Goal: Task Accomplishment & Management: Manage account settings

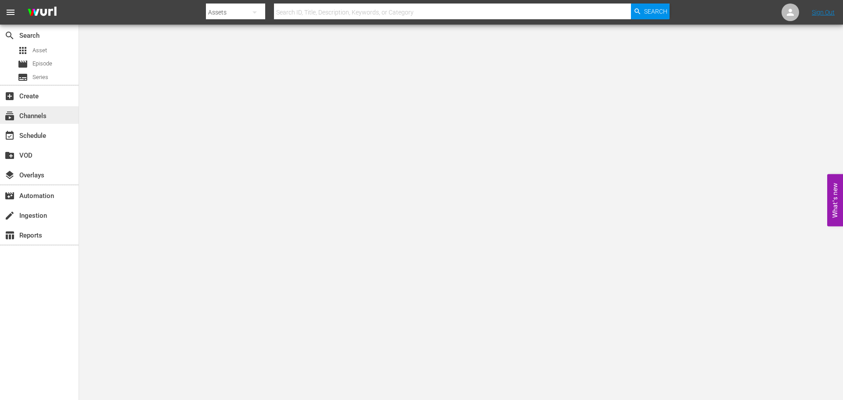
click at [51, 123] on div "subscriptions Channels" at bounding box center [39, 115] width 79 height 18
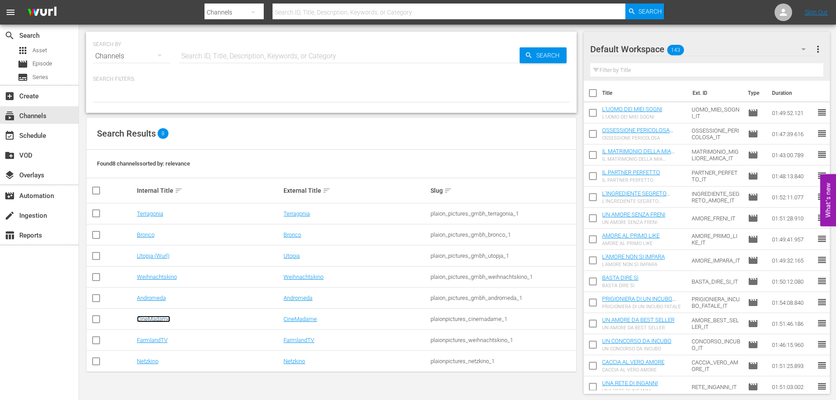
click at [161, 318] on link "CineMadame" at bounding box center [153, 319] width 33 height 7
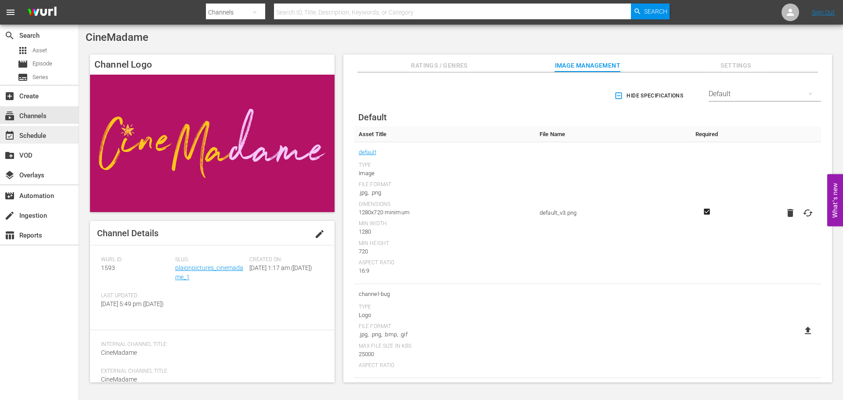
click at [32, 129] on div "event_available Schedule" at bounding box center [39, 135] width 79 height 18
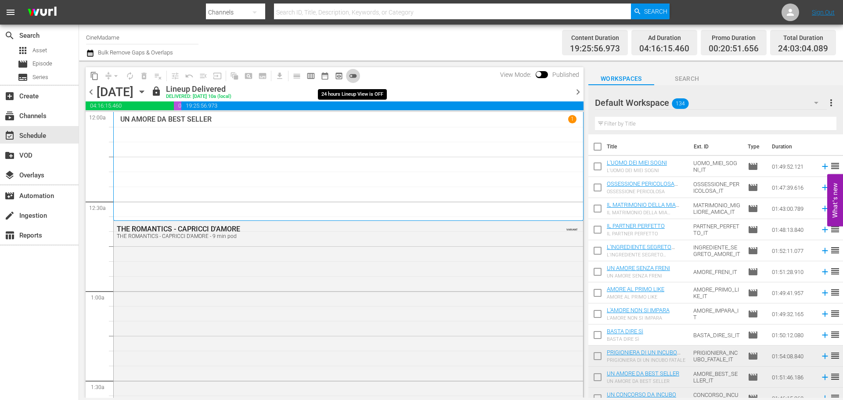
click at [352, 75] on span "toggle_off" at bounding box center [353, 76] width 9 height 9
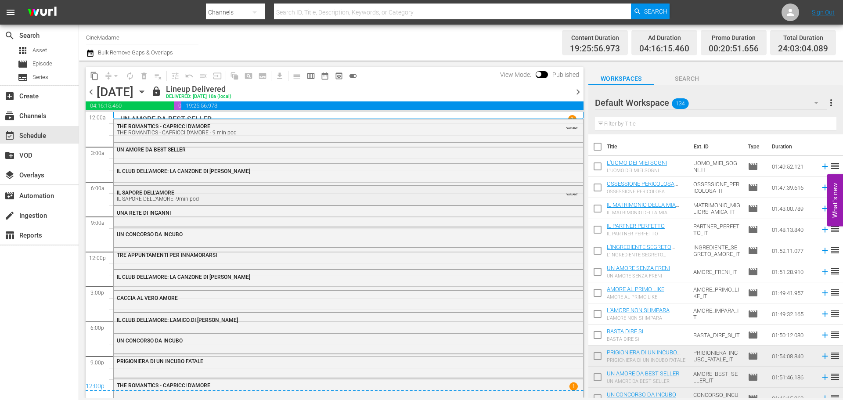
scroll to position [3, 0]
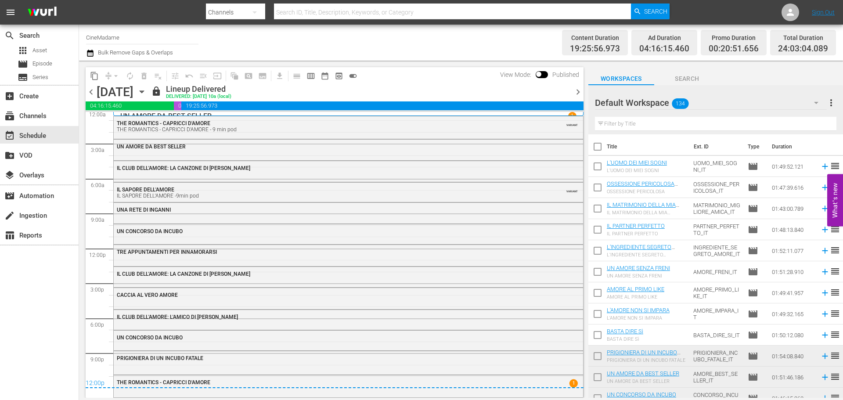
click at [473, 383] on div "12:00p" at bounding box center [335, 383] width 498 height 9
click at [573, 91] on span "chevron_right" at bounding box center [578, 91] width 11 height 11
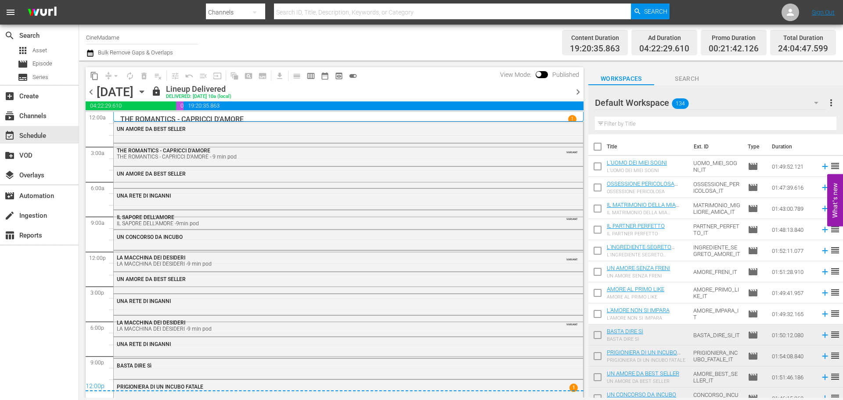
click at [575, 92] on span "chevron_right" at bounding box center [578, 91] width 11 height 11
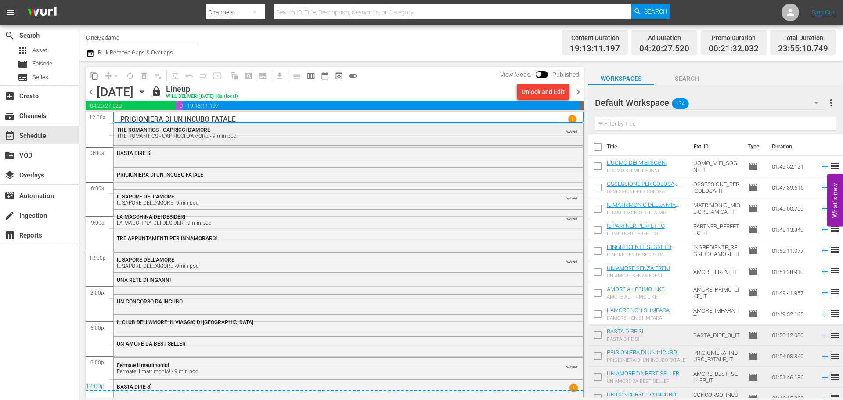
click at [414, 130] on div "THE ROMANTICS - CAPRICCI D'AMORE THE ROMANTICS - CAPRICCI D'AMORE - 9 min pod" at bounding box center [324, 133] width 415 height 12
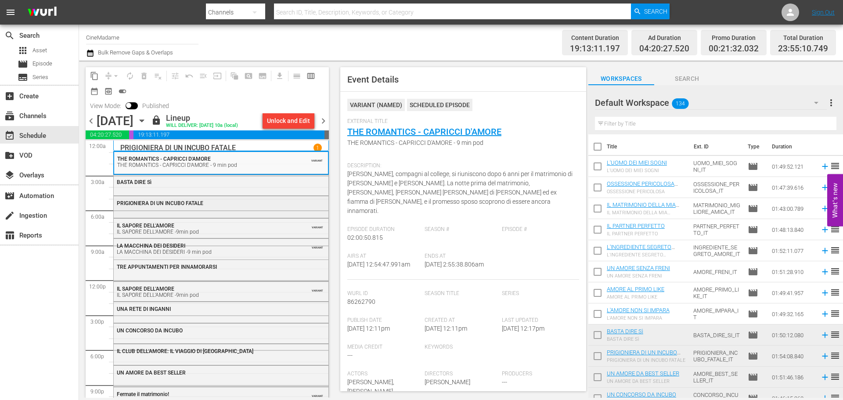
click at [163, 212] on div "PRIGIONIERA DI UN INCUBO FATALE" at bounding box center [221, 205] width 215 height 19
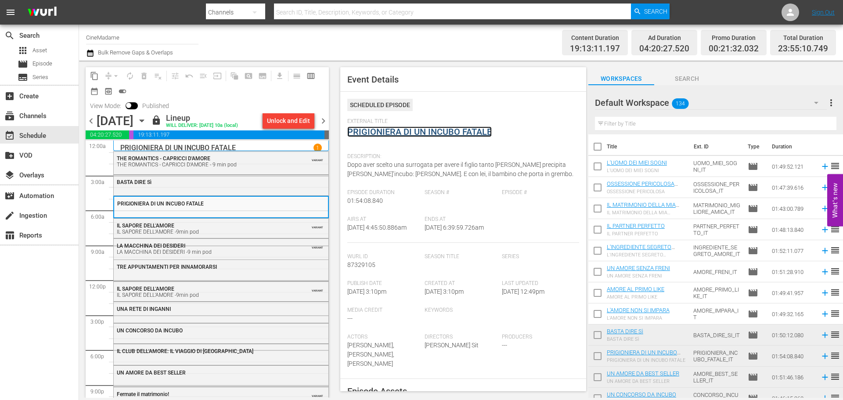
click at [431, 134] on link "PRIGIONIERA DI UN INCUBO FATALE" at bounding box center [419, 131] width 144 height 11
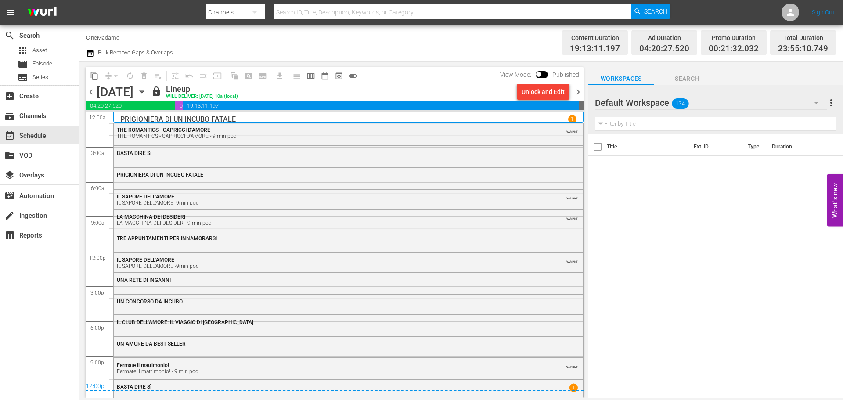
click at [261, 139] on div "THE ROMANTICS - CAPRICCI D'AMORE THE ROMANTICS - CAPRICCI D'AMORE - 9 min pod V…" at bounding box center [348, 132] width 469 height 19
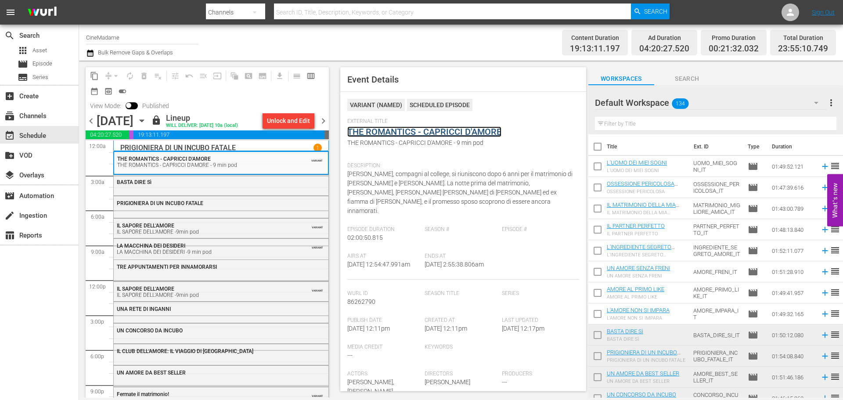
click at [426, 128] on link "THE ROMANTICS - CAPRICCI D'AMORE" at bounding box center [424, 131] width 154 height 11
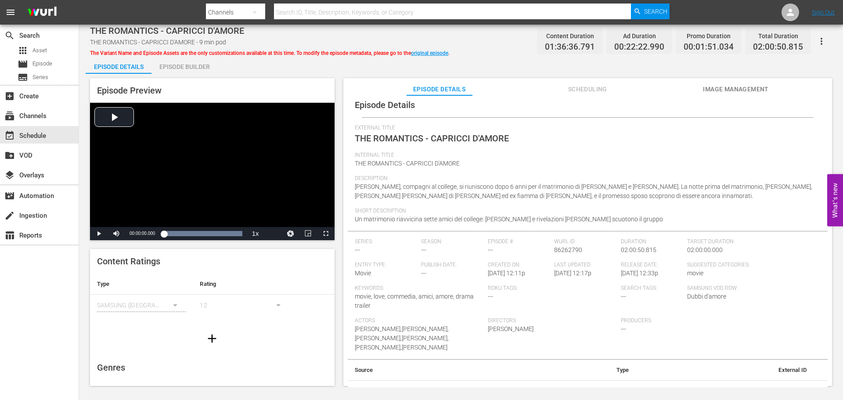
scroll to position [11, 0]
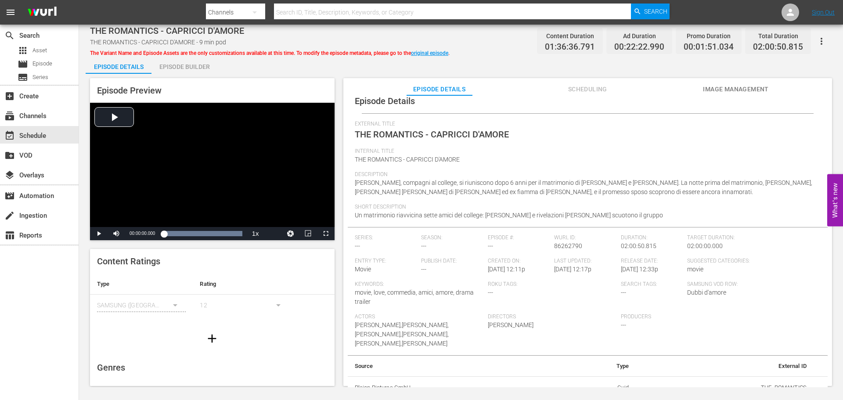
click at [759, 87] on span "Image Management" at bounding box center [736, 89] width 66 height 11
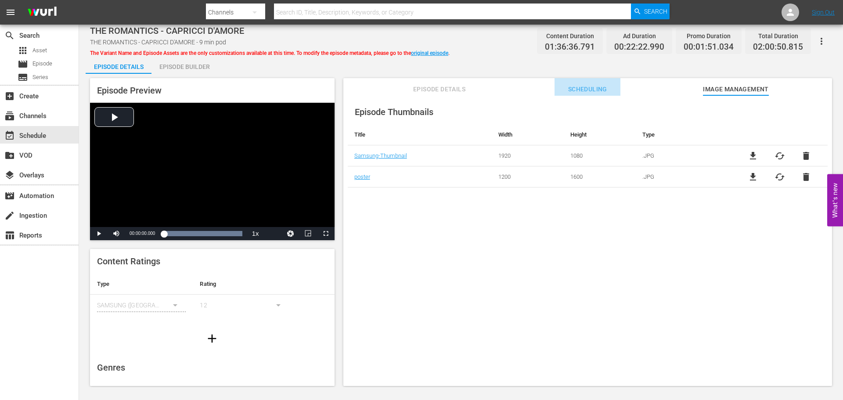
click at [574, 88] on span "Scheduling" at bounding box center [588, 89] width 66 height 11
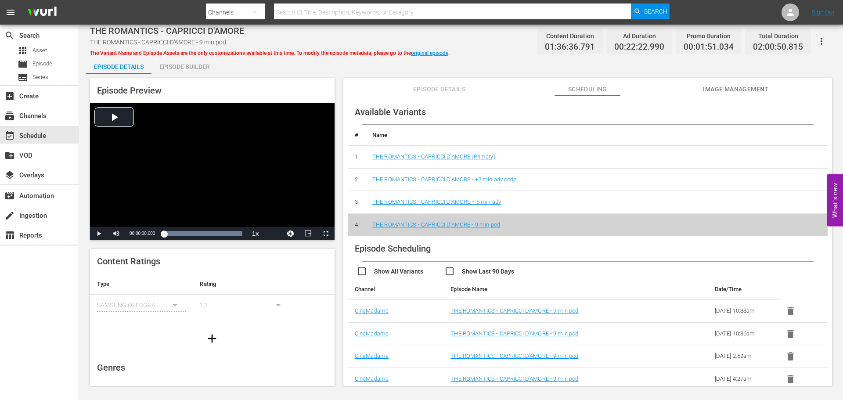
drag, startPoint x: 191, startPoint y: 74, endPoint x: 193, endPoint y: 67, distance: 6.9
click at [191, 72] on div "Episode Details Episode Builder Episode Preview Video Player is loading. Play V…" at bounding box center [461, 224] width 751 height 337
click at [193, 67] on div "Episode Builder" at bounding box center [184, 66] width 66 height 21
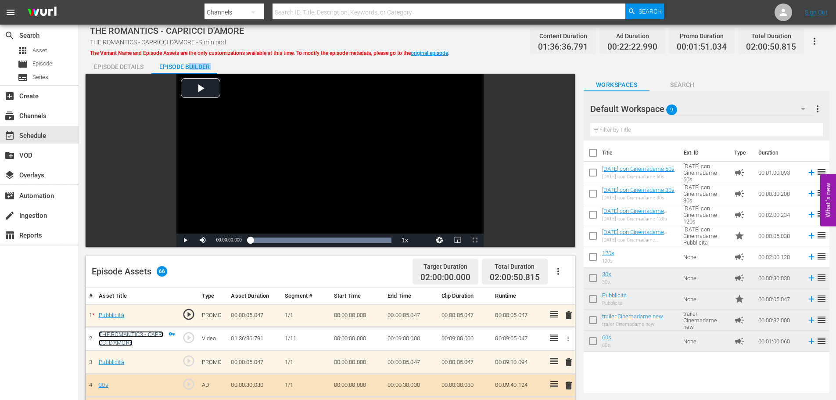
click at [143, 335] on link "THE ROMANTICS - CAPRICCI D'AMORE" at bounding box center [131, 338] width 65 height 15
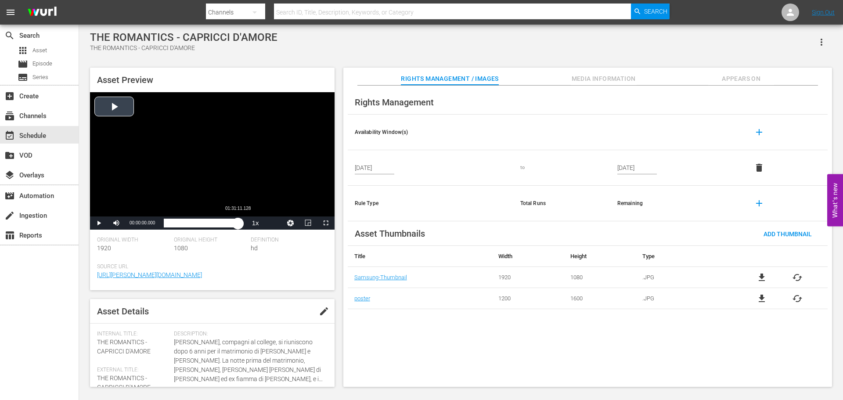
click at [238, 221] on div "Loaded : 0.10% 01:31:11.128 00:00:00.000" at bounding box center [203, 223] width 78 height 9
click at [239, 221] on div "01:31:44.129" at bounding box center [202, 223] width 76 height 9
drag, startPoint x: 239, startPoint y: 221, endPoint x: 245, endPoint y: 220, distance: 6.2
click at [239, 220] on div "01:33:21.755" at bounding box center [202, 223] width 76 height 9
click at [239, 222] on div "01:34:26.526" at bounding box center [202, 223] width 76 height 9
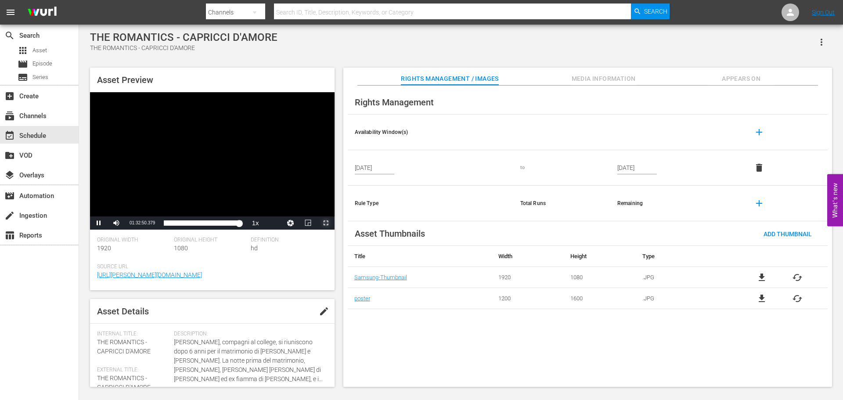
click at [326, 223] on span "Video Player" at bounding box center [326, 223] width 0 height 0
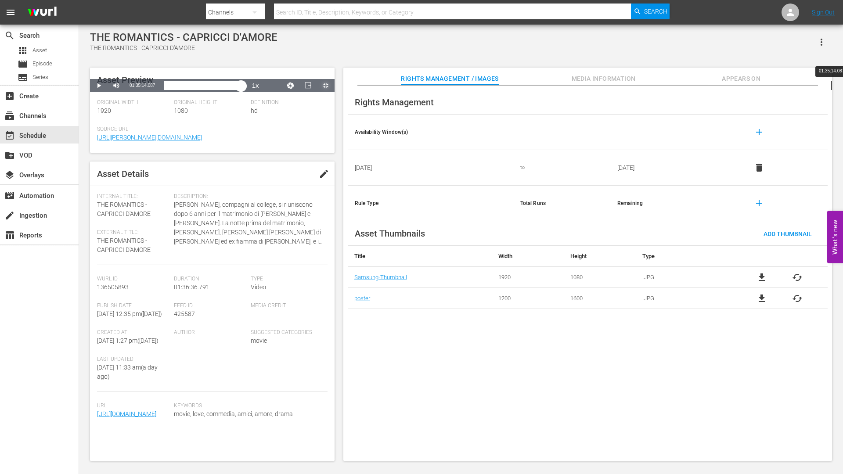
click at [242, 90] on div "Loaded : 96.25% 01:35:14.087 01:32:51.863" at bounding box center [203, 85] width 78 height 9
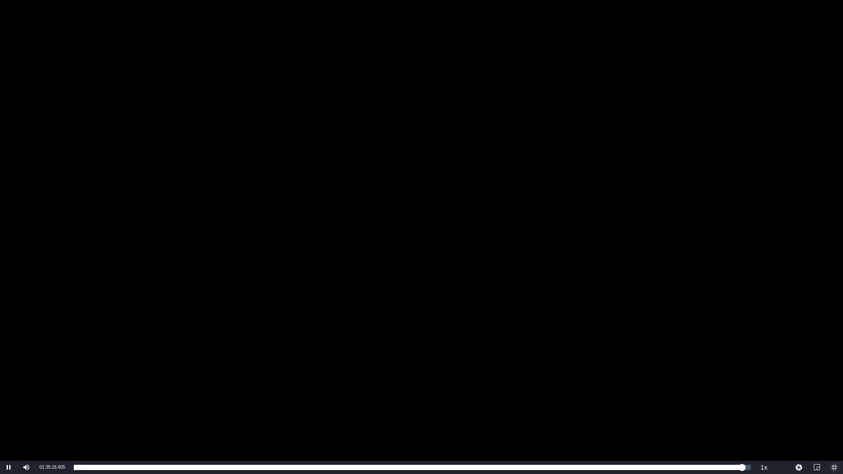
click at [834, 400] on span "Video Player" at bounding box center [834, 468] width 0 height 0
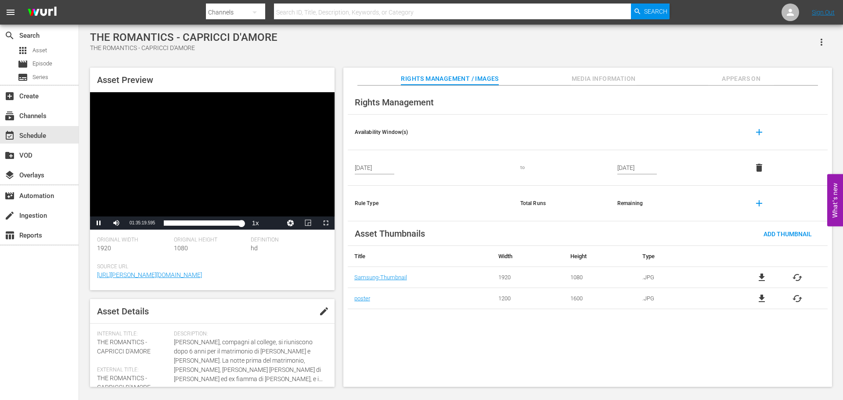
click at [166, 132] on div "Video Player" at bounding box center [212, 154] width 245 height 124
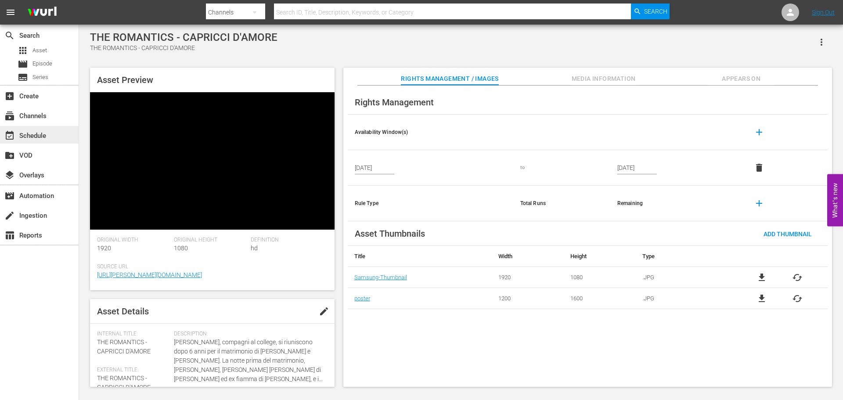
click at [28, 132] on div "event_available Schedule" at bounding box center [24, 134] width 49 height 8
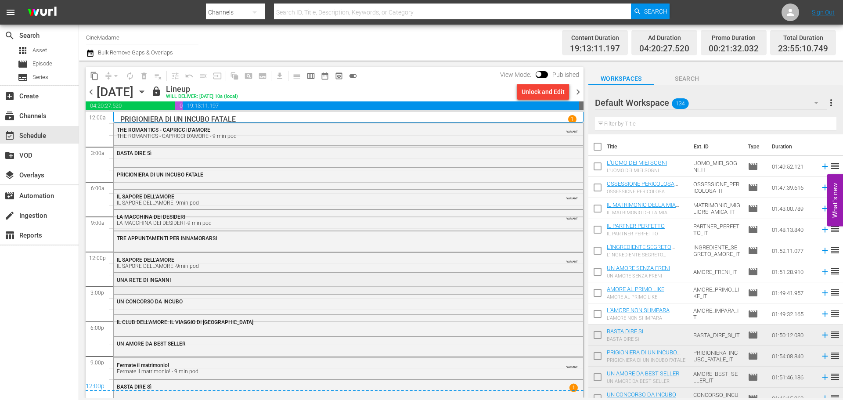
click at [246, 273] on div "UNA RETE DI INGANNI" at bounding box center [348, 279] width 469 height 13
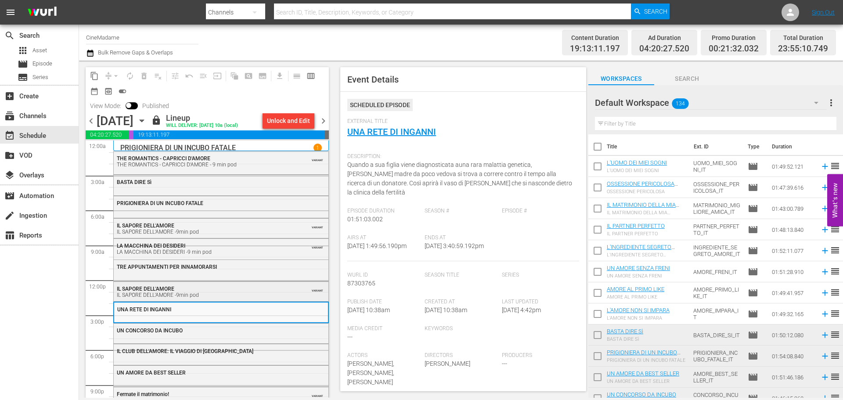
scroll to position [32, 0]
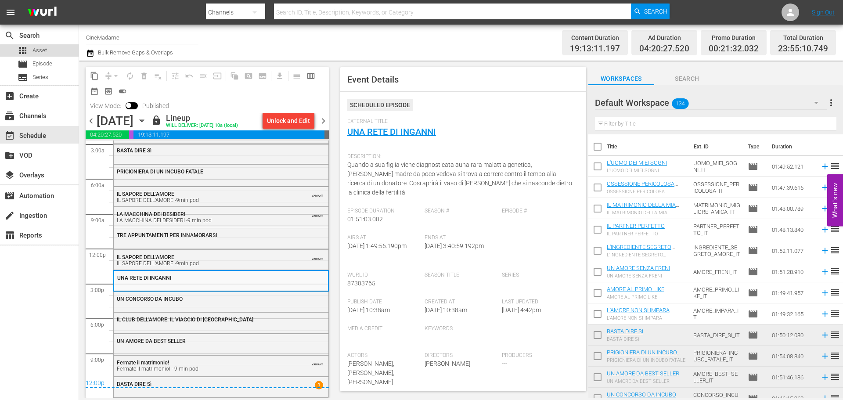
click at [50, 52] on div "apps Asset" at bounding box center [39, 50] width 79 height 12
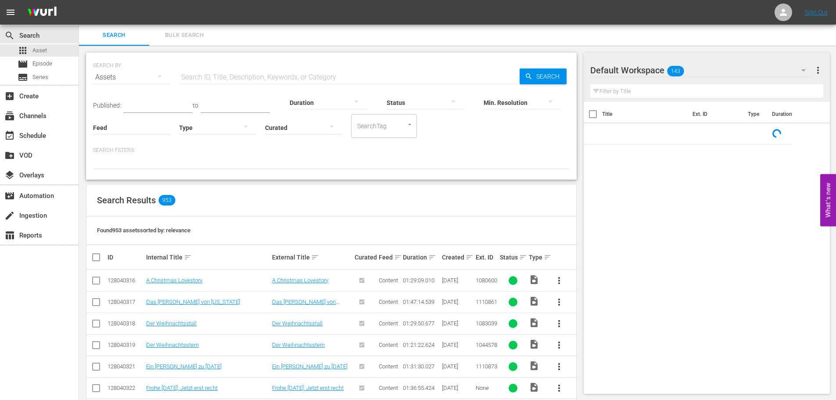
click at [246, 81] on input "text" at bounding box center [349, 77] width 341 height 21
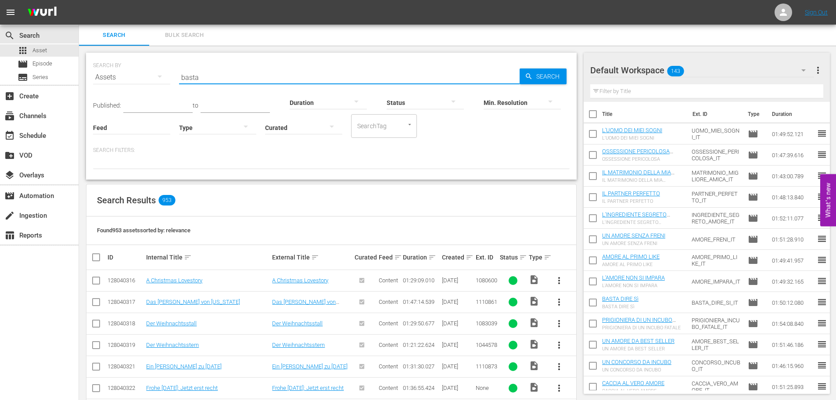
type input "basta"
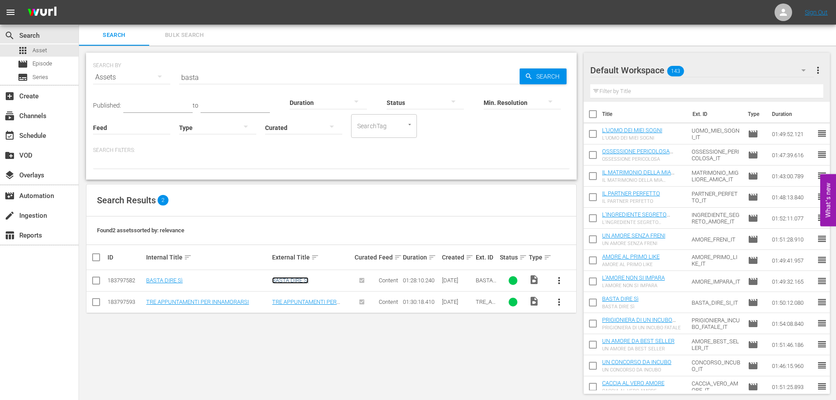
click at [291, 279] on link "BASTA DIRE Sì" at bounding box center [290, 280] width 36 height 7
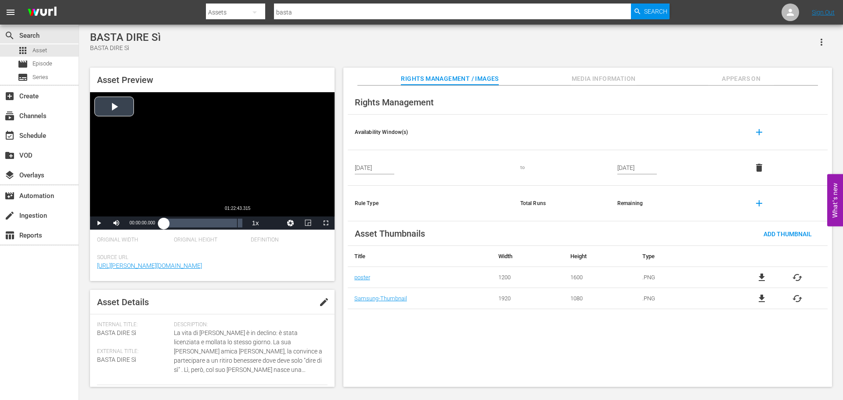
click at [237, 224] on div "Loaded : 0.11% 01:22:43.315 00:00:00.000" at bounding box center [203, 223] width 78 height 9
click at [326, 223] on span "Video Player" at bounding box center [326, 223] width 0 height 0
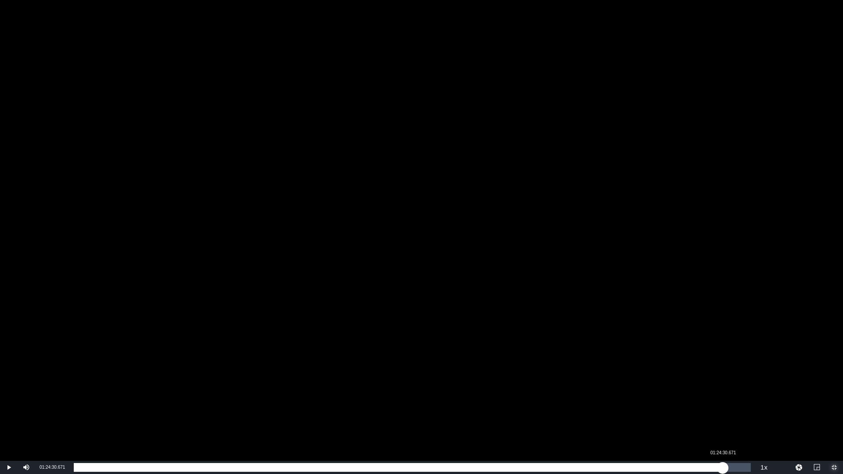
click at [723, 400] on div "Loaded : 93.55% 01:24:30.671 01:22:18.918" at bounding box center [412, 467] width 677 height 9
click at [698, 400] on div "01:24:31.793" at bounding box center [398, 467] width 649 height 9
click at [657, 400] on div "01:21:16.559" at bounding box center [386, 467] width 624 height 9
click at [594, 400] on div "01:16:00.032" at bounding box center [365, 467] width 583 height 9
click at [476, 400] on div "00:52:22.580" at bounding box center [476, 467] width 0 height 9
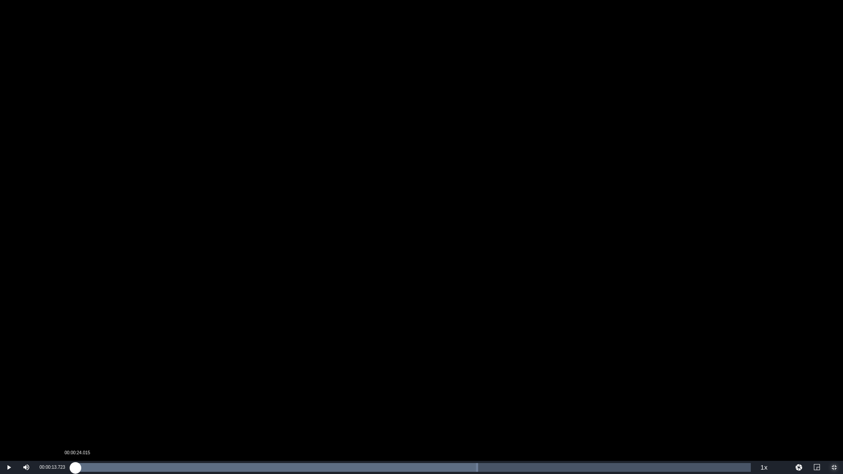
click at [76, 400] on div "00:52:23.991" at bounding box center [75, 467] width 2 height 9
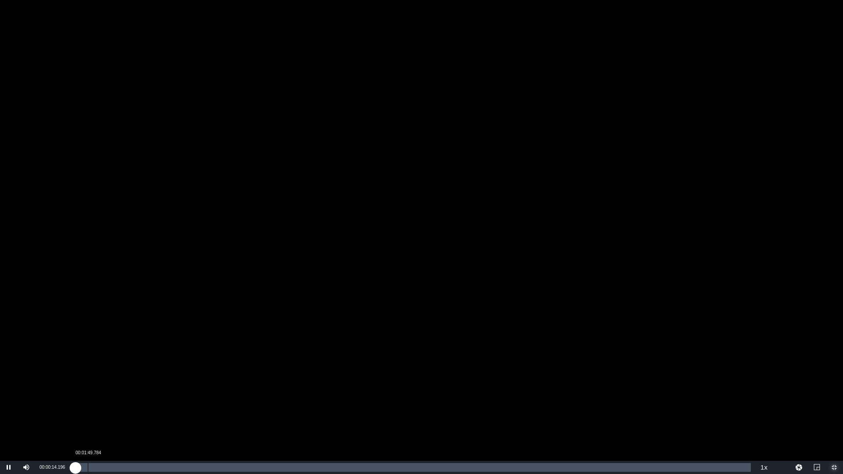
click at [88, 400] on div "Loaded : 0.34% 00:01:49.784 00:00:14.275" at bounding box center [412, 467] width 677 height 9
click at [123, 400] on div "00:06:20.814" at bounding box center [122, 467] width 0 height 9
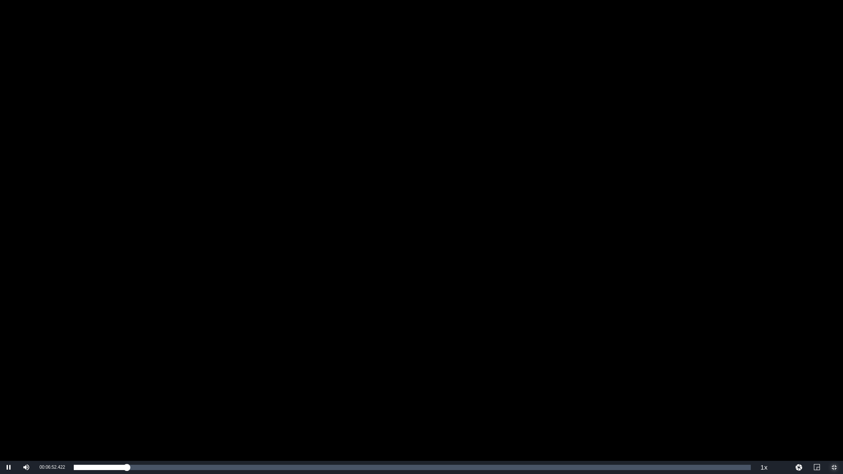
click at [834, 400] on span "Video Player" at bounding box center [834, 468] width 0 height 0
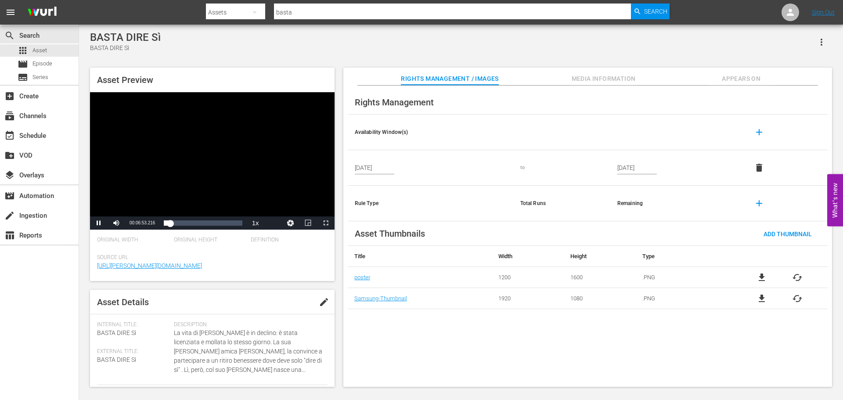
click at [166, 163] on div "Video Player" at bounding box center [212, 154] width 245 height 124
click at [753, 76] on span "Appears On" at bounding box center [741, 78] width 66 height 11
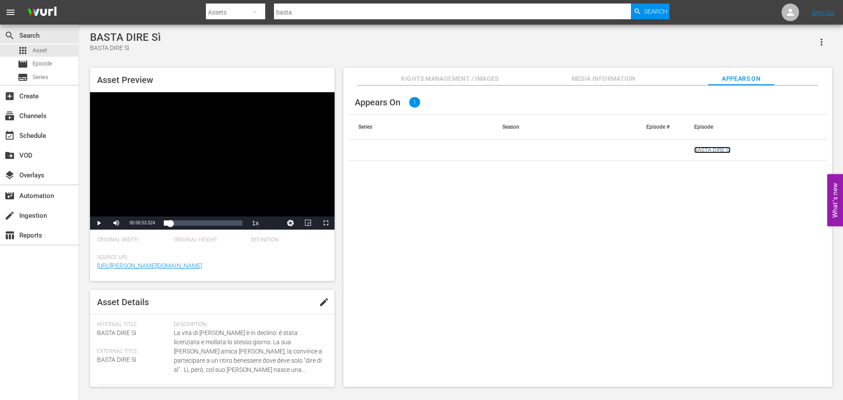
click at [698, 148] on link "BASTA DIRE Sì" at bounding box center [712, 150] width 36 height 7
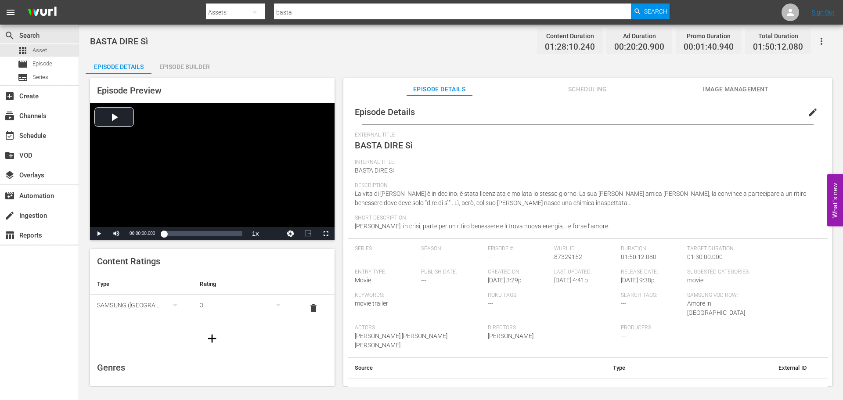
click at [604, 85] on span "Scheduling" at bounding box center [588, 89] width 66 height 11
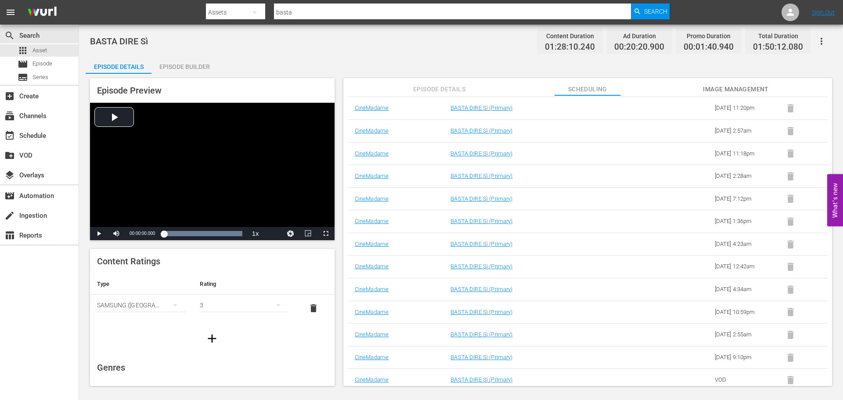
scroll to position [317, 0]
click at [48, 54] on div "apps Asset" at bounding box center [39, 50] width 79 height 12
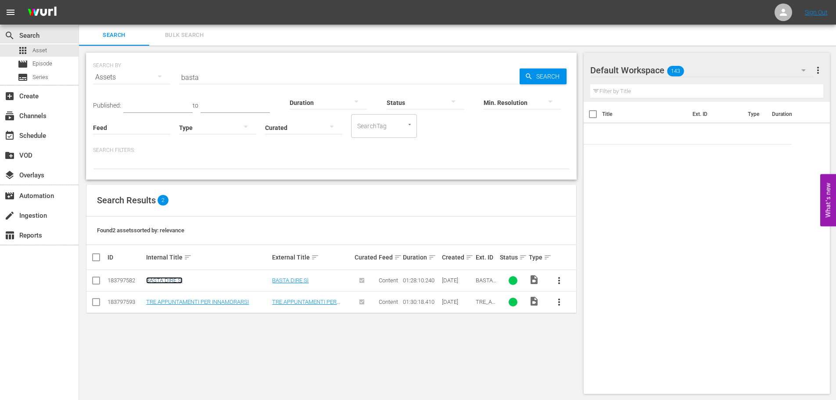
click at [166, 280] on link "BASTA DIRE Sì" at bounding box center [164, 280] width 36 height 7
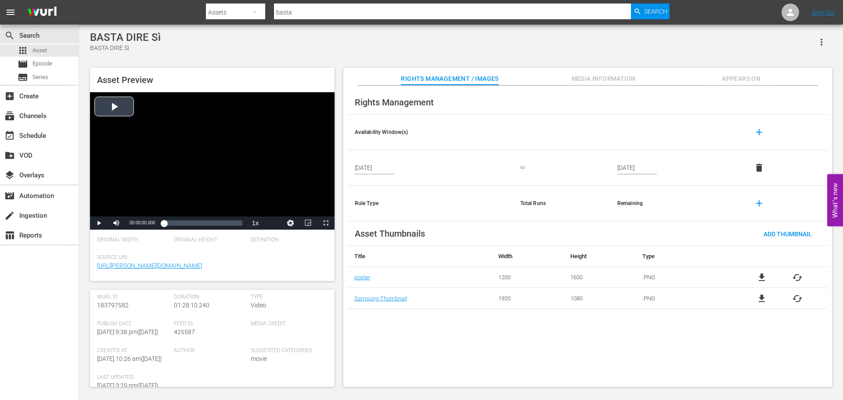
scroll to position [88, 0]
click at [263, 168] on div "Video Player" at bounding box center [212, 154] width 245 height 124
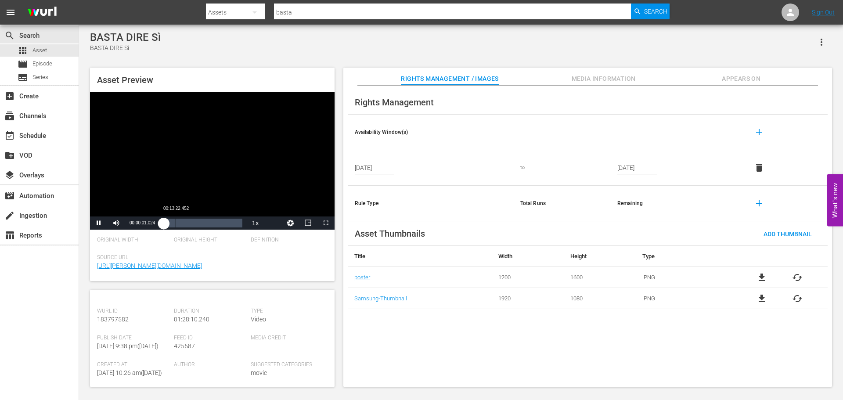
click at [177, 223] on div "Loaded : 0.34% 00:13:22.452 00:00:01.040" at bounding box center [203, 223] width 78 height 9
click at [189, 222] on div "00:28:14.065" at bounding box center [189, 223] width 0 height 9
click at [209, 222] on div "00:50:01.765" at bounding box center [208, 223] width 0 height 9
click at [226, 222] on div "Loaded : 57.67% 01:09:50.583 00:50:32.656" at bounding box center [203, 223] width 78 height 9
click at [237, 223] on div "Loaded : 80.49% 01:23:42.755 01:10:22.564" at bounding box center [203, 223] width 78 height 9
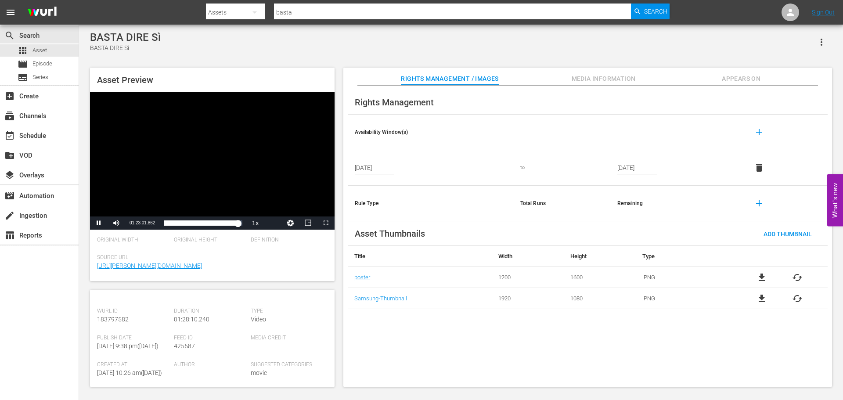
click at [210, 165] on div "Video Player" at bounding box center [212, 154] width 245 height 124
click at [44, 51] on span "Asset" at bounding box center [39, 50] width 14 height 9
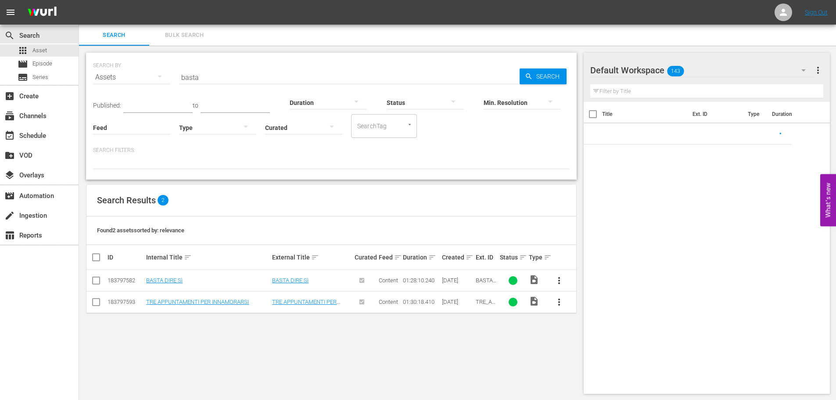
click at [225, 77] on input "basta" at bounding box center [349, 77] width 341 height 21
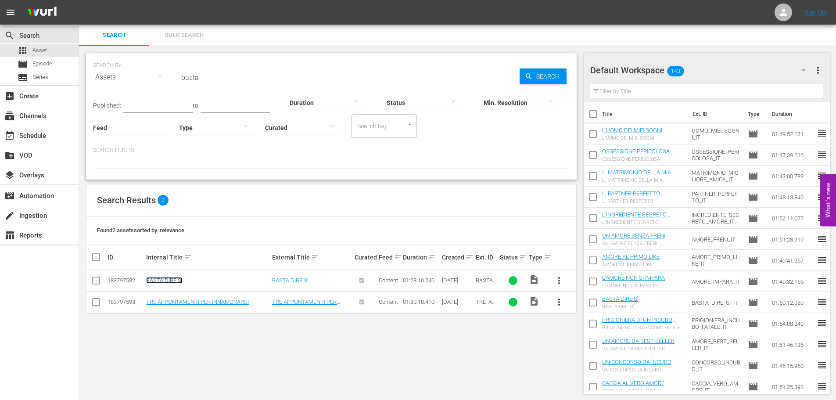
click at [163, 281] on link "BASTA DIRE Sì" at bounding box center [164, 280] width 36 height 7
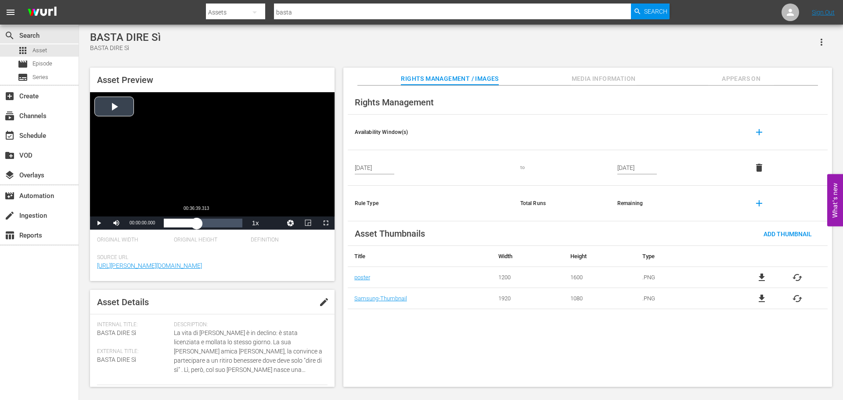
click at [197, 218] on div "Loaded : 0.11% 00:36:39.313 00:00:00.000" at bounding box center [202, 222] width 87 height 13
click at [213, 224] on div "Loaded : 42.69% 00:55:58.410 00:37:10.729" at bounding box center [203, 223] width 78 height 9
click at [226, 223] on div "Loaded : 63.80% 01:09:50.583 00:55:59.472" at bounding box center [203, 223] width 78 height 9
click at [192, 150] on div "Video Player" at bounding box center [212, 154] width 245 height 124
click at [54, 48] on div "apps Asset" at bounding box center [39, 50] width 79 height 12
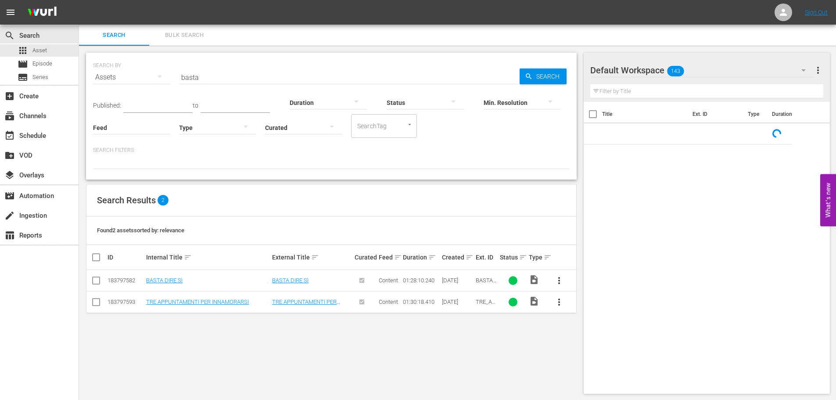
click at [198, 79] on input "basta" at bounding box center [349, 77] width 341 height 21
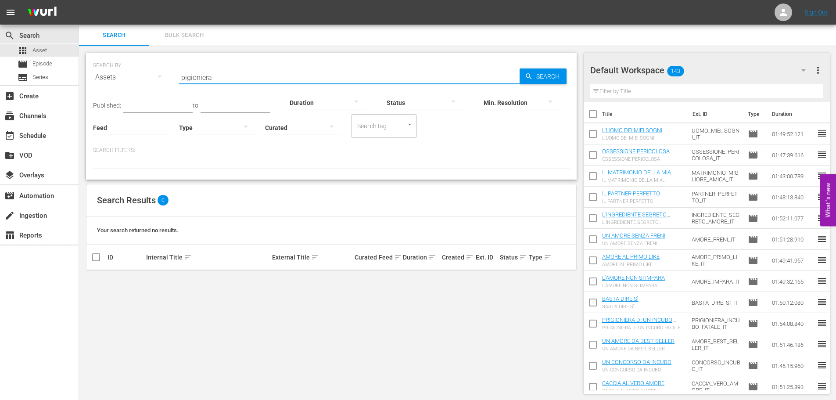
click at [202, 79] on input "pigioniera" at bounding box center [349, 77] width 341 height 21
type input "prigioniera"
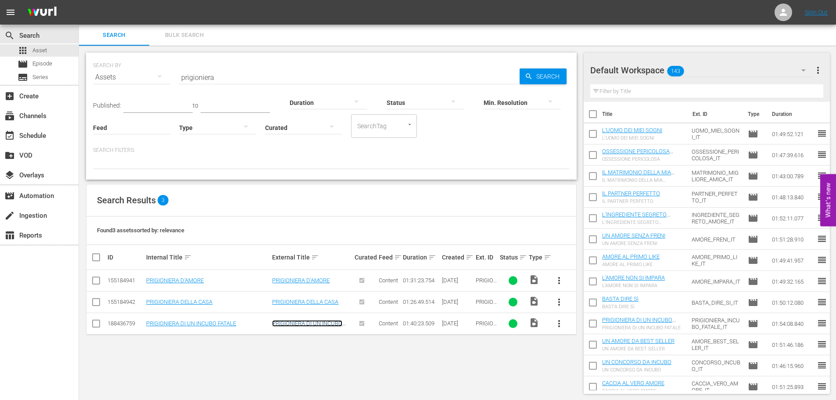
click at [305, 321] on link "PRIGIONIERA DI UN INCUBO FATALE" at bounding box center [307, 326] width 70 height 13
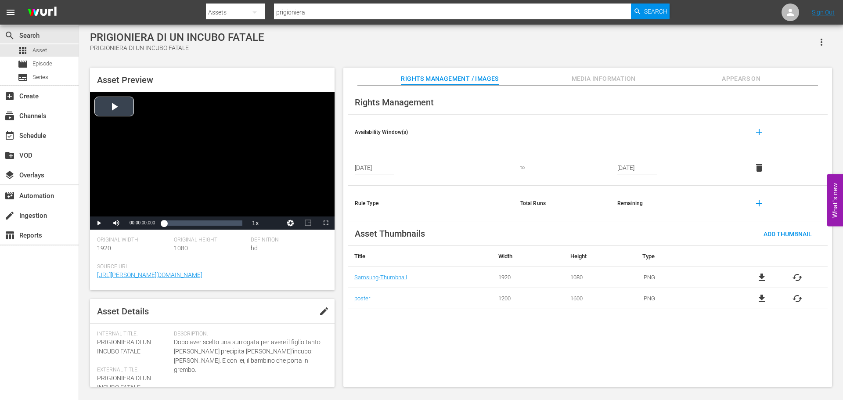
click at [168, 155] on div "Video Player" at bounding box center [212, 154] width 245 height 124
click at [175, 226] on div "Loaded : 0.20% 00:13:32.158 00:00:00.787" at bounding box center [203, 223] width 78 height 9
click at [231, 220] on div "Loaded : 14.66% 01:26:51.350 00:14:08.455" at bounding box center [203, 223] width 78 height 9
click at [326, 223] on span "Video Player" at bounding box center [326, 223] width 0 height 0
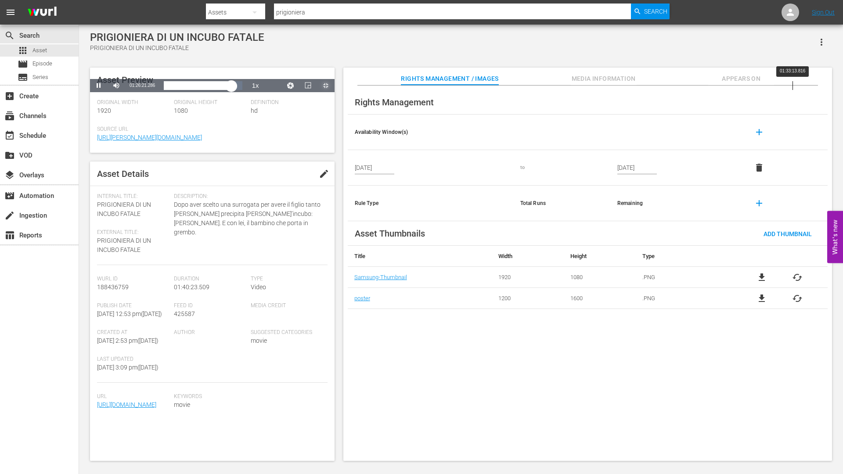
click at [242, 90] on div "Loaded : 86.05% 01:33:13.816 01:26:21.490" at bounding box center [203, 85] width 78 height 9
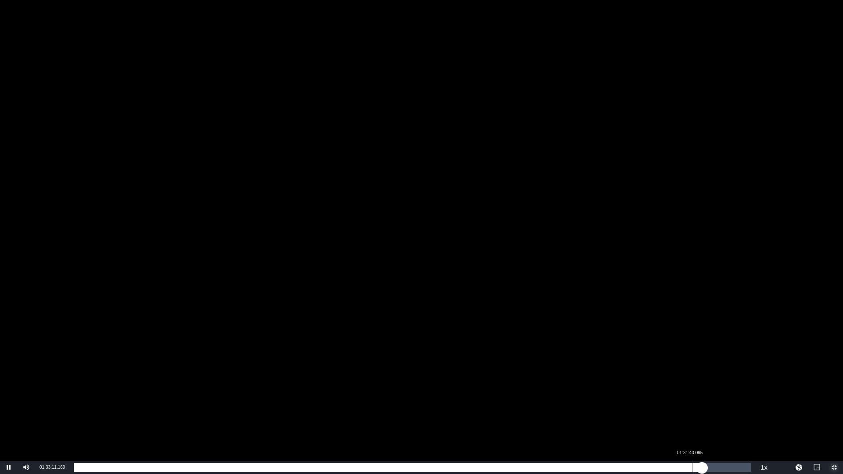
click at [692, 400] on div "01:31:40.065" at bounding box center [692, 467] width 0 height 9
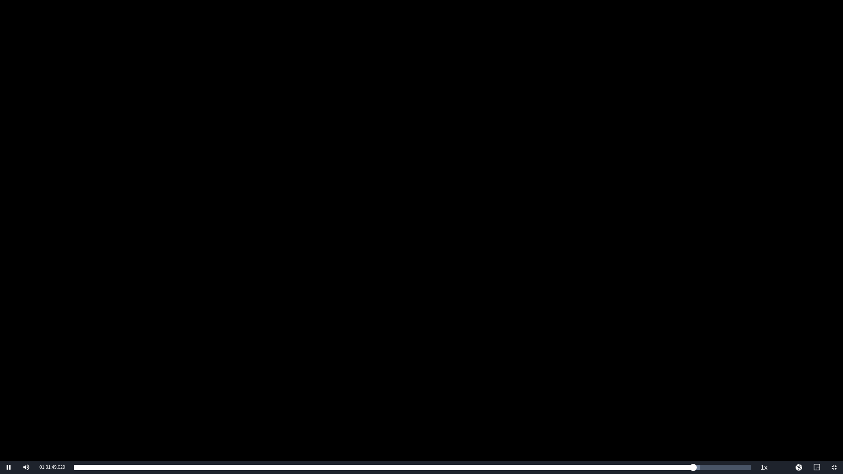
click at [588, 300] on div "Video Player" at bounding box center [421, 230] width 843 height 461
click at [542, 266] on div "Video Player" at bounding box center [421, 230] width 843 height 461
click at [834, 400] on span "Video Player" at bounding box center [834, 468] width 0 height 0
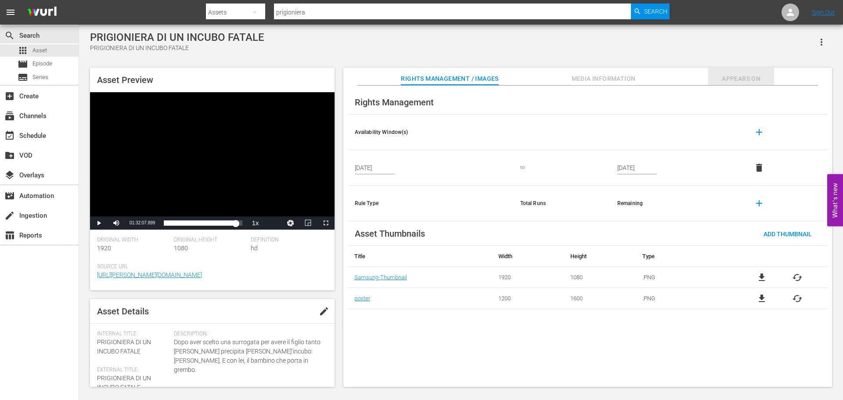
click at [763, 82] on span "Appears On" at bounding box center [741, 78] width 66 height 11
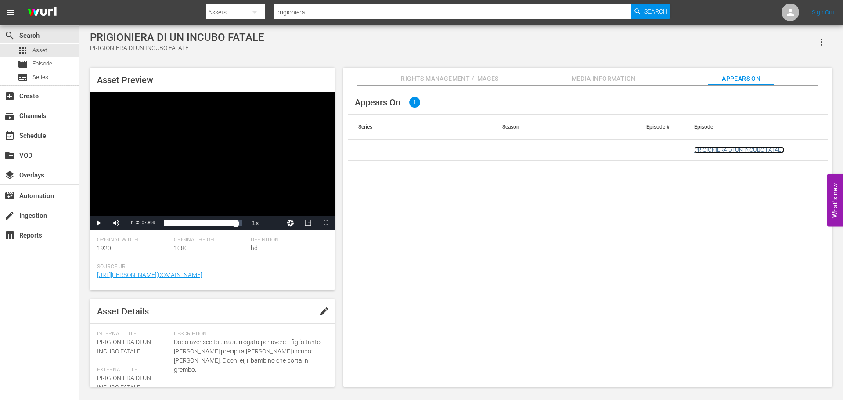
click at [743, 150] on link "PRIGIONIERA DI UN INCUBO FATALE" at bounding box center [739, 150] width 90 height 7
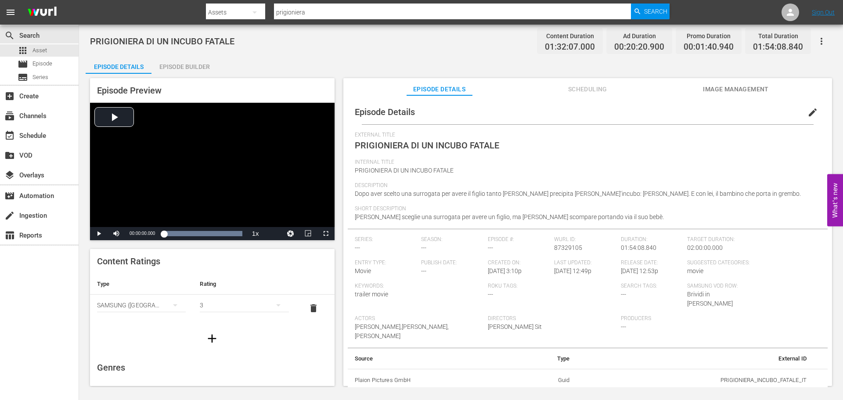
click at [181, 63] on div "Episode Builder" at bounding box center [184, 66] width 66 height 21
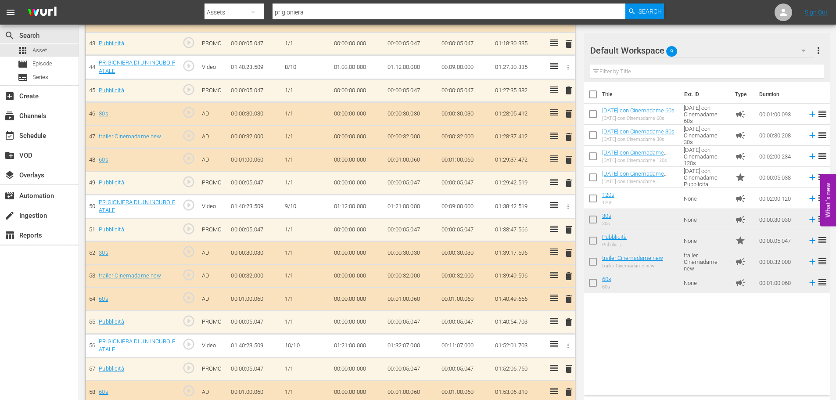
scroll to position [1303, 0]
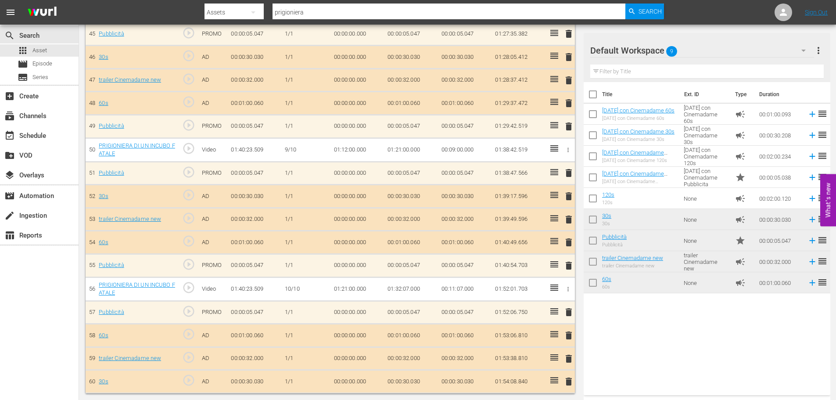
click at [335, 3] on div at bounding box center [435, 3] width 460 height 2
click at [325, 14] on input "prigioniera" at bounding box center [449, 12] width 353 height 21
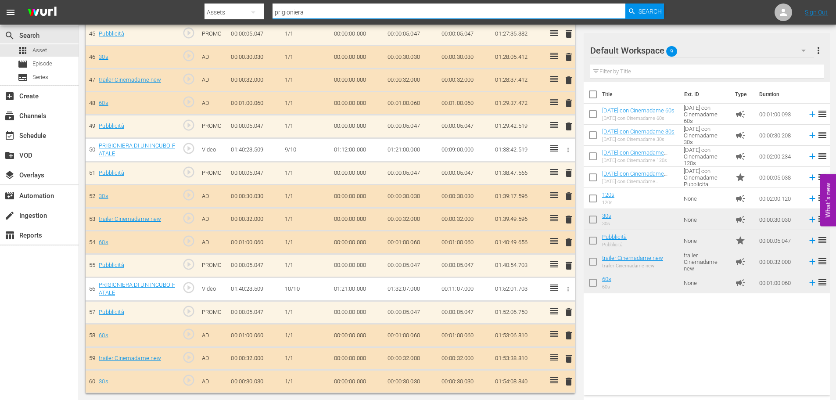
click at [325, 14] on input "prigioniera" at bounding box center [449, 12] width 353 height 21
type input "sapore"
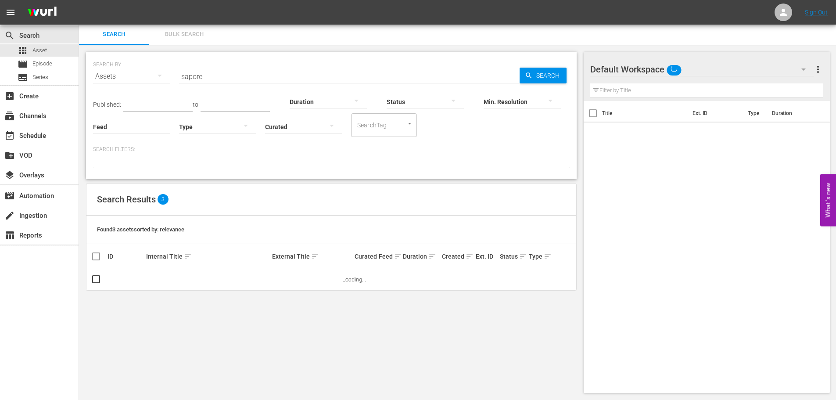
scroll to position [1, 0]
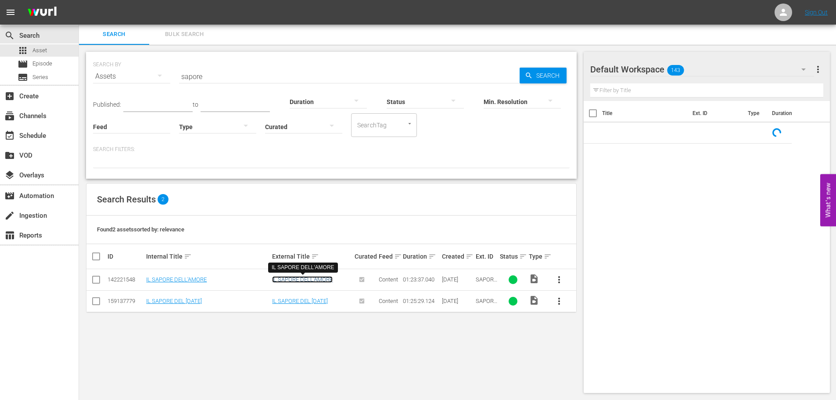
click at [299, 282] on link "IL SAPORE DELL'AMORE" at bounding box center [302, 279] width 61 height 7
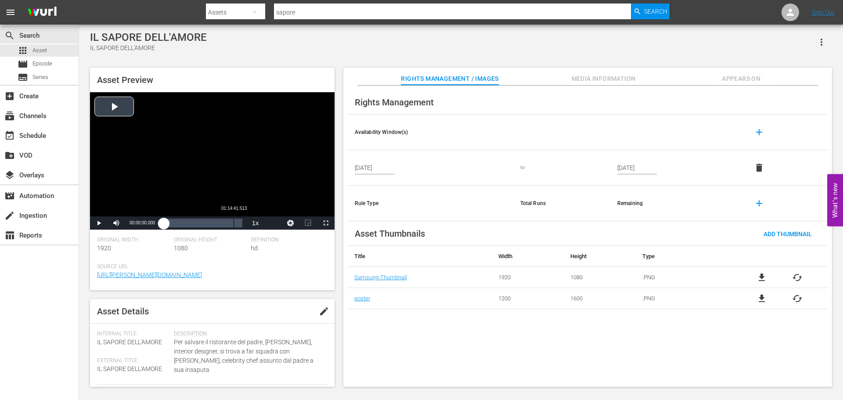
click at [234, 222] on div "Loaded : 0.00% 01:14:41.513 00:00:00.000" at bounding box center [203, 223] width 78 height 9
click at [214, 160] on div "Video Player" at bounding box center [212, 154] width 245 height 124
click at [326, 223] on span "Video Player" at bounding box center [326, 223] width 0 height 0
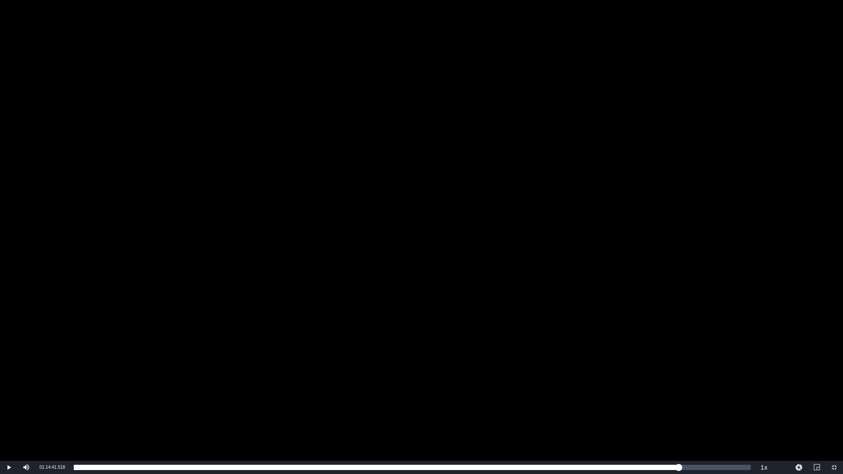
click at [391, 256] on div "Video Player" at bounding box center [421, 230] width 843 height 461
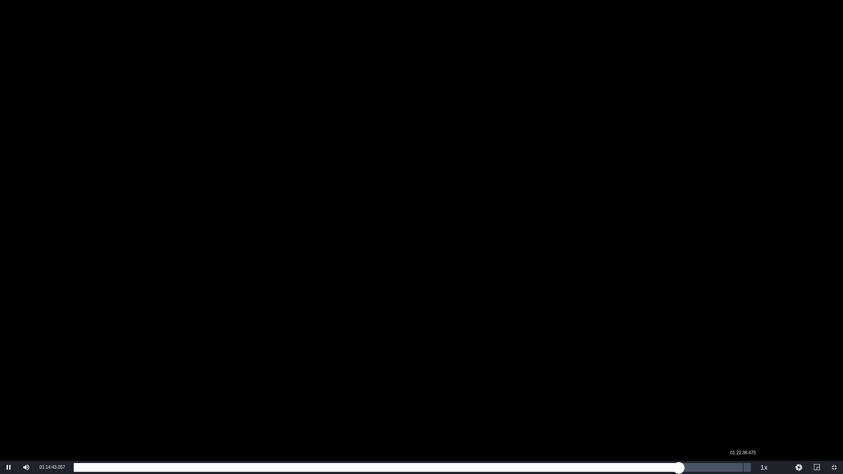
click at [743, 400] on div "Loaded : 89.66% 01:22:38.475 01:14:43.058" at bounding box center [412, 467] width 677 height 9
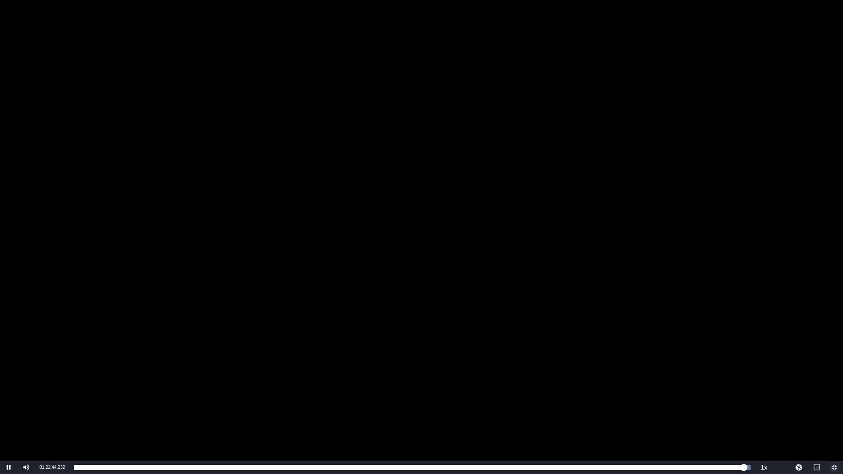
click at [834, 400] on span "Video Player" at bounding box center [834, 468] width 0 height 0
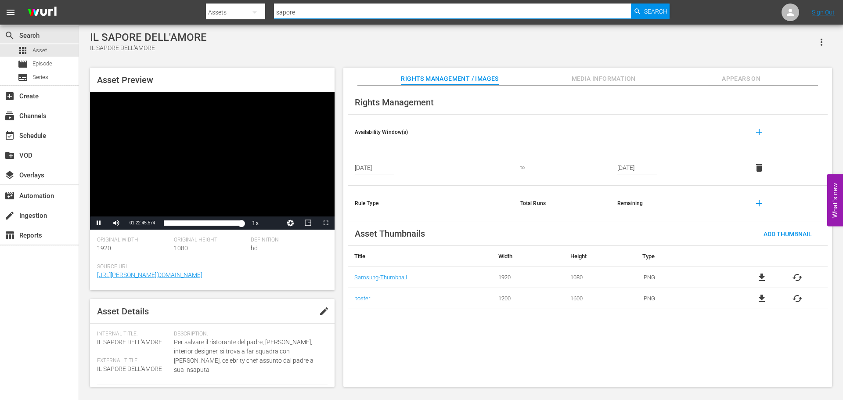
click at [309, 11] on input "sapore" at bounding box center [452, 12] width 357 height 21
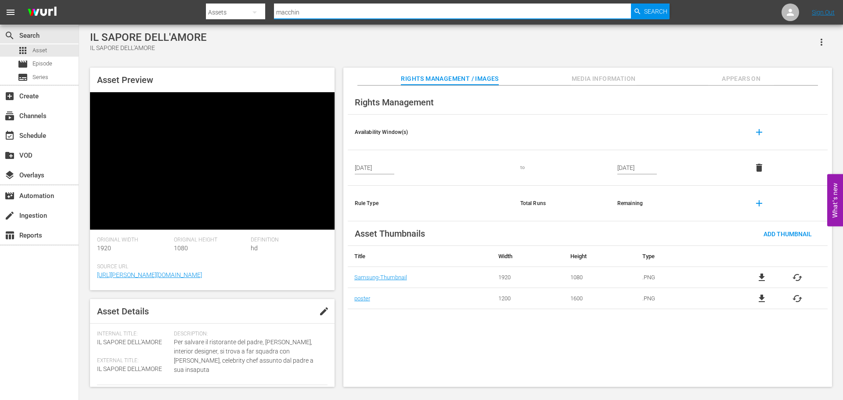
type input "macchina"
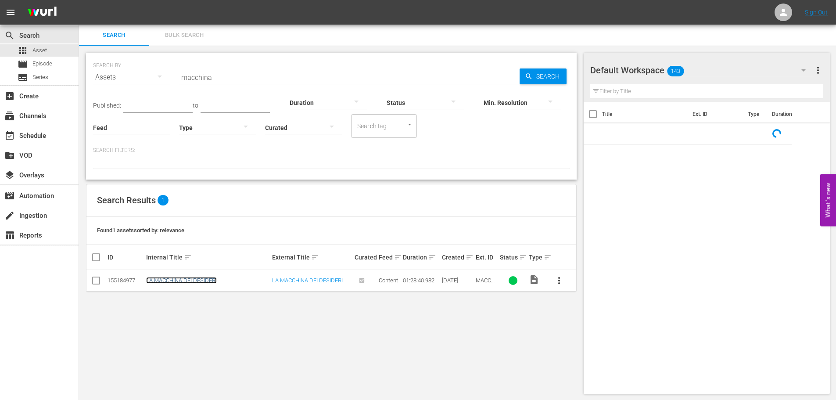
click at [186, 278] on link "LA MACCHINA DEI DESIDERI" at bounding box center [181, 280] width 71 height 7
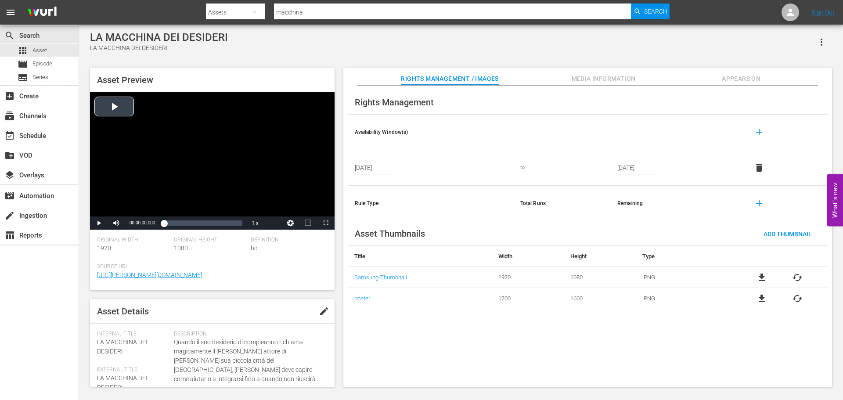
click at [181, 150] on div "Video Player" at bounding box center [212, 154] width 245 height 124
click at [326, 223] on span "Video Player" at bounding box center [326, 223] width 0 height 0
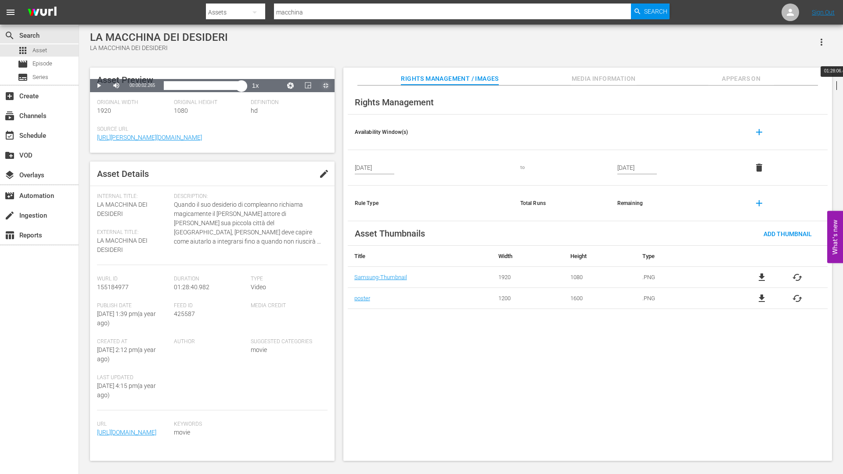
click at [242, 90] on div "Loaded : 0.34% 01:28:06.474 00:00:02.313" at bounding box center [203, 85] width 78 height 9
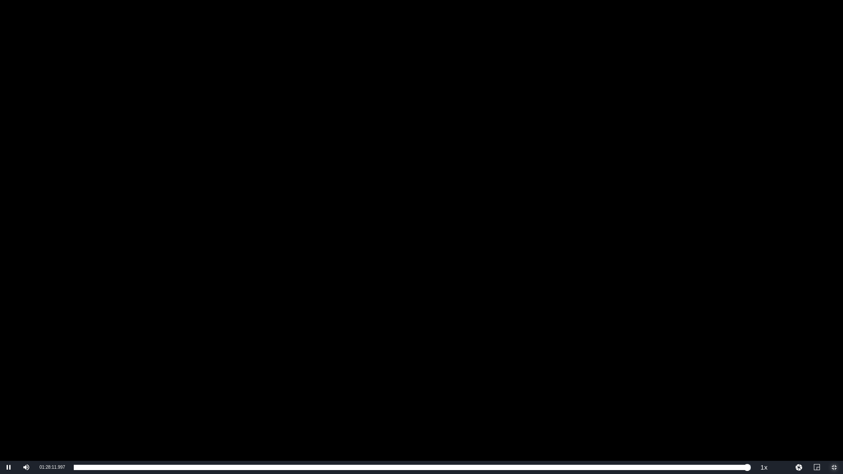
click at [834, 400] on span "Video Player" at bounding box center [834, 468] width 0 height 0
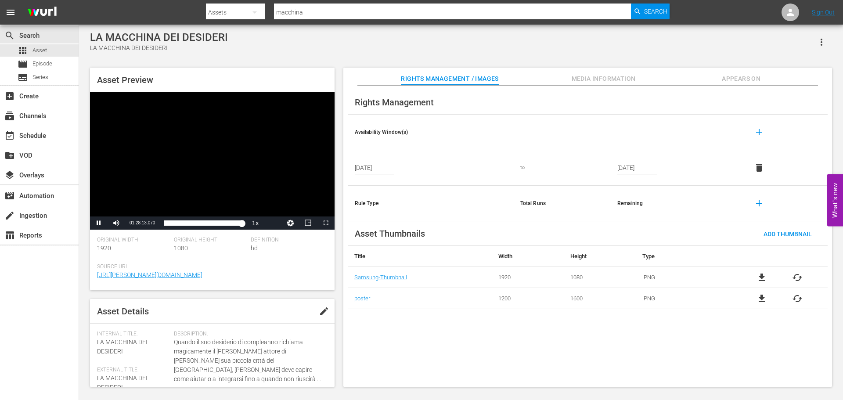
drag, startPoint x: 245, startPoint y: 113, endPoint x: 248, endPoint y: 105, distance: 8.2
click at [245, 113] on div "Video Player" at bounding box center [212, 154] width 245 height 124
click at [303, 14] on input "macchina" at bounding box center [452, 12] width 357 height 21
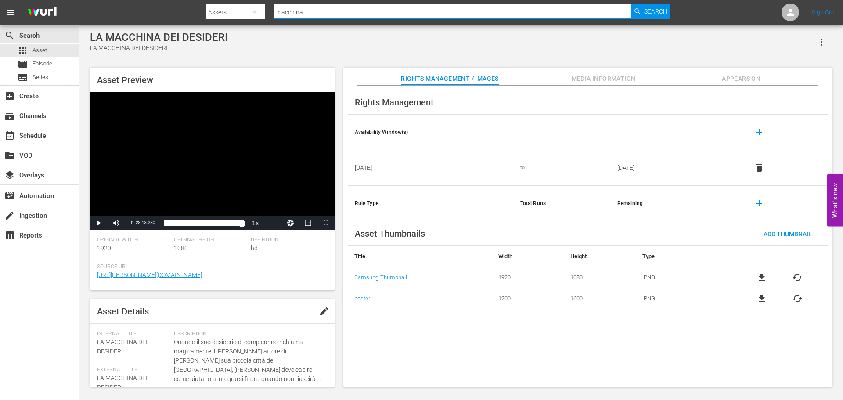
click at [303, 14] on input "macchina" at bounding box center [452, 12] width 357 height 21
type input "tre appuntamenti"
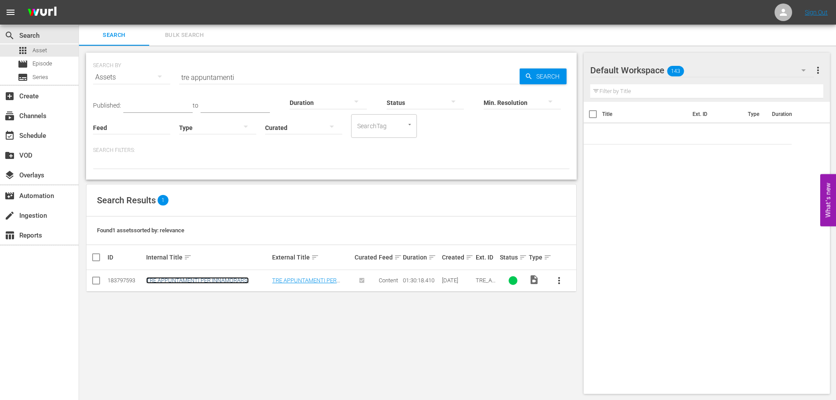
click at [221, 278] on link "TRE APPUNTAMENTI PER INNAMORARSI" at bounding box center [197, 280] width 103 height 7
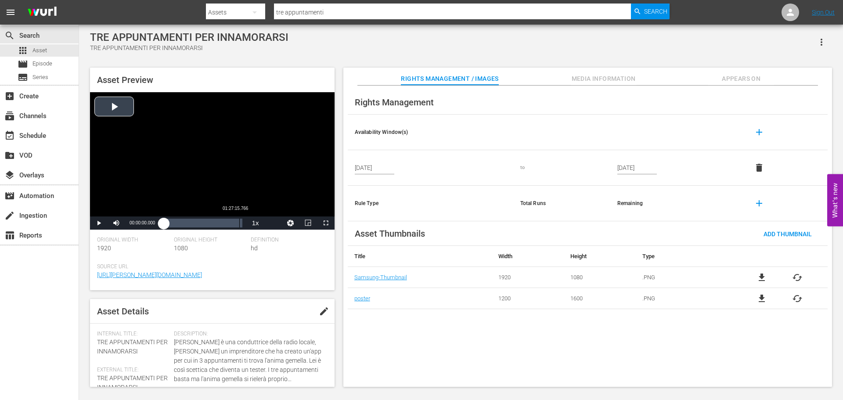
click at [239, 220] on div "Loaded : 0.11% 01:27:15.766 00:00:00.000" at bounding box center [203, 223] width 78 height 9
click at [326, 223] on span "Video Player" at bounding box center [326, 223] width 0 height 0
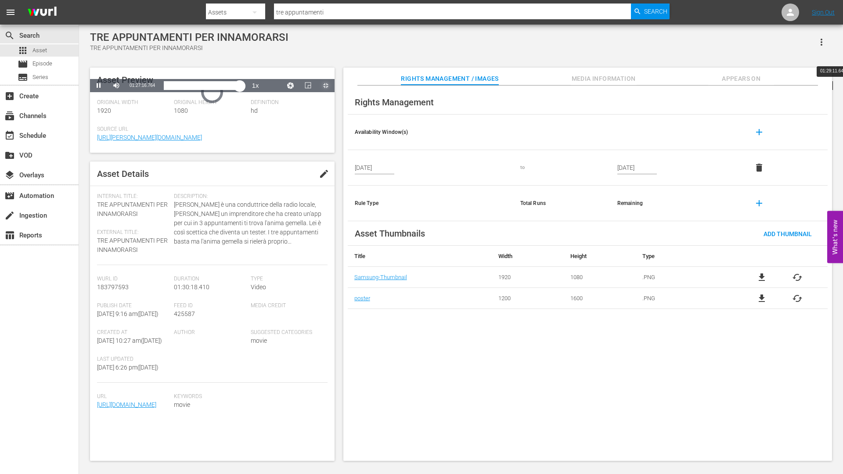
click at [242, 90] on div "Loaded : 96.65% 01:29:11.646 01:27:16.899" at bounding box center [203, 85] width 78 height 9
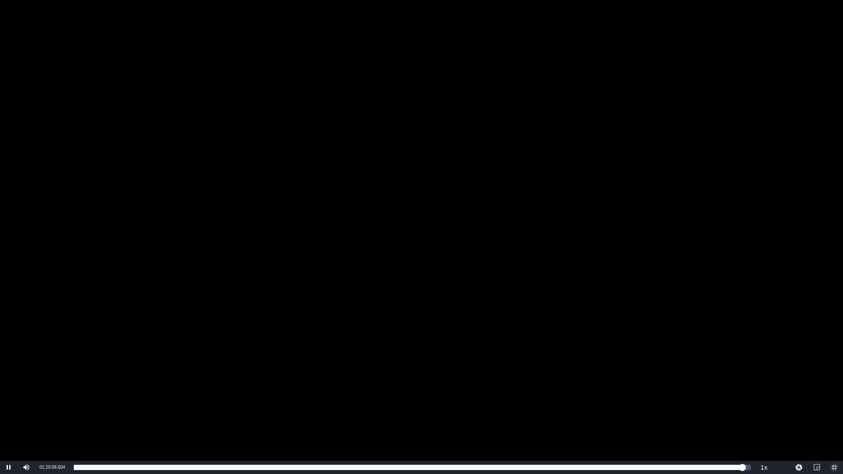
click at [834, 400] on span "Video Player" at bounding box center [834, 468] width 0 height 0
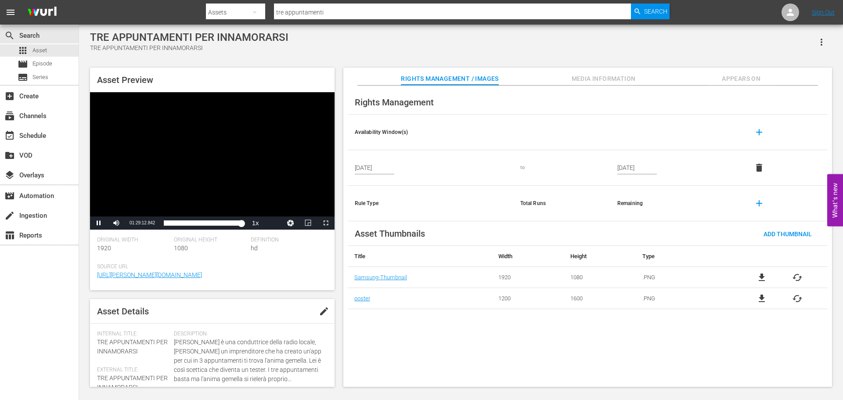
click at [234, 172] on div "Video Player" at bounding box center [212, 154] width 245 height 124
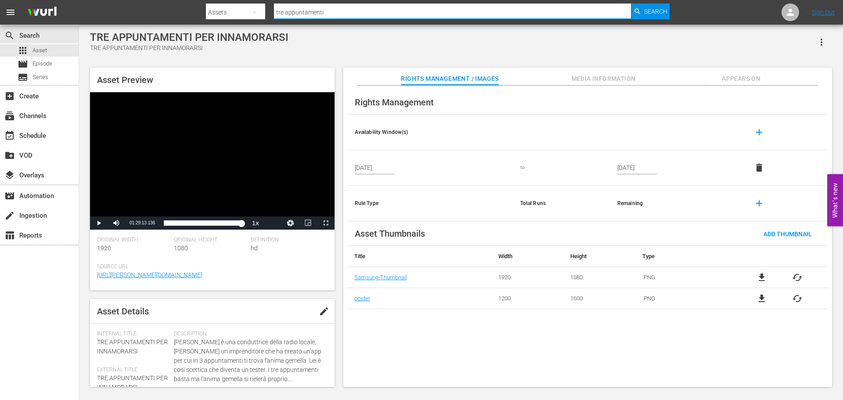
click at [325, 13] on input "tre appuntamenti" at bounding box center [452, 12] width 357 height 21
type input "rete d'inganni"
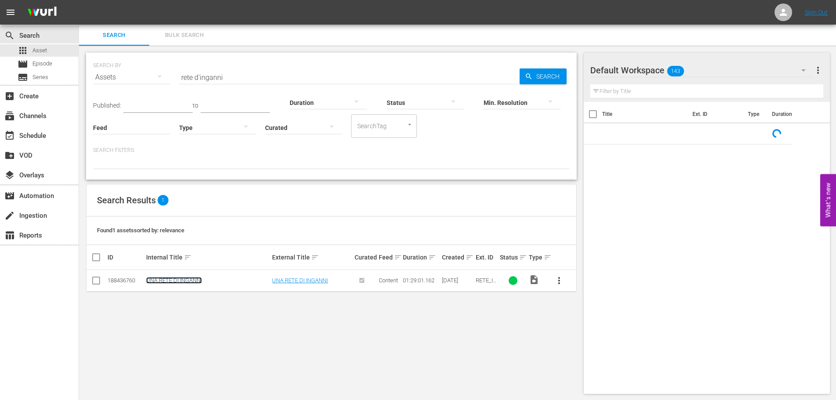
click at [171, 281] on link "UNA RETE DI INGANNI" at bounding box center [174, 280] width 56 height 7
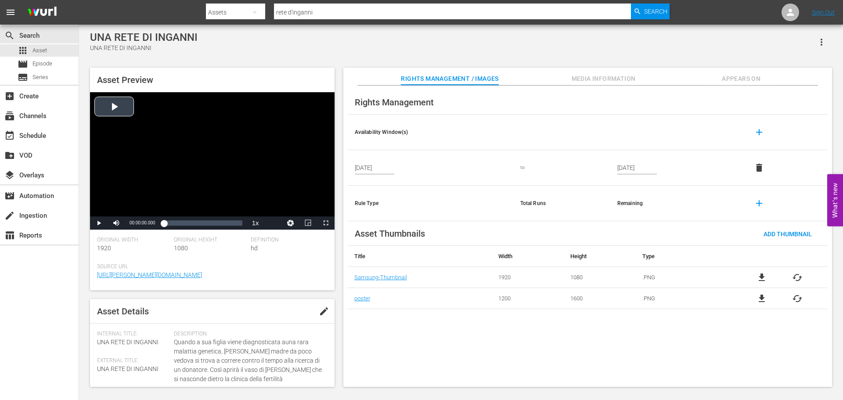
click at [227, 159] on div "Video Player" at bounding box center [212, 154] width 245 height 124
click at [241, 223] on div "Loaded : 0.34% 01:27:01.135 00:00:00.850" at bounding box center [203, 223] width 78 height 9
click at [209, 146] on div "Video Player" at bounding box center [212, 154] width 245 height 124
click at [341, 1] on nav "menu Search By Assets Search ID, Title, Description, Keywords, or Category rete…" at bounding box center [421, 12] width 843 height 25
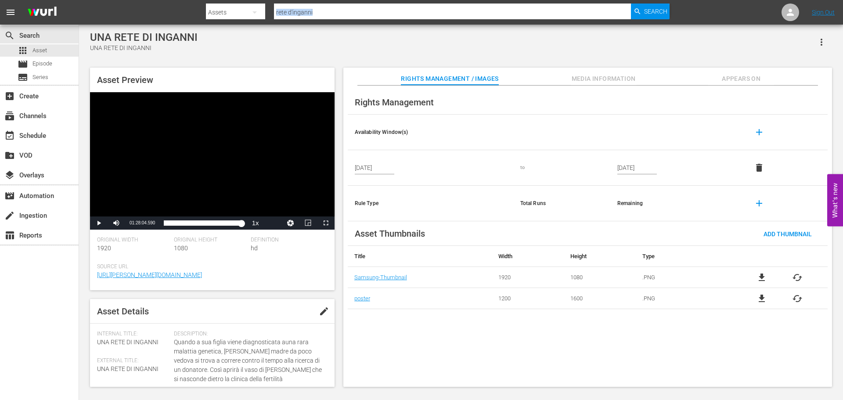
click at [336, 6] on input "rete d'inganni" at bounding box center [452, 12] width 357 height 21
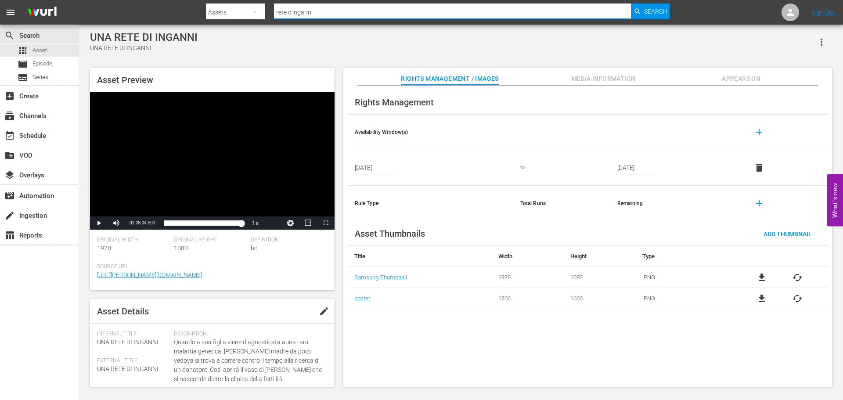
click at [336, 6] on input "rete d'inganni" at bounding box center [452, 12] width 357 height 21
click at [327, 14] on input "rete d'inganni" at bounding box center [452, 12] width 357 height 21
type input "concorso"
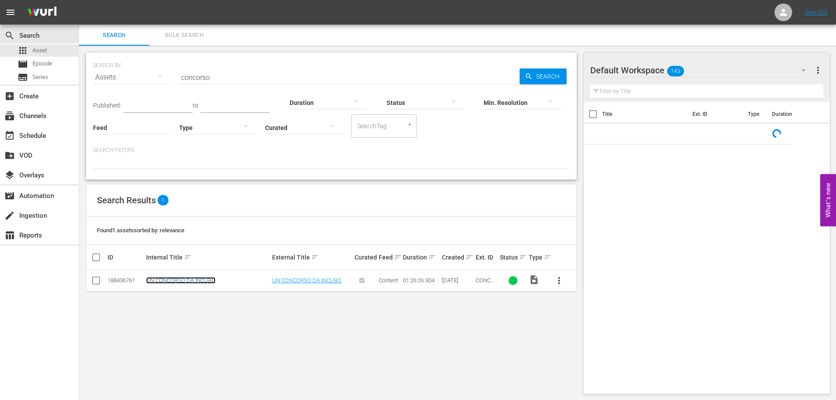
click at [186, 282] on link "UN CONCORSO DA INCUBO" at bounding box center [180, 280] width 69 height 7
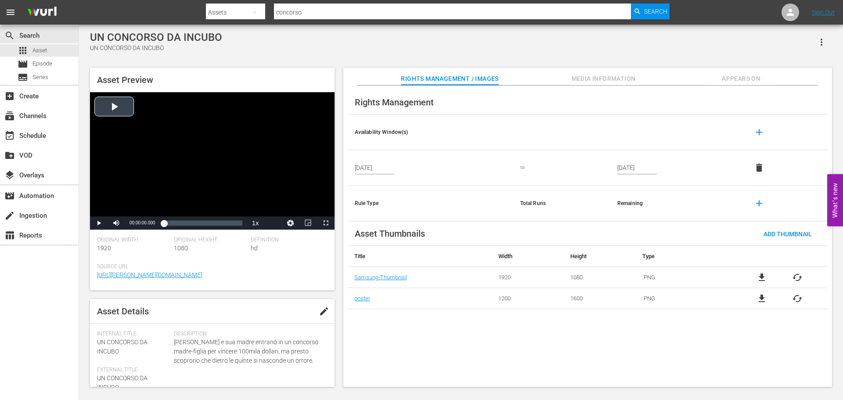
click at [190, 134] on div "Video Player" at bounding box center [212, 154] width 245 height 124
click at [240, 222] on div "Loaded : 0.35% 01:24:29.757 00:00:01.012" at bounding box center [203, 223] width 78 height 9
click at [326, 223] on span "Video Player" at bounding box center [326, 223] width 0 height 0
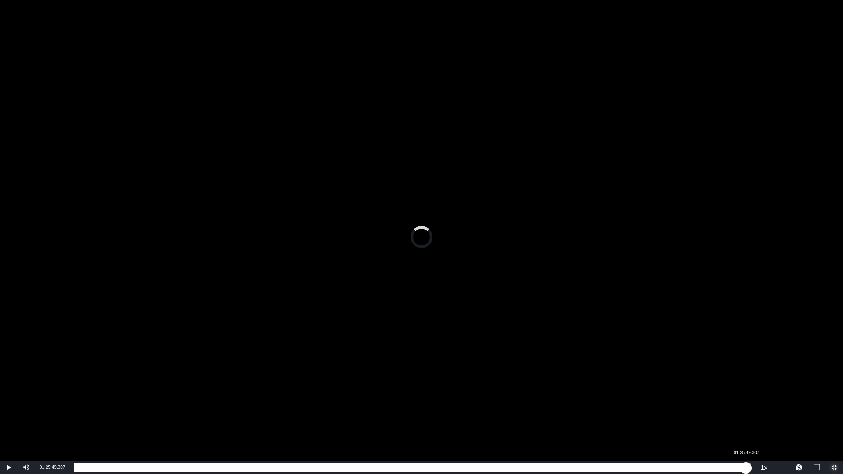
click at [746, 400] on div "Loaded : 97.28% 01:25:49.307 01:24:05.000" at bounding box center [412, 467] width 677 height 9
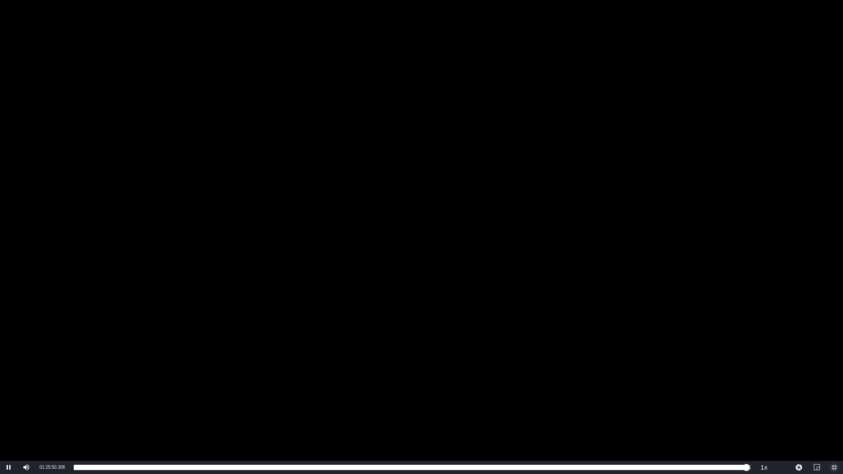
click at [834, 400] on span "Video Player" at bounding box center [834, 468] width 0 height 0
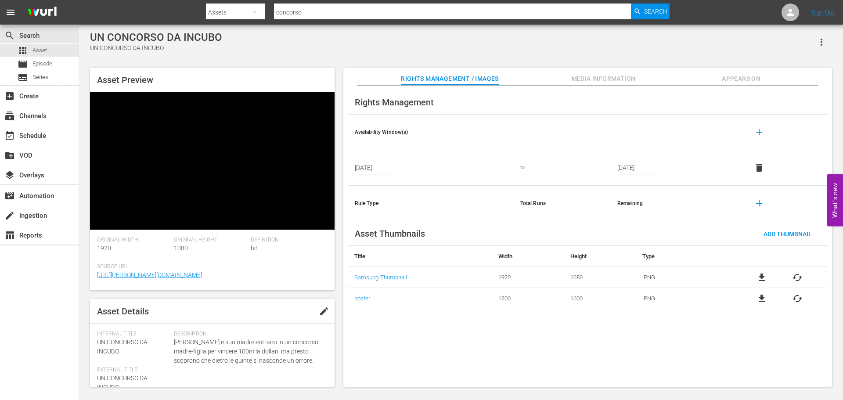
click at [385, 14] on input "concorso" at bounding box center [452, 12] width 357 height 21
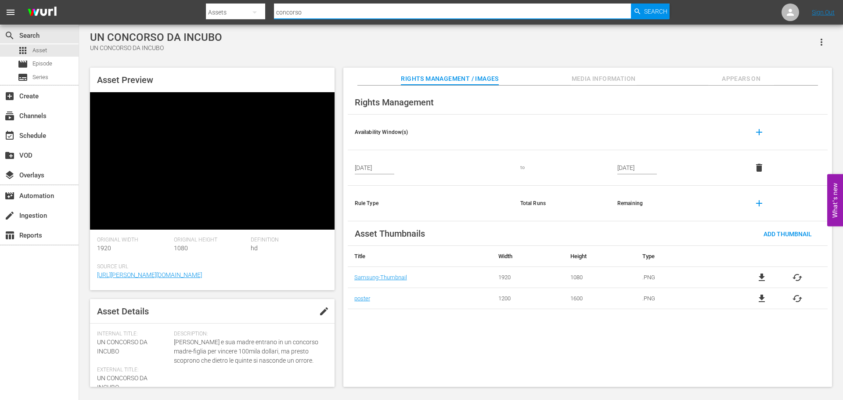
click at [385, 14] on input "concorso" at bounding box center [452, 12] width 357 height 21
type input "sydney"
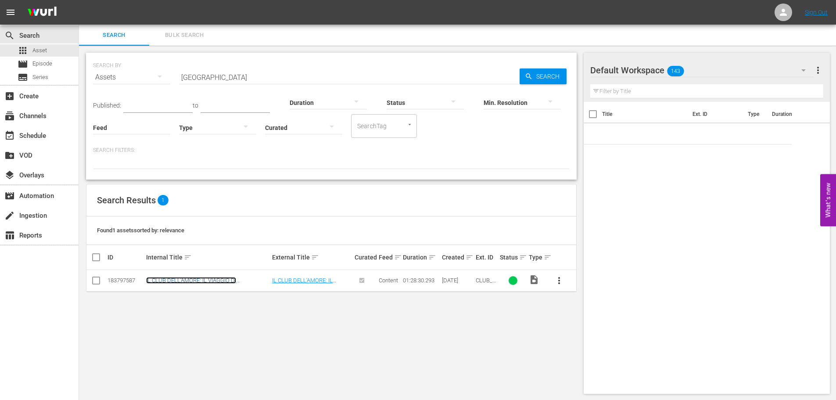
click at [215, 281] on link "IL CLUB DELL'AMORE: IL VIAGGIO DI [GEOGRAPHIC_DATA]" at bounding box center [191, 283] width 90 height 13
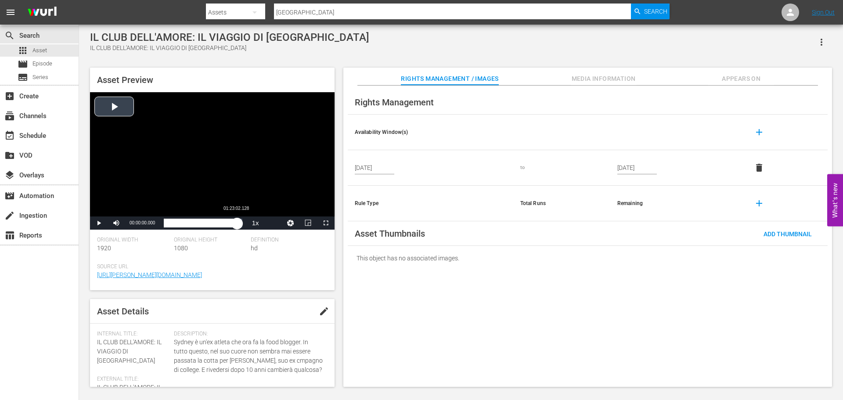
click at [237, 222] on div "Loaded : 0.11% 01:23:02.128 00:00:00.000" at bounding box center [203, 223] width 78 height 9
click at [326, 223] on span "Video Player" at bounding box center [326, 223] width 0 height 0
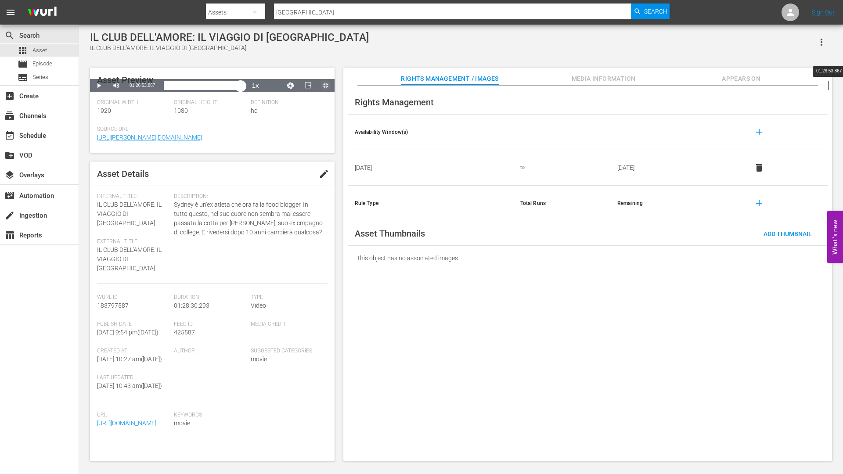
click at [242, 90] on div "Loaded : 93.87% 01:26:53.867 01:23:03.852" at bounding box center [203, 85] width 78 height 9
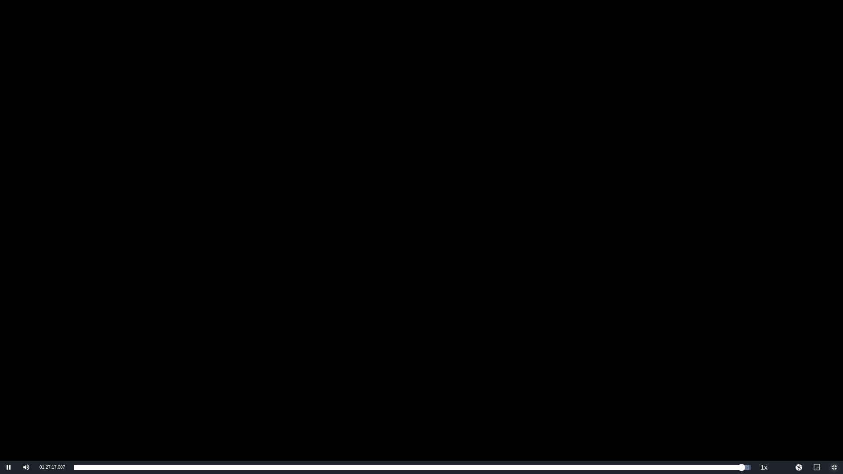
click at [834, 400] on span "Video Player" at bounding box center [834, 468] width 0 height 0
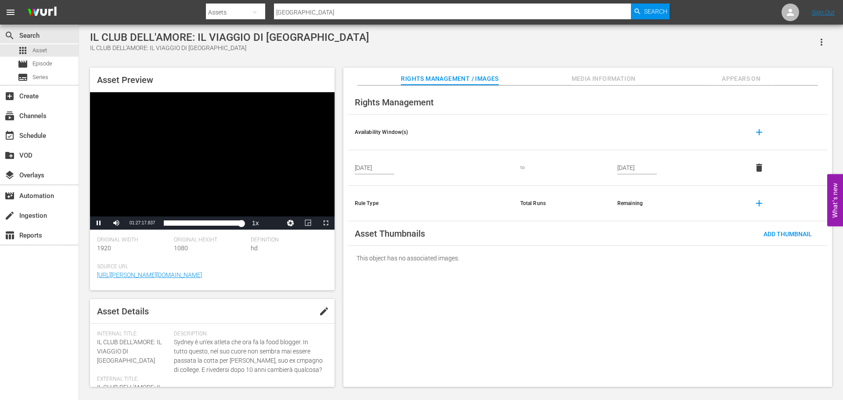
click at [232, 158] on div "Video Player" at bounding box center [212, 154] width 245 height 124
click at [299, 13] on input "sydney" at bounding box center [452, 12] width 357 height 21
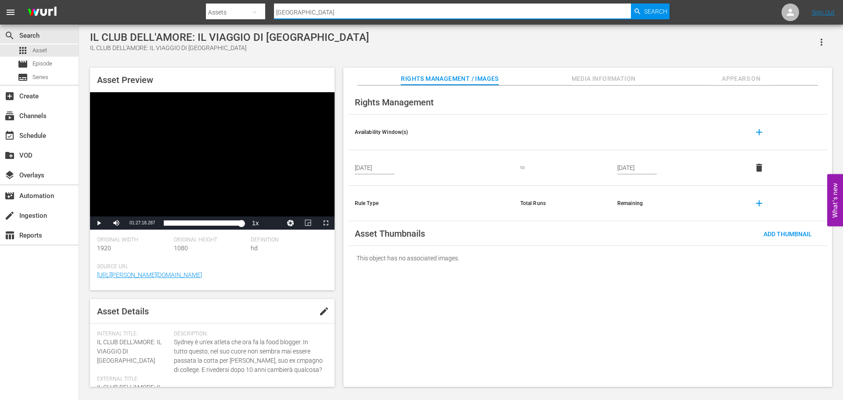
click at [299, 13] on input "sydney" at bounding box center [452, 12] width 357 height 21
type input "best seller"
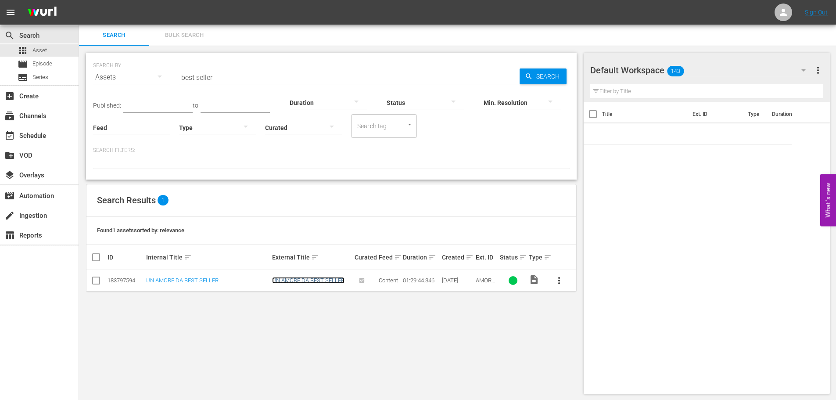
click at [295, 281] on link "UN AMORE DA BEST SELLER" at bounding box center [308, 280] width 72 height 7
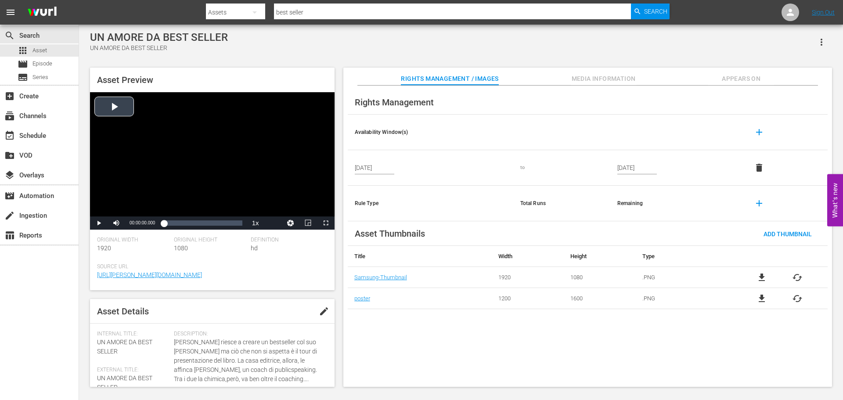
click at [198, 154] on div "Video Player" at bounding box center [212, 154] width 245 height 124
click at [238, 227] on div "Loaded : 0.33% 01:25:42.352 00:00:00.877" at bounding box center [203, 223] width 78 height 9
click at [326, 223] on span "Video Player" at bounding box center [326, 223] width 0 height 0
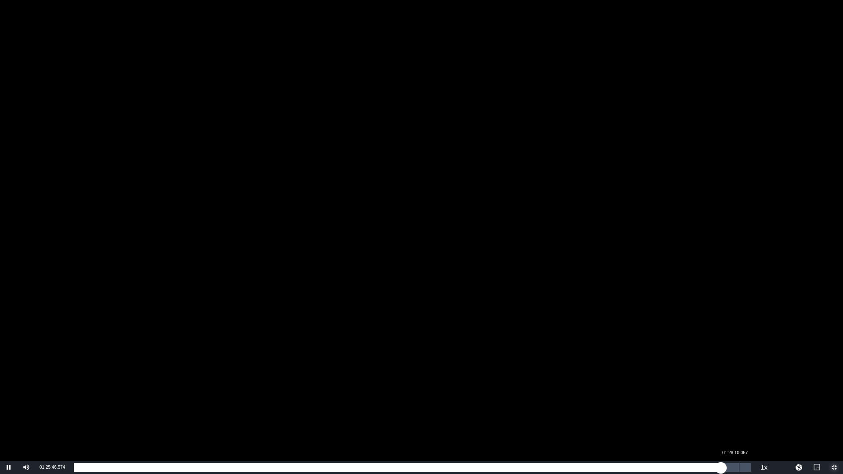
click at [739, 400] on div "Loaded : 95.71% 01:28:10.067 01:25:46.620" at bounding box center [412, 467] width 677 height 9
click at [301, 400] on div "01:28:15.895" at bounding box center [407, 467] width 666 height 9
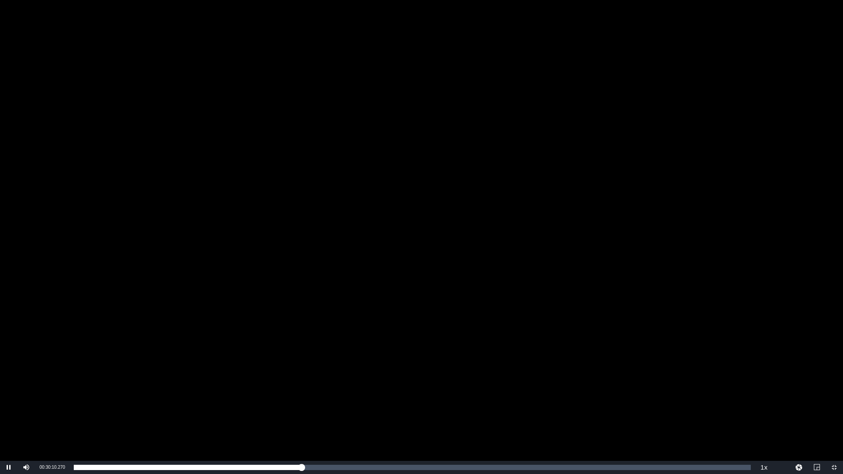
drag, startPoint x: 572, startPoint y: 313, endPoint x: 576, endPoint y: 314, distance: 4.6
click at [573, 313] on div "Video Player" at bounding box center [421, 230] width 843 height 461
click at [834, 400] on span "Video Player" at bounding box center [834, 468] width 0 height 0
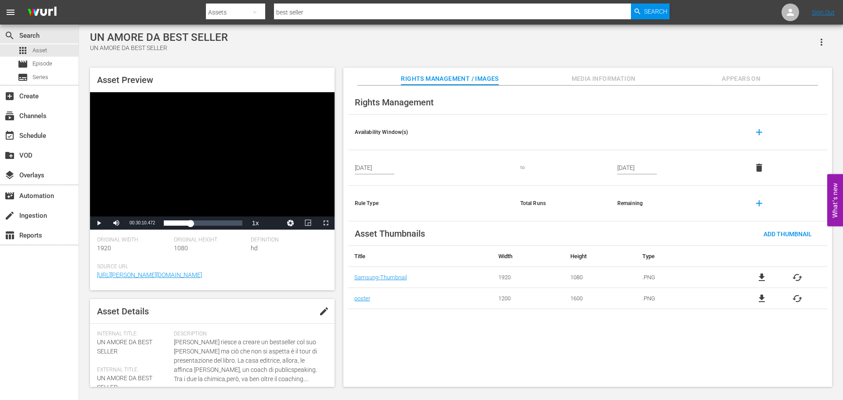
click at [723, 82] on span "Appears On" at bounding box center [741, 78] width 66 height 11
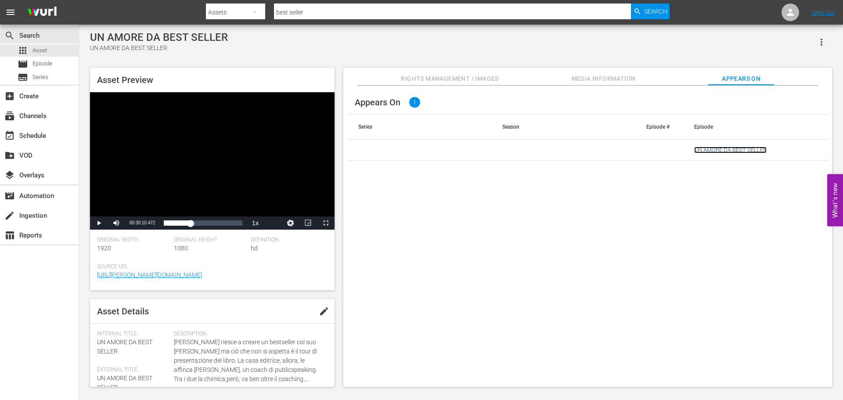
click at [731, 150] on link "UN AMORE DA BEST SELLER" at bounding box center [730, 150] width 72 height 7
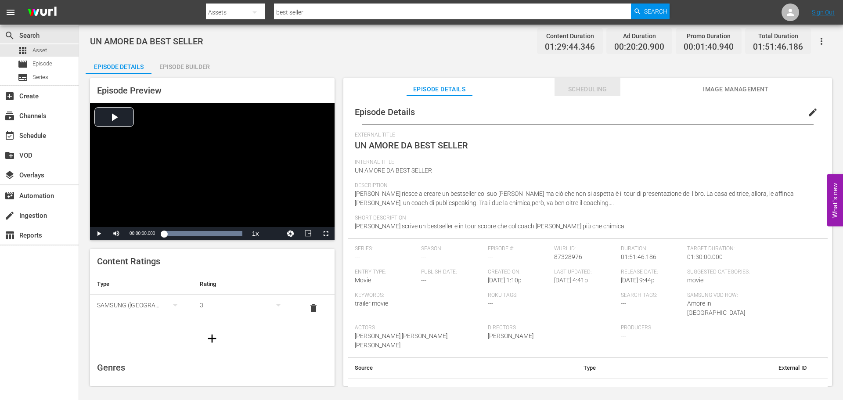
click at [584, 89] on span "Scheduling" at bounding box center [588, 89] width 66 height 11
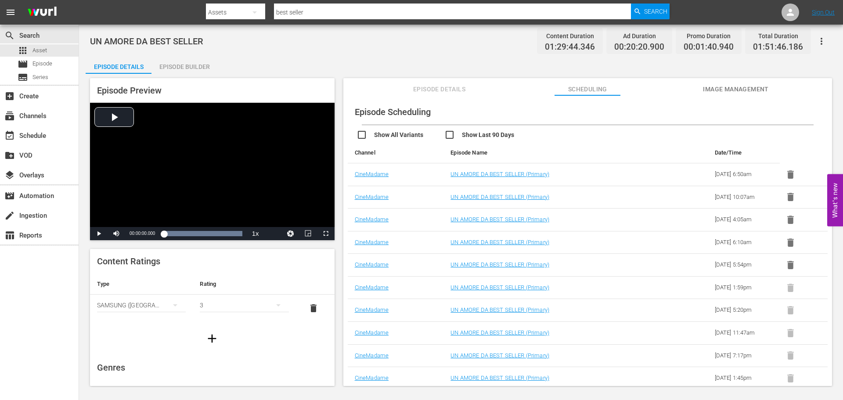
scroll to position [68, 0]
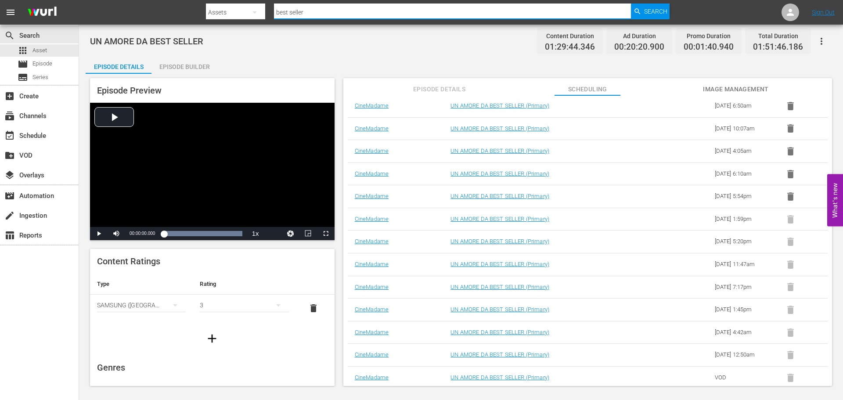
drag, startPoint x: 324, startPoint y: 6, endPoint x: 249, endPoint y: 8, distance: 74.7
click at [249, 8] on div "Search By Assets Search ID, Title, Description, Keywords, or Category best sell…" at bounding box center [438, 12] width 464 height 21
type input "fermate"
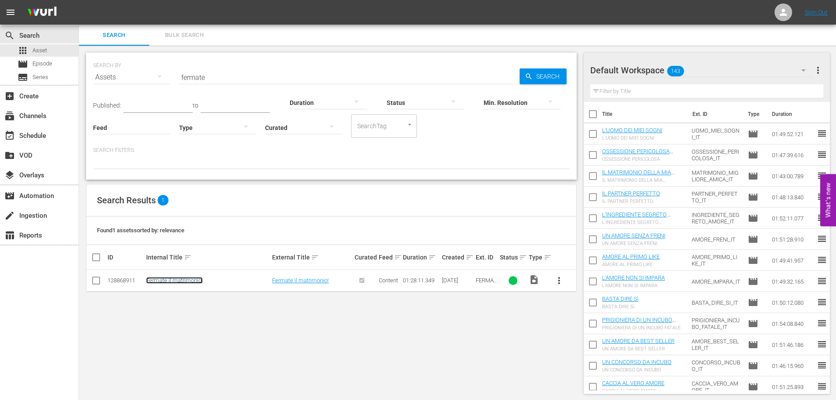
click at [184, 281] on link "Fermate il matrimonio!" at bounding box center [174, 280] width 57 height 7
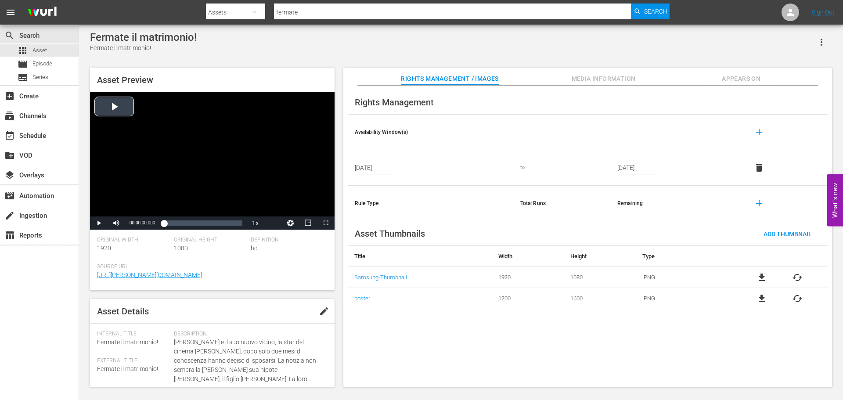
click at [171, 137] on div "Video Player" at bounding box center [212, 154] width 245 height 124
click at [239, 225] on div "Loaded : 0.68% 01:25:12.988 00:00:01.967" at bounding box center [203, 223] width 78 height 9
click at [326, 223] on span "Video Player" at bounding box center [326, 223] width 0 height 0
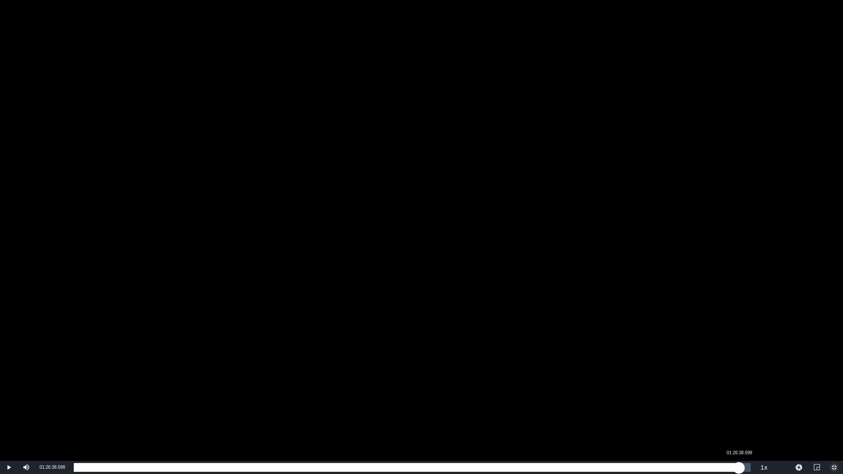
click at [739, 400] on div "Loaded : 96.71% 01:26:38.698 01:25:16.594" at bounding box center [412, 467] width 677 height 9
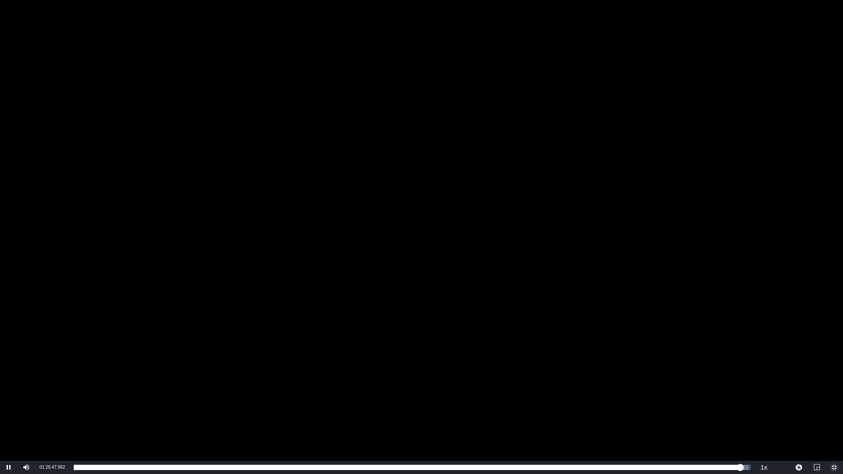
click at [834, 400] on span "Video Player" at bounding box center [834, 468] width 0 height 0
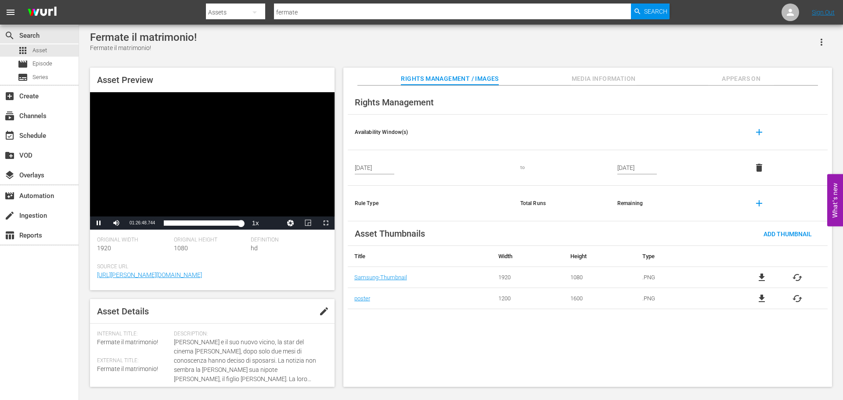
click at [168, 130] on div "Video Player" at bounding box center [212, 154] width 245 height 124
click at [38, 138] on div "event_available Schedule" at bounding box center [24, 134] width 49 height 8
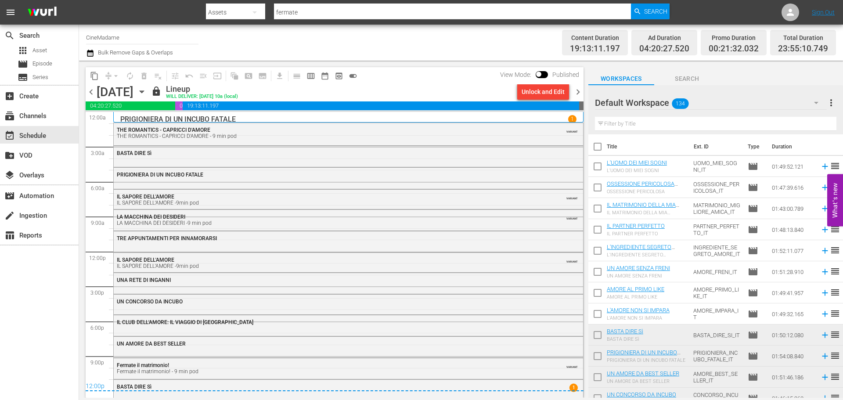
click at [90, 91] on span "chevron_left" at bounding box center [91, 91] width 11 height 11
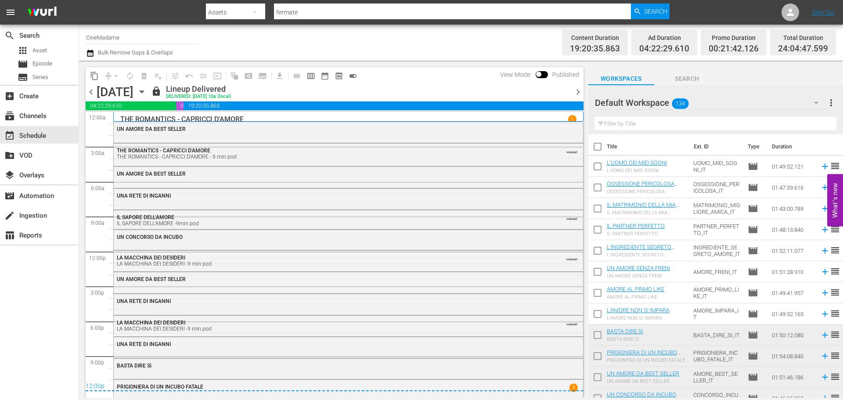
click at [577, 93] on span "chevron_right" at bounding box center [578, 91] width 11 height 11
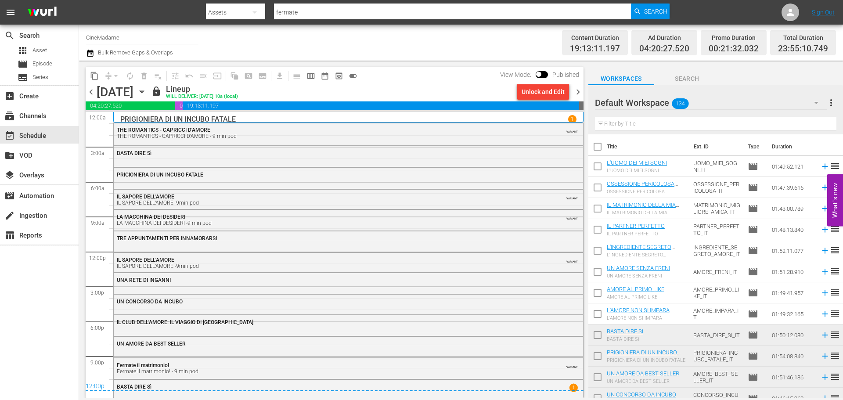
click at [95, 96] on span "chevron_left" at bounding box center [91, 91] width 11 height 11
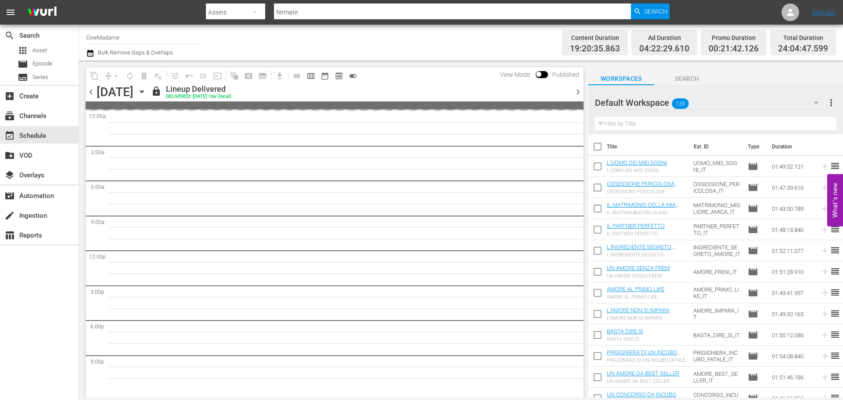
click at [93, 95] on span "chevron_left" at bounding box center [91, 91] width 11 height 11
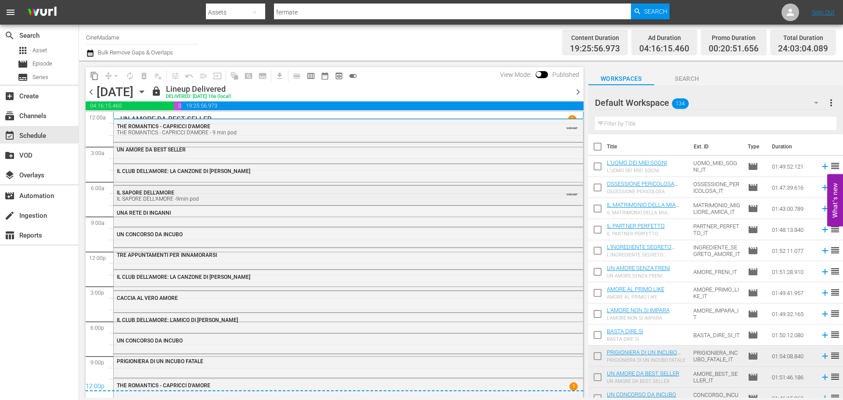
scroll to position [3, 0]
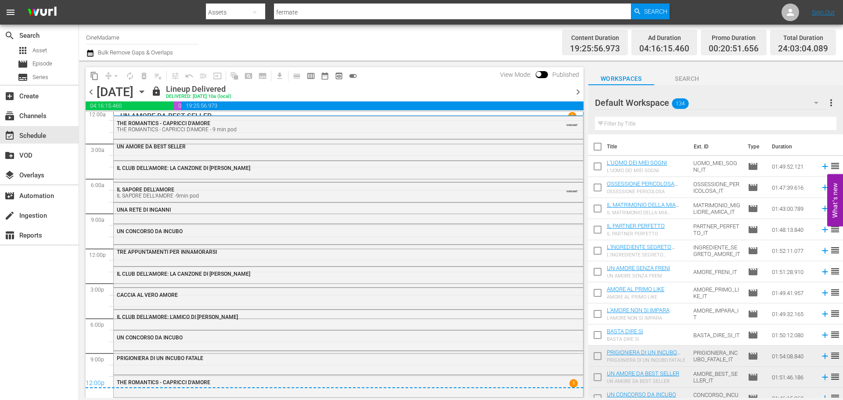
click at [96, 90] on span "chevron_left" at bounding box center [91, 91] width 11 height 11
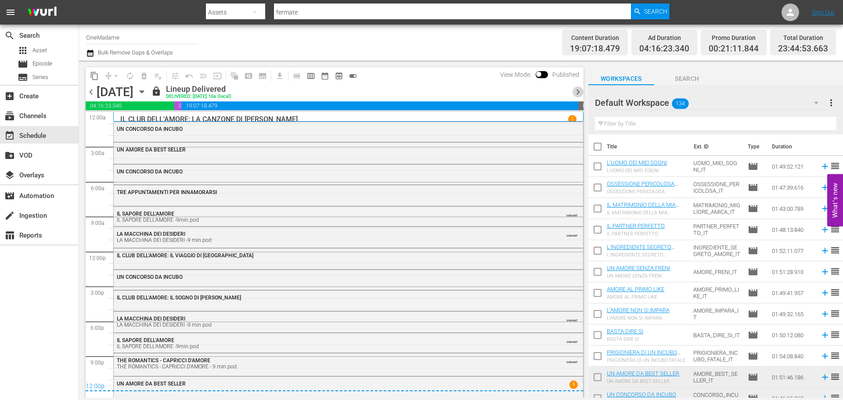
click at [581, 94] on span "chevron_right" at bounding box center [578, 91] width 11 height 11
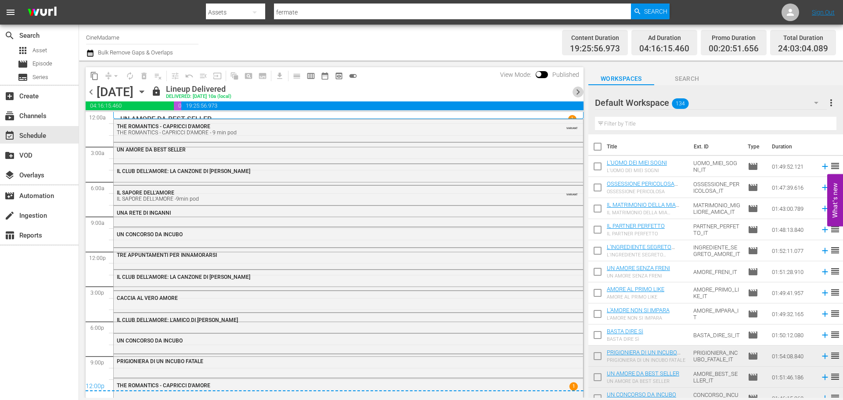
click at [581, 91] on span "chevron_right" at bounding box center [578, 91] width 11 height 11
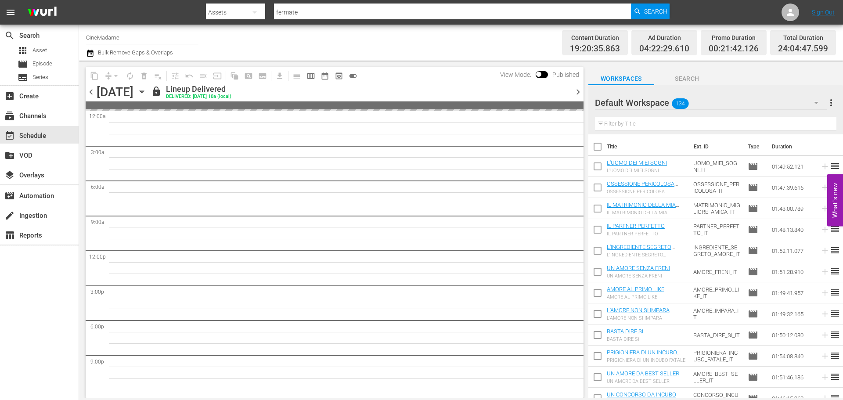
click at [580, 91] on span "chevron_right" at bounding box center [578, 91] width 11 height 11
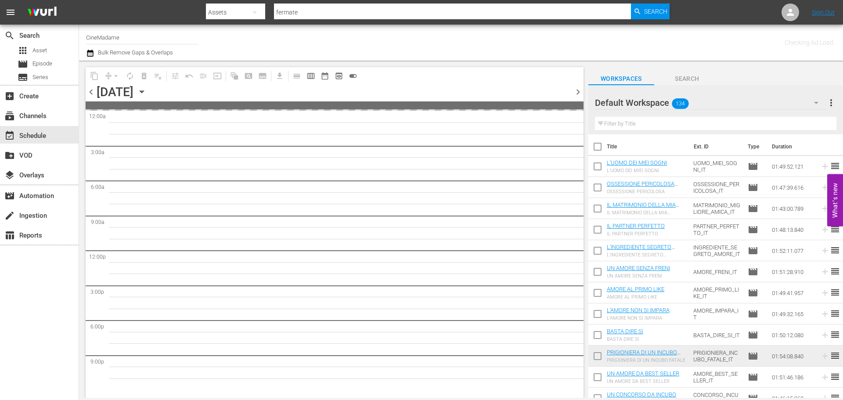
click at [580, 91] on span "chevron_right" at bounding box center [578, 91] width 11 height 11
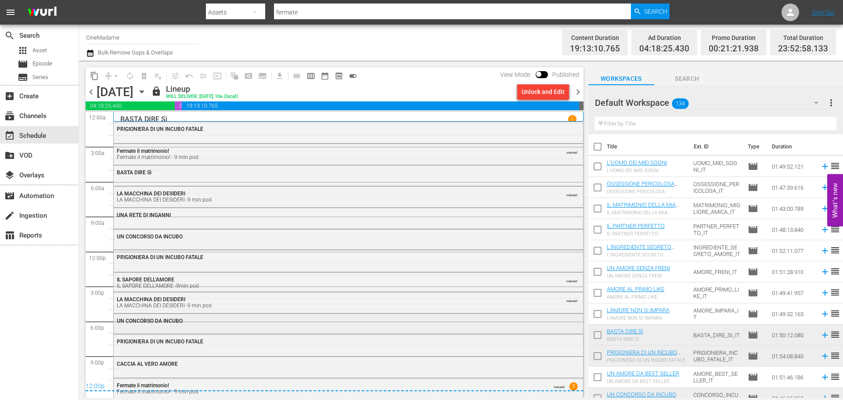
scroll to position [2, 0]
click at [576, 89] on span "chevron_right" at bounding box center [578, 91] width 11 height 11
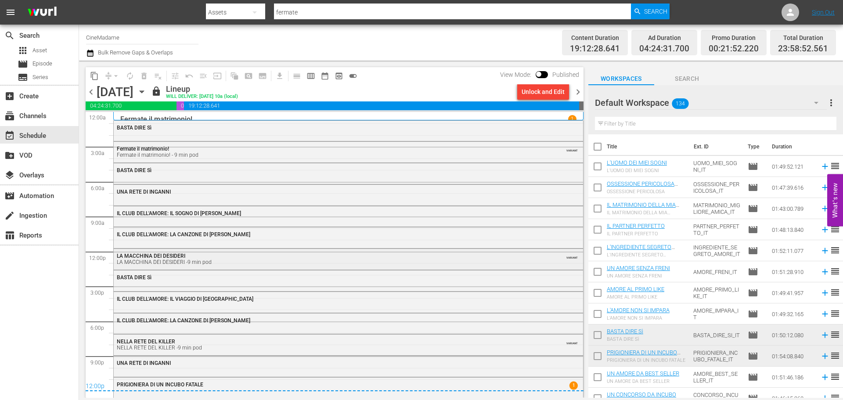
scroll to position [1, 0]
click at [576, 93] on span "chevron_right" at bounding box center [578, 91] width 11 height 11
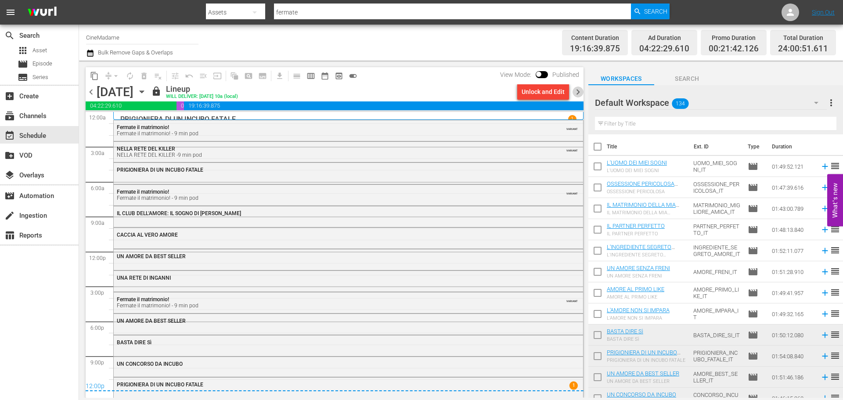
click at [581, 88] on span "chevron_right" at bounding box center [578, 91] width 11 height 11
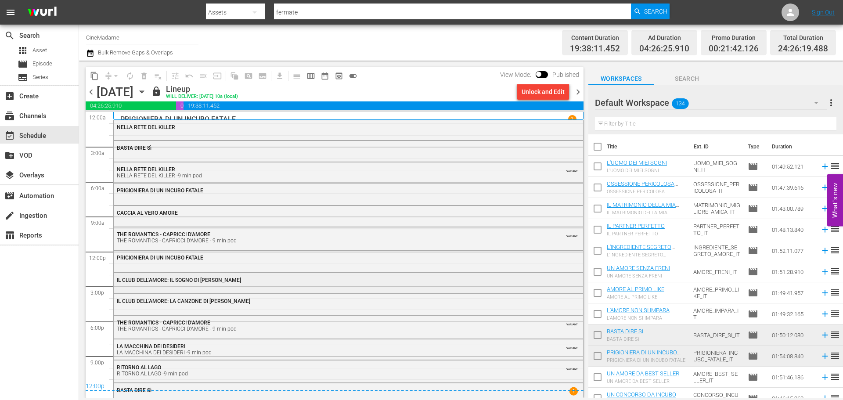
scroll to position [7, 0]
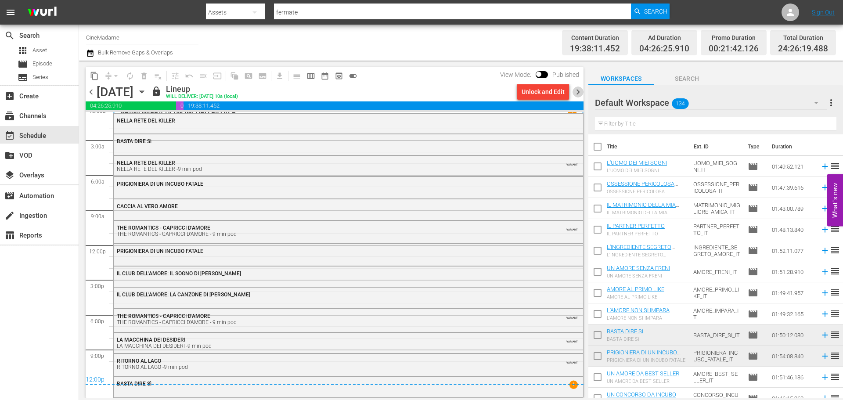
click at [581, 86] on span "chevron_right" at bounding box center [578, 91] width 11 height 11
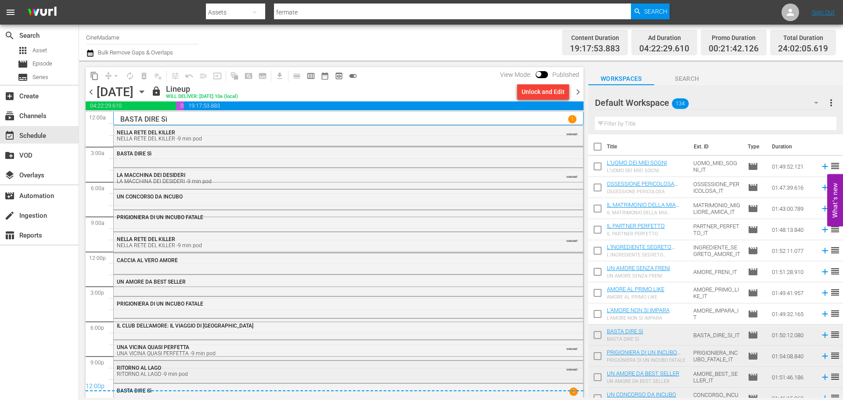
scroll to position [7, 0]
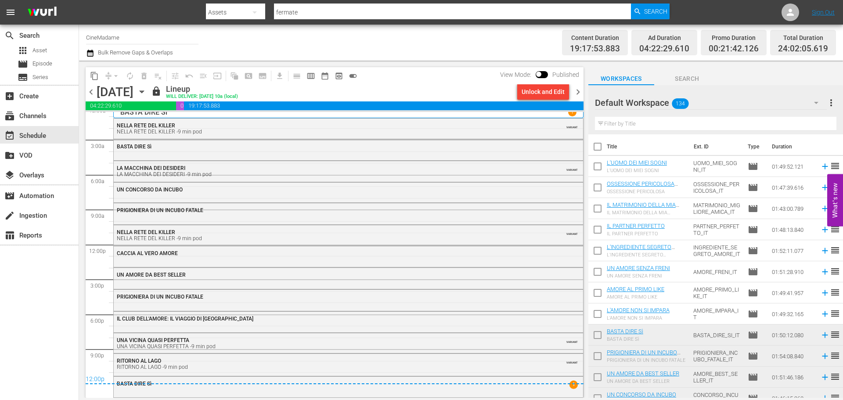
click at [580, 90] on span "chevron_right" at bounding box center [578, 91] width 11 height 11
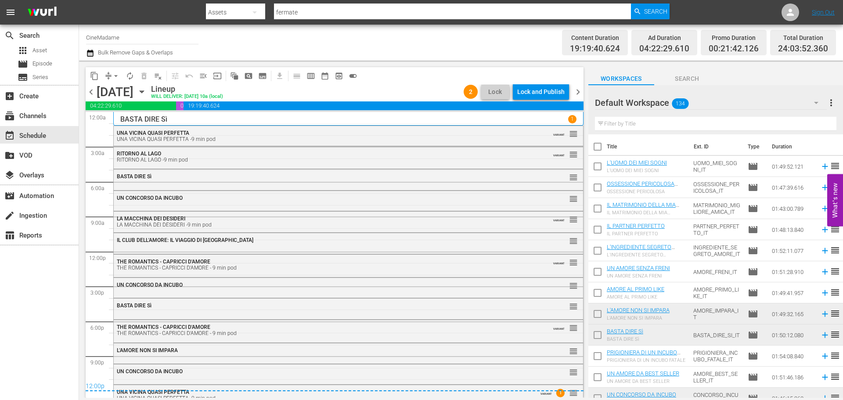
click at [581, 90] on span "chevron_right" at bounding box center [578, 91] width 11 height 11
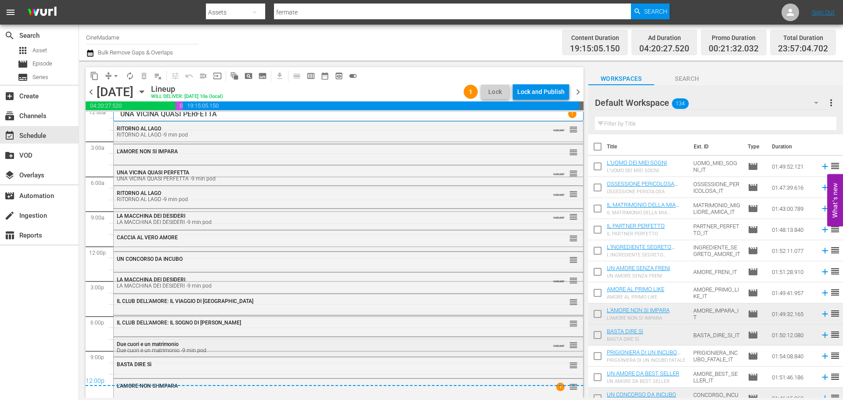
scroll to position [7, 0]
click at [580, 96] on span "chevron_right" at bounding box center [578, 91] width 11 height 11
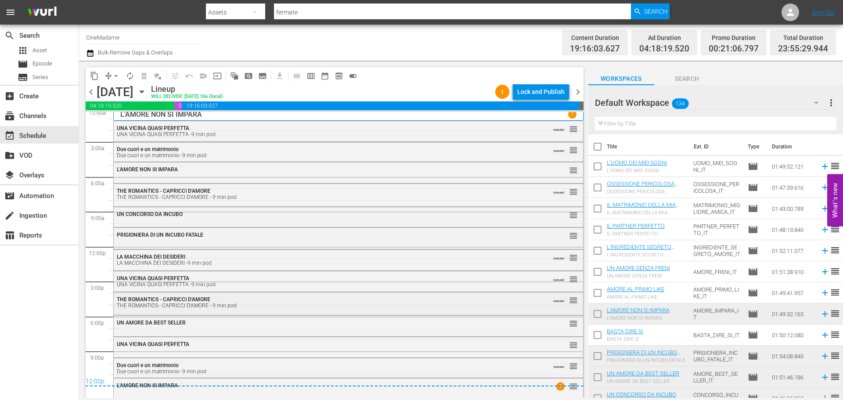
scroll to position [6, 0]
click at [578, 88] on span "chevron_right" at bounding box center [578, 91] width 11 height 11
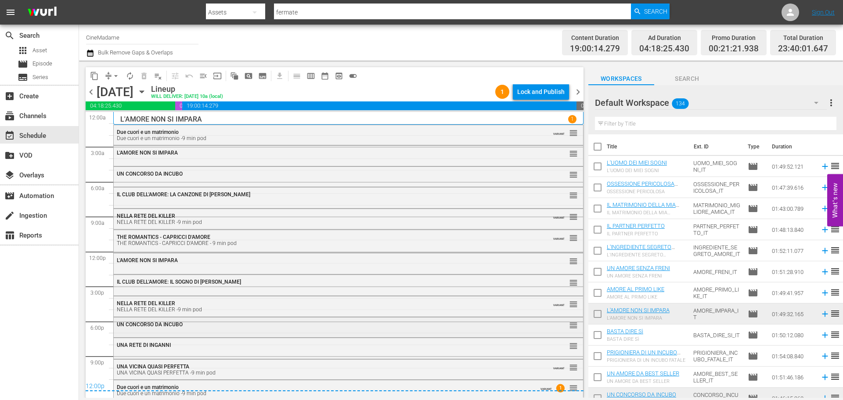
scroll to position [3, 0]
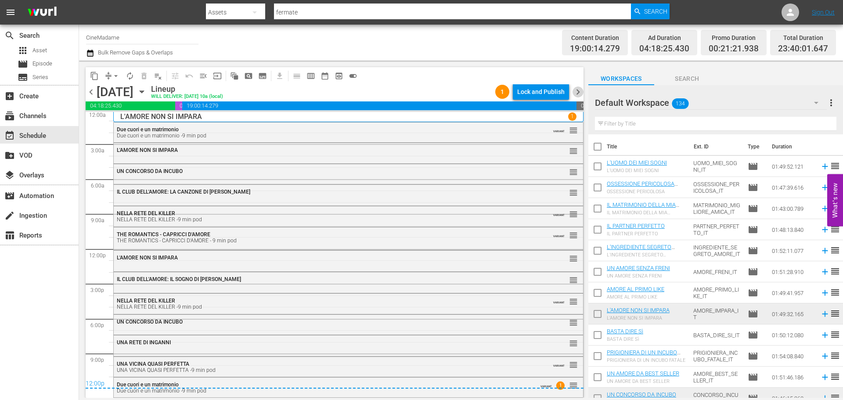
click at [578, 91] on span "chevron_right" at bounding box center [578, 91] width 11 height 11
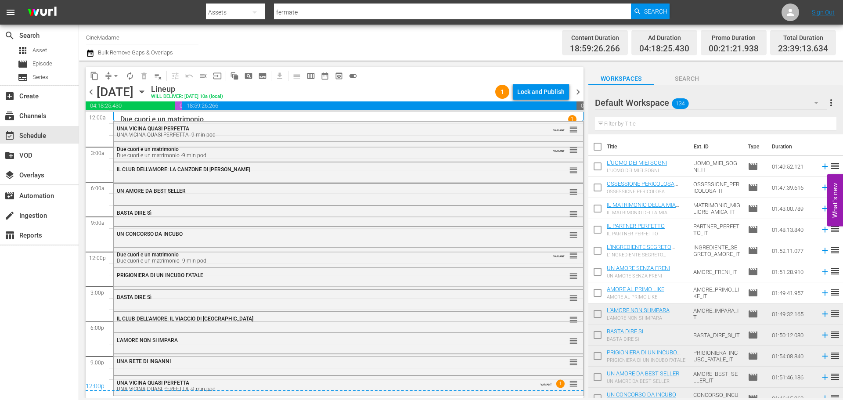
click at [574, 89] on span "chevron_right" at bounding box center [578, 91] width 11 height 11
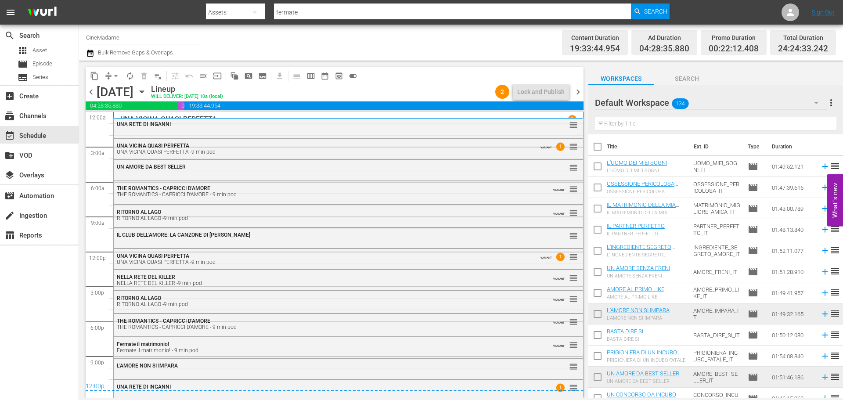
click at [578, 94] on span "chevron_right" at bounding box center [578, 91] width 11 height 11
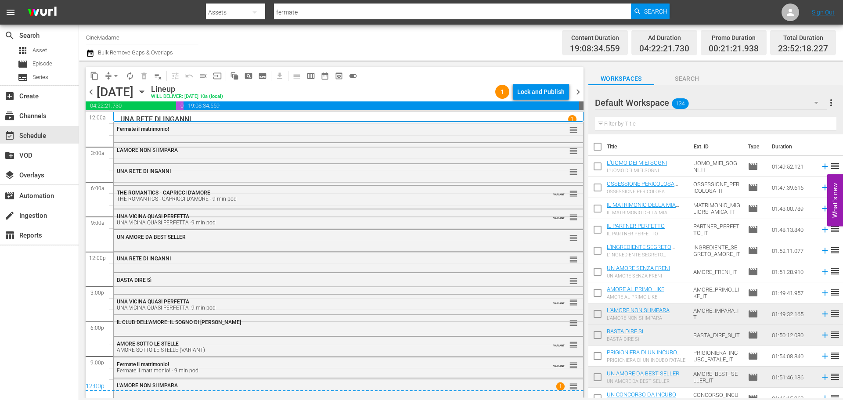
click at [331, 12] on input "fermate" at bounding box center [452, 12] width 357 height 21
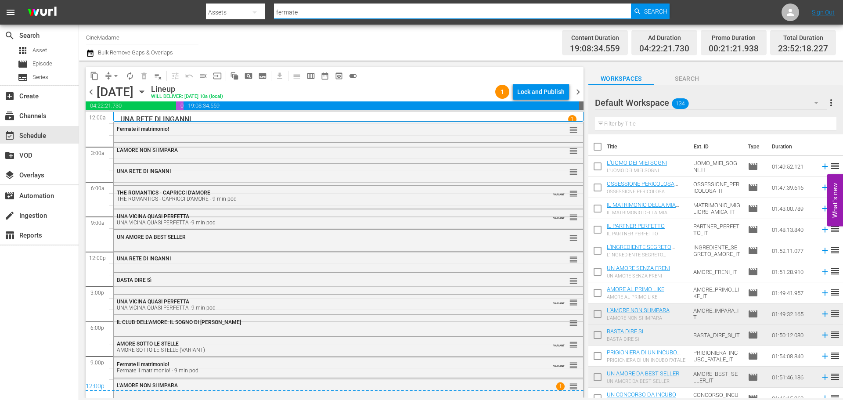
click at [331, 12] on input "fermate" at bounding box center [452, 12] width 357 height 21
type input "caccia"
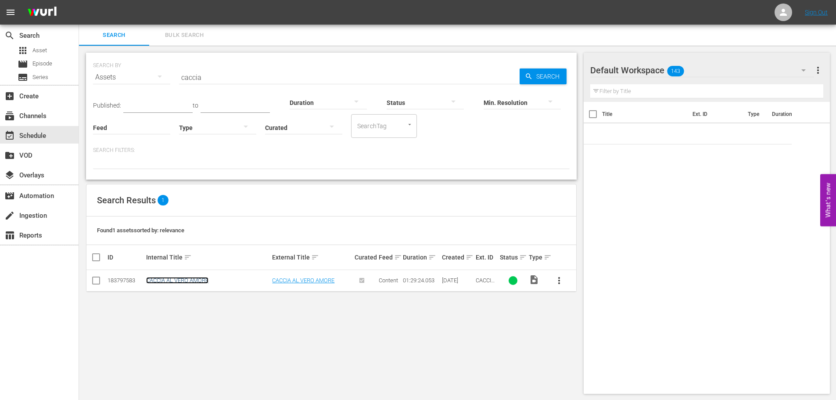
click at [196, 282] on link "CACCIA AL VERO AMORE" at bounding box center [177, 280] width 62 height 7
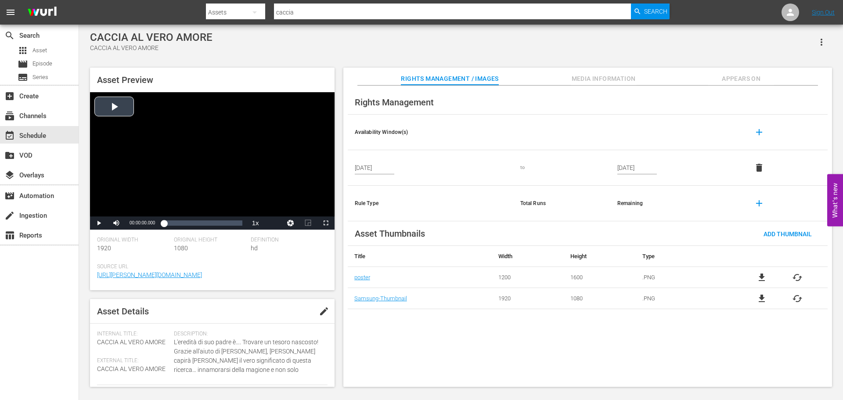
click at [205, 165] on div "Video Player" at bounding box center [212, 154] width 245 height 124
click at [232, 226] on div "01:17:50.945" at bounding box center [232, 223] width 0 height 9
click at [232, 222] on div "01:18:00.981" at bounding box center [198, 223] width 68 height 9
click at [326, 223] on span "Video Player" at bounding box center [326, 223] width 0 height 0
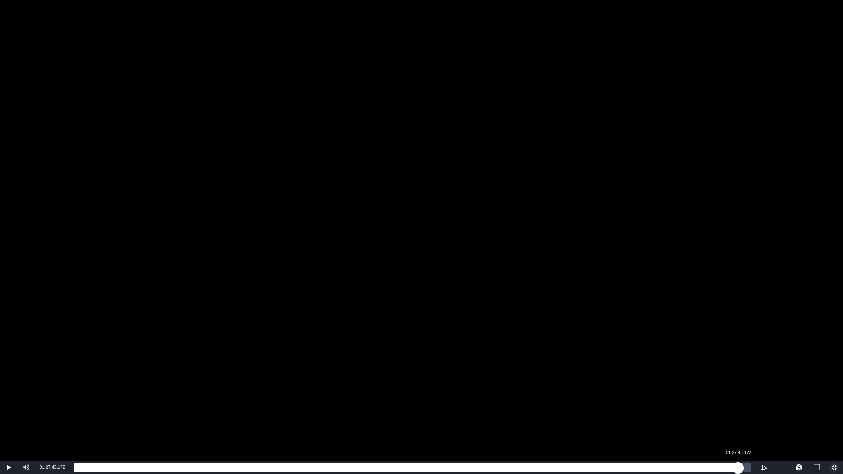
click at [738, 400] on div "Loaded : 96.18% 01:27:43.172 01:25:55.671" at bounding box center [412, 467] width 677 height 9
click at [746, 400] on div "Loaded : 98.31% 01:28:42.309 01:27:43.901" at bounding box center [412, 467] width 677 height 9
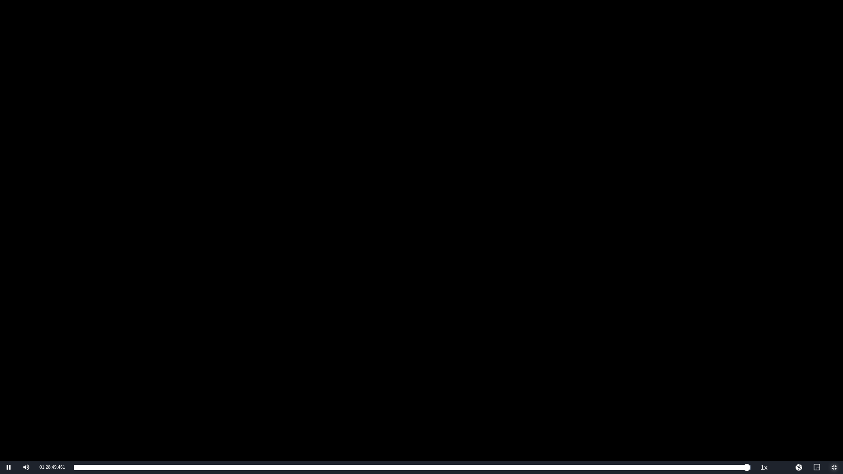
click at [834, 400] on span "Video Player" at bounding box center [834, 468] width 0 height 0
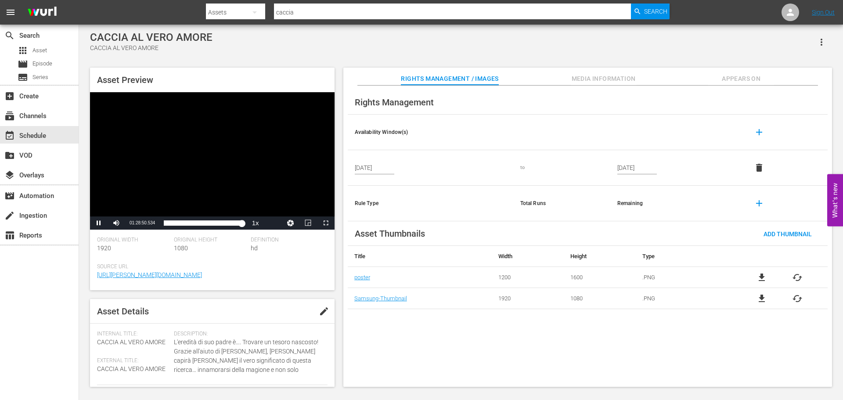
click at [227, 125] on div "Video Player" at bounding box center [212, 154] width 245 height 124
click at [299, 13] on input "caccia" at bounding box center [452, 12] width 357 height 21
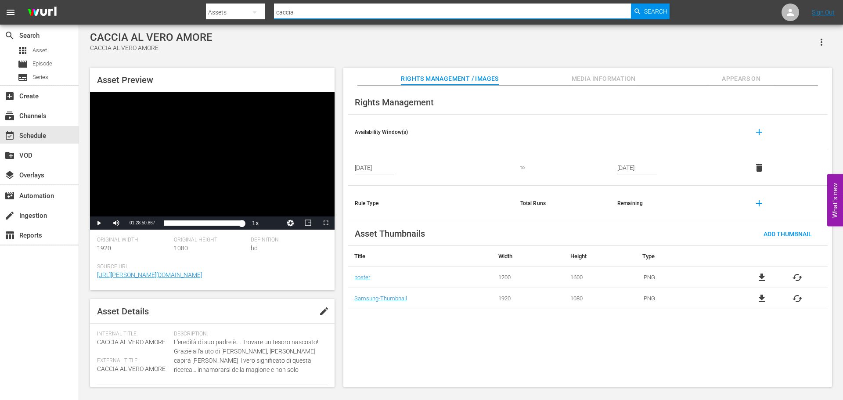
click at [299, 13] on input "caccia" at bounding box center [452, 12] width 357 height 21
type input "lauren"
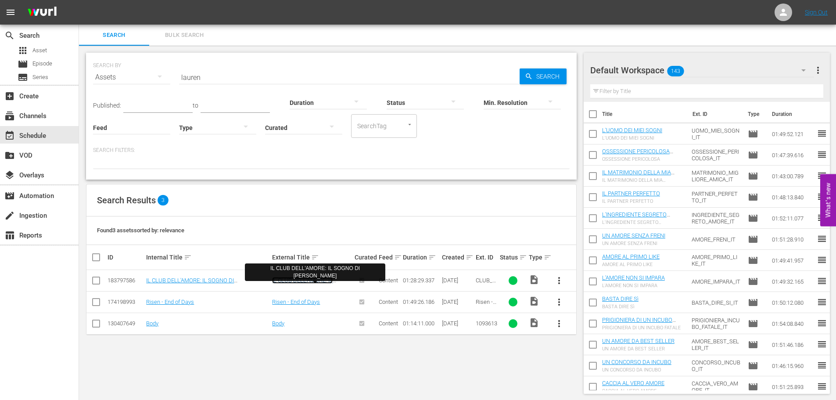
click at [294, 280] on link "IL CLUB DELL'AMORE: IL SOGNO DI LAUREN" at bounding box center [306, 283] width 69 height 13
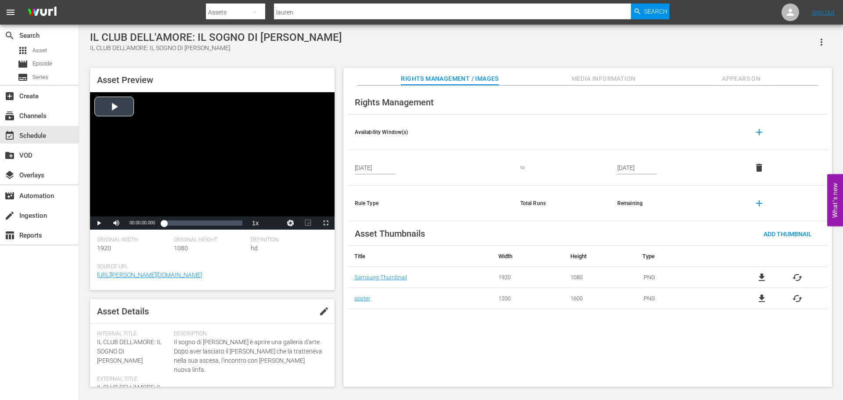
click at [237, 138] on div "Video Player" at bounding box center [212, 154] width 245 height 124
click at [212, 222] on div "00:54:11.223" at bounding box center [212, 223] width 0 height 9
click at [240, 222] on div "Loaded : 61.65% 01:24:30.715 00:54:12.495" at bounding box center [203, 223] width 78 height 9
click at [326, 223] on span "Video Player" at bounding box center [326, 223] width 0 height 0
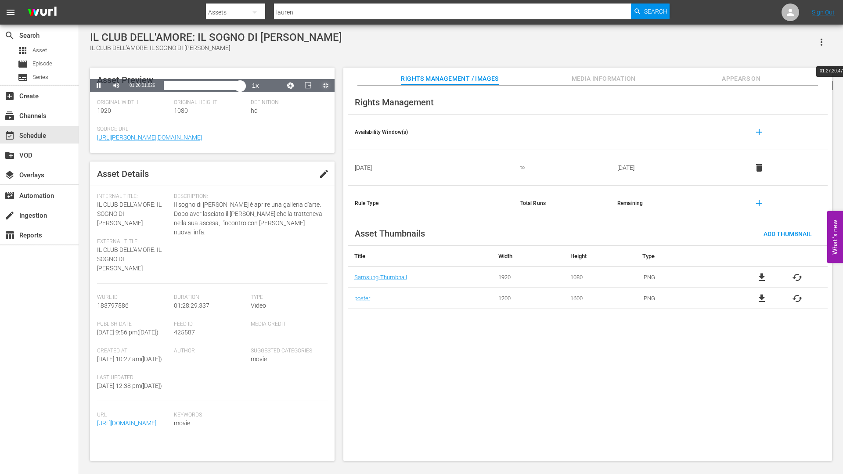
click at [242, 90] on div "Loaded : 97.28% 01:27:20.474 01:26:01.831" at bounding box center [203, 85] width 78 height 9
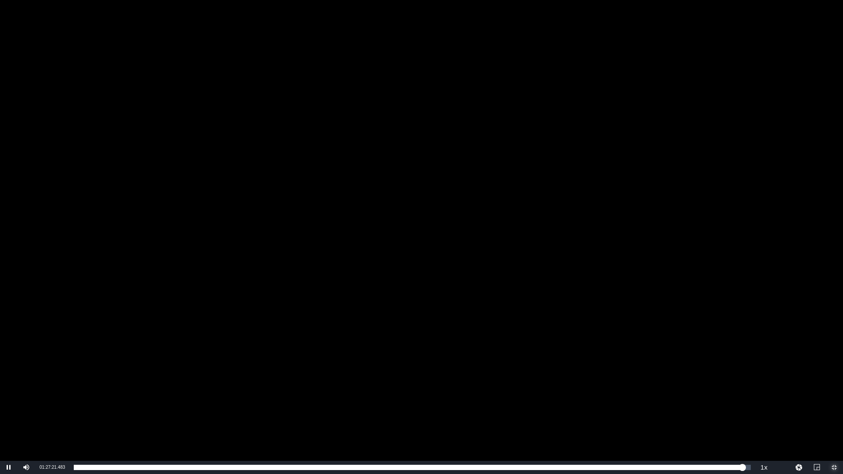
click at [834, 400] on span "Video Player" at bounding box center [834, 468] width 0 height 0
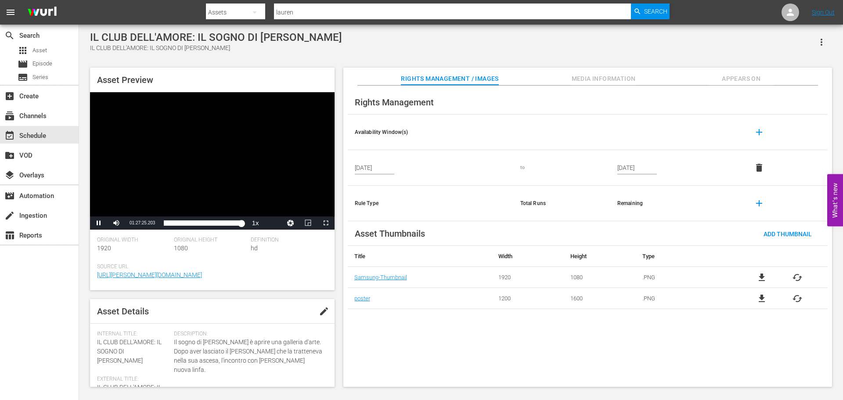
click at [137, 125] on div "Video Player" at bounding box center [212, 154] width 245 height 124
click at [348, 6] on input "lauren" at bounding box center [452, 12] width 357 height 21
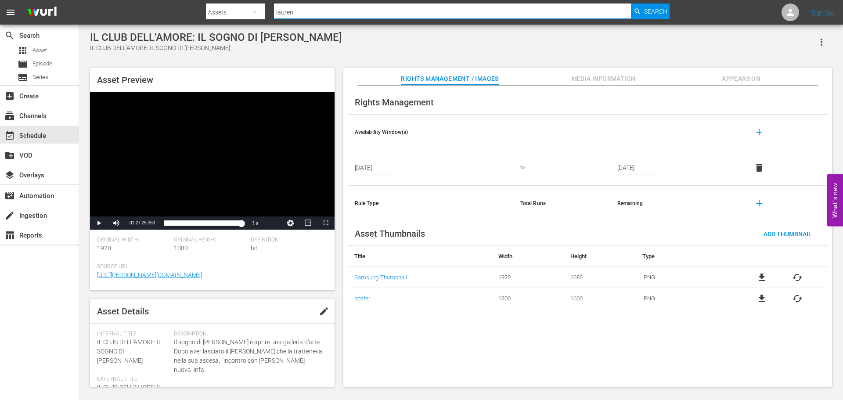
click at [348, 6] on input "lauren" at bounding box center [452, 12] width 357 height 21
type input "tara"
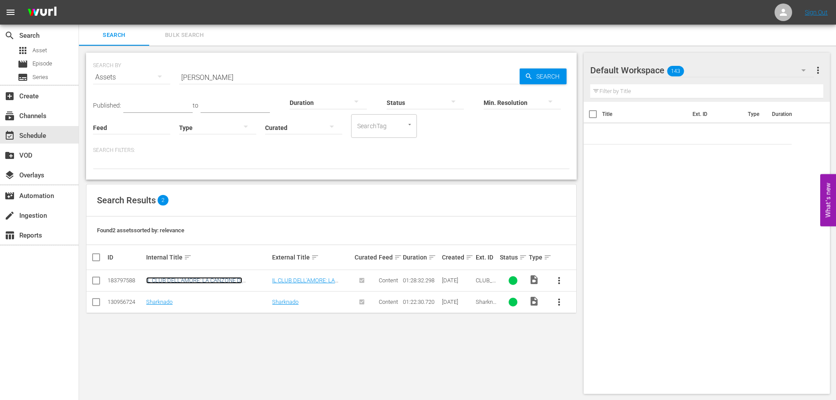
click at [208, 281] on link "IL CLUB DELL'AMORE: LA CANZONE DI TARA" at bounding box center [194, 283] width 96 height 13
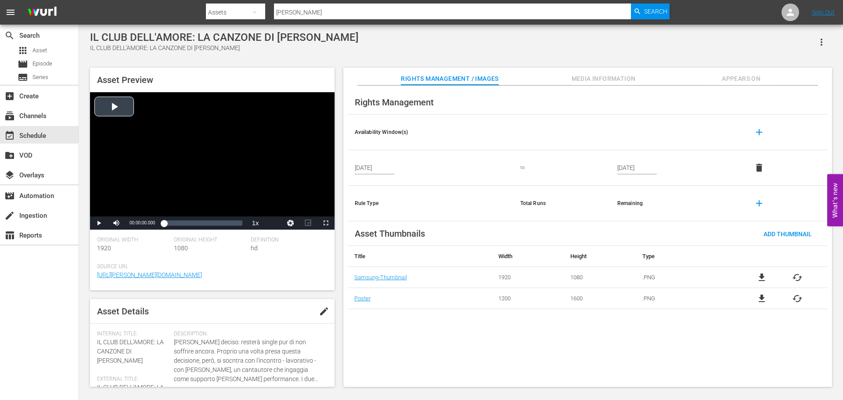
click at [264, 169] on div "Video Player" at bounding box center [212, 154] width 245 height 124
click at [326, 223] on span "Video Player" at bounding box center [326, 223] width 0 height 0
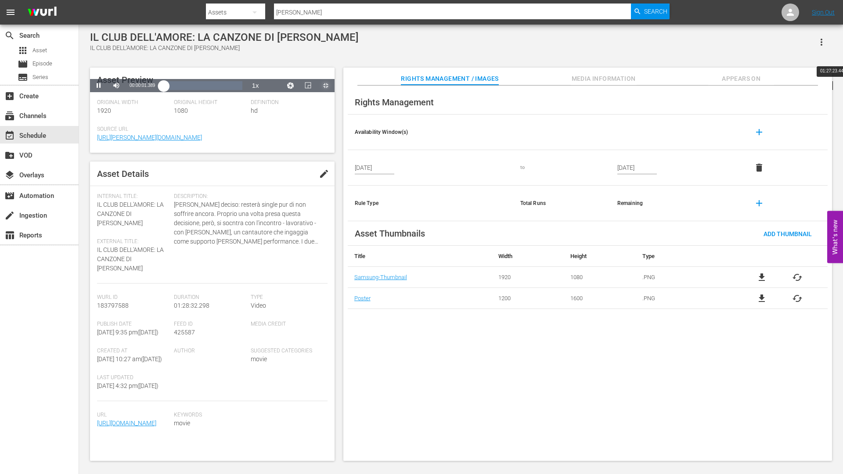
click at [242, 90] on div "Loaded : 0.11% 01:27:23.441 00:00:01.438" at bounding box center [203, 85] width 78 height 9
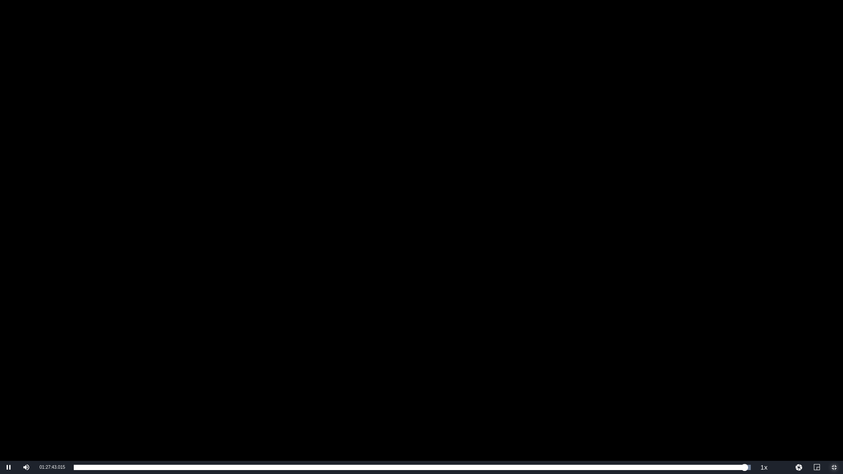
click at [834, 400] on span "Video Player" at bounding box center [834, 468] width 0 height 0
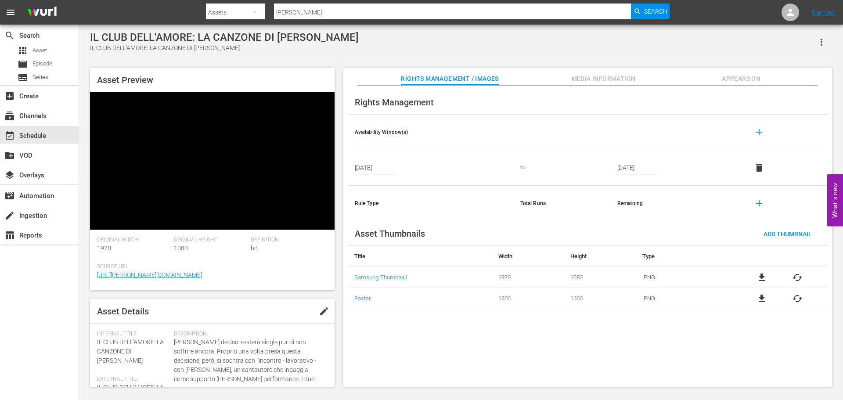
click at [214, 141] on div "Video Player" at bounding box center [212, 154] width 245 height 124
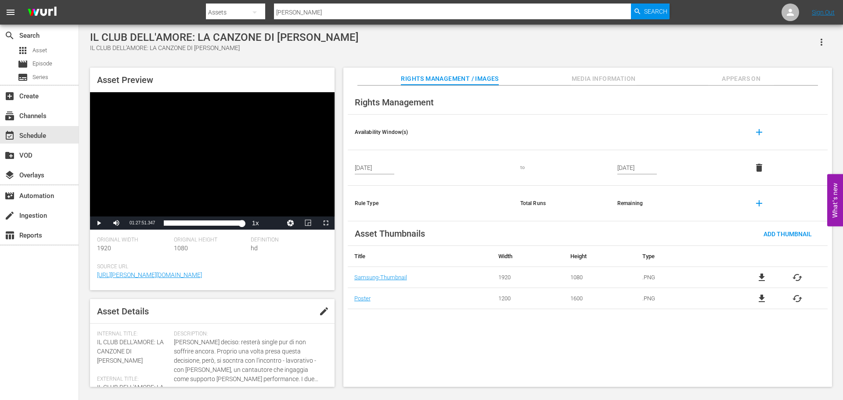
click at [320, 12] on input "tara" at bounding box center [452, 12] width 357 height 21
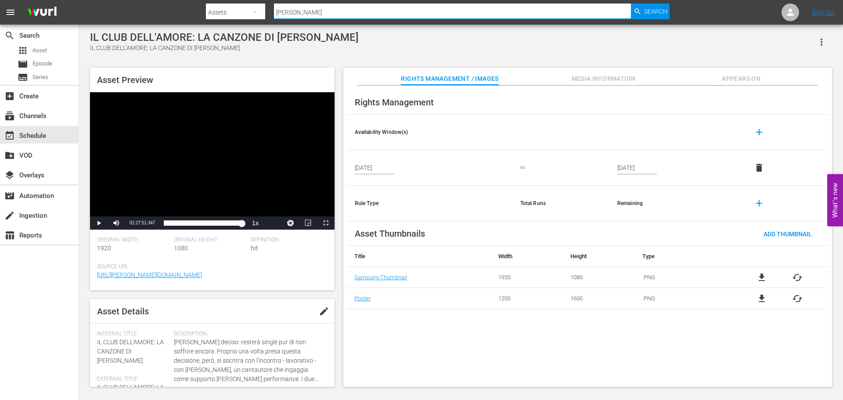
click at [320, 12] on input "tara" at bounding box center [452, 12] width 357 height 21
type input "rete del killer"
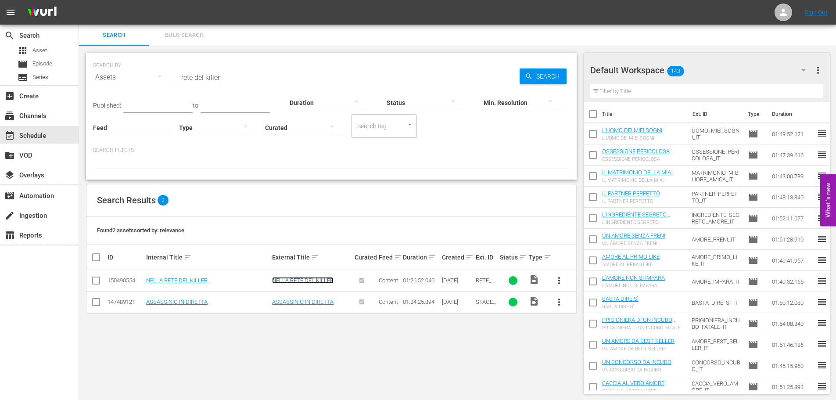
click at [309, 279] on link "NELLA RETE DEL KILLER" at bounding box center [302, 280] width 61 height 7
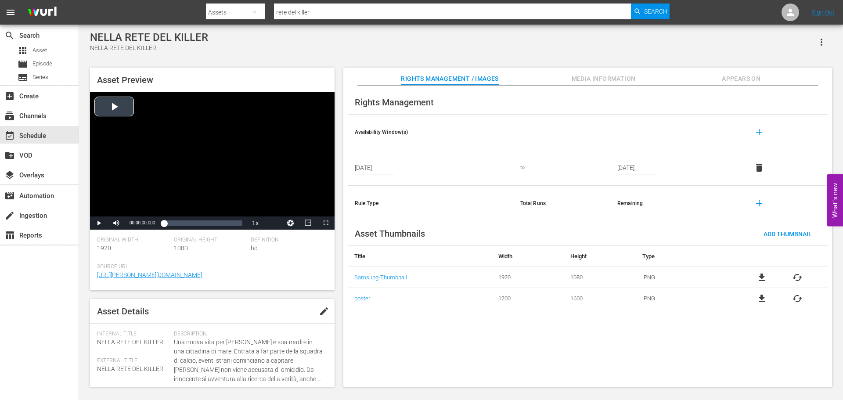
click at [210, 130] on div "Video Player" at bounding box center [212, 154] width 245 height 124
click at [222, 222] on div "Loaded : 0.34% 01:04:25.108 00:00:00.848" at bounding box center [203, 223] width 78 height 9
click at [326, 223] on span "Video Player" at bounding box center [326, 223] width 0 height 0
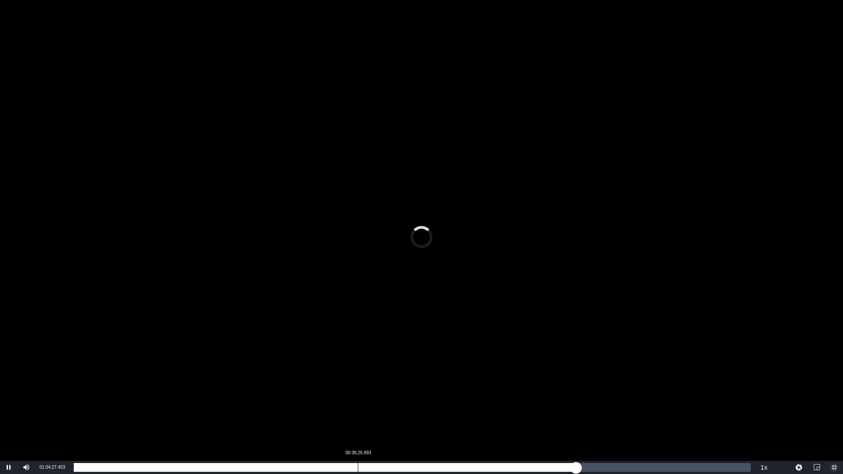
click at [358, 400] on div "Loaded : 74.21% 00:36:26.893 01:04:27.688" at bounding box center [412, 467] width 677 height 9
click at [734, 400] on div "Loaded : 42.17% 01:24:40.217 00:36:32.274" at bounding box center [412, 467] width 677 height 9
click at [724, 400] on div "Loaded : 97.49% 01:23:29.236 01:24:41.045" at bounding box center [412, 467] width 677 height 9
click at [745, 400] on div "01:26:04.719" at bounding box center [745, 467] width 0 height 9
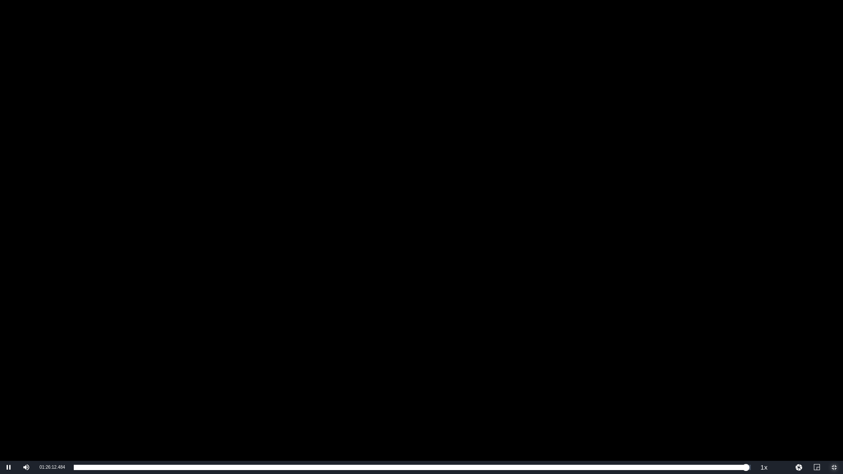
click at [834, 400] on span "Video Player" at bounding box center [834, 468] width 0 height 0
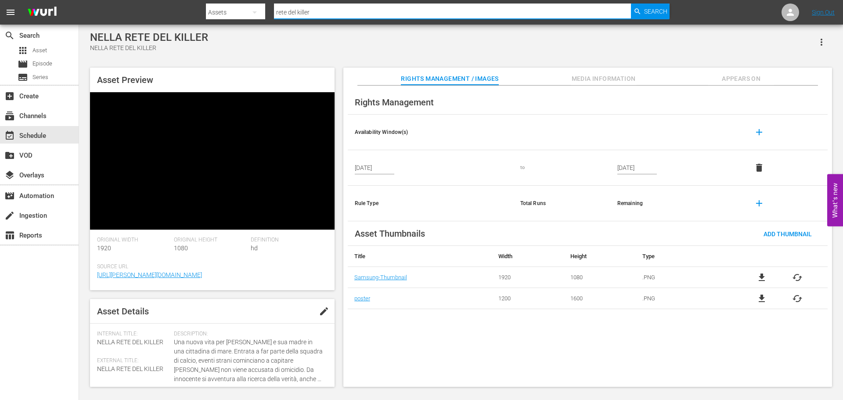
drag, startPoint x: 321, startPoint y: 16, endPoint x: 227, endPoint y: 11, distance: 93.6
click at [227, 11] on div "Search By Assets Search ID, Title, Description, Keywords, or Category rete del …" at bounding box center [438, 12] width 464 height 21
type input "ritorno al lago"
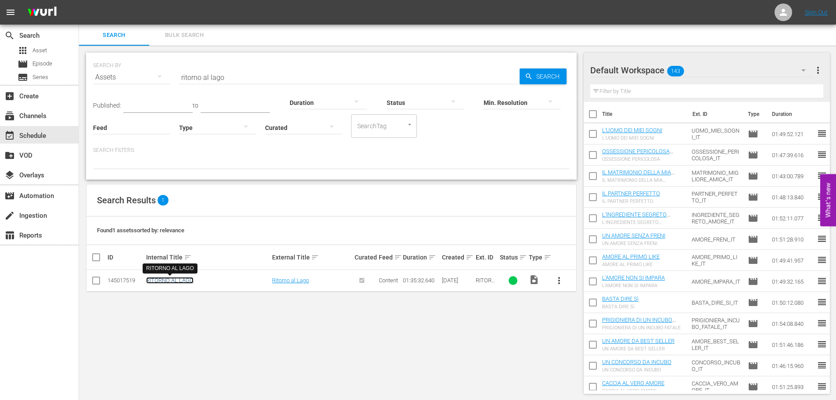
click at [179, 280] on link "RITORNO AL LAGO" at bounding box center [169, 280] width 47 height 7
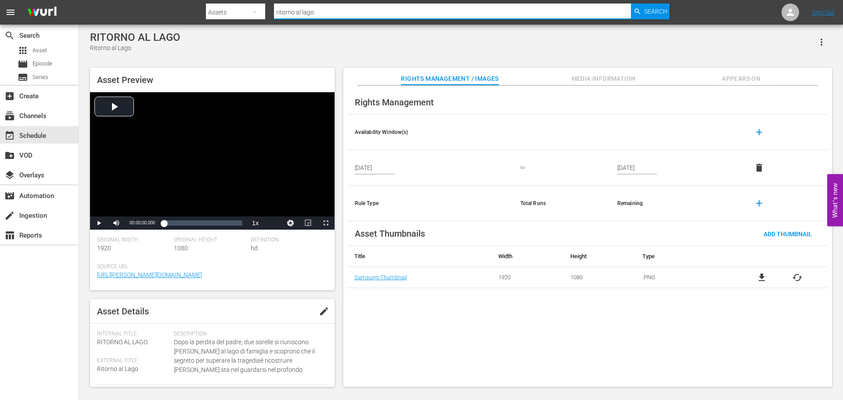
drag, startPoint x: 331, startPoint y: 12, endPoint x: 266, endPoint y: 10, distance: 65.0
click at [266, 10] on div "Search By Assets Search ID, Title, Description, Keywords, or Category ritorno a…" at bounding box center [438, 12] width 464 height 21
click at [177, 136] on div "Video Player" at bounding box center [212, 154] width 245 height 124
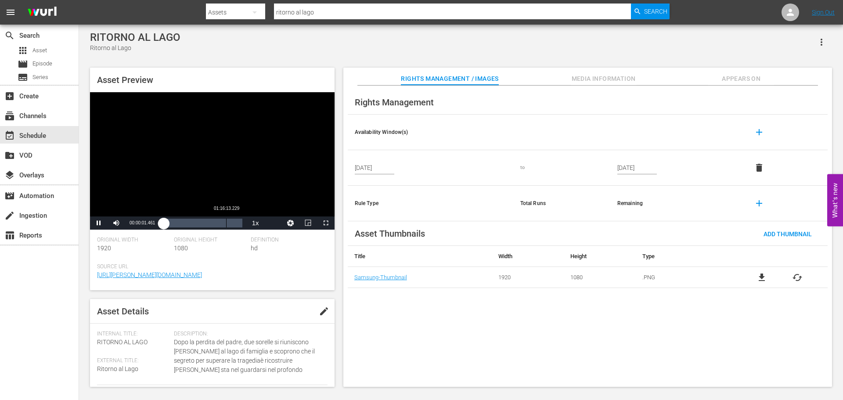
click at [226, 221] on div "Loaded : 0.31% 01:16:13.229 00:00:01.502" at bounding box center [203, 223] width 78 height 9
click at [238, 223] on div "Loaded : 80.14% 01:29:38.375 01:16:14.661" at bounding box center [203, 223] width 78 height 9
click at [326, 223] on span "Video Player" at bounding box center [326, 223] width 0 height 0
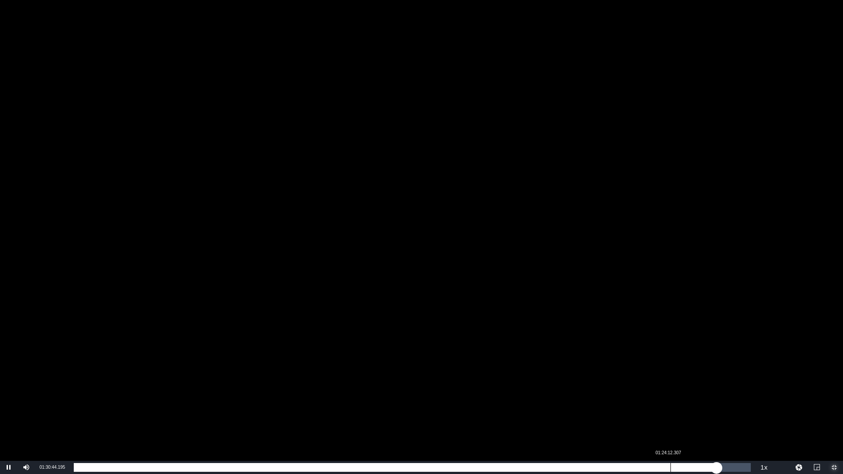
click at [670, 400] on div "Loaded : 95.13% 01:24:12.307 01:30:44.380" at bounding box center [412, 467] width 677 height 9
click at [607, 400] on div "01:24:15.455" at bounding box center [372, 467] width 597 height 9
click at [570, 400] on div "Loaded : 78.89% 01:10:04.679 01:15:14.098" at bounding box center [412, 467] width 686 height 13
click at [522, 400] on div "Loaded : 73.44% 01:03:15.736 01:10:05.453" at bounding box center [412, 467] width 686 height 13
click at [740, 400] on div "Loaded : 66.63% 01:34:03.416 01:03:20.519" at bounding box center [412, 467] width 677 height 9
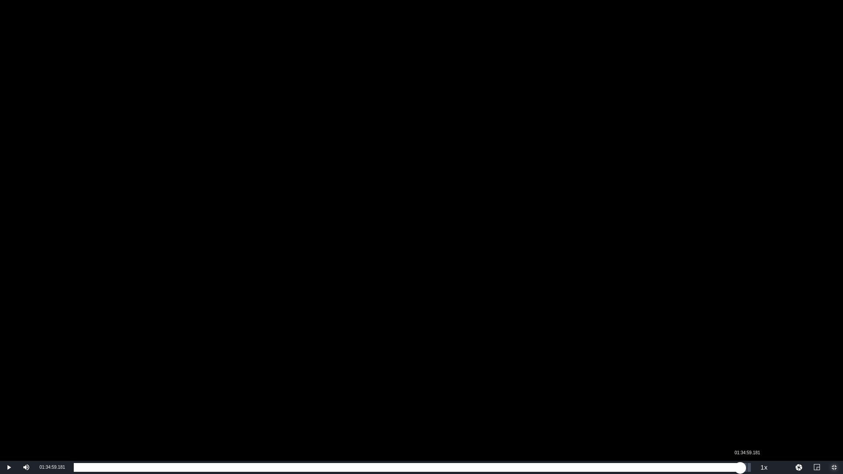
click at [740, 400] on div "01:34:04.349" at bounding box center [407, 467] width 666 height 9
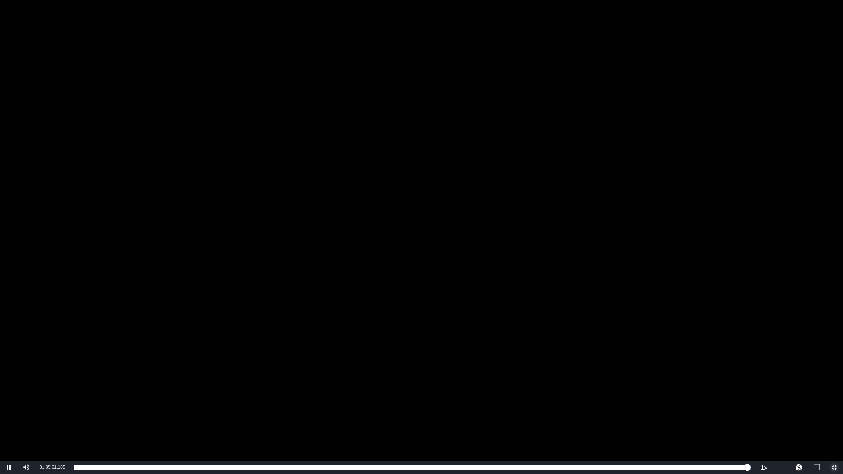
click at [834, 400] on span "Video Player" at bounding box center [834, 468] width 0 height 0
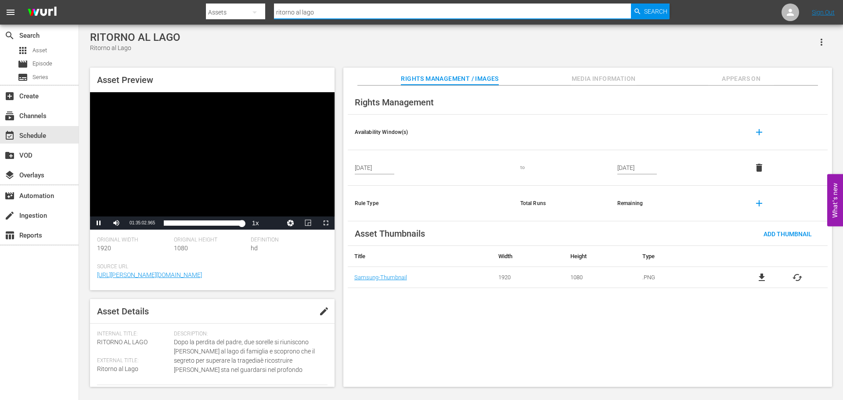
drag, startPoint x: 352, startPoint y: 6, endPoint x: 242, endPoint y: 16, distance: 110.2
click at [242, 16] on div "Search By Assets Search ID, Title, Description, Keywords, or Category ritorno a…" at bounding box center [438, 12] width 464 height 21
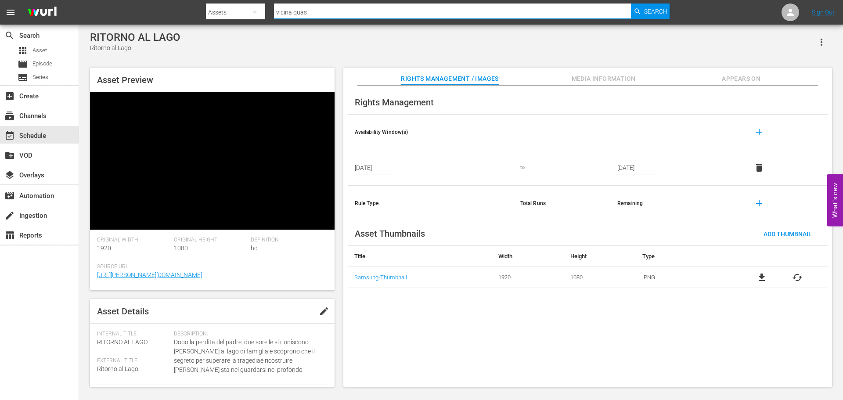
type input "vicina quasi"
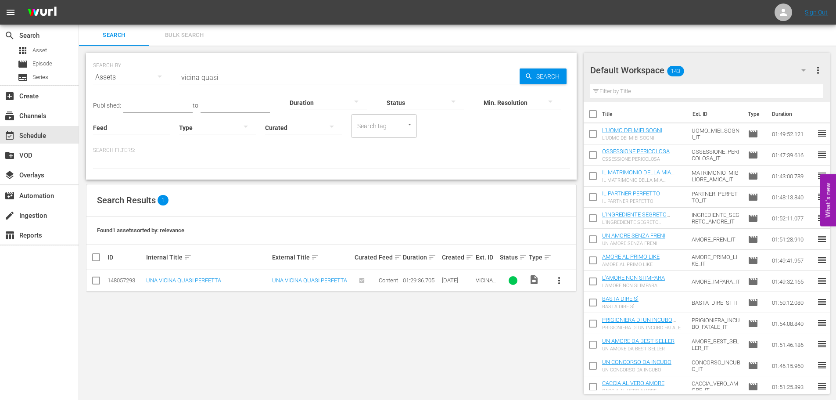
click at [212, 276] on td "UNA VICINA QUASI PERFETTA" at bounding box center [208, 281] width 126 height 22
click at [212, 278] on link "UNA VICINA QUASI PERFETTA" at bounding box center [183, 280] width 75 height 7
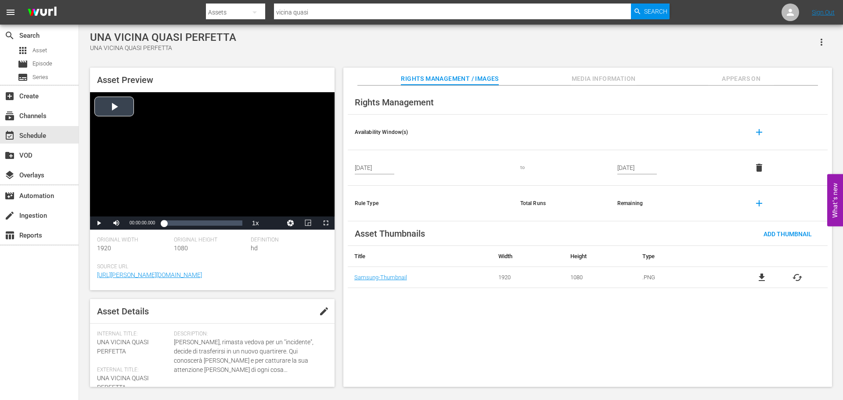
click at [189, 141] on div "Video Player" at bounding box center [212, 154] width 245 height 124
click at [326, 223] on span "Video Player" at bounding box center [326, 223] width 0 height 0
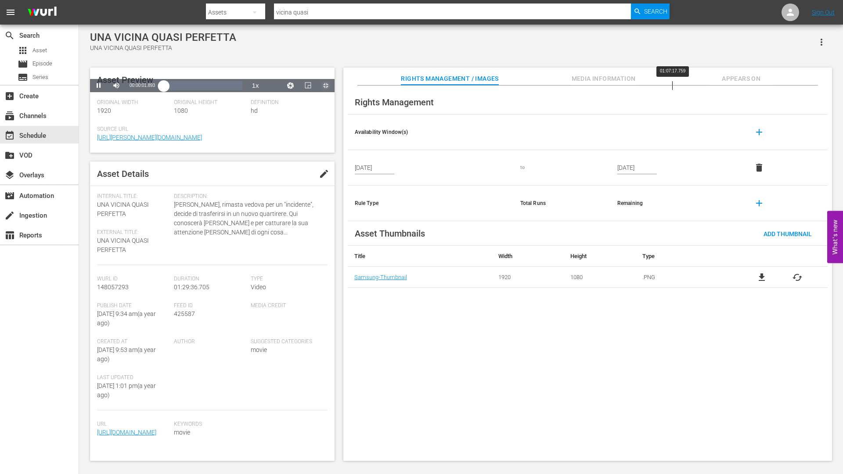
click at [242, 90] on div "Loaded : 0.11% 01:07:17.759 00:00:01.999" at bounding box center [203, 85] width 78 height 9
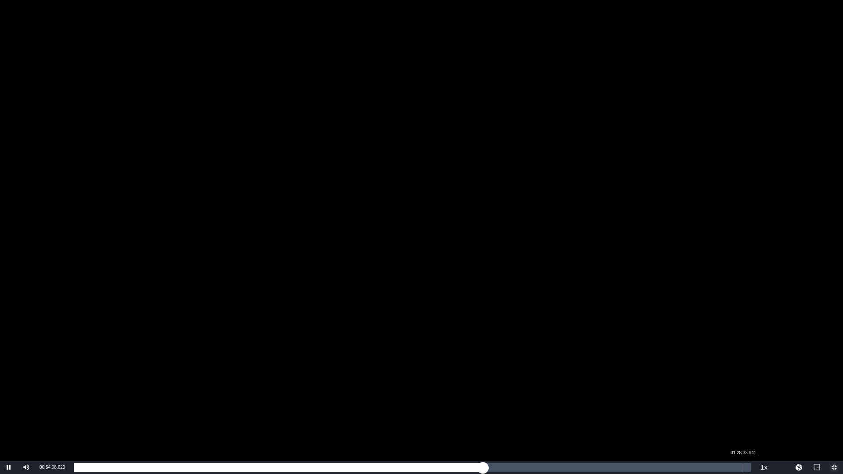
click at [742, 400] on div "Loaded : 60.65% 01:28:33.941 00:54:08.635" at bounding box center [412, 467] width 677 height 9
click at [728, 400] on div "Loaded : 98.97% 01:26:45.849 01:28:32.385" at bounding box center [412, 467] width 677 height 9
click at [703, 400] on div "Loaded : 96.84% 01:23:20.126 01:26:39.569" at bounding box center [412, 467] width 677 height 9
click at [712, 400] on div "01:23:37.394" at bounding box center [393, 467] width 638 height 9
click at [713, 400] on div "01:24:26.768" at bounding box center [393, 467] width 639 height 9
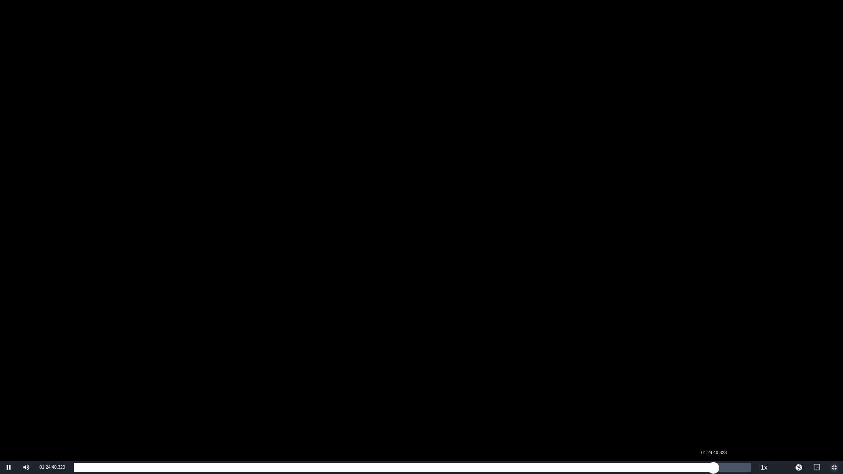
click at [713, 400] on div "01:24:33.508" at bounding box center [394, 467] width 640 height 9
click at [714, 400] on div "01:24:40.692" at bounding box center [394, 467] width 641 height 9
click at [716, 400] on div "01:24:55.041" at bounding box center [395, 467] width 642 height 9
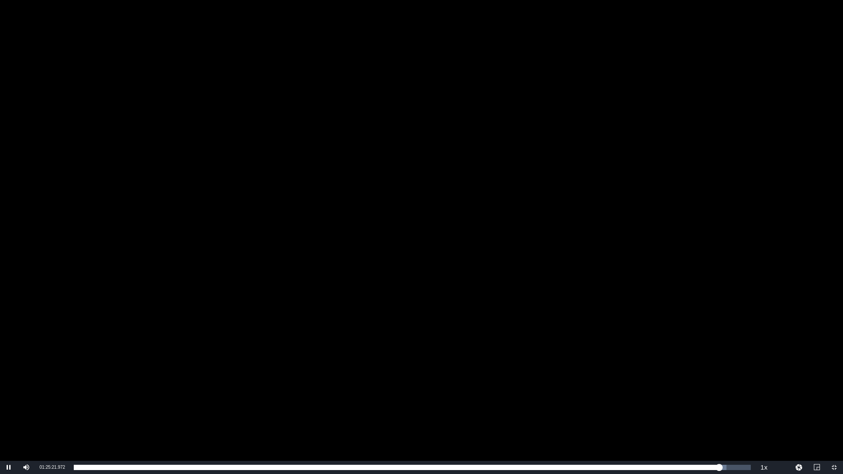
click at [644, 231] on div "Video Player" at bounding box center [421, 230] width 843 height 461
click at [834, 400] on span "Video Player" at bounding box center [834, 468] width 0 height 0
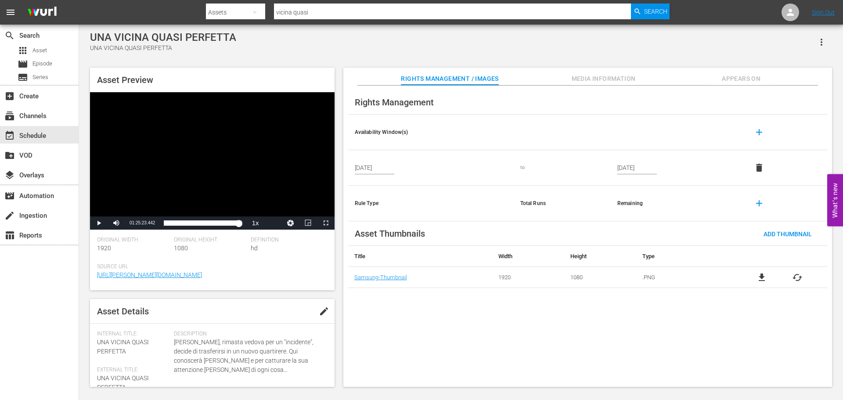
click at [720, 79] on span "Appears On" at bounding box center [741, 78] width 66 height 11
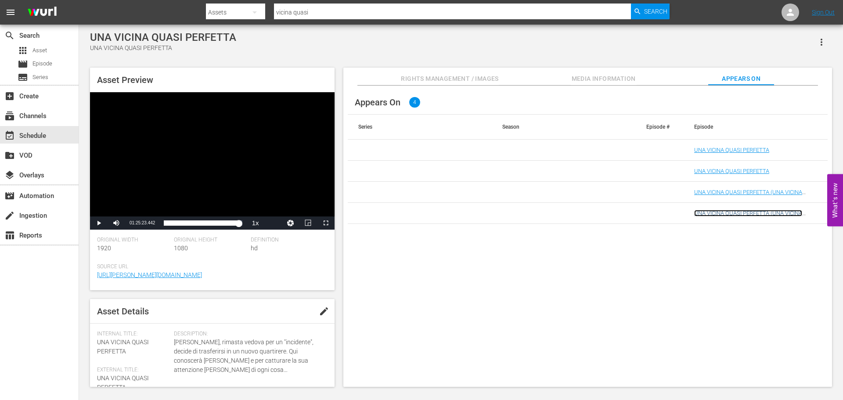
click at [729, 211] on link "UNA VICINA QUASI PERFETTA (UNA VICINA QUASI PERFETTA -9 min pod)" at bounding box center [748, 216] width 108 height 13
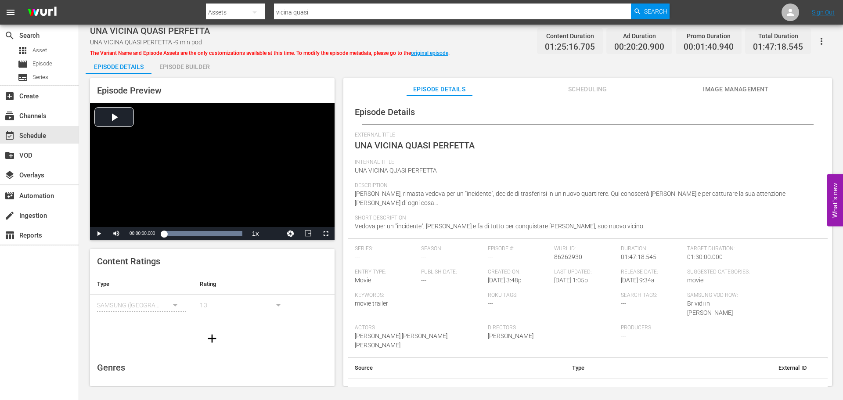
click at [202, 67] on div "Episode Builder" at bounding box center [184, 66] width 66 height 21
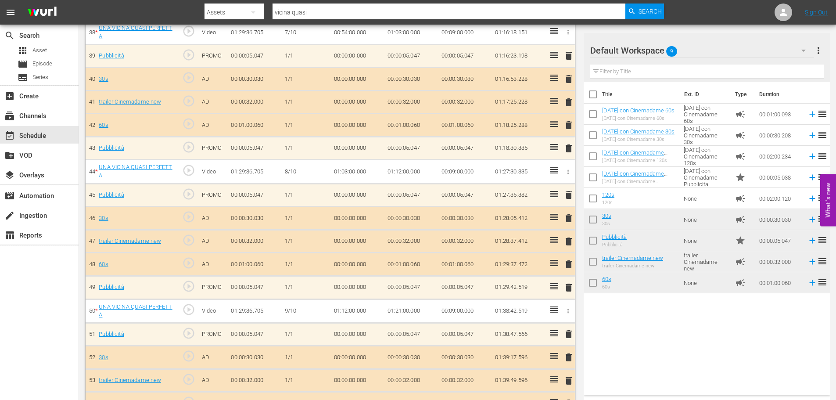
scroll to position [1303, 0]
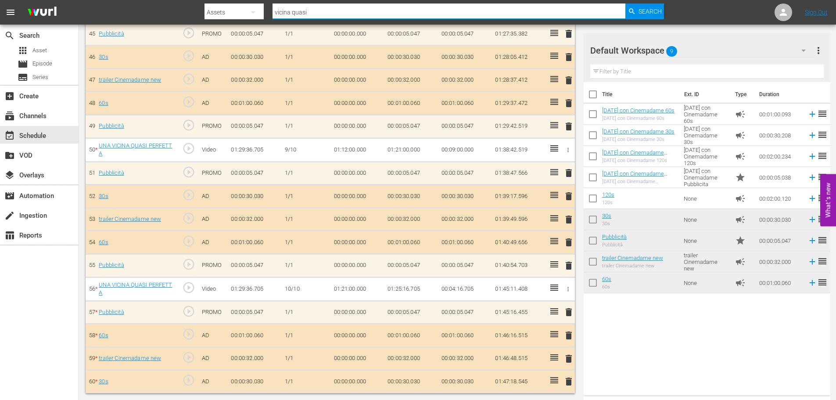
drag, startPoint x: 316, startPoint y: 11, endPoint x: 223, endPoint y: 5, distance: 92.8
click at [223, 5] on div "Search By Assets Search ID, Title, Description, Keywords, or Category vicina qu…" at bounding box center [435, 12] width 460 height 21
type input "due cuori"
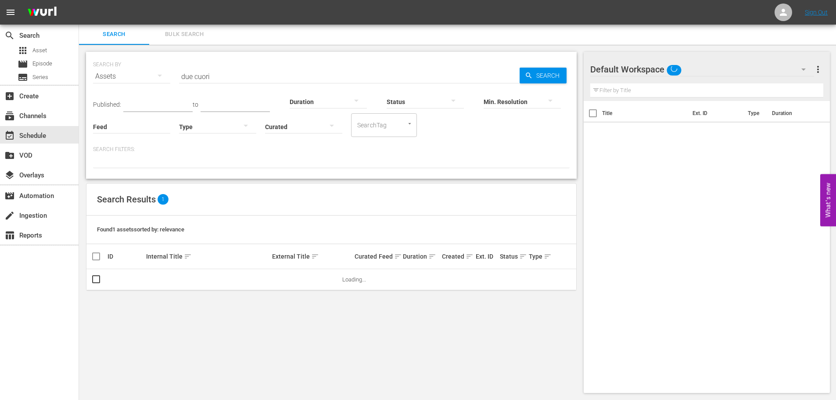
scroll to position [1, 0]
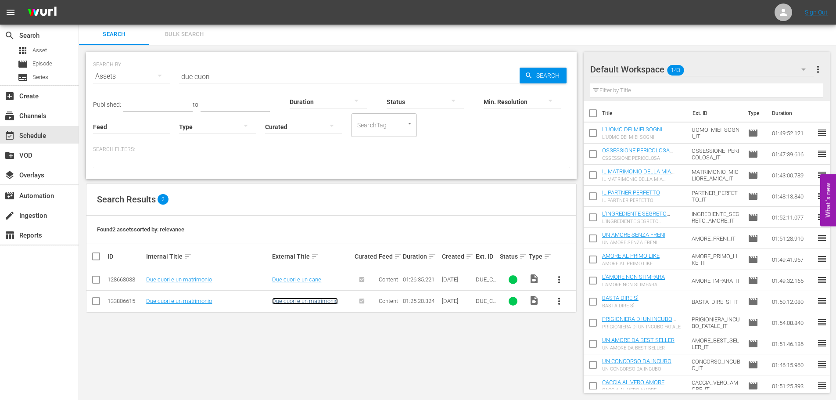
click at [322, 302] on link "Due cuori e un matrimonio" at bounding box center [305, 301] width 66 height 7
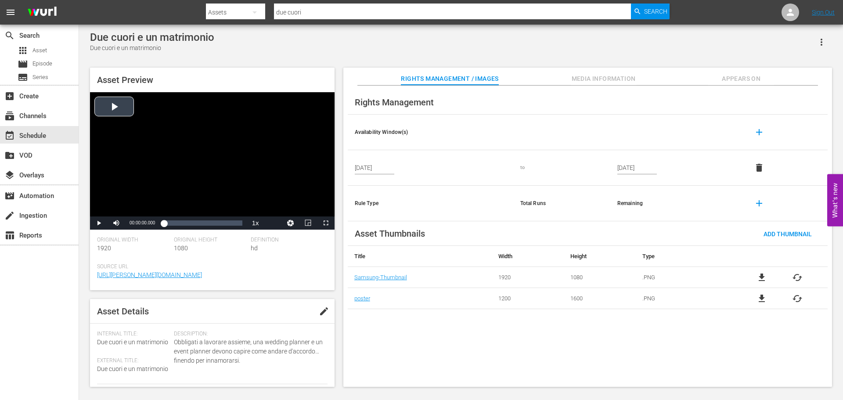
click at [180, 154] on div "Video Player" at bounding box center [212, 154] width 245 height 124
click at [326, 223] on span "Video Player" at bounding box center [326, 223] width 0 height 0
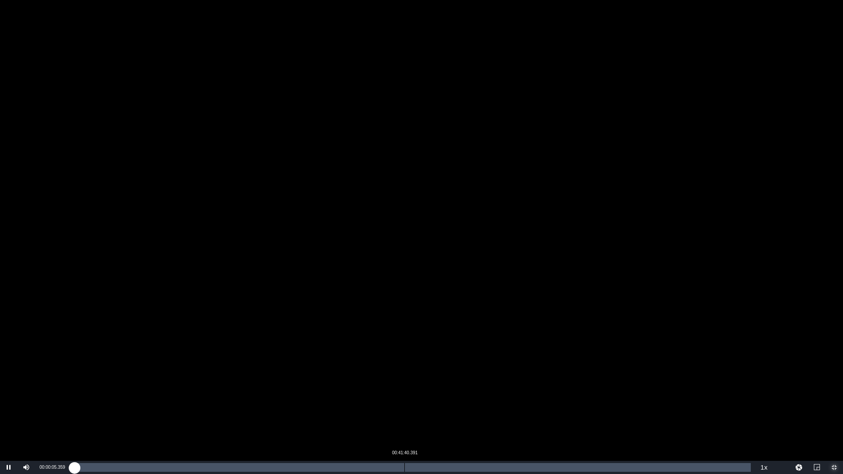
click at [404, 400] on div "Loaded : 0.11% 00:41:40.391 00:00:05.560" at bounding box center [412, 467] width 677 height 9
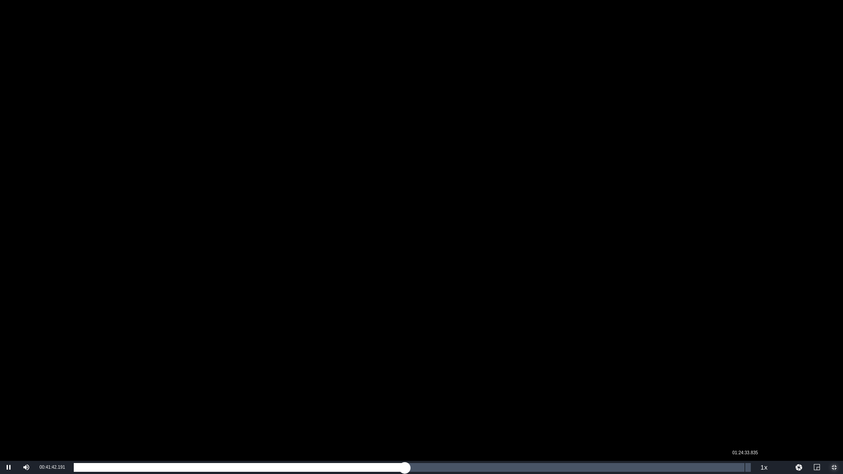
click at [745, 400] on div "Loaded : 49.15% 01:24:33.835 00:41:42.228" at bounding box center [412, 467] width 677 height 9
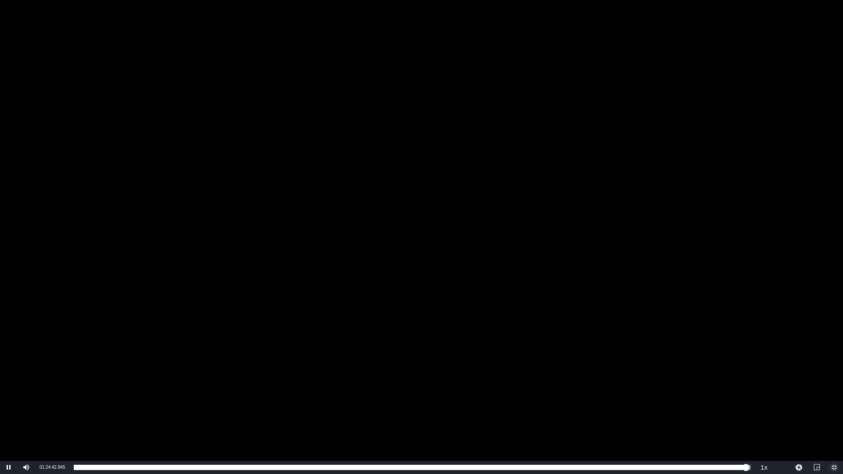
click at [834, 400] on span "Video Player" at bounding box center [834, 468] width 0 height 0
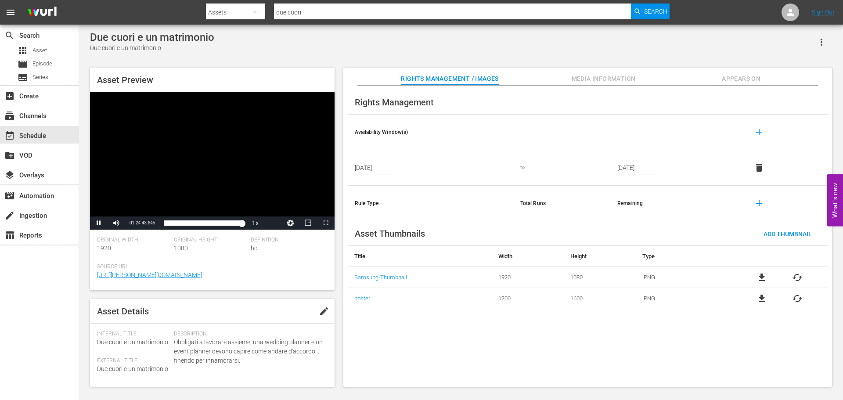
click at [219, 178] on div "Video Player" at bounding box center [212, 154] width 245 height 124
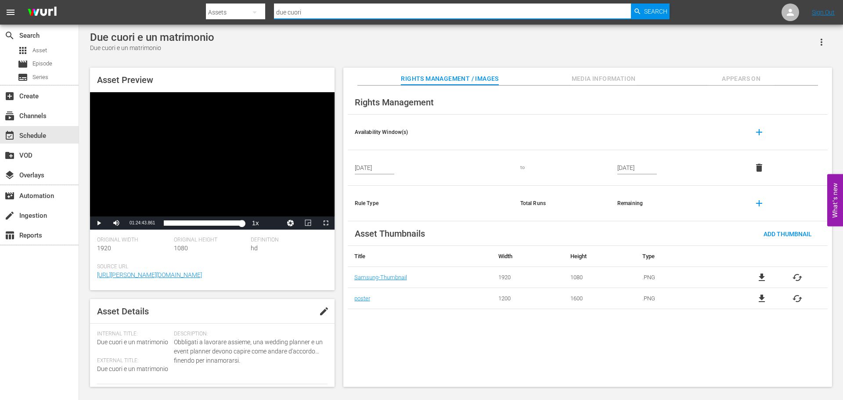
drag, startPoint x: 310, startPoint y: 11, endPoint x: 233, endPoint y: 7, distance: 77.3
click at [233, 7] on div "Search By Assets Search ID, Title, Description, Keywords, or Category due cuori…" at bounding box center [438, 12] width 464 height 21
type input "non si impara"
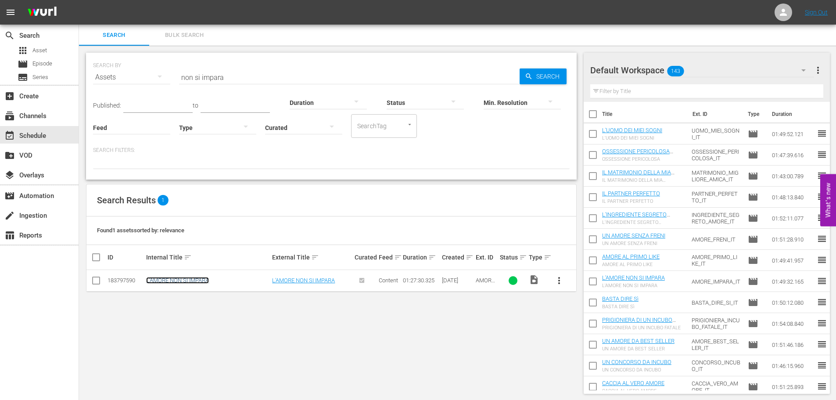
click at [161, 277] on link "L'AMORE NON SI IMPARA" at bounding box center [177, 280] width 63 height 7
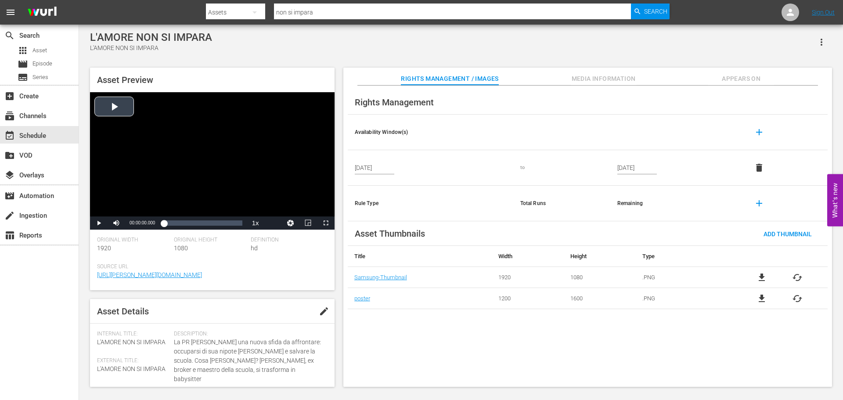
click at [273, 153] on div "Video Player" at bounding box center [212, 154] width 245 height 124
click at [326, 223] on span "Video Player" at bounding box center [326, 223] width 0 height 0
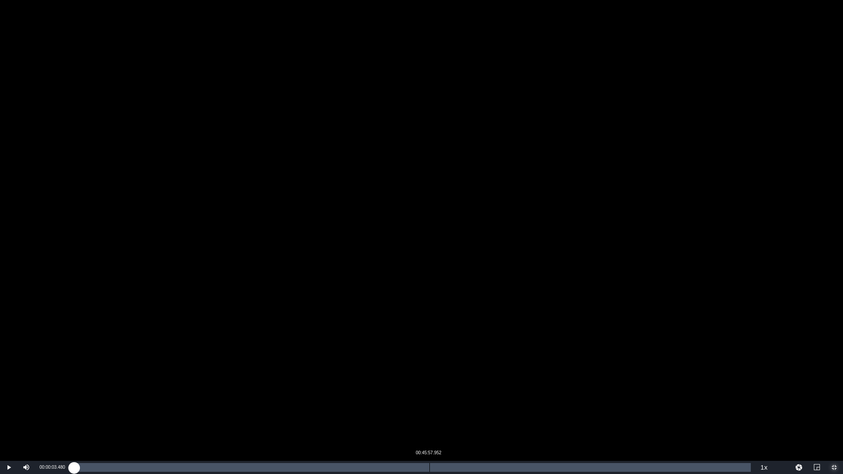
click at [429, 400] on div "Loaded : 0.23% 00:45:57.952 00:00:03.545" at bounding box center [412, 467] width 677 height 9
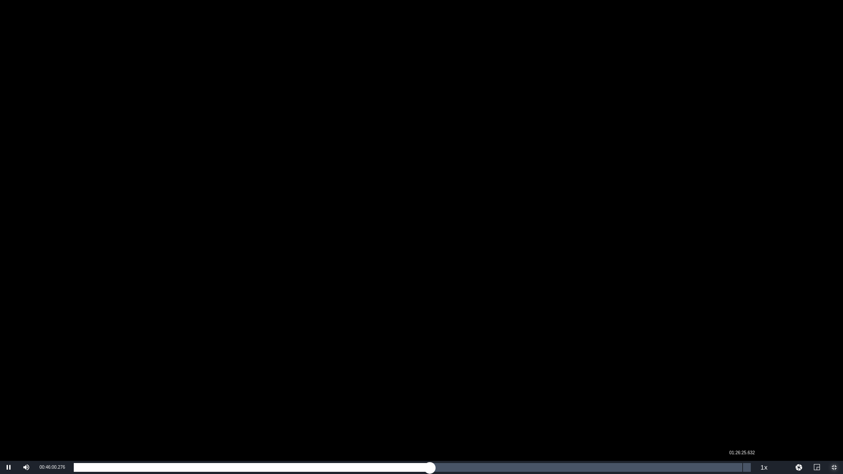
click at [742, 400] on div "01:26:25.632" at bounding box center [742, 467] width 0 height 9
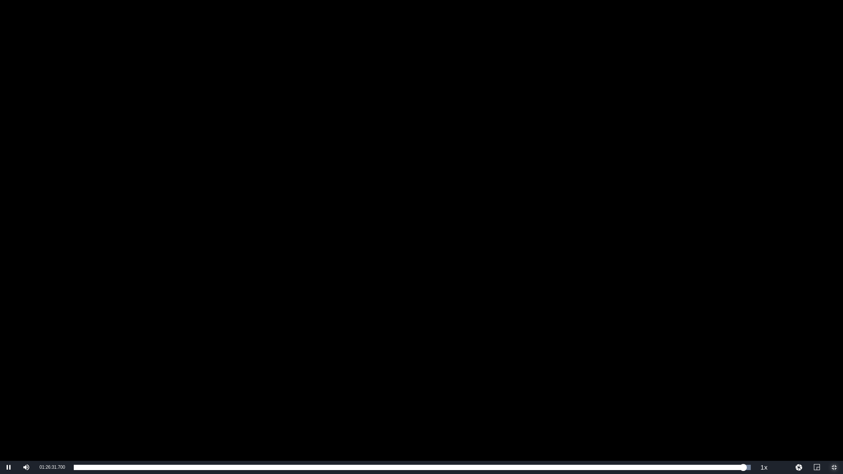
click at [834, 400] on span "Video Player" at bounding box center [834, 468] width 0 height 0
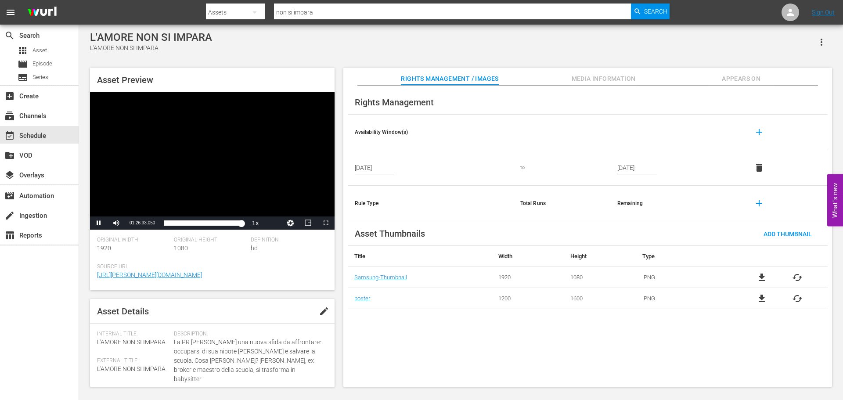
click at [256, 141] on div "Video Player" at bounding box center [212, 154] width 245 height 124
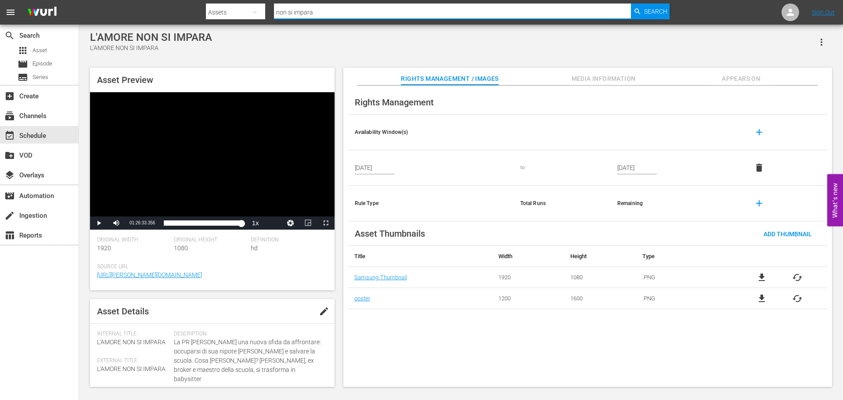
drag, startPoint x: 341, startPoint y: 10, endPoint x: 191, endPoint y: 5, distance: 150.2
click at [191, 5] on nav "menu Search By Assets Search ID, Title, Description, Keywords, or Category non …" at bounding box center [421, 12] width 843 height 25
type input "stelle"
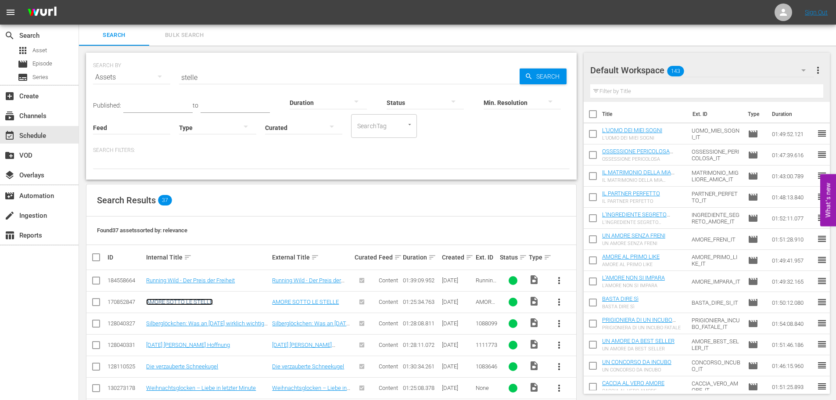
click at [200, 303] on link "AMORE SOTTO LE STELLE" at bounding box center [179, 302] width 67 height 7
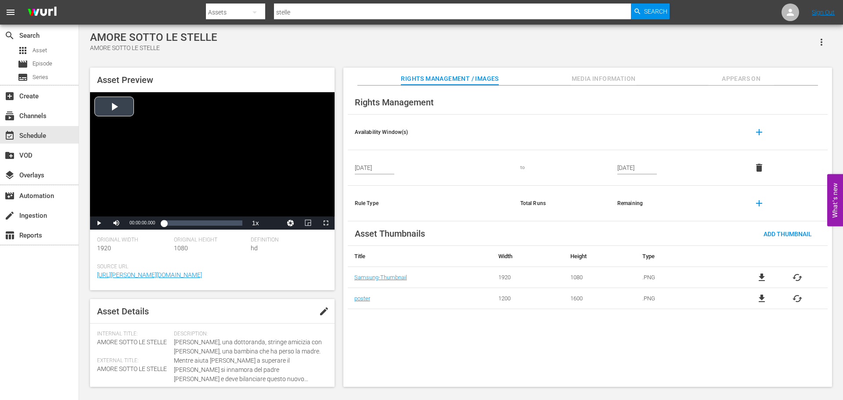
click at [238, 161] on div "Video Player" at bounding box center [212, 154] width 245 height 124
click at [326, 223] on span "Video Player" at bounding box center [326, 223] width 0 height 0
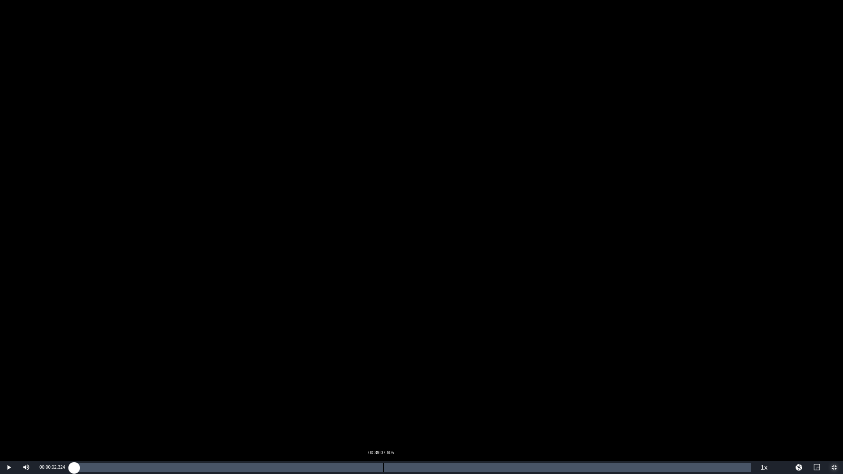
click at [383, 400] on div "Loaded : 0.12% 00:39:07.605 00:00:02.480" at bounding box center [412, 467] width 677 height 9
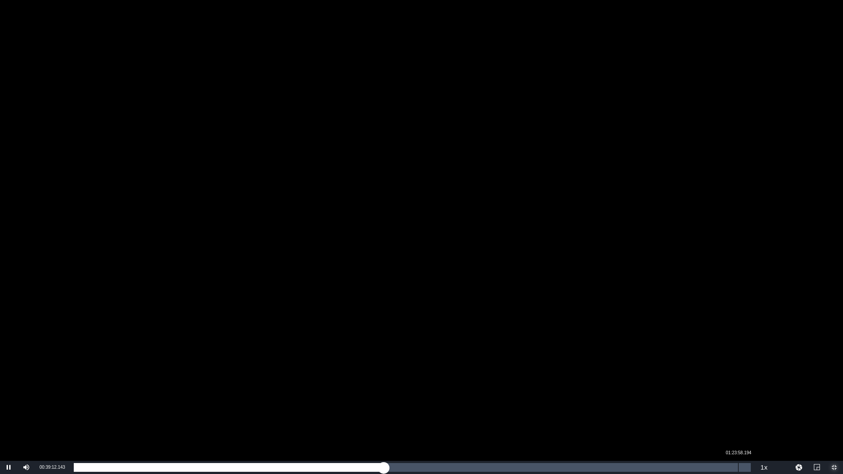
click at [739, 400] on div "Loaded : 46.20% 01:23:58.194 00:39:12.322" at bounding box center [412, 467] width 677 height 9
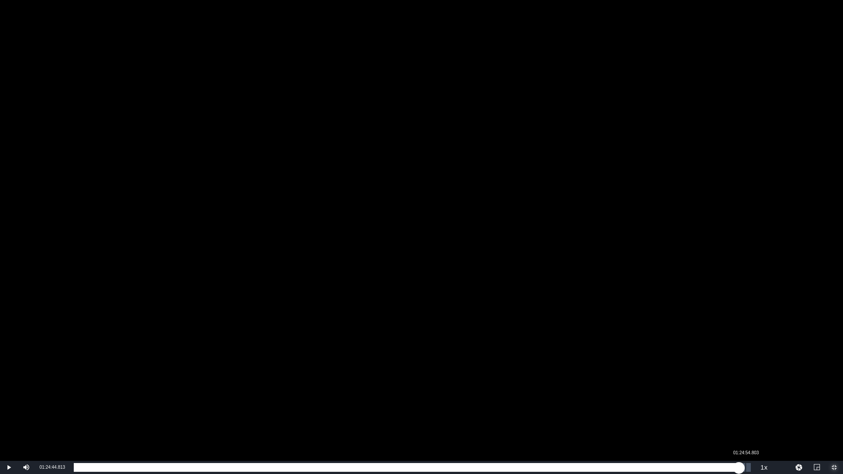
click at [739, 400] on div "01:24:06.523" at bounding box center [406, 467] width 665 height 9
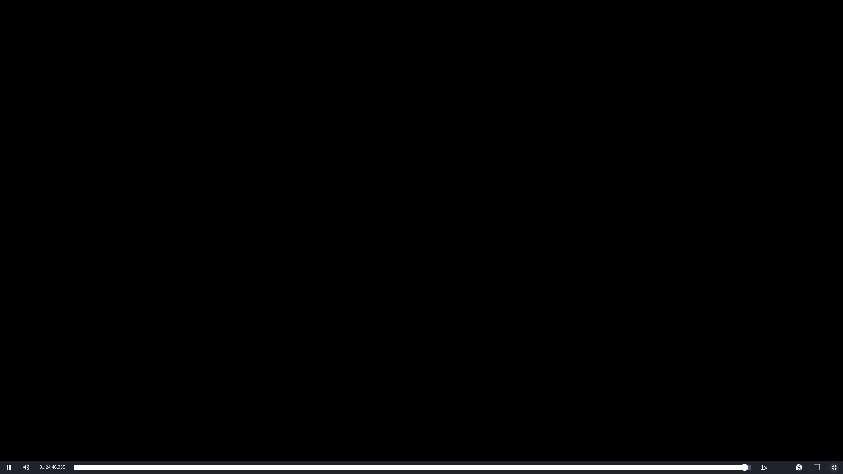
click at [834, 400] on span "Video Player" at bounding box center [834, 468] width 0 height 0
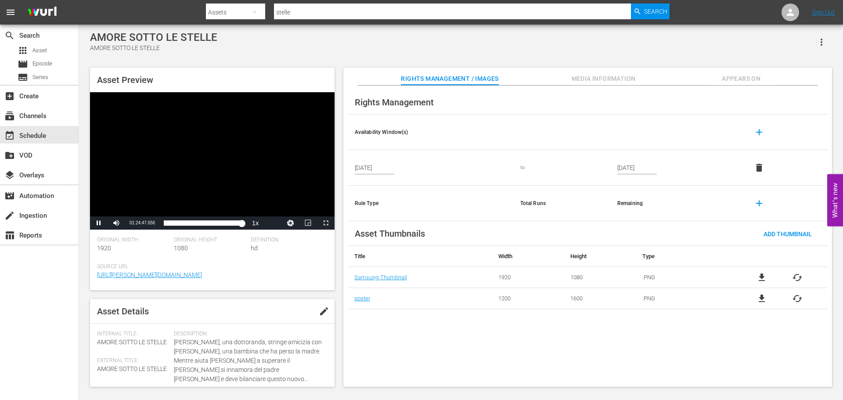
click at [231, 177] on div "Video Player" at bounding box center [212, 154] width 245 height 124
click at [40, 133] on div "event_available Schedule" at bounding box center [24, 134] width 49 height 8
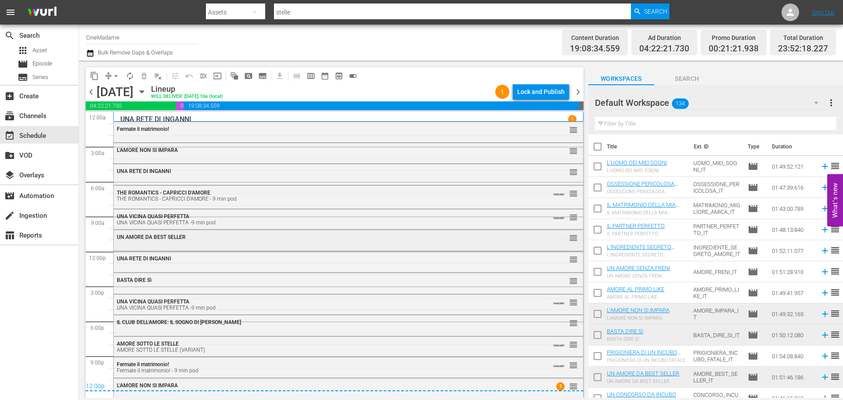
scroll to position [2, 0]
click at [578, 87] on span "chevron_right" at bounding box center [578, 91] width 11 height 11
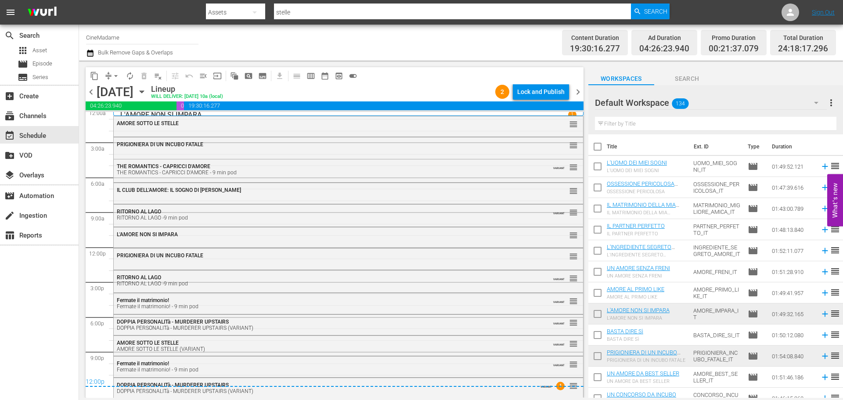
scroll to position [5, 0]
click at [95, 91] on span "chevron_left" at bounding box center [91, 91] width 11 height 11
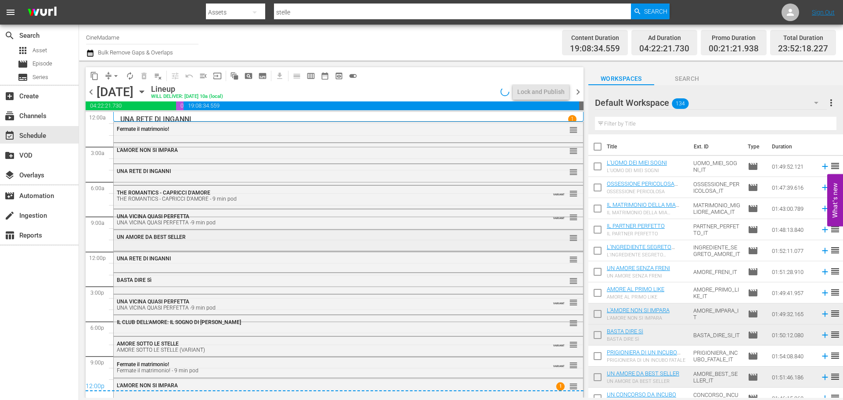
scroll to position [2, 0]
click at [243, 393] on div "L'AMORE NON SI IMPARA 1 reorder" at bounding box center [348, 386] width 469 height 18
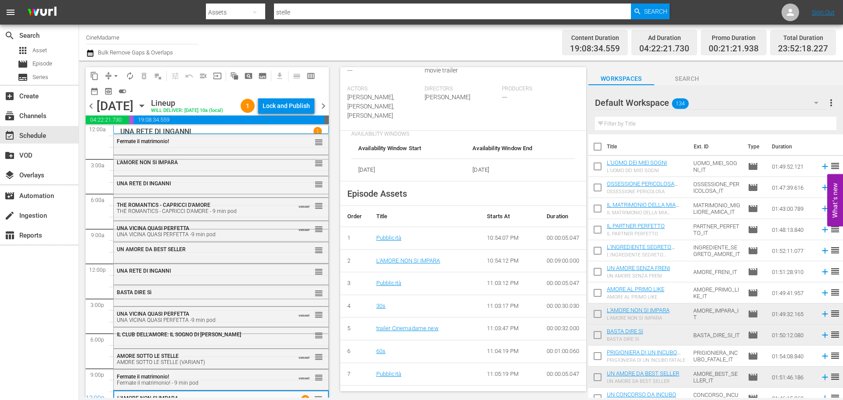
scroll to position [395, 0]
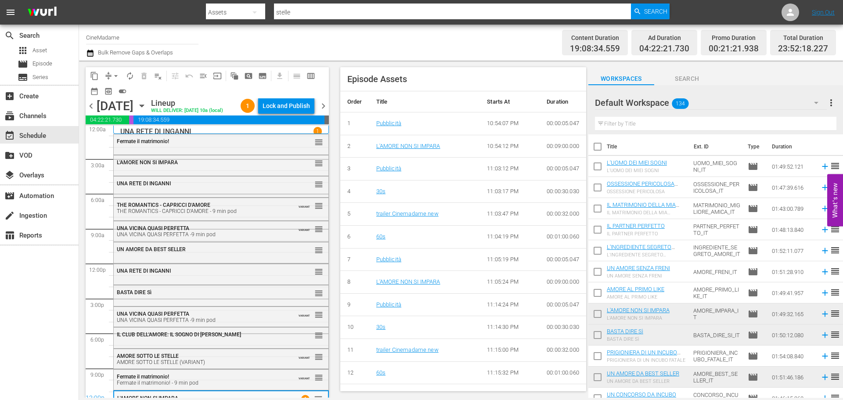
click at [321, 103] on span "chevron_right" at bounding box center [323, 106] width 11 height 11
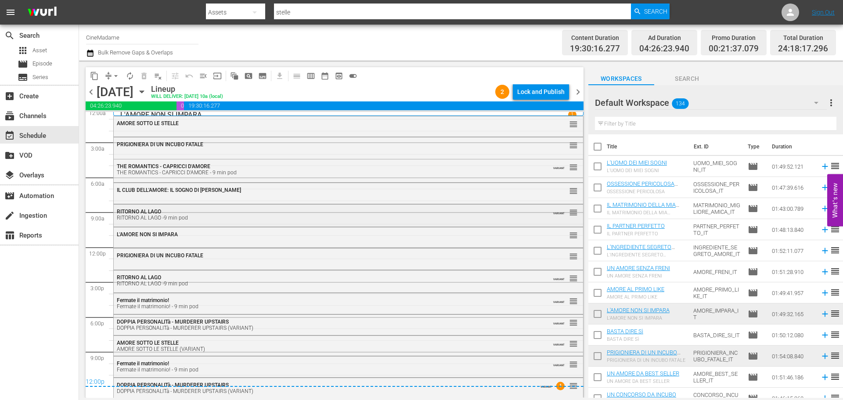
scroll to position [5, 0]
click at [577, 91] on span "chevron_right" at bounding box center [578, 91] width 11 height 11
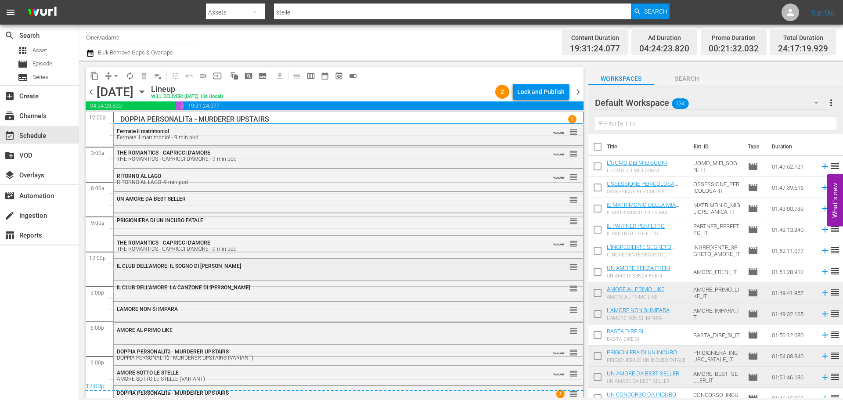
scroll to position [9, 0]
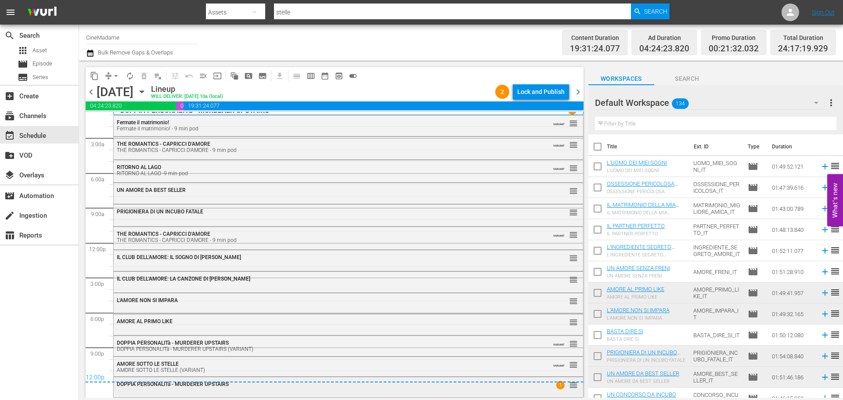
click at [289, 386] on div "DOPPIA PERSONALITà - MURDERER UPSTAIRS" at bounding box center [324, 384] width 415 height 6
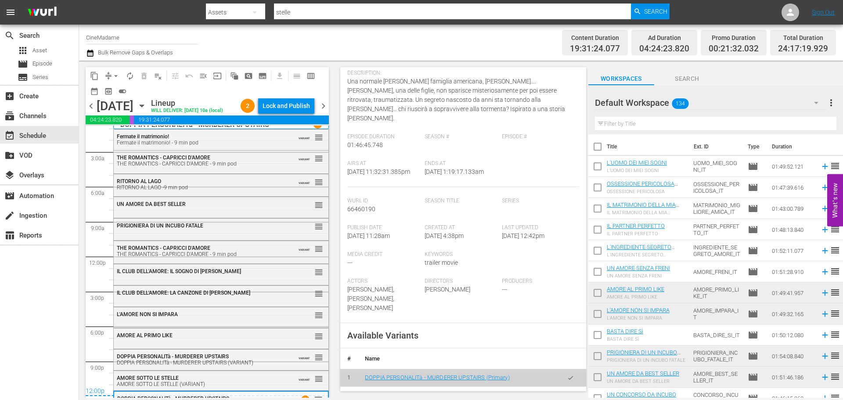
scroll to position [220, 0]
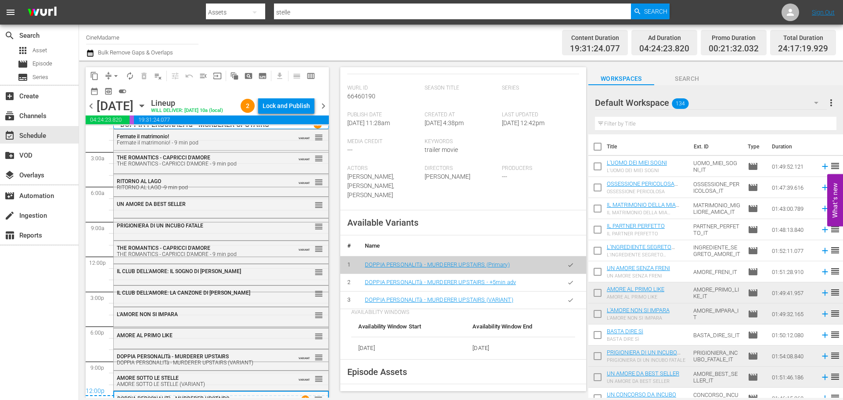
click at [565, 306] on button "button" at bounding box center [570, 300] width 17 height 17
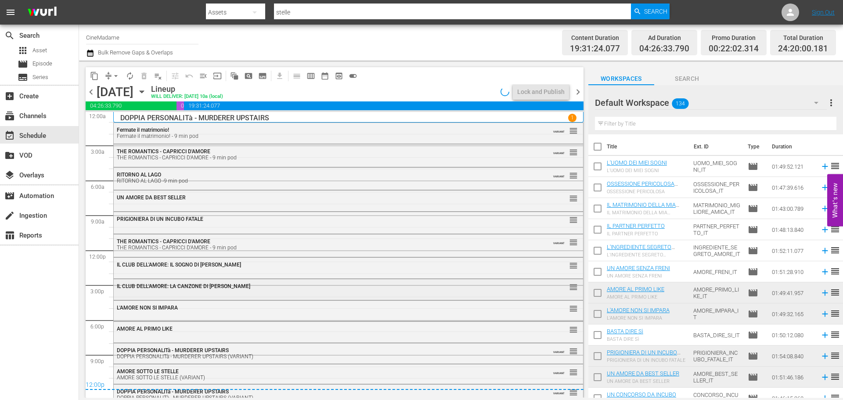
scroll to position [0, 0]
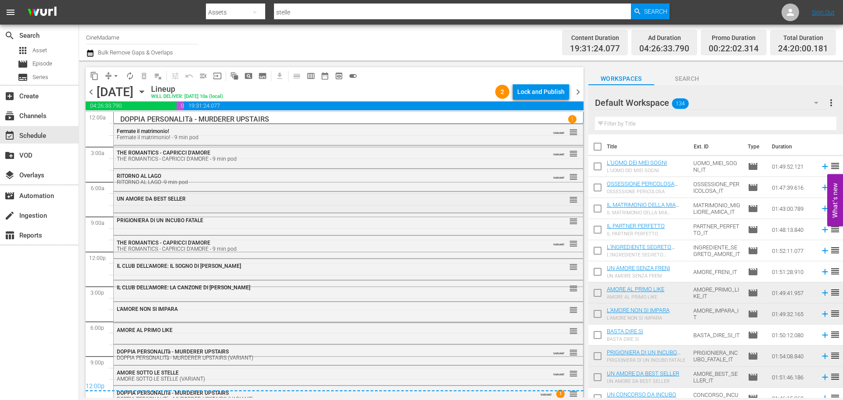
click at [231, 203] on div "UN AMORE DA BEST SELLER reorder" at bounding box center [348, 199] width 469 height 15
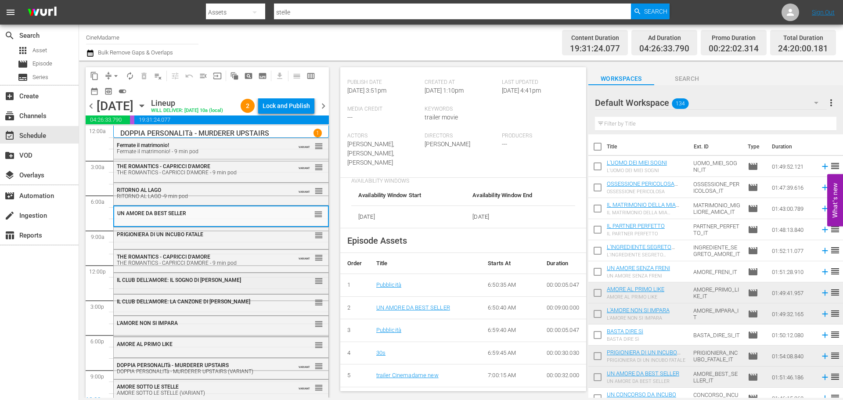
scroll to position [38, 0]
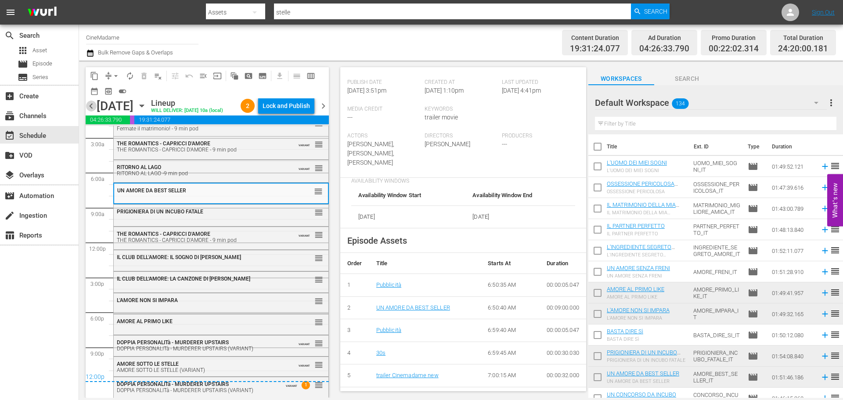
click at [95, 111] on span "chevron_left" at bounding box center [91, 106] width 11 height 11
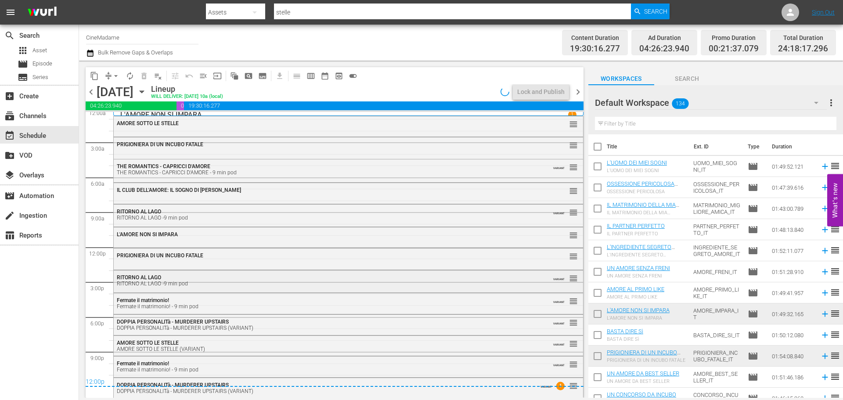
scroll to position [5, 0]
click at [151, 321] on span "DOPPIA PERSONALITà - MURDERER UPSTAIRS" at bounding box center [173, 321] width 112 height 6
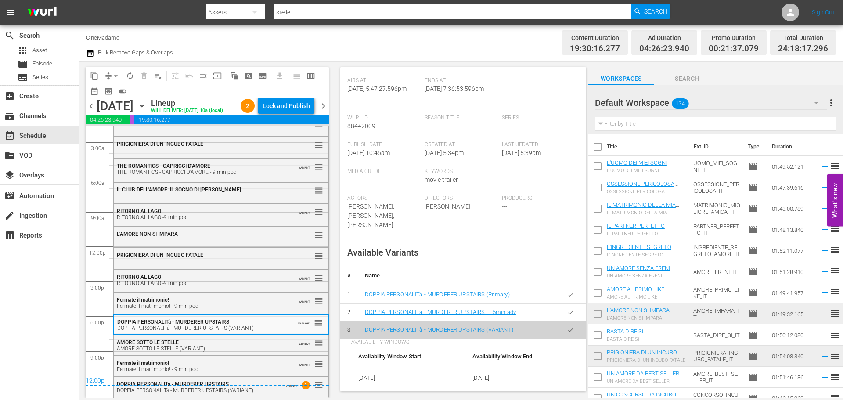
scroll to position [88, 0]
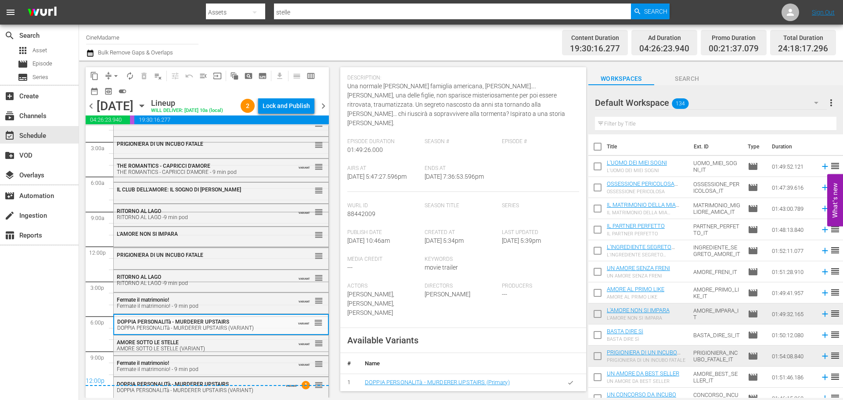
click at [88, 112] on span "chevron_left" at bounding box center [91, 106] width 11 height 11
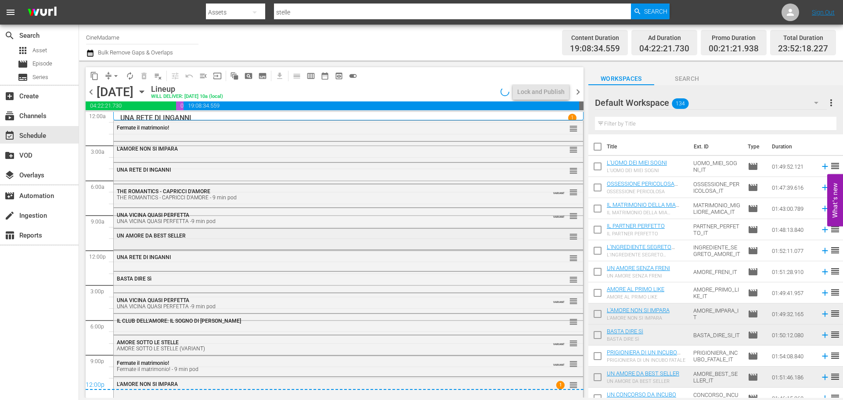
scroll to position [2, 0]
click at [151, 344] on span "AMORE SOTTO LE STELLE" at bounding box center [148, 342] width 62 height 6
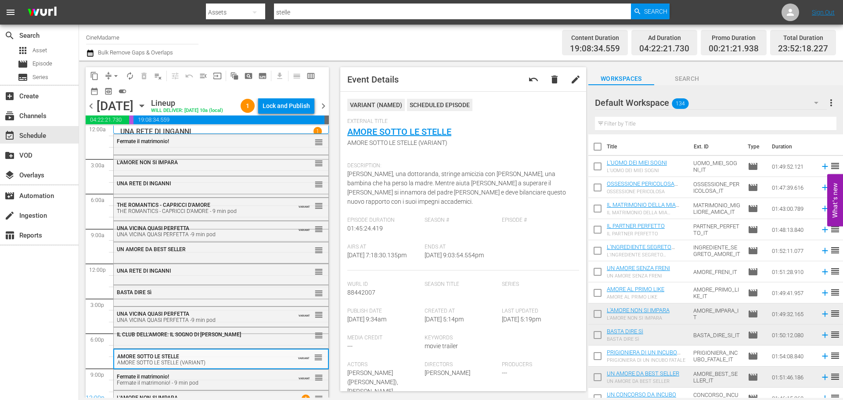
click at [326, 101] on span "chevron_right" at bounding box center [323, 106] width 11 height 11
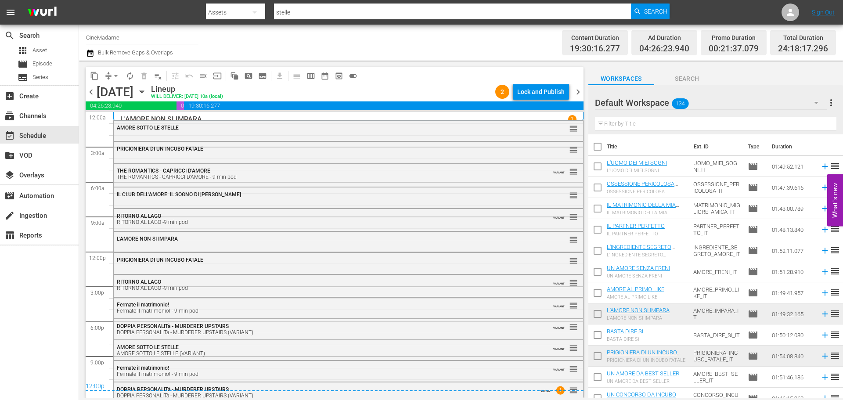
click at [179, 352] on div "AMORE SOTTO LE STELLE (VARIANT)" at bounding box center [324, 353] width 415 height 6
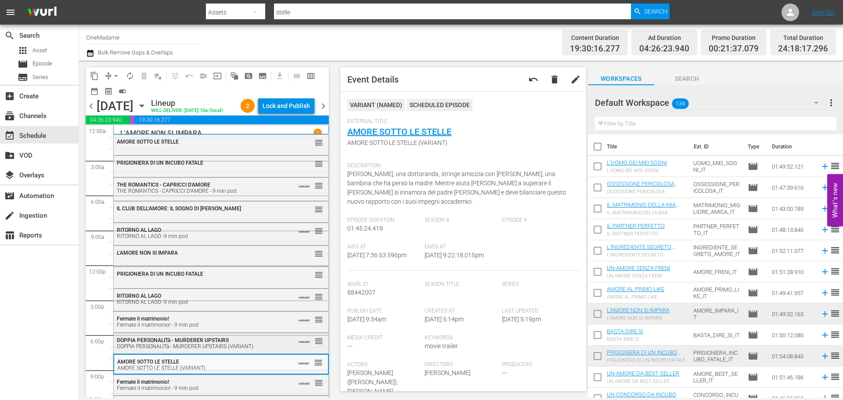
click at [163, 349] on div "DOPPIA PERSONALITà - MURDERER UPSTAIRS (VARIANT)" at bounding box center [200, 346] width 166 height 6
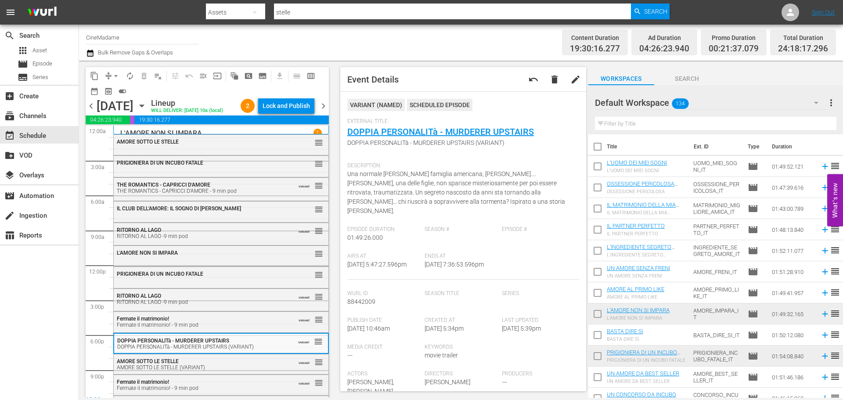
click at [636, 121] on input "text" at bounding box center [715, 124] width 241 height 14
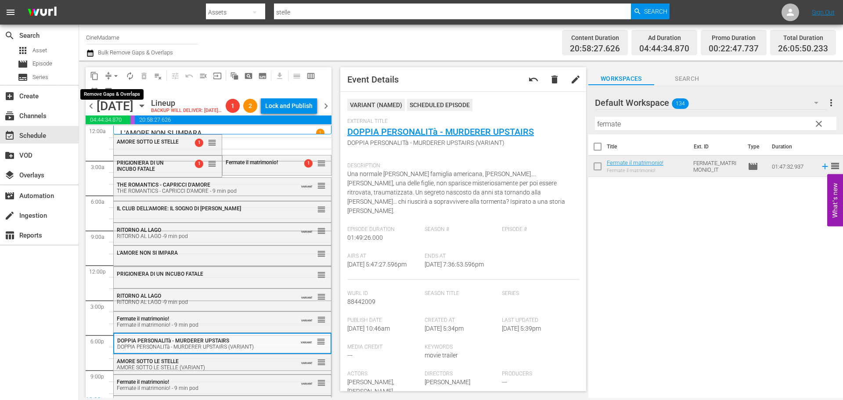
click at [117, 77] on span "arrow_drop_down" at bounding box center [116, 76] width 9 height 9
click at [149, 123] on li "Align to End of Previous Day" at bounding box center [116, 122] width 92 height 14
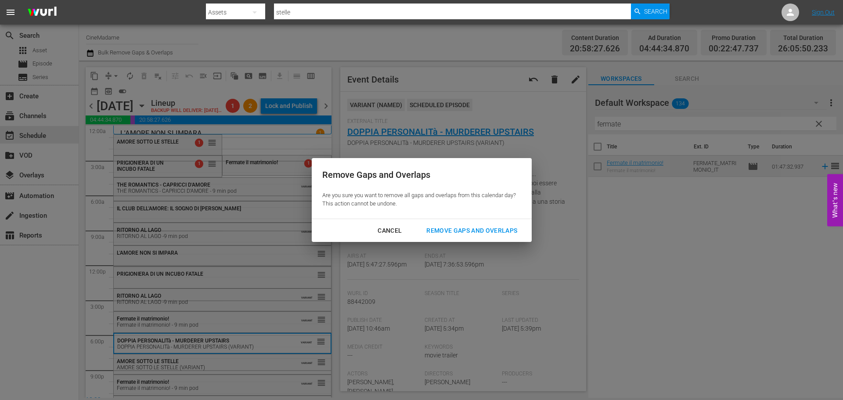
click at [458, 231] on div "Remove Gaps and Overlaps" at bounding box center [471, 230] width 105 height 11
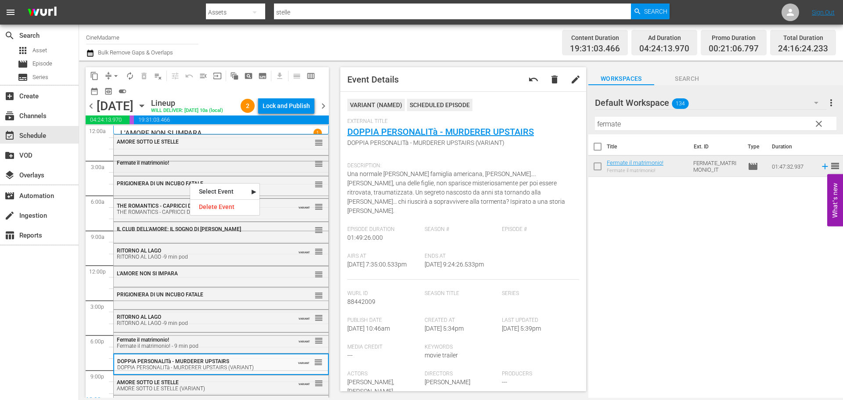
click at [167, 166] on span "Fermate il matrimonio!" at bounding box center [143, 163] width 52 height 6
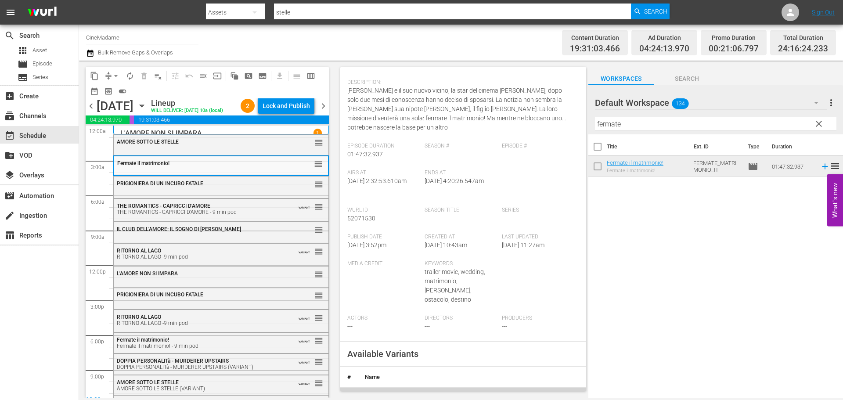
scroll to position [176, 0]
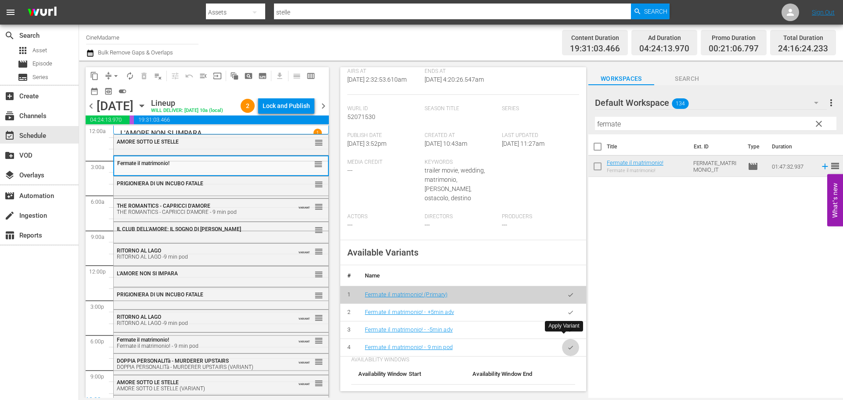
click at [563, 344] on button "button" at bounding box center [570, 347] width 17 height 17
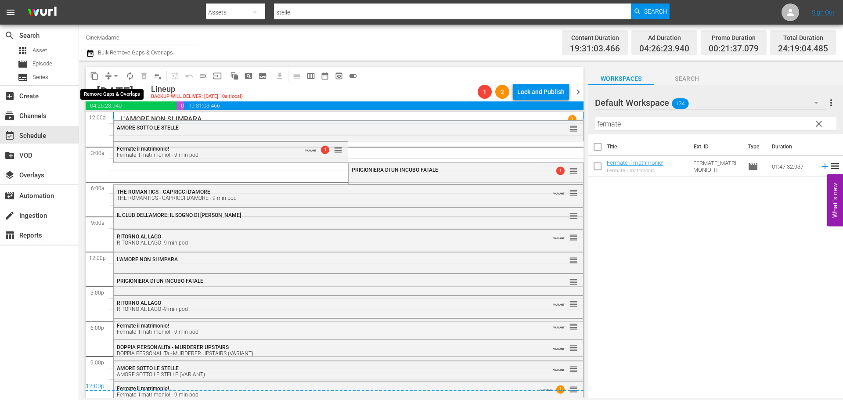
click at [120, 74] on span "arrow_drop_down" at bounding box center [116, 76] width 9 height 9
click at [130, 119] on li "Align to End of Previous Day" at bounding box center [116, 122] width 92 height 14
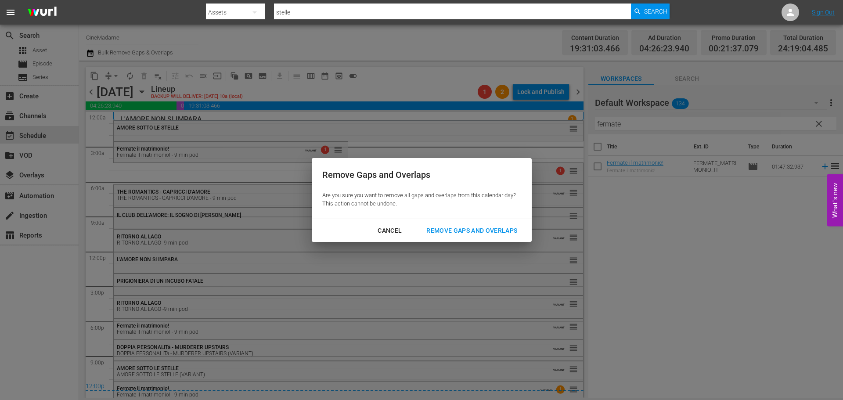
click at [494, 230] on div "Remove Gaps and Overlaps" at bounding box center [471, 230] width 105 height 11
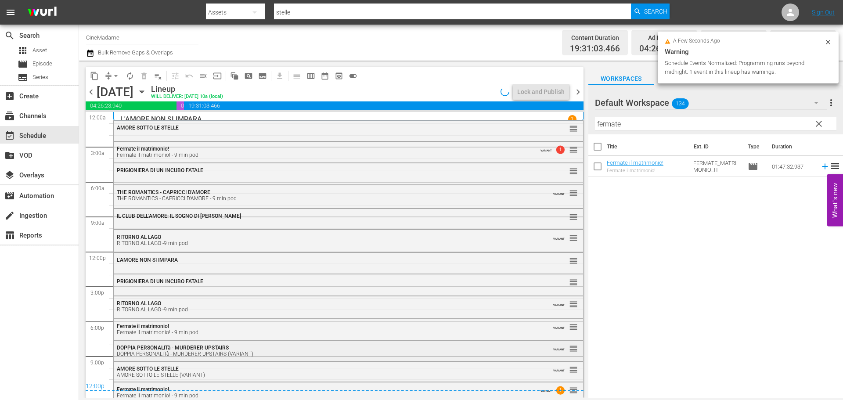
click at [199, 351] on div "DOPPIA PERSONALITà - MURDERER UPSTAIRS (VARIANT)" at bounding box center [324, 354] width 415 height 6
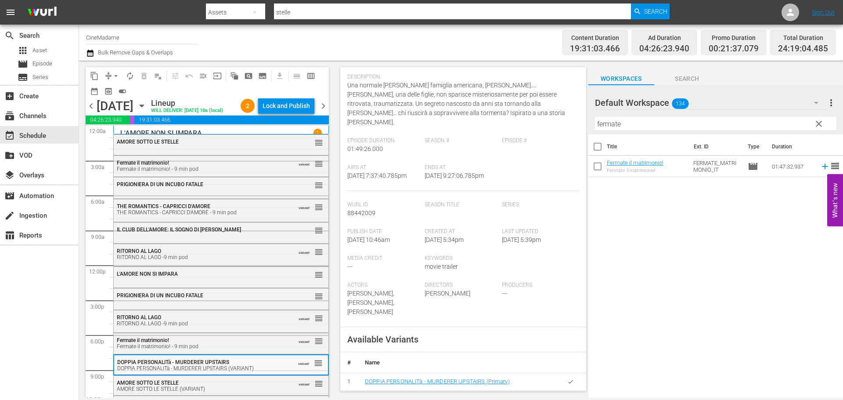
scroll to position [88, 0]
click at [323, 112] on span "chevron_right" at bounding box center [323, 106] width 11 height 11
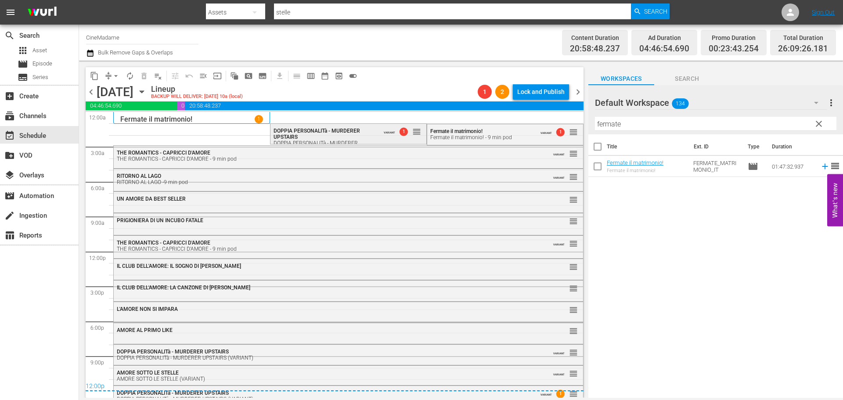
click at [319, 135] on div "DOPPIA PERSONALITà - MURDERER UPSTAIRS DOPPIA PERSONALITà - MURDERER UPSTAIRS (…" at bounding box center [326, 140] width 104 height 25
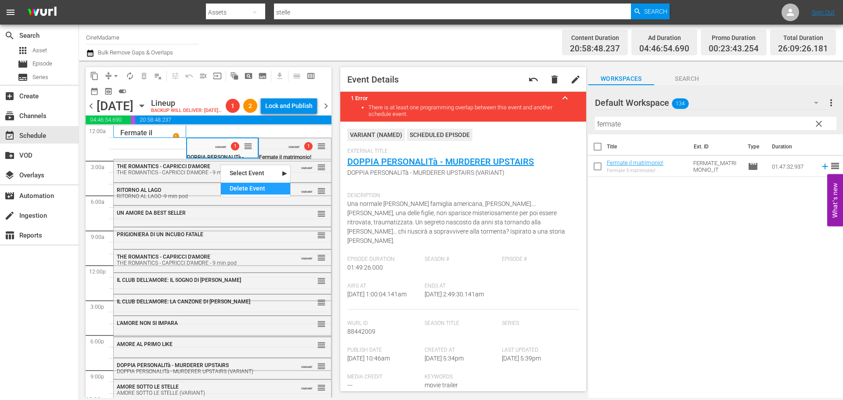
click at [247, 186] on div "Delete Event" at bounding box center [255, 189] width 69 height 12
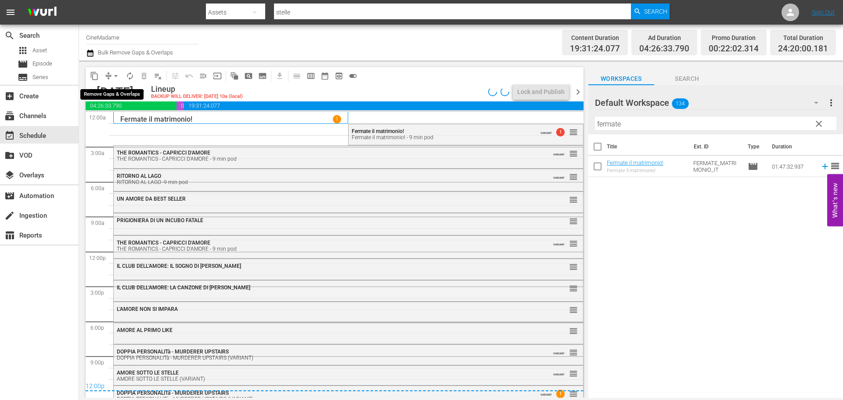
click at [108, 74] on span "compress" at bounding box center [108, 76] width 9 height 9
click at [112, 75] on span "arrow_drop_down" at bounding box center [116, 76] width 9 height 9
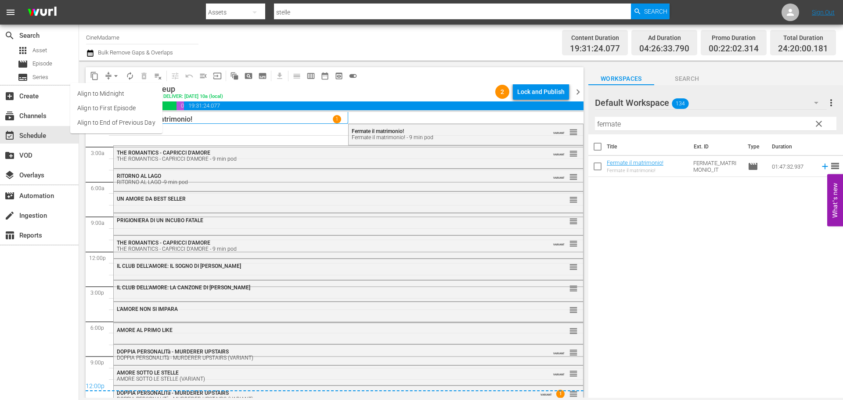
click at [122, 117] on li "Align to End of Previous Day" at bounding box center [116, 122] width 92 height 14
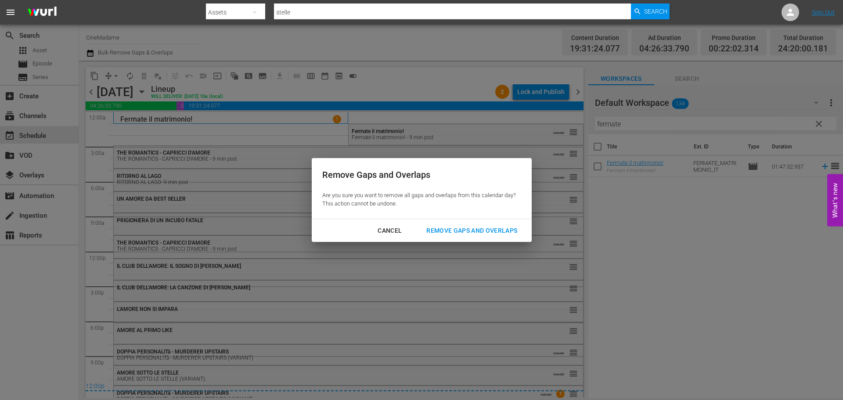
click at [480, 229] on div "Remove Gaps and Overlaps" at bounding box center [471, 230] width 105 height 11
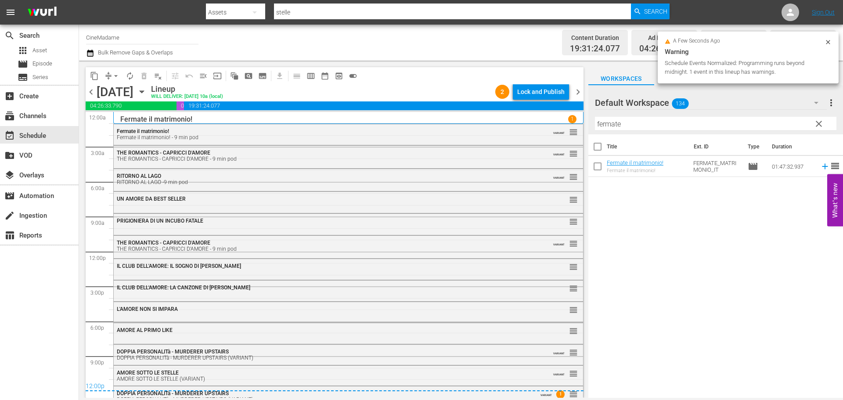
click at [267, 335] on div "AMORE AL PRIMO LIKE reorder" at bounding box center [348, 330] width 469 height 15
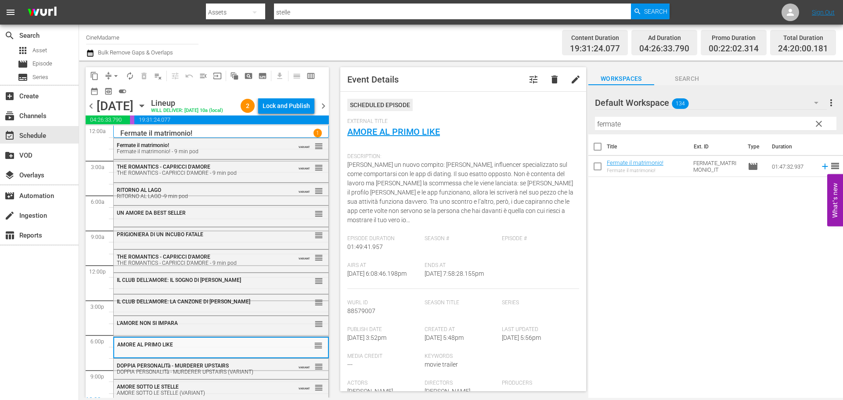
click at [630, 117] on input "fermate" at bounding box center [715, 124] width 241 height 14
click at [629, 118] on input "fermate" at bounding box center [715, 124] width 241 height 14
type input "stelle"
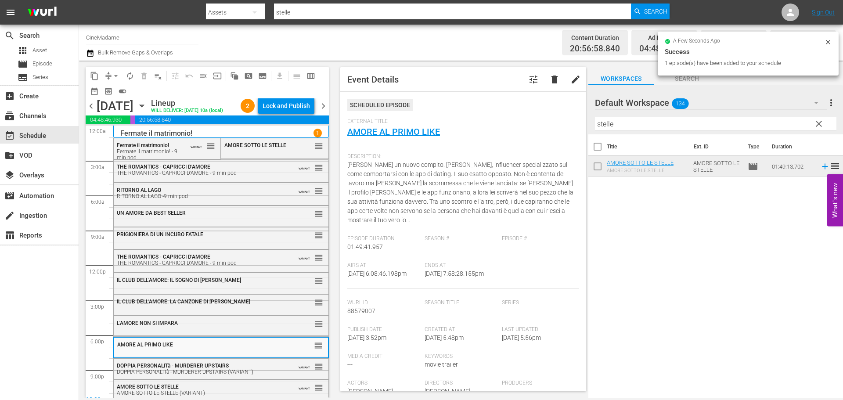
click at [110, 71] on button "compress" at bounding box center [108, 76] width 14 height 14
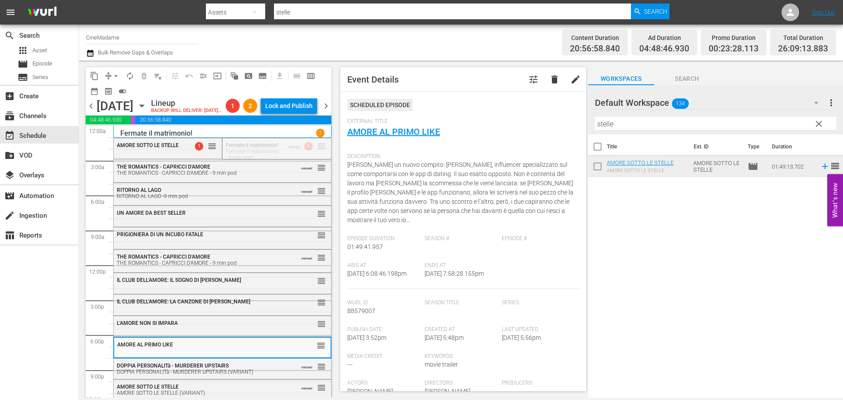
drag, startPoint x: 314, startPoint y: 158, endPoint x: 310, endPoint y: 163, distance: 6.2
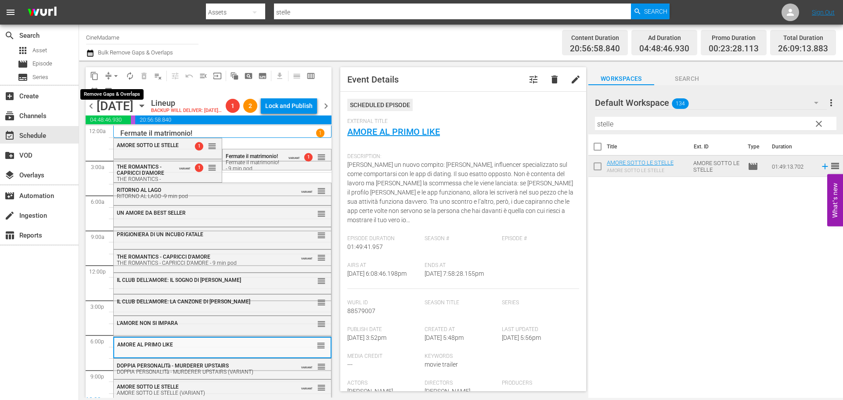
click at [115, 76] on span "arrow_drop_down" at bounding box center [116, 76] width 9 height 9
click at [122, 120] on li "Align to End of Previous Day" at bounding box center [116, 122] width 92 height 14
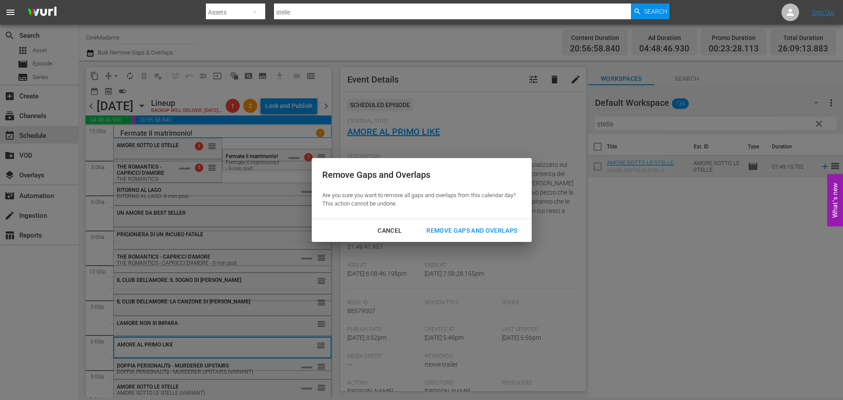
click at [474, 226] on div "Remove Gaps and Overlaps" at bounding box center [471, 230] width 105 height 11
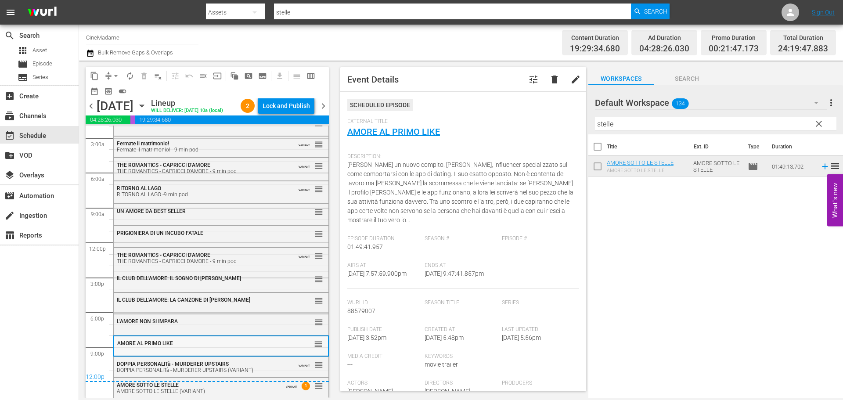
scroll to position [38, 0]
click at [322, 112] on span "chevron_right" at bounding box center [323, 106] width 11 height 11
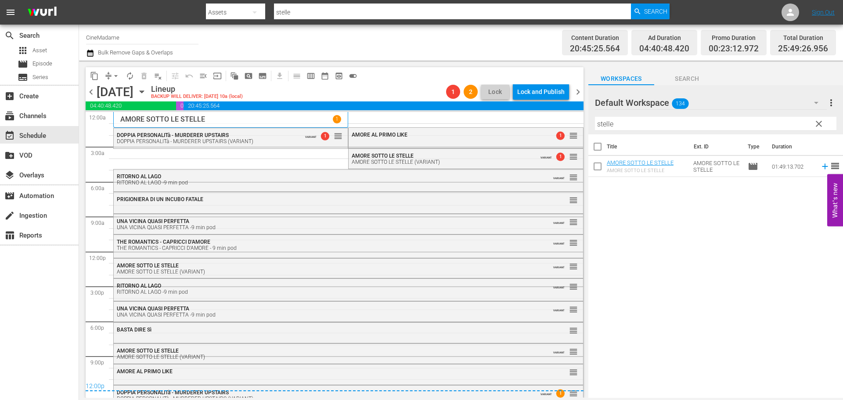
click at [328, 15] on input "stelle" at bounding box center [452, 12] width 357 height 21
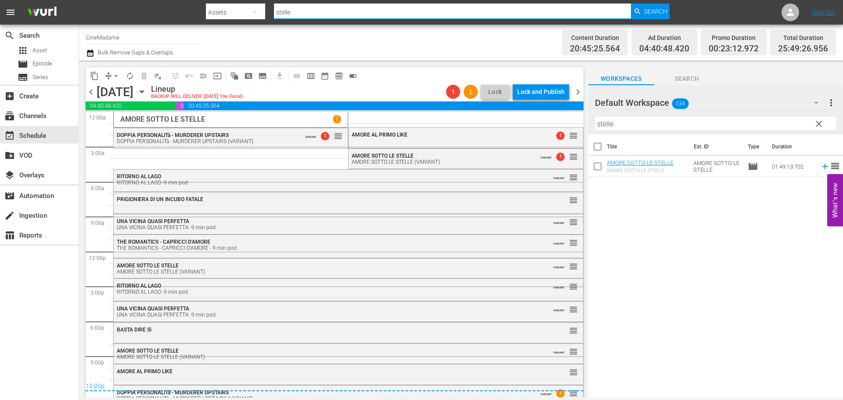
click at [328, 15] on input "stelle" at bounding box center [452, 12] width 357 height 21
type input "primo like"
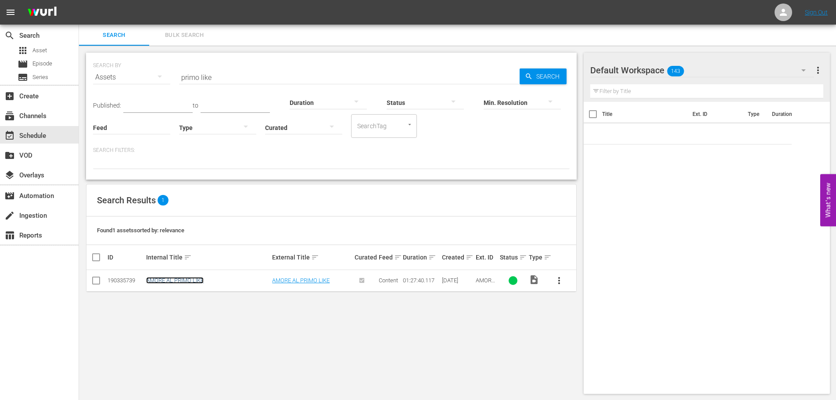
click at [201, 281] on link "AMORE AL PRIMO LIKE" at bounding box center [175, 280] width 58 height 7
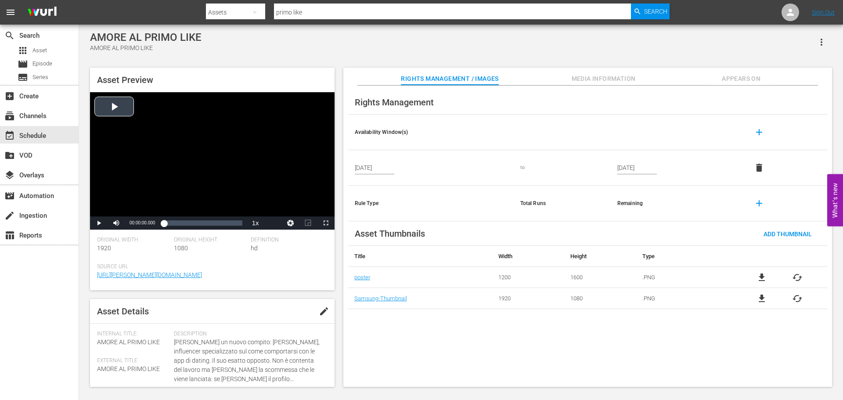
click at [190, 172] on div "Video Player" at bounding box center [212, 154] width 245 height 124
click at [206, 222] on div "00:47:16.917" at bounding box center [206, 223] width 0 height 9
click at [326, 223] on span "Video Player" at bounding box center [326, 223] width 0 height 0
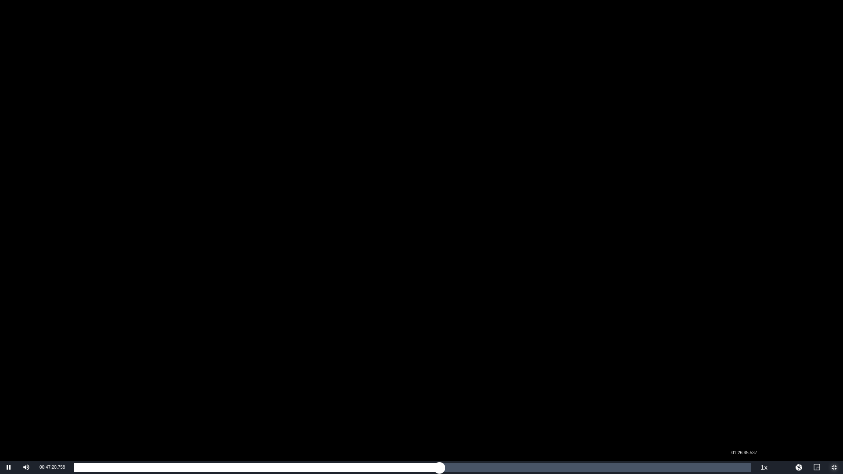
click at [744, 400] on div "Loaded : 54.12% 01:26:45.537 00:47:20.775" at bounding box center [412, 467] width 686 height 13
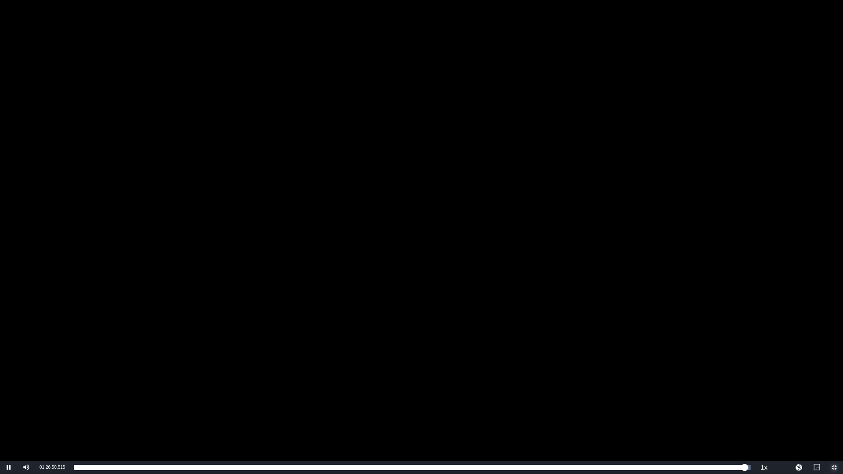
click at [834, 400] on span "Video Player" at bounding box center [834, 468] width 0 height 0
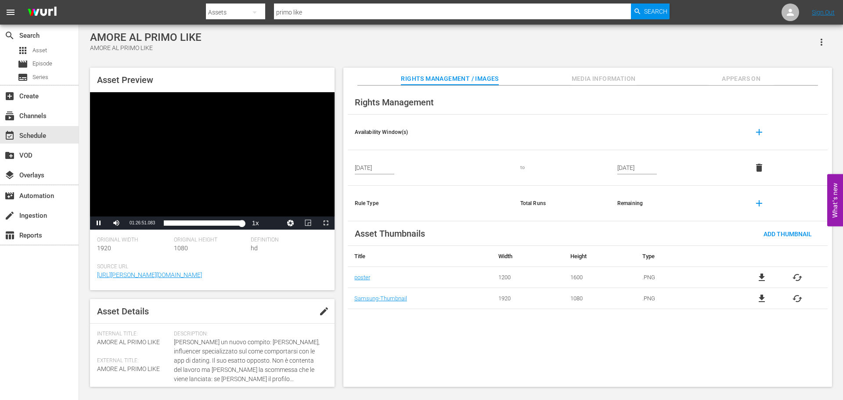
click at [312, 20] on div at bounding box center [438, 21] width 464 height 4
click at [313, 16] on input "primo like" at bounding box center [452, 12] width 357 height 21
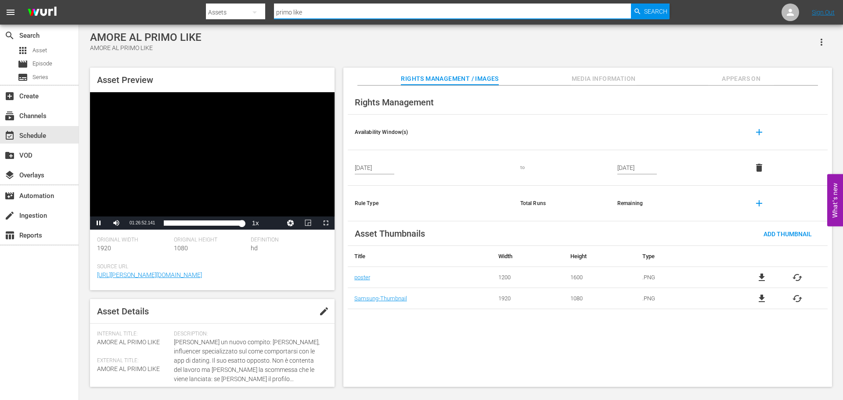
click at [313, 16] on input "primo like" at bounding box center [452, 12] width 357 height 21
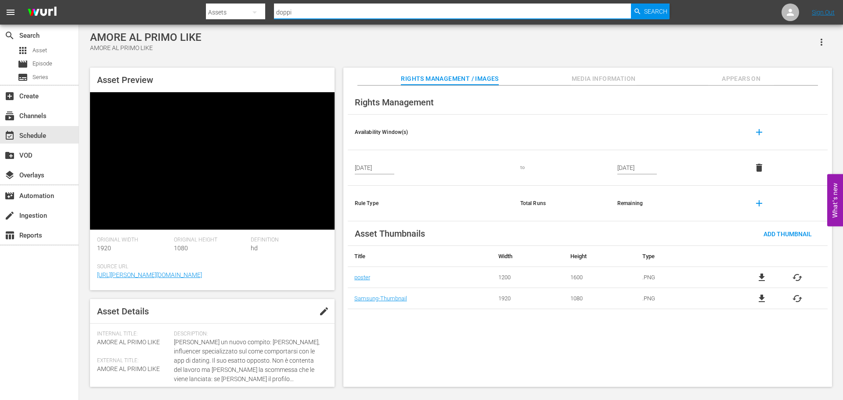
type input "doppia"
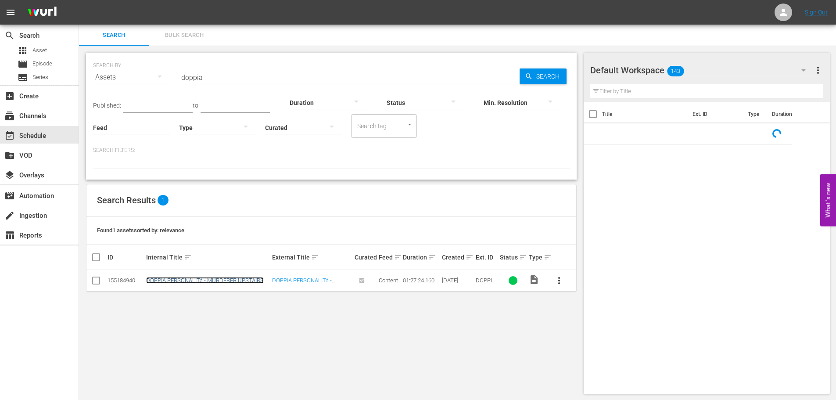
click at [214, 278] on link "DOPPIA PERSONALITà - MURDERER UPSTAIRS" at bounding box center [205, 280] width 118 height 7
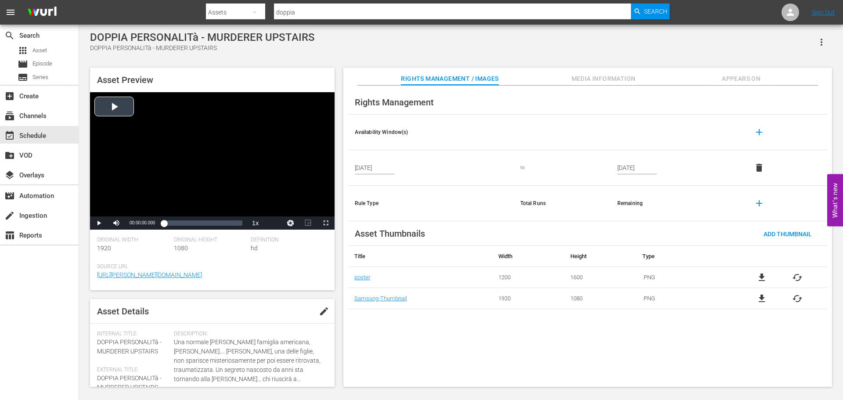
click at [220, 168] on div "Video Player" at bounding box center [212, 154] width 245 height 124
click at [194, 223] on div "Loaded : 0.23% 00:41:14.772 00:00:00.592" at bounding box center [203, 223] width 78 height 9
drag, startPoint x: 331, startPoint y: 222, endPoint x: 332, endPoint y: 275, distance: 53.1
click at [326, 223] on span "Video Player" at bounding box center [326, 223] width 0 height 0
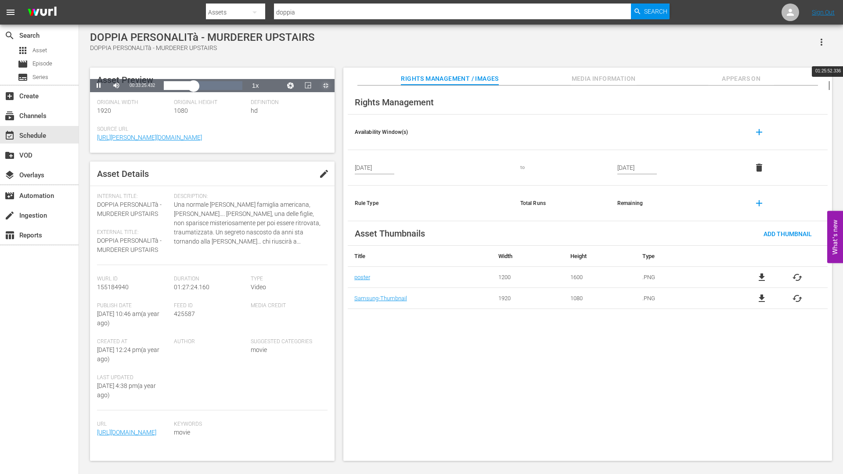
click at [242, 90] on div "Loaded : 38.37% 01:25:52.336 00:33:25.660" at bounding box center [203, 85] width 78 height 9
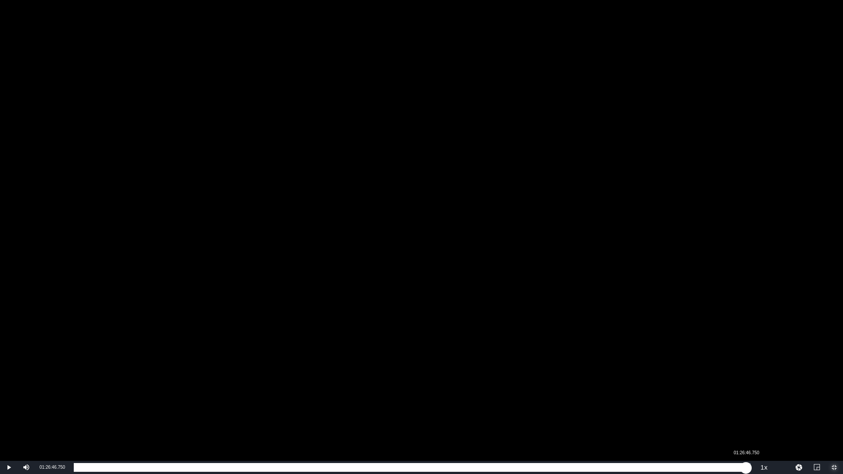
click at [746, 400] on div "01:25:53.804" at bounding box center [410, 467] width 672 height 9
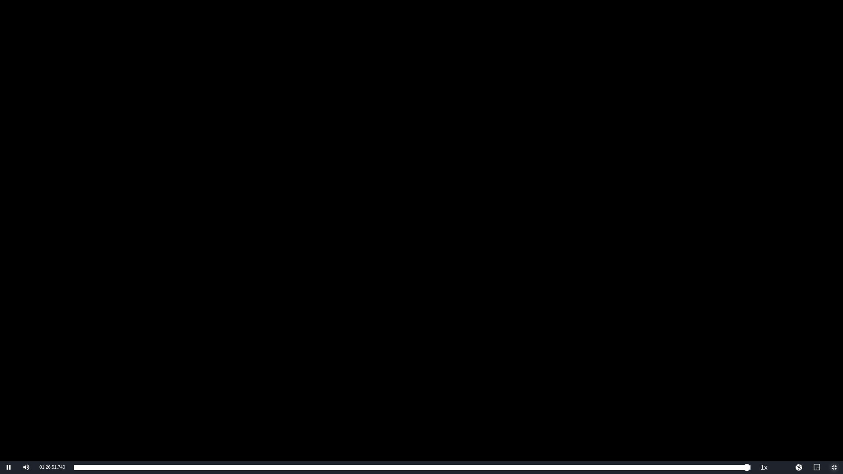
click at [834, 400] on span "Video Player" at bounding box center [834, 468] width 0 height 0
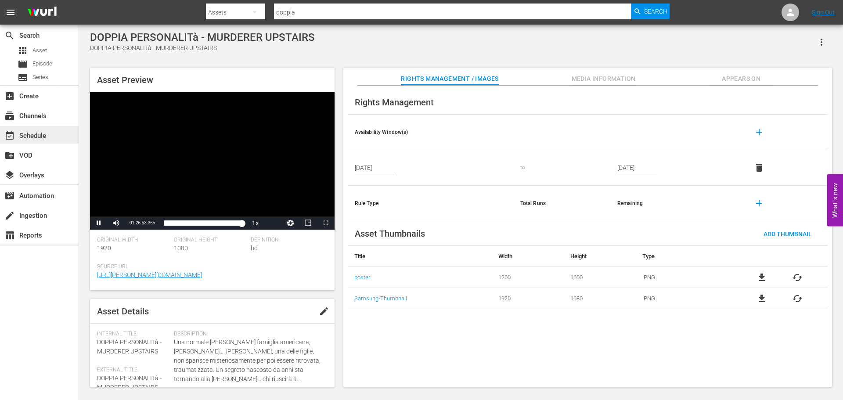
click at [40, 134] on div "event_available Schedule" at bounding box center [24, 134] width 49 height 8
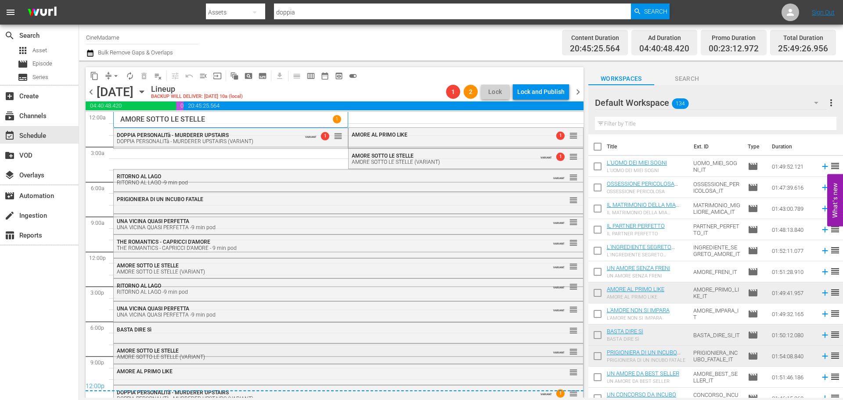
click at [220, 353] on div "AMORE SOTTO LE STELLE AMORE SOTTO LE STELLE (VARIANT)" at bounding box center [324, 354] width 415 height 12
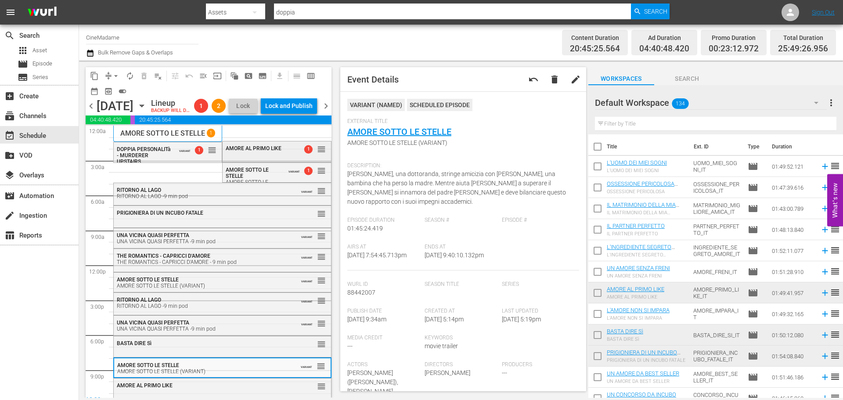
click at [254, 151] on span "AMORE AL PRIMO LIKE" at bounding box center [254, 148] width 56 height 6
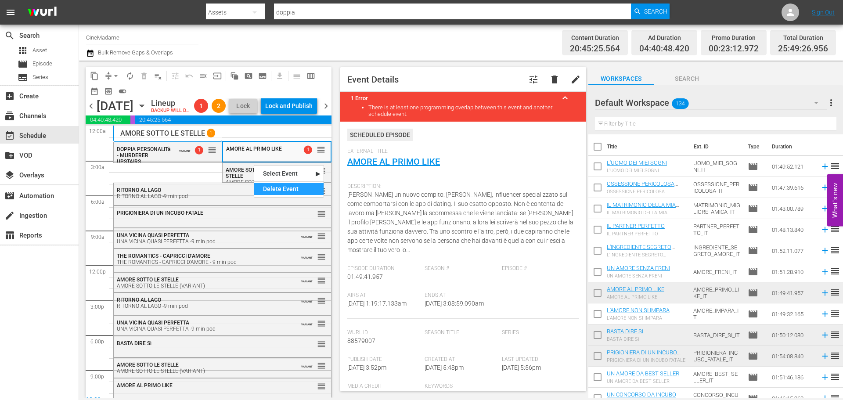
click at [284, 185] on div "Delete Event" at bounding box center [288, 189] width 69 height 12
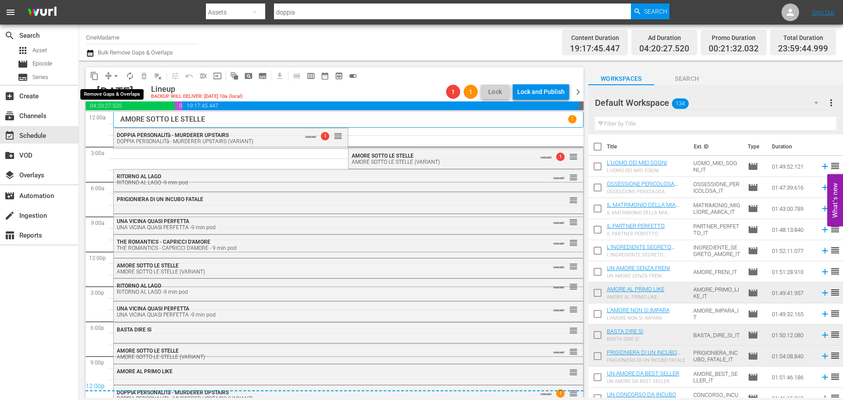
click at [115, 75] on span "arrow_drop_down" at bounding box center [116, 76] width 9 height 9
click at [137, 119] on li "Align to End of Previous Day" at bounding box center [116, 122] width 92 height 14
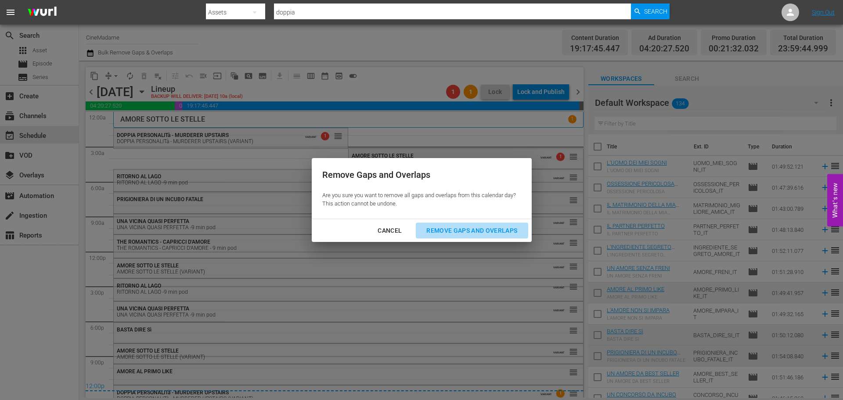
click at [462, 231] on div "Remove Gaps and Overlaps" at bounding box center [471, 230] width 105 height 11
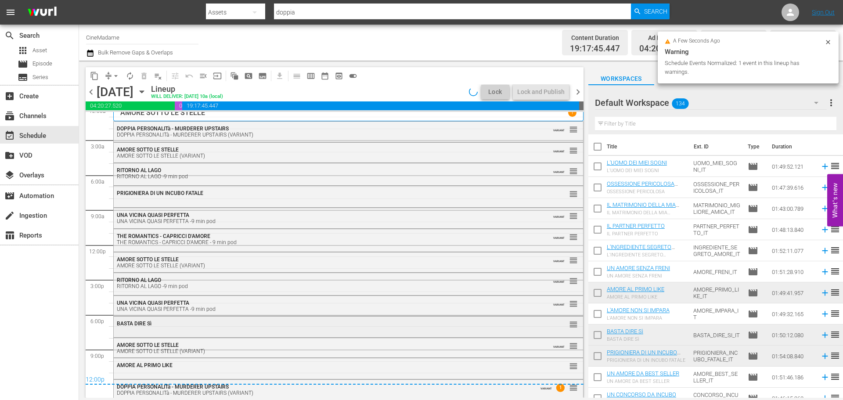
scroll to position [9, 0]
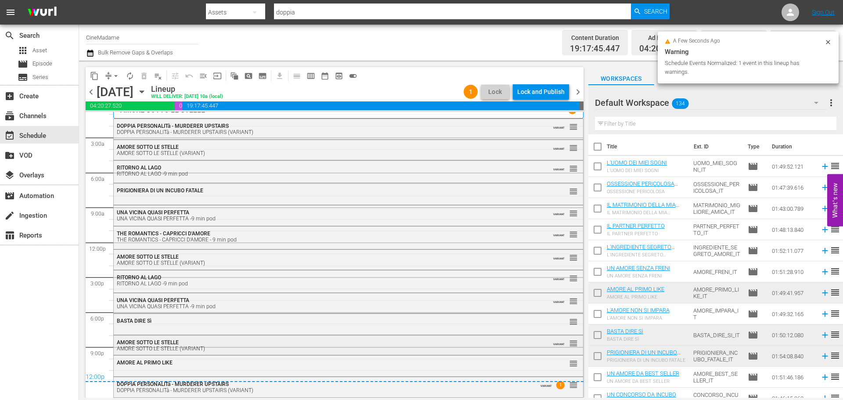
click at [230, 349] on div "AMORE SOTTO LE STELLE (VARIANT)" at bounding box center [324, 349] width 415 height 6
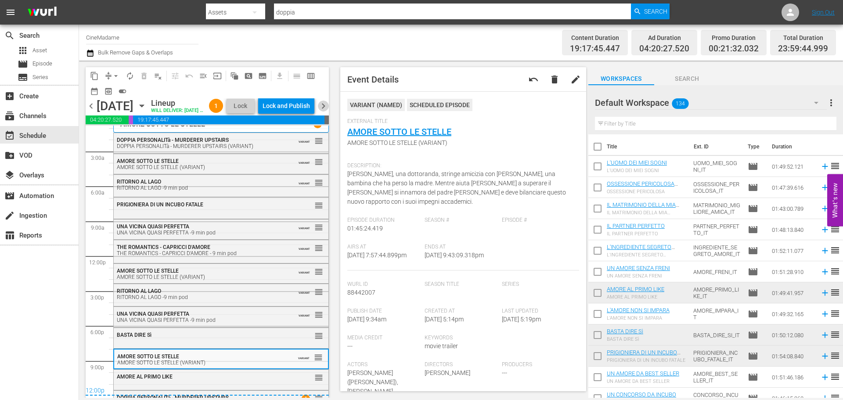
click at [329, 112] on span "chevron_right" at bounding box center [323, 106] width 11 height 11
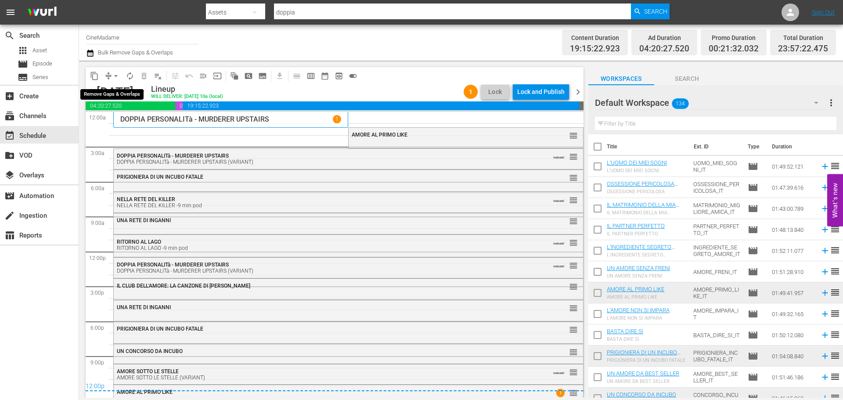
click at [112, 72] on span "arrow_drop_down" at bounding box center [116, 76] width 9 height 9
click at [134, 123] on li "Align to End of Previous Day" at bounding box center [116, 122] width 92 height 14
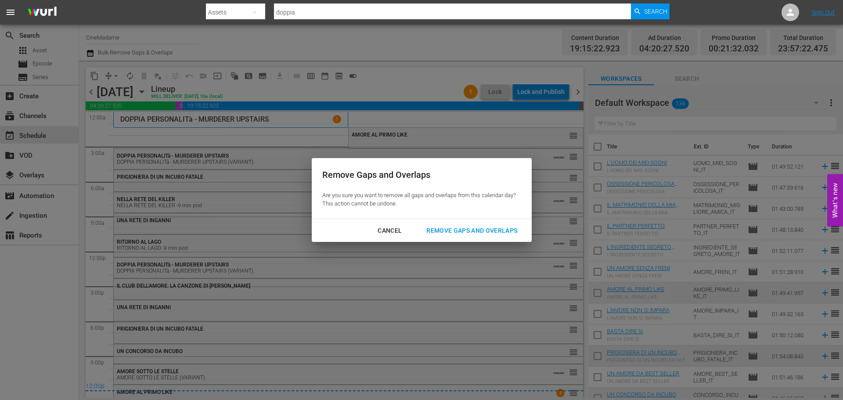
click at [506, 227] on div "Remove Gaps and Overlaps" at bounding box center [471, 230] width 105 height 11
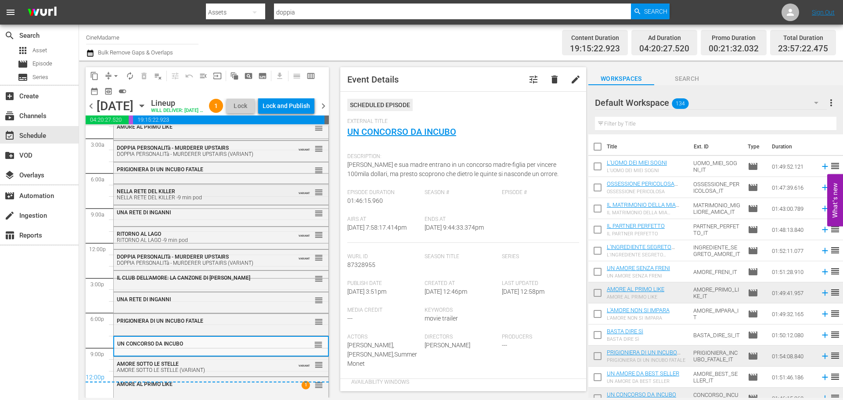
scroll to position [37, 0]
click at [324, 108] on span "chevron_right" at bounding box center [323, 106] width 11 height 11
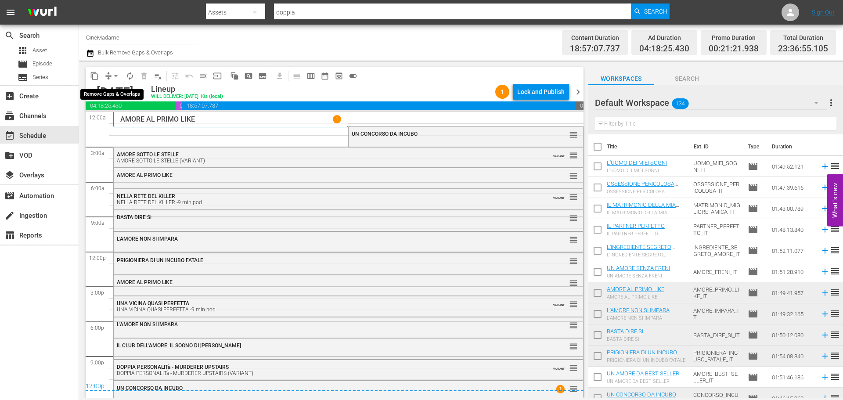
click at [121, 73] on button "arrow_drop_down" at bounding box center [116, 76] width 14 height 14
click at [122, 121] on li "Align to End of Previous Day" at bounding box center [116, 122] width 92 height 14
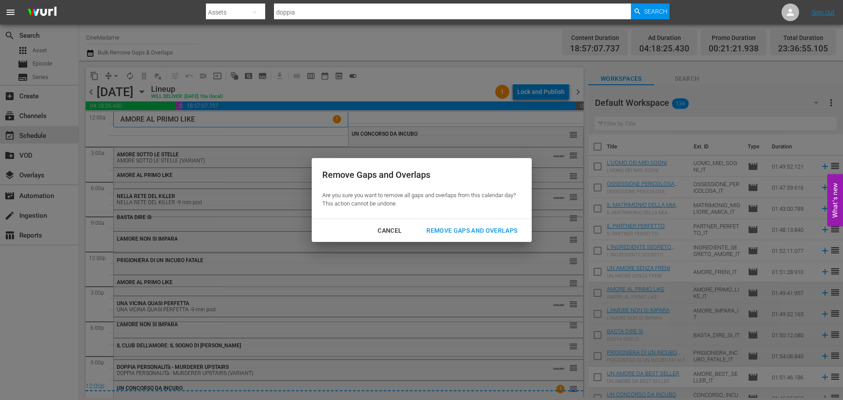
click at [463, 230] on div "Remove Gaps and Overlaps" at bounding box center [471, 230] width 105 height 11
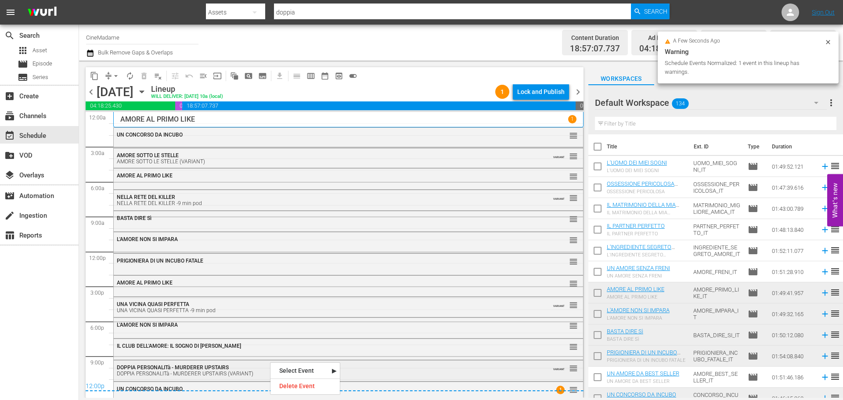
click at [238, 370] on div "DOPPIA PERSONALITà - MURDERER UPSTAIRS DOPPIA PERSONALITà - MURDERER UPSTAIRS (…" at bounding box center [324, 370] width 415 height 12
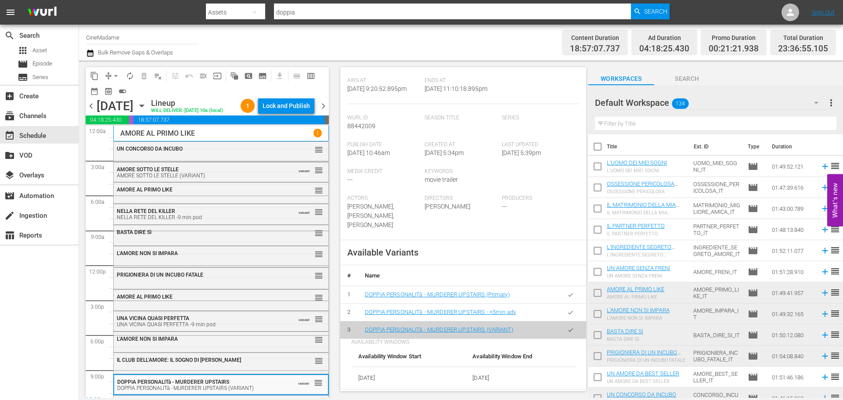
scroll to position [44, 0]
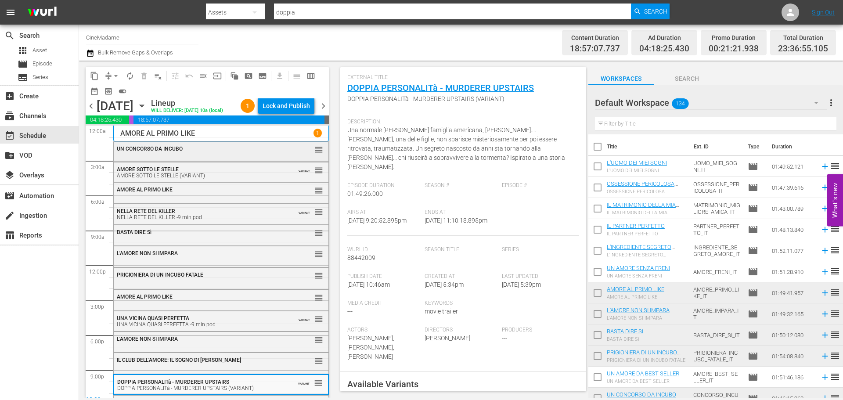
click at [179, 152] on span "UN CONCORSO DA INCUBO" at bounding box center [150, 149] width 66 height 6
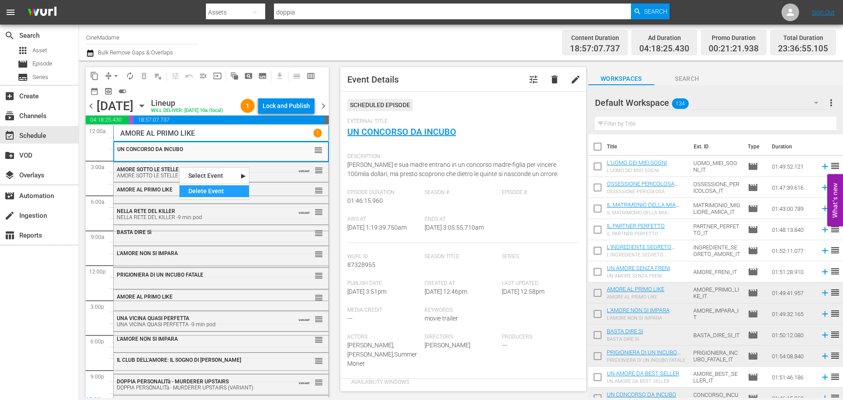
click at [213, 194] on div "Delete Event" at bounding box center [214, 191] width 69 height 12
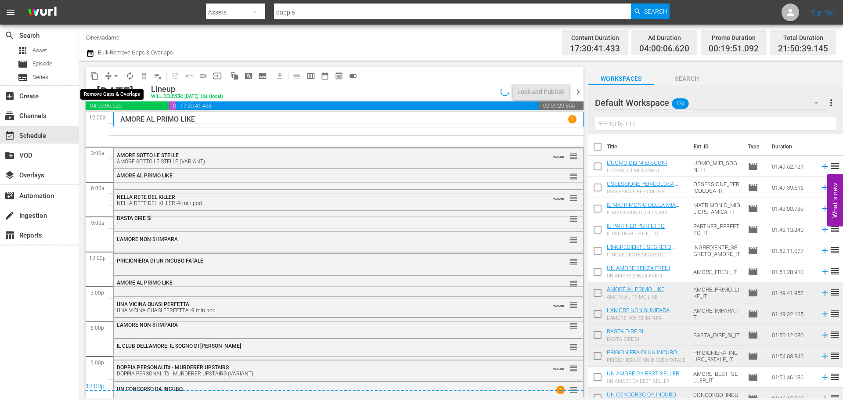
click at [115, 73] on span "arrow_drop_down" at bounding box center [116, 76] width 9 height 9
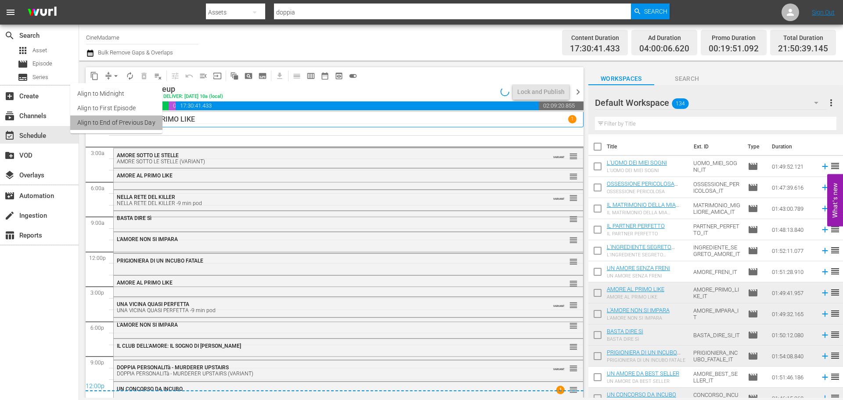
click at [135, 122] on li "Align to End of Previous Day" at bounding box center [116, 122] width 92 height 14
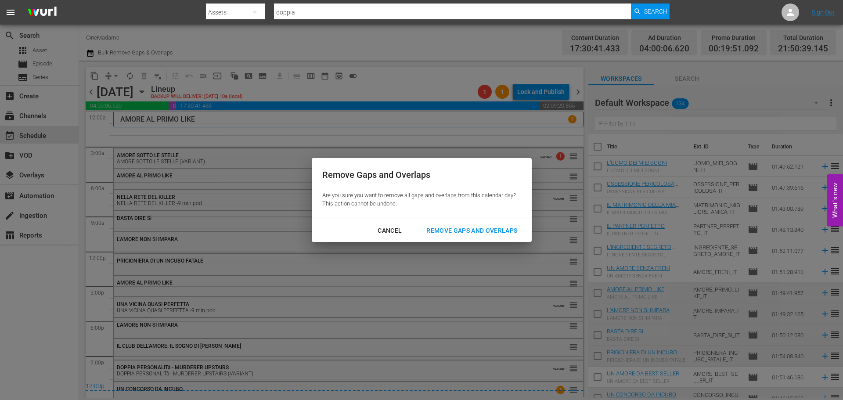
click at [451, 234] on div "Remove Gaps and Overlaps" at bounding box center [471, 230] width 105 height 11
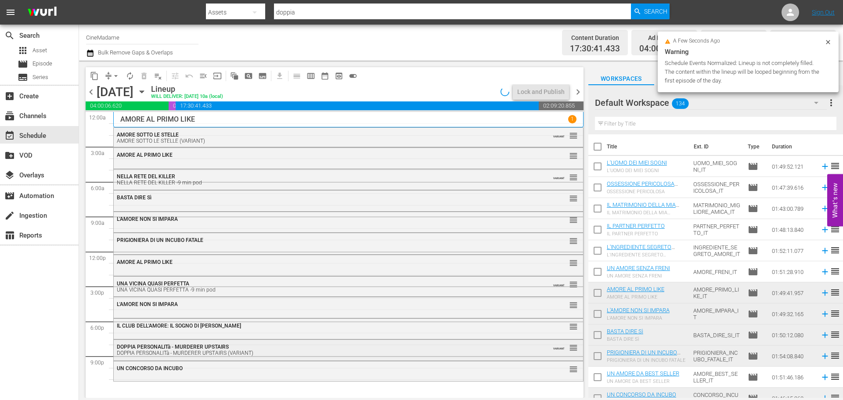
click at [184, 350] on div "DOPPIA PERSONALITà - MURDERER UPSTAIRS (VARIANT)" at bounding box center [324, 353] width 415 height 6
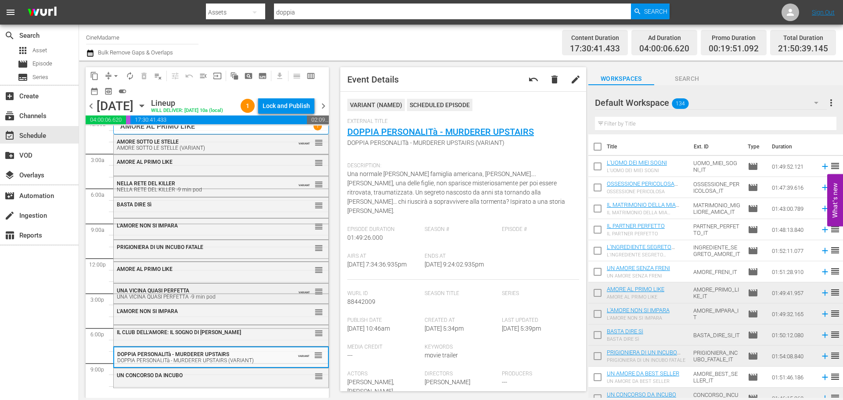
scroll to position [22, 0]
click at [659, 123] on input "text" at bounding box center [715, 124] width 241 height 14
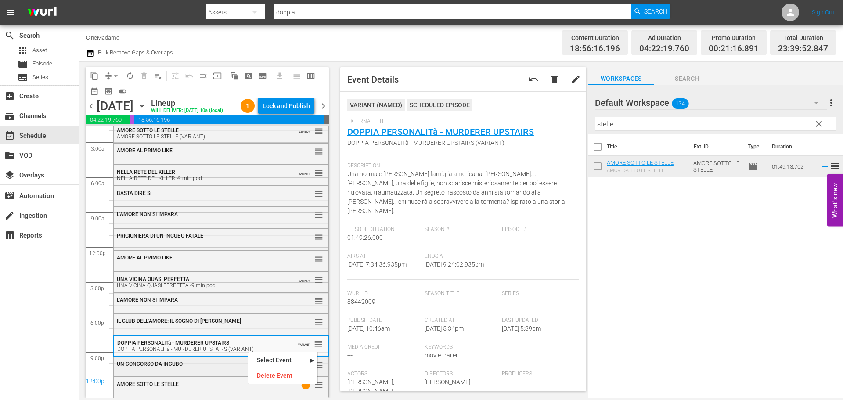
click at [205, 367] on div "UN CONCORSO DA INCUBO" at bounding box center [200, 363] width 166 height 7
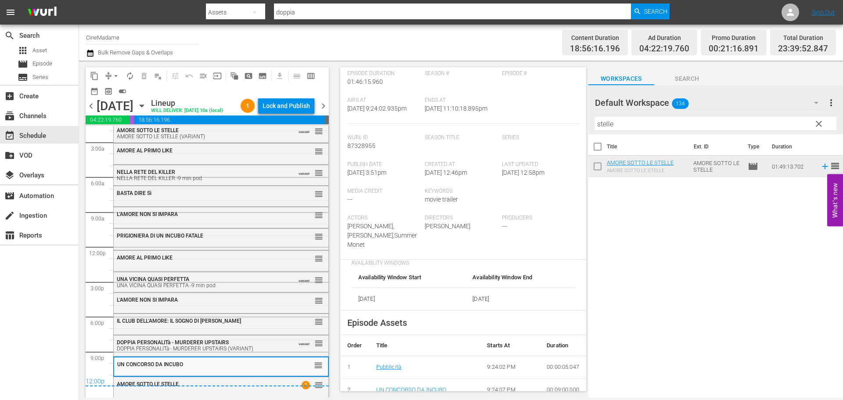
scroll to position [220, 0]
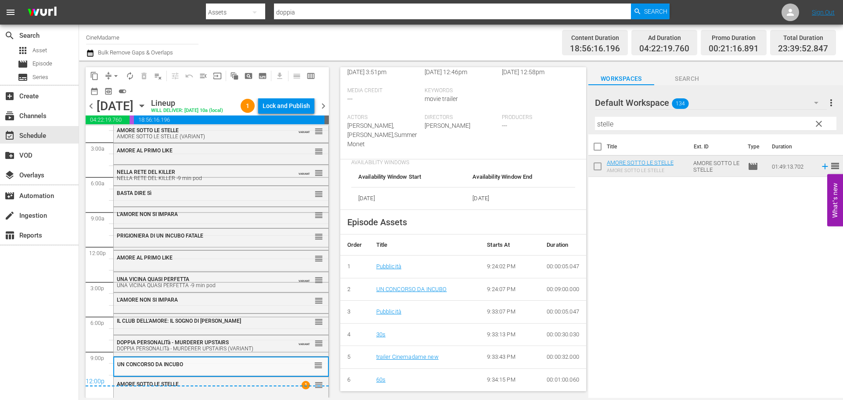
click at [226, 386] on div "12:00p" at bounding box center [207, 382] width 243 height 9
click at [223, 389] on div "AMORE SOTTO LE STELLE 1 reorder" at bounding box center [221, 384] width 215 height 15
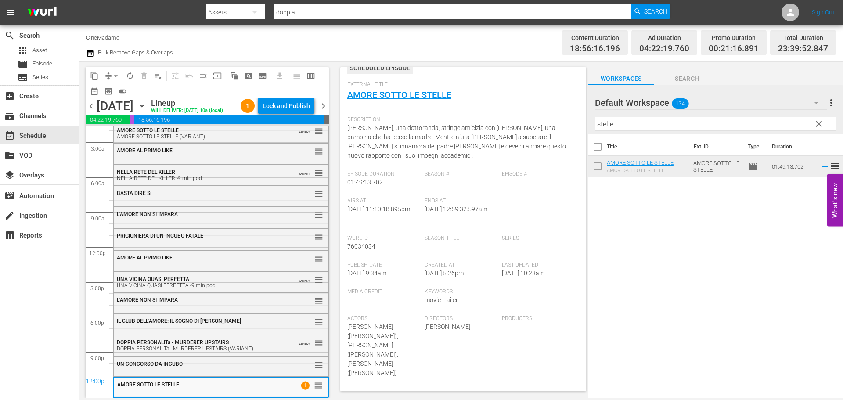
scroll to position [176, 0]
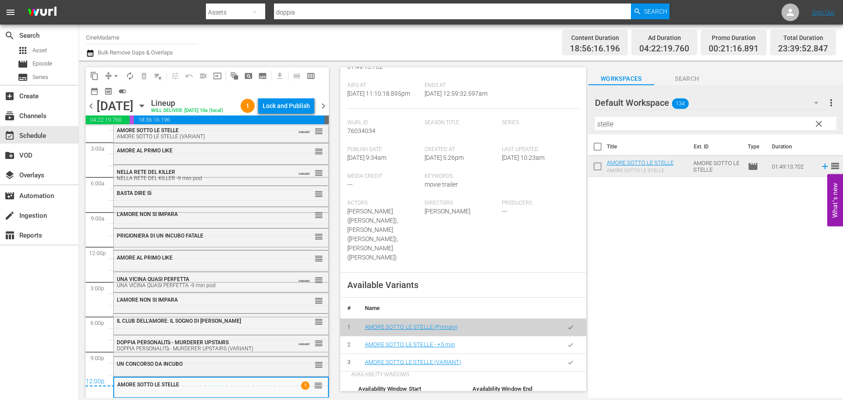
click at [567, 359] on icon "button" at bounding box center [570, 362] width 7 height 7
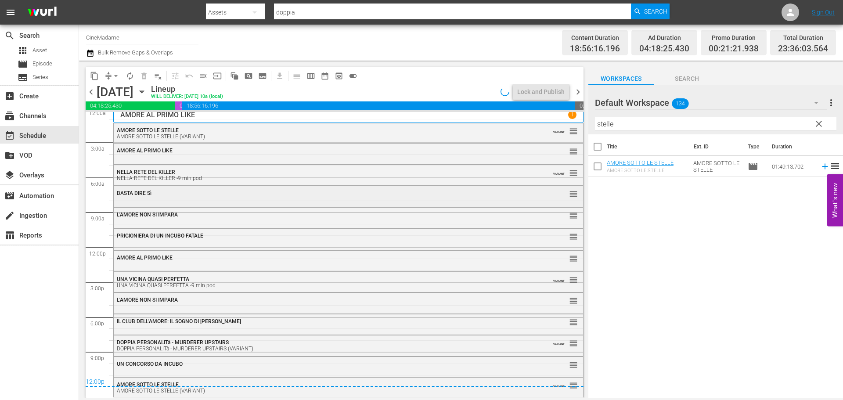
scroll to position [4, 0]
click at [579, 90] on span "chevron_right" at bounding box center [578, 91] width 11 height 11
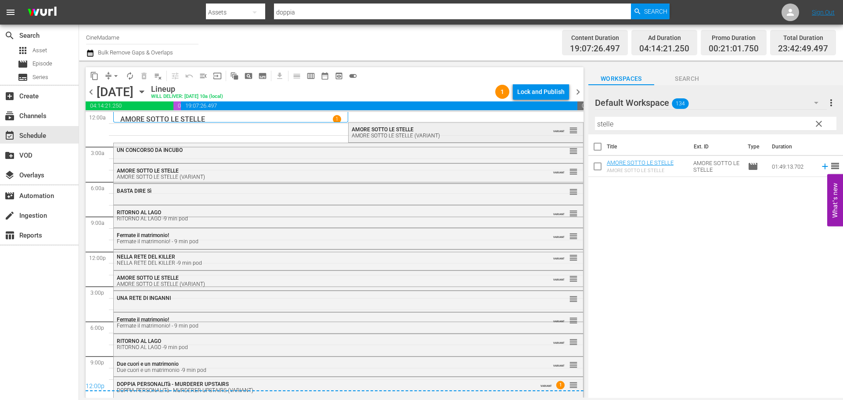
click at [393, 128] on span "AMORE SOTTO LE STELLE" at bounding box center [383, 129] width 62 height 6
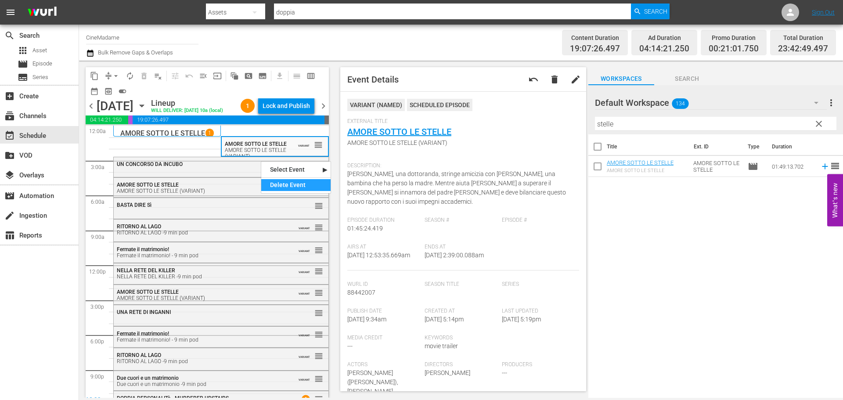
click at [310, 185] on div "Delete Event" at bounding box center [295, 185] width 69 height 12
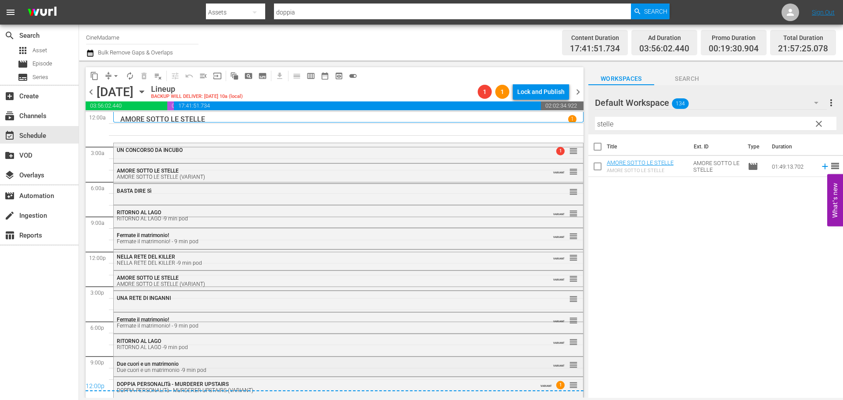
click at [163, 362] on span "Due cuori e un matrimonio" at bounding box center [148, 364] width 62 height 6
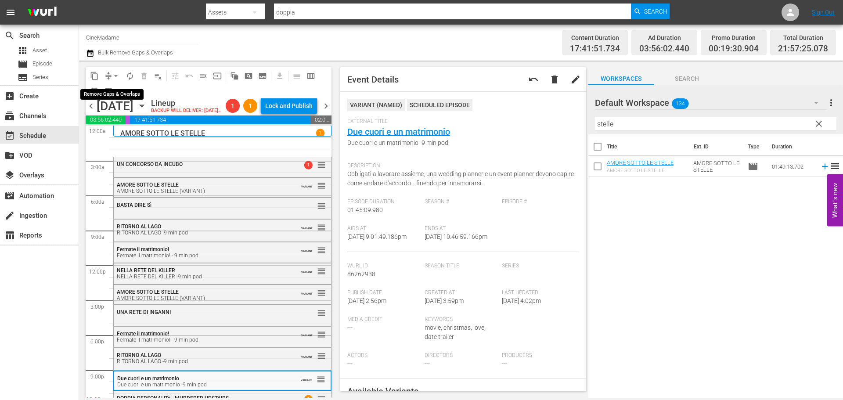
click at [112, 73] on span "arrow_drop_down" at bounding box center [116, 76] width 9 height 9
click at [137, 126] on li "Align to End of Previous Day" at bounding box center [116, 122] width 92 height 14
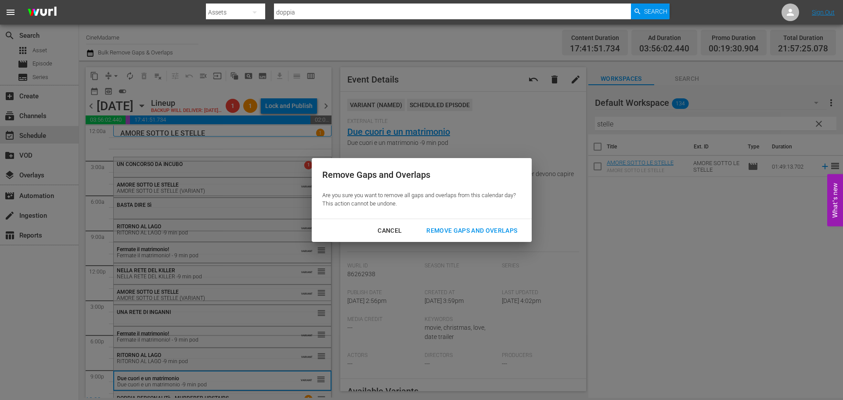
click at [449, 228] on div "Remove Gaps and Overlaps" at bounding box center [471, 230] width 105 height 11
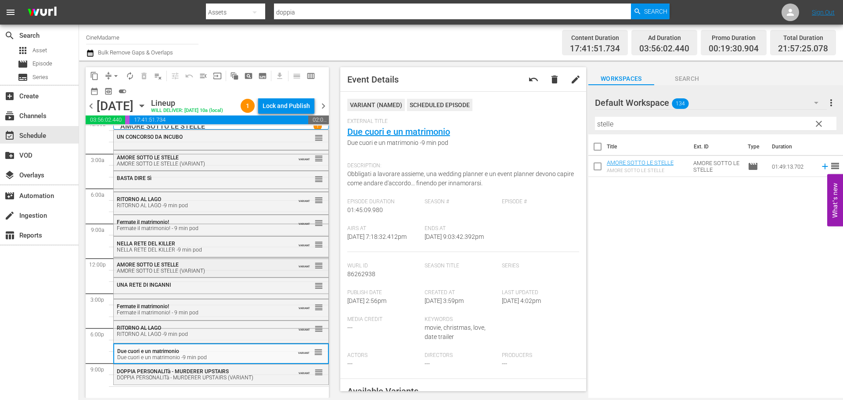
scroll to position [22, 0]
click at [645, 119] on input "stelle" at bounding box center [715, 124] width 241 height 14
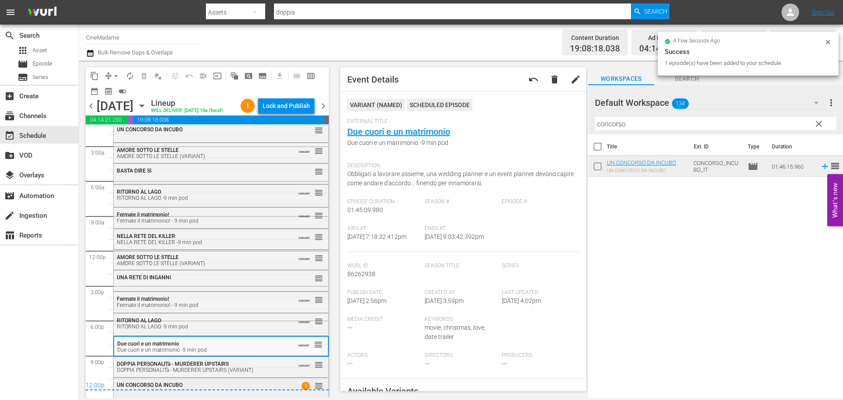
click at [254, 388] on div "UN CONCORSO DA INCUBO" at bounding box center [200, 384] width 166 height 7
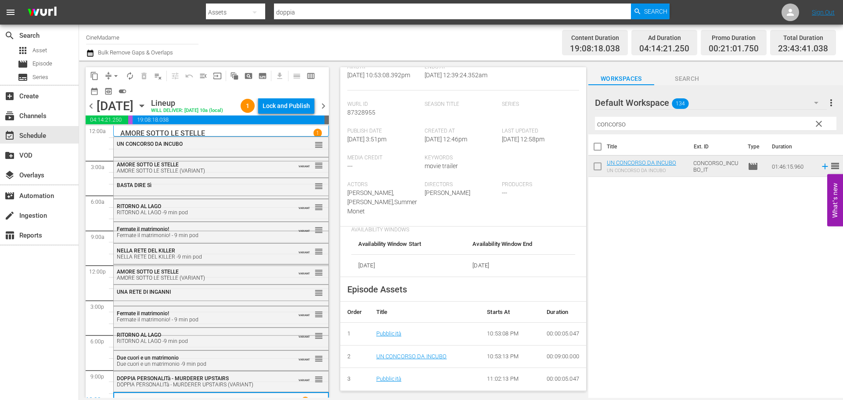
scroll to position [44, 0]
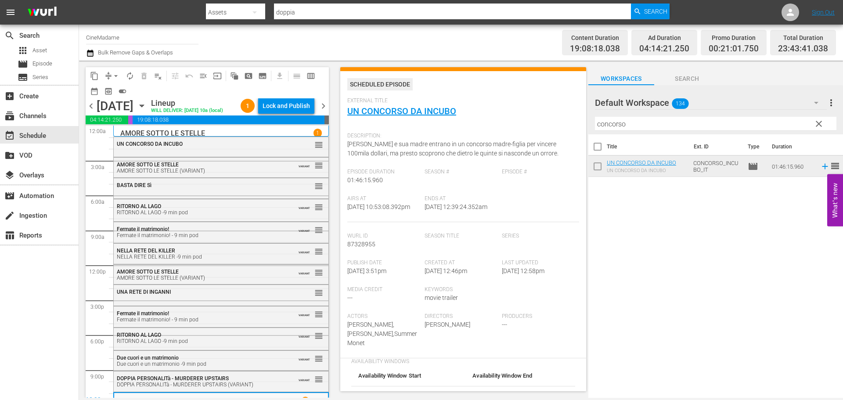
click at [325, 112] on span "chevron_right" at bounding box center [323, 106] width 11 height 11
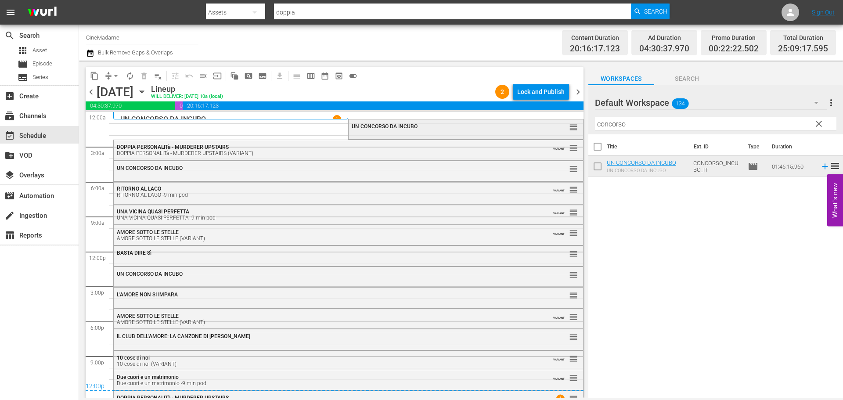
click at [377, 130] on div "UN CONCORSO DA INCUBO reorder" at bounding box center [466, 126] width 234 height 15
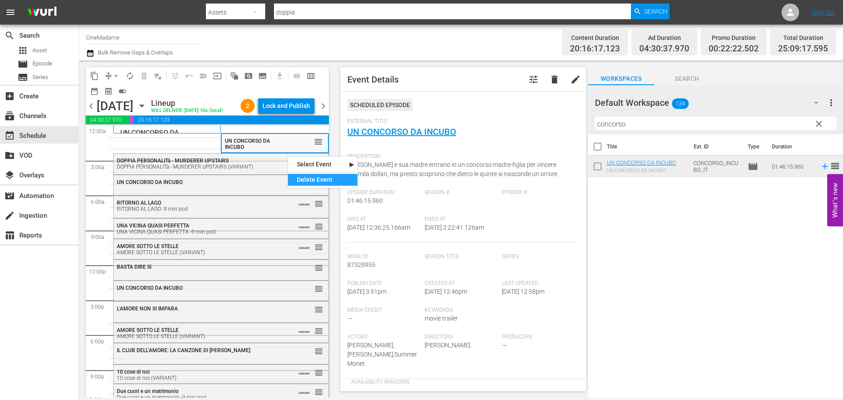
click at [324, 183] on div "Delete Event" at bounding box center [322, 180] width 69 height 12
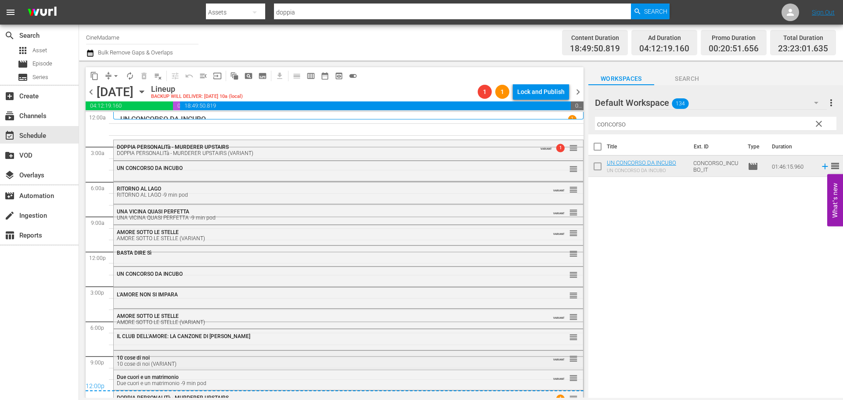
click at [197, 358] on div "10 cose di noi 10 cose di noi (VARIANT)" at bounding box center [324, 361] width 415 height 12
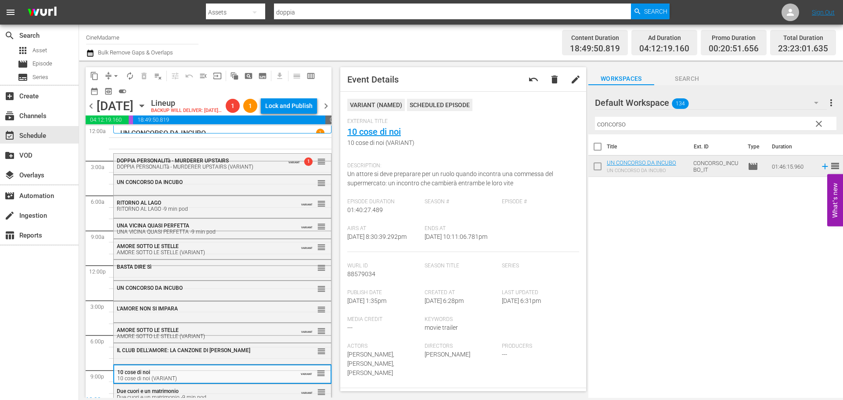
click at [642, 129] on input "concorso" at bounding box center [715, 124] width 241 height 14
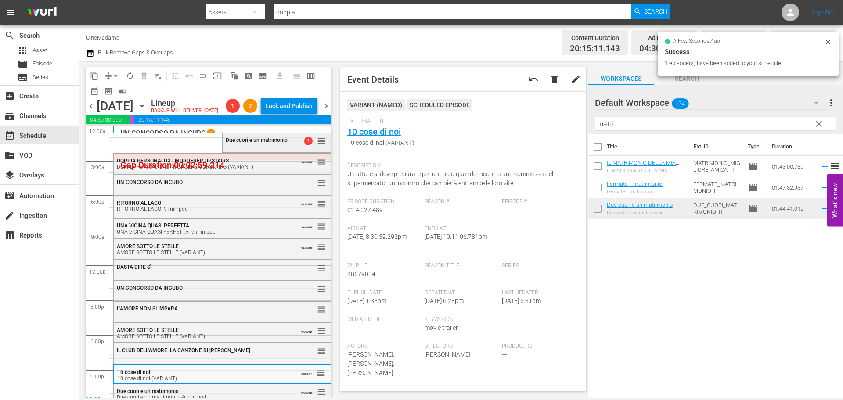
click at [230, 148] on div "Due cuori e un matrimonio 1 reorder" at bounding box center [277, 140] width 108 height 15
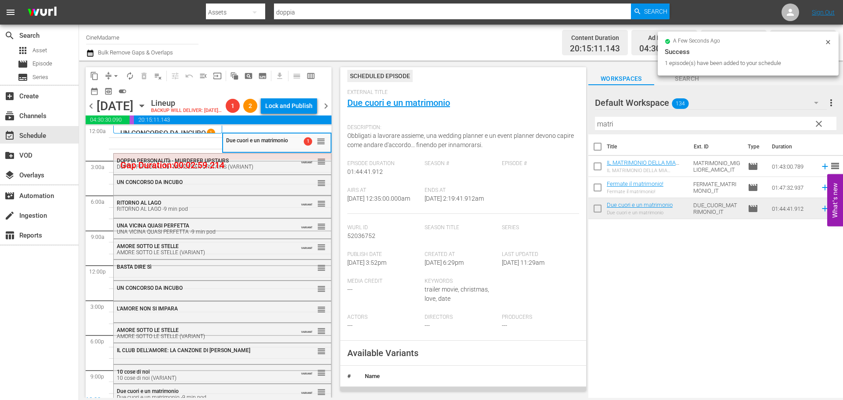
scroll to position [132, 0]
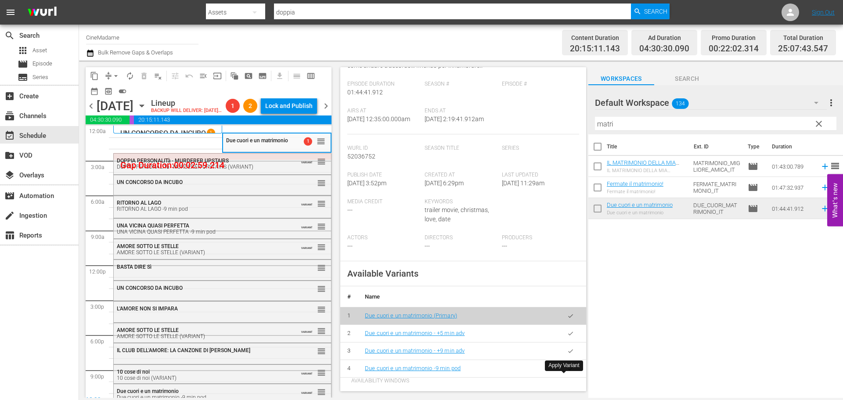
click at [568, 377] on button "button" at bounding box center [570, 368] width 17 height 17
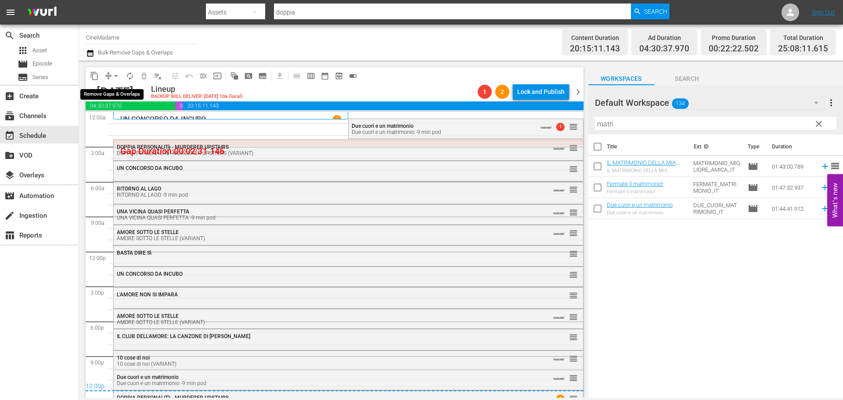
click at [112, 74] on span "arrow_drop_down" at bounding box center [116, 76] width 9 height 9
click at [128, 122] on li "Align to End of Previous Day" at bounding box center [116, 122] width 92 height 14
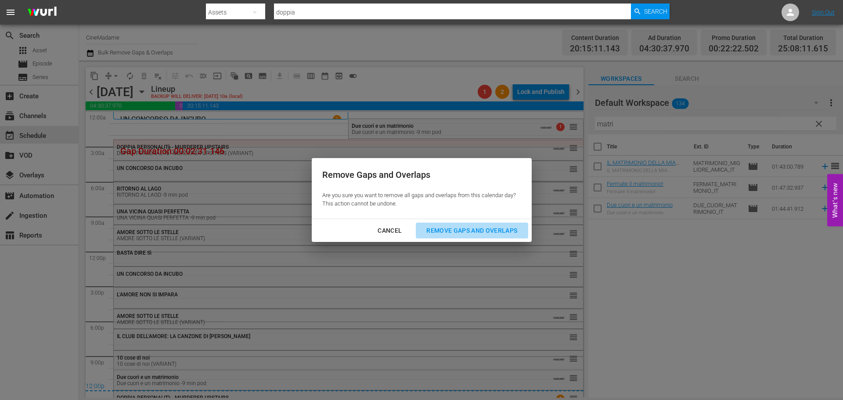
click at [451, 229] on div "Remove Gaps and Overlaps" at bounding box center [471, 230] width 105 height 11
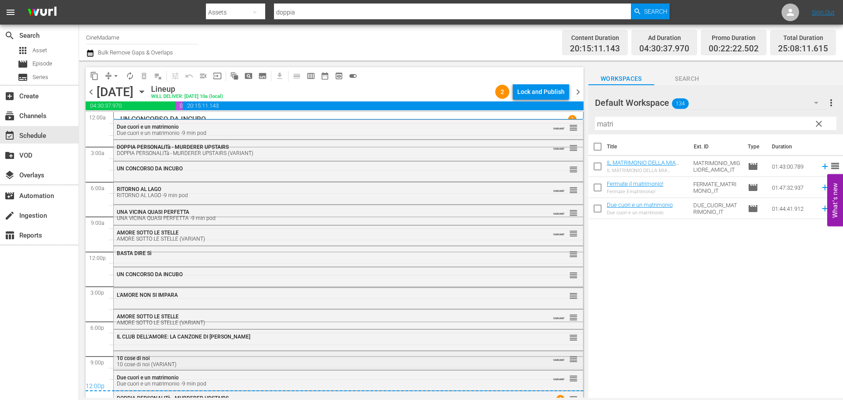
click at [248, 363] on div "10 cose di noi (VARIANT)" at bounding box center [324, 364] width 415 height 6
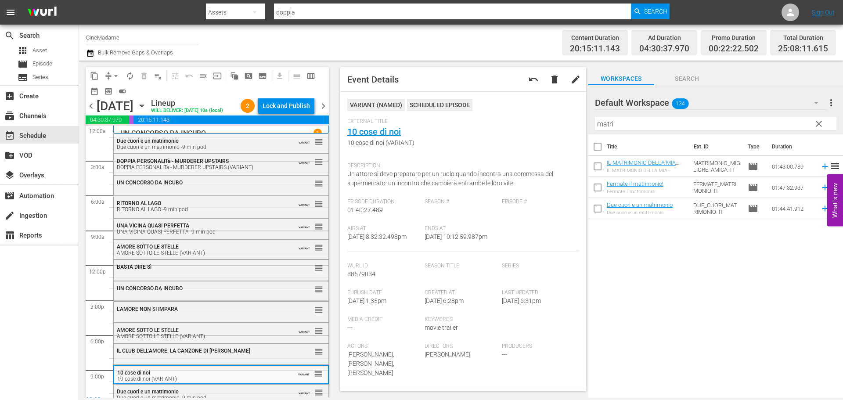
click at [322, 111] on span "chevron_right" at bounding box center [323, 106] width 11 height 11
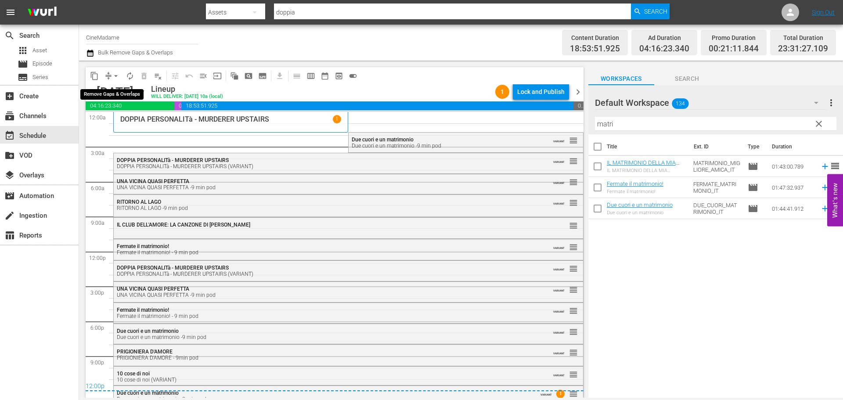
click at [119, 74] on span "arrow_drop_down" at bounding box center [116, 76] width 9 height 9
click at [151, 122] on li "Align to End of Previous Day" at bounding box center [116, 122] width 92 height 14
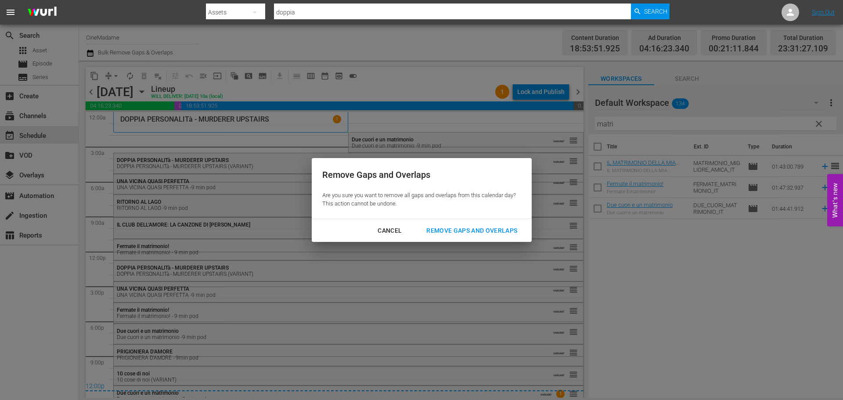
click at [474, 232] on div "Remove Gaps and Overlaps" at bounding box center [471, 230] width 105 height 11
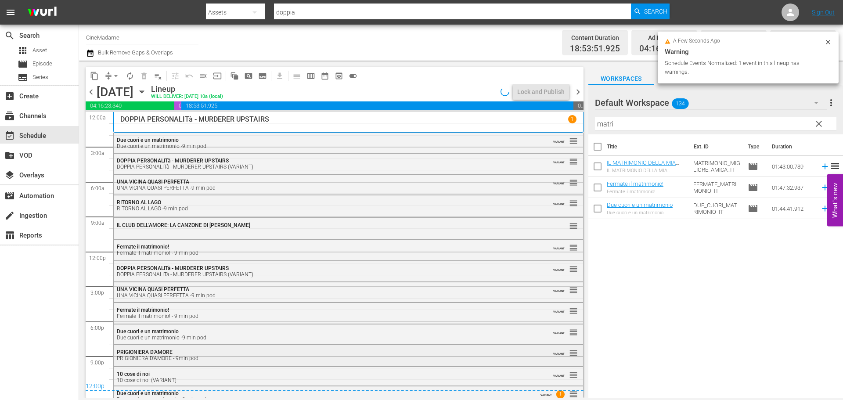
click at [211, 358] on div "PRIGIONIERA D'AMORE - 9min pod" at bounding box center [324, 358] width 415 height 6
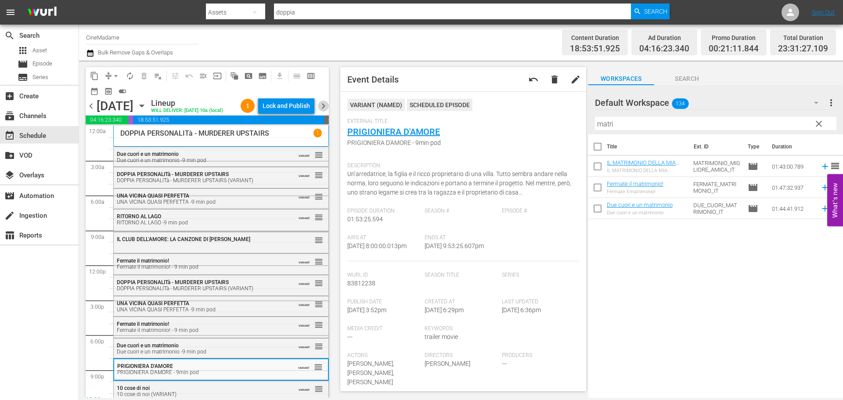
click at [325, 112] on span "chevron_right" at bounding box center [323, 106] width 11 height 11
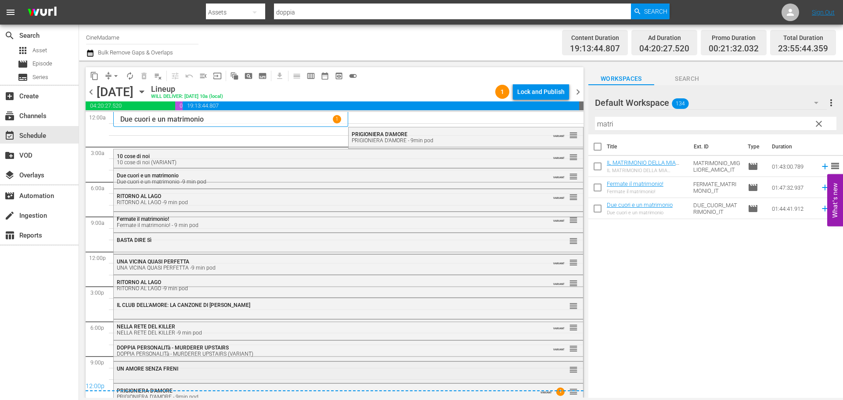
click at [192, 370] on div "UN AMORE SENZA FRENI" at bounding box center [324, 369] width 415 height 6
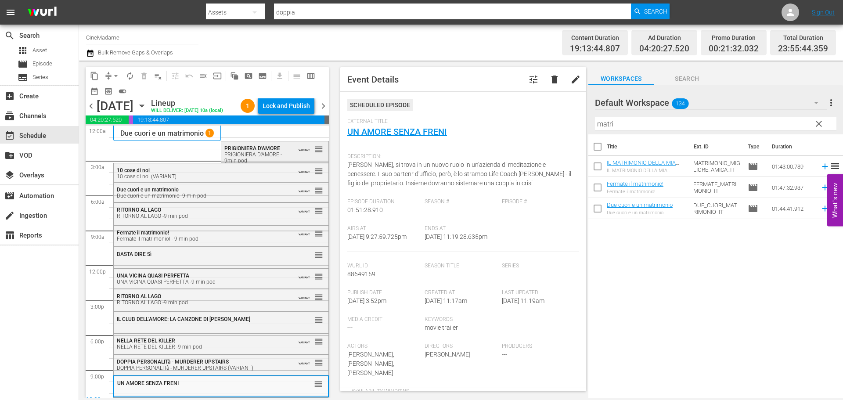
click at [250, 151] on span "PRIGIONIERA D'AMORE" at bounding box center [252, 148] width 56 height 6
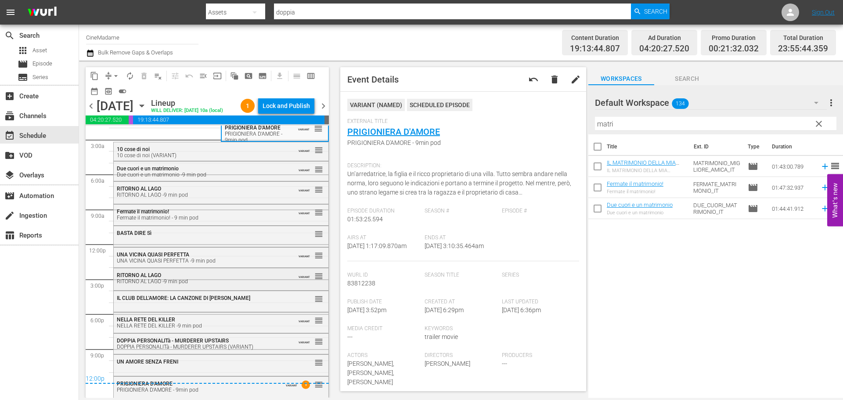
scroll to position [36, 0]
click at [181, 369] on div "UN AMORE SENZA FRENI reorder" at bounding box center [221, 362] width 215 height 15
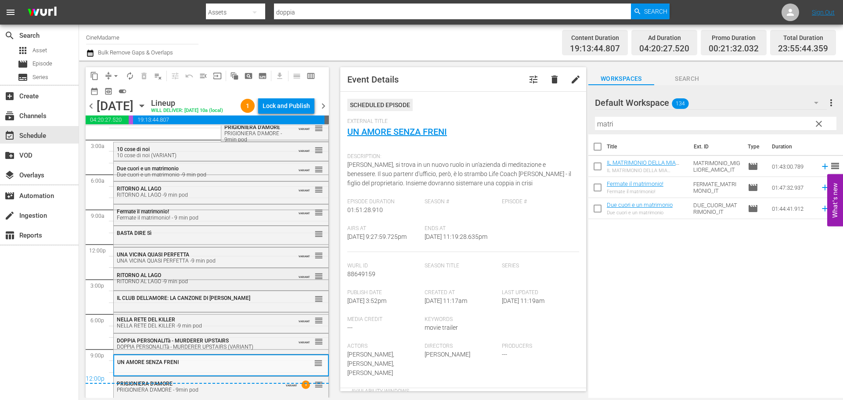
scroll to position [0, 0]
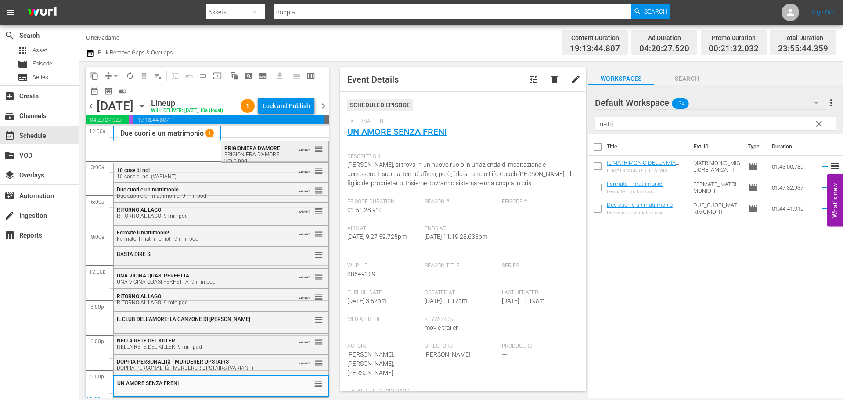
click at [263, 151] on span "PRIGIONIERA D'AMORE" at bounding box center [252, 148] width 56 height 6
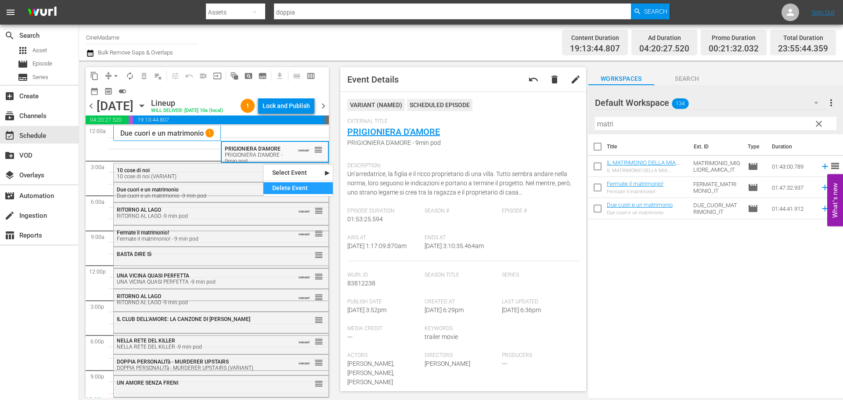
click at [285, 188] on div "Delete Event" at bounding box center [297, 188] width 69 height 12
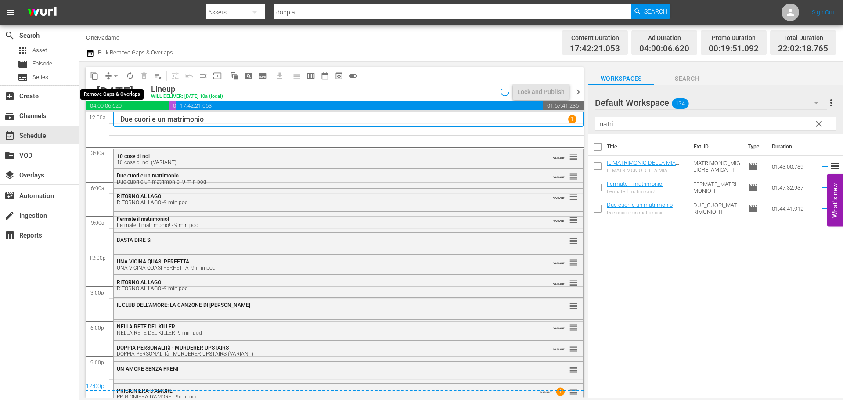
click at [116, 76] on span "arrow_drop_down" at bounding box center [116, 76] width 9 height 9
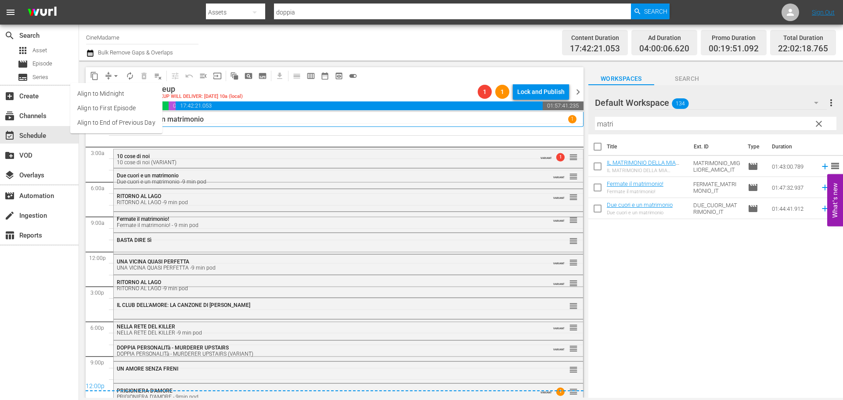
click at [135, 122] on li "Align to End of Previous Day" at bounding box center [116, 122] width 92 height 14
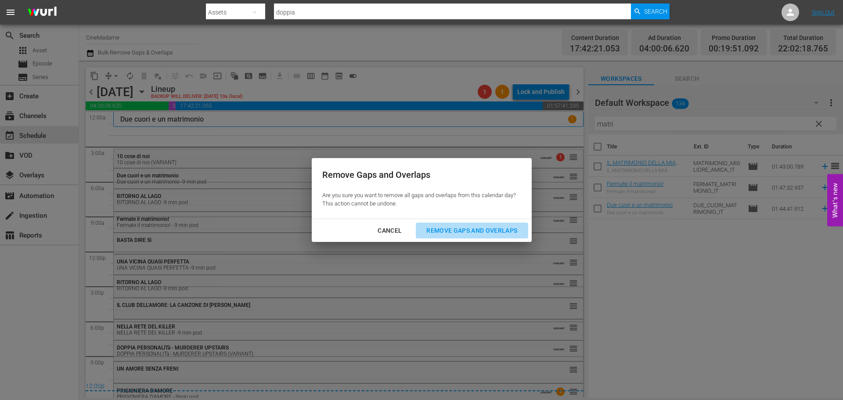
click at [482, 238] on button "Remove Gaps and Overlaps" at bounding box center [472, 231] width 112 height 16
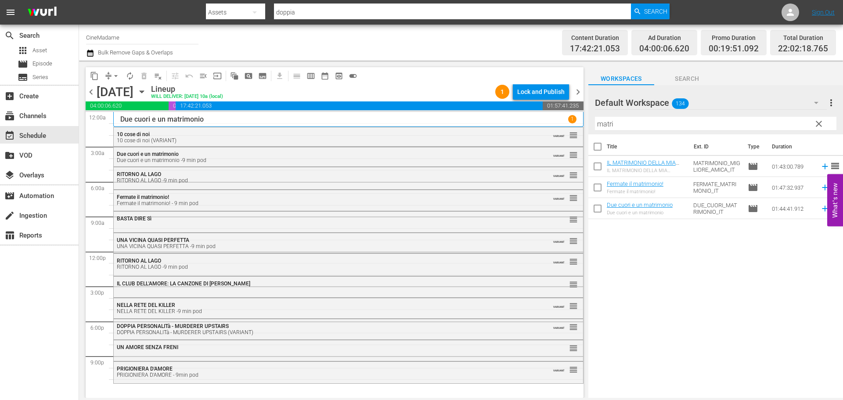
click at [623, 130] on input "matri" at bounding box center [715, 124] width 241 height 14
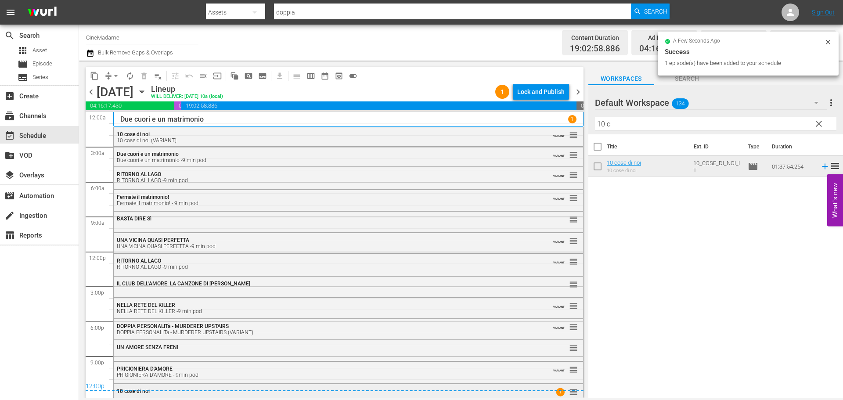
click at [345, 395] on div "10 cose di noi 1 reorder" at bounding box center [348, 391] width 469 height 15
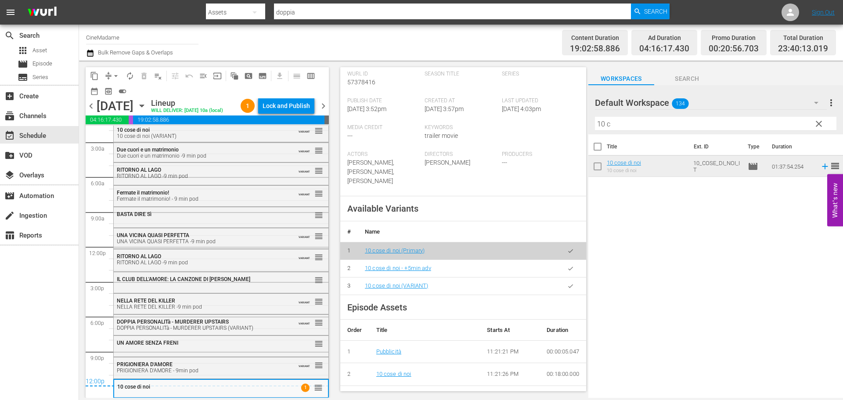
scroll to position [220, 0]
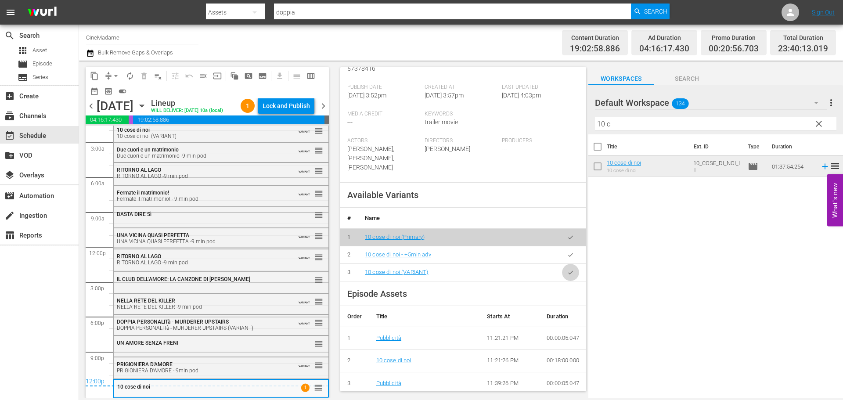
click at [567, 267] on body "menu Search By Assets Search ID, Title, Description, Keywords, or Category dopp…" at bounding box center [421, 200] width 843 height 400
click at [568, 269] on button "button" at bounding box center [570, 272] width 17 height 17
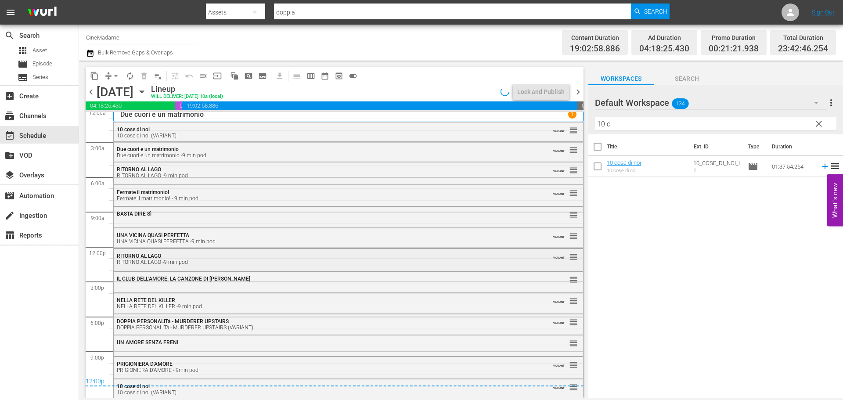
scroll to position [5, 0]
click at [194, 349] on div "UN AMORE SENZA FRENI reorder" at bounding box center [348, 342] width 469 height 15
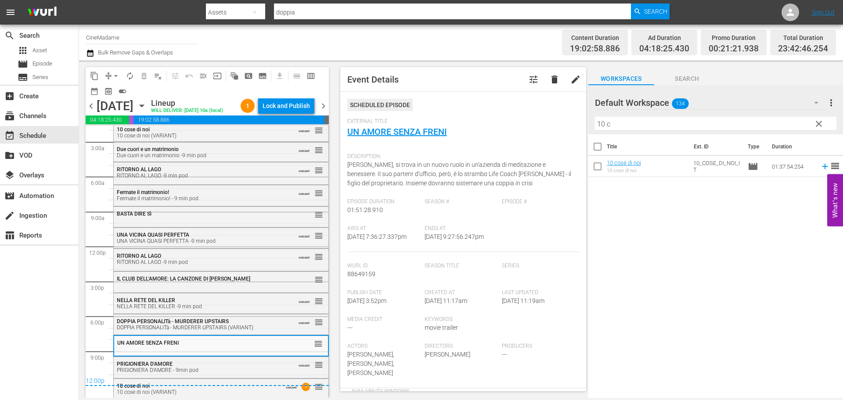
click at [323, 112] on span "chevron_right" at bounding box center [323, 106] width 11 height 11
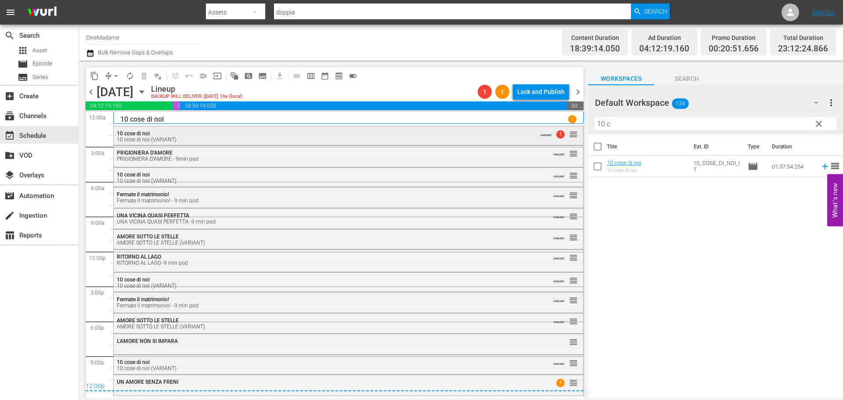
click at [244, 135] on div "10 cose di noi 10 cose di noi (VARIANT)" at bounding box center [324, 136] width 415 height 12
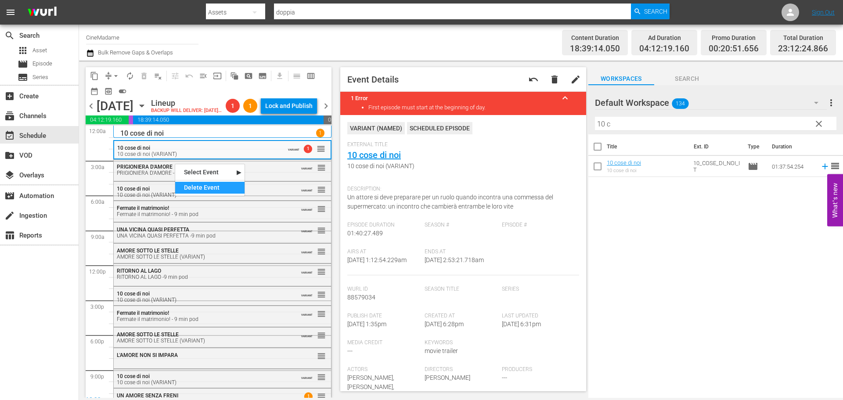
click at [227, 184] on div "Delete Event" at bounding box center [209, 188] width 69 height 12
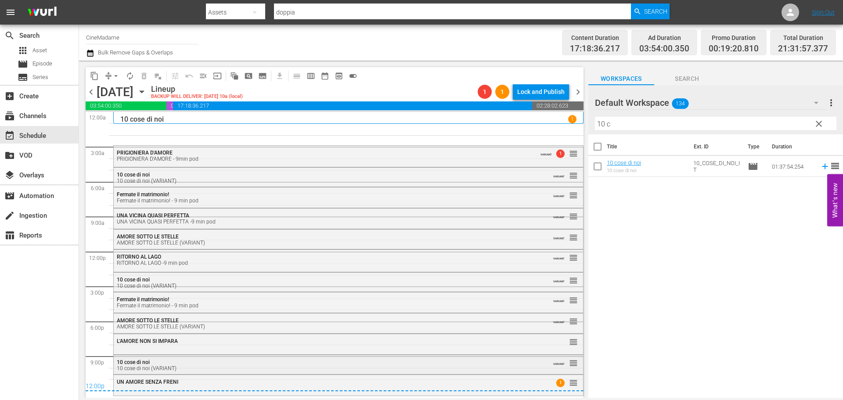
click at [194, 362] on div "10 cose di noi 10 cose di noi (VARIANT)" at bounding box center [324, 365] width 415 height 12
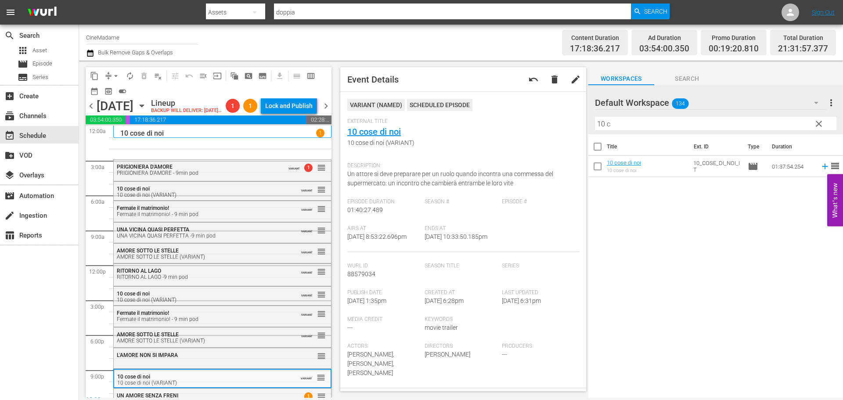
click at [127, 164] on div "RITORNO AL LAGO RITORNO AL LAGO -9 min pod VARIANT reorder PRIGIONIERA D'AMORE …" at bounding box center [222, 265] width 218 height 279
click at [126, 170] on span "PRIGIONIERA D'AMORE" at bounding box center [145, 167] width 56 height 6
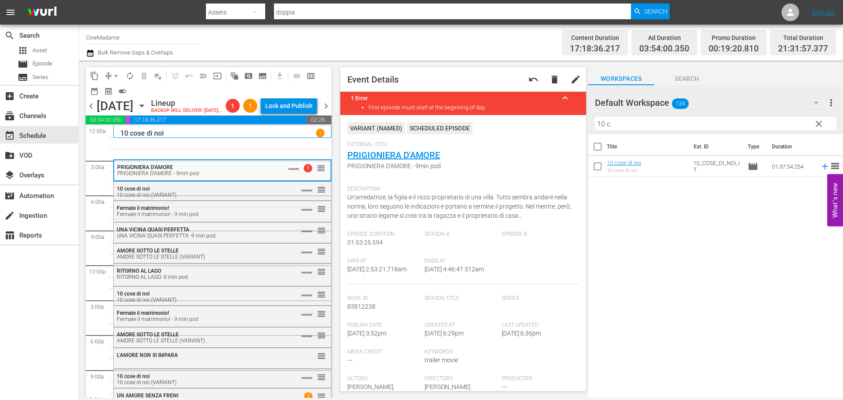
click at [139, 137] on p "10 cose di noi" at bounding box center [141, 133] width 43 height 8
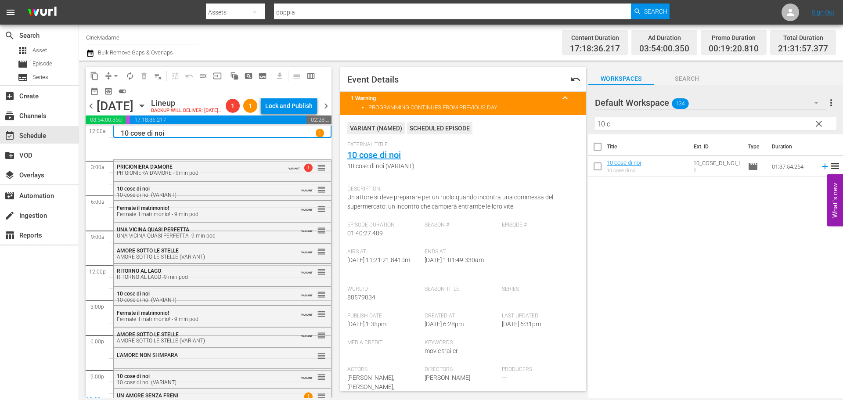
click at [639, 122] on input "10 c" at bounding box center [715, 124] width 241 height 14
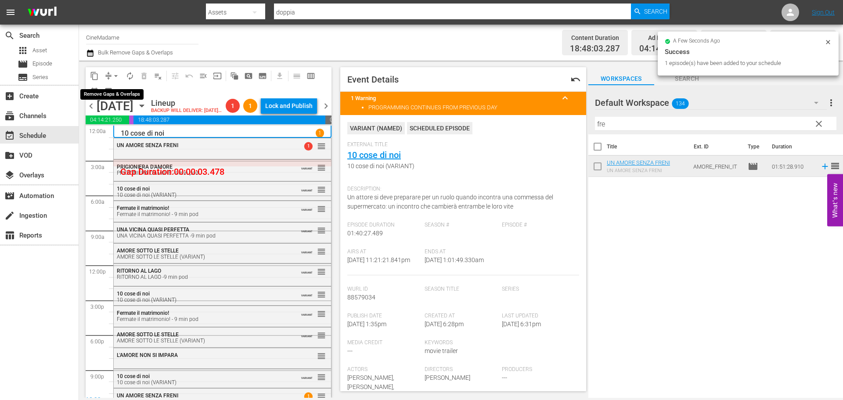
click at [110, 74] on button "arrow_drop_down" at bounding box center [116, 76] width 14 height 14
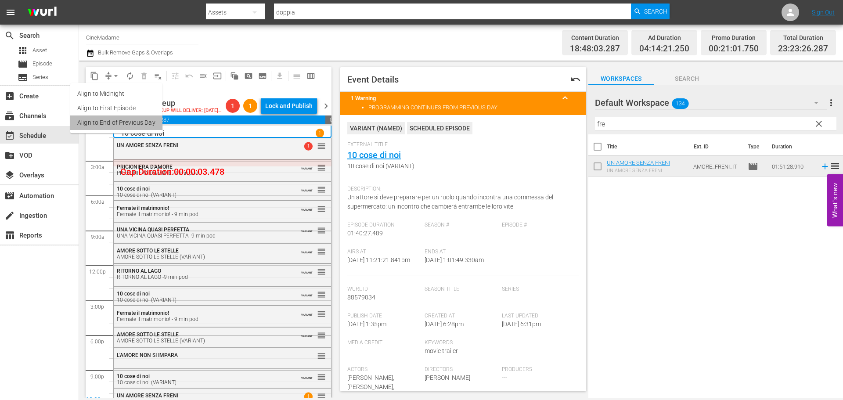
click at [139, 122] on li "Align to End of Previous Day" at bounding box center [116, 122] width 92 height 14
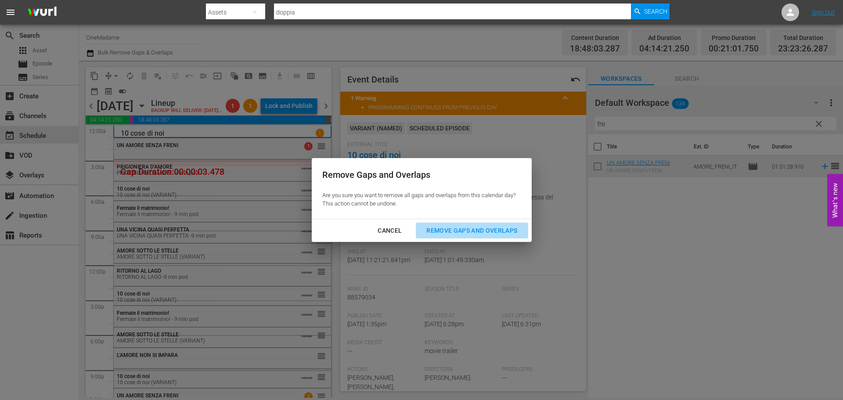
click at [483, 232] on div "Remove Gaps and Overlaps" at bounding box center [471, 230] width 105 height 11
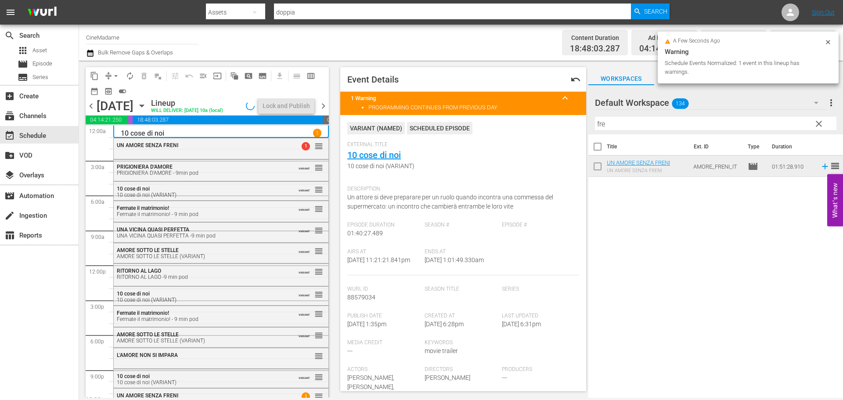
scroll to position [27, 0]
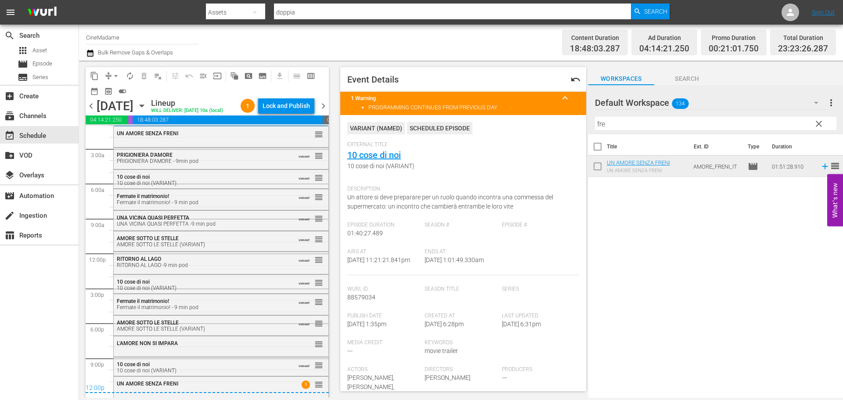
click at [90, 110] on span "chevron_left" at bounding box center [91, 106] width 11 height 11
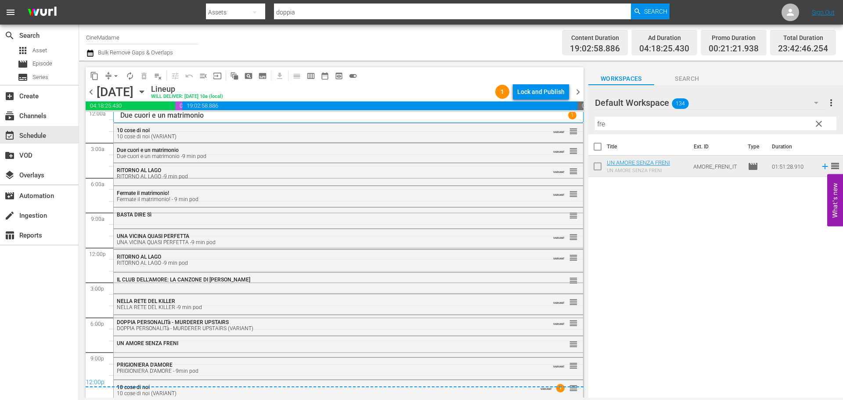
scroll to position [5, 0]
click at [576, 93] on span "chevron_right" at bounding box center [578, 91] width 11 height 11
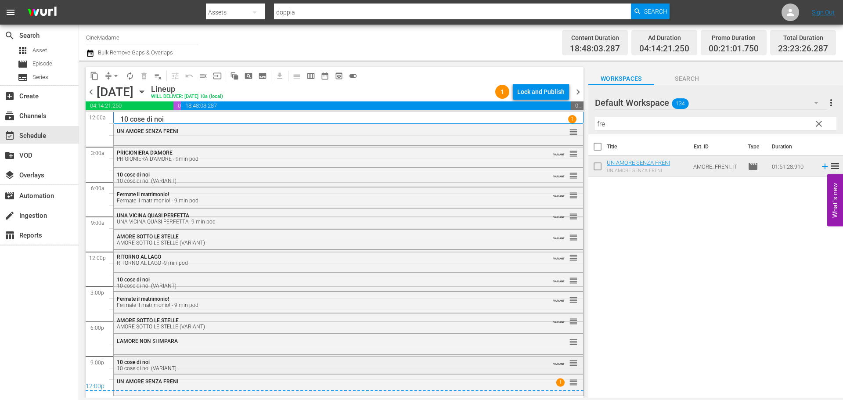
click at [246, 363] on div "10 cose di noi 10 cose di noi (VARIANT)" at bounding box center [324, 365] width 415 height 12
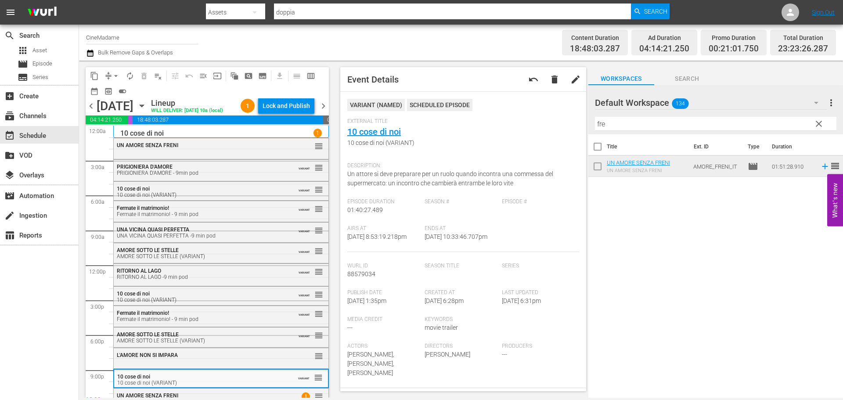
click at [321, 112] on span "chevron_right" at bounding box center [323, 106] width 11 height 11
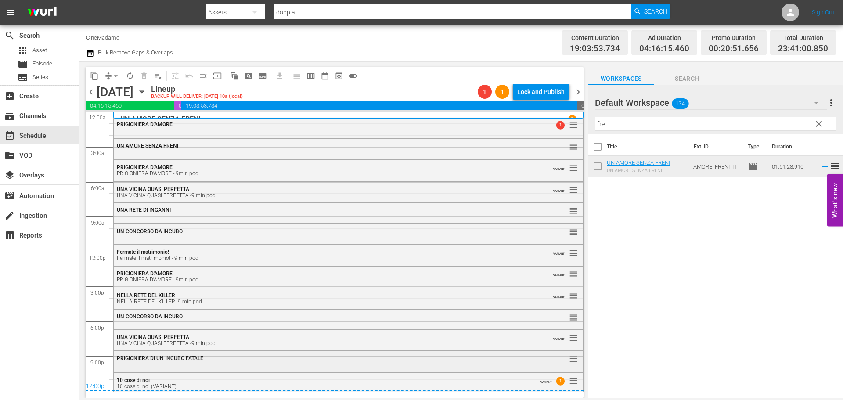
click at [173, 360] on span "PRIGIONIERA DI UN INCUBO FATALE" at bounding box center [160, 358] width 86 height 6
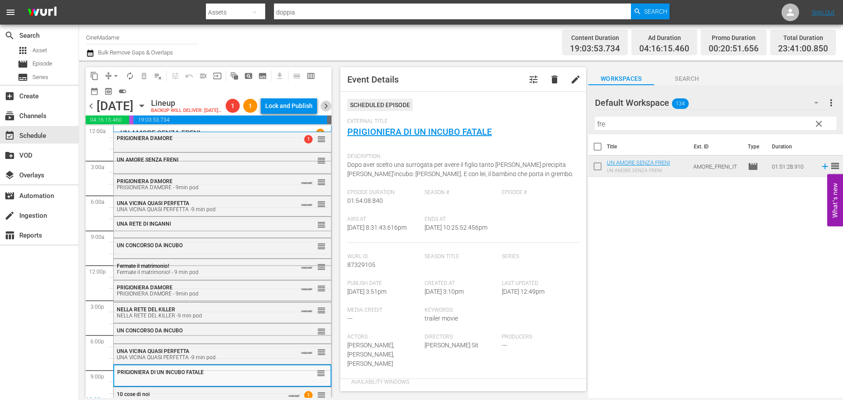
click at [327, 112] on span "chevron_right" at bounding box center [325, 106] width 11 height 11
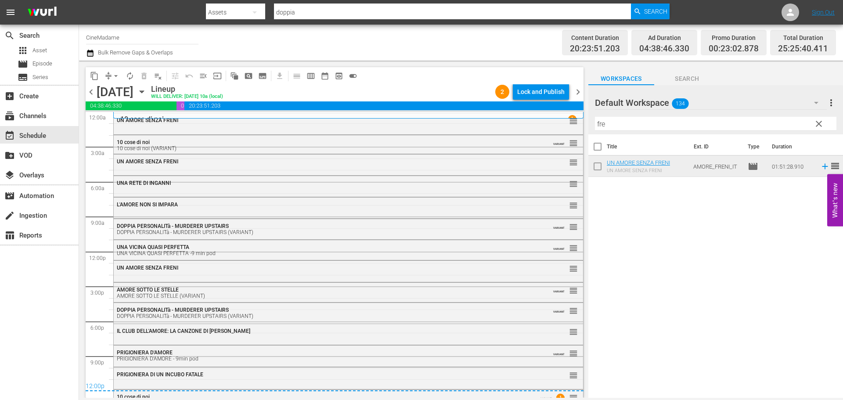
click at [149, 354] on span "PRIGIONIERA D'AMORE" at bounding box center [145, 352] width 56 height 6
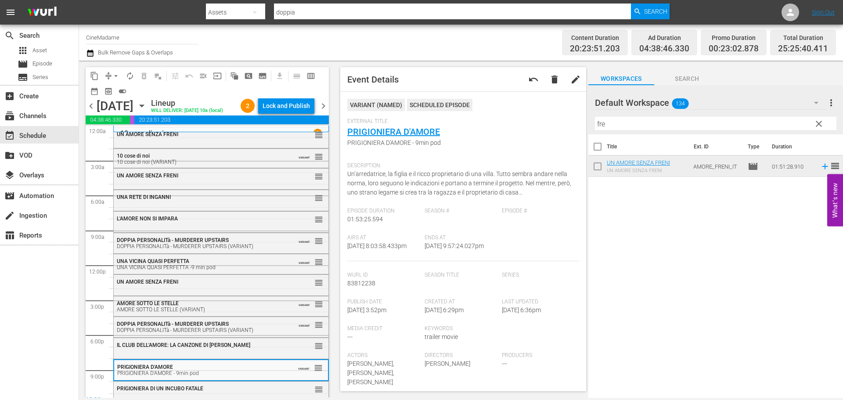
click at [323, 112] on span "chevron_right" at bounding box center [323, 106] width 11 height 11
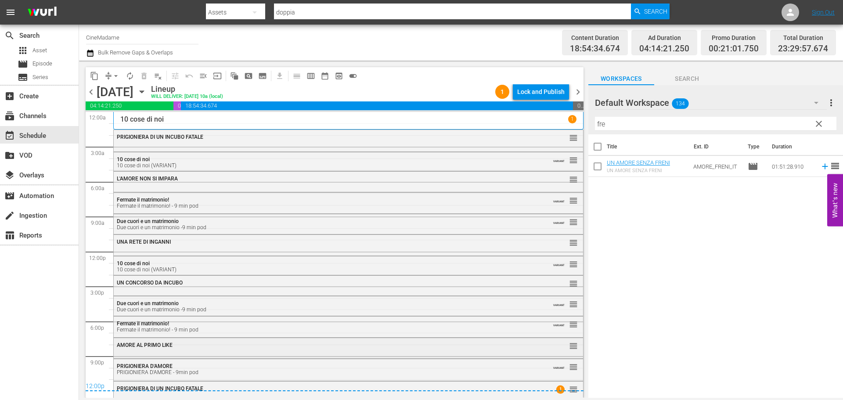
click at [196, 352] on div "AMORE AL PRIMO LIKE reorder" at bounding box center [348, 345] width 469 height 15
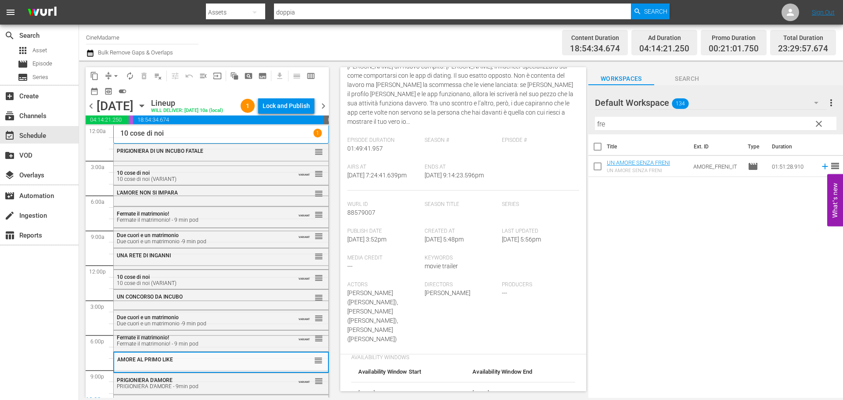
scroll to position [88, 0]
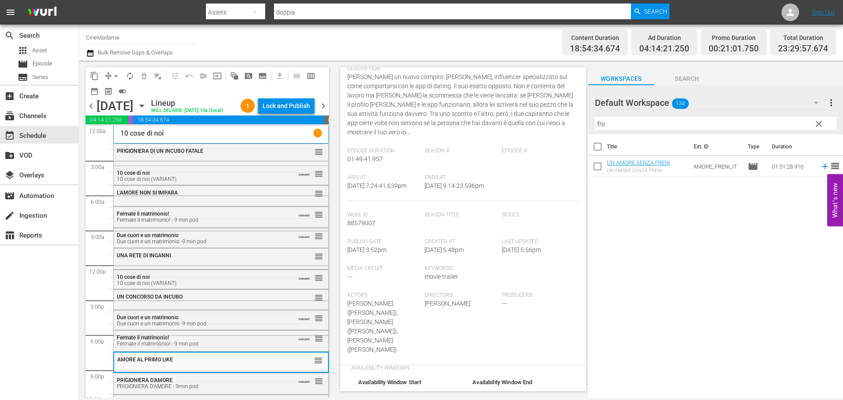
click at [326, 111] on span "chevron_right" at bounding box center [323, 106] width 11 height 11
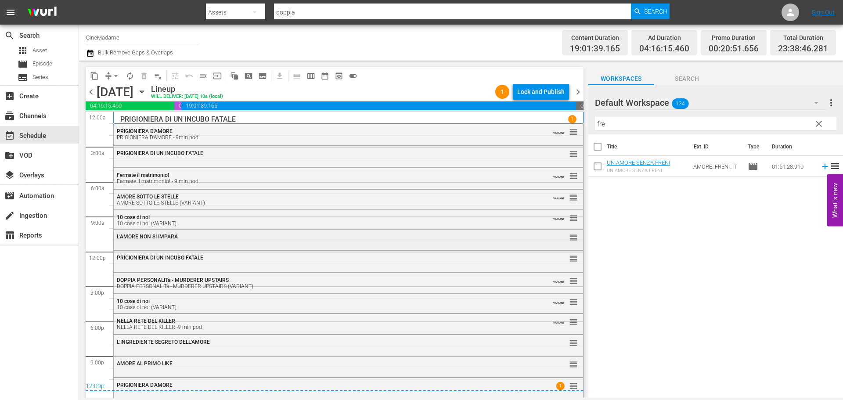
scroll to position [1, 0]
click at [175, 346] on div "L'INGREDIENTE SEGRETO DELL'AMORE reorder" at bounding box center [348, 341] width 469 height 15
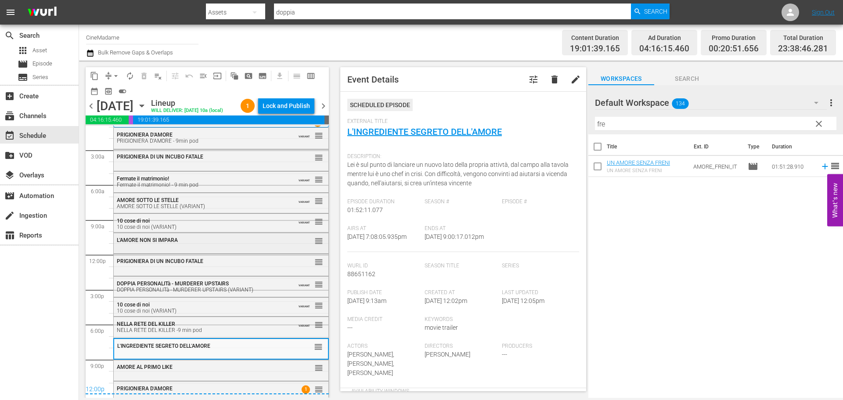
scroll to position [0, 0]
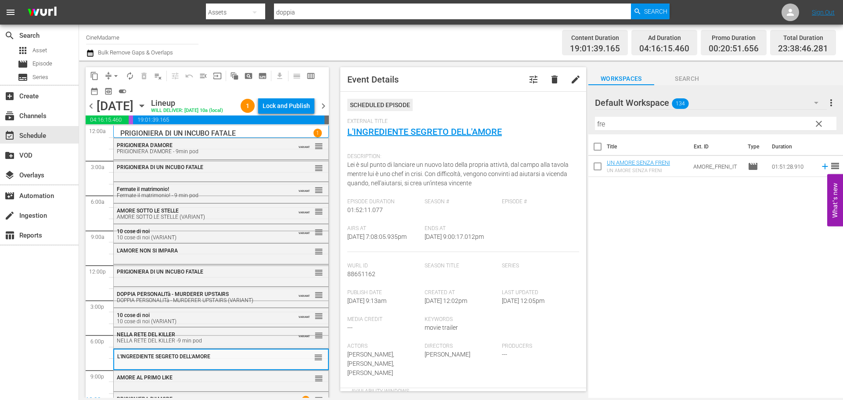
click at [598, 118] on input "fre" at bounding box center [715, 124] width 241 height 14
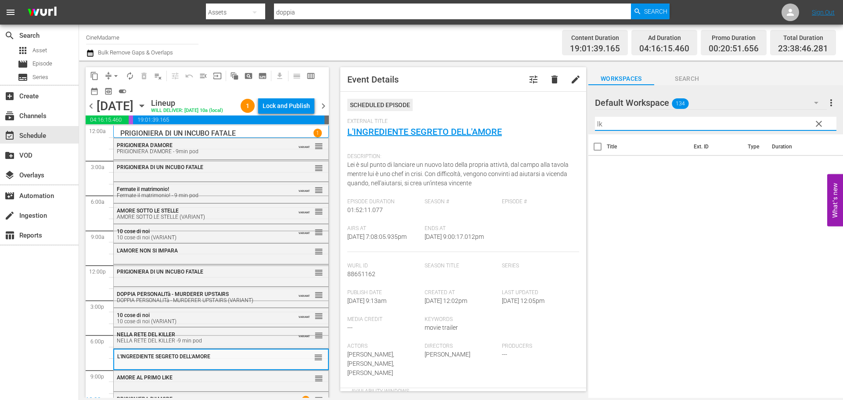
type input "l"
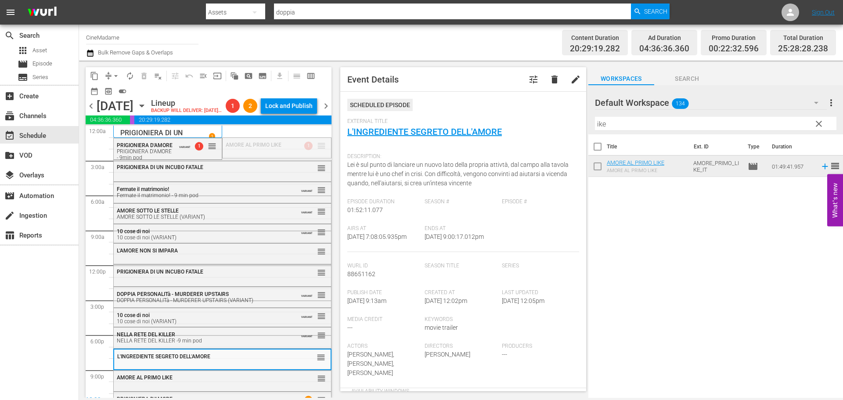
drag, startPoint x: 314, startPoint y: 162, endPoint x: 313, endPoint y: 149, distance: 13.3
click at [113, 74] on span "arrow_drop_down" at bounding box center [116, 76] width 9 height 9
click at [124, 123] on li "Align to End of Previous Day" at bounding box center [116, 122] width 92 height 14
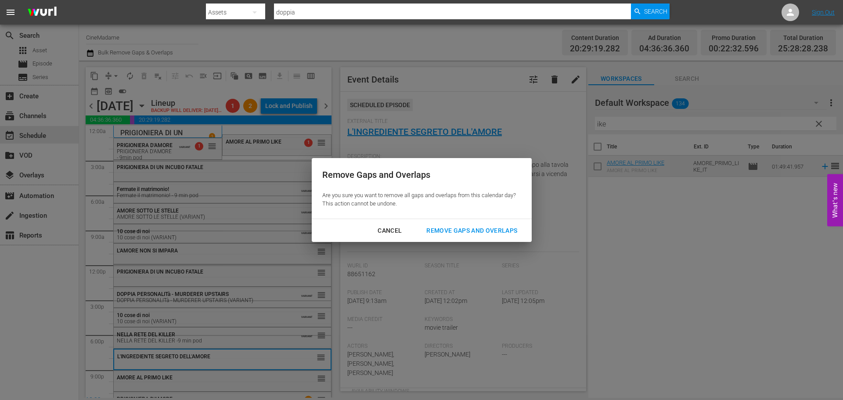
click at [484, 231] on div "Remove Gaps and Overlaps" at bounding box center [471, 230] width 105 height 11
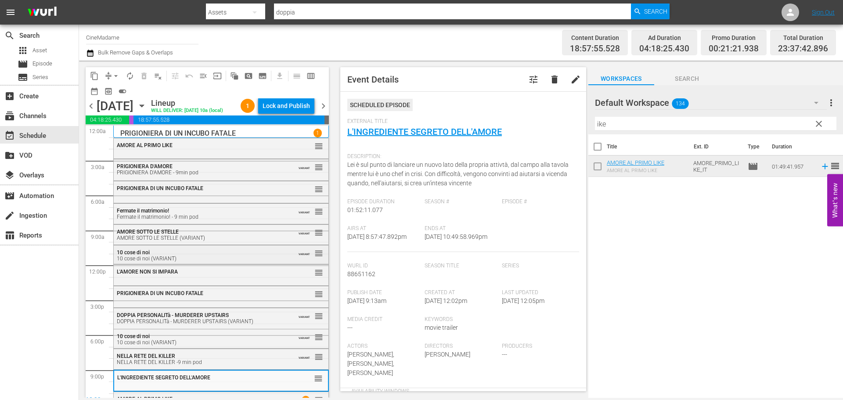
click at [197, 262] on div "10 cose di noi (VARIANT)" at bounding box center [200, 259] width 166 height 6
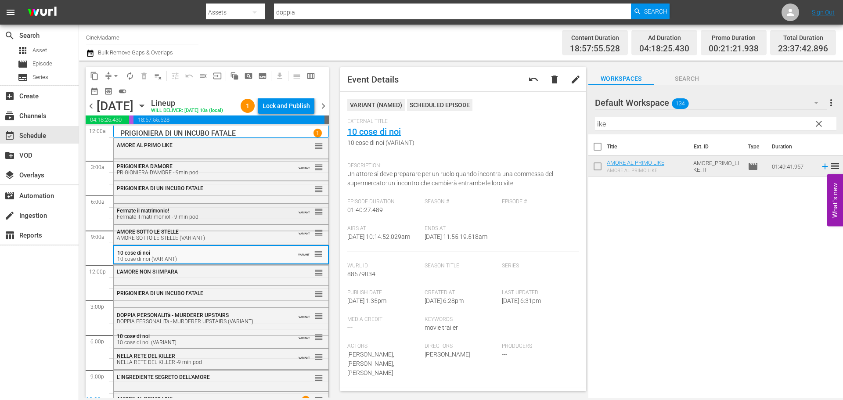
click at [208, 220] on div "Fermate il matrimonio! Fermate il matrimonio! - 9 min pod" at bounding box center [200, 214] width 166 height 12
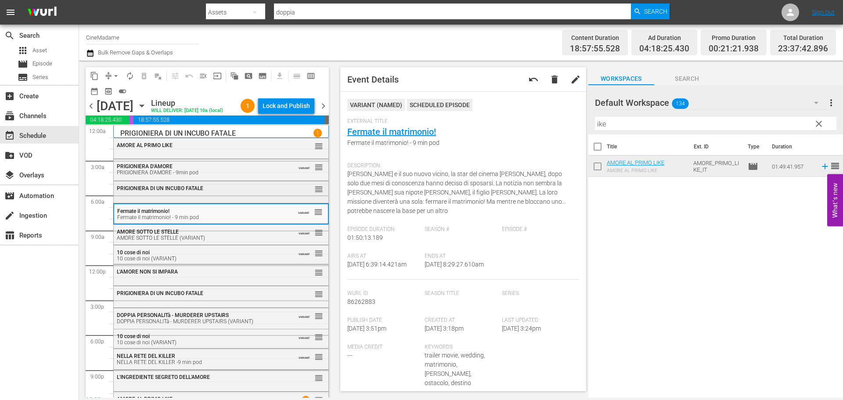
click at [208, 196] on div "PRIGIONIERA DI UN INCUBO FATALE reorder" at bounding box center [221, 188] width 215 height 15
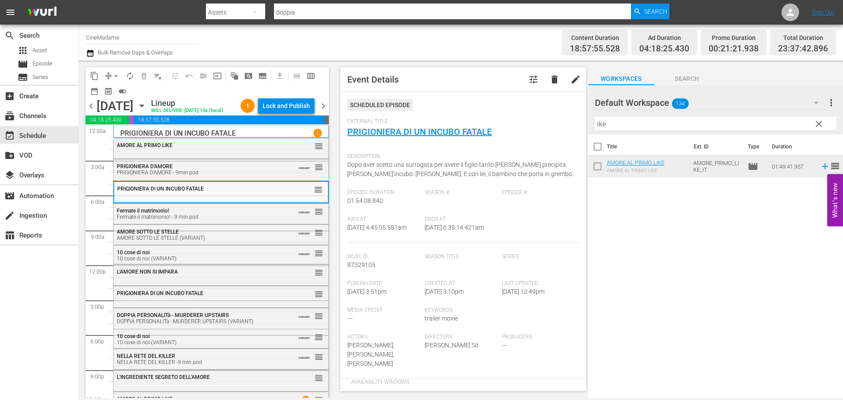
scroll to position [29, 0]
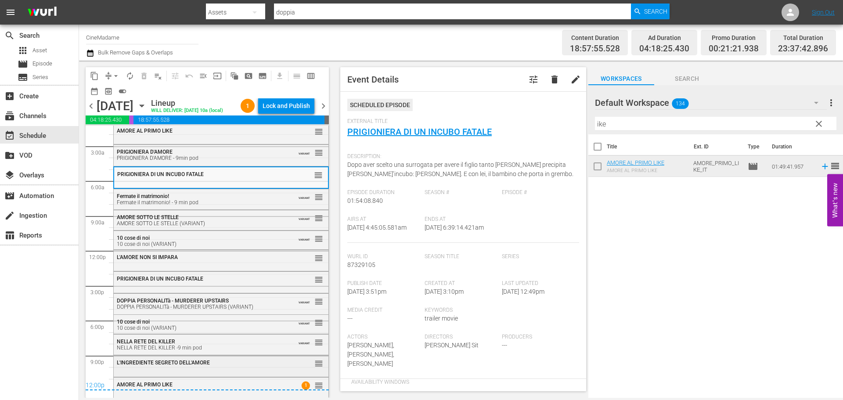
click at [195, 367] on div "L'INGREDIENTE SEGRETO DELL'AMORE reorder" at bounding box center [221, 363] width 215 height 15
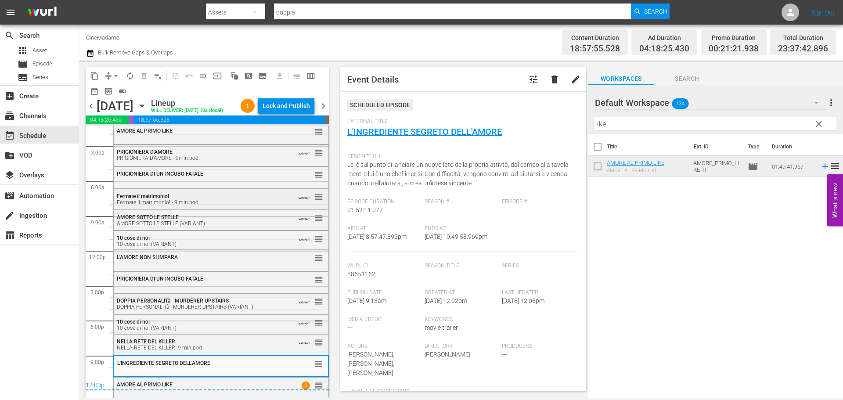
scroll to position [0, 0]
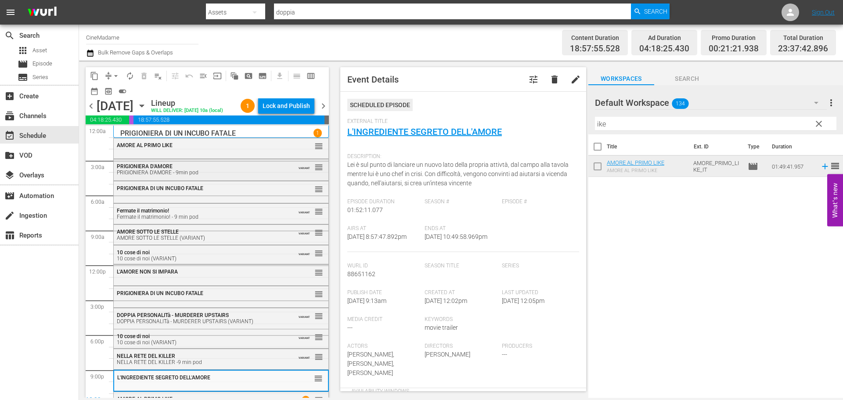
click at [238, 179] on div "PRIGIONIERA D'AMORE PRIGIONIERA D'AMORE - 9min pod VARIANT reorder" at bounding box center [221, 168] width 215 height 19
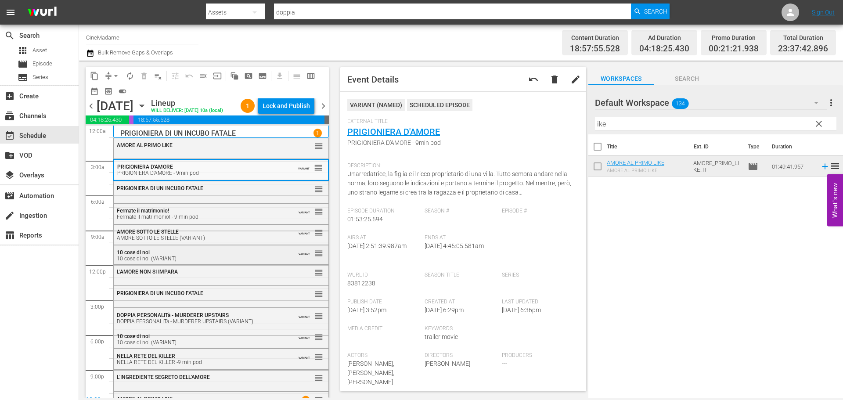
click at [197, 262] on div "10 cose di noi (VARIANT)" at bounding box center [200, 259] width 166 height 6
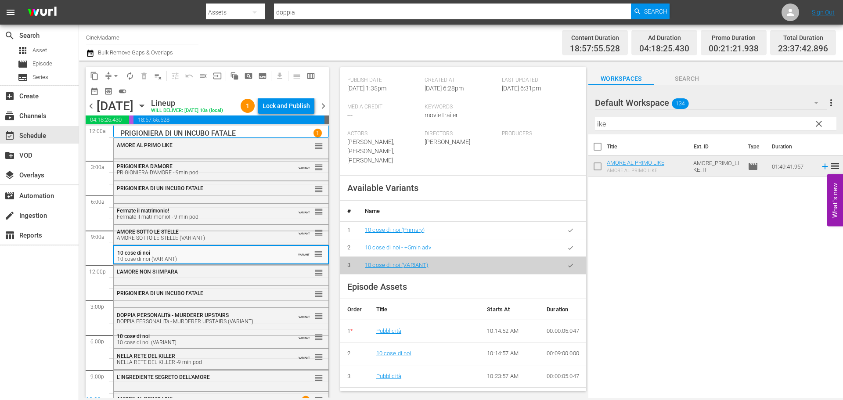
scroll to position [263, 0]
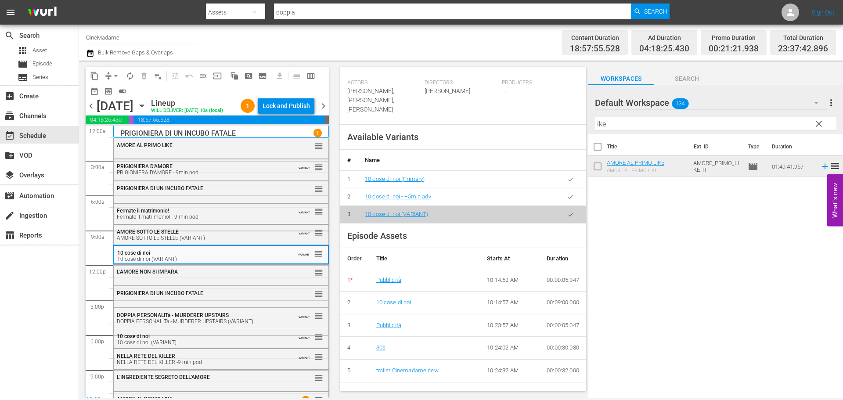
click at [565, 174] on button "button" at bounding box center [570, 179] width 17 height 17
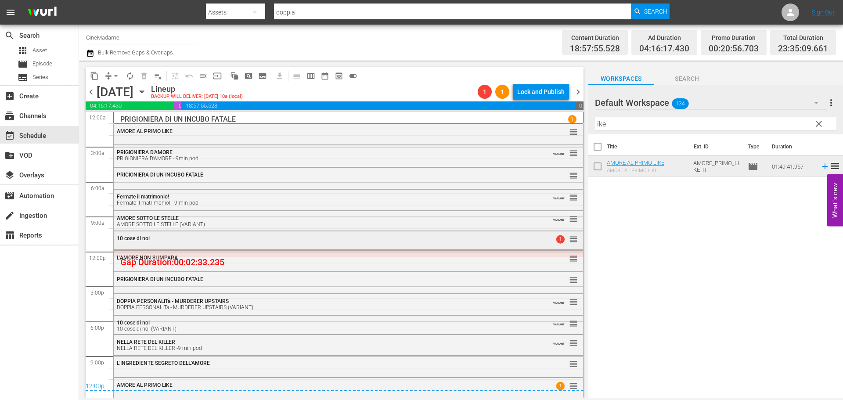
click at [258, 248] on div "10 cose di noi 1 reorder" at bounding box center [348, 240] width 470 height 19
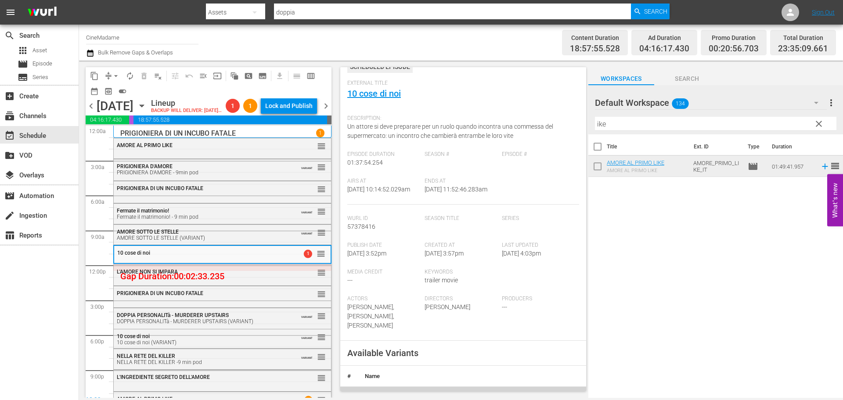
scroll to position [220, 0]
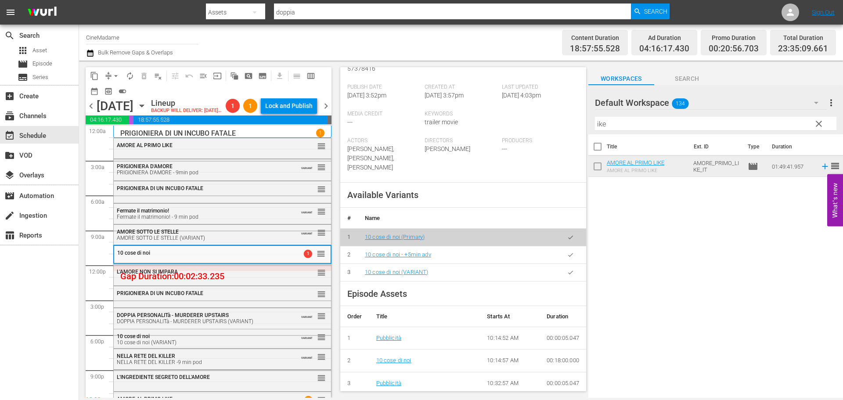
click at [567, 275] on icon "button" at bounding box center [570, 272] width 7 height 7
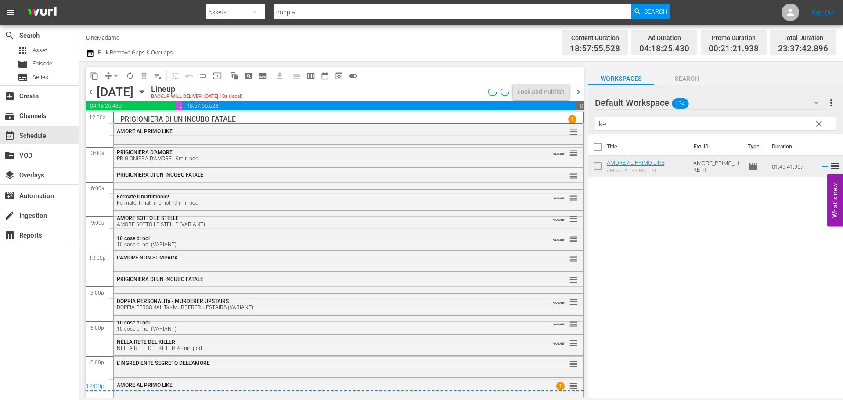
click at [90, 89] on span "chevron_left" at bounding box center [91, 91] width 11 height 11
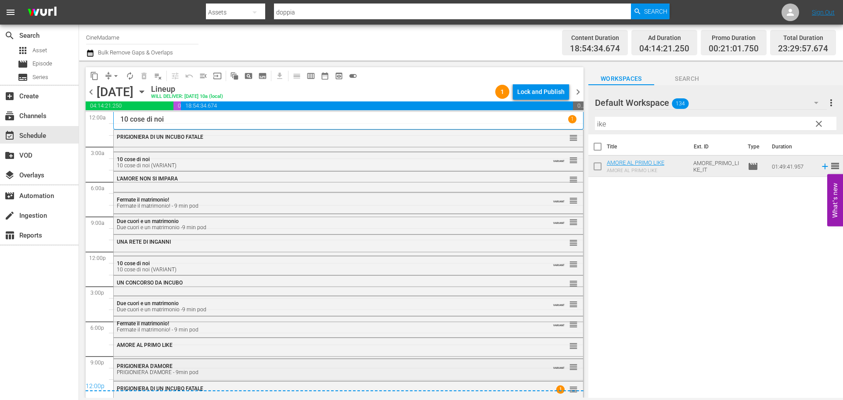
click at [223, 366] on div "PRIGIONIERA D'AMORE PRIGIONIERA D'AMORE - 9min pod" at bounding box center [324, 369] width 415 height 12
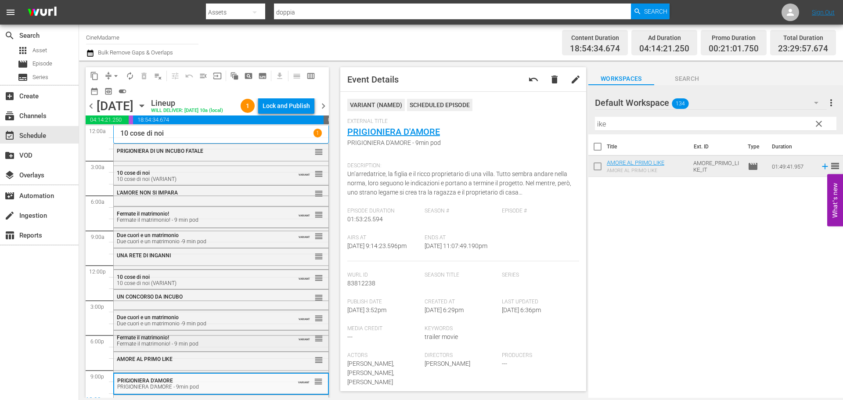
click at [223, 352] on div "Fermate il matrimonio! Fermate il matrimonio! - 9 min pod VARIANT reorder" at bounding box center [221, 341] width 216 height 22
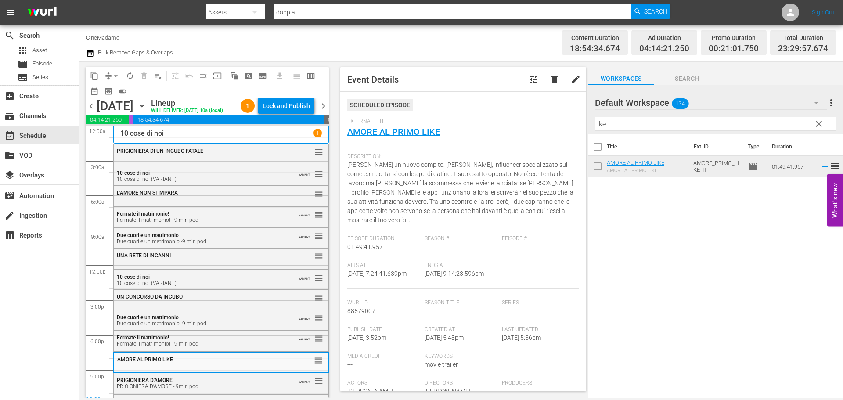
click at [605, 123] on input "ike" at bounding box center [715, 124] width 241 height 14
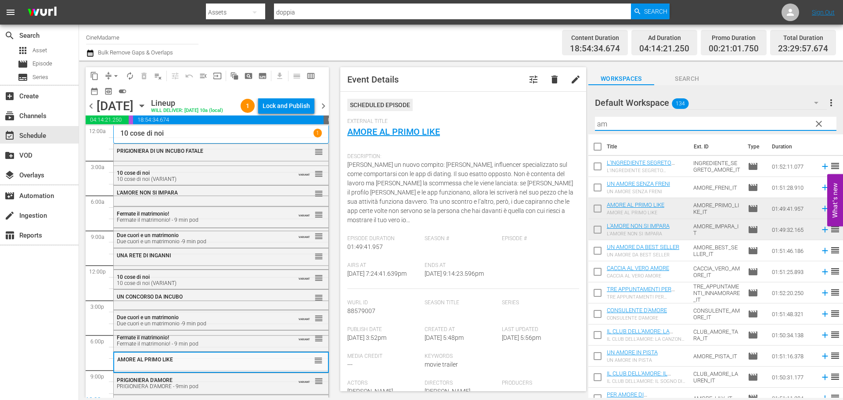
type input "a"
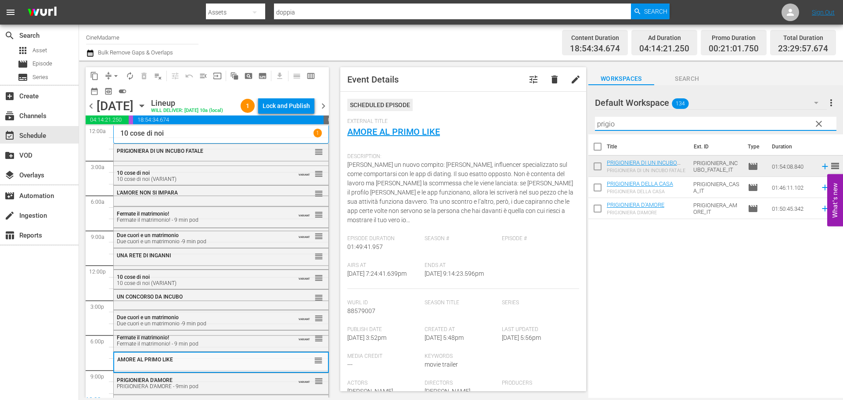
type input "prigio"
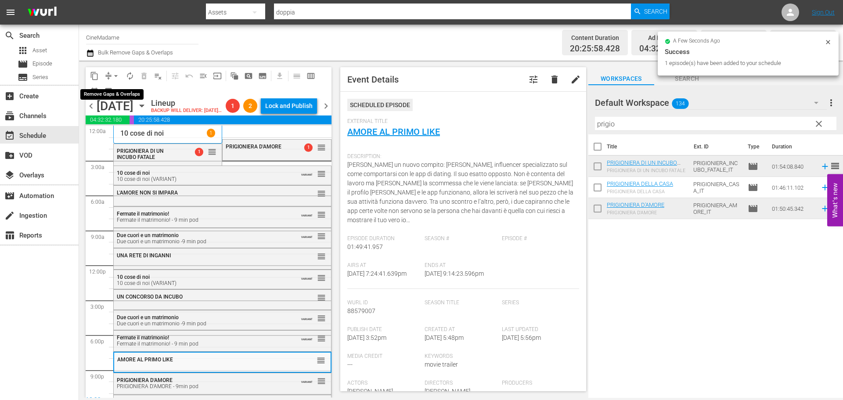
click at [117, 71] on button "arrow_drop_down" at bounding box center [116, 76] width 14 height 14
click at [136, 120] on li "Align to End of Previous Day" at bounding box center [116, 122] width 92 height 14
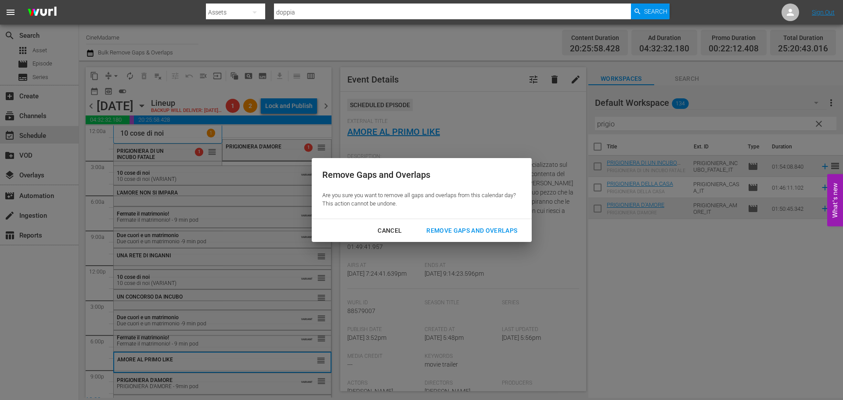
click at [497, 229] on div "Remove Gaps and Overlaps" at bounding box center [471, 230] width 105 height 11
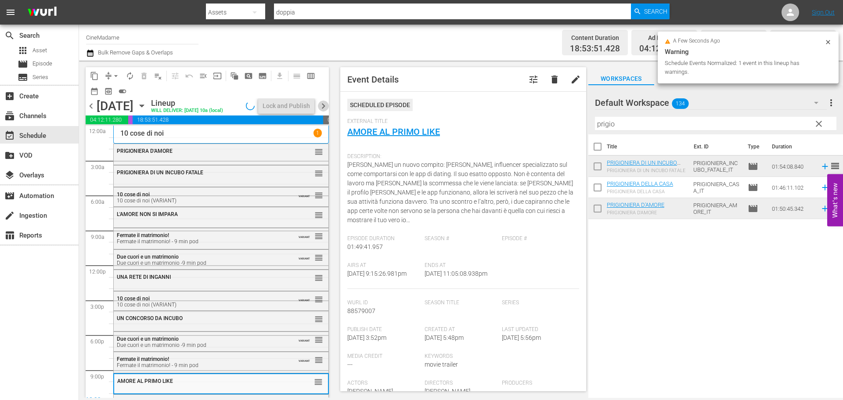
click at [325, 110] on span "chevron_right" at bounding box center [323, 106] width 11 height 11
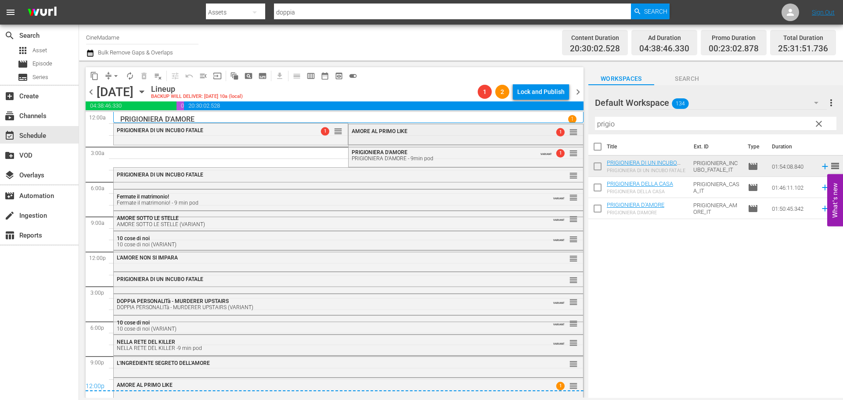
click at [400, 132] on span "AMORE AL PRIMO LIKE" at bounding box center [380, 131] width 56 height 6
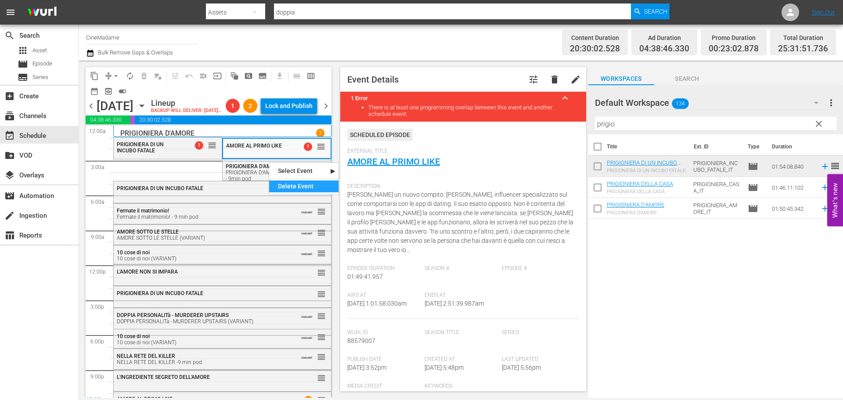
click at [303, 183] on div "Delete Event" at bounding box center [303, 186] width 69 height 12
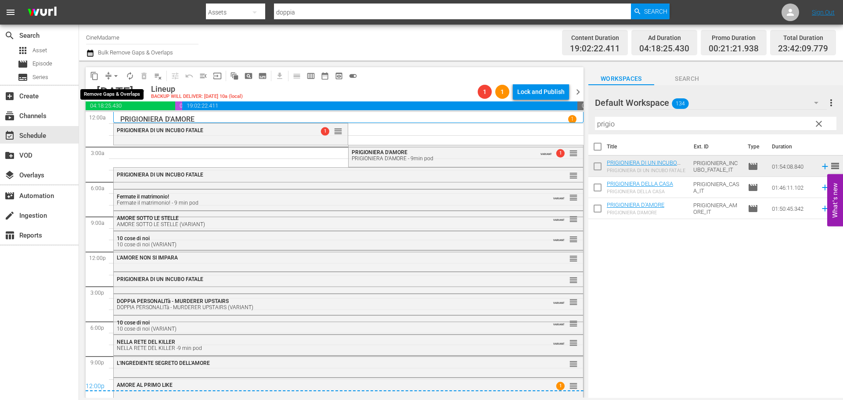
click at [119, 76] on span "arrow_drop_down" at bounding box center [116, 76] width 9 height 9
click at [137, 119] on li "Align to End of Previous Day" at bounding box center [116, 122] width 92 height 14
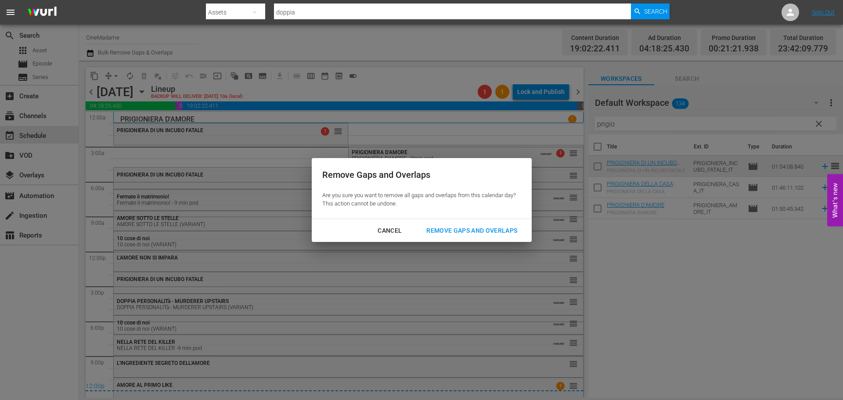
click at [493, 232] on div "Remove Gaps and Overlaps" at bounding box center [471, 230] width 105 height 11
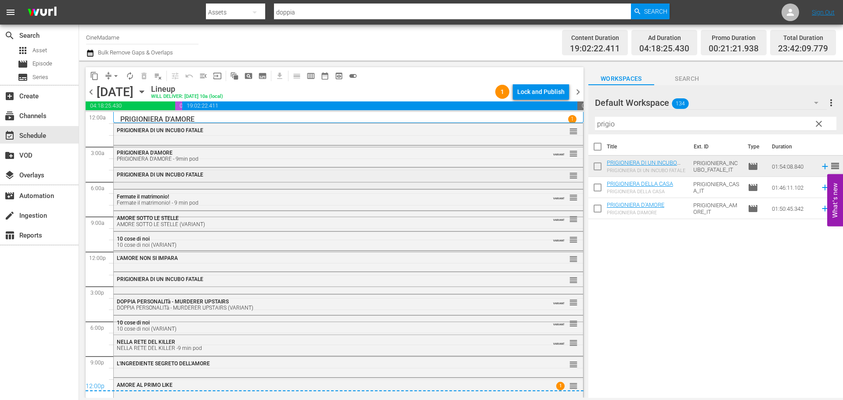
scroll to position [1, 0]
click at [220, 362] on div "L'INGREDIENTE SEGRETO DELL'AMORE" at bounding box center [324, 362] width 415 height 6
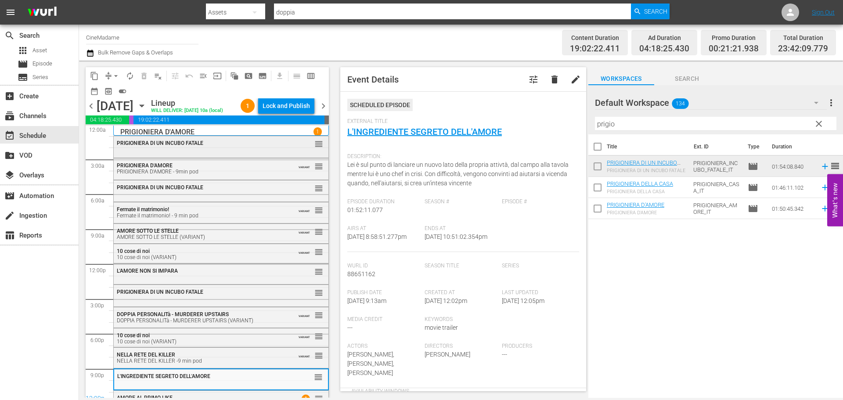
click at [223, 151] on div "PRIGIONIERA DI UN INCUBO FATALE reorder" at bounding box center [221, 143] width 215 height 15
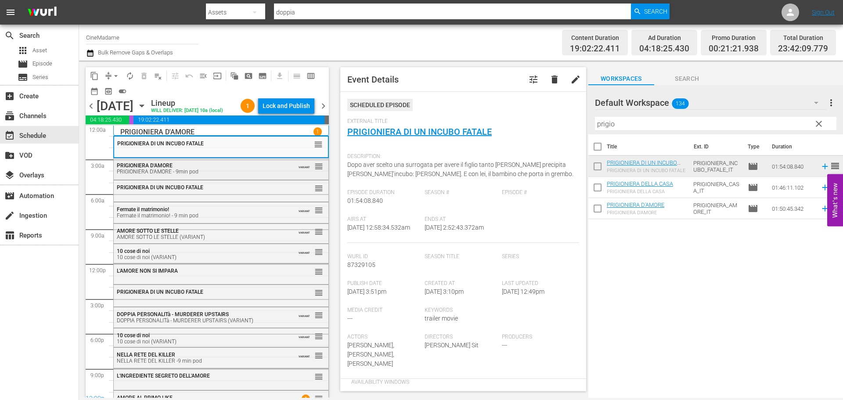
click at [223, 175] on div "PRIGIONIERA D'AMORE PRIGIONIERA D'AMORE - 9min pod" at bounding box center [200, 168] width 166 height 12
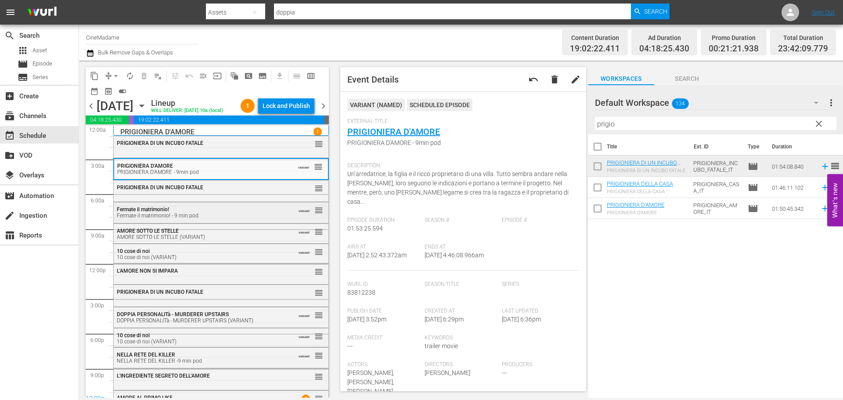
click at [211, 222] on div "Fermate il matrimonio! Fermate il matrimonio! - 9 min pod VARIANT reorder" at bounding box center [221, 211] width 215 height 19
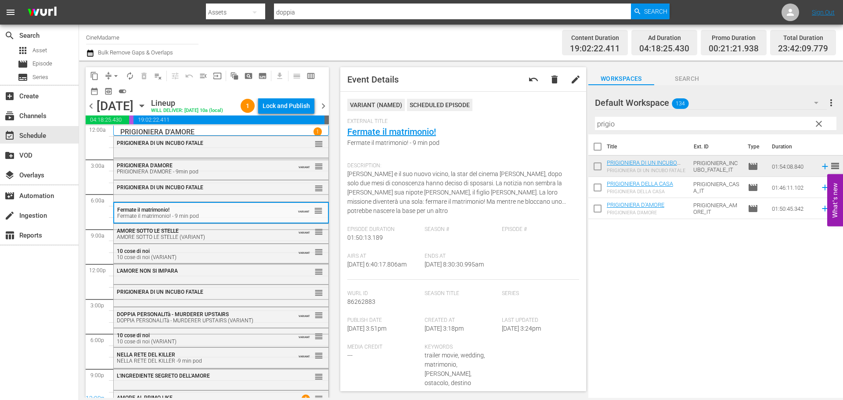
click at [211, 240] on div "AMORE SOTTO LE STELLE (VARIANT)" at bounding box center [200, 237] width 166 height 6
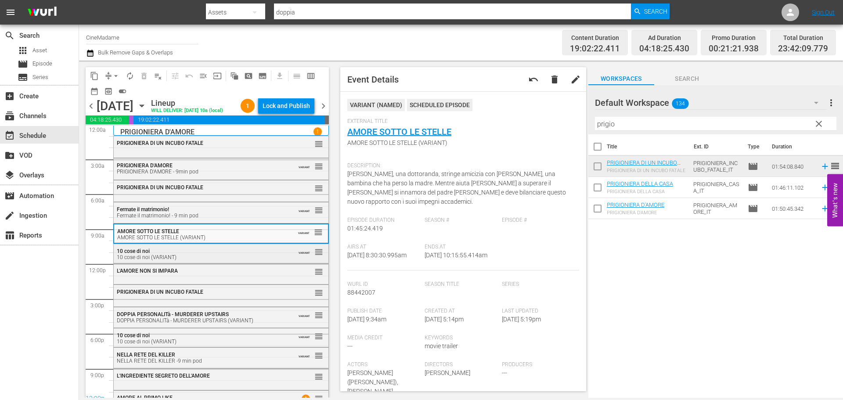
click at [214, 260] on div "10 cose di noi (VARIANT)" at bounding box center [200, 257] width 166 height 6
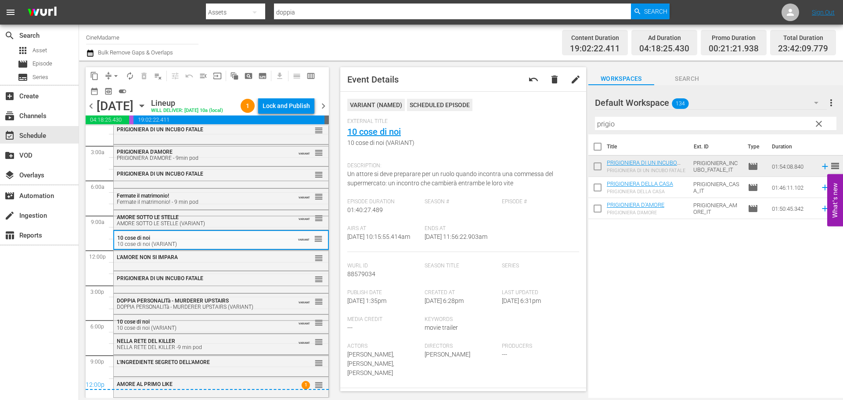
scroll to position [30, 0]
click at [218, 258] on div "L'AMORE NON SI IMPARA" at bounding box center [200, 257] width 166 height 6
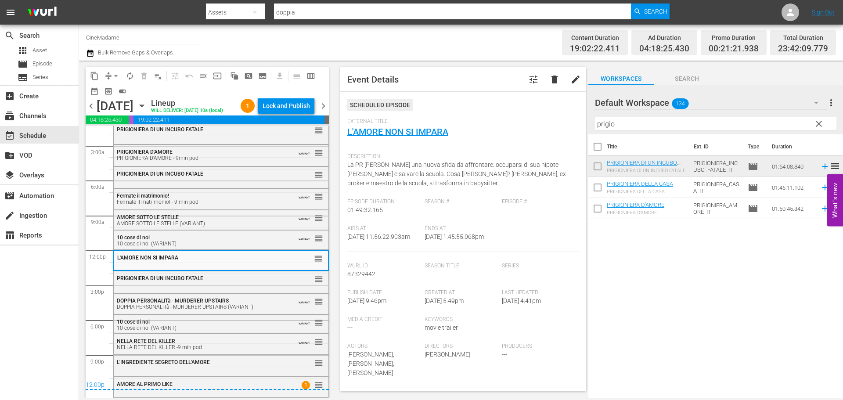
click at [219, 281] on div "PRIGIONIERA DI UN INCUBO FATALE" at bounding box center [200, 278] width 166 height 6
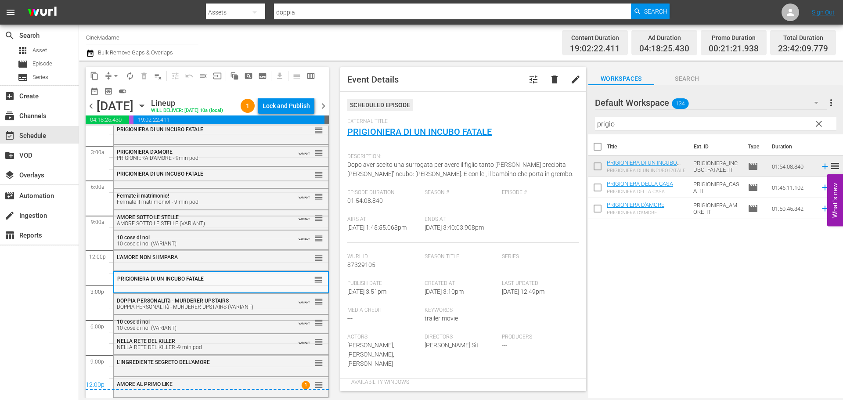
click at [228, 300] on span "DOPPIA PERSONALITà - MURDERER UPSTAIRS" at bounding box center [173, 301] width 112 height 6
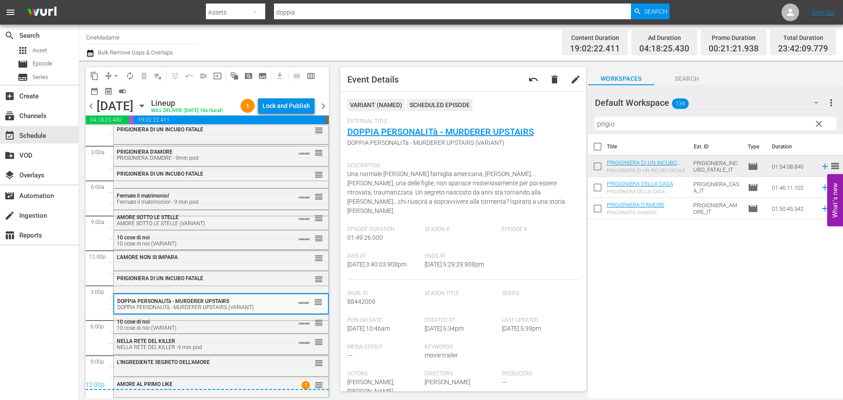
click at [230, 328] on div "10 cose di noi (VARIANT)" at bounding box center [200, 328] width 166 height 6
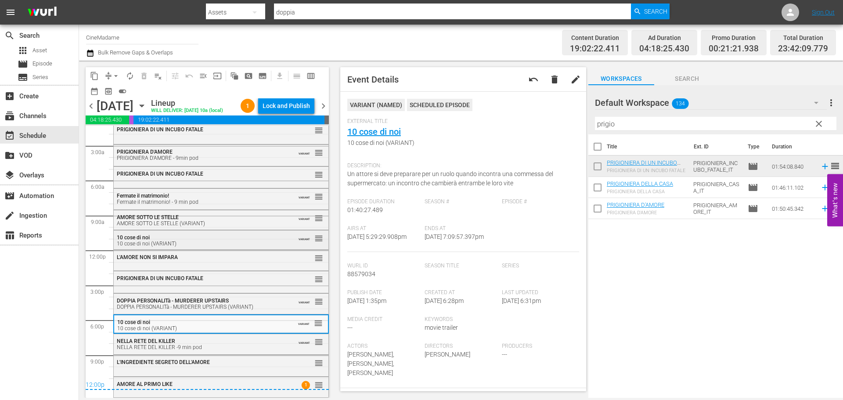
click at [208, 238] on div "10 cose di noi 10 cose di noi (VARIANT)" at bounding box center [200, 240] width 166 height 12
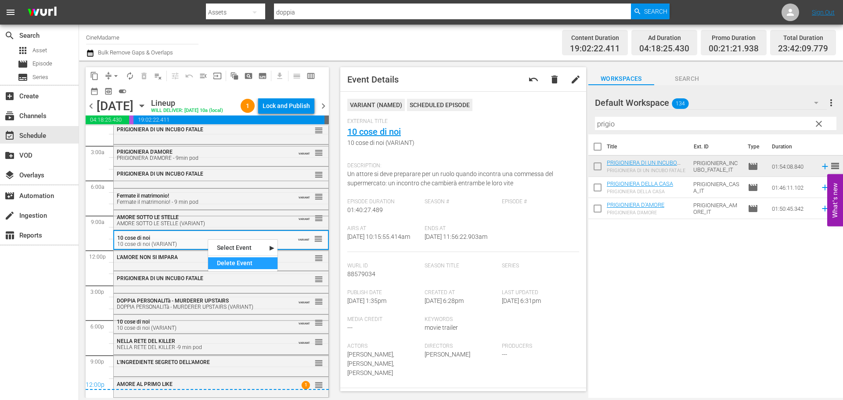
click at [263, 264] on div "Delete Event" at bounding box center [242, 263] width 69 height 12
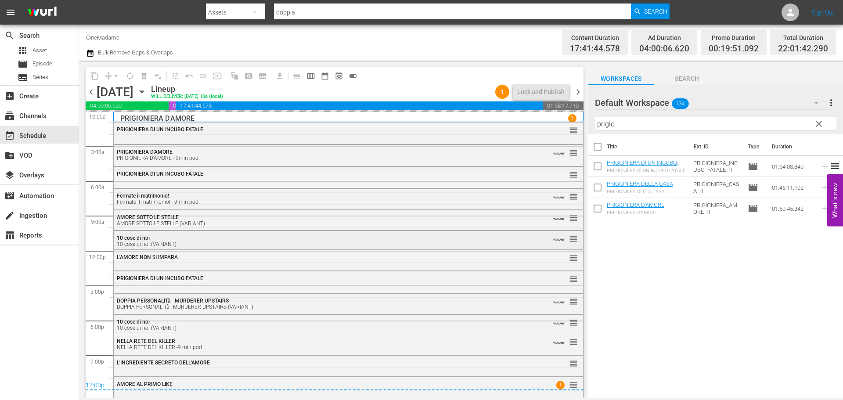
scroll to position [1, 0]
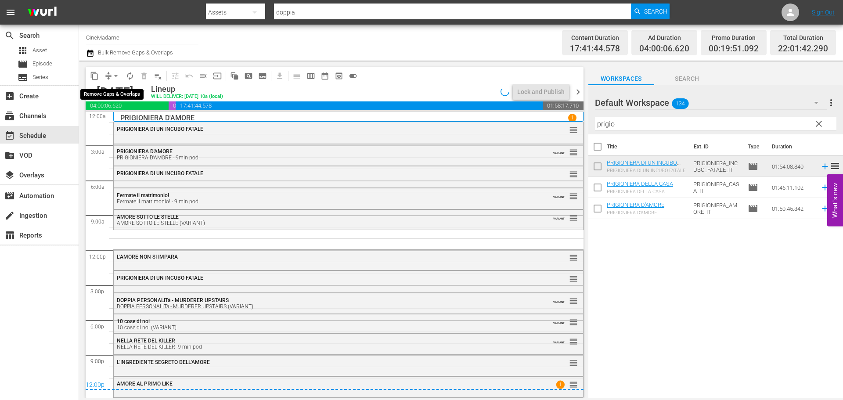
click at [108, 75] on span "compress" at bounding box center [108, 76] width 9 height 9
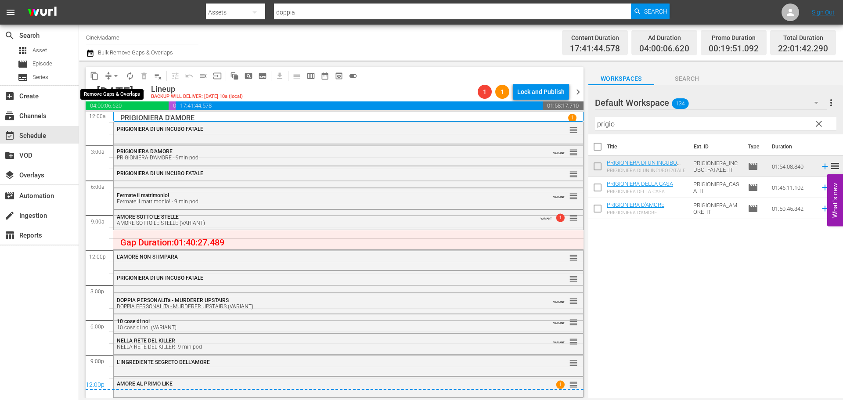
click at [115, 72] on span "arrow_drop_down" at bounding box center [116, 76] width 9 height 9
click at [126, 122] on li "Align to End of Previous Day" at bounding box center [116, 122] width 92 height 14
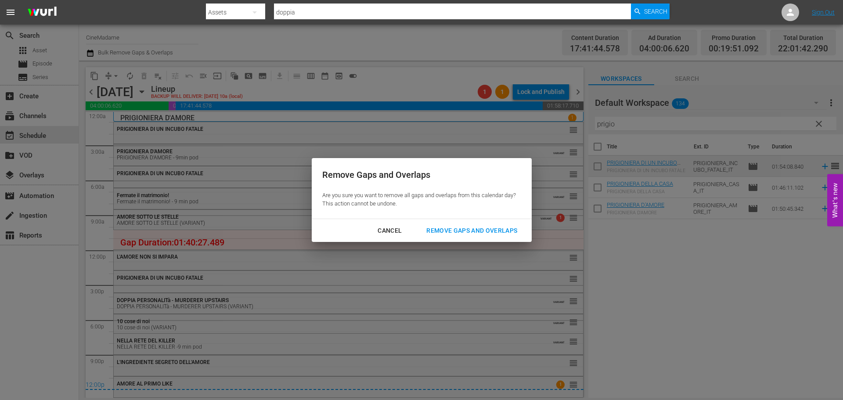
click at [495, 233] on div "Remove Gaps and Overlaps" at bounding box center [471, 230] width 105 height 11
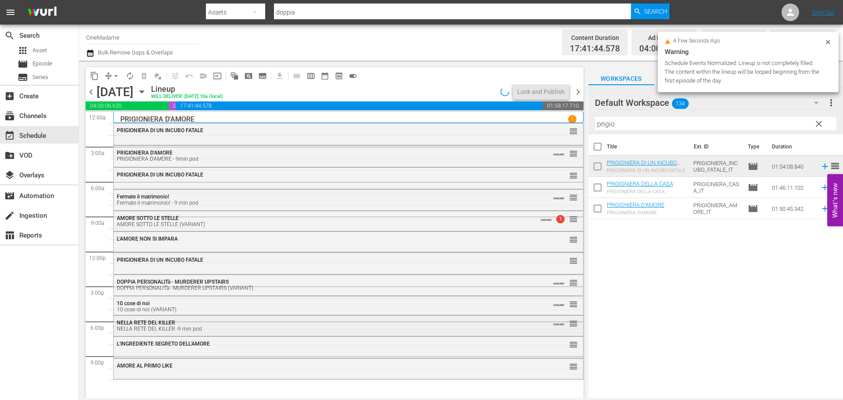
scroll to position [0, 0]
click at [216, 343] on div "L'INGREDIENTE SEGRETO DELL'AMORE" at bounding box center [324, 344] width 415 height 6
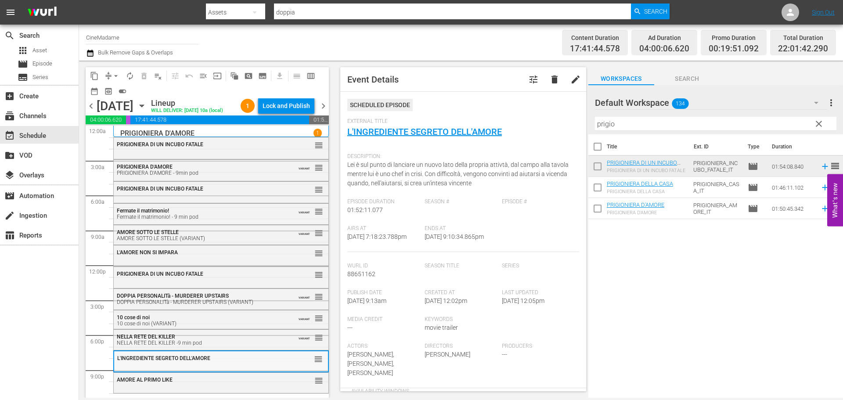
click at [176, 361] on span "L'INGREDIENTE SEGRETO DELL'AMORE" at bounding box center [163, 358] width 93 height 6
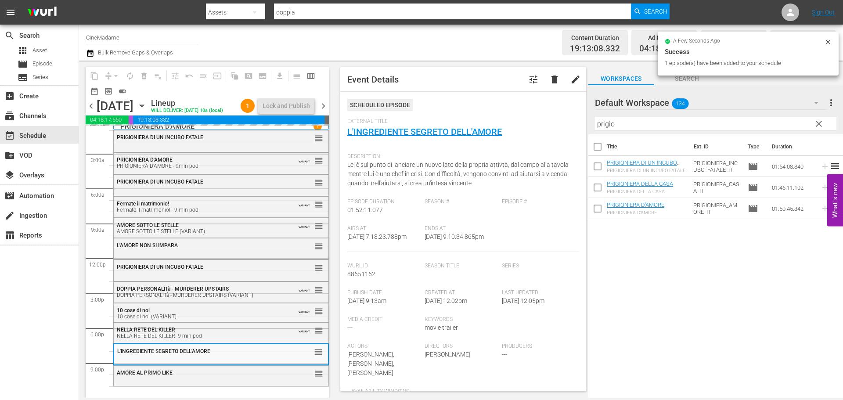
scroll to position [22, 0]
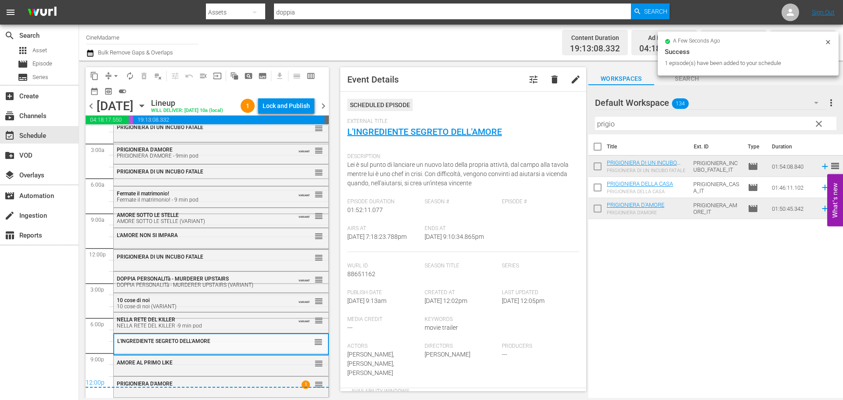
click at [324, 110] on span "chevron_right" at bounding box center [323, 106] width 11 height 11
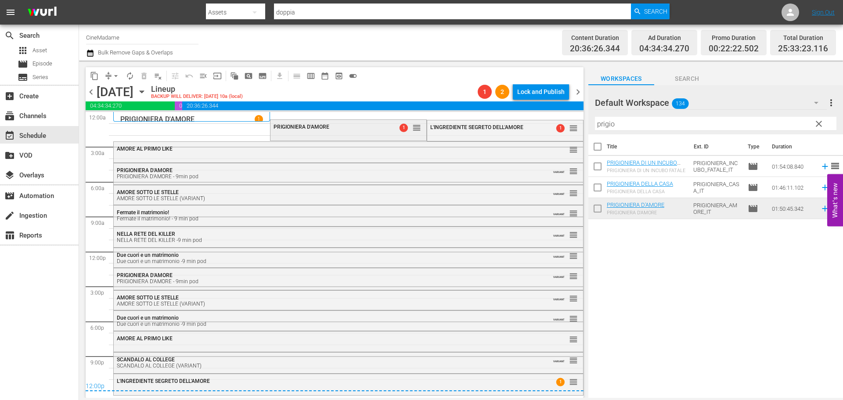
click at [305, 133] on div "PRIGIONIERA D'AMORE 1 reorder" at bounding box center [348, 127] width 156 height 15
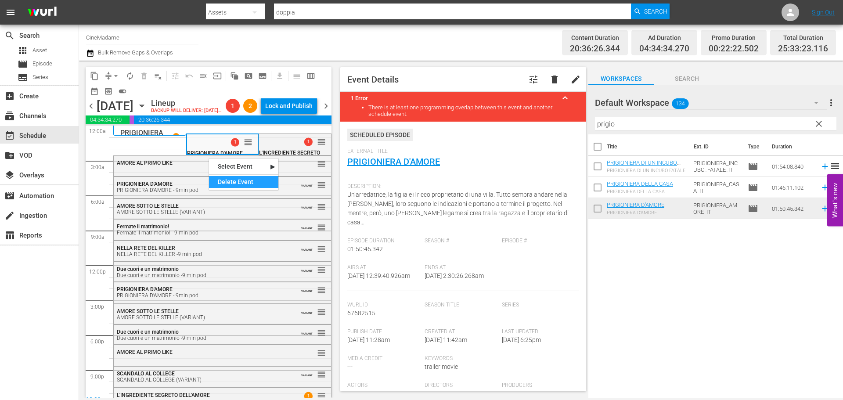
click at [238, 182] on div "Delete Event" at bounding box center [243, 182] width 69 height 12
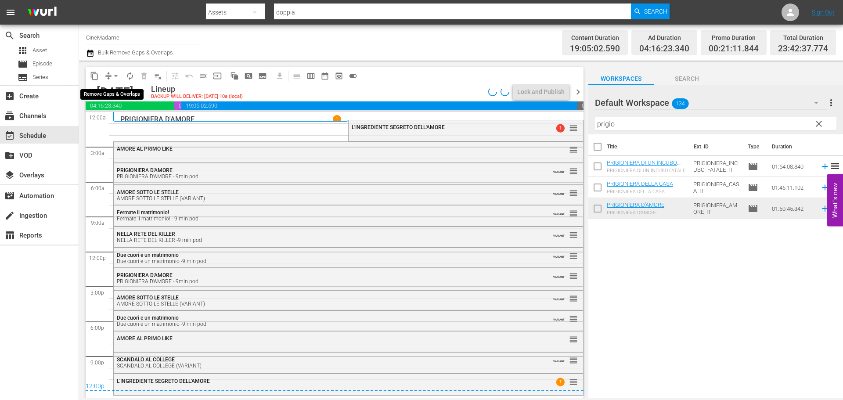
click at [113, 73] on span "arrow_drop_down" at bounding box center [116, 76] width 9 height 9
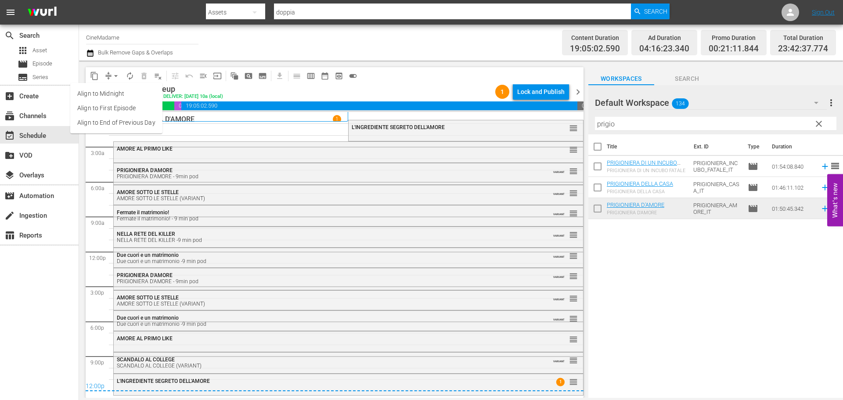
click at [123, 118] on li "Align to End of Previous Day" at bounding box center [116, 122] width 92 height 14
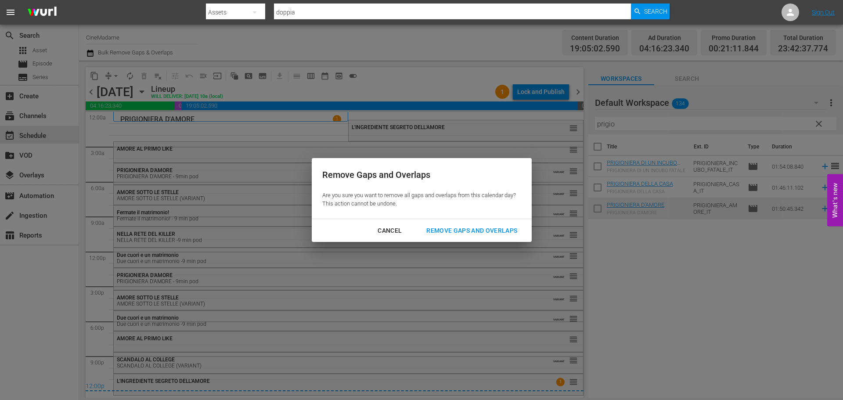
click at [451, 225] on div "Remove Gaps and Overlaps" at bounding box center [471, 230] width 105 height 11
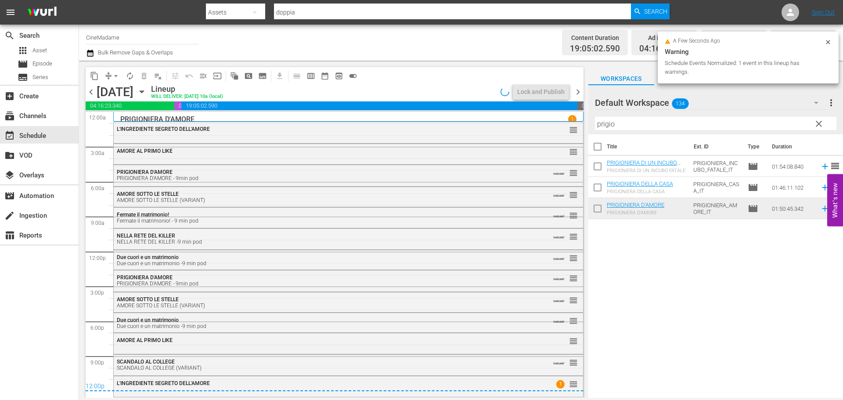
click at [202, 360] on div "SCANDALO AL COLLEGE SCANDALO AL COLLEGE (VARIANT)" at bounding box center [324, 365] width 415 height 12
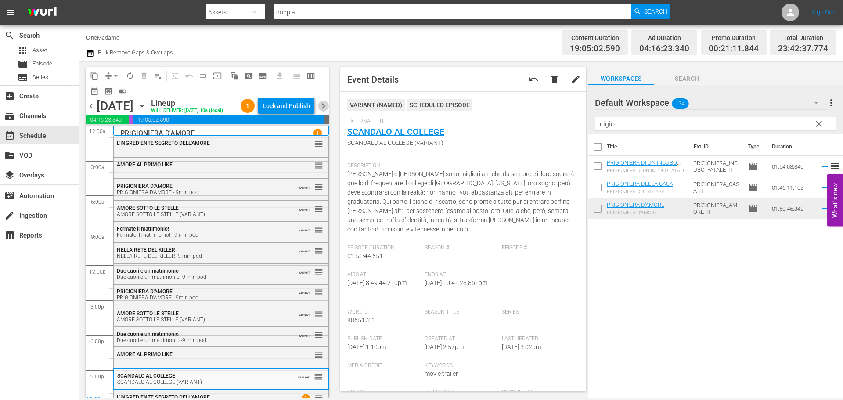
click at [321, 112] on span "chevron_right" at bounding box center [323, 106] width 11 height 11
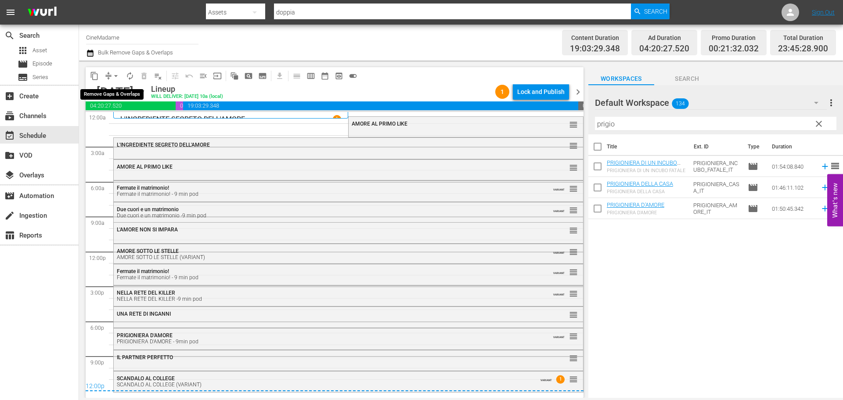
click at [115, 76] on span "arrow_drop_down" at bounding box center [116, 76] width 9 height 9
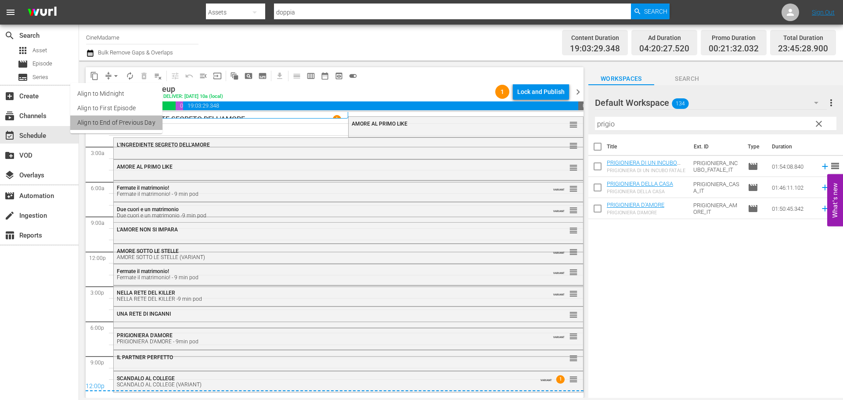
click at [118, 126] on li "Align to End of Previous Day" at bounding box center [116, 122] width 92 height 14
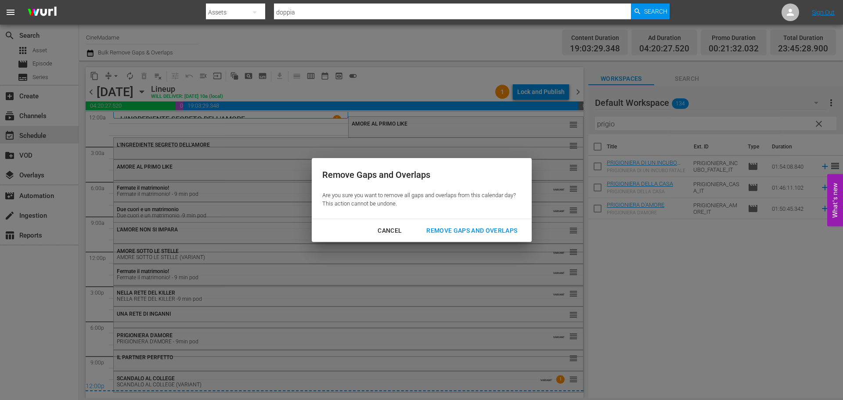
click at [472, 233] on div "Remove Gaps and Overlaps" at bounding box center [471, 230] width 105 height 11
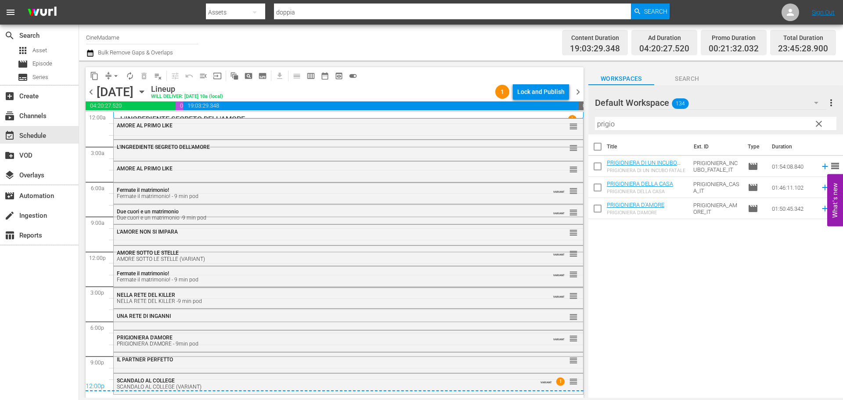
click at [228, 356] on div "IL PARTNER PERFETTO" at bounding box center [324, 359] width 415 height 7
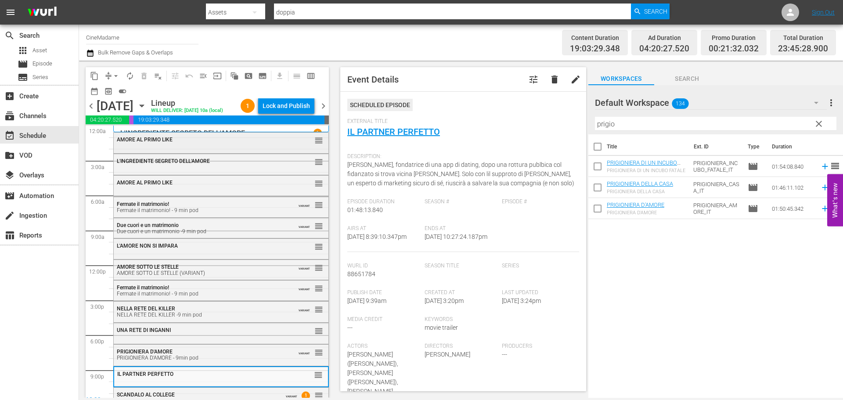
click at [243, 143] on div "AMORE AL PRIMO LIKE" at bounding box center [200, 140] width 166 height 6
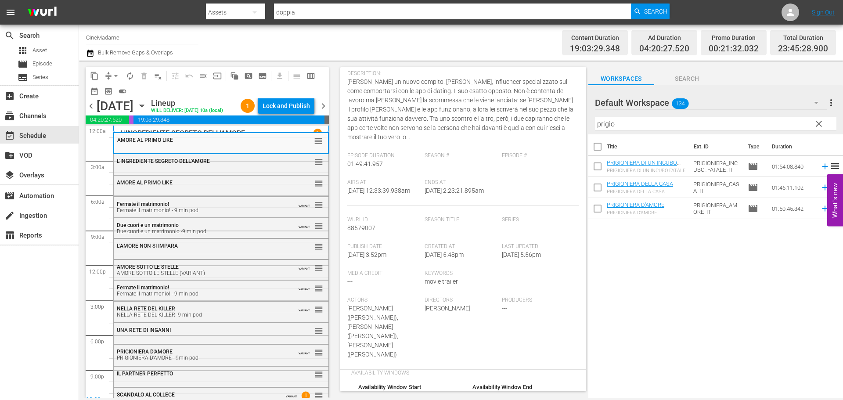
scroll to position [263, 0]
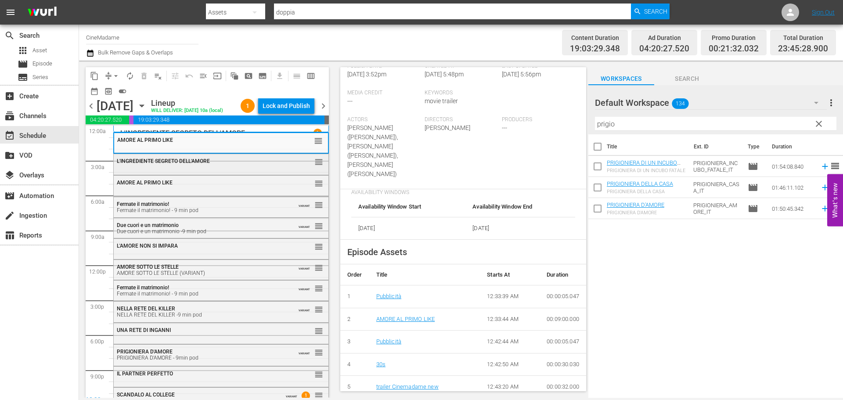
click at [225, 164] on div "L'INGREDIENTE SEGRETO DELL'AMORE" at bounding box center [200, 161] width 166 height 6
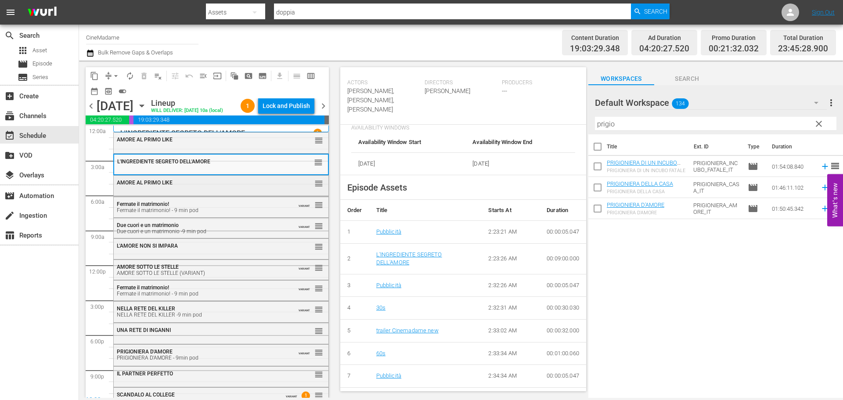
scroll to position [25, 0]
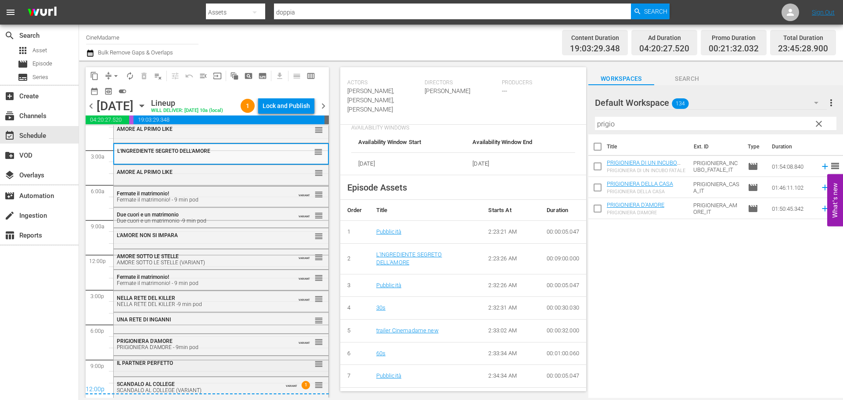
click at [204, 363] on div "IL PARTNER PERFETTO" at bounding box center [200, 363] width 166 height 6
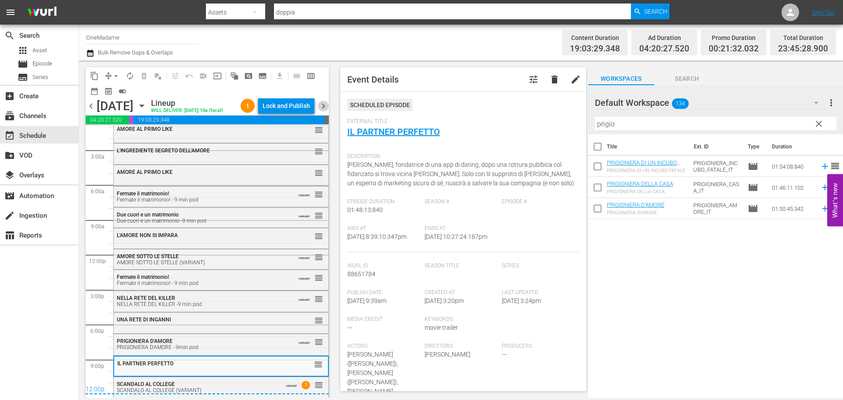
click at [327, 112] on span "chevron_right" at bounding box center [323, 106] width 11 height 11
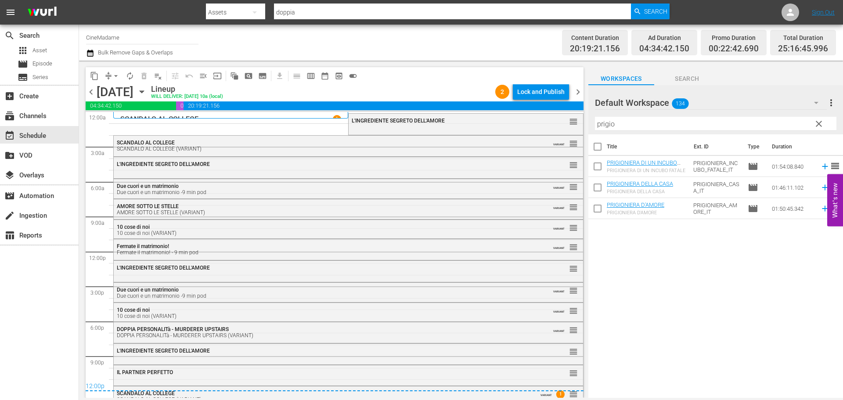
click at [107, 76] on span "compress" at bounding box center [108, 76] width 9 height 9
click at [112, 75] on span "arrow_drop_down" at bounding box center [116, 76] width 9 height 9
click at [134, 124] on li "Align to End of Previous Day" at bounding box center [116, 122] width 92 height 14
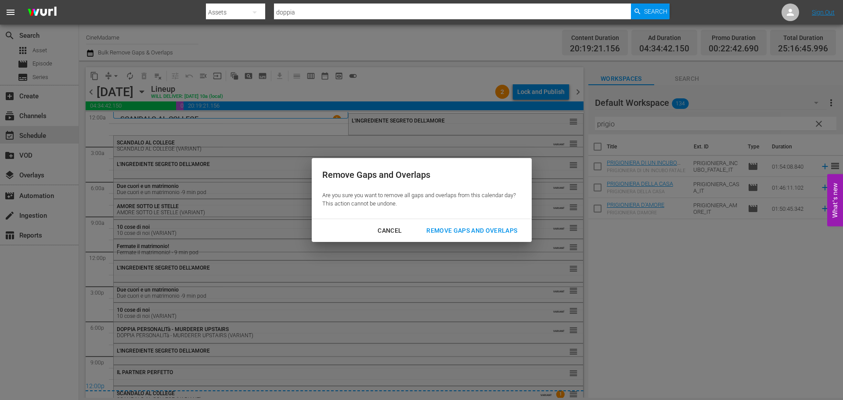
click at [476, 228] on div "Remove Gaps and Overlaps" at bounding box center [471, 230] width 105 height 11
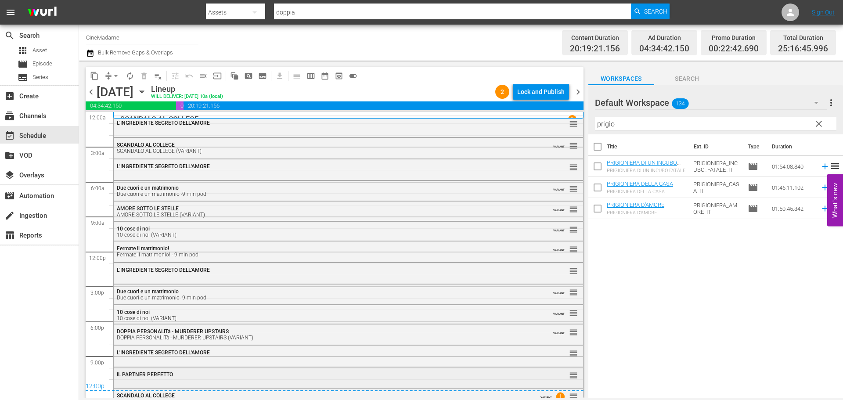
click at [247, 376] on div "IL PARTNER PERFETTO" at bounding box center [324, 374] width 415 height 6
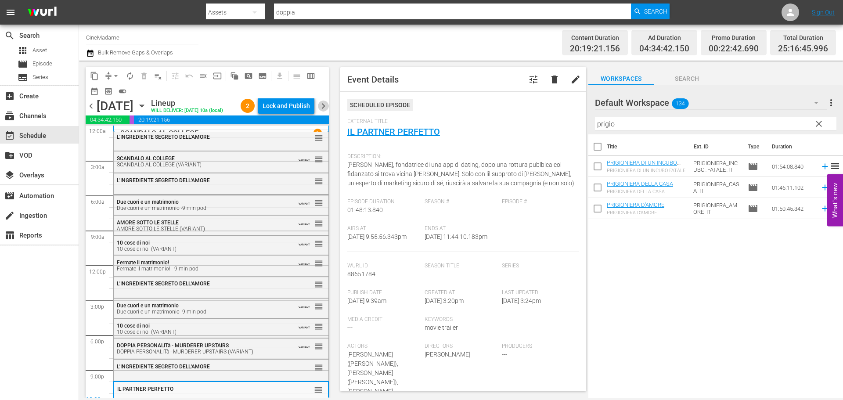
click at [321, 112] on span "chevron_right" at bounding box center [323, 106] width 11 height 11
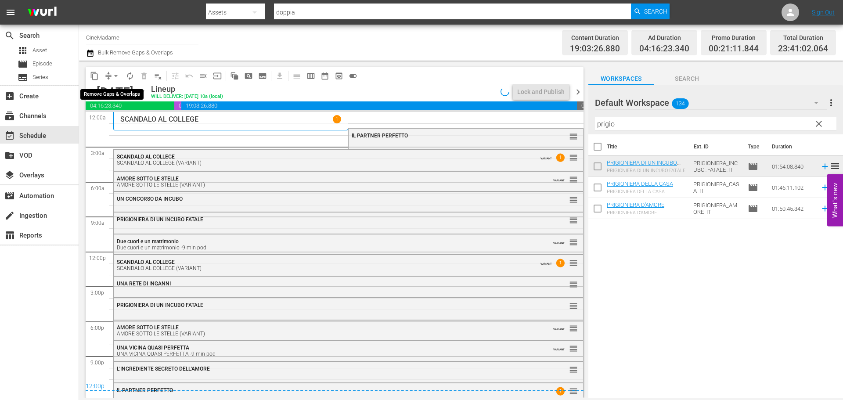
click at [120, 76] on button "arrow_drop_down" at bounding box center [116, 76] width 14 height 14
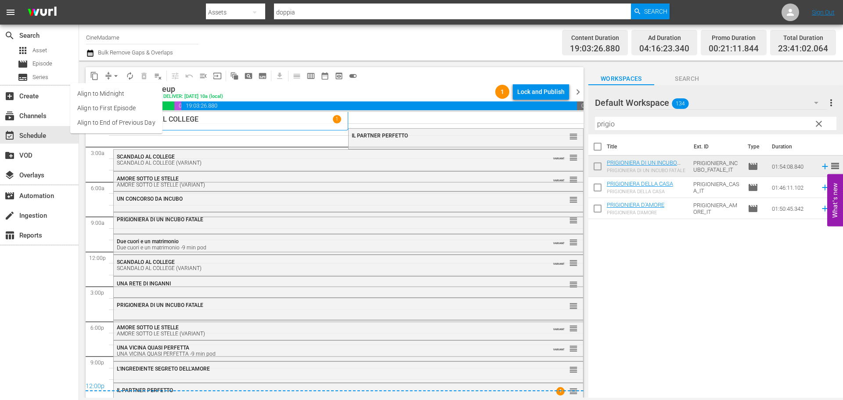
click at [134, 122] on li "Align to End of Previous Day" at bounding box center [116, 122] width 92 height 14
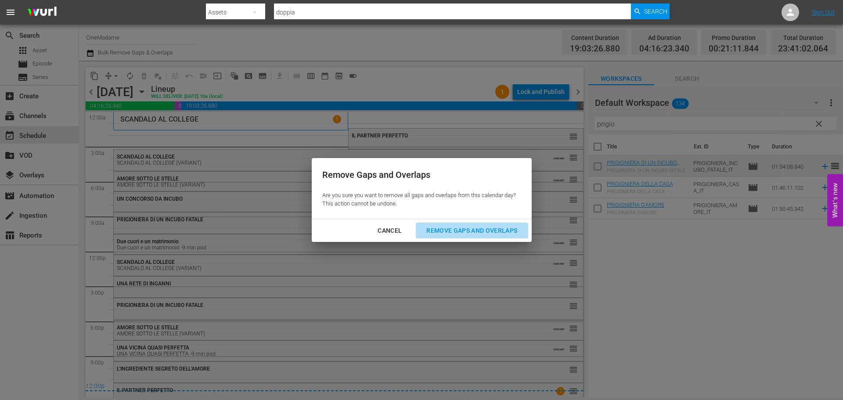
click at [522, 234] on div "Remove Gaps and Overlaps" at bounding box center [471, 230] width 105 height 11
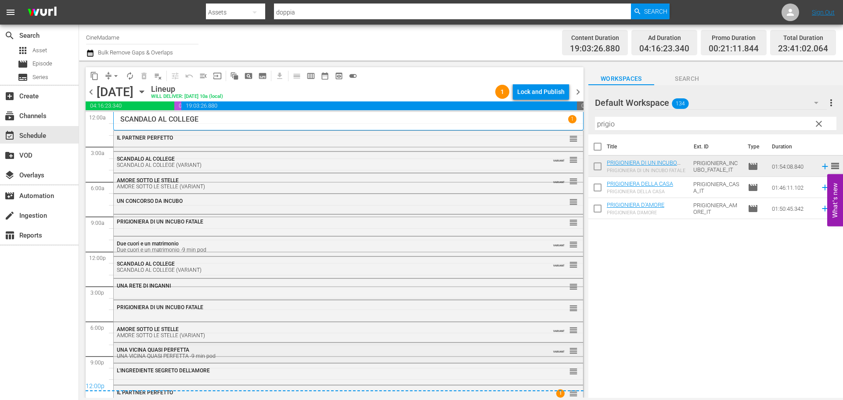
click at [297, 356] on div "UNA VICINA QUASI PERFETTA -9 min pod" at bounding box center [324, 356] width 415 height 6
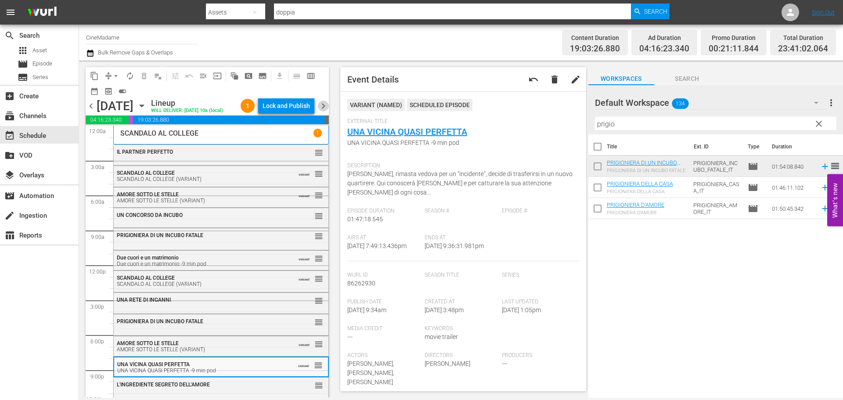
click at [318, 109] on span "chevron_right" at bounding box center [323, 106] width 11 height 11
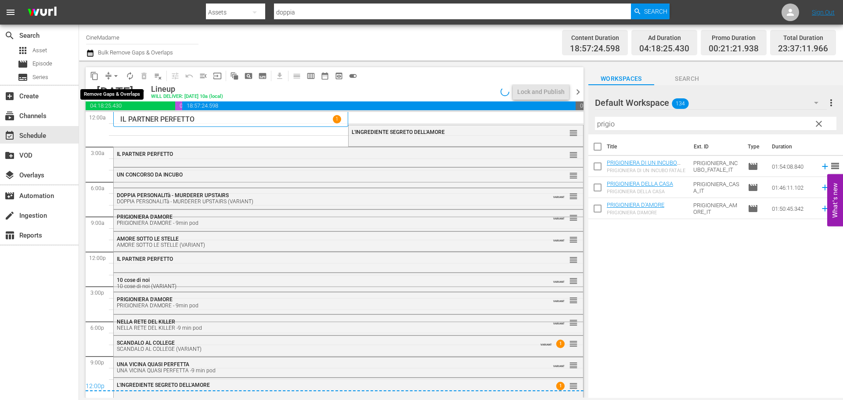
click at [119, 72] on span "arrow_drop_down" at bounding box center [116, 76] width 9 height 9
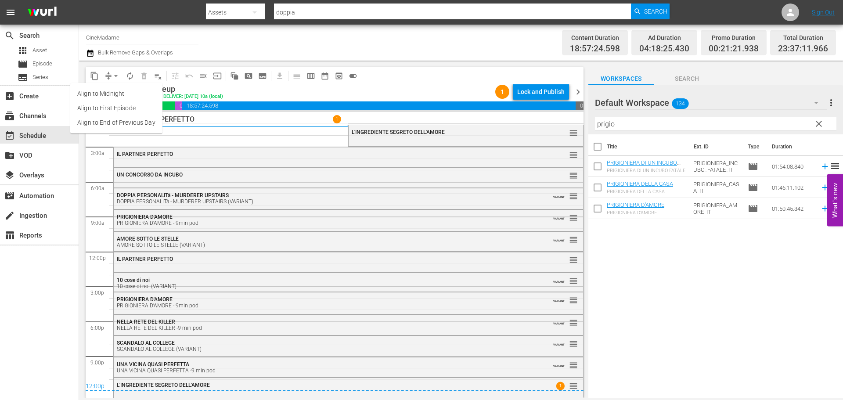
click at [126, 124] on li "Align to End of Previous Day" at bounding box center [116, 122] width 92 height 14
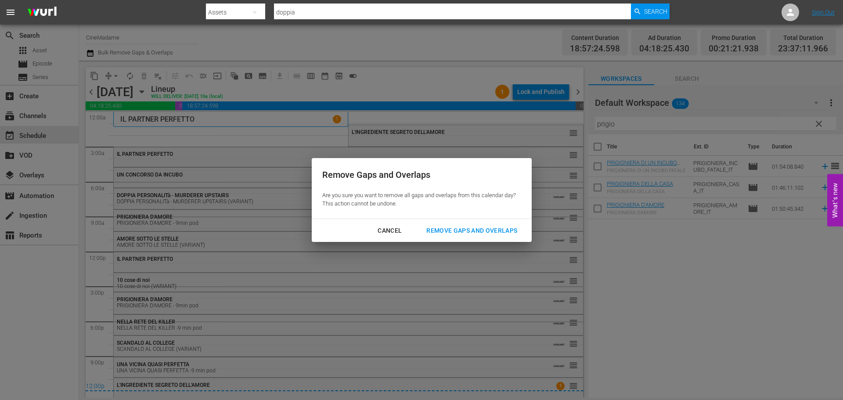
click at [493, 234] on div "Remove Gaps and Overlaps" at bounding box center [471, 230] width 105 height 11
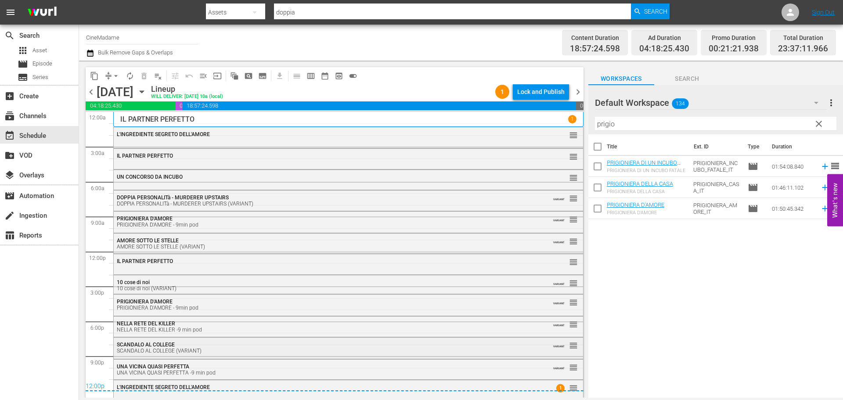
click at [258, 349] on div "SCANDALO AL COLLEGE (VARIANT)" at bounding box center [324, 351] width 415 height 6
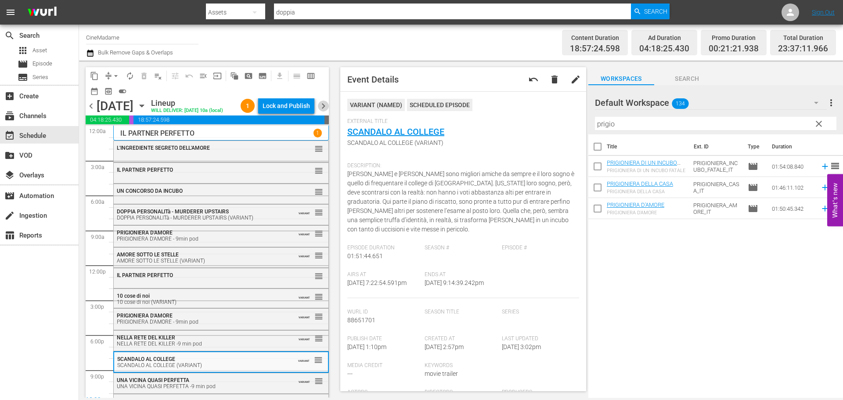
click at [324, 112] on span "chevron_right" at bounding box center [323, 106] width 11 height 11
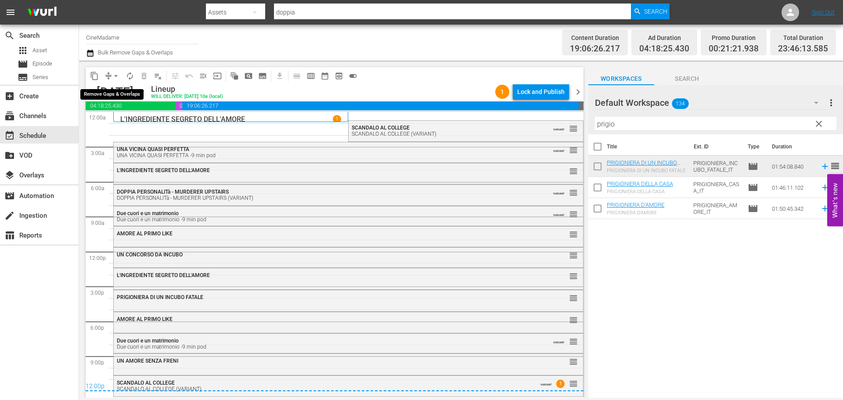
click at [109, 78] on button "arrow_drop_down" at bounding box center [116, 76] width 14 height 14
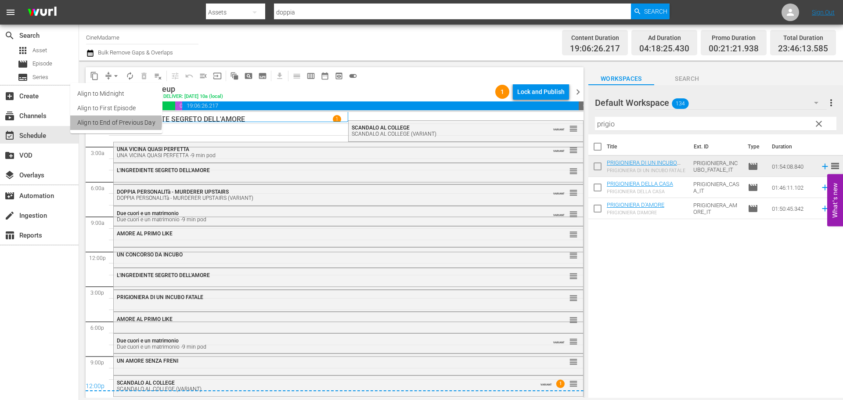
click at [113, 122] on li "Align to End of Previous Day" at bounding box center [116, 122] width 92 height 14
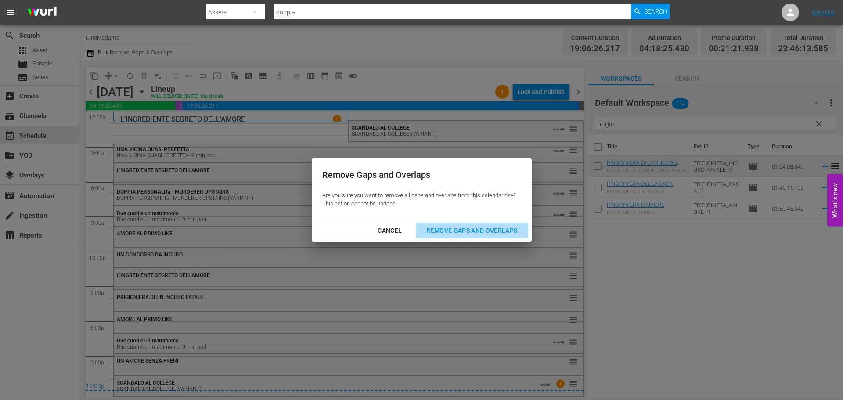
click at [484, 227] on div "Remove Gaps and Overlaps" at bounding box center [471, 230] width 105 height 11
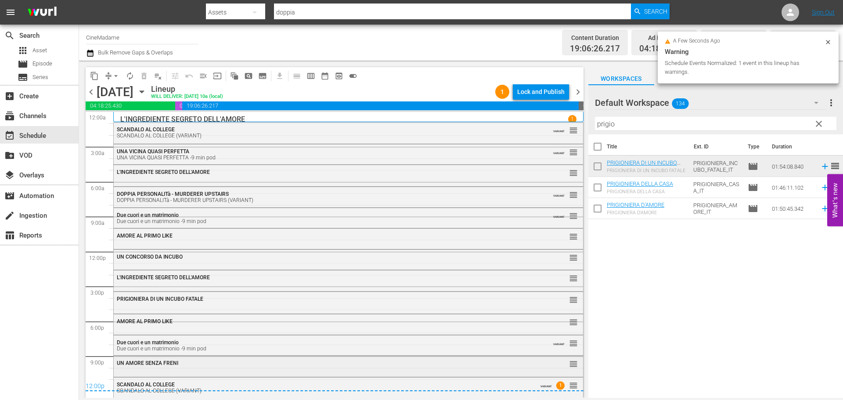
click at [244, 365] on div "UN AMORE SENZA FRENI" at bounding box center [324, 363] width 415 height 6
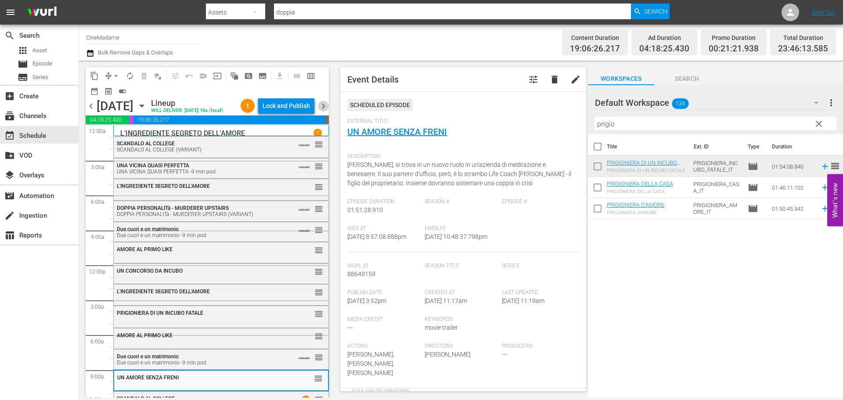
click at [327, 109] on span "chevron_right" at bounding box center [323, 106] width 11 height 11
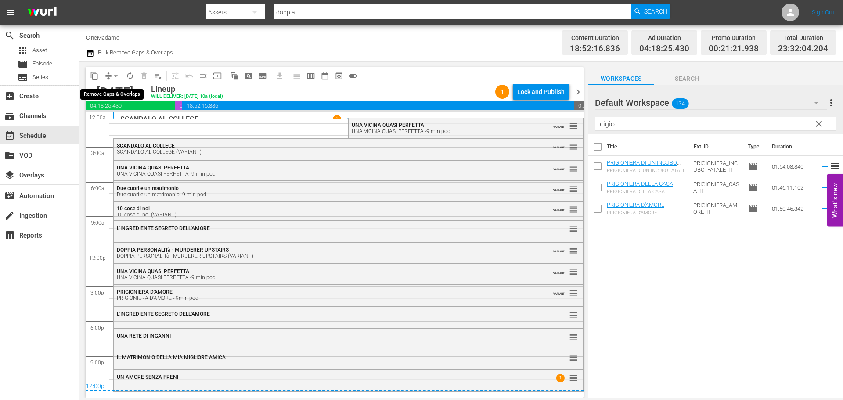
click at [112, 69] on button "arrow_drop_down" at bounding box center [116, 76] width 14 height 14
click at [122, 118] on li "Align to End of Previous Day" at bounding box center [116, 122] width 92 height 14
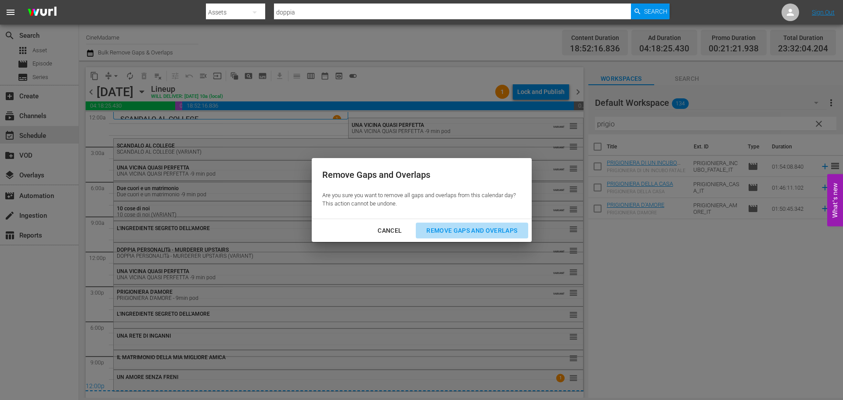
click at [486, 230] on div "Remove Gaps and Overlaps" at bounding box center [471, 230] width 105 height 11
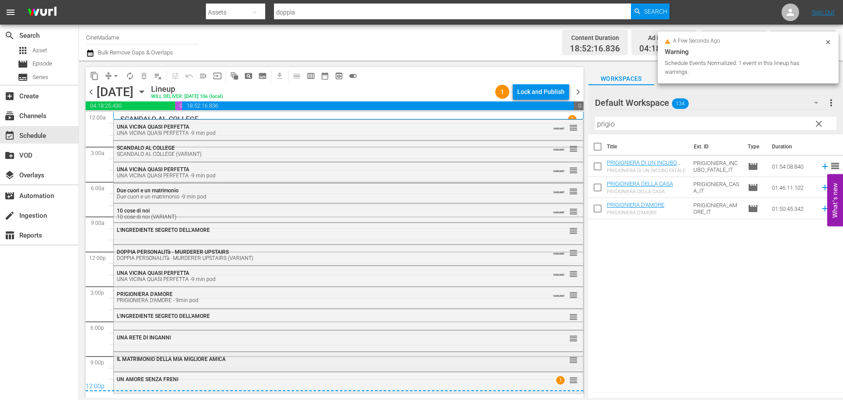
click at [242, 357] on div "IL MATRIMONIO DELLA MIA MIGLIORE AMICA" at bounding box center [324, 359] width 415 height 6
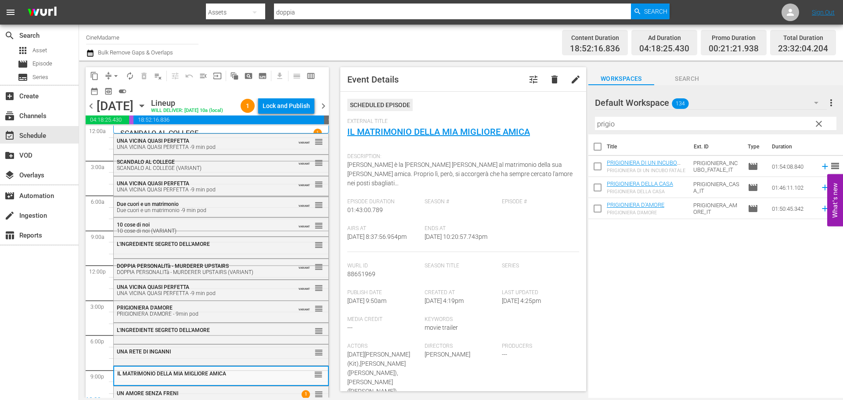
click at [320, 112] on span "chevron_right" at bounding box center [323, 106] width 11 height 11
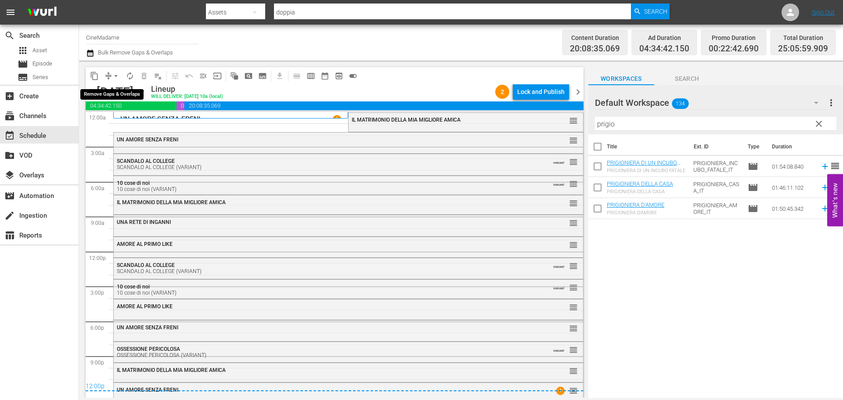
click at [118, 72] on span "arrow_drop_down" at bounding box center [116, 76] width 9 height 9
click at [121, 123] on li "Align to End of Previous Day" at bounding box center [116, 122] width 92 height 14
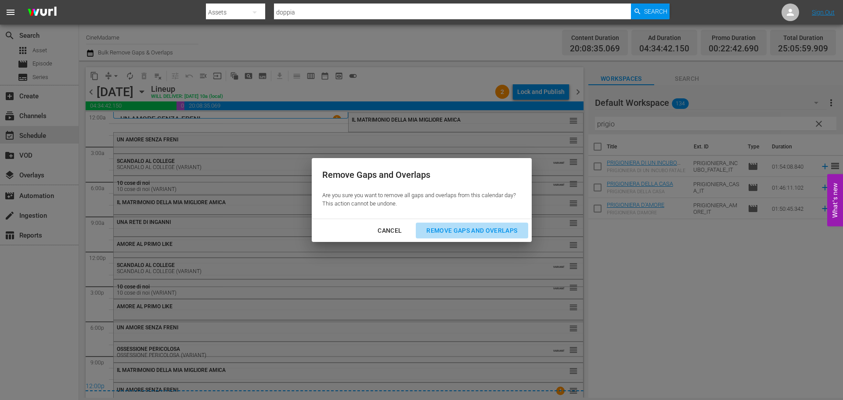
click at [498, 233] on div "Remove Gaps and Overlaps" at bounding box center [471, 230] width 105 height 11
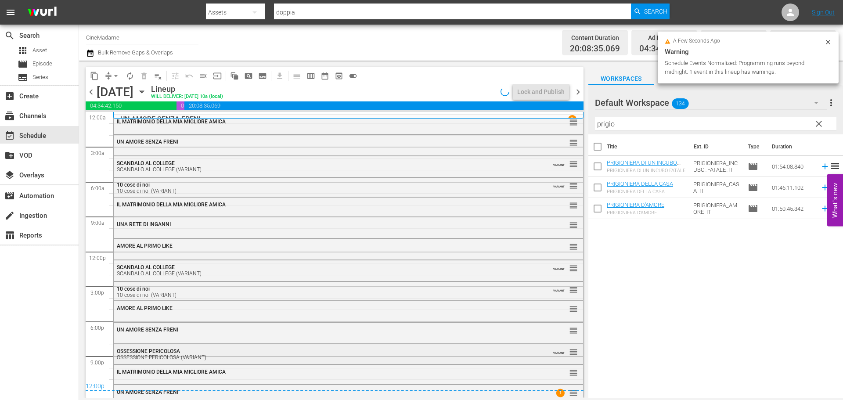
click at [219, 358] on div "OSSESSIONE PERICOLOSA (VARIANT)" at bounding box center [324, 357] width 415 height 6
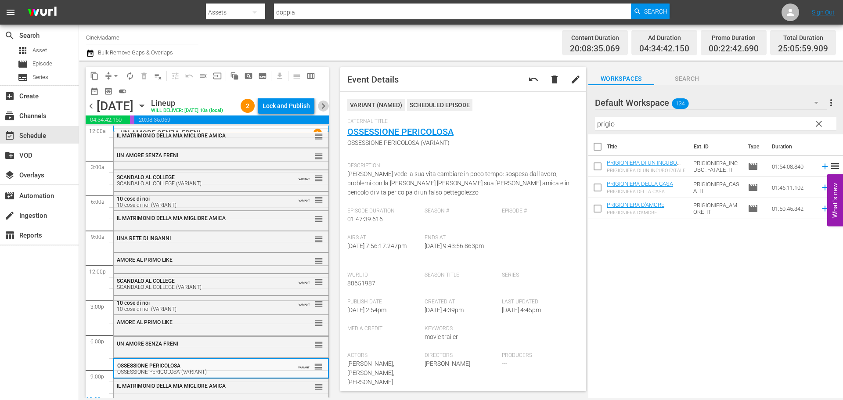
click at [319, 111] on span "chevron_right" at bounding box center [323, 106] width 11 height 11
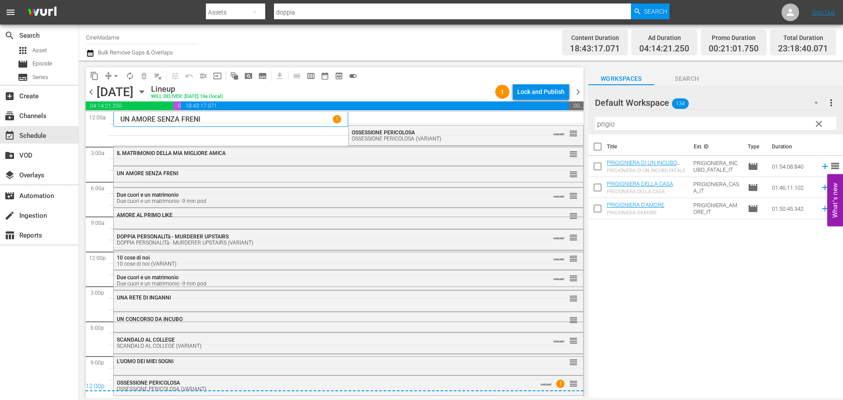
click at [114, 77] on span "arrow_drop_down" at bounding box center [116, 76] width 9 height 9
click at [147, 122] on li "Align to End of Previous Day" at bounding box center [116, 122] width 92 height 14
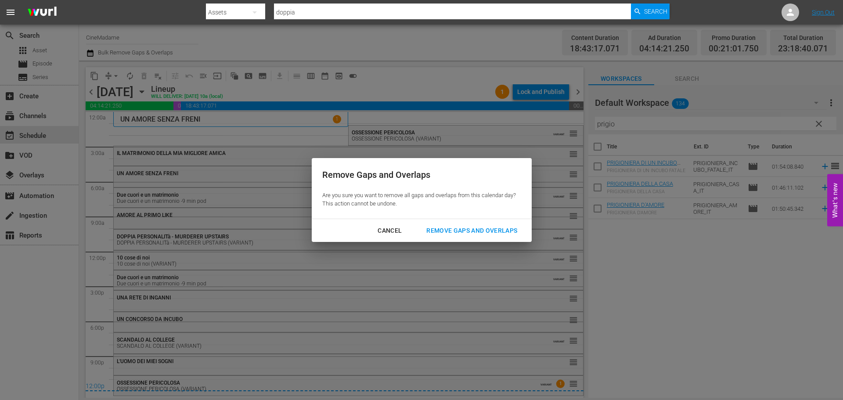
click at [472, 232] on div "Remove Gaps and Overlaps" at bounding box center [471, 230] width 105 height 11
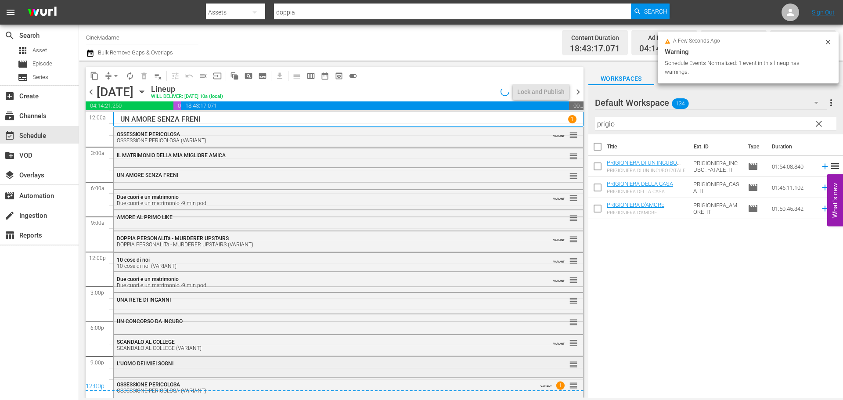
click at [186, 371] on div "L'UOMO DEI MIEI SOGNI reorder" at bounding box center [348, 363] width 469 height 15
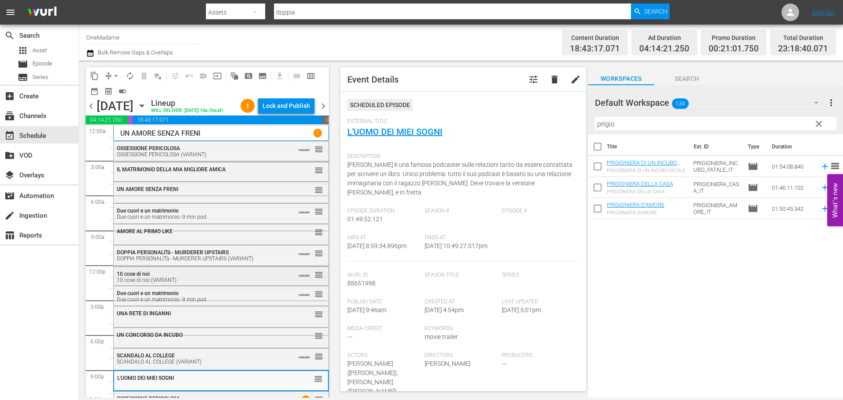
click at [182, 283] on div "10 cose di noi (VARIANT)" at bounding box center [200, 280] width 166 height 6
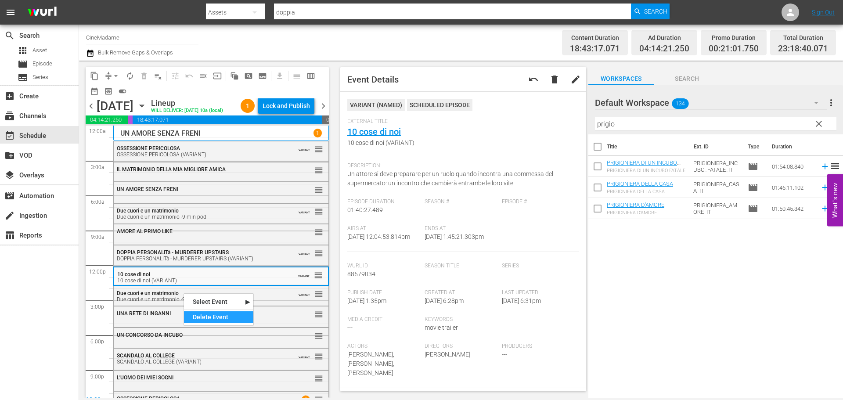
click at [208, 318] on div "Delete Event" at bounding box center [218, 317] width 69 height 12
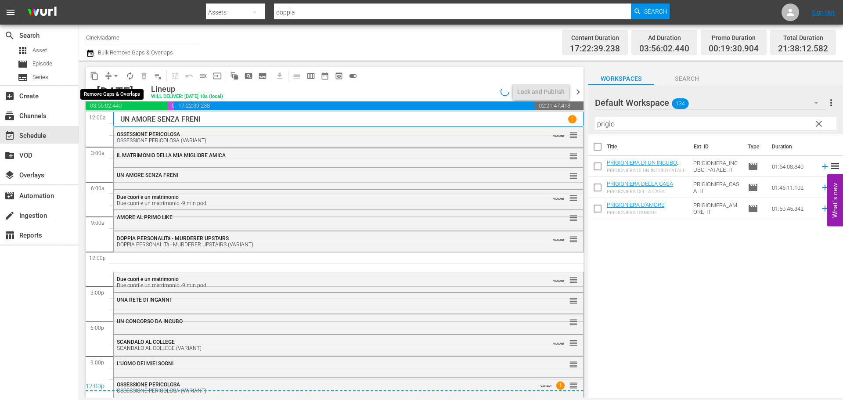
click at [115, 76] on span "arrow_drop_down" at bounding box center [116, 76] width 9 height 9
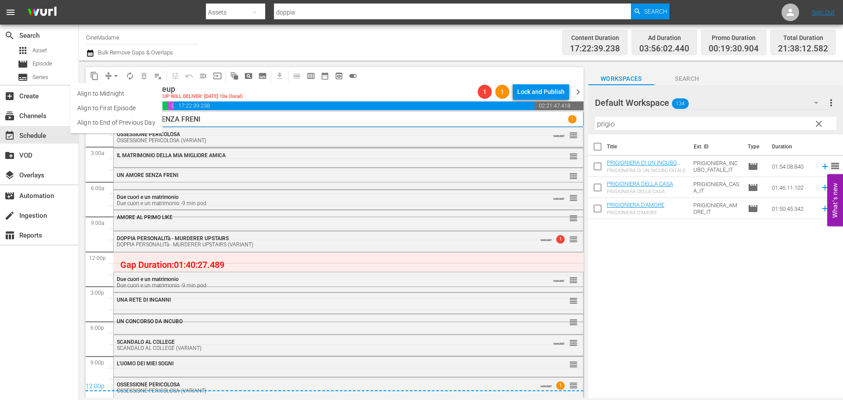
click at [129, 120] on li "Align to End of Previous Day" at bounding box center [116, 122] width 92 height 14
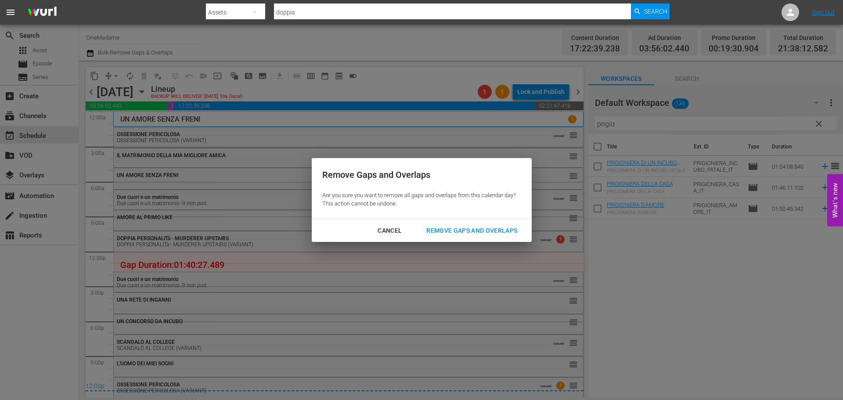
click at [387, 229] on div "Cancel" at bounding box center [390, 230] width 38 height 11
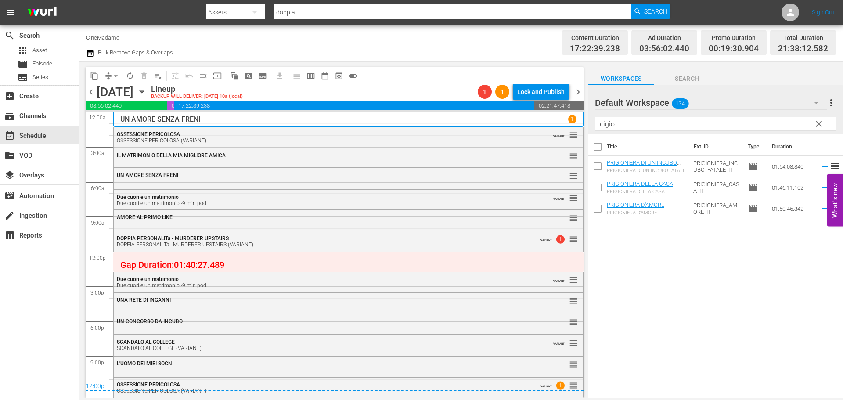
click at [296, 133] on div "OSSESSIONE PERICOLOSA OSSESSIONE PERICOLOSA (VARIANT)" at bounding box center [324, 137] width 415 height 12
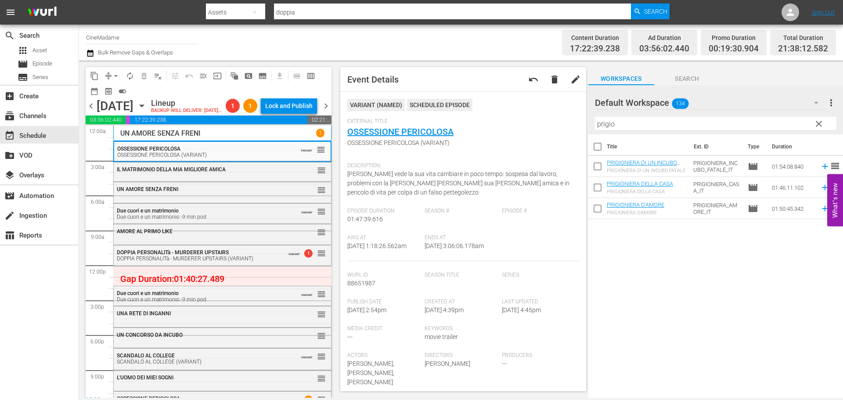
click at [116, 70] on button "arrow_drop_down" at bounding box center [116, 76] width 14 height 14
click at [148, 132] on ul "Align to Midnight Align to First Episode Align to End of Previous Day" at bounding box center [116, 108] width 92 height 50
click at [148, 122] on li "Align to End of Previous Day" at bounding box center [116, 122] width 92 height 14
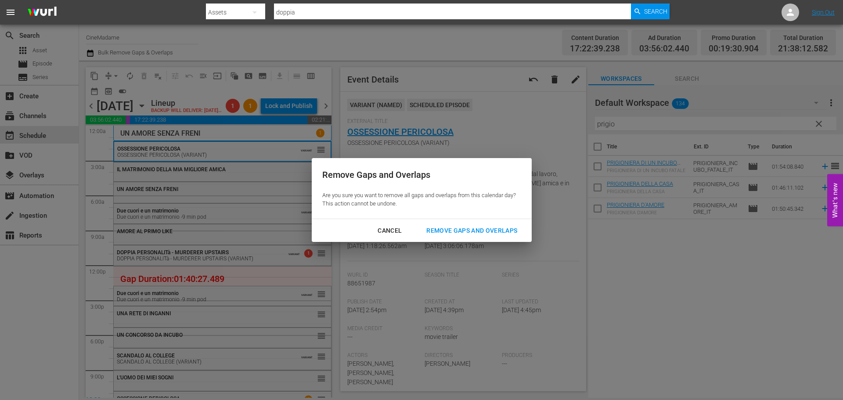
click at [478, 234] on div "Remove Gaps and Overlaps" at bounding box center [471, 230] width 105 height 11
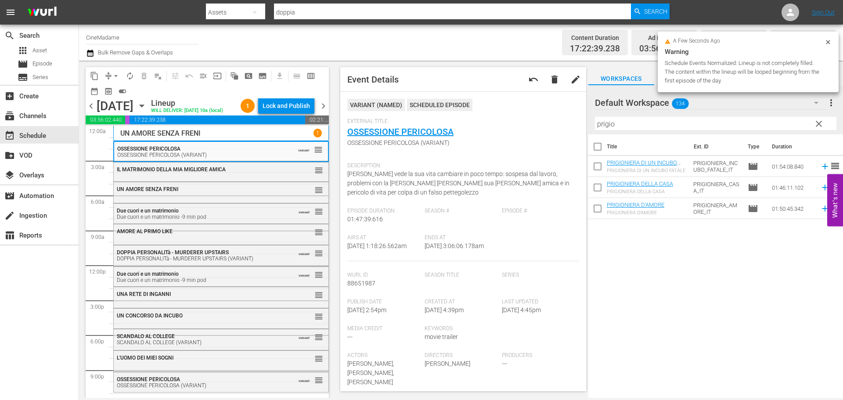
scroll to position [22, 0]
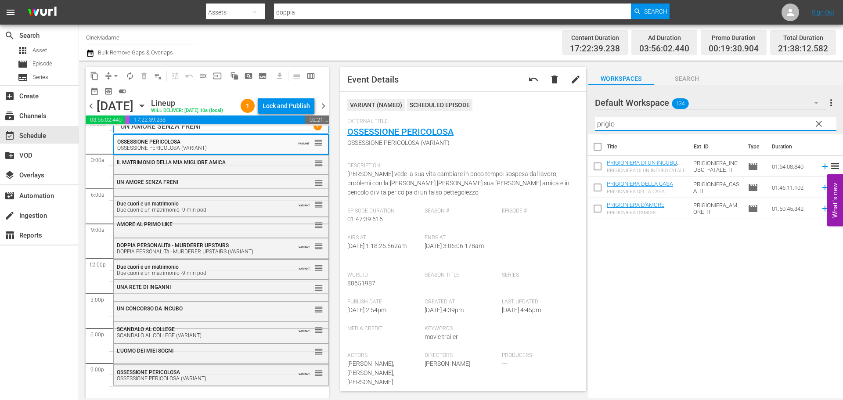
click at [679, 125] on input "prigio" at bounding box center [715, 124] width 241 height 14
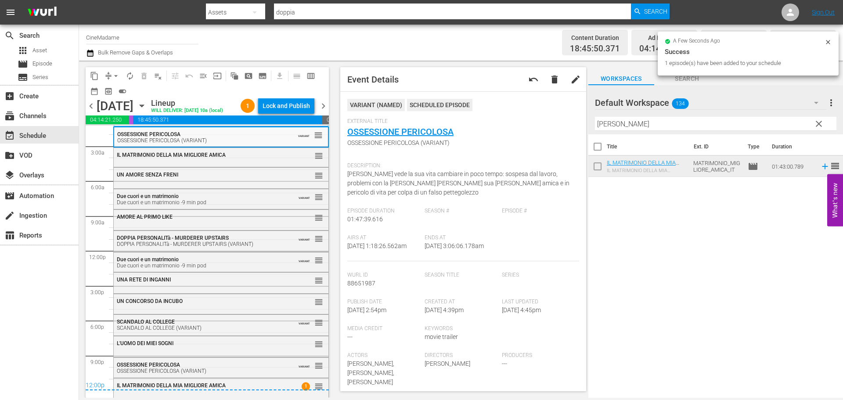
click at [326, 112] on span "chevron_right" at bounding box center [323, 106] width 11 height 11
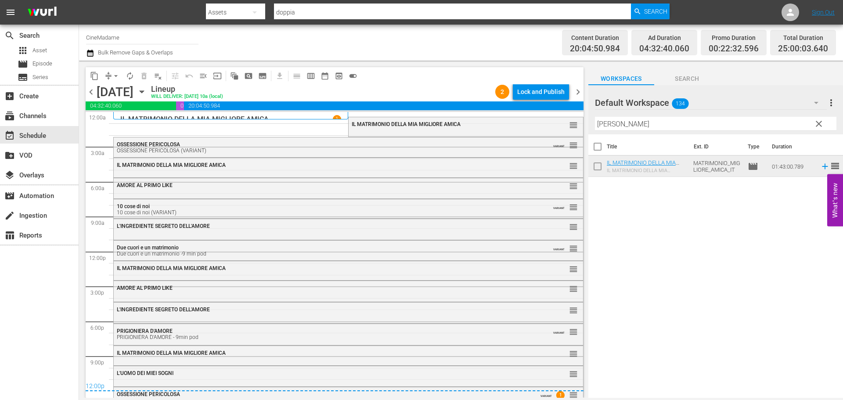
click at [451, 122] on span "IL MATRIMONIO DELLA MIA MIGLIORE AMICA" at bounding box center [406, 124] width 109 height 6
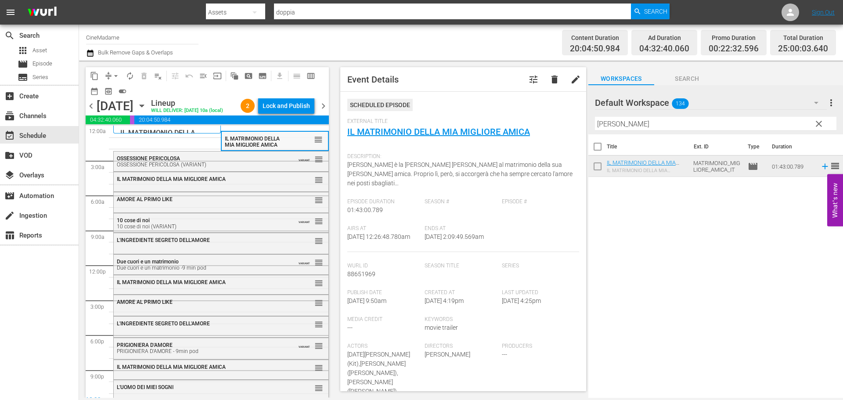
drag, startPoint x: 450, startPoint y: 123, endPoint x: 257, endPoint y: 158, distance: 196.3
click at [299, 182] on div "Delete Event" at bounding box center [292, 182] width 69 height 12
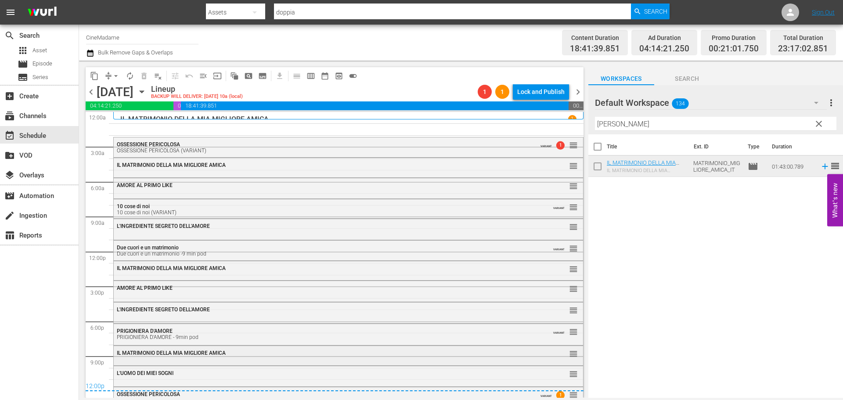
click at [212, 356] on span "IL MATRIMONIO DELLA MIA MIGLIORE AMICA" at bounding box center [171, 353] width 109 height 6
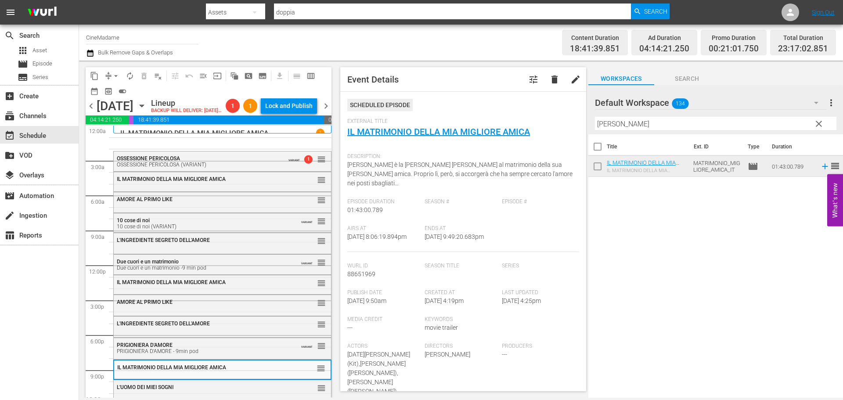
click at [291, 161] on div "PRIGIONIERA D'AMORE PRIGIONIERA D'AMORE - 9min pod VARIANT reorder L'INGREDIENT…" at bounding box center [222, 265] width 218 height 279
click at [652, 125] on input "migliore" at bounding box center [715, 124] width 241 height 14
type input "uomo"
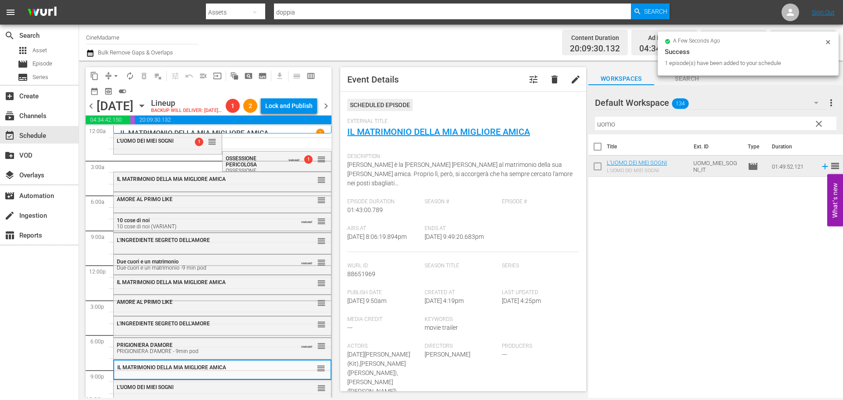
click at [109, 74] on button "arrow_drop_down" at bounding box center [116, 76] width 14 height 14
click at [145, 122] on li "Align to End of Previous Day" at bounding box center [116, 122] width 92 height 14
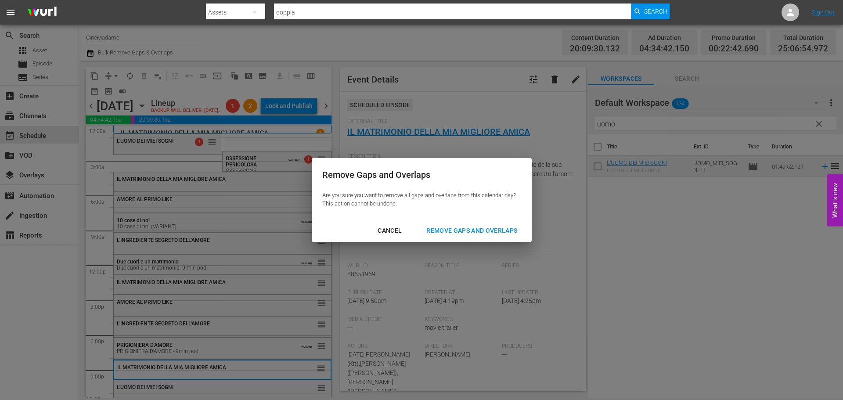
click at [456, 230] on div "Remove Gaps and Overlaps" at bounding box center [471, 230] width 105 height 11
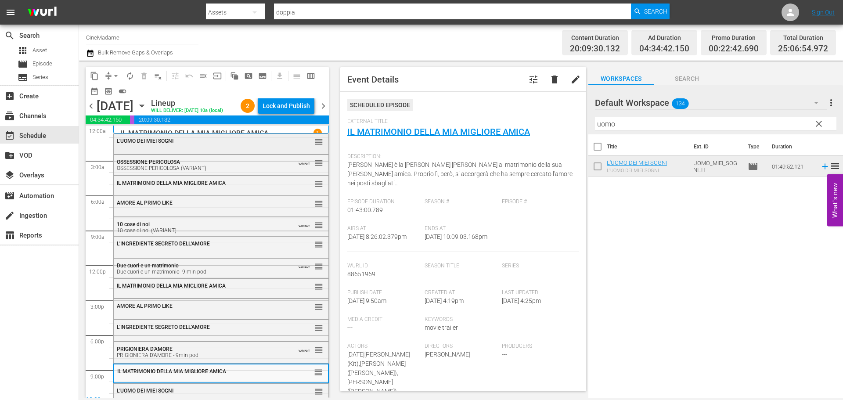
click at [218, 149] on div "L'UOMO DEI MIEI SOGNI reorder" at bounding box center [221, 141] width 215 height 15
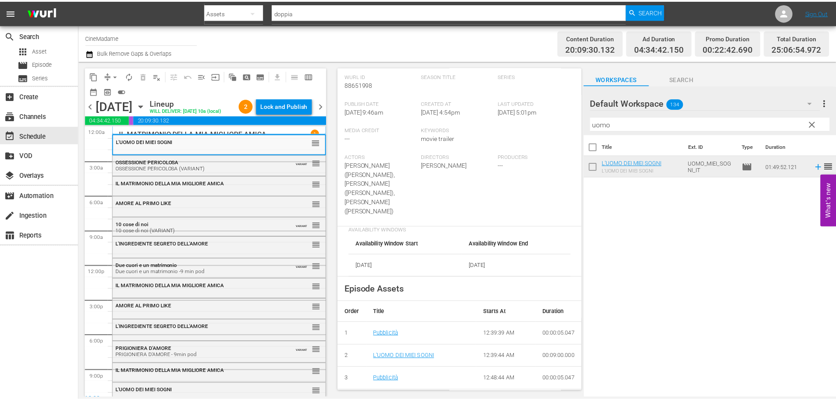
scroll to position [220, 0]
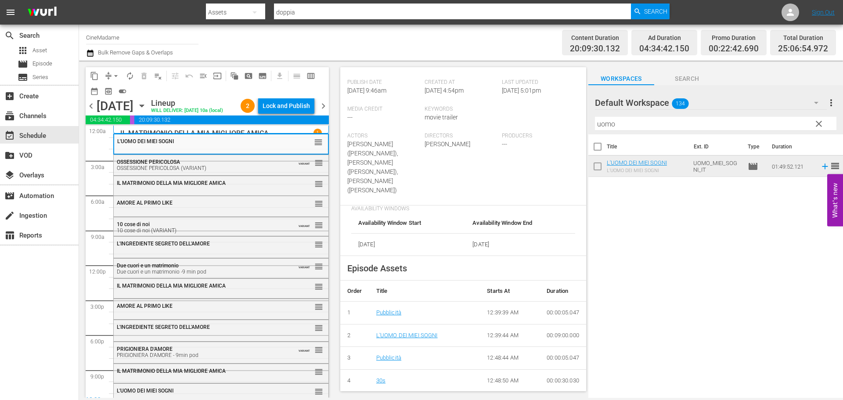
click at [307, 15] on input "doppia" at bounding box center [452, 12] width 357 height 21
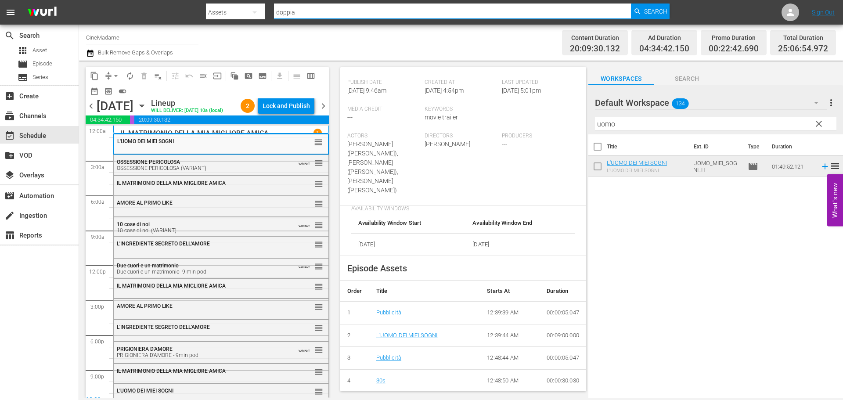
click at [307, 15] on input "doppia" at bounding box center [452, 12] width 357 height 21
type input "prigioniera"
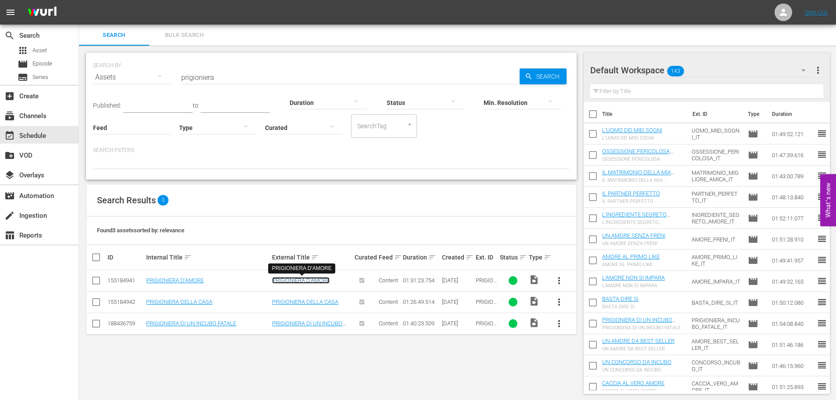
click at [317, 283] on link "PRIGIONIERA D'AMORE" at bounding box center [301, 280] width 58 height 7
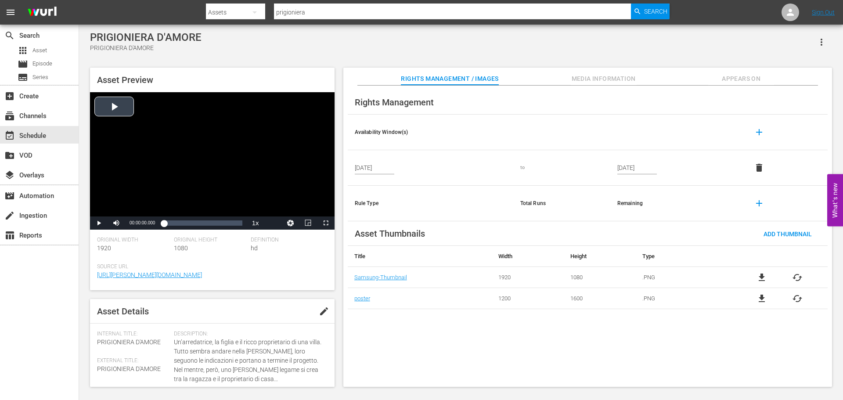
click at [173, 136] on div "Video Player" at bounding box center [212, 154] width 245 height 124
click at [217, 222] on div "Loaded : 0.32% 01:02:38.528 00:00:00.676" at bounding box center [203, 223] width 78 height 9
click at [210, 162] on div "Video Player" at bounding box center [212, 154] width 245 height 124
click at [128, 133] on div "Video Player" at bounding box center [212, 154] width 245 height 124
click at [234, 223] on div "Loaded : 69.65% 01:24:43.255 01:02:39.646" at bounding box center [203, 223] width 78 height 9
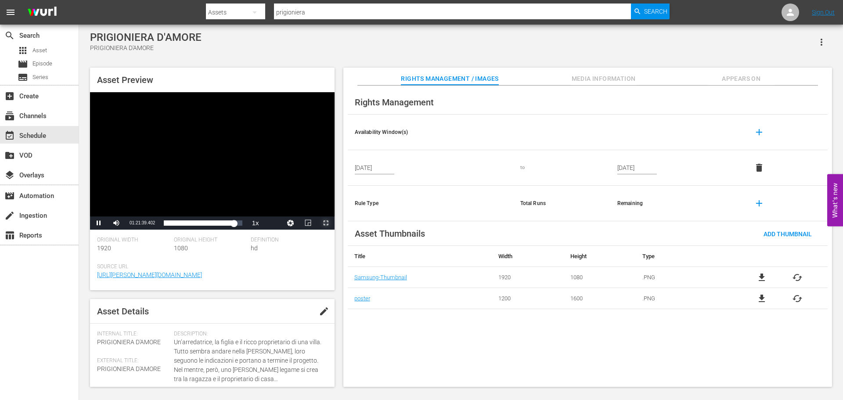
click at [326, 223] on span "Video Player" at bounding box center [326, 223] width 0 height 0
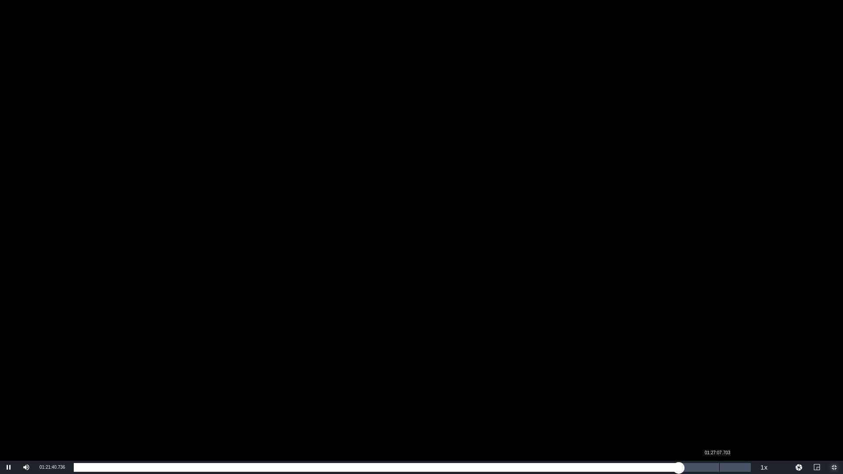
click at [719, 400] on div "Loaded : 89.48% 01:27:07.703 01:21:40.869" at bounding box center [412, 467] width 677 height 9
click at [739, 400] on div "01:29:44.178" at bounding box center [738, 467] width 0 height 9
click at [706, 400] on div "01:29:51.901" at bounding box center [407, 467] width 666 height 9
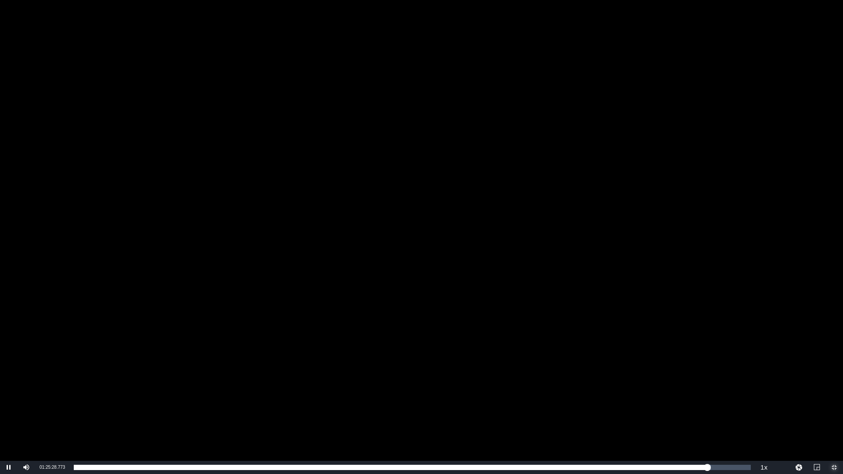
click at [834, 400] on span "Video Player" at bounding box center [834, 468] width 0 height 0
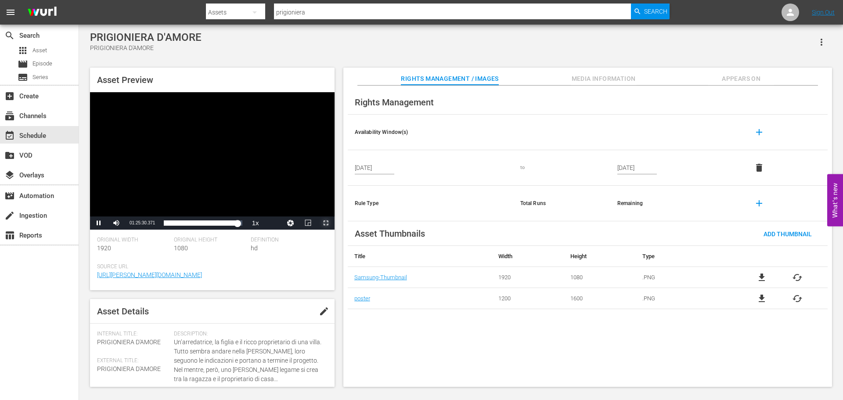
click at [326, 223] on span "Video Player" at bounding box center [326, 223] width 0 height 0
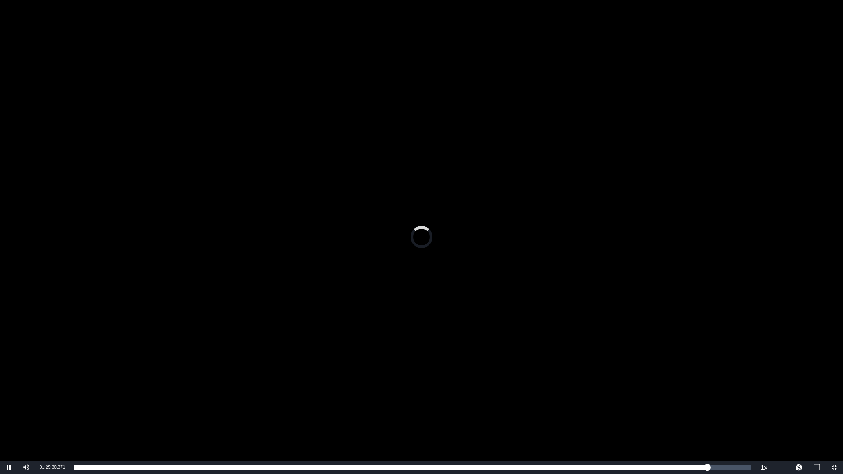
click at [739, 267] on div "Video Player" at bounding box center [421, 230] width 843 height 461
click at [687, 259] on div "Video Player" at bounding box center [421, 230] width 843 height 461
click at [834, 400] on span "Video Player" at bounding box center [834, 468] width 0 height 0
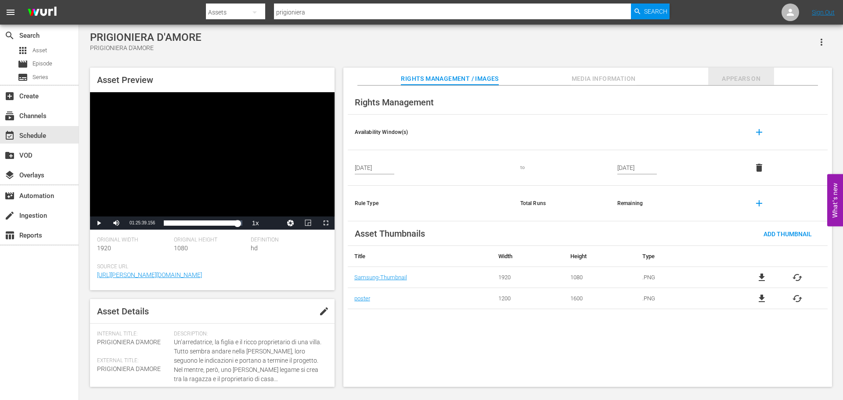
click at [755, 77] on span "Appears On" at bounding box center [741, 78] width 66 height 11
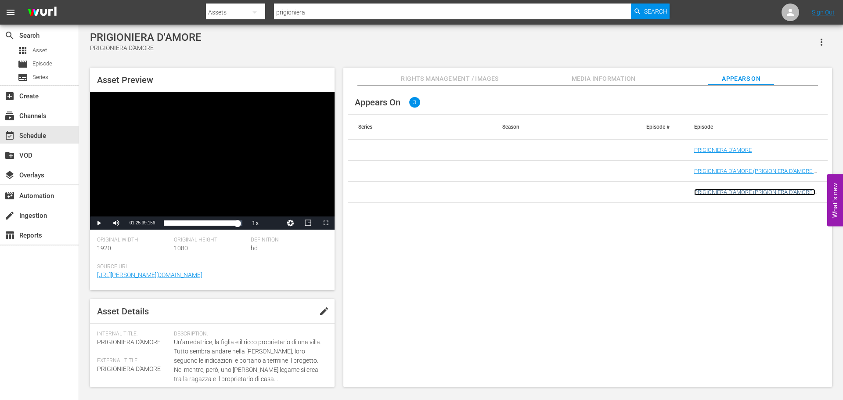
click at [757, 189] on link "PRIGIONIERA D'AMORE (PRIGIONIERA D'AMORE - 9min pod)" at bounding box center [754, 195] width 121 height 13
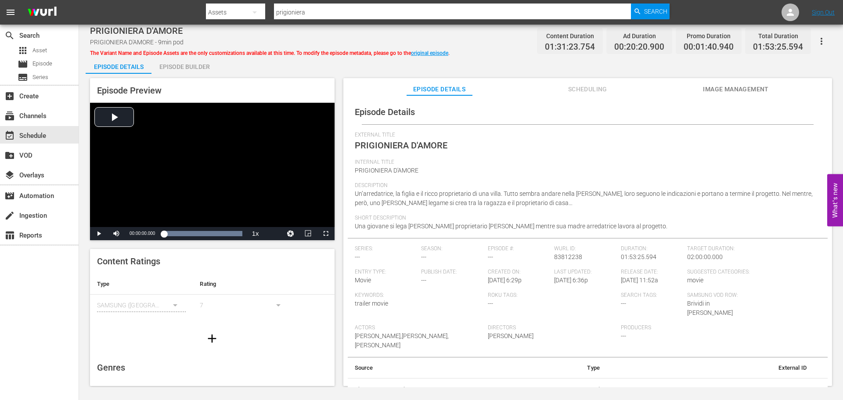
click at [175, 67] on div "Episode Builder" at bounding box center [184, 66] width 66 height 21
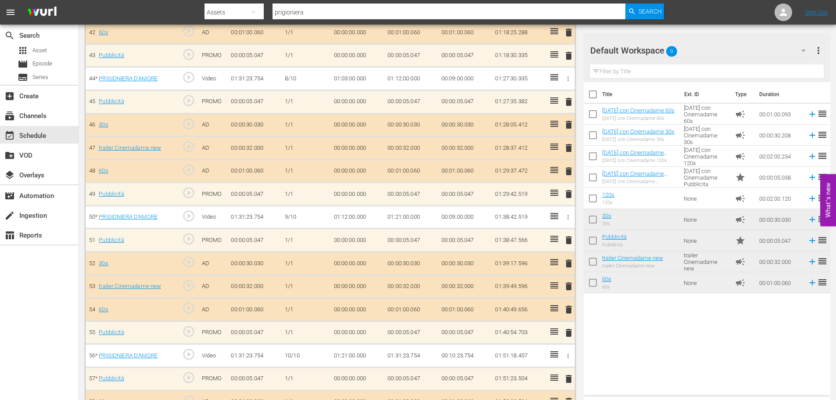
scroll to position [1296, 0]
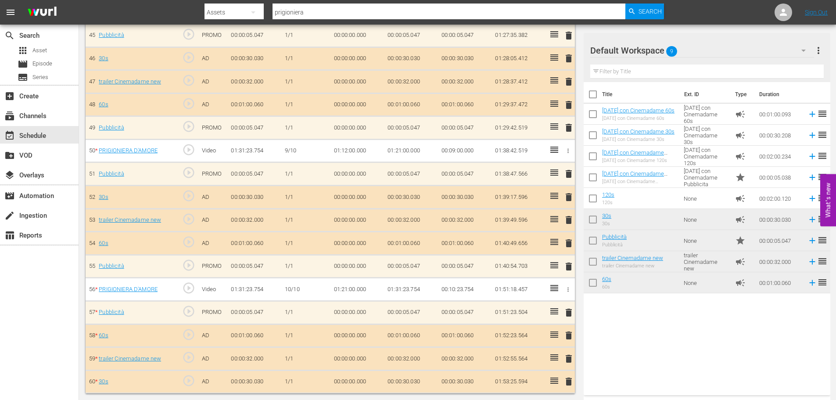
click at [312, 12] on input "prigioniera" at bounding box center [449, 12] width 353 height 21
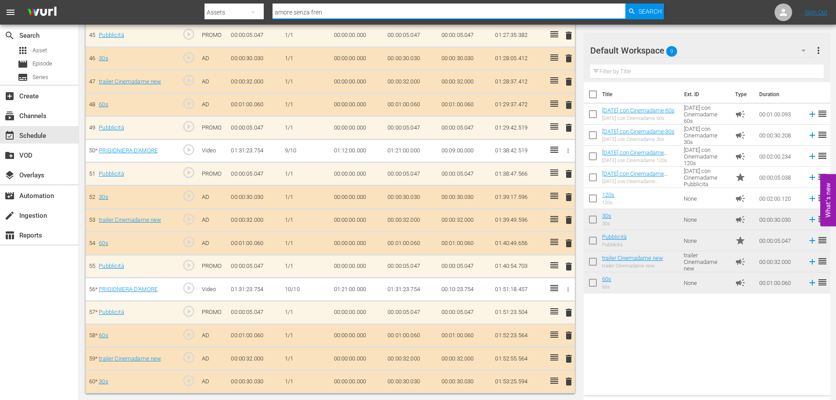
type input "amore senza freni"
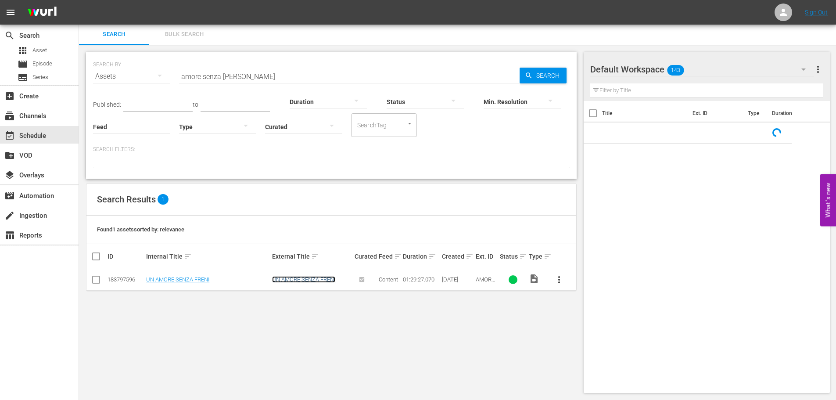
click at [313, 281] on link "UN AMORE SENZA FRENI" at bounding box center [303, 279] width 63 height 7
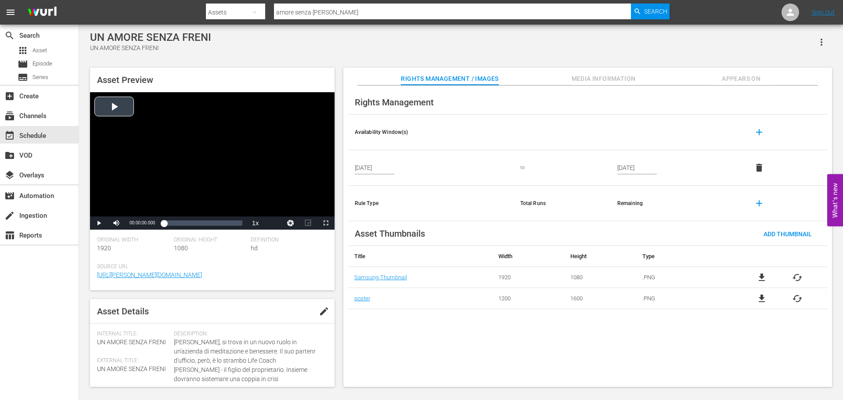
click at [232, 144] on div "Video Player" at bounding box center [212, 154] width 245 height 124
click at [192, 222] on div "Loaded : 0.22% 00:32:39.885 00:00:00.518" at bounding box center [203, 223] width 78 height 9
click at [210, 223] on div "Loaded : 36.81% 00:53:16.120 00:32:40.479" at bounding box center [203, 223] width 78 height 9
click at [326, 223] on span "Video Player" at bounding box center [326, 223] width 0 height 0
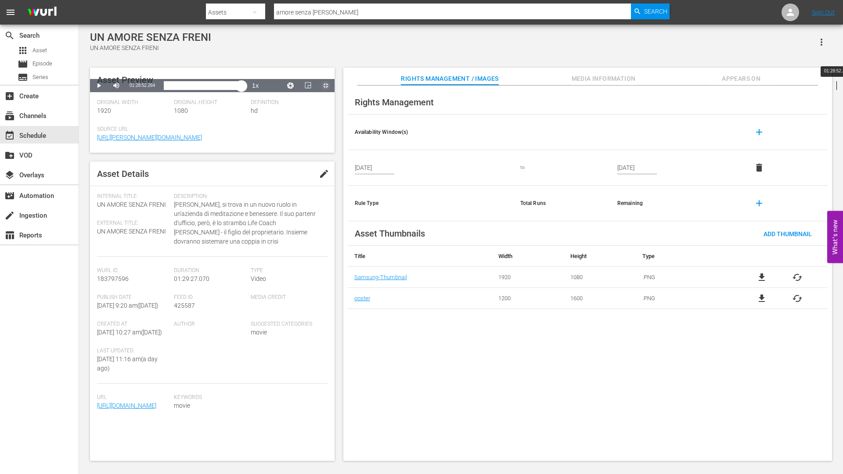
click at [242, 90] on div "Loaded : 59.64% 01:28:52.264 00:53:18.117" at bounding box center [203, 85] width 78 height 9
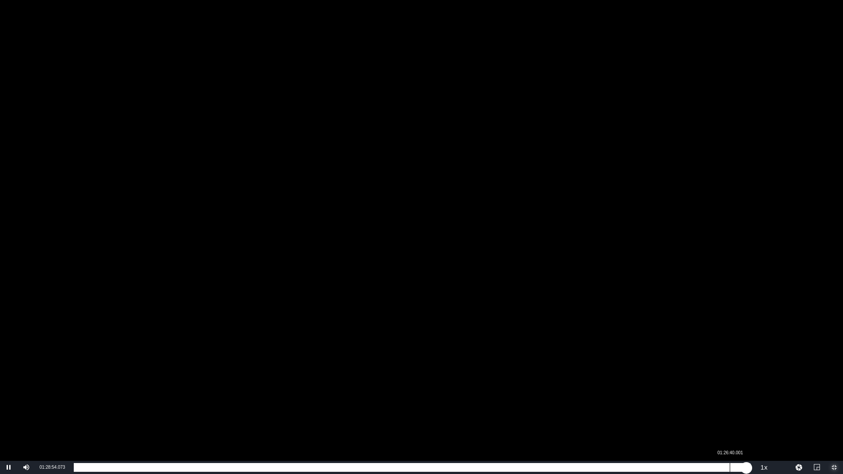
click at [730, 400] on div "01:26:40.001" at bounding box center [730, 467] width 0 height 9
click at [720, 400] on div "Loaded : 97.02% 01:25:26.909 01:26:40.874" at bounding box center [412, 467] width 677 height 9
click at [709, 400] on div "Loaded : 95.79% 01:23:59.894 01:25:27.514" at bounding box center [412, 467] width 677 height 9
click at [718, 400] on div "01:25:06.025" at bounding box center [396, 467] width 644 height 9
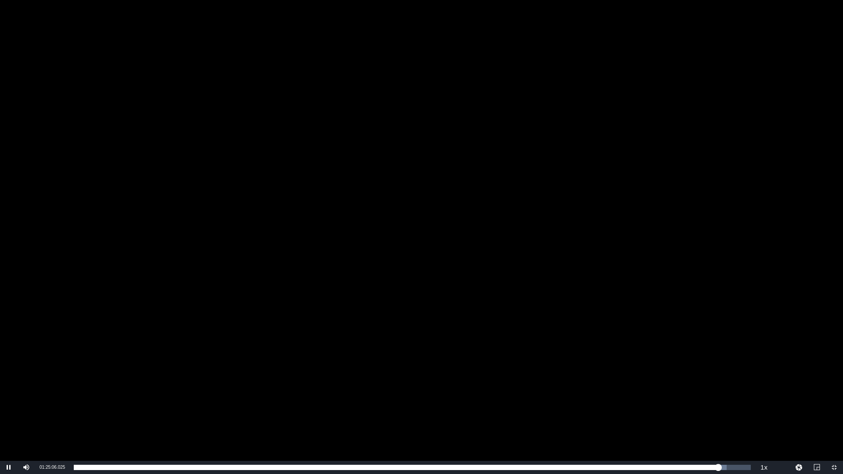
click at [657, 218] on div "Video Player" at bounding box center [421, 230] width 843 height 461
click at [670, 223] on div "Video Player" at bounding box center [421, 230] width 843 height 461
click at [834, 400] on span "Video Player" at bounding box center [834, 468] width 0 height 0
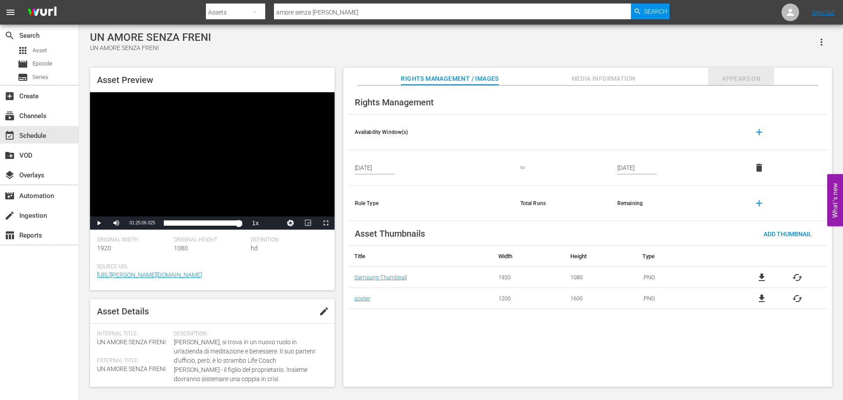
click at [733, 76] on span "Appears On" at bounding box center [741, 78] width 66 height 11
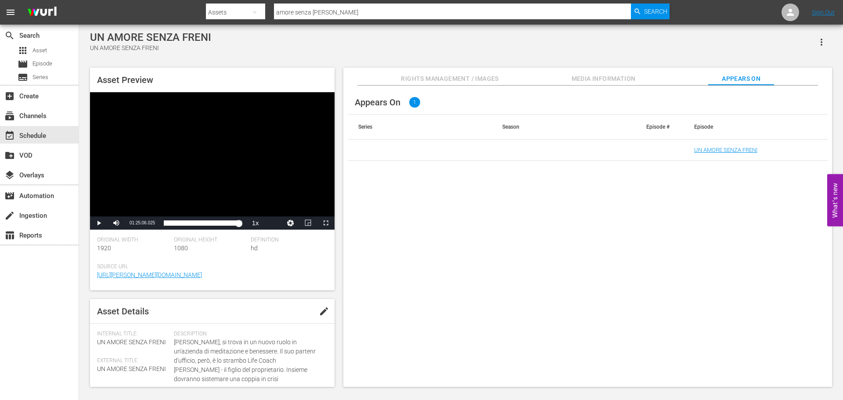
click at [726, 154] on td "UN AMORE SENZA FRENI" at bounding box center [756, 150] width 144 height 21
click at [727, 149] on link "UN AMORE SENZA FRENI" at bounding box center [725, 150] width 63 height 7
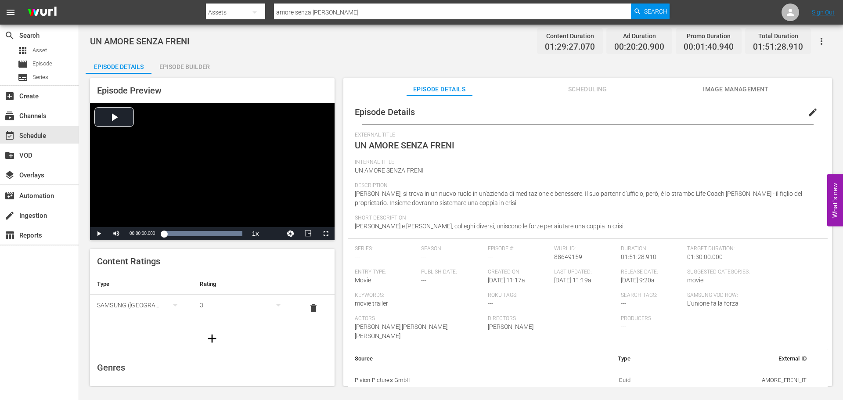
click at [195, 63] on div "Episode Builder" at bounding box center [184, 66] width 66 height 21
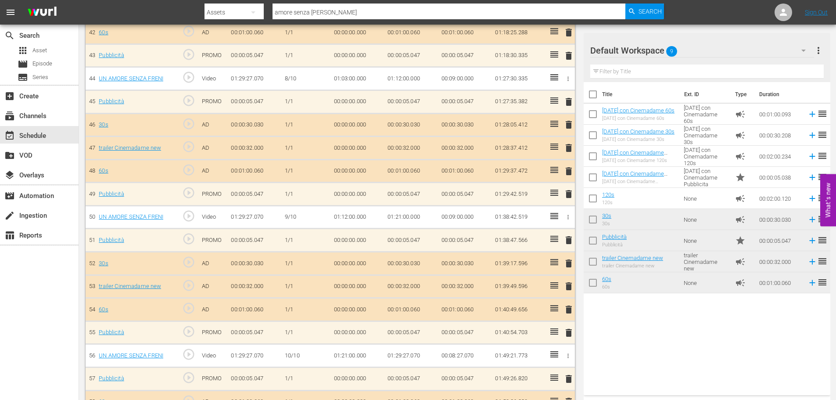
scroll to position [1296, 0]
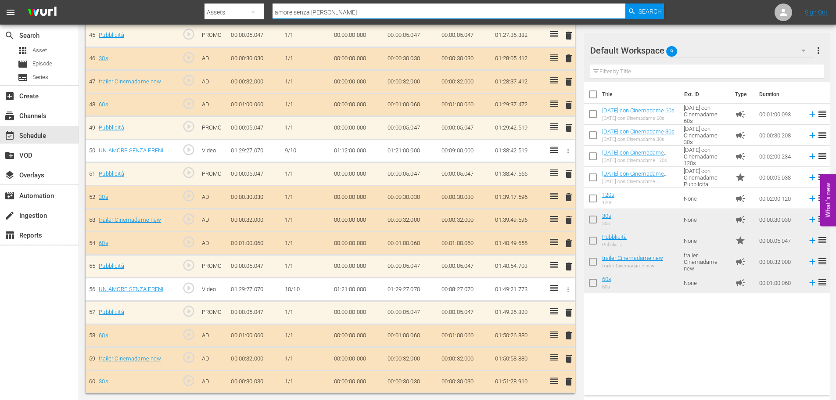
drag, startPoint x: 341, startPoint y: 10, endPoint x: 256, endPoint y: 13, distance: 84.8
click at [256, 13] on div "Search By Assets Search ID, Title, Description, Keywords, or Category amore sen…" at bounding box center [435, 12] width 460 height 21
type input "10 cose"
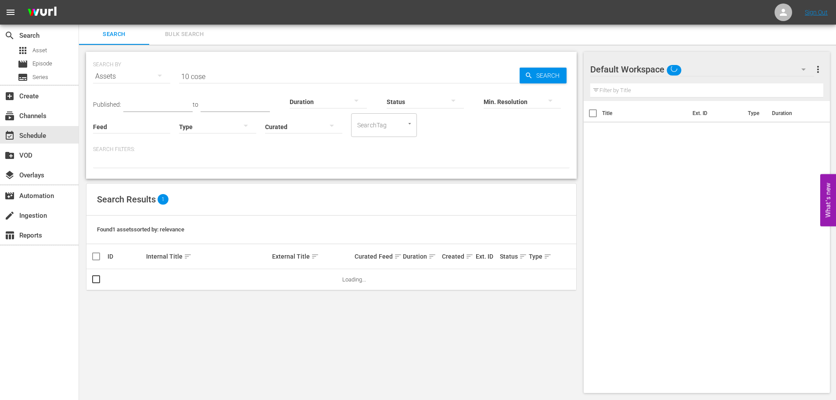
scroll to position [1, 0]
click at [162, 279] on link "10 cose di noi" at bounding box center [163, 279] width 34 height 7
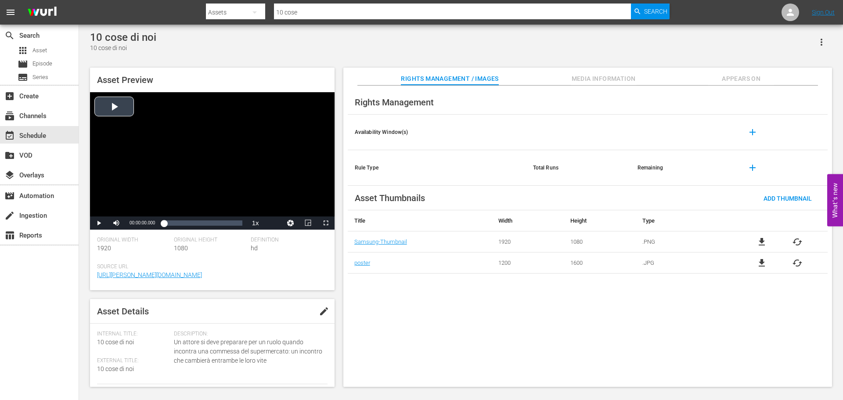
click at [194, 185] on div "Video Player" at bounding box center [212, 154] width 245 height 124
click at [197, 222] on div "00:33:58.412" at bounding box center [197, 223] width 0 height 9
click at [326, 223] on span "Video Player" at bounding box center [326, 223] width 0 height 0
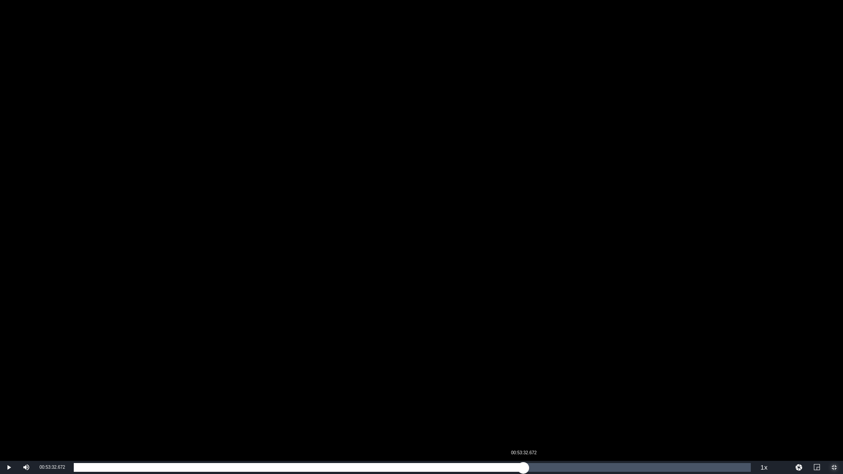
click at [523, 400] on div "Loaded : 42.21% 00:53:32.672 00:34:00.671" at bounding box center [412, 467] width 677 height 9
click at [673, 400] on div "Loaded : 66.54% 01:11:16.242 00:53:33.378" at bounding box center [412, 467] width 686 height 13
click at [715, 400] on div "Loaded : 88.89% 01:16:20.568 01:11:20.377" at bounding box center [412, 467] width 677 height 9
click at [729, 400] on div "Loaded : 95.09% 01:18:04.101 01:16:24.479" at bounding box center [412, 467] width 677 height 9
click at [743, 400] on div "Loaded : 96.95% 01:19:41.360 01:18:04.408" at bounding box center [412, 467] width 677 height 9
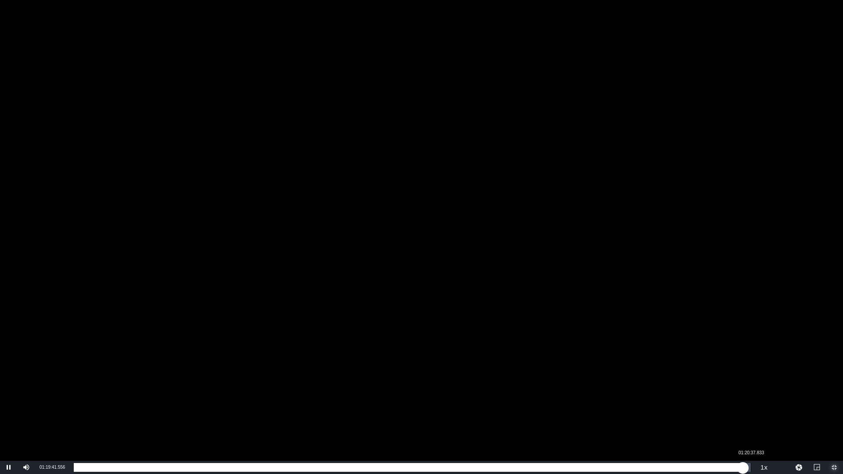
click at [753, 400] on div "Loaded : 99.07% 01:20:37.833 01:19:41.760" at bounding box center [412, 467] width 686 height 13
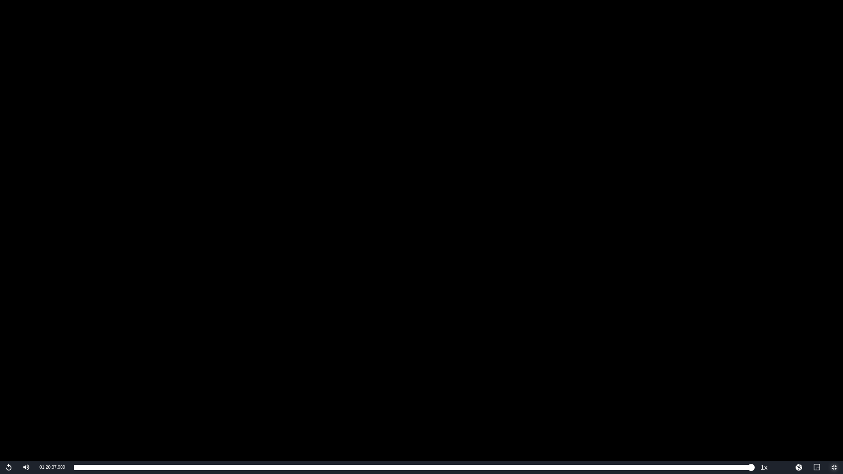
click at [834, 400] on span "Video Player" at bounding box center [834, 468] width 0 height 0
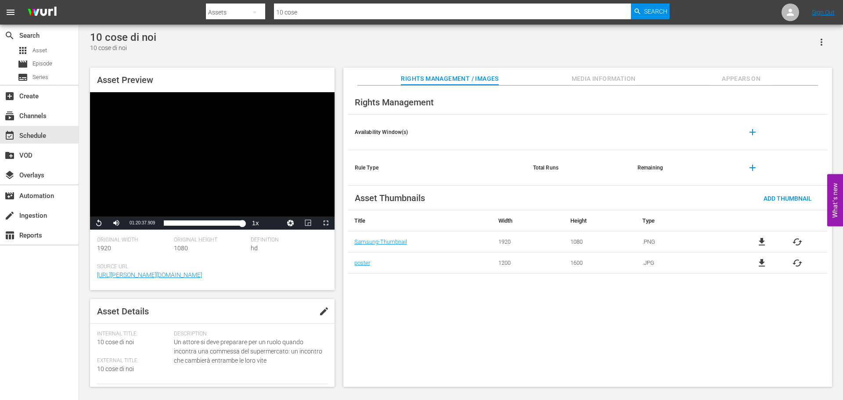
click at [333, 11] on input "10 cose" at bounding box center [452, 12] width 357 height 21
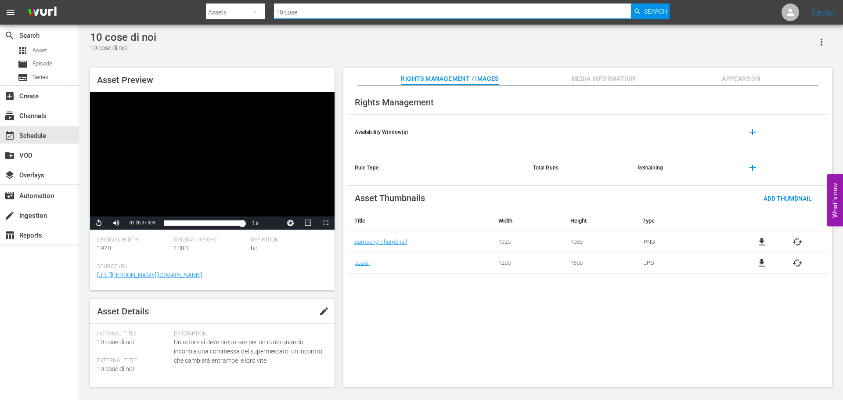
click at [333, 11] on input "10 cose" at bounding box center [452, 12] width 357 height 21
type input "ingrediente"
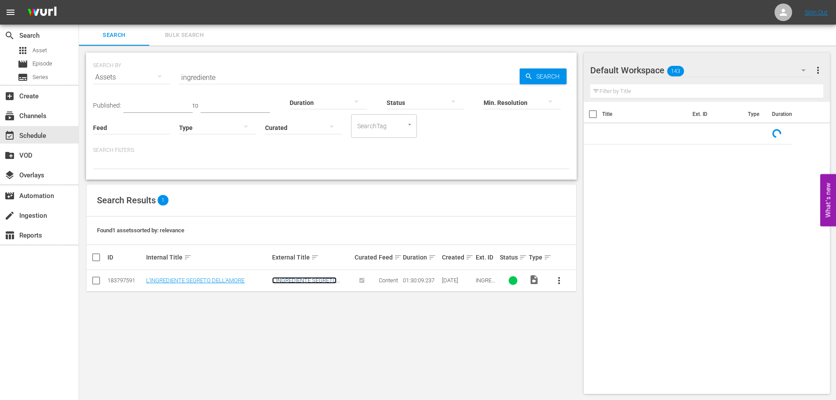
click at [287, 281] on link "L'INGREDIENTE SEGRETO DELL'AMORE" at bounding box center [304, 283] width 65 height 13
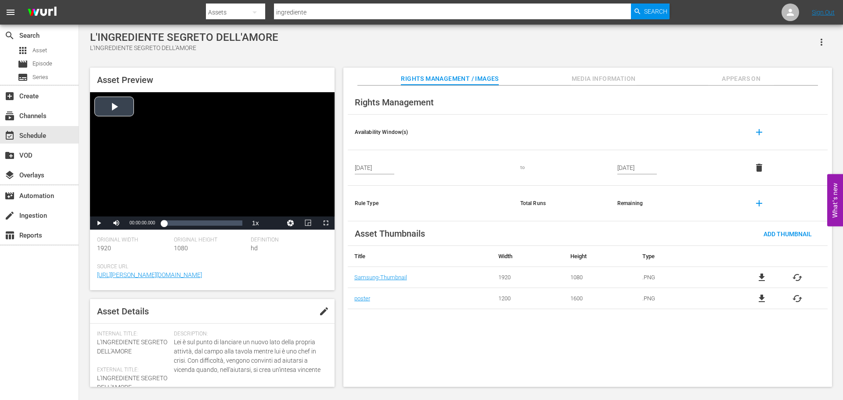
click at [181, 147] on div "Video Player" at bounding box center [212, 154] width 245 height 124
click at [205, 219] on div "Loaded : 0.33% 00:53:41.231 00:00:00.795" at bounding box center [202, 222] width 87 height 13
click at [326, 223] on span "Video Player" at bounding box center [326, 223] width 0 height 0
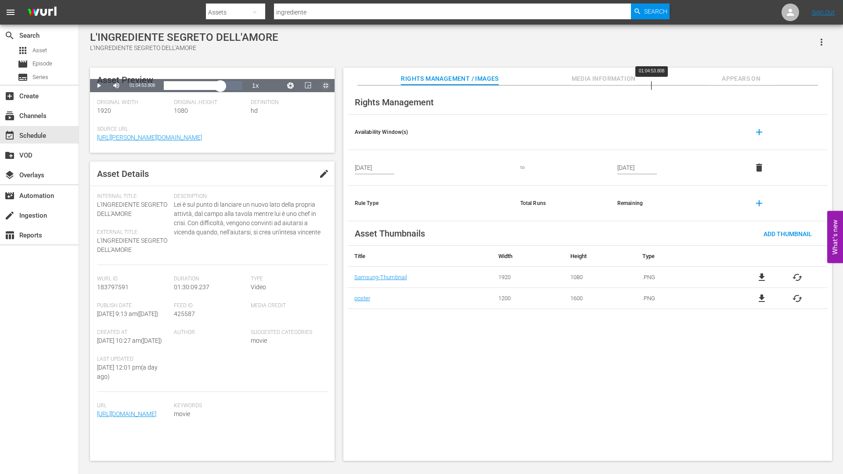
click at [246, 92] on div "Loaded : 53.40% 01:04:53.808 00:48:08.725" at bounding box center [202, 85] width 87 height 13
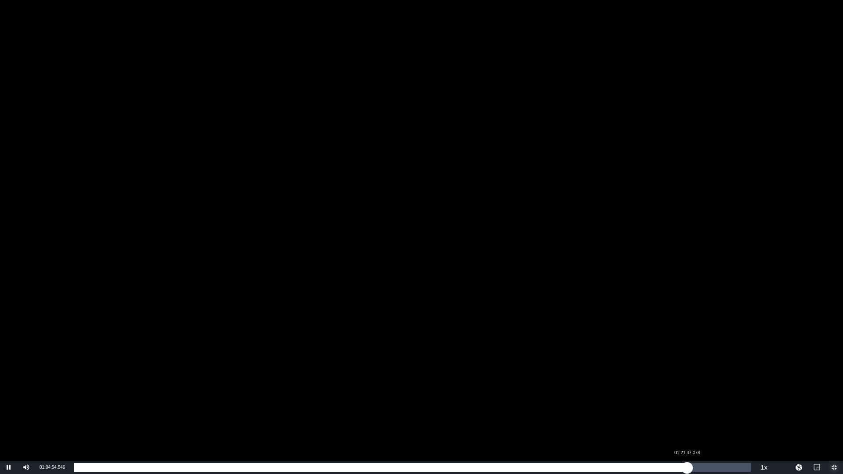
click at [688, 400] on div "Loaded : 72.17% 01:21:37.078 01:04:54.584" at bounding box center [412, 467] width 677 height 9
click at [733, 400] on div "01:27:45.411" at bounding box center [733, 467] width 0 height 9
click at [743, 400] on div "Loaded : 97.37% 01:29:06.094 01:27:46.174" at bounding box center [412, 467] width 677 height 9
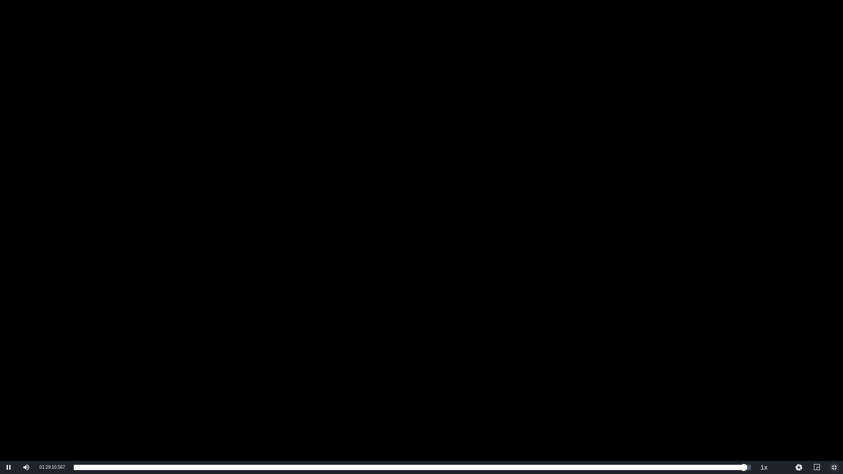
click at [834, 400] on span "Video Player" at bounding box center [834, 468] width 0 height 0
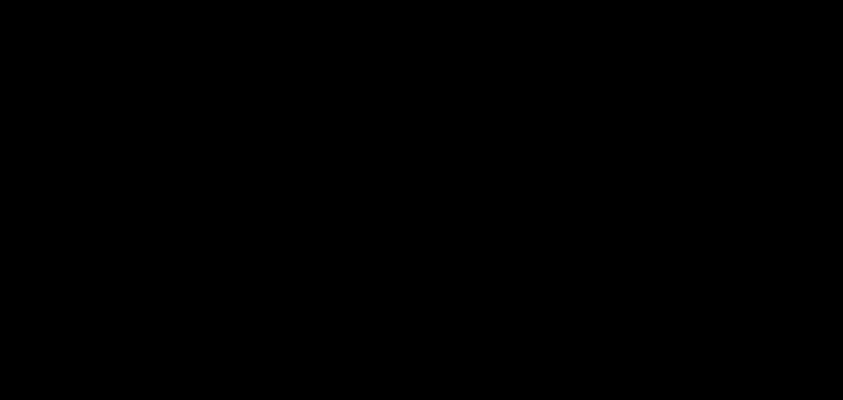
click at [299, 22] on div at bounding box center [438, 21] width 464 height 4
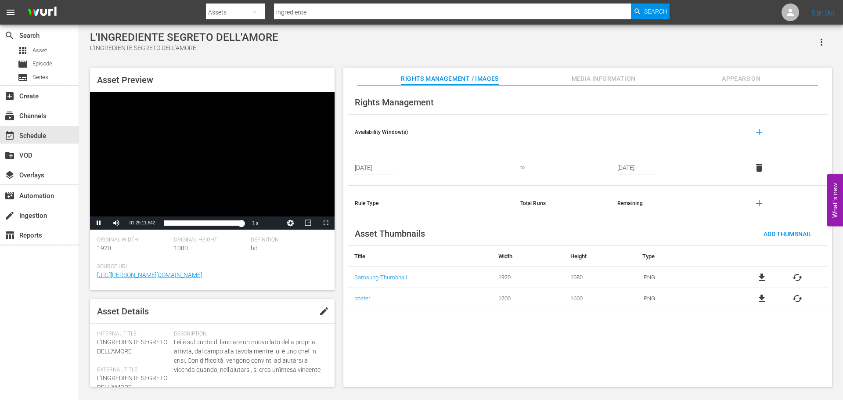
click at [299, 13] on input "ingrediente" at bounding box center [452, 12] width 357 height 21
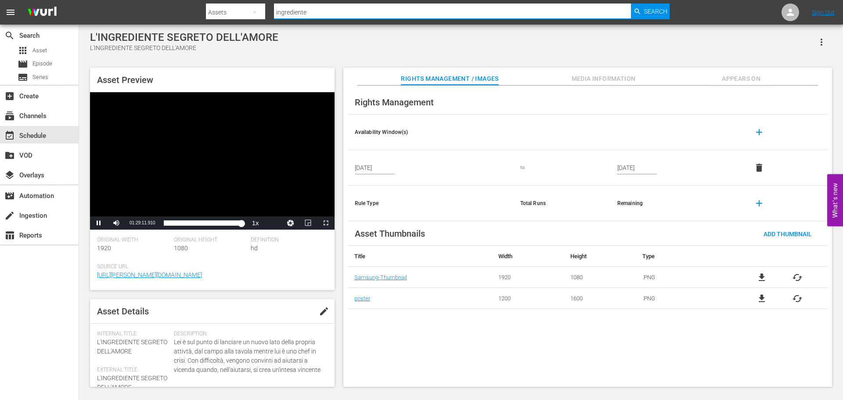
click at [299, 13] on input "ingrediente" at bounding box center [452, 12] width 357 height 21
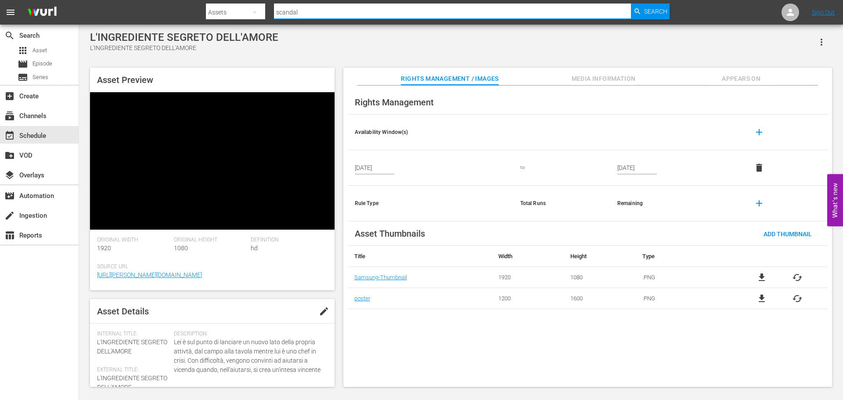
type input "scandalo"
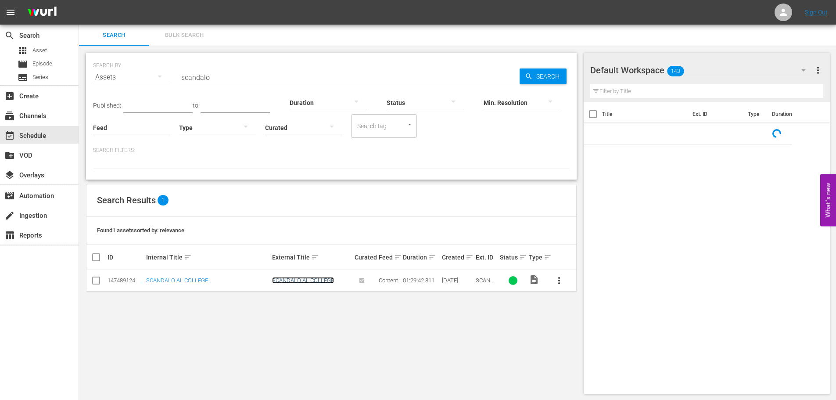
click at [304, 282] on link "SCANDALO AL COLLEGE" at bounding box center [303, 280] width 62 height 7
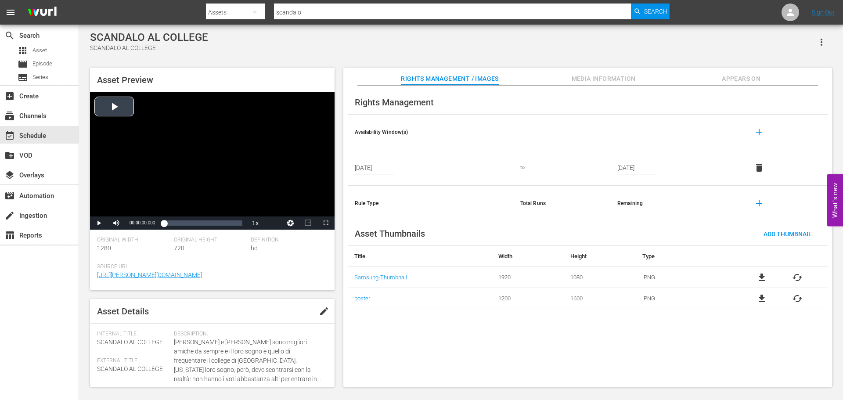
click at [204, 154] on div "Video Player" at bounding box center [212, 154] width 245 height 124
click at [326, 223] on span "Video Player" at bounding box center [326, 223] width 0 height 0
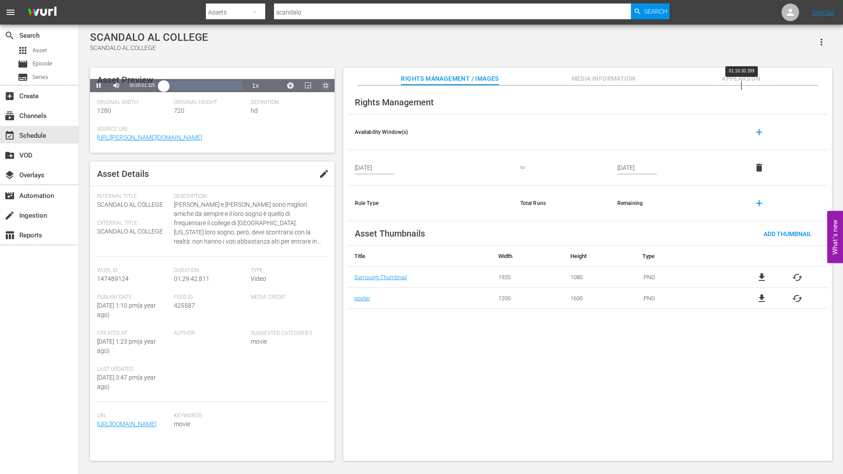
click at [242, 90] on div "Loaded : 0.11% 01:16:30.399 00:00:01.463" at bounding box center [203, 85] width 78 height 9
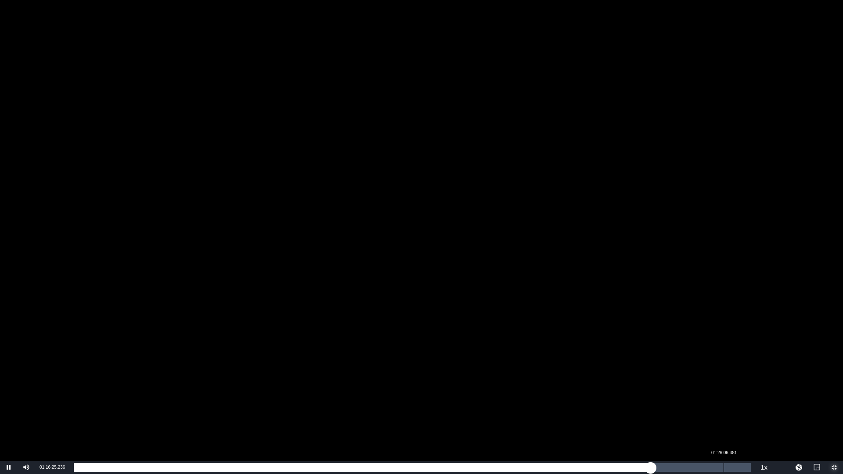
click at [724, 400] on div "Loaded : 85.47% 01:26:06.381 01:16:25.315" at bounding box center [412, 467] width 677 height 9
click at [711, 400] on div "01:26:07.932" at bounding box center [399, 467] width 650 height 9
click at [713, 400] on div "01:24:46.254" at bounding box center [394, 467] width 640 height 9
click at [715, 400] on div "01:24:56.642" at bounding box center [394, 467] width 641 height 9
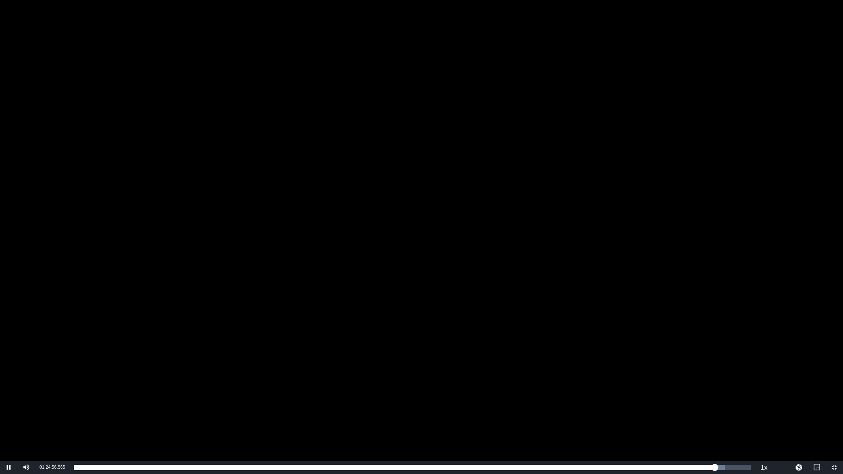
click at [586, 245] on div "Video Player" at bounding box center [421, 230] width 843 height 461
click at [834, 400] on span "Video Player" at bounding box center [834, 468] width 0 height 0
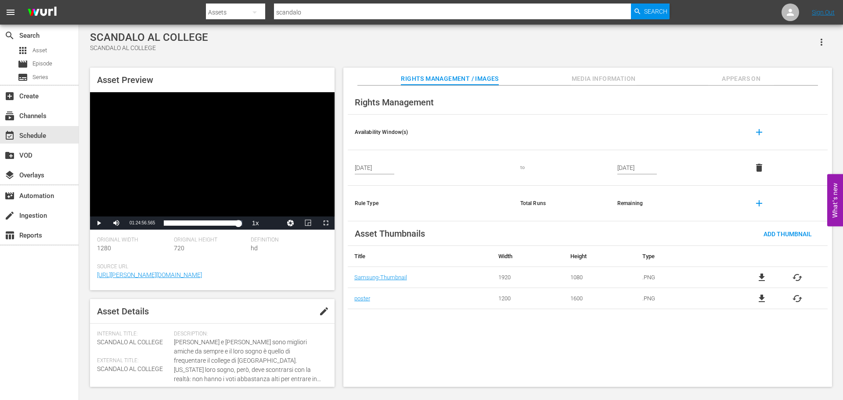
click at [326, 20] on div at bounding box center [438, 21] width 464 height 4
click at [330, 11] on input "scandalo" at bounding box center [452, 12] width 357 height 21
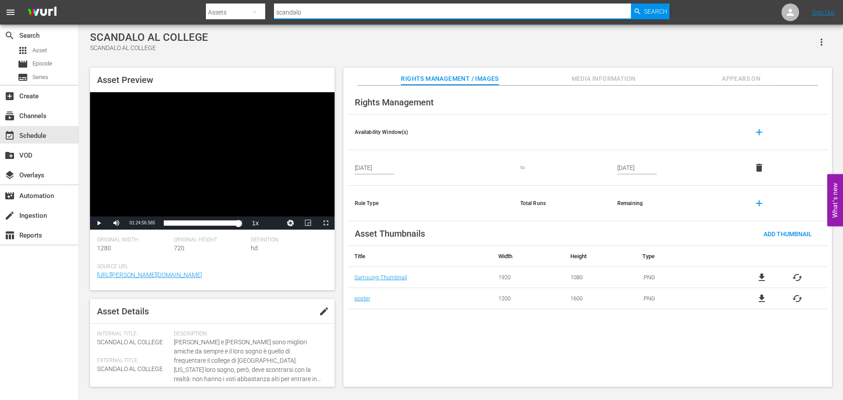
click at [330, 11] on input "scandalo" at bounding box center [452, 12] width 357 height 21
type input "perfetto"
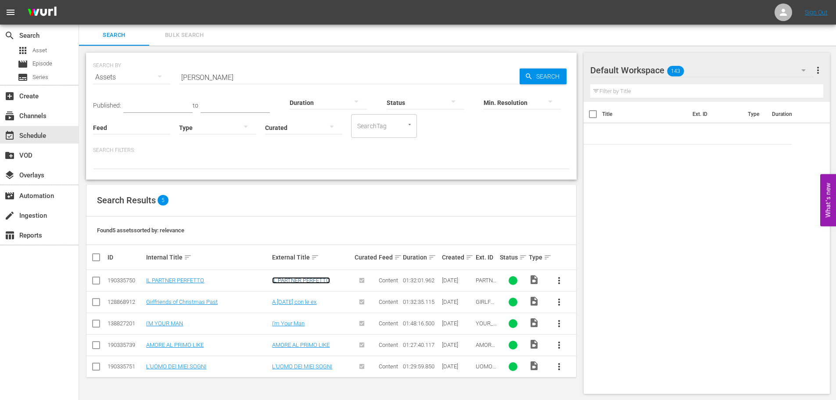
click at [295, 281] on link "IL PARTNER PERFETTO" at bounding box center [301, 280] width 58 height 7
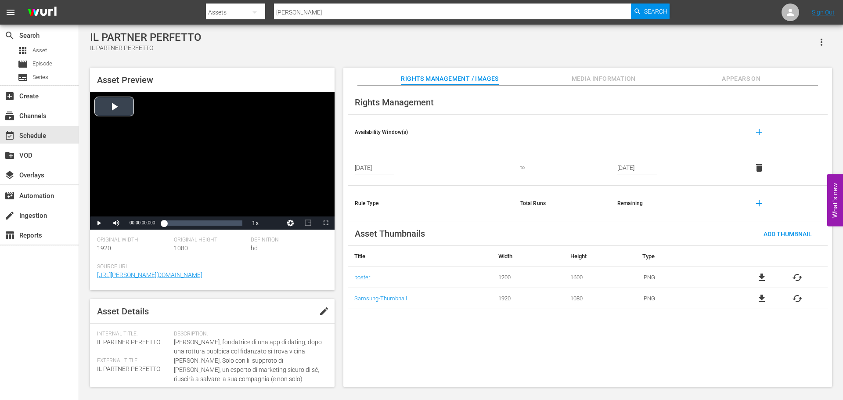
click at [176, 148] on div "Video Player" at bounding box center [212, 154] width 245 height 124
click at [326, 223] on span "Video Player" at bounding box center [326, 223] width 0 height 0
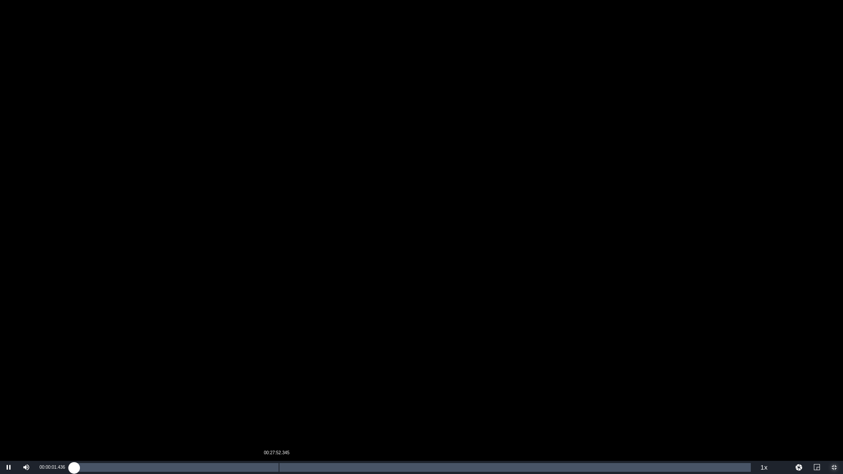
click at [279, 400] on div "Loaded : 0.11% 00:27:52.345 00:00:01.545" at bounding box center [412, 467] width 677 height 9
click at [432, 400] on div "Loaded : 30.45% 00:48:38.546 00:27:52.996" at bounding box center [412, 467] width 677 height 9
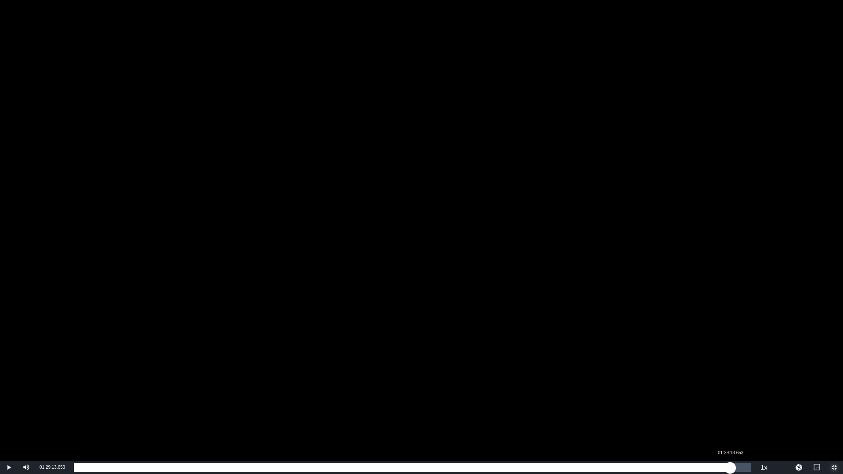
click at [730, 400] on div "Loaded : 52.86% 01:29:13.653 00:48:38.733" at bounding box center [412, 467] width 677 height 9
click at [747, 400] on div "01:31:33.313" at bounding box center [747, 467] width 0 height 9
click at [735, 400] on div "Loaded : 99.52% 01:29:53.044 01:31:33.734" at bounding box center [412, 467] width 677 height 9
click at [723, 400] on div "Loaded : 97.67% 01:28:12.775 01:29:53.197" at bounding box center [412, 467] width 677 height 9
click at [715, 400] on div "01:28:13.879" at bounding box center [394, 467] width 641 height 9
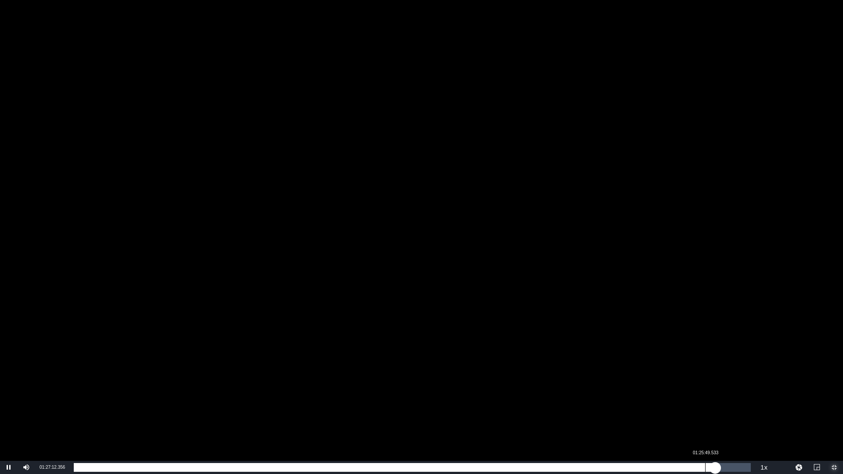
click at [705, 400] on div "01:27:12.512" at bounding box center [394, 467] width 641 height 9
click at [709, 400] on div "01:26:07.536" at bounding box center [392, 467] width 636 height 9
click at [706, 400] on div "01:26:22.237" at bounding box center [390, 467] width 632 height 9
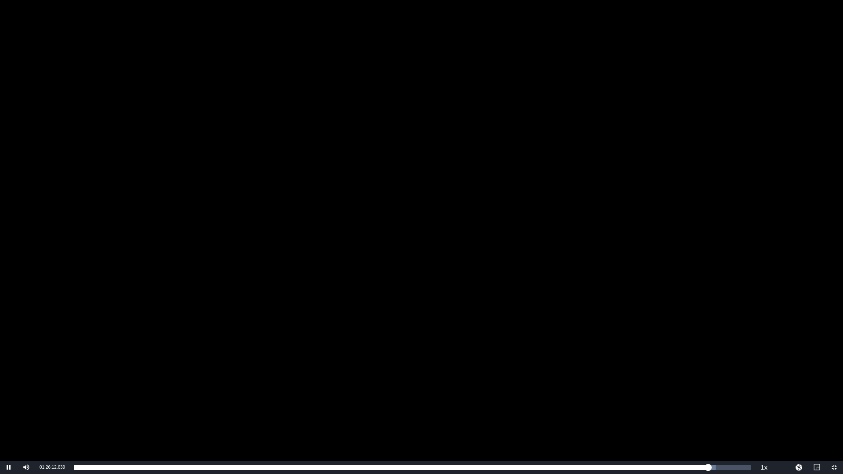
click at [589, 244] on div "Video Player" at bounding box center [421, 230] width 843 height 461
click at [834, 400] on span "Video Player" at bounding box center [834, 468] width 0 height 0
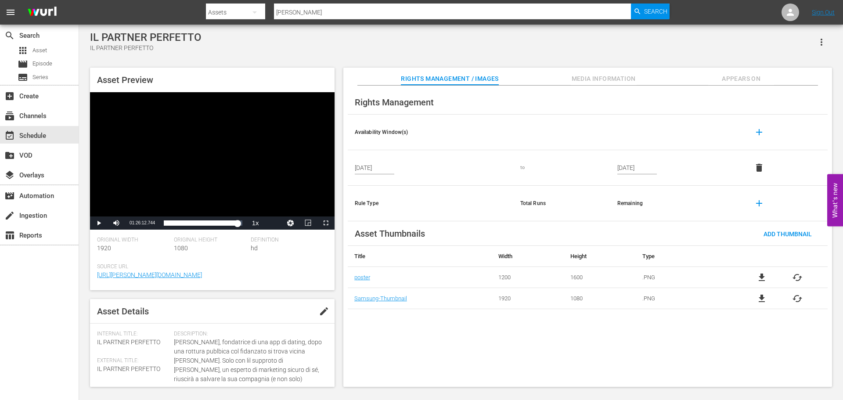
click at [356, 11] on input "perfetto" at bounding box center [452, 12] width 357 height 21
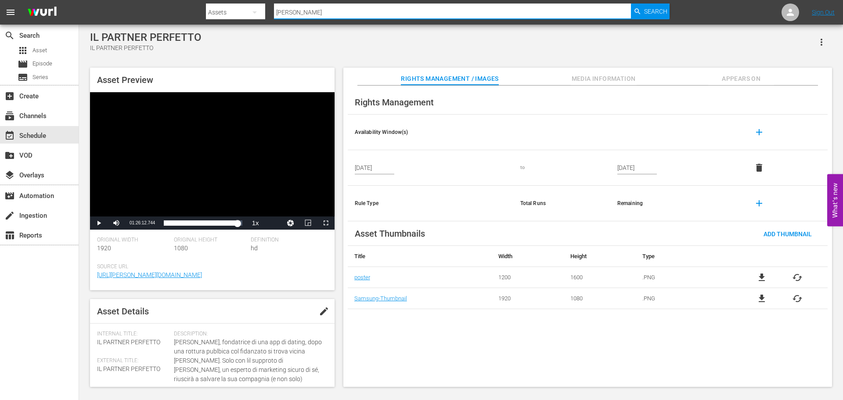
click at [356, 11] on input "perfetto" at bounding box center [452, 12] width 357 height 21
type input "migliore"
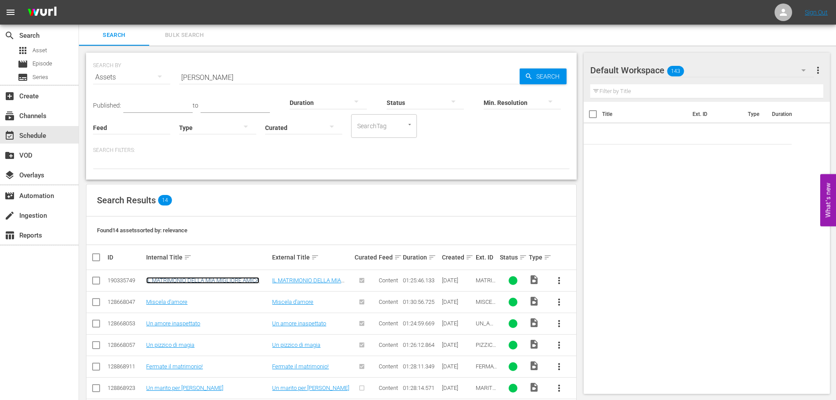
click at [214, 281] on link "IL MATRIMONIO DELLA MIA MIGLIORE AMICA" at bounding box center [202, 280] width 113 height 7
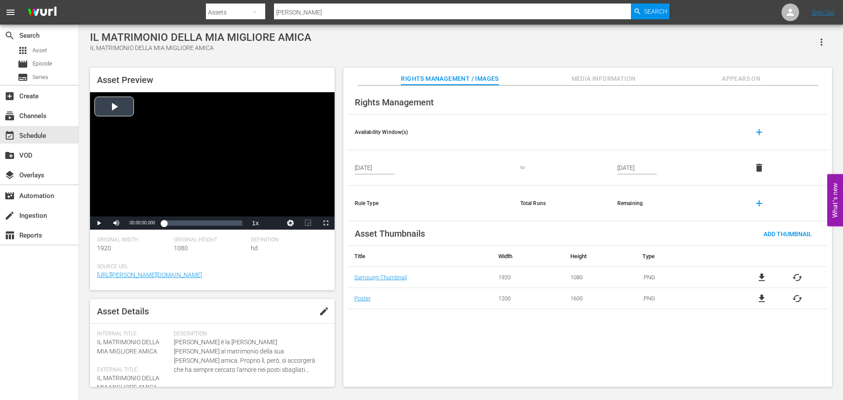
click at [186, 130] on div "Video Player" at bounding box center [212, 154] width 245 height 124
click at [184, 220] on div "00:22:09.899" at bounding box center [184, 223] width 0 height 9
click at [207, 223] on div "00:47:13.264" at bounding box center [207, 223] width 0 height 9
click at [326, 223] on span "Video Player" at bounding box center [326, 223] width 0 height 0
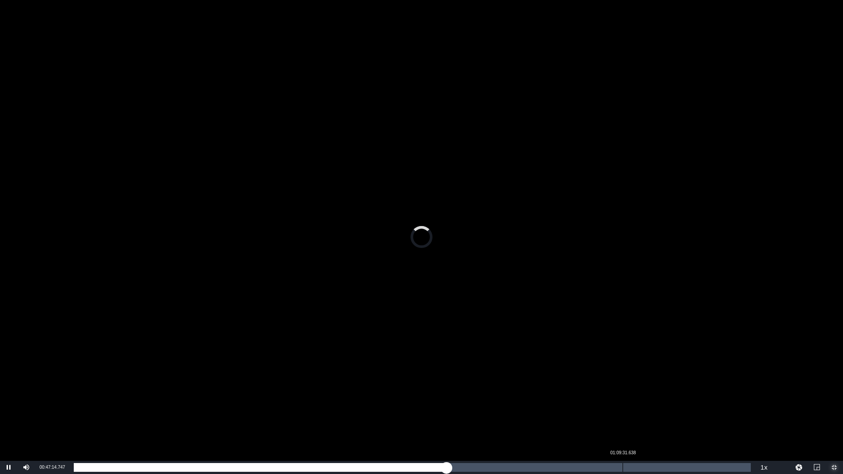
click at [624, 400] on div "Loaded : 55.09% 01:09:31.638 00:47:14.747" at bounding box center [412, 467] width 677 height 9
click at [705, 400] on div "Loaded : 81.35% 01:19:19.004 01:09:42.076" at bounding box center [412, 467] width 677 height 9
click at [726, 400] on div "Loaded : 93.37% 01:22:42.580 01:19:56.344" at bounding box center [412, 467] width 677 height 9
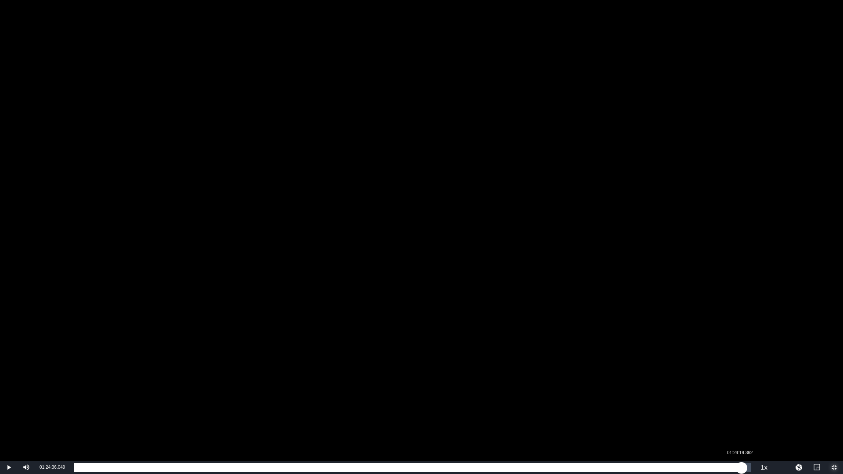
click at [742, 400] on div "Loaded : 96.40% 01:24:19.362 01:22:39.746" at bounding box center [412, 467] width 677 height 9
click at [736, 400] on div "01:24:37.291" at bounding box center [405, 467] width 663 height 9
drag, startPoint x: 736, startPoint y: 470, endPoint x: 730, endPoint y: 469, distance: 6.2
click at [730, 400] on div "01:23:56.950" at bounding box center [402, 467] width 657 height 9
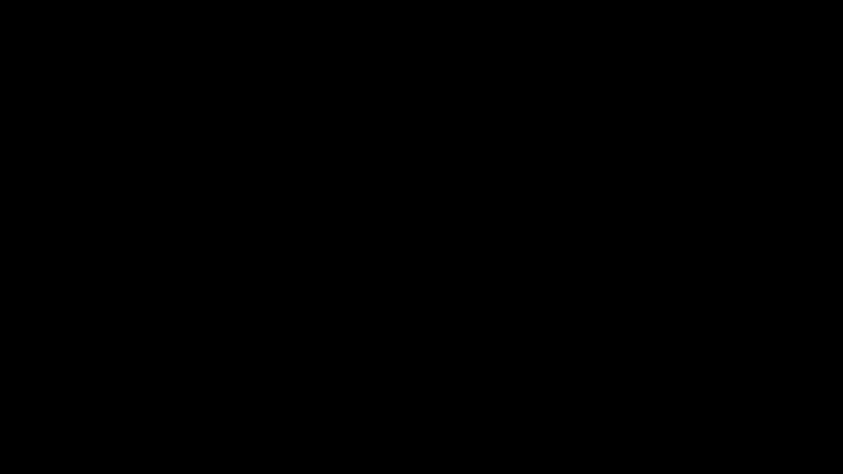
click at [697, 382] on div "Video Player" at bounding box center [421, 230] width 843 height 461
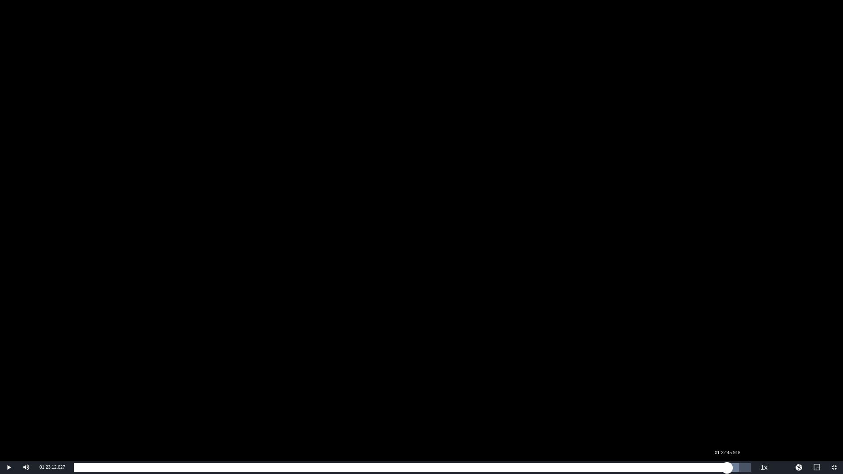
click at [727, 400] on div "01:23:12.627" at bounding box center [400, 467] width 653 height 9
click at [729, 400] on div "01:22:48.597" at bounding box center [401, 467] width 655 height 9
click at [730, 400] on div "01:22:59.383" at bounding box center [402, 467] width 656 height 9
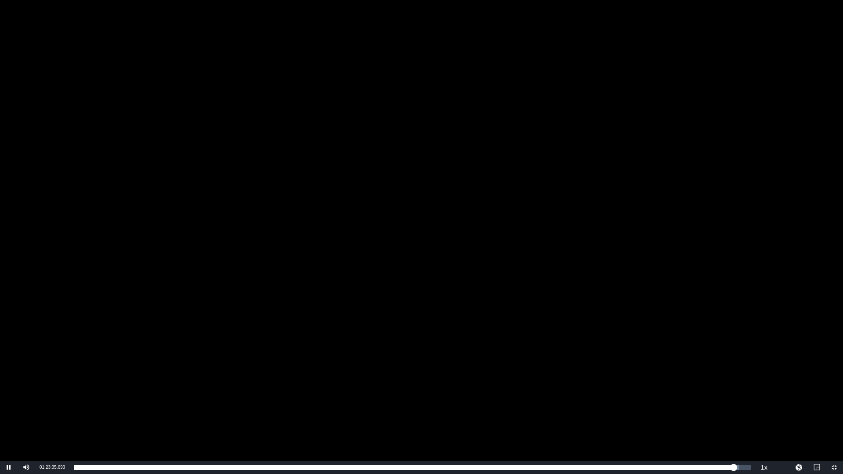
click at [705, 355] on div "Video Player" at bounding box center [421, 230] width 843 height 461
click at [711, 356] on div "Video Player" at bounding box center [421, 230] width 843 height 461
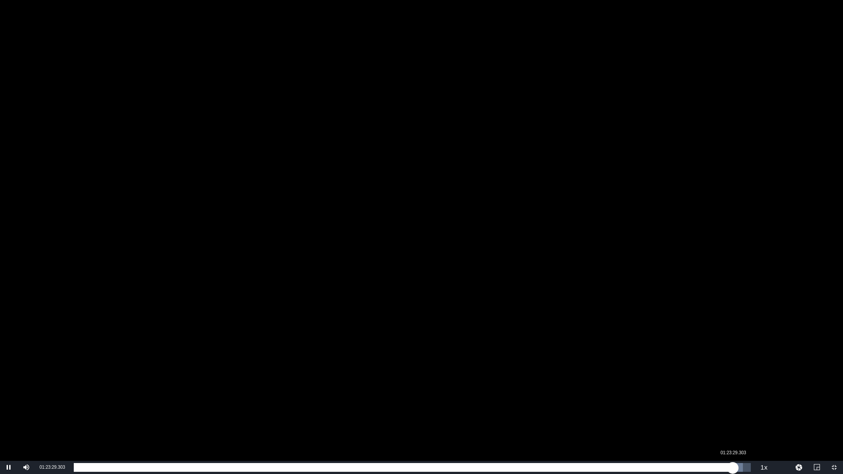
click at [733, 400] on div "01:23:29.308" at bounding box center [403, 467] width 659 height 9
click at [731, 400] on div "01:23:49.846" at bounding box center [402, 467] width 657 height 9
click at [726, 400] on div "01:23:18.123" at bounding box center [400, 467] width 652 height 9
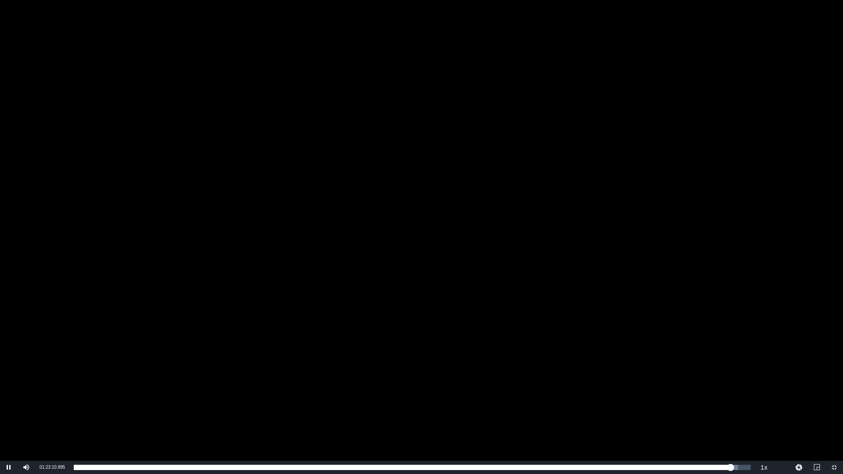
click at [608, 225] on div "Video Player" at bounding box center [421, 230] width 843 height 461
click at [834, 400] on span "Video Player" at bounding box center [834, 468] width 0 height 0
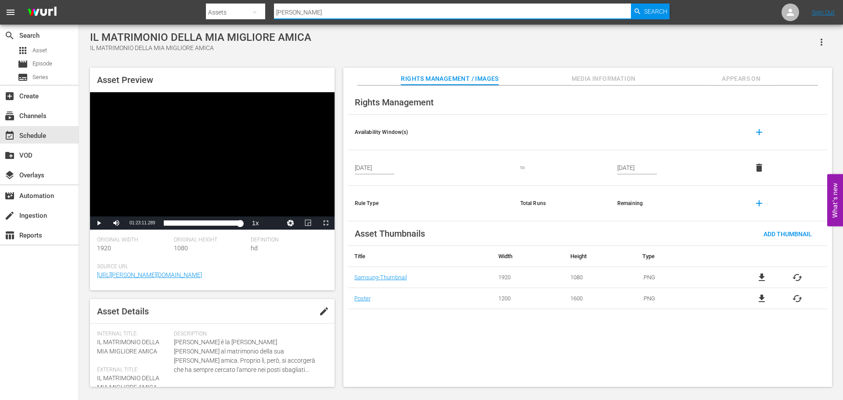
click at [293, 8] on input "migliore" at bounding box center [452, 12] width 357 height 21
type input "ossessione"
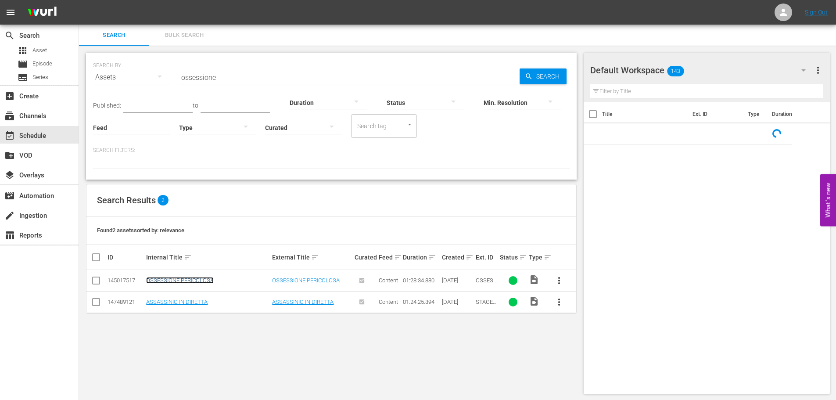
click at [187, 282] on link "OSSESSIONE PERICOLOSA" at bounding box center [180, 280] width 68 height 7
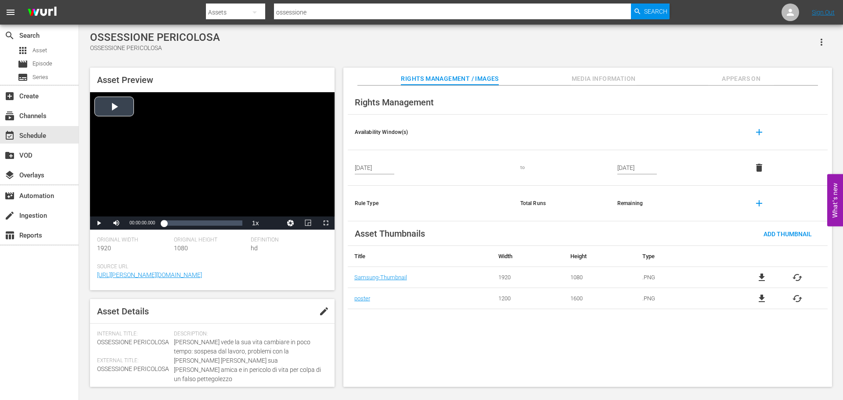
click at [252, 148] on div "Video Player" at bounding box center [212, 154] width 245 height 124
click at [326, 223] on span "Video Player" at bounding box center [326, 223] width 0 height 0
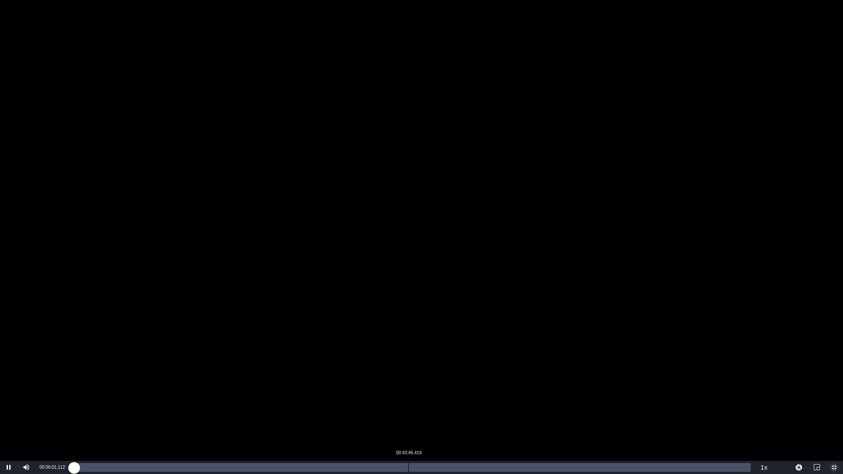
click at [407, 400] on div "Loaded : 0.11% 00:43:46.419 00:00:01.249" at bounding box center [412, 467] width 677 height 9
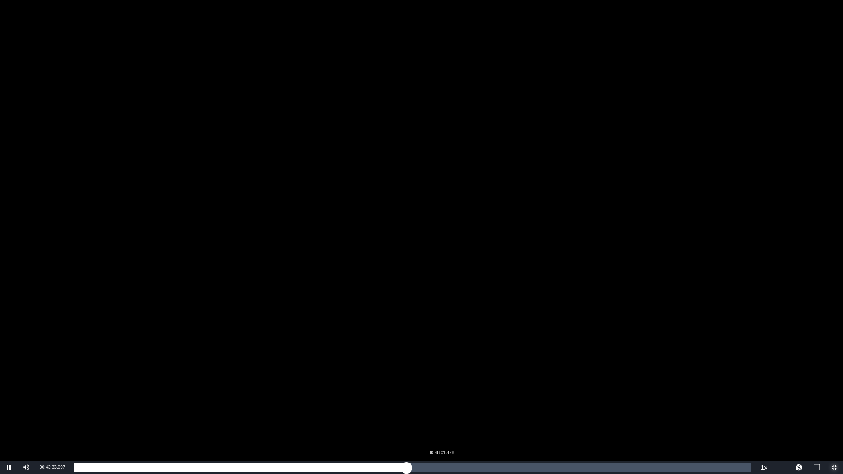
click at [441, 400] on div "Loaded : 49.27% 00:48:01.478 00:43:33.278" at bounding box center [412, 467] width 677 height 9
click at [726, 400] on div "01:25:18.415" at bounding box center [726, 467] width 0 height 9
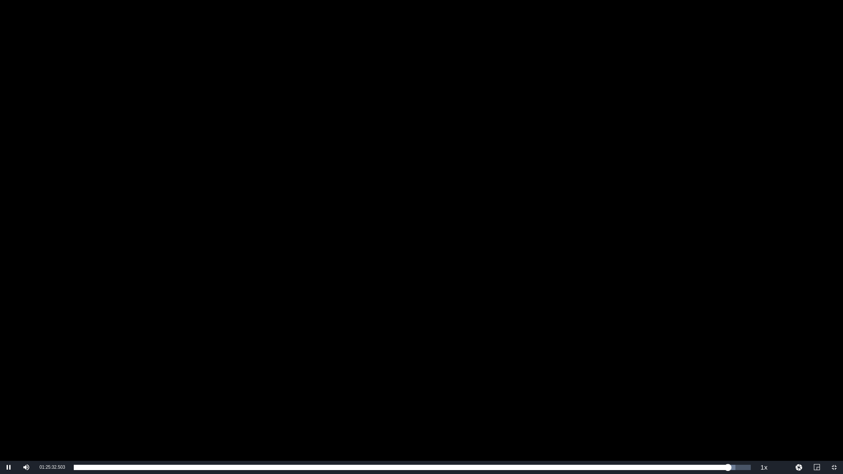
click at [467, 241] on div "Video Player" at bounding box center [421, 230] width 843 height 461
click at [528, 203] on div "Video Player" at bounding box center [421, 230] width 843 height 461
click at [834, 400] on span "Video Player" at bounding box center [834, 468] width 0 height 0
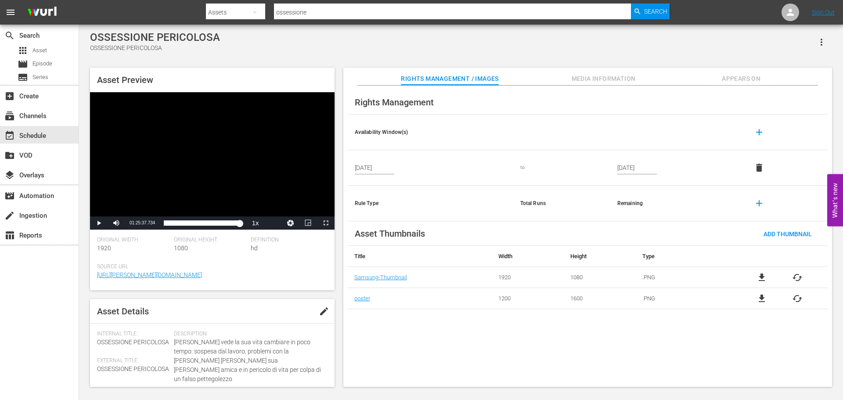
click at [275, 5] on input "ossessione" at bounding box center [452, 12] width 357 height 21
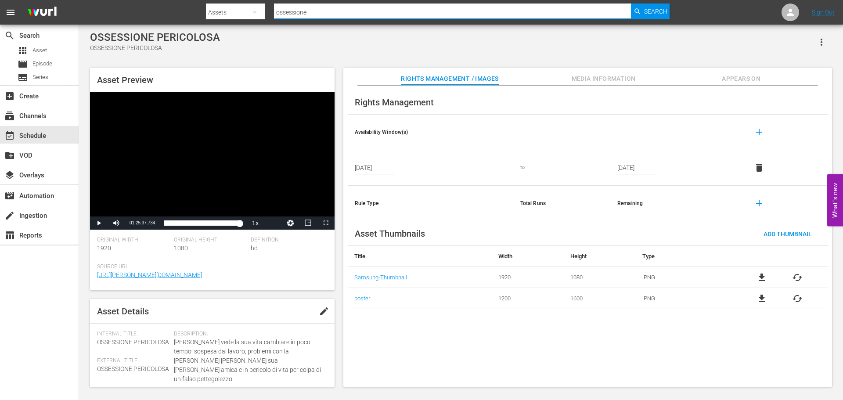
click at [284, 12] on input "ossessione" at bounding box center [452, 12] width 357 height 21
type input "sogni"
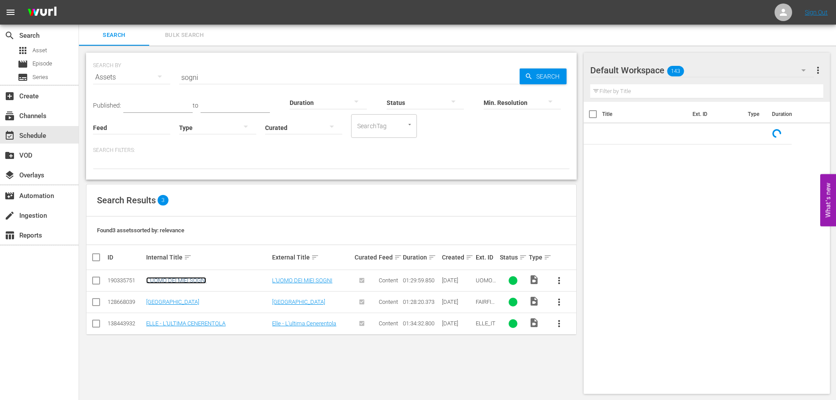
click at [200, 280] on link "L'UOMO DEI MIEI SOGNI" at bounding box center [176, 280] width 60 height 7
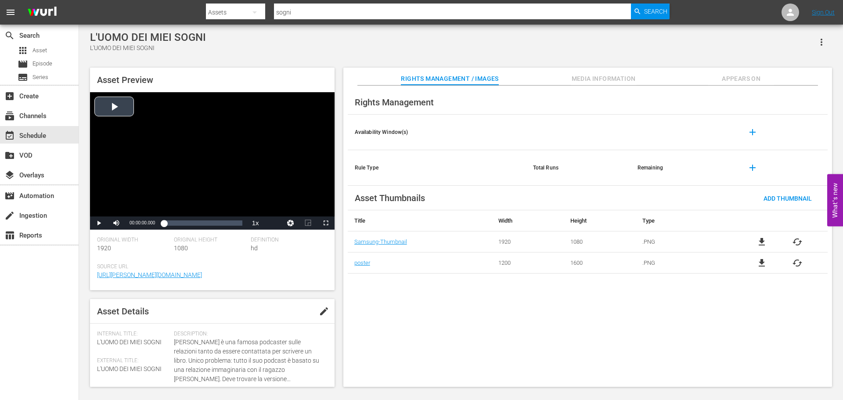
click at [225, 119] on div "Video Player" at bounding box center [212, 154] width 245 height 124
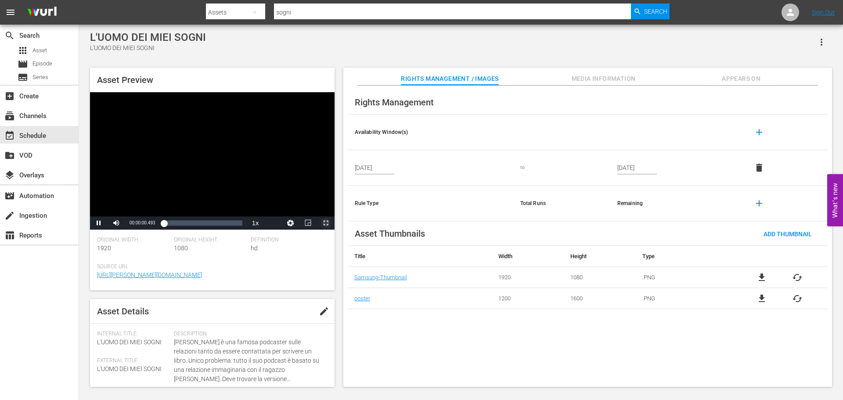
click at [326, 223] on span "Video Player" at bounding box center [326, 223] width 0 height 0
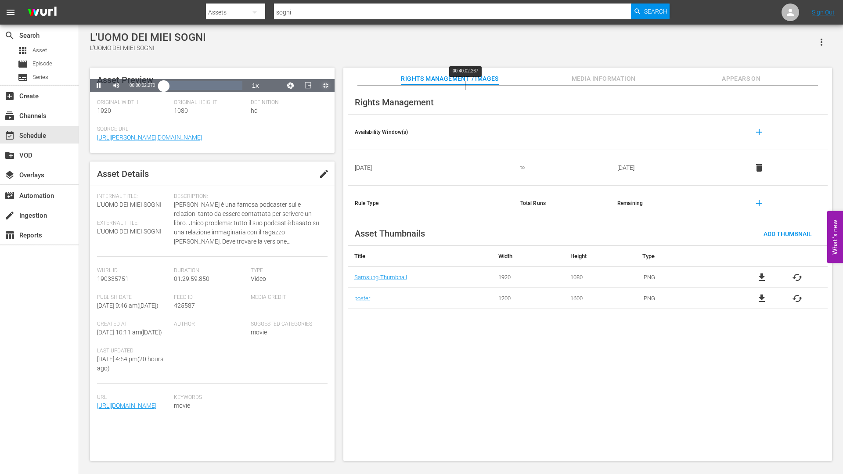
click at [242, 90] on div "Loaded : 0.11% 00:40:02.267 00:00:02.498" at bounding box center [203, 85] width 78 height 9
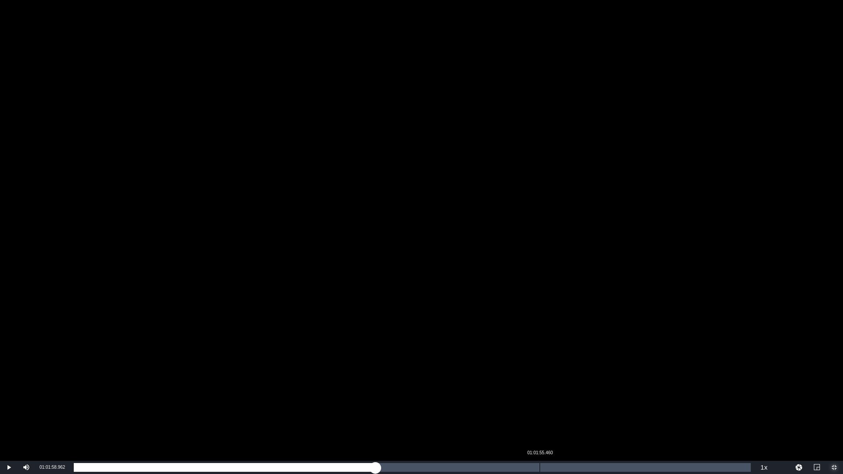
click at [540, 400] on div "01:01:55.460" at bounding box center [540, 467] width 0 height 9
click at [703, 400] on div "Loaded : 69.07% 01:23:41.650 01:02:00.033" at bounding box center [412, 467] width 677 height 9
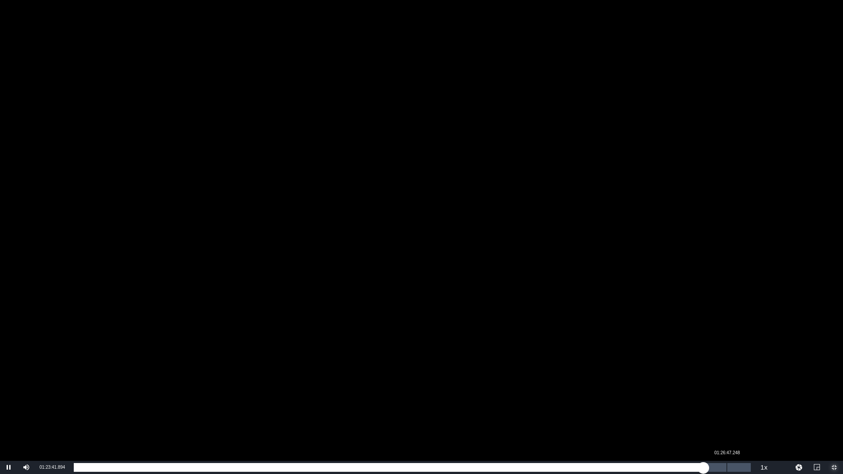
click at [725, 400] on div "Loaded : 93.10% 01:26:47.248 01:23:41.924" at bounding box center [412, 467] width 677 height 9
click at [741, 400] on div "01:28:42.809" at bounding box center [741, 467] width 0 height 9
click at [728, 400] on div "01:26:57.753" at bounding box center [728, 467] width 0 height 9
drag, startPoint x: 726, startPoint y: 468, endPoint x: 731, endPoint y: 467, distance: 5.6
click at [731, 400] on div "01:26:43.746" at bounding box center [403, 467] width 658 height 9
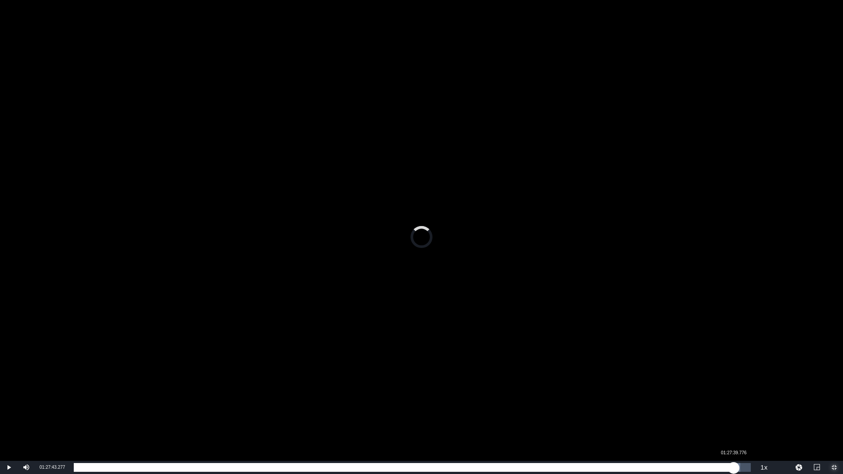
click at [734, 400] on div "01:28:29.282" at bounding box center [404, 467] width 660 height 9
click at [731, 400] on div "01:27:25.785" at bounding box center [403, 467] width 658 height 9
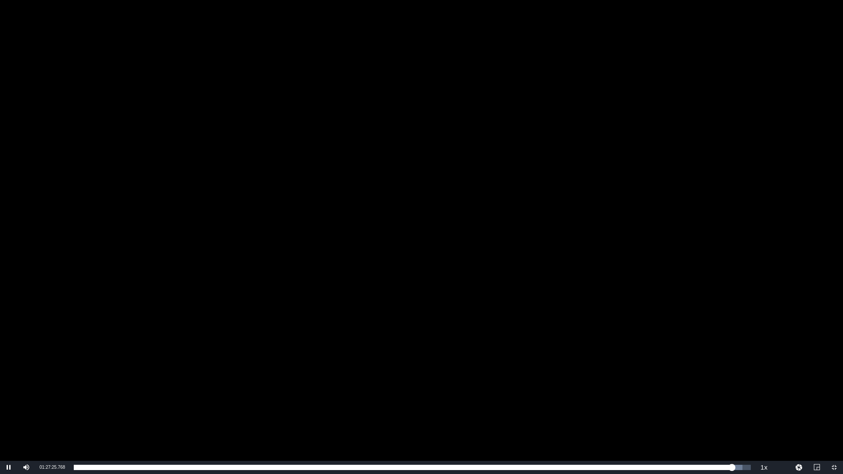
click at [527, 226] on div "Video Player" at bounding box center [421, 230] width 843 height 461
click at [502, 161] on div "Video Player" at bounding box center [421, 230] width 843 height 461
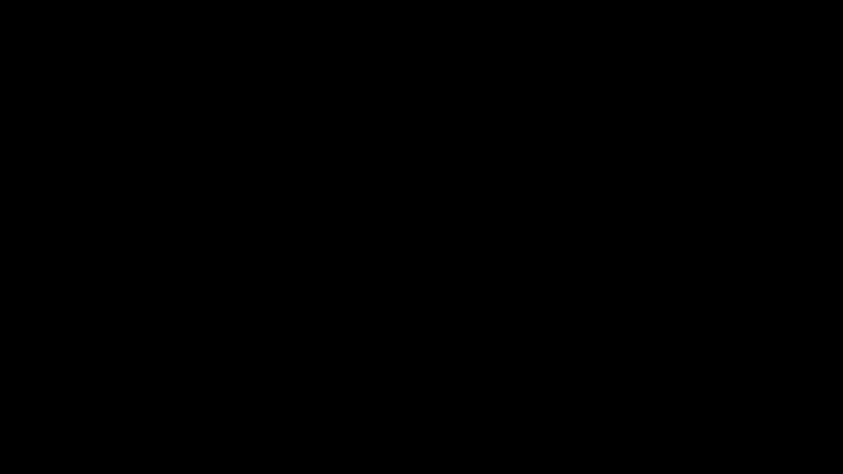
click at [544, 185] on div "Video Player" at bounding box center [421, 230] width 843 height 461
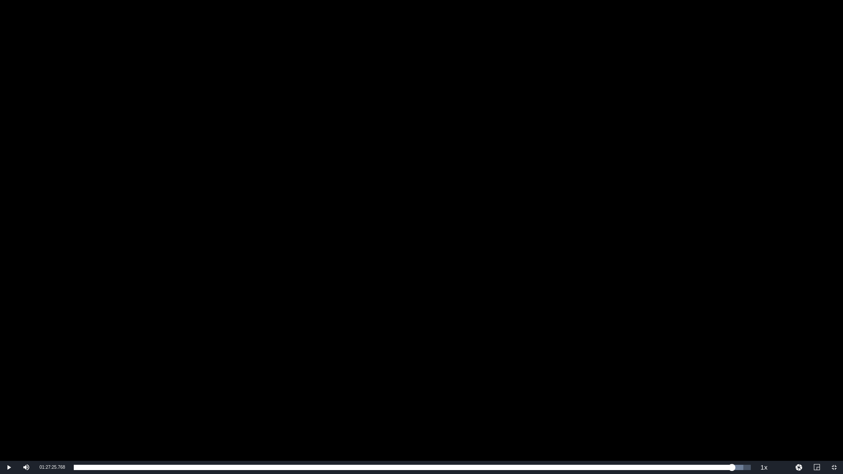
click at [544, 185] on div "Video Player" at bounding box center [421, 230] width 843 height 461
click at [834, 400] on span "Video Player" at bounding box center [834, 468] width 0 height 0
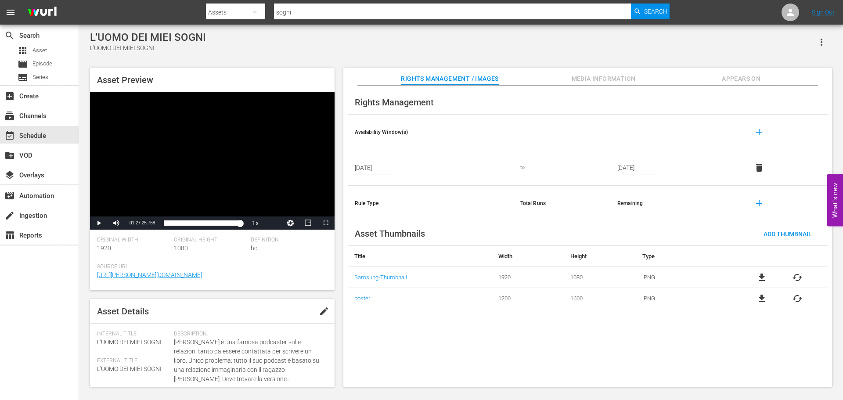
click at [745, 75] on span "Appears On" at bounding box center [741, 78] width 66 height 11
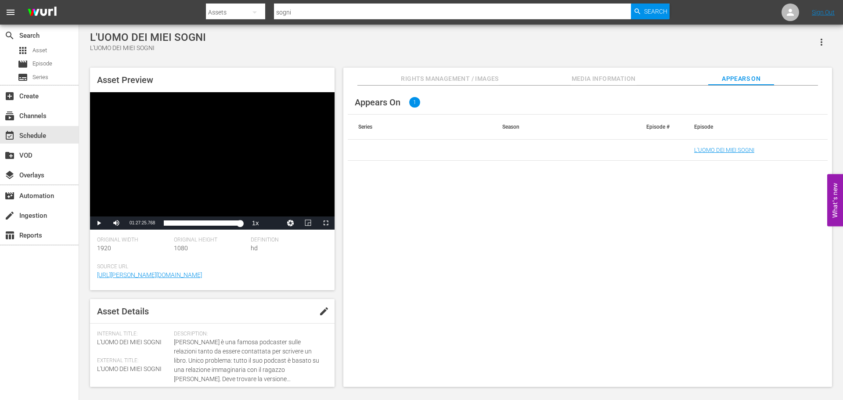
click at [441, 7] on input "sogni" at bounding box center [452, 12] width 357 height 21
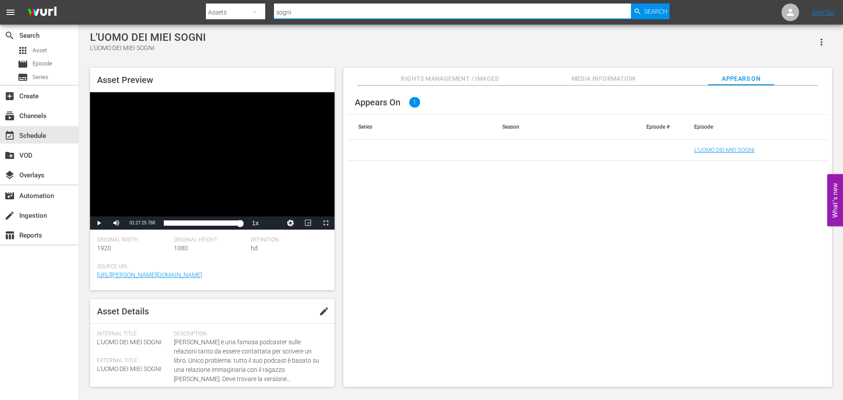
click at [441, 7] on input "sogni" at bounding box center [452, 12] width 357 height 21
type input "p"
type input "freni"
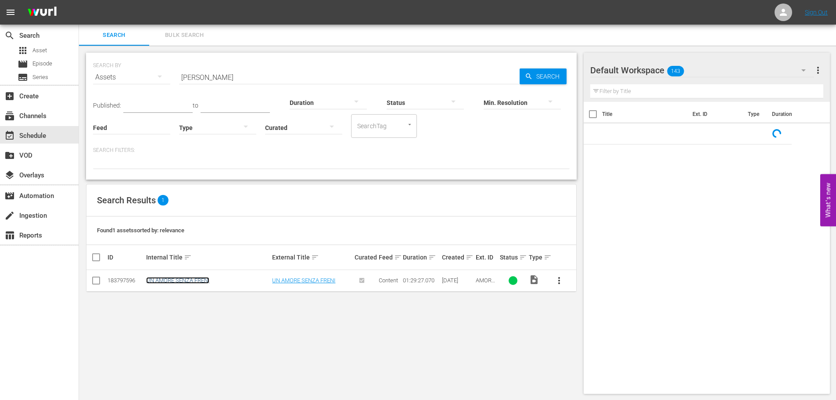
click at [174, 283] on link "UN AMORE SENZA FRENI" at bounding box center [177, 280] width 63 height 7
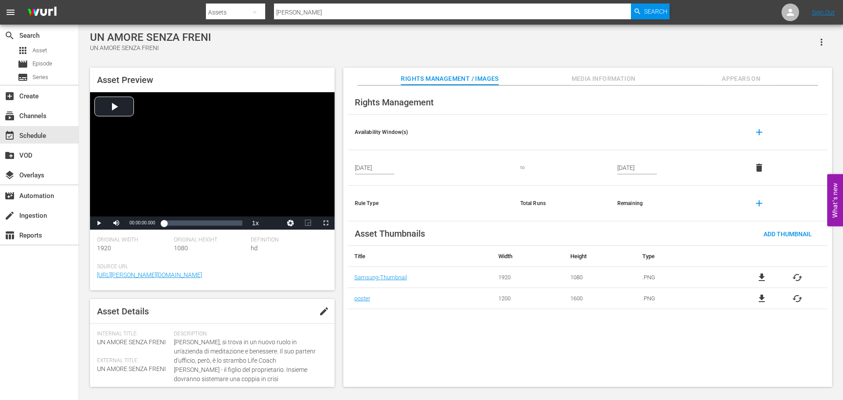
click at [736, 71] on button "Appears On" at bounding box center [741, 77] width 66 height 18
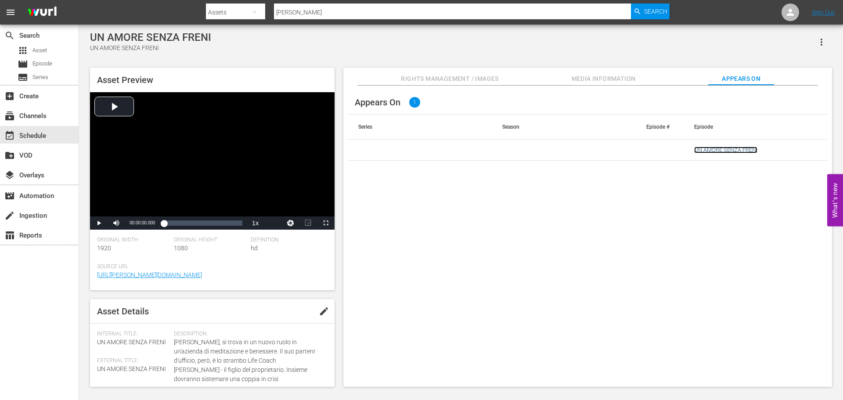
click at [724, 150] on link "UN AMORE SENZA FRENI" at bounding box center [725, 150] width 63 height 7
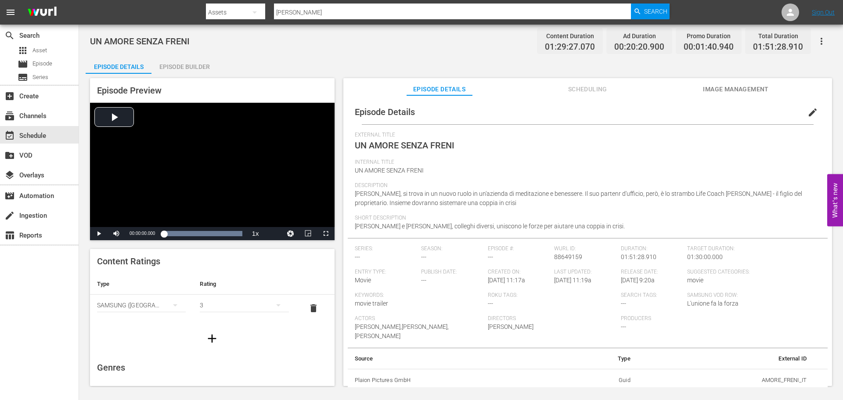
click at [198, 65] on div "Episode Builder" at bounding box center [184, 66] width 66 height 21
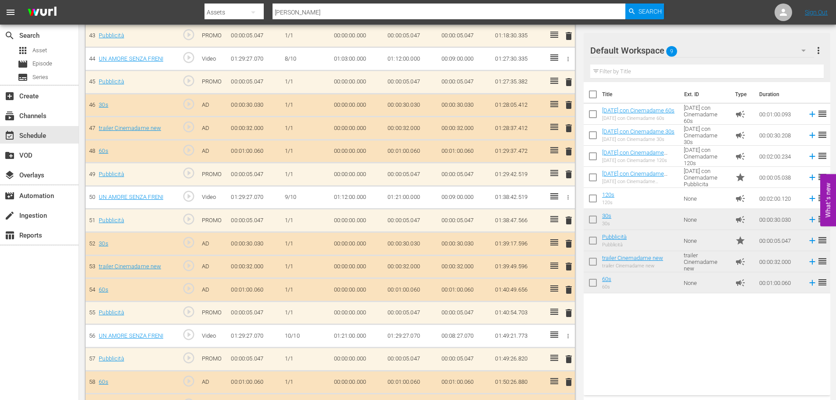
scroll to position [1296, 0]
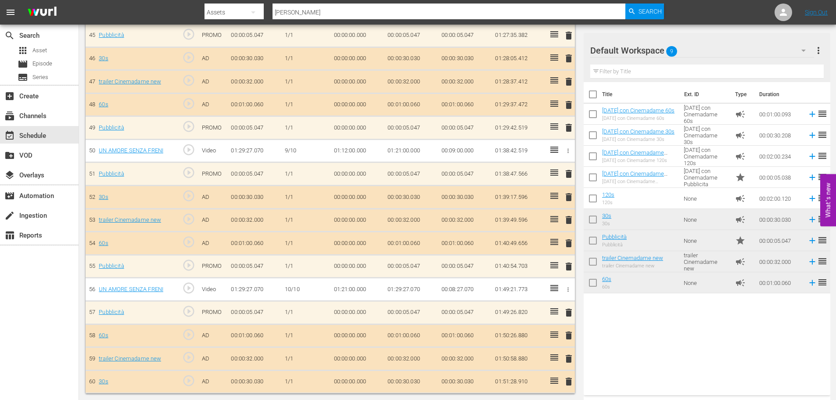
click at [526, 13] on input "freni" at bounding box center [449, 12] width 353 height 21
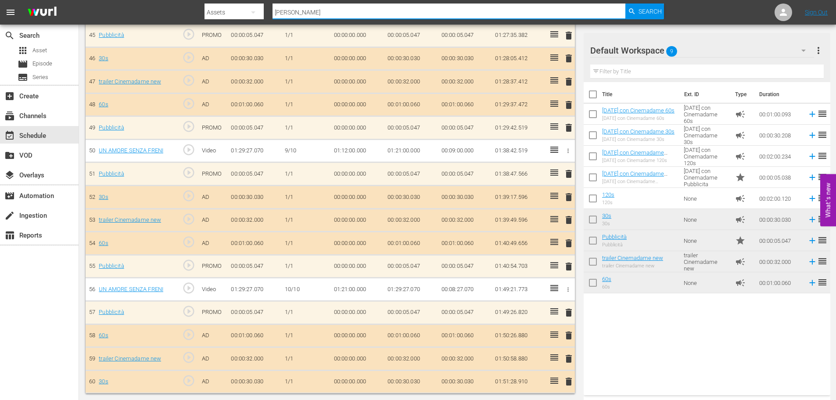
click at [526, 13] on input "freni" at bounding box center [449, 12] width 353 height 21
type input "scandalo"
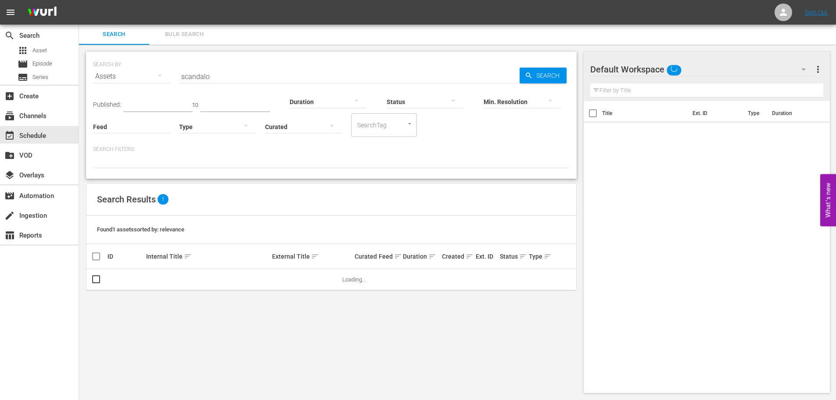
scroll to position [1, 0]
click at [182, 275] on td "SCANDALO AL COLLEGE" at bounding box center [208, 280] width 126 height 22
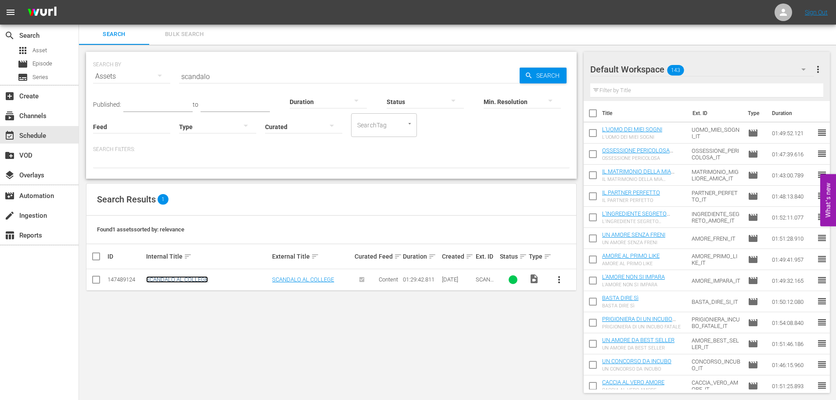
click at [180, 279] on link "SCANDALO AL COLLEGE" at bounding box center [177, 279] width 62 height 7
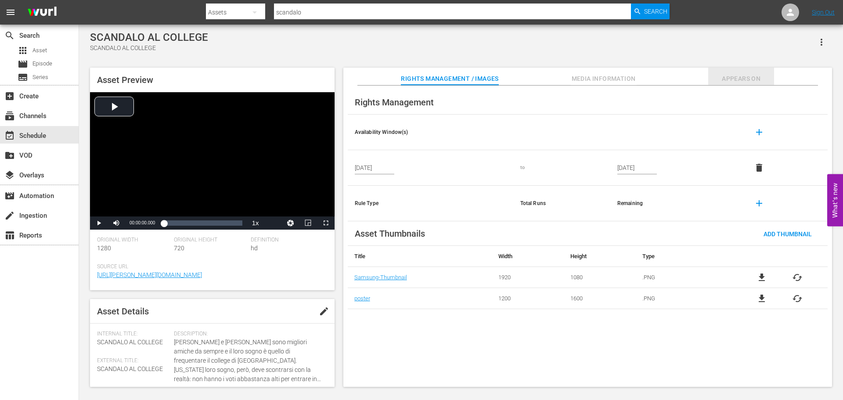
click at [740, 75] on span "Appears On" at bounding box center [741, 78] width 66 height 11
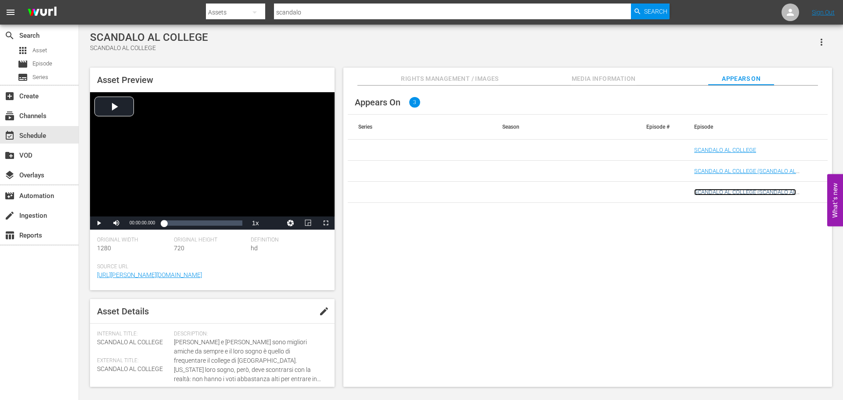
click at [788, 194] on link "SCANDALO AL COLLEGE (SCANDALO AL COLLEGE (VARIANT))" at bounding box center [745, 195] width 102 height 13
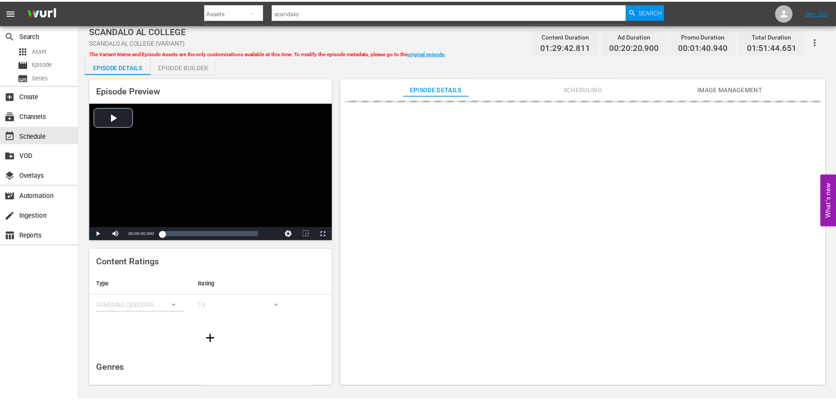
scroll to position [44, 0]
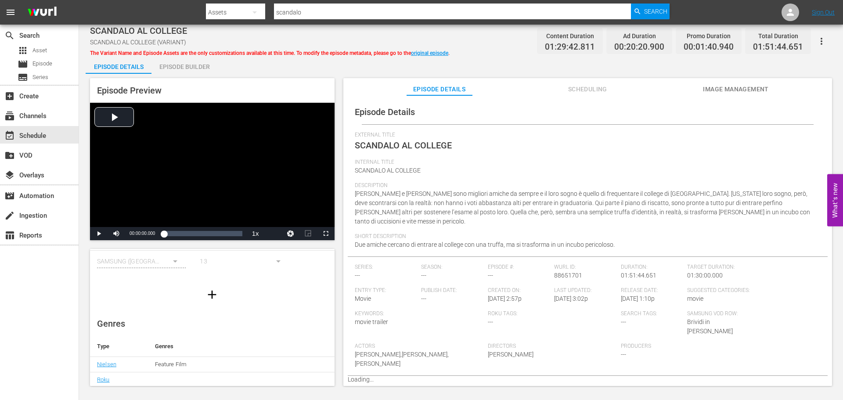
click at [202, 67] on div "Episode Builder" at bounding box center [184, 66] width 66 height 21
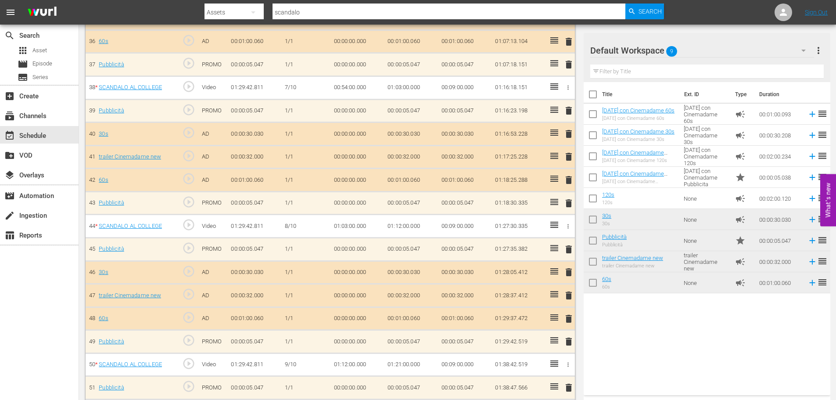
scroll to position [1296, 0]
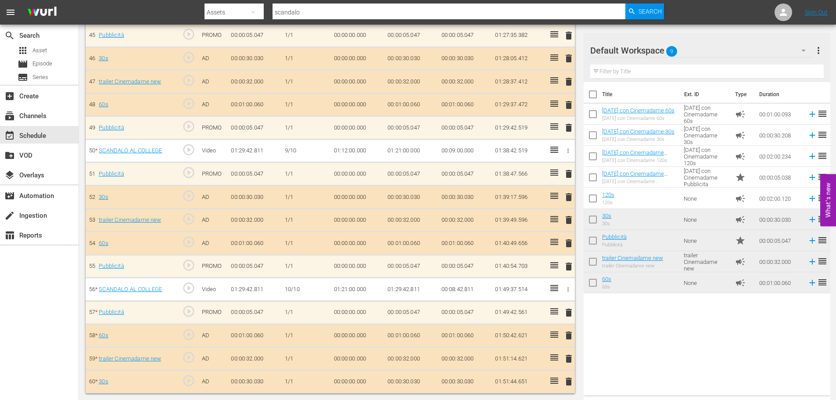
click at [299, 20] on div at bounding box center [435, 21] width 460 height 4
click at [303, 11] on input "scandalo" at bounding box center [449, 12] width 353 height 21
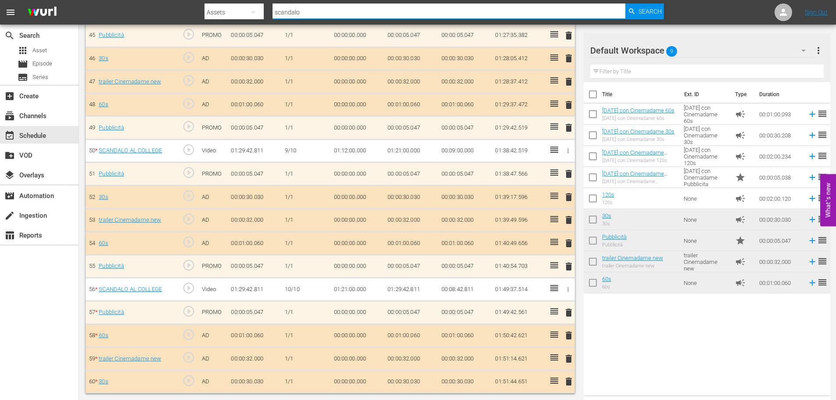
click at [303, 11] on input "scandalo" at bounding box center [449, 12] width 353 height 21
type input "partner"
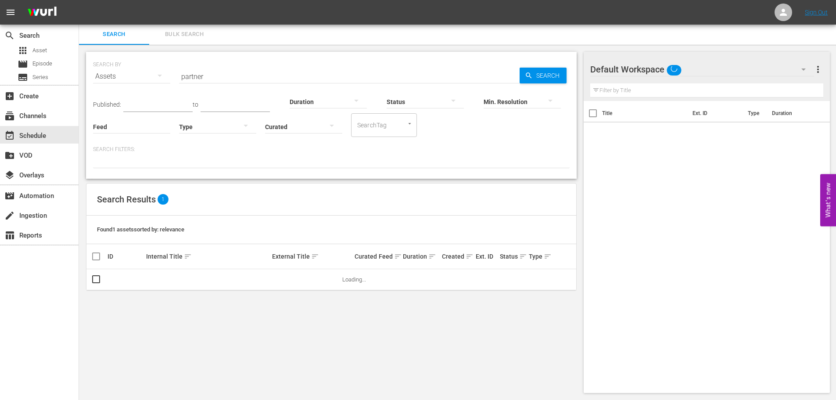
scroll to position [1, 0]
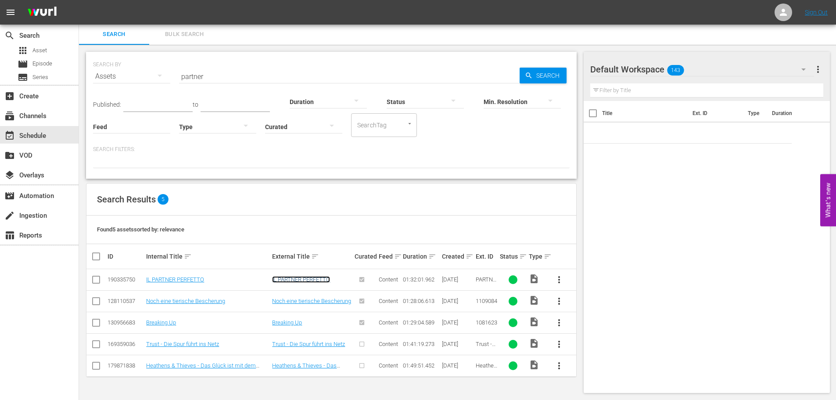
click at [295, 277] on link "IL PARTNER PERFETTO" at bounding box center [301, 279] width 58 height 7
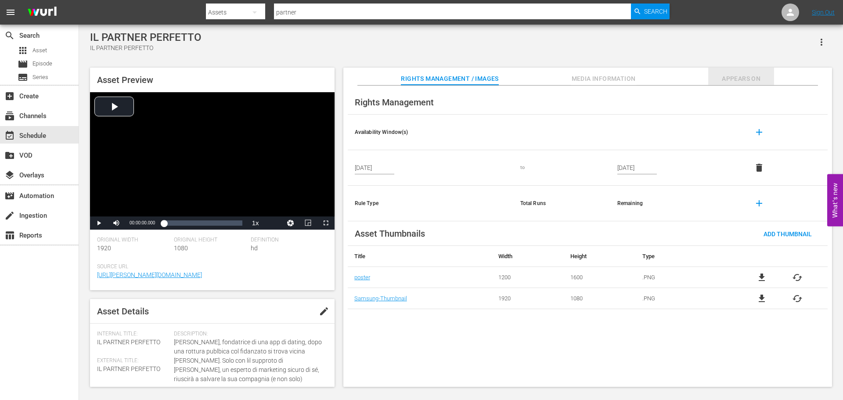
click at [740, 76] on span "Appears On" at bounding box center [741, 78] width 66 height 11
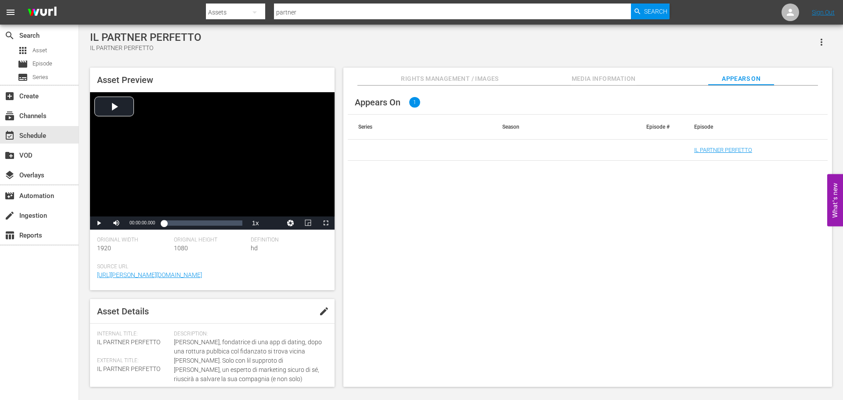
click at [736, 146] on td "IL PARTNER PERFETTO" at bounding box center [756, 150] width 144 height 21
click at [732, 151] on link "IL PARTNER PERFETTO" at bounding box center [723, 150] width 58 height 7
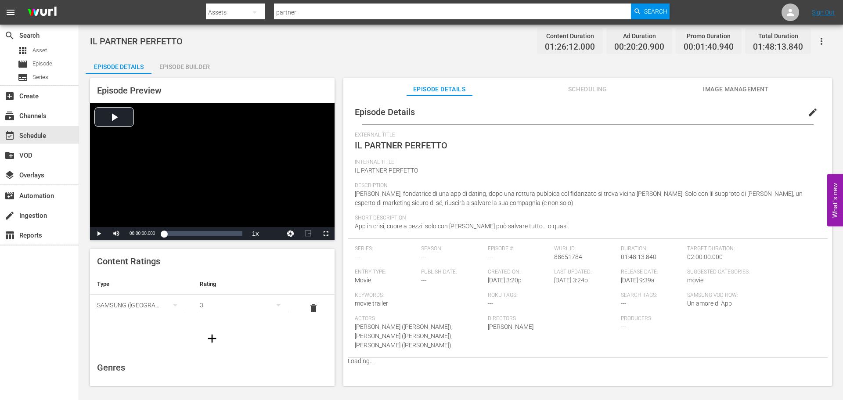
click at [191, 68] on div "Episode Builder" at bounding box center [184, 66] width 66 height 21
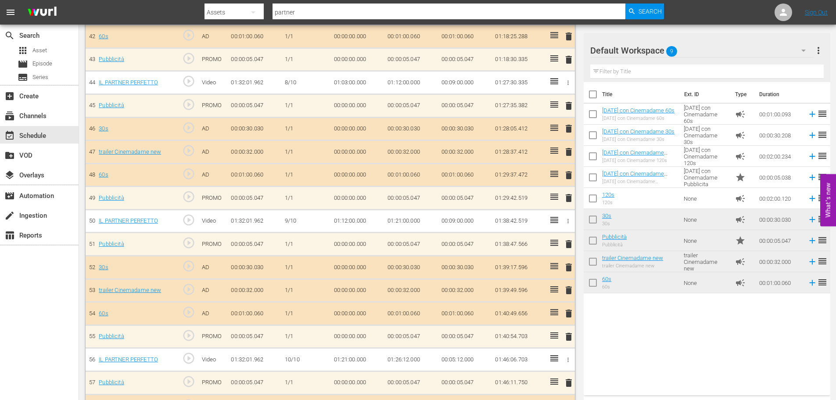
scroll to position [1296, 0]
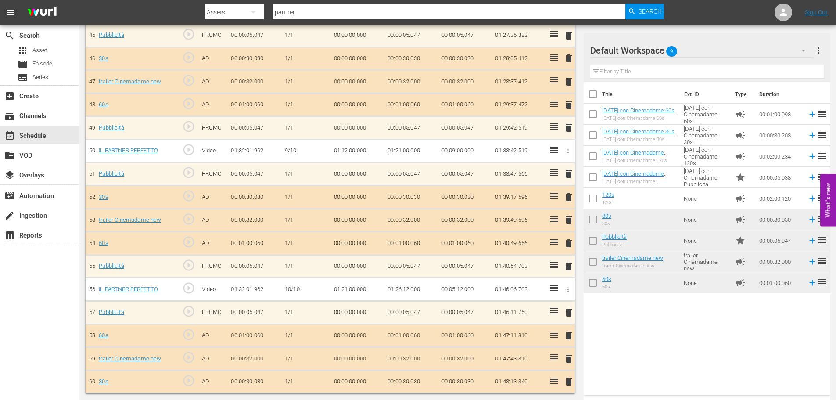
click at [440, 9] on input "partner" at bounding box center [449, 12] width 353 height 21
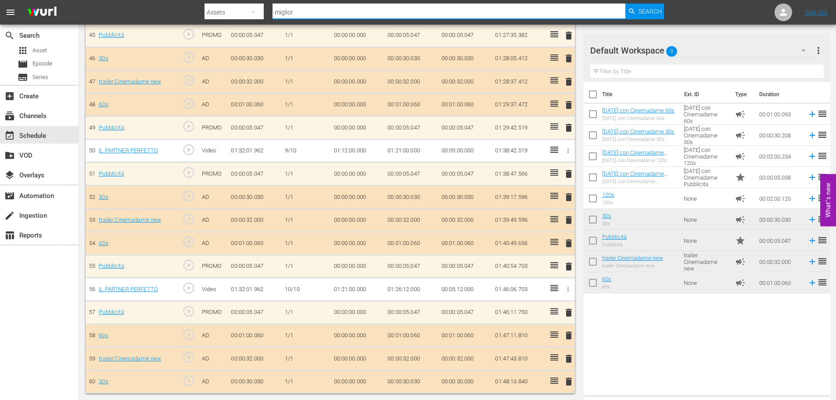
type input "migliore"
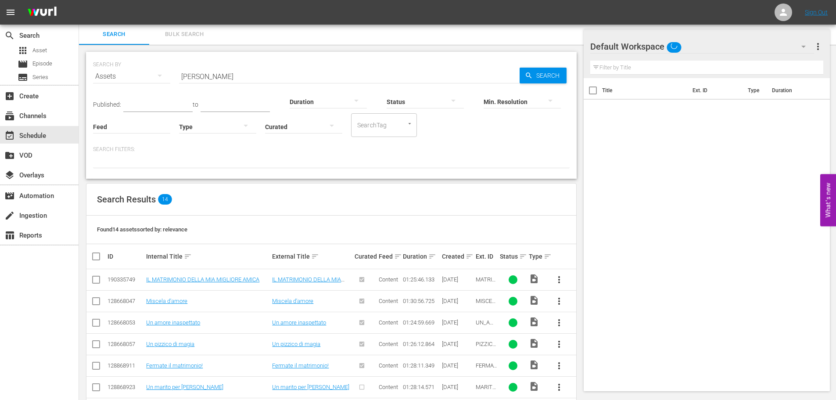
scroll to position [187, 0]
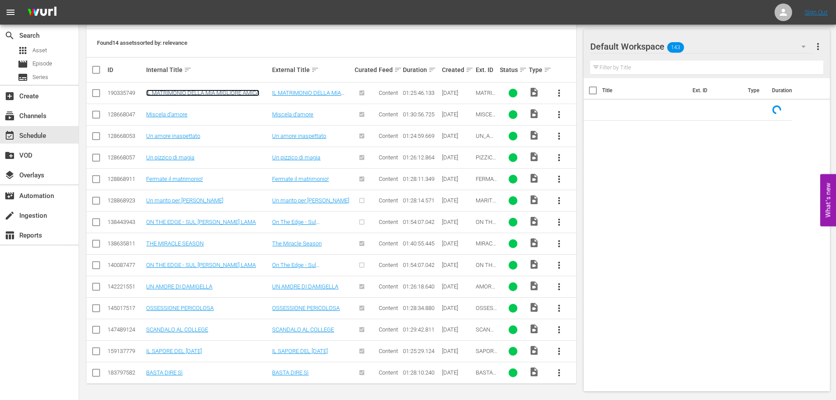
click at [212, 91] on link "IL MATRIMONIO DELLA MIA MIGLIORE AMICA" at bounding box center [202, 93] width 113 height 7
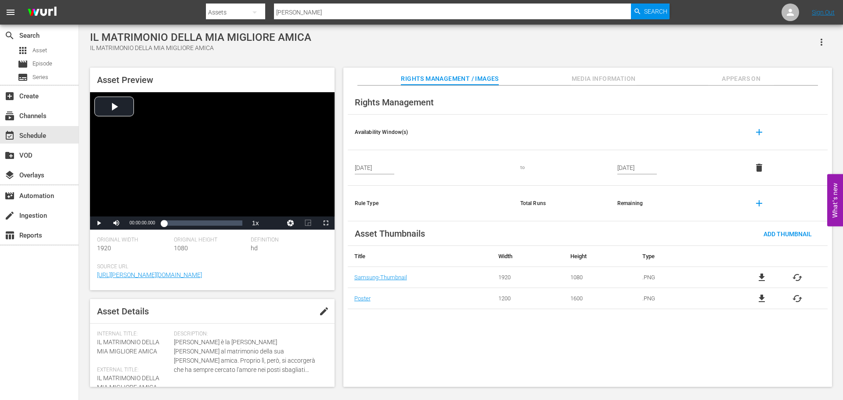
click at [756, 79] on span "Appears On" at bounding box center [741, 78] width 66 height 11
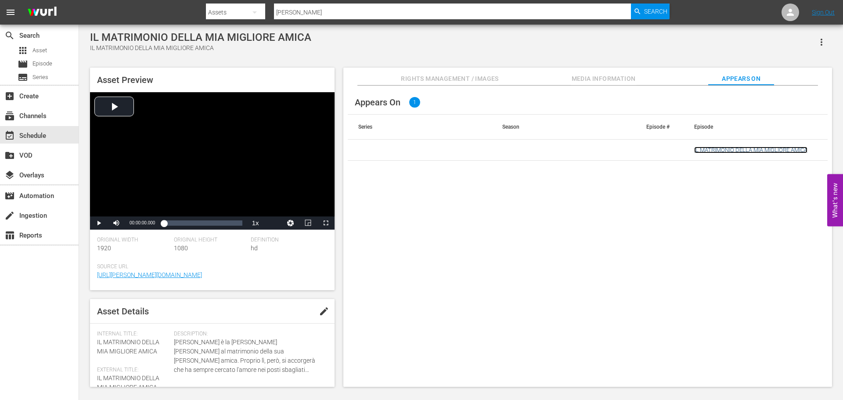
click at [722, 149] on link "IL MATRIMONIO DELLA MIA MIGLIORE AMICA" at bounding box center [750, 150] width 113 height 7
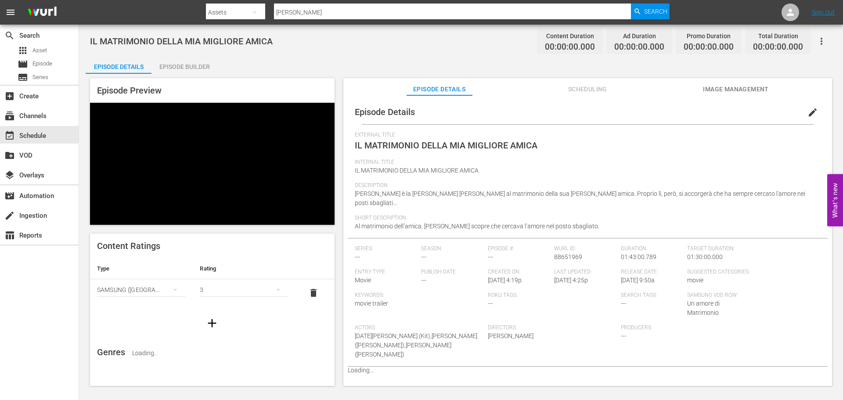
click at [199, 65] on div "Episode Builder" at bounding box center [184, 66] width 66 height 21
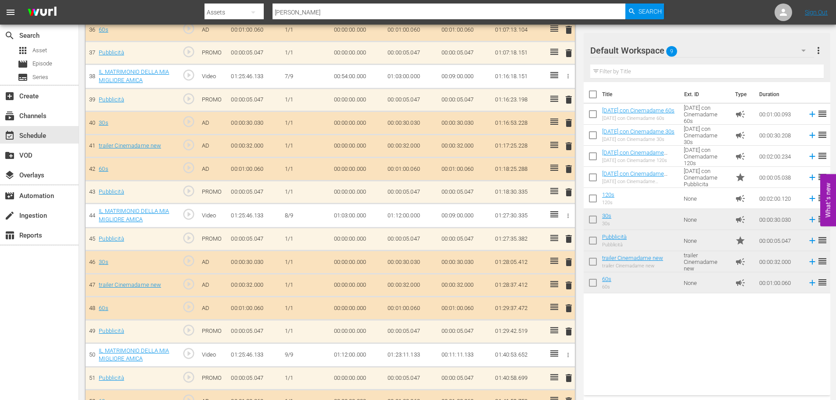
scroll to position [1163, 0]
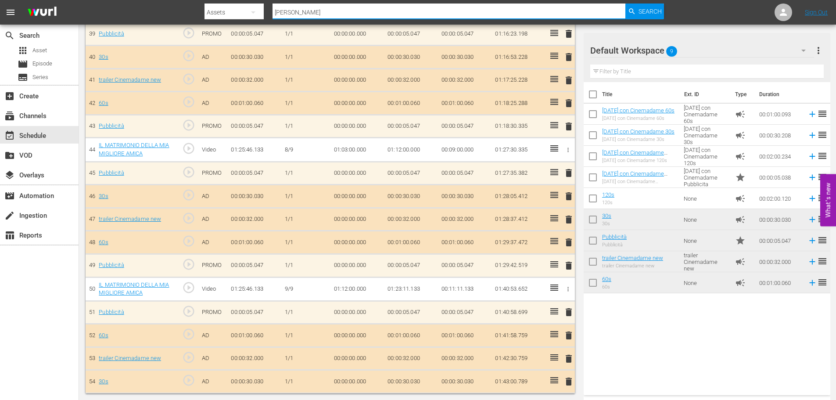
click at [321, 11] on input "migliore" at bounding box center [449, 12] width 353 height 21
type input "ossessione"
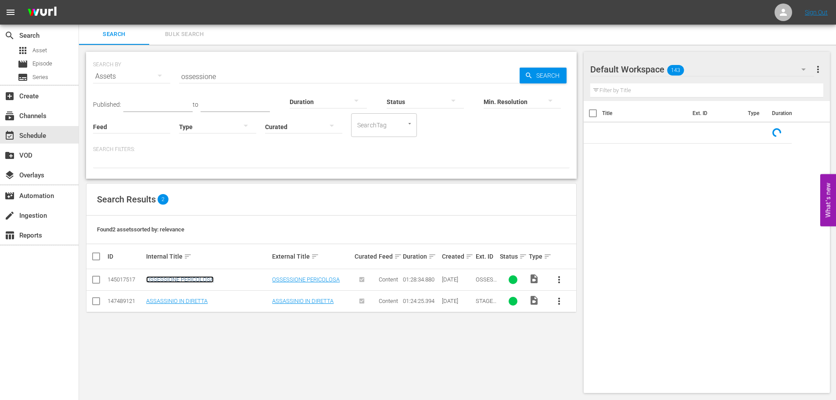
click at [198, 276] on link "OSSESSIONE PERICOLOSA" at bounding box center [180, 279] width 68 height 7
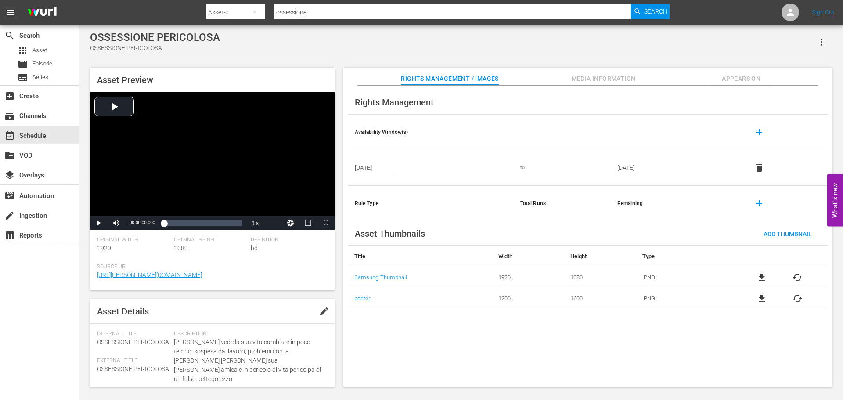
click at [757, 80] on span "Appears On" at bounding box center [741, 78] width 66 height 11
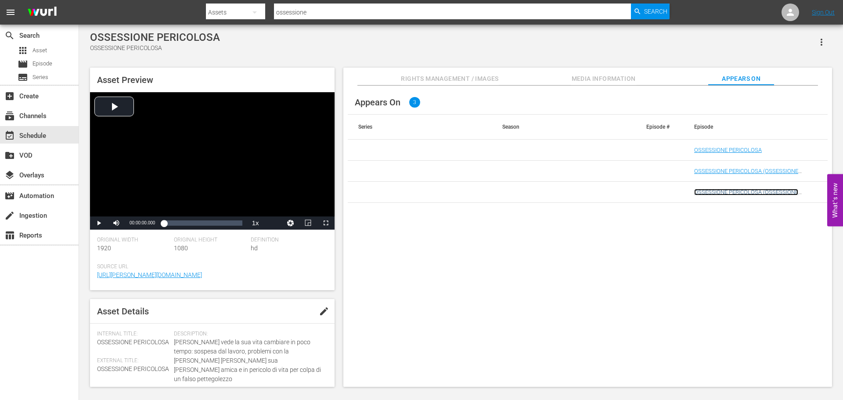
click at [768, 194] on link "OSSESSIONE PERICOLOSA (OSSESSIONE PERICOLOSA (VARIANT))" at bounding box center [746, 195] width 104 height 13
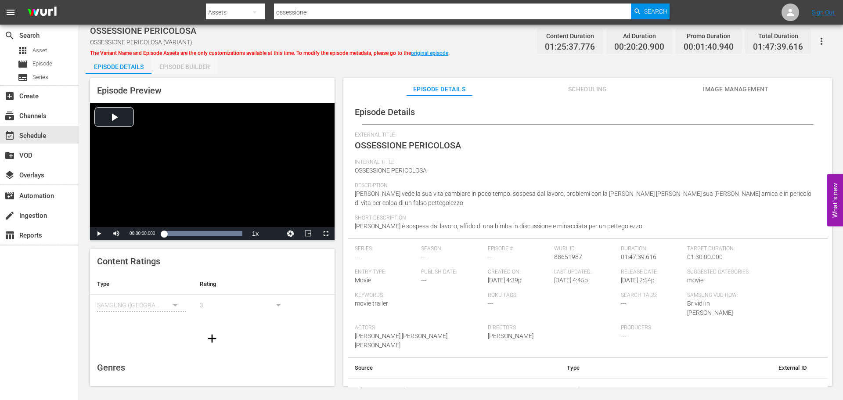
click at [195, 67] on div "Episode Builder" at bounding box center [184, 66] width 66 height 21
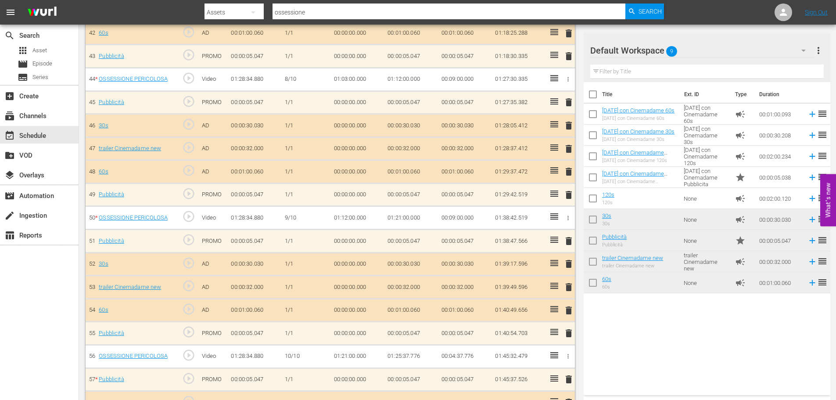
scroll to position [1296, 0]
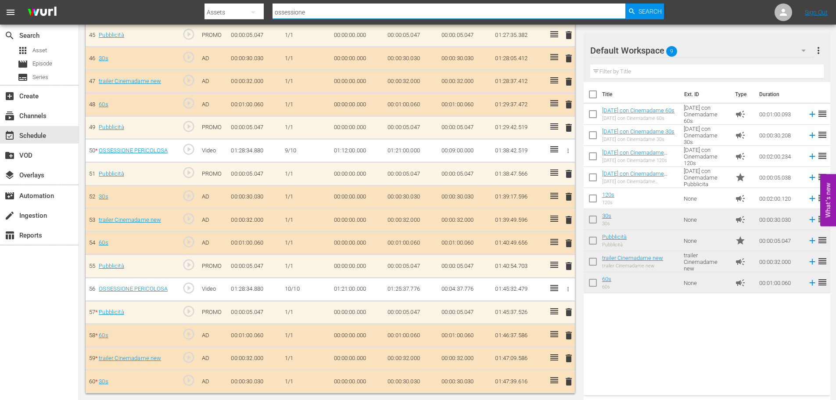
click at [284, 13] on input "ossessione" at bounding box center [449, 12] width 353 height 21
type input "sogni"
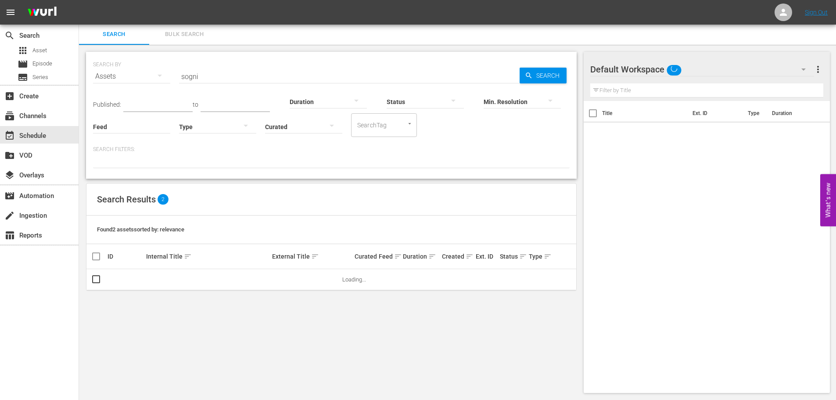
scroll to position [1, 0]
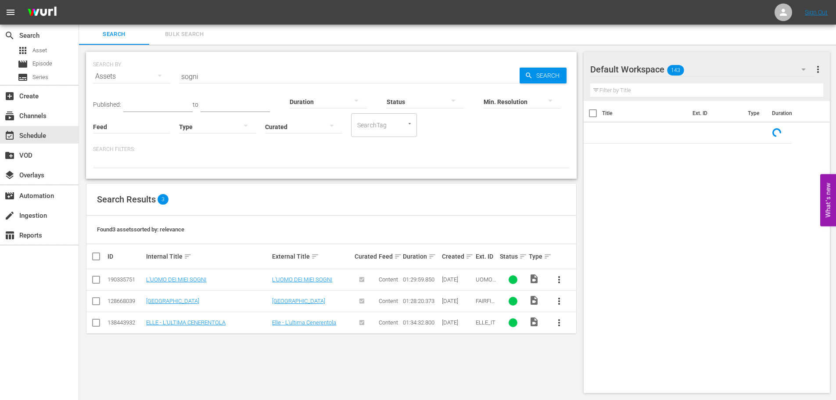
click at [192, 276] on td "L'UOMO DEI MIEI SOGNI" at bounding box center [208, 280] width 126 height 22
click at [191, 281] on link "L'UOMO DEI MIEI SOGNI" at bounding box center [176, 279] width 60 height 7
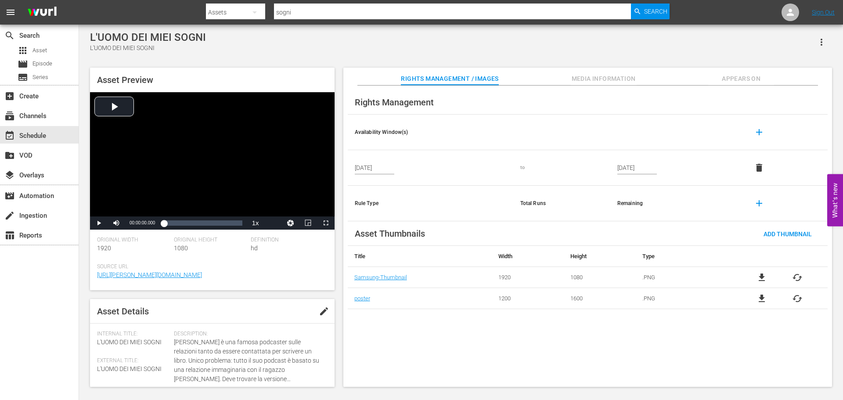
click at [772, 82] on span "Appears On" at bounding box center [741, 78] width 66 height 11
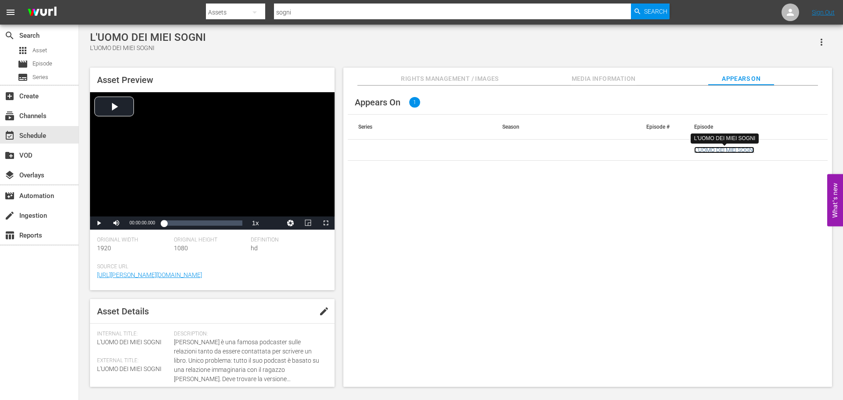
click at [744, 150] on link "L'UOMO DEI MIEI SOGNI" at bounding box center [724, 150] width 60 height 7
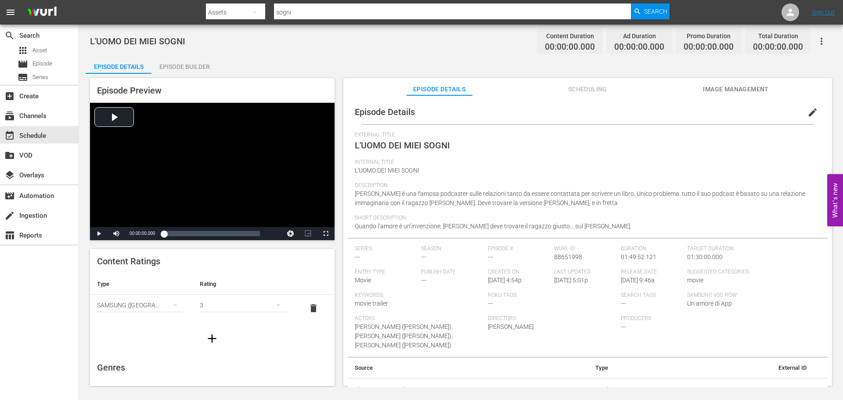
click at [199, 65] on div "Episode Builder" at bounding box center [184, 66] width 66 height 21
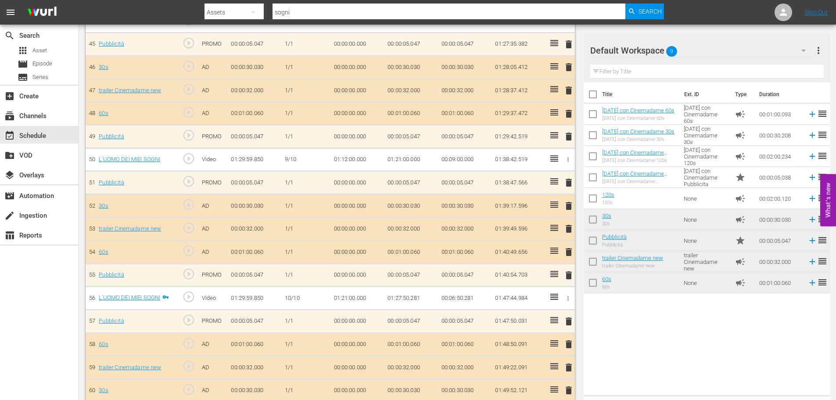
scroll to position [1296, 0]
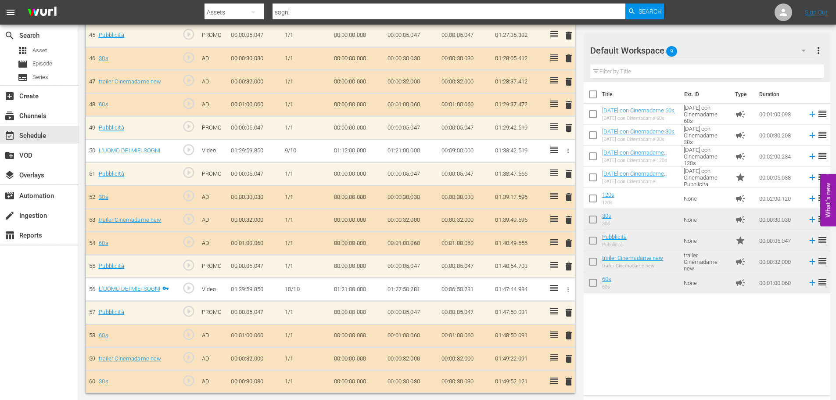
click at [291, 13] on input "sogni" at bounding box center [449, 12] width 353 height 21
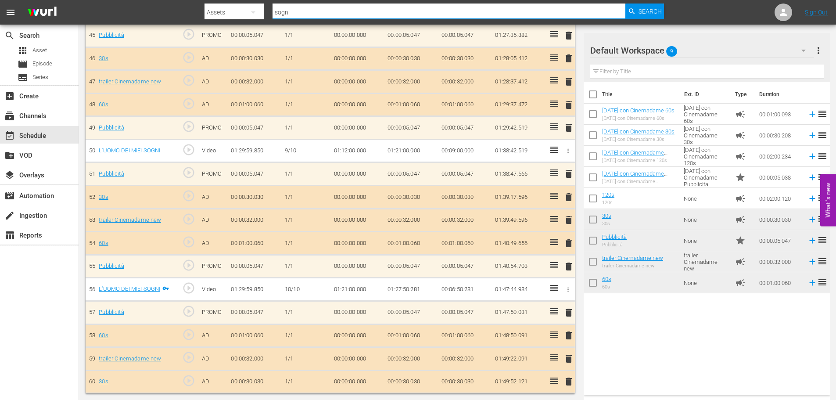
click at [291, 13] on input "sogni" at bounding box center [449, 12] width 353 height 21
type input "prigioniera"
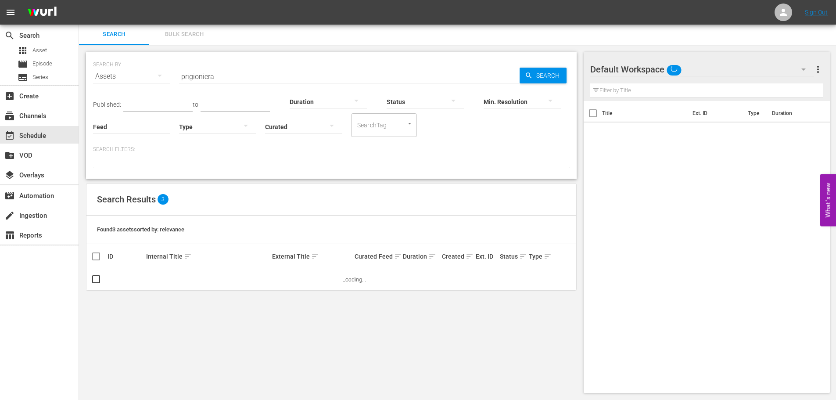
scroll to position [1, 0]
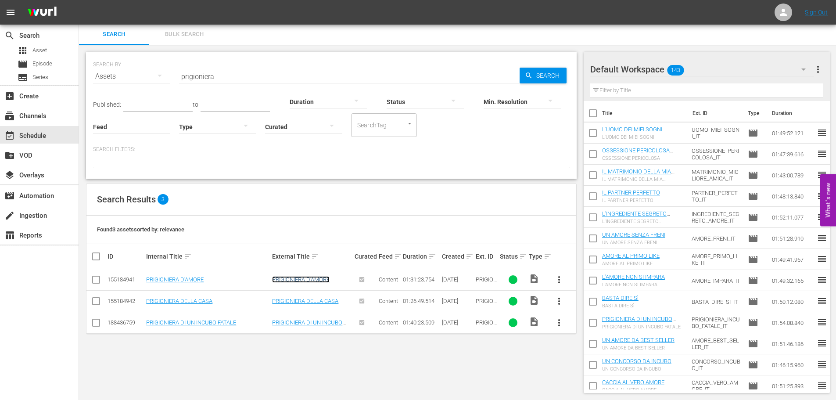
click at [318, 277] on link "PRIGIONIERA D'AMORE" at bounding box center [301, 279] width 58 height 7
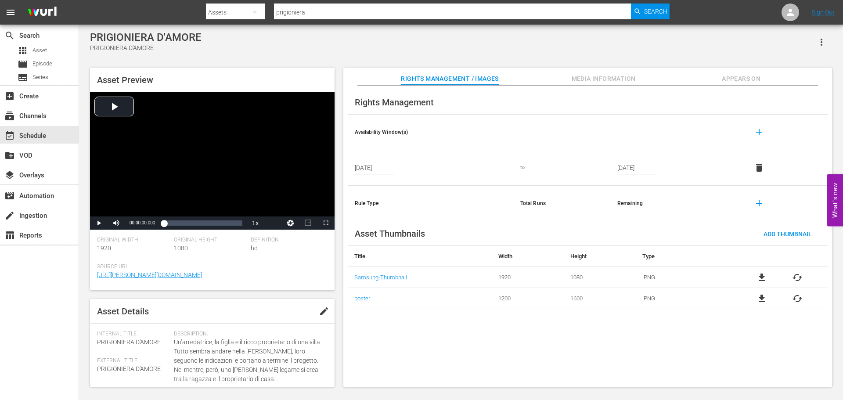
click at [725, 83] on span "Appears On" at bounding box center [741, 78] width 66 height 11
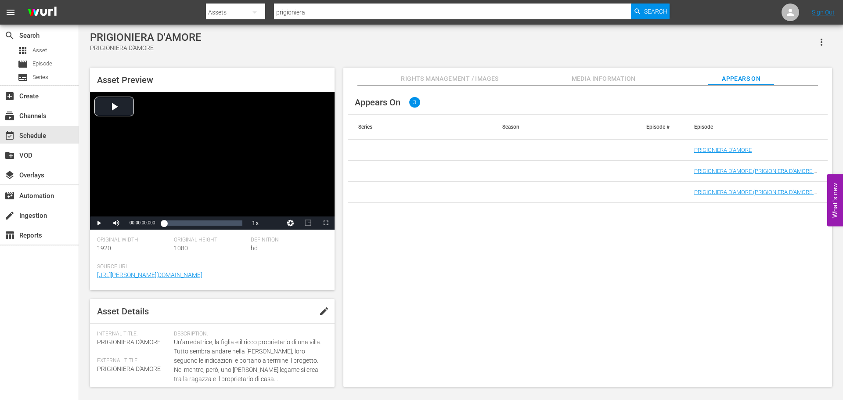
click at [788, 197] on td "PRIGIONIERA D'AMORE (PRIGIONIERA D'AMORE - 9min pod)" at bounding box center [756, 192] width 144 height 21
click at [788, 195] on link "PRIGIONIERA D'AMORE (PRIGIONIERA D'AMORE - 9min pod)" at bounding box center [754, 195] width 121 height 13
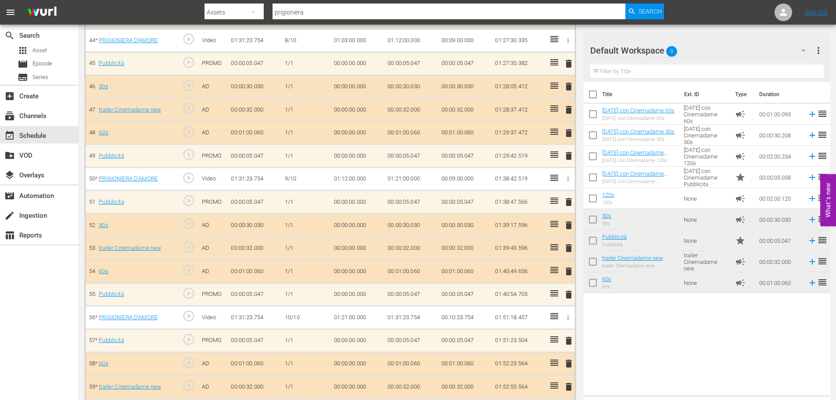
scroll to position [1296, 0]
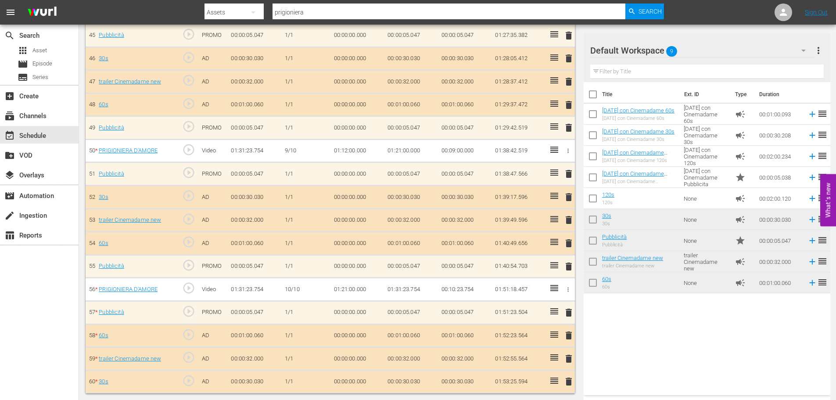
click at [397, 286] on td "01:31:23.754" at bounding box center [411, 289] width 54 height 23
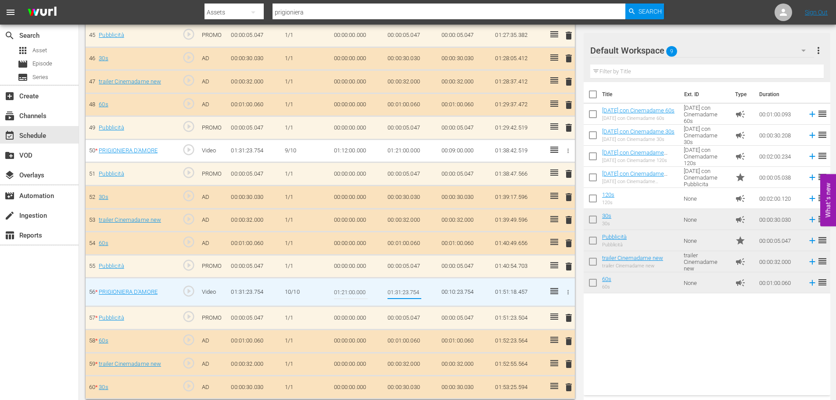
click at [397, 291] on input "01:31:23.754" at bounding box center [405, 291] width 34 height 21
type input "01:25:39.156"
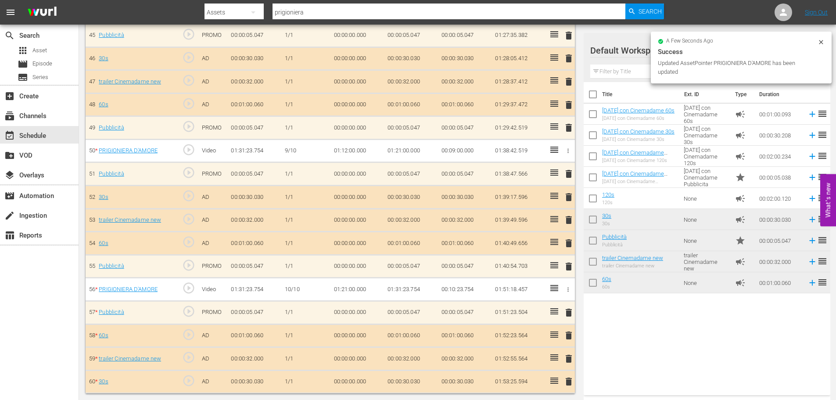
click at [188, 310] on span "play_circle_outline" at bounding box center [188, 311] width 13 height 13
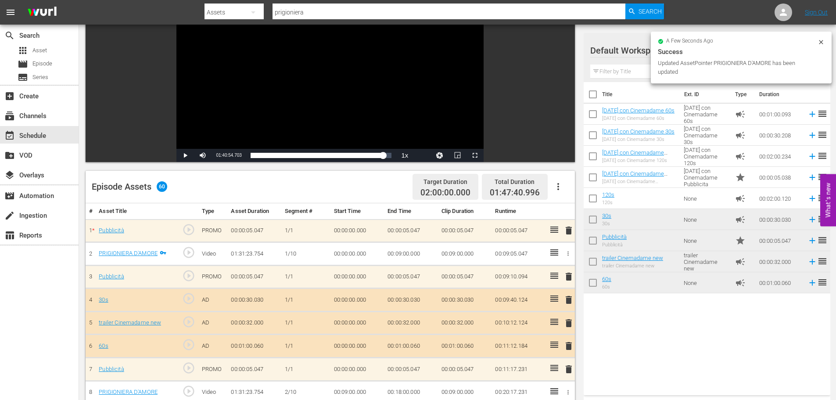
scroll to position [0, 0]
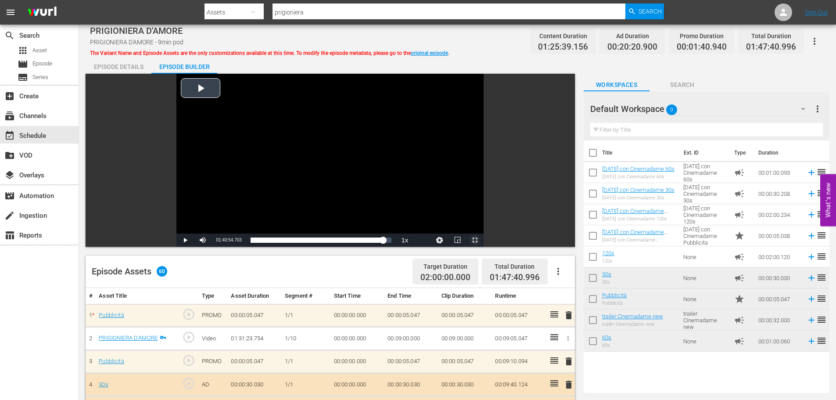
click at [475, 240] on span "Video Player" at bounding box center [475, 240] width 0 height 0
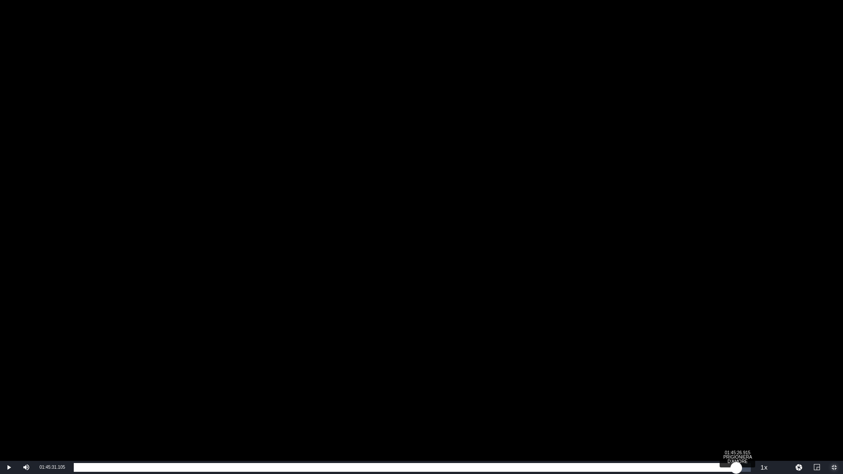
drag, startPoint x: 709, startPoint y: 465, endPoint x: 736, endPoint y: 465, distance: 27.7
click at [736, 400] on div "00:00:00.000" at bounding box center [405, 467] width 663 height 9
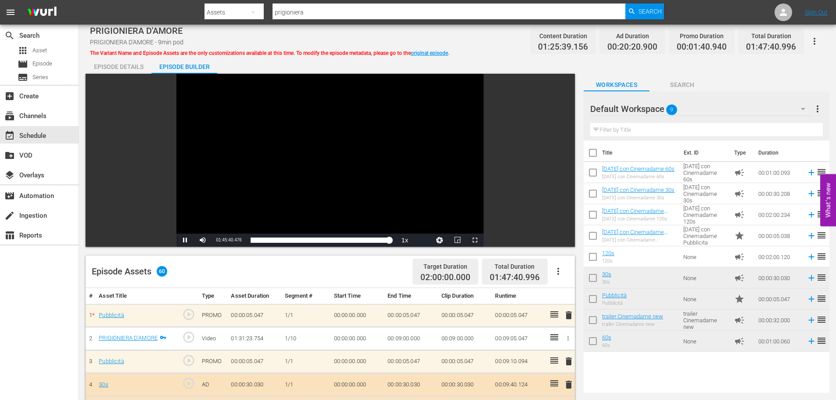
click at [194, 168] on div "Video Player" at bounding box center [329, 154] width 307 height 160
click at [311, 6] on input "prigioniera" at bounding box center [449, 12] width 353 height 21
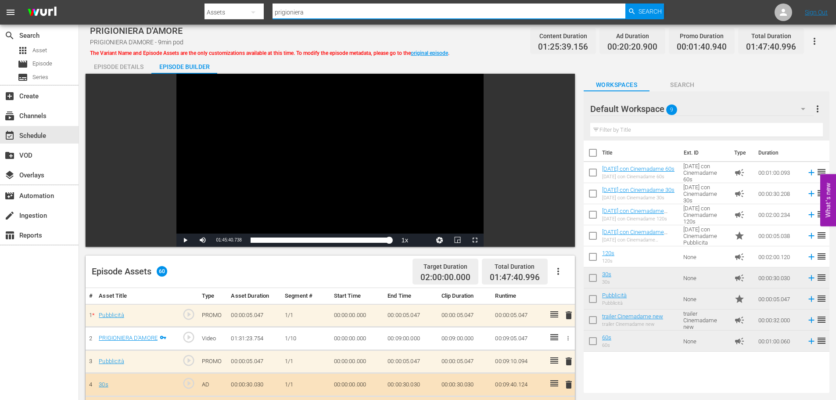
click at [311, 6] on input "prigioniera" at bounding box center [449, 12] width 353 height 21
type input "freni"
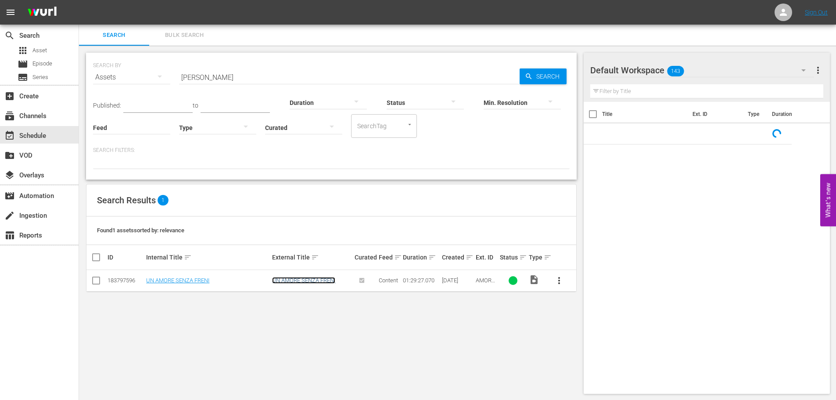
click at [299, 278] on link "UN AMORE SENZA FRENI" at bounding box center [303, 280] width 63 height 7
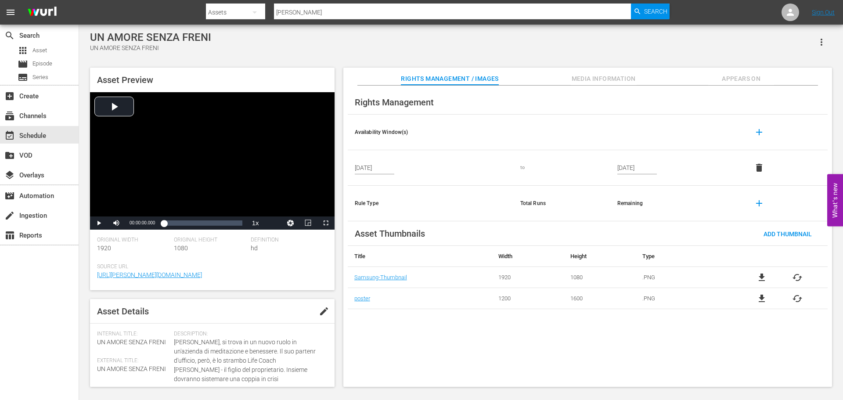
click at [760, 71] on button "Appears On" at bounding box center [741, 77] width 66 height 18
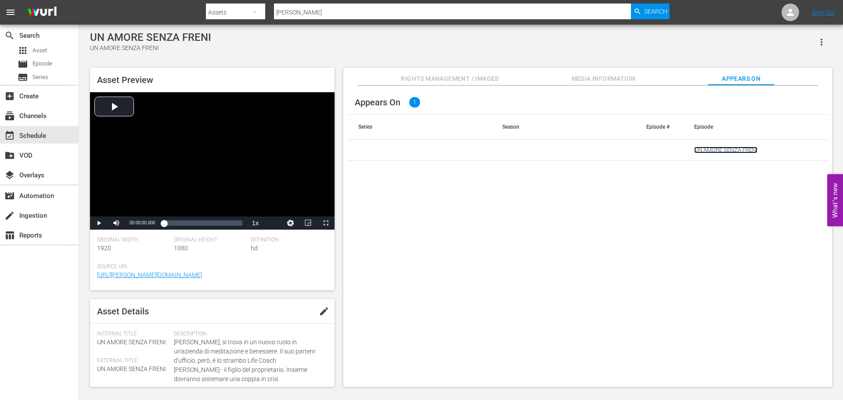
click at [748, 153] on link "UN AMORE SENZA FRENI" at bounding box center [725, 150] width 63 height 7
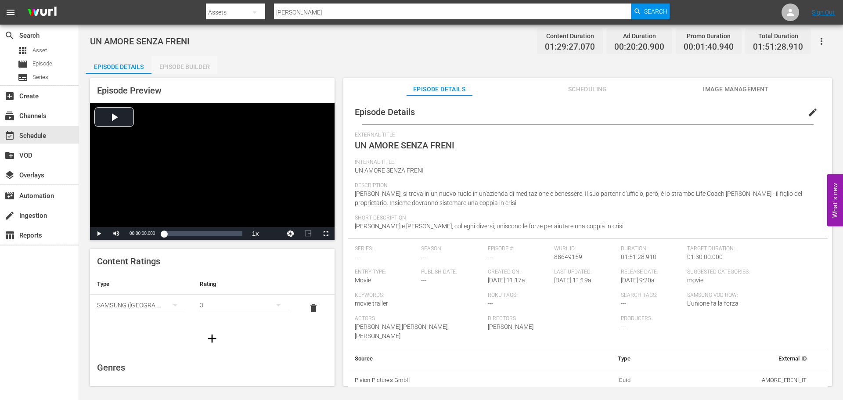
click at [180, 71] on div "Episode Builder" at bounding box center [184, 66] width 66 height 21
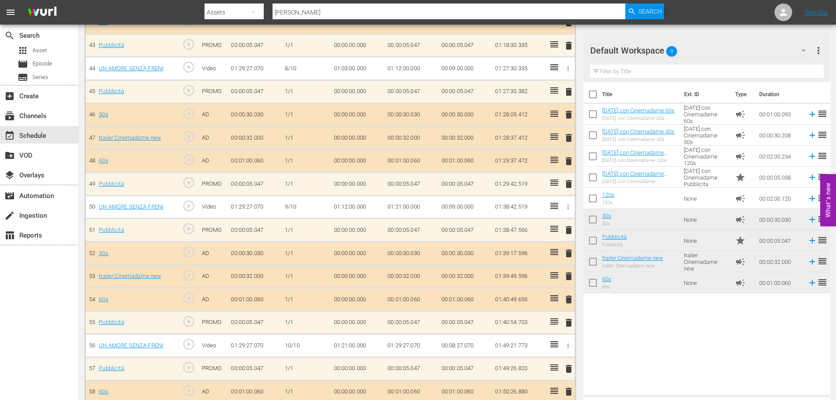
scroll to position [1296, 0]
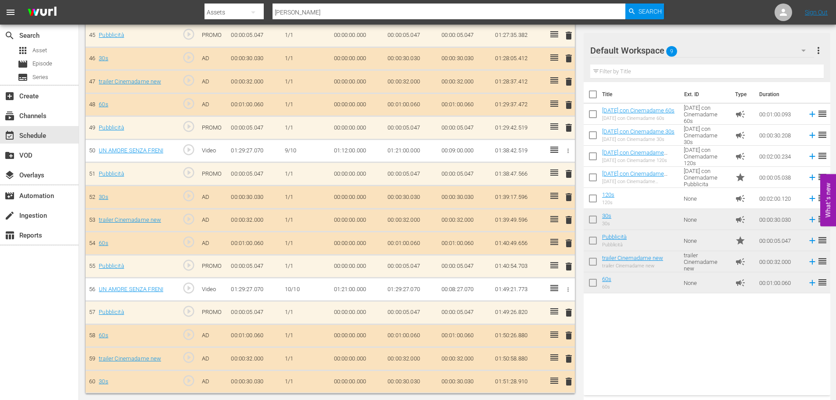
click at [397, 288] on td "01:29:27.070" at bounding box center [411, 289] width 54 height 23
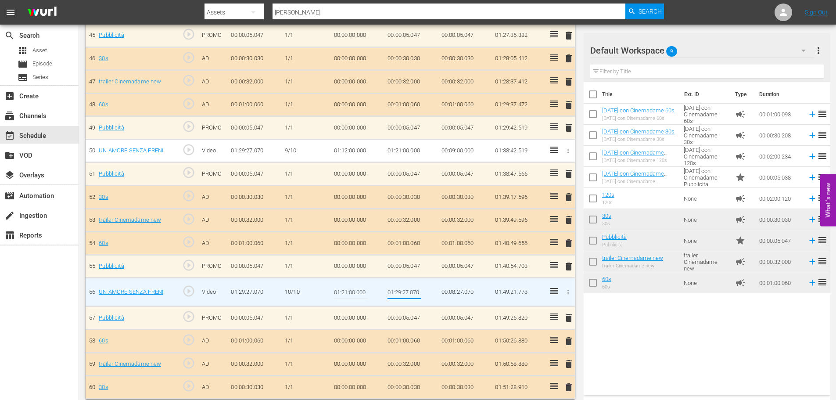
click at [397, 290] on input "01:29:27.070" at bounding box center [405, 291] width 34 height 21
click at [397, 291] on input "01:29:27.070" at bounding box center [405, 291] width 34 height 21
type input "01:25:06.025"
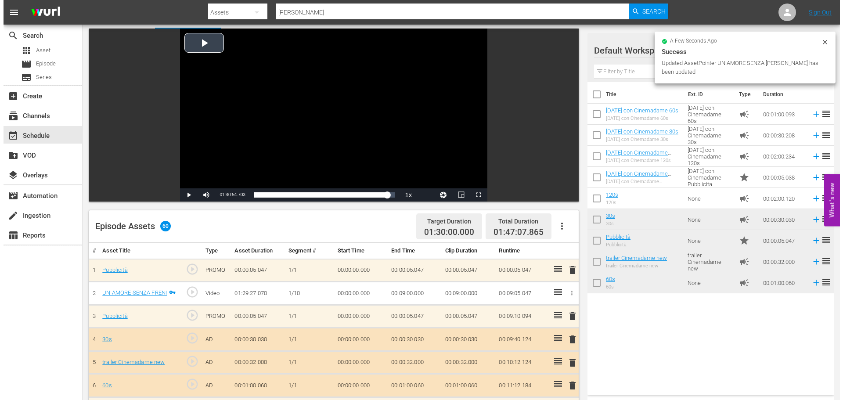
scroll to position [0, 0]
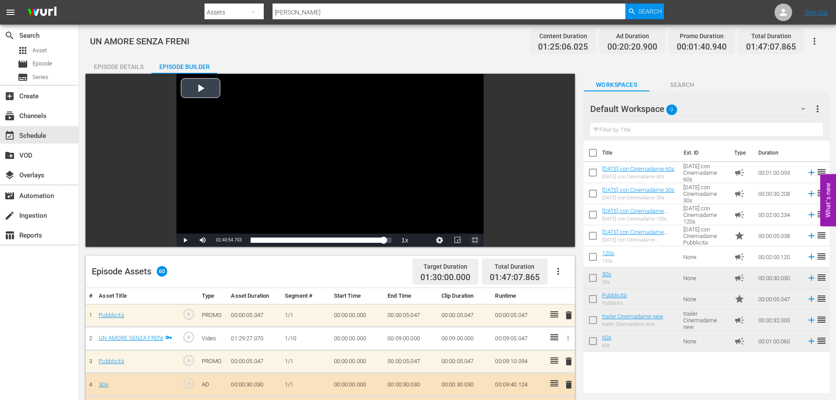
click at [475, 240] on span "Video Player" at bounding box center [475, 240] width 0 height 0
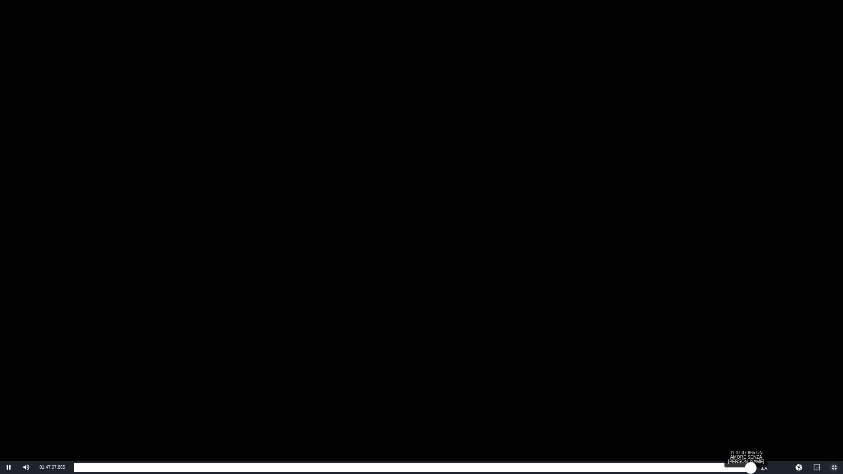
drag, startPoint x: 716, startPoint y: 466, endPoint x: 752, endPoint y: 465, distance: 35.6
click at [751, 400] on div "00:00:00.000" at bounding box center [412, 467] width 677 height 9
drag, startPoint x: 750, startPoint y: 467, endPoint x: 745, endPoint y: 467, distance: 5.7
click at [745, 400] on div "00:00:30.101" at bounding box center [409, 467] width 671 height 9
drag, startPoint x: 745, startPoint y: 467, endPoint x: 740, endPoint y: 467, distance: 4.4
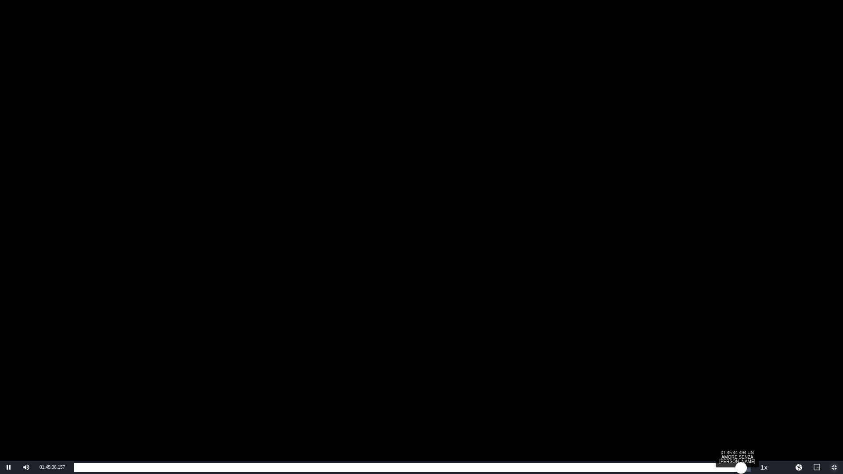
click at [740, 400] on div "00:00:03.670" at bounding box center [407, 467] width 667 height 9
click at [743, 400] on div "00:00:22.063" at bounding box center [409, 467] width 670 height 9
drag, startPoint x: 744, startPoint y: 467, endPoint x: 736, endPoint y: 467, distance: 7.5
click at [736, 400] on div "00:00:55.407" at bounding box center [405, 467] width 663 height 9
click at [732, 400] on div "00:00:00.000" at bounding box center [403, 467] width 658 height 9
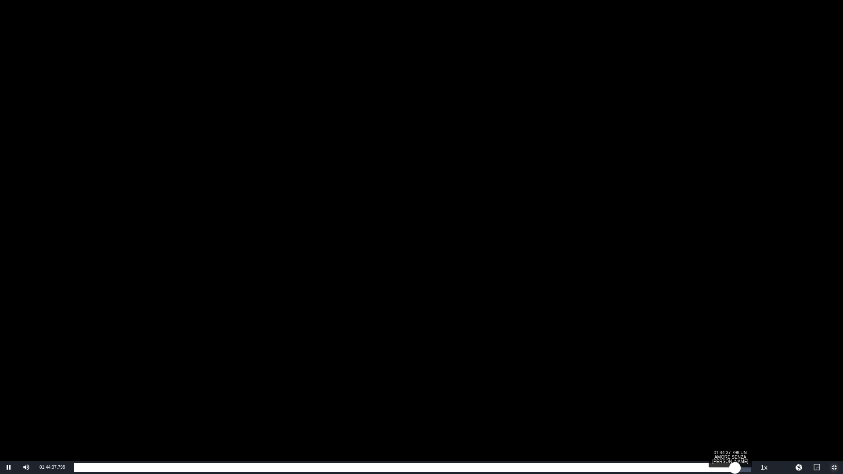
click at [735, 400] on div "01:24:43.095" at bounding box center [404, 467] width 661 height 9
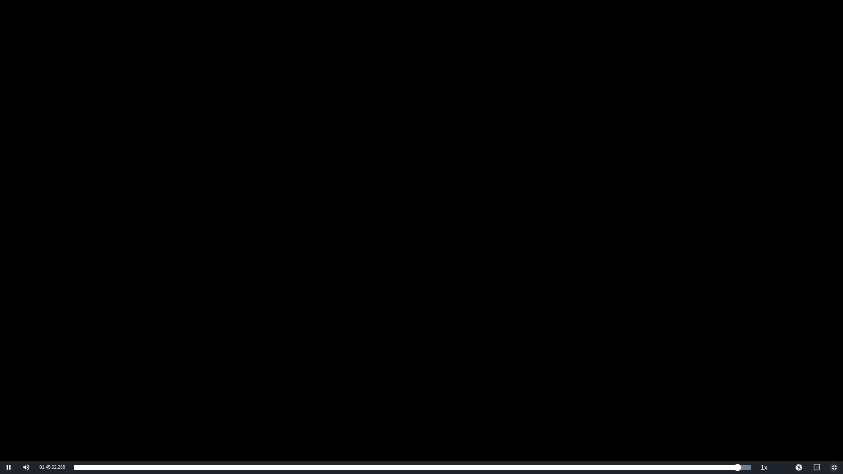
click at [834, 400] on span "Video Player" at bounding box center [834, 468] width 0 height 0
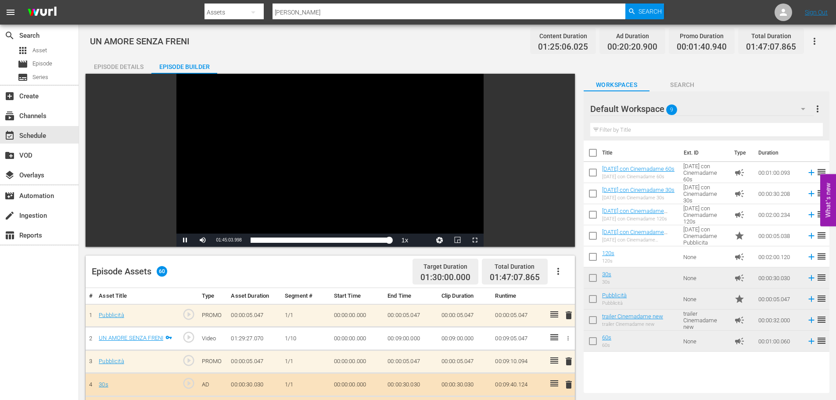
click at [337, 17] on input "freni" at bounding box center [449, 12] width 353 height 21
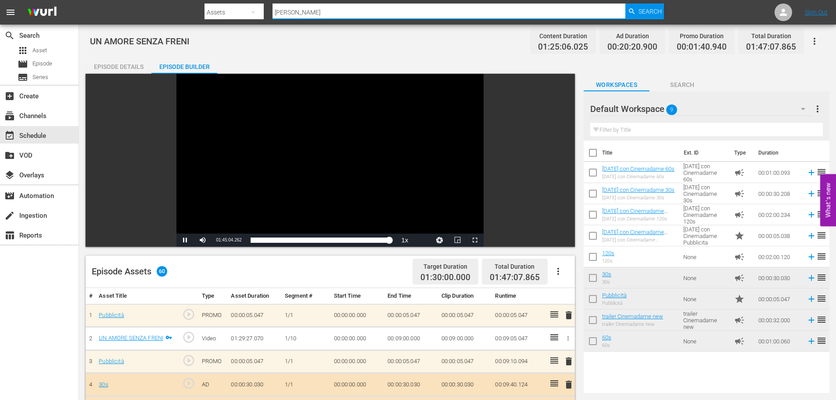
click at [337, 17] on input "freni" at bounding box center [449, 12] width 353 height 21
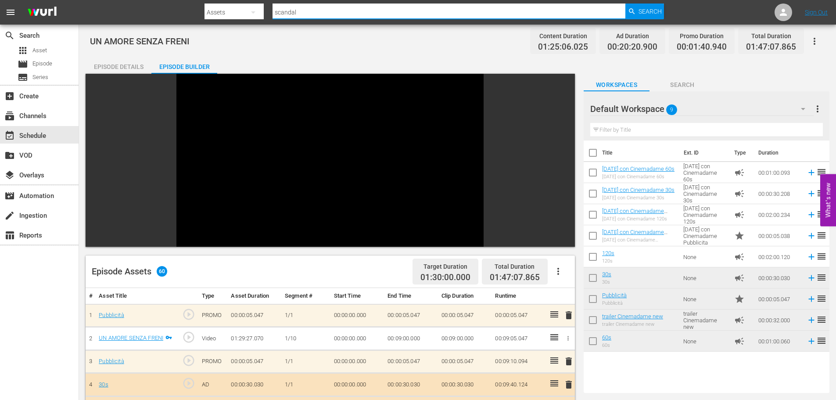
type input "scandalo"
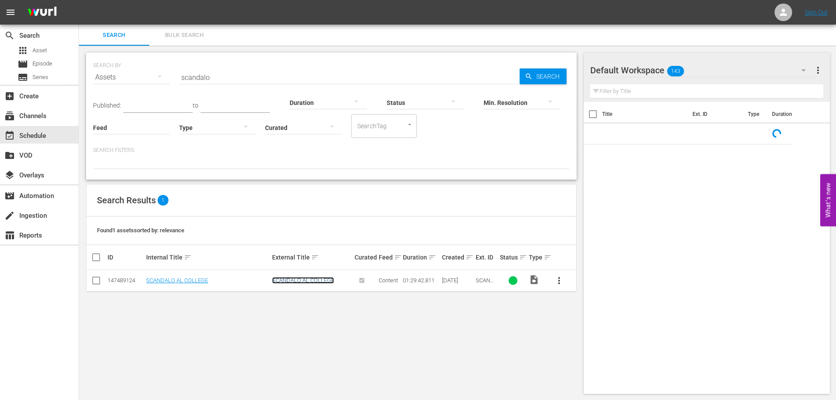
click at [315, 280] on link "SCANDALO AL COLLEGE" at bounding box center [303, 280] width 62 height 7
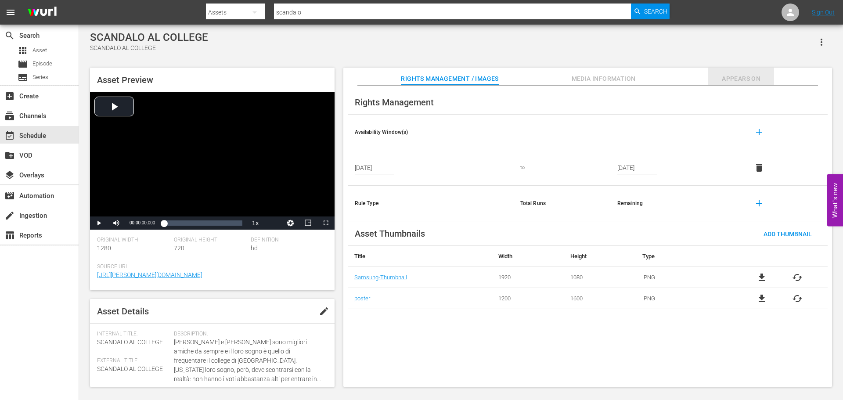
click at [726, 80] on span "Appears On" at bounding box center [741, 78] width 66 height 11
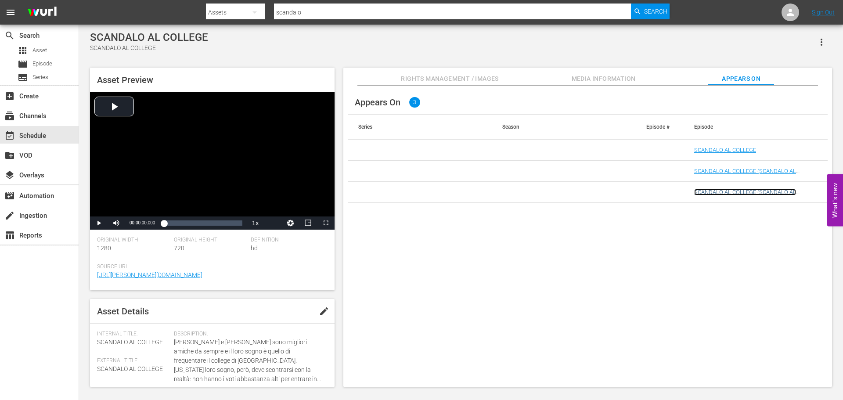
click at [739, 191] on link "SCANDALO AL COLLEGE (SCANDALO AL COLLEGE (VARIANT))" at bounding box center [745, 195] width 102 height 13
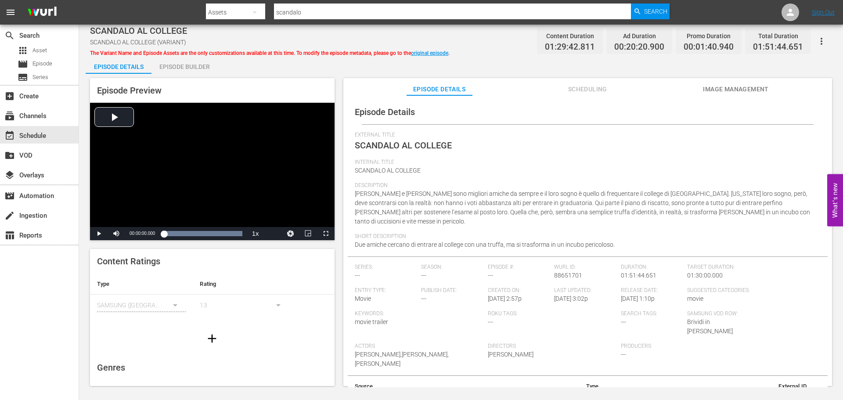
click at [586, 90] on span "Scheduling" at bounding box center [588, 89] width 66 height 11
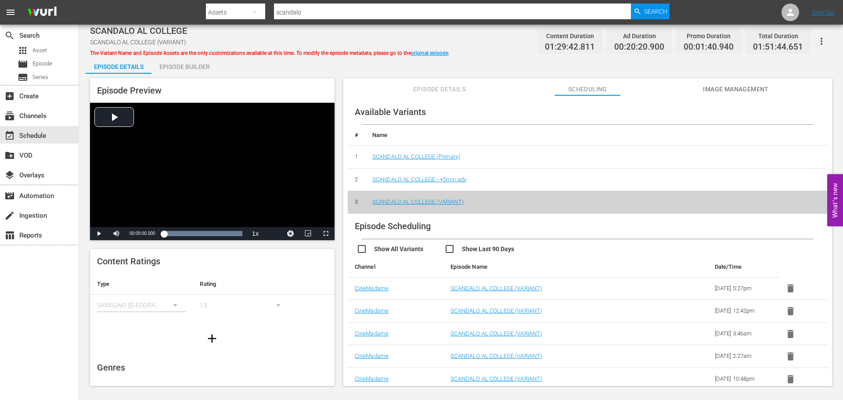
click at [183, 74] on div "Episode Preview Video Player is loading. Play Video Play Mute Current Time 00:0…" at bounding box center [461, 233] width 751 height 319
click at [198, 68] on div "Episode Builder" at bounding box center [184, 66] width 66 height 21
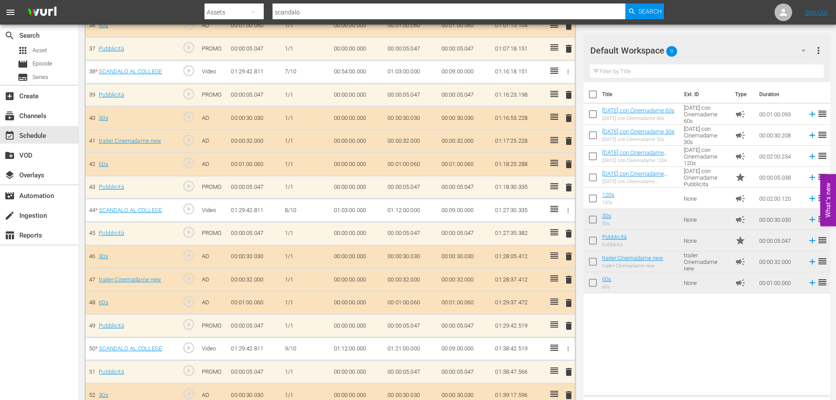
scroll to position [1296, 0]
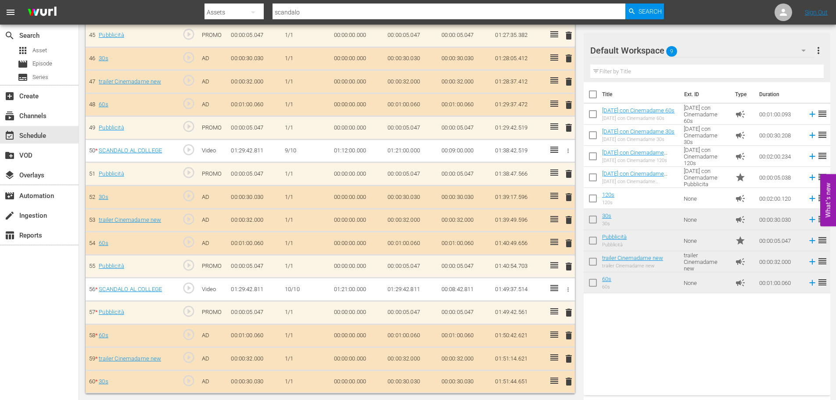
click at [404, 288] on td "01:29:42.811" at bounding box center [411, 289] width 54 height 23
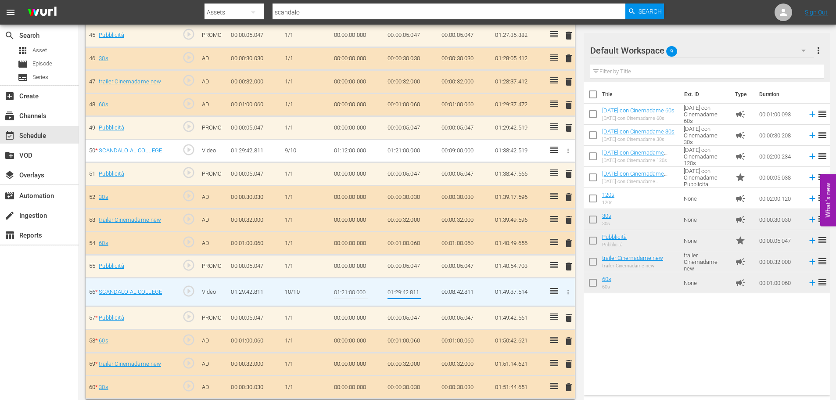
click at [397, 295] on input "01:29:42.811" at bounding box center [405, 291] width 34 height 21
click at [404, 294] on input "01:29:42.811" at bounding box center [405, 291] width 34 height 21
click at [399, 293] on input "01:29:42.811" at bounding box center [405, 291] width 34 height 21
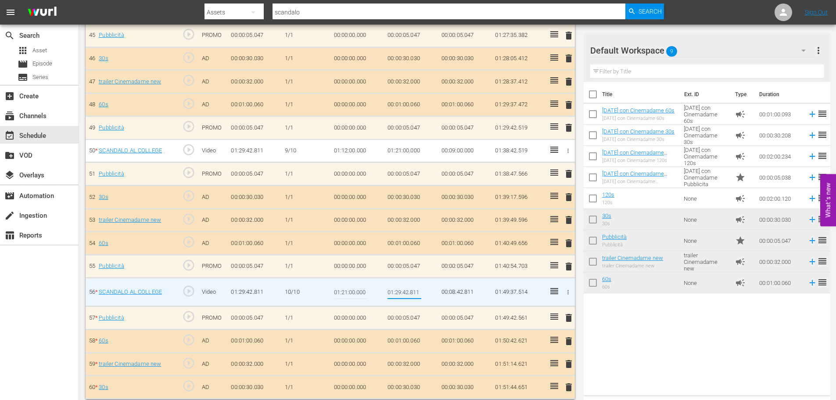
click at [399, 293] on input "01:29:42.811" at bounding box center [405, 291] width 34 height 21
type input "01:24:56.565"
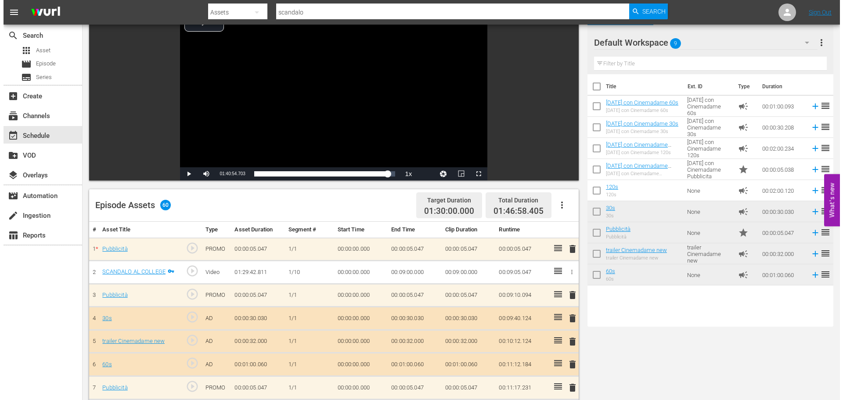
scroll to position [0, 0]
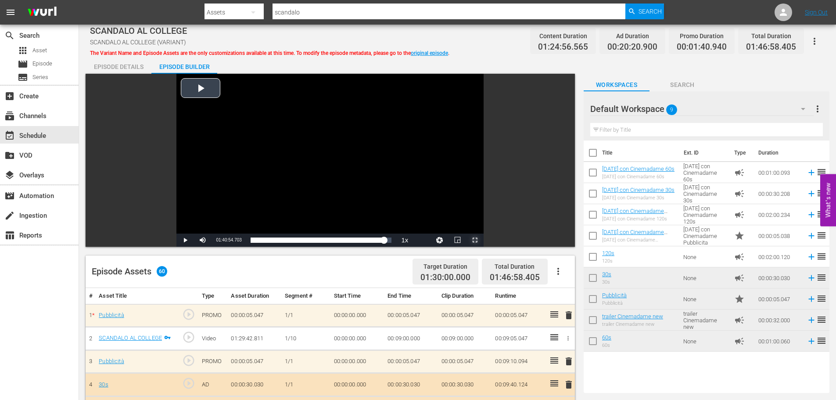
click at [475, 240] on span "Video Player" at bounding box center [475, 240] width 0 height 0
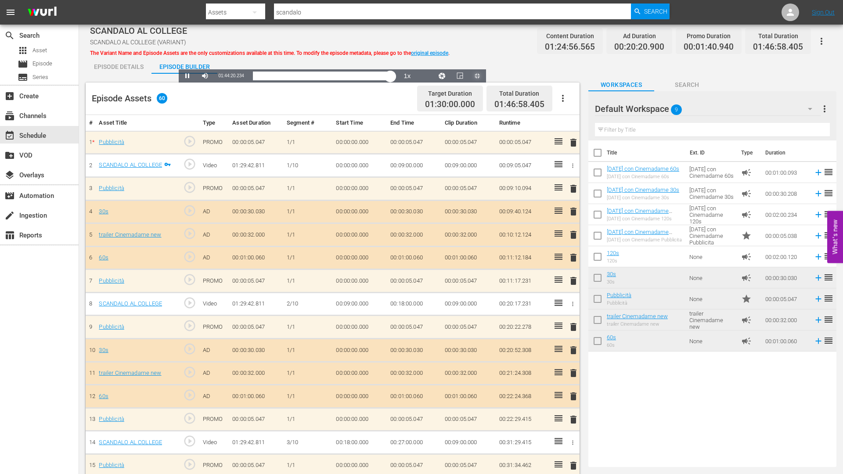
drag, startPoint x: 718, startPoint y: 469, endPoint x: 734, endPoint y: 468, distance: 15.8
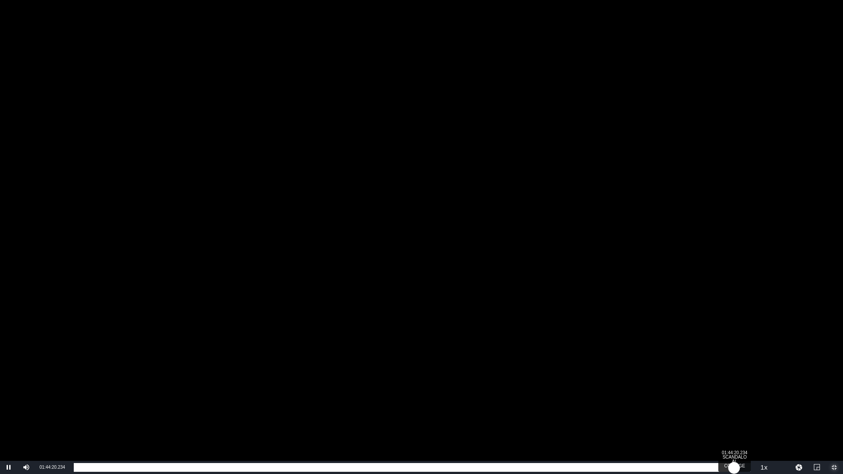
click at [734, 400] on div "01:24:25.781" at bounding box center [404, 467] width 660 height 9
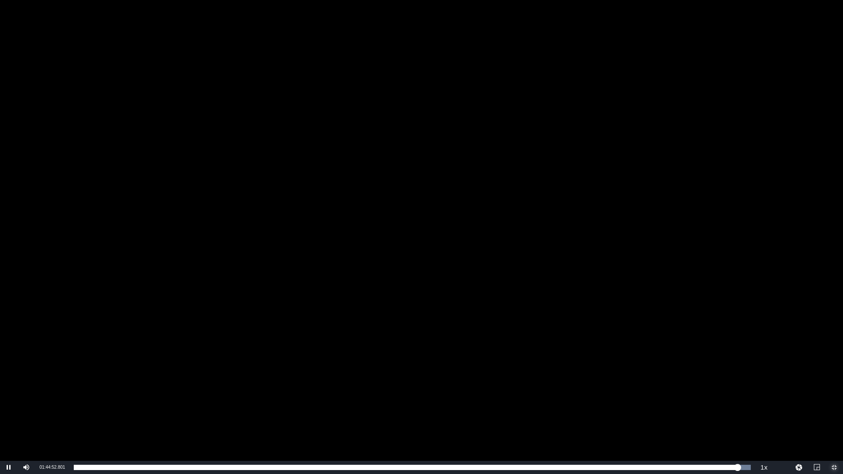
click at [834, 400] on span "Video Player" at bounding box center [834, 468] width 0 height 0
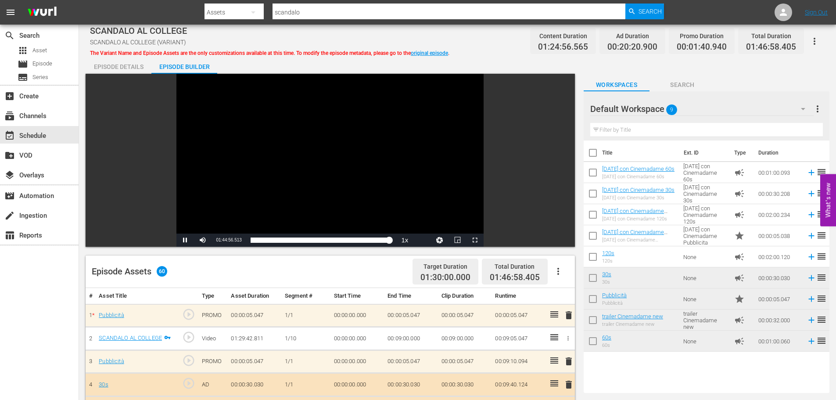
click at [206, 174] on div "Video Player" at bounding box center [329, 154] width 307 height 160
click at [40, 62] on span "Episode" at bounding box center [42, 63] width 20 height 9
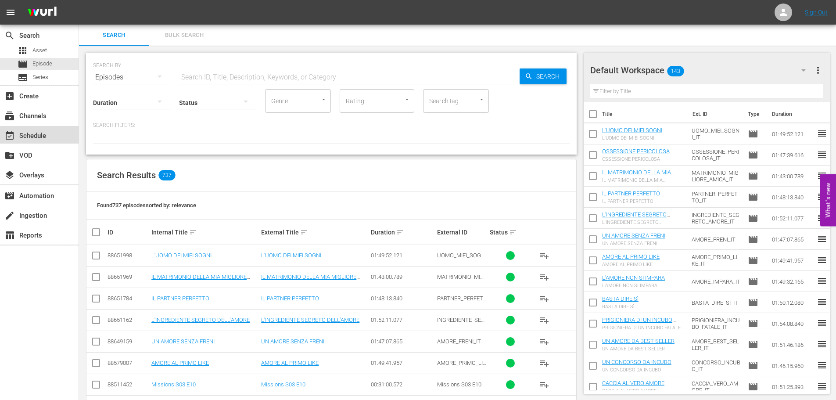
click at [21, 126] on div "event_available Schedule" at bounding box center [39, 135] width 79 height 18
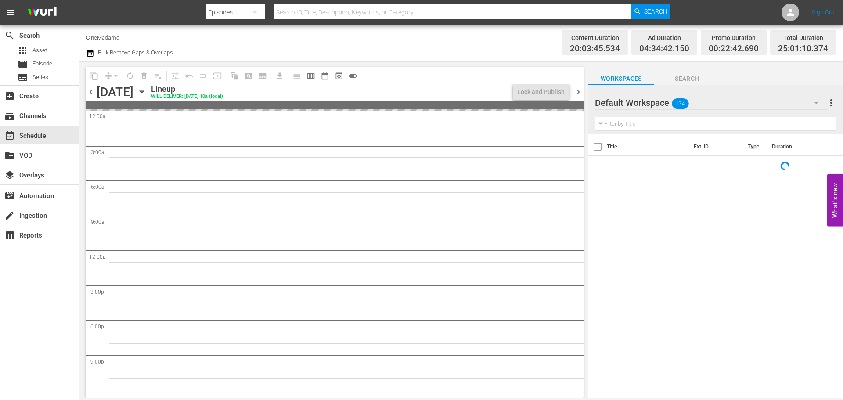
click at [147, 95] on icon "button" at bounding box center [142, 92] width 10 height 10
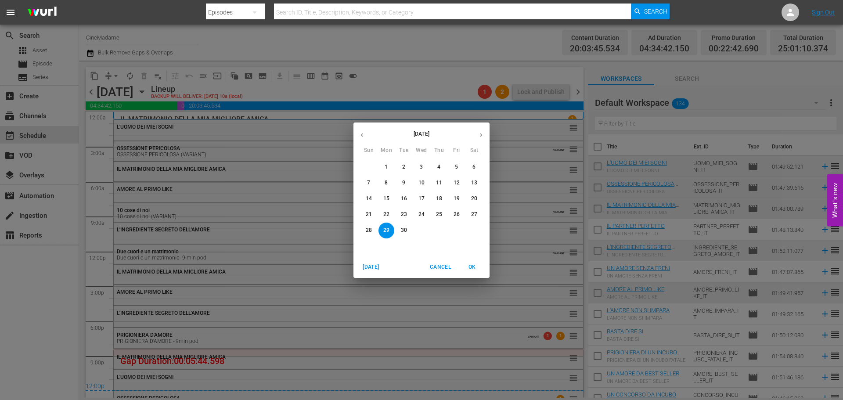
click at [358, 132] on button "button" at bounding box center [361, 134] width 17 height 17
click at [443, 229] on span "28" at bounding box center [439, 230] width 16 height 7
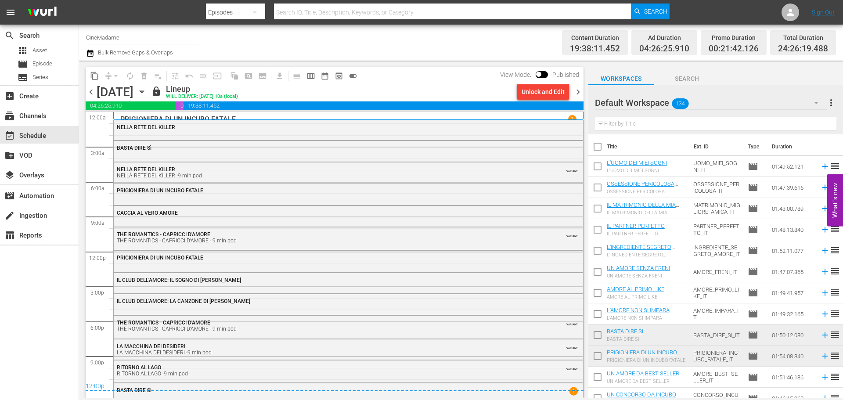
click at [579, 91] on span "chevron_right" at bounding box center [578, 91] width 11 height 11
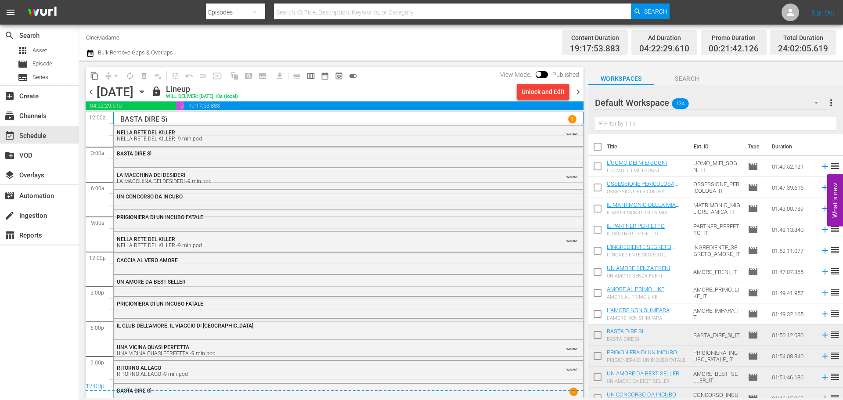
click at [87, 89] on span "chevron_left" at bounding box center [91, 91] width 11 height 11
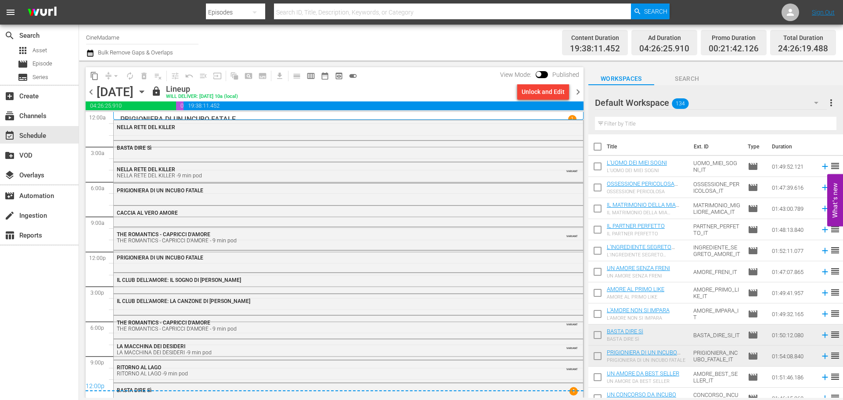
click at [578, 87] on span "chevron_right" at bounding box center [578, 91] width 11 height 11
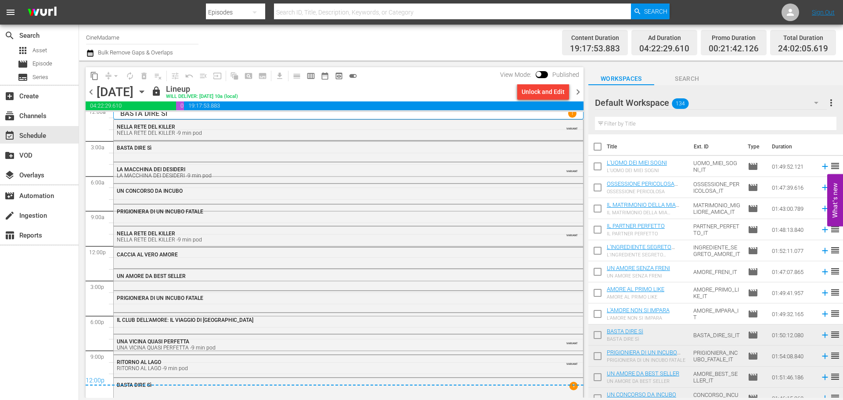
scroll to position [7, 0]
click at [536, 96] on div "Unlock and Edit" at bounding box center [543, 92] width 43 height 16
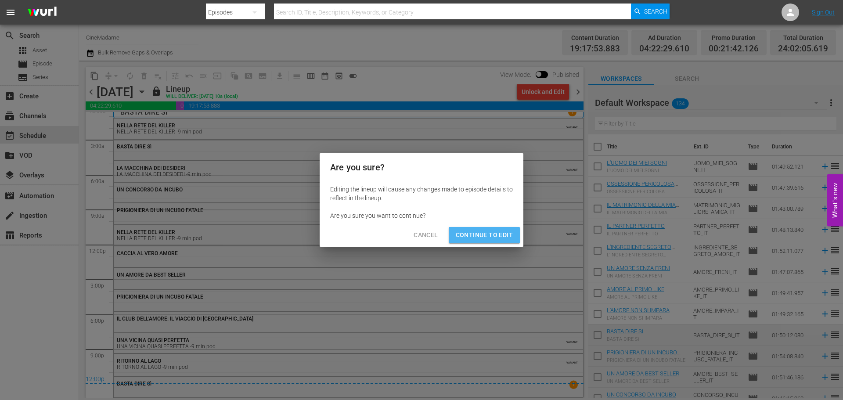
click at [488, 237] on span "Continue to Edit" at bounding box center [484, 235] width 57 height 11
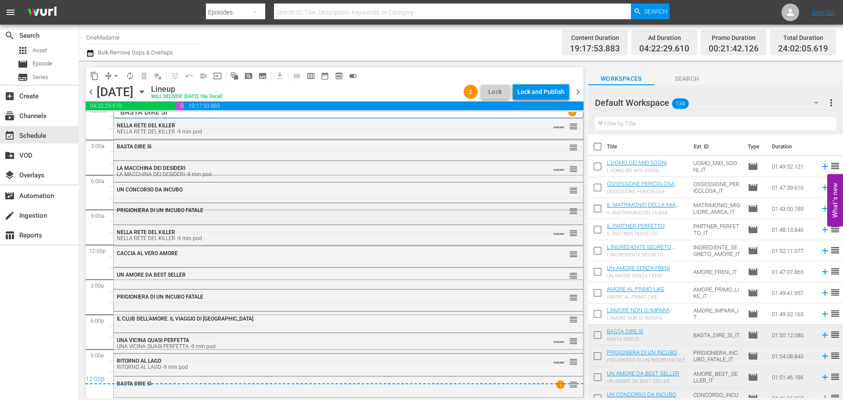
click at [524, 213] on div "PRIGIONIERA DI UN INCUBO FATALE" at bounding box center [324, 210] width 415 height 6
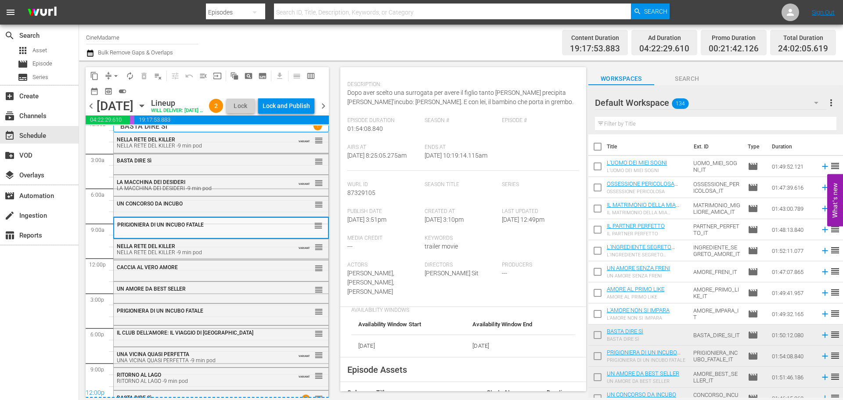
scroll to position [176, 0]
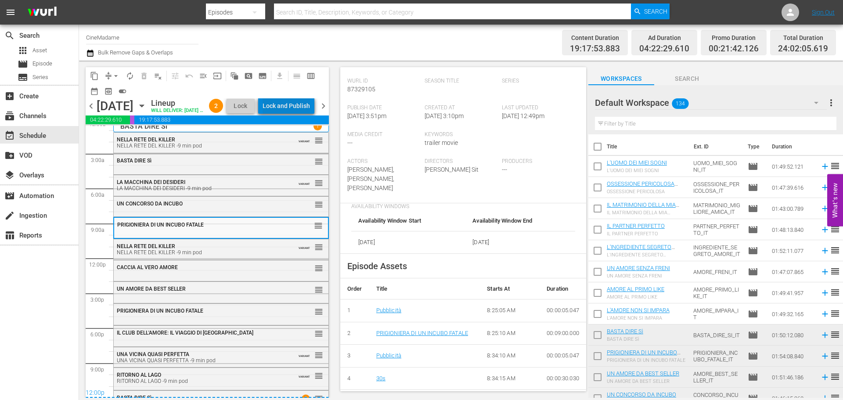
click at [299, 107] on div "Lock and Publish" at bounding box center [286, 106] width 47 height 16
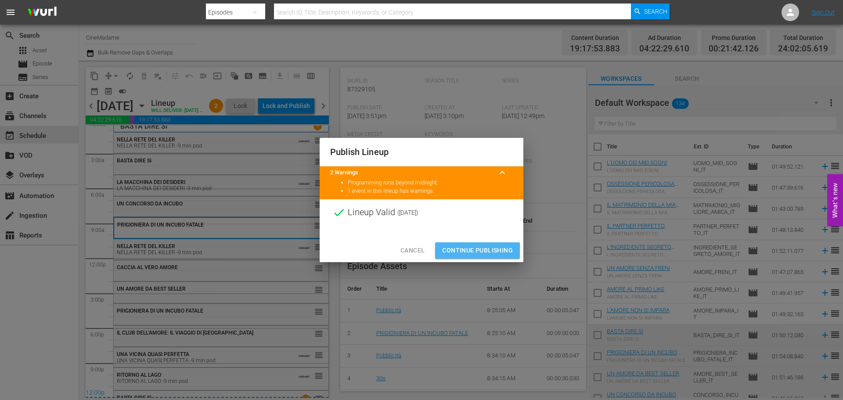
click at [478, 248] on span "Continue Publishing" at bounding box center [477, 250] width 71 height 11
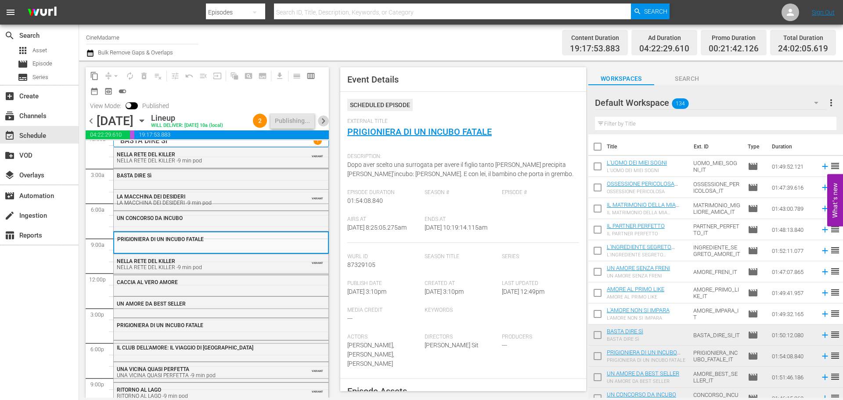
click at [324, 124] on span "chevron_right" at bounding box center [323, 120] width 11 height 11
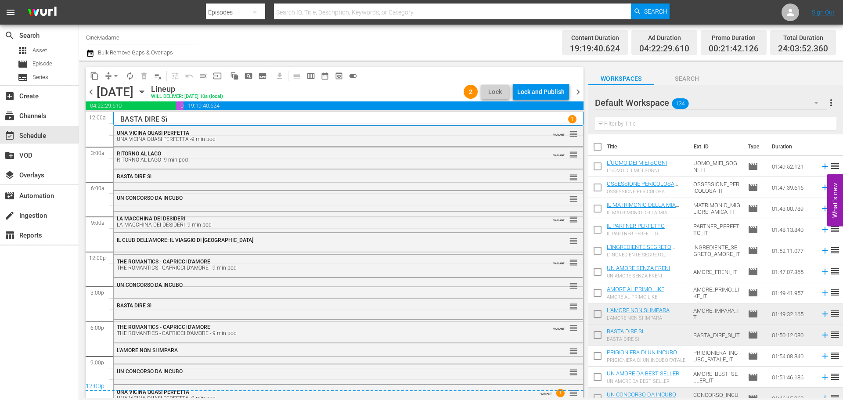
click at [578, 91] on span "chevron_right" at bounding box center [578, 91] width 11 height 11
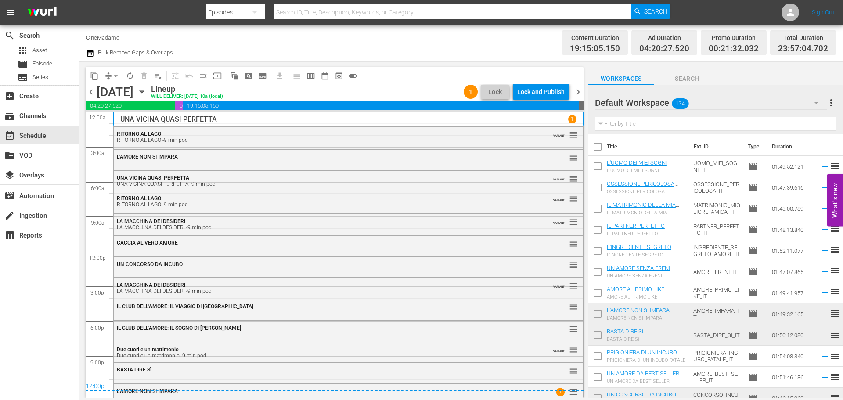
click at [578, 91] on span "chevron_right" at bounding box center [578, 91] width 11 height 11
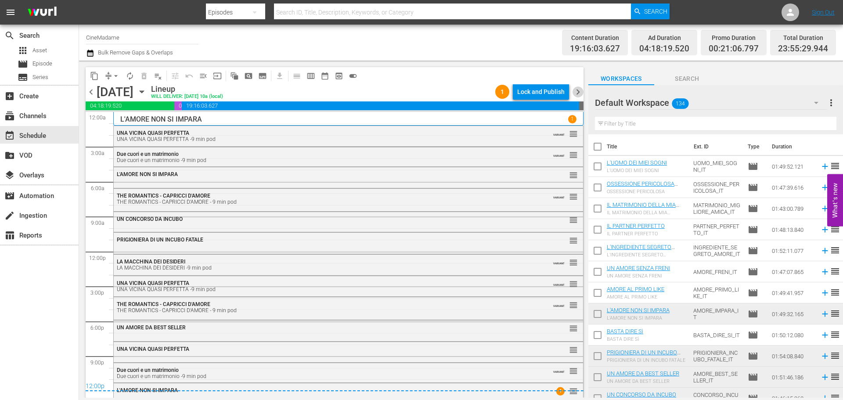
click at [578, 91] on span "chevron_right" at bounding box center [578, 91] width 11 height 11
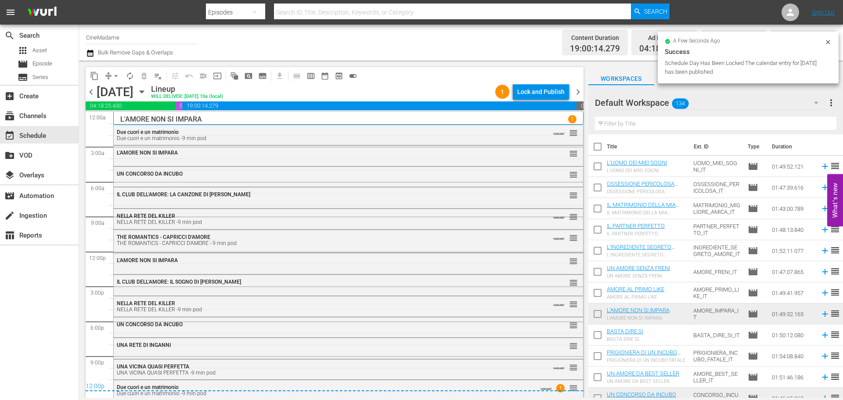
click at [578, 91] on span "chevron_right" at bounding box center [578, 91] width 11 height 11
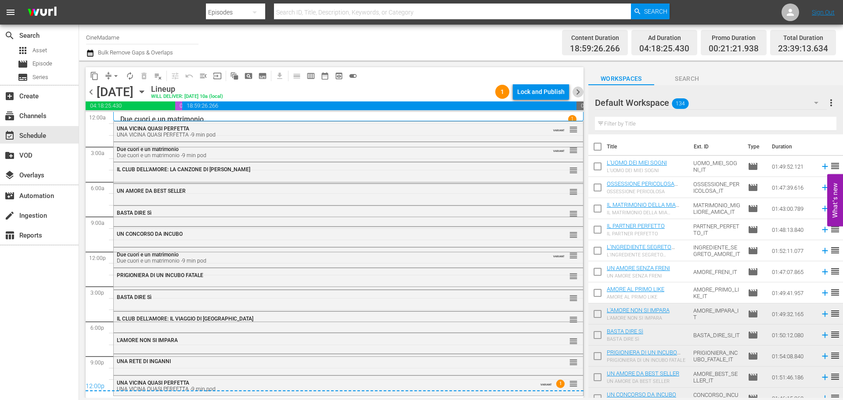
click at [578, 91] on span "chevron_right" at bounding box center [578, 91] width 11 height 11
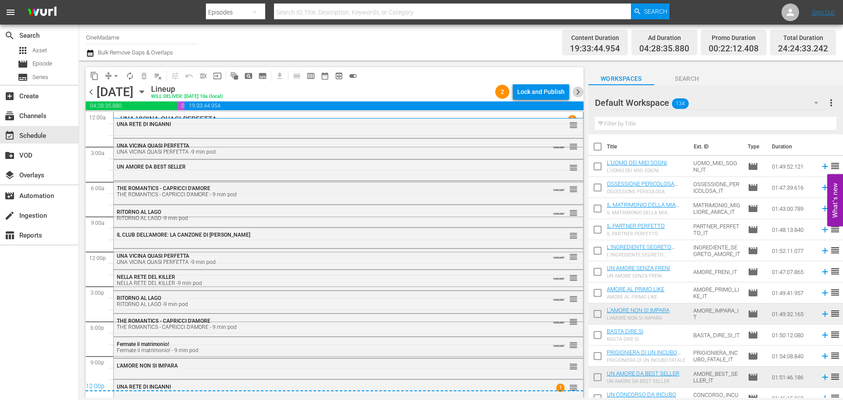
click at [578, 91] on span "chevron_right" at bounding box center [578, 91] width 11 height 11
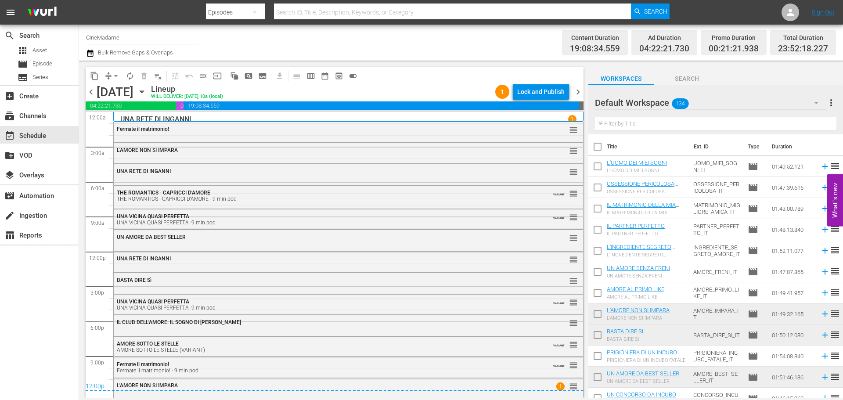
click at [578, 91] on span "chevron_right" at bounding box center [578, 91] width 11 height 11
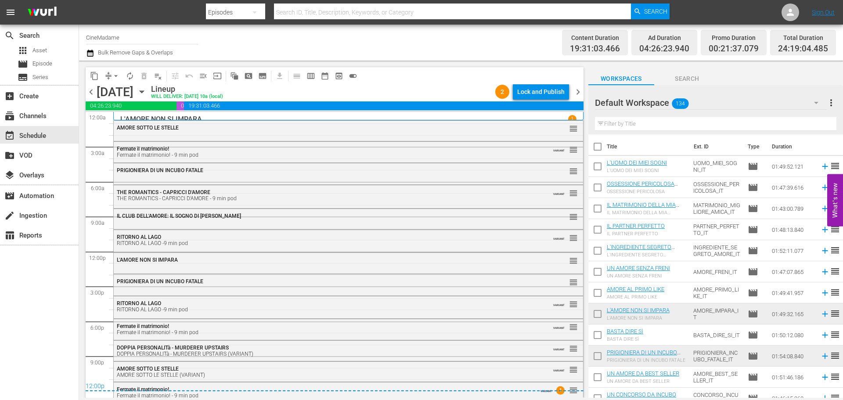
click at [578, 91] on span "chevron_right" at bounding box center [578, 91] width 11 height 11
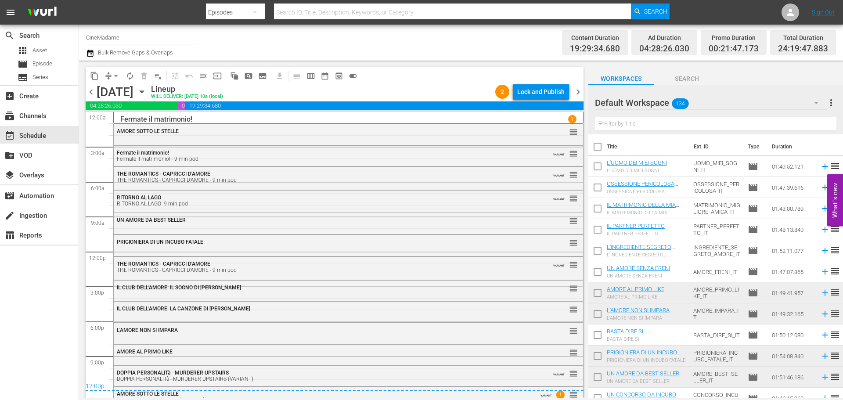
click at [581, 93] on span "chevron_right" at bounding box center [578, 91] width 11 height 11
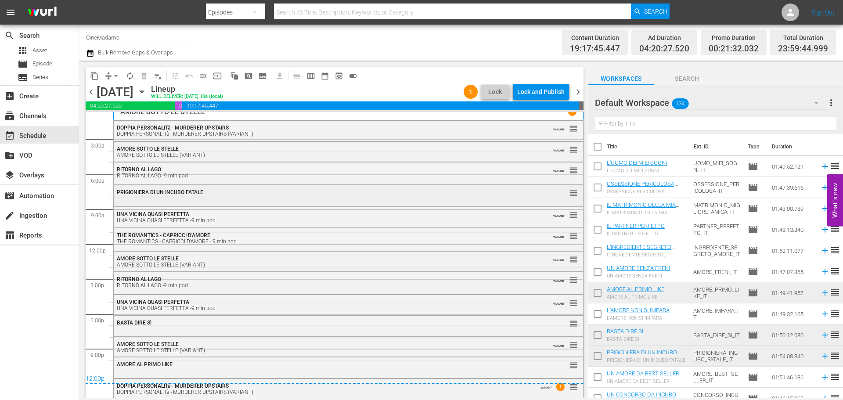
scroll to position [9, 0]
click at [576, 91] on span "chevron_right" at bounding box center [578, 91] width 11 height 11
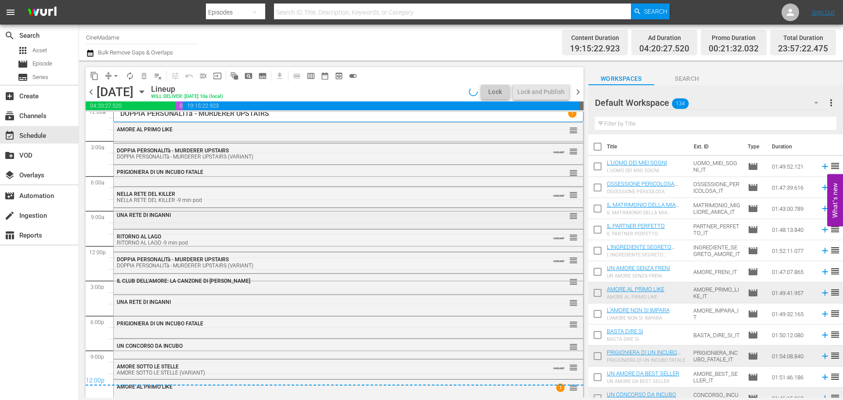
scroll to position [9, 0]
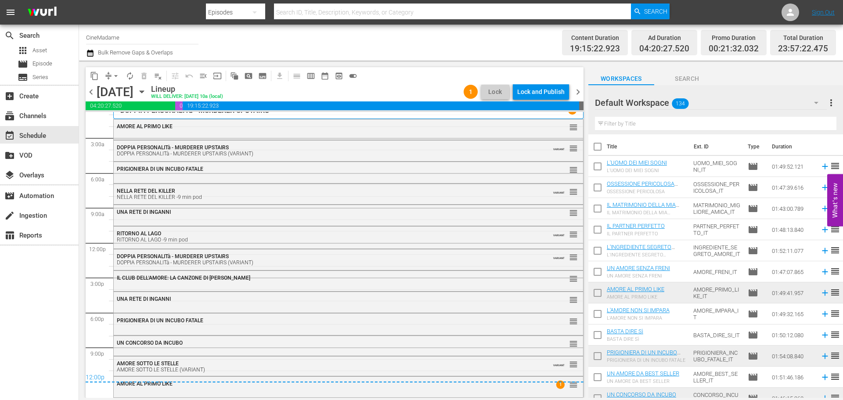
click at [583, 95] on span "chevron_right" at bounding box center [578, 91] width 11 height 11
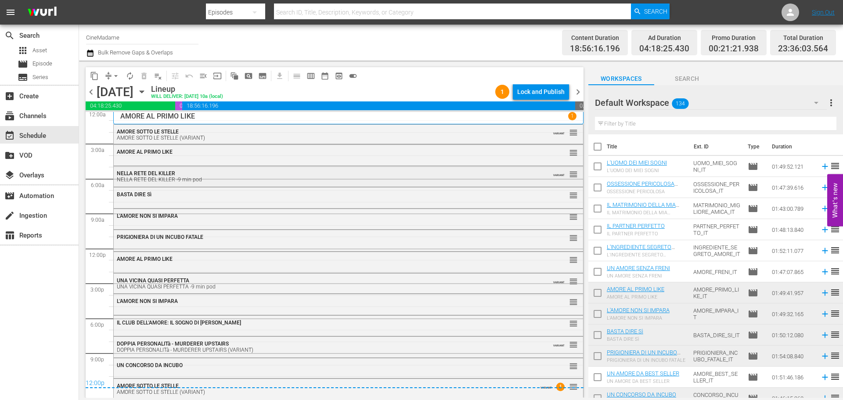
scroll to position [4, 0]
click at [580, 94] on span "chevron_right" at bounding box center [578, 91] width 11 height 11
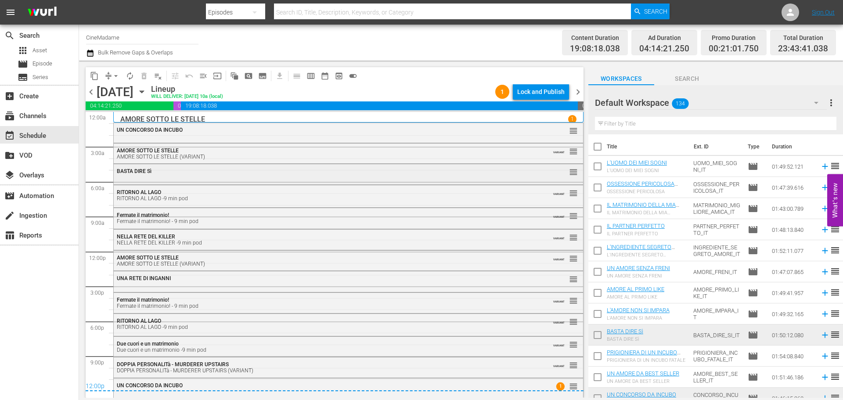
scroll to position [1, 0]
click at [578, 95] on span "chevron_right" at bounding box center [578, 91] width 11 height 11
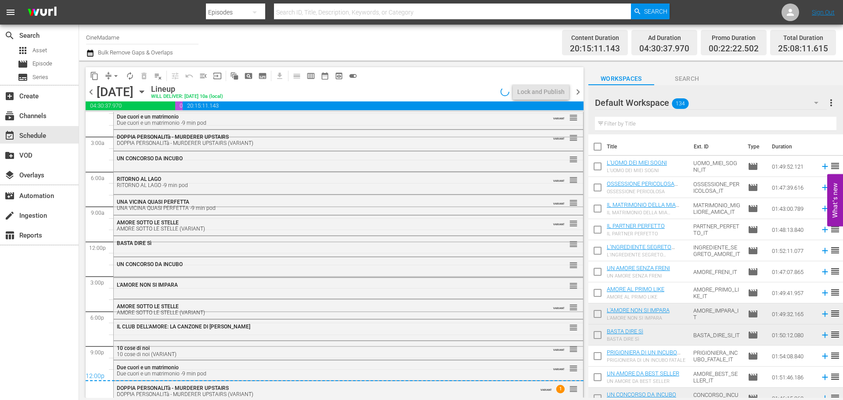
scroll to position [14, 0]
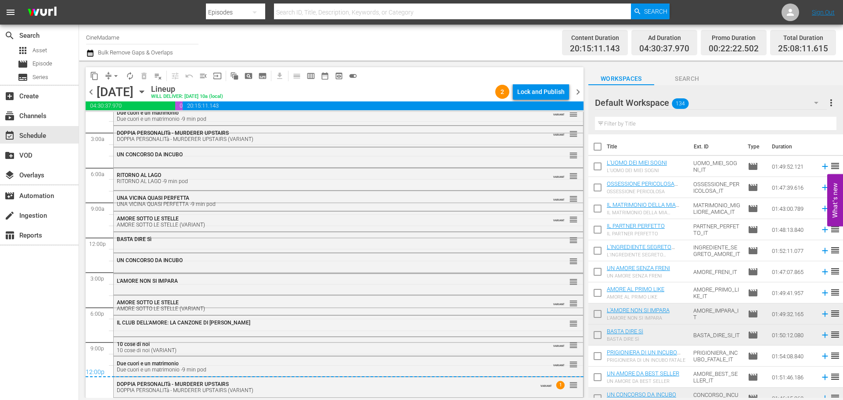
click at [576, 92] on span "chevron_right" at bounding box center [578, 91] width 11 height 11
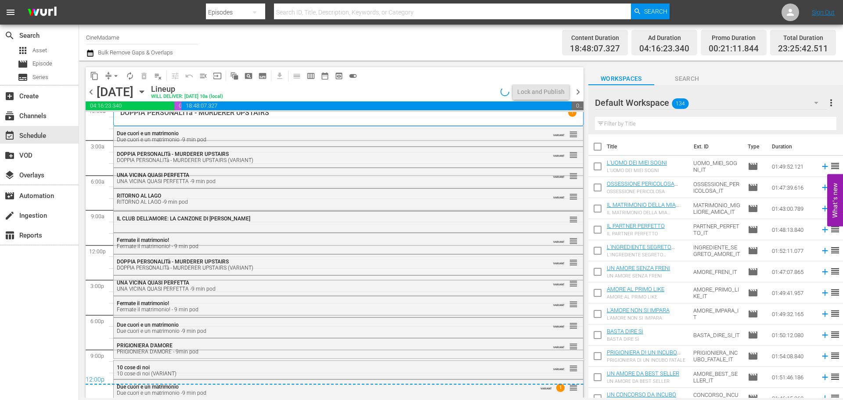
scroll to position [8, 0]
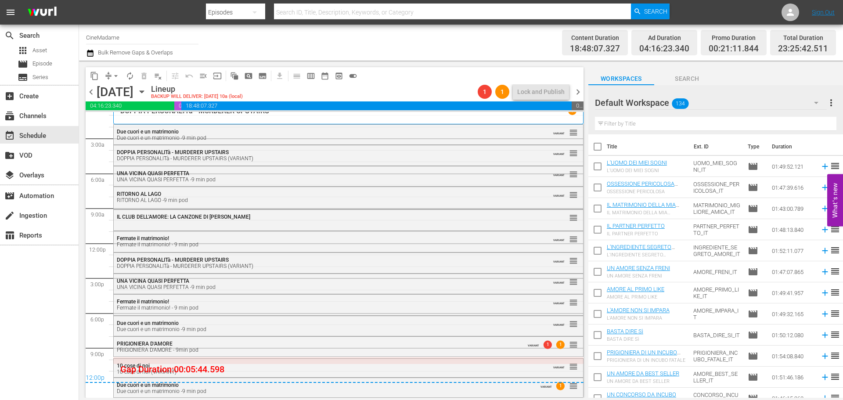
click at [108, 66] on div "content_copy compress arrow_drop_down autorenew_outlined delete_forever_outline…" at bounding box center [332, 229] width 507 height 337
click at [111, 72] on button "arrow_drop_down" at bounding box center [116, 76] width 14 height 14
click at [146, 122] on li "Align to End of Previous Day" at bounding box center [116, 122] width 92 height 14
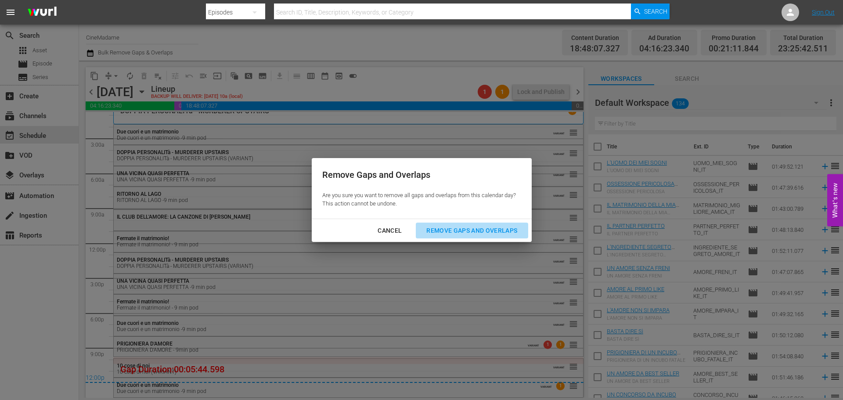
click at [450, 228] on div "Remove Gaps and Overlaps" at bounding box center [471, 230] width 105 height 11
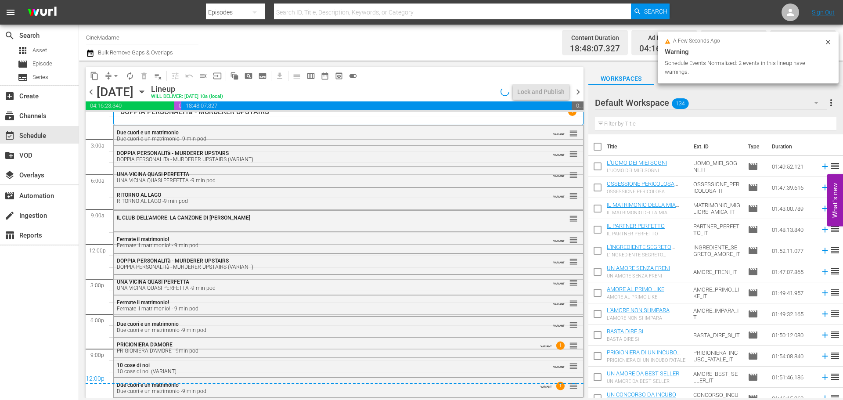
scroll to position [7, 0]
click at [578, 88] on span "chevron_right" at bounding box center [578, 91] width 11 height 11
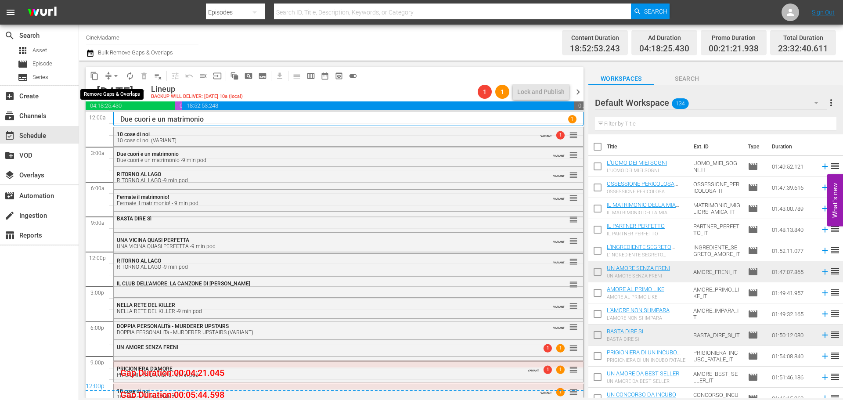
click at [115, 77] on span "arrow_drop_down" at bounding box center [116, 76] width 9 height 9
click at [133, 123] on li "Align to End of Previous Day" at bounding box center [116, 122] width 92 height 14
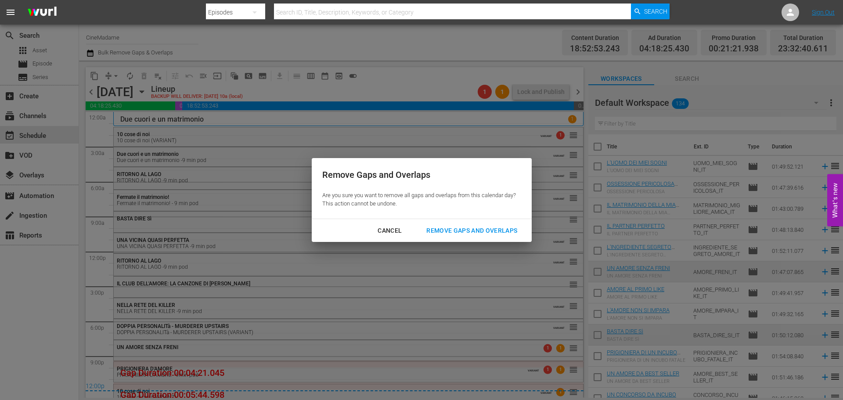
click at [484, 226] on div "Remove Gaps and Overlaps" at bounding box center [471, 230] width 105 height 11
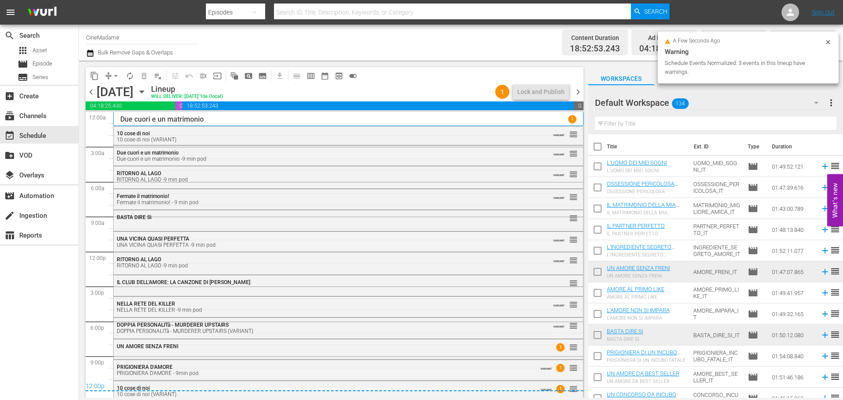
click at [580, 91] on span "chevron_right" at bounding box center [578, 91] width 11 height 11
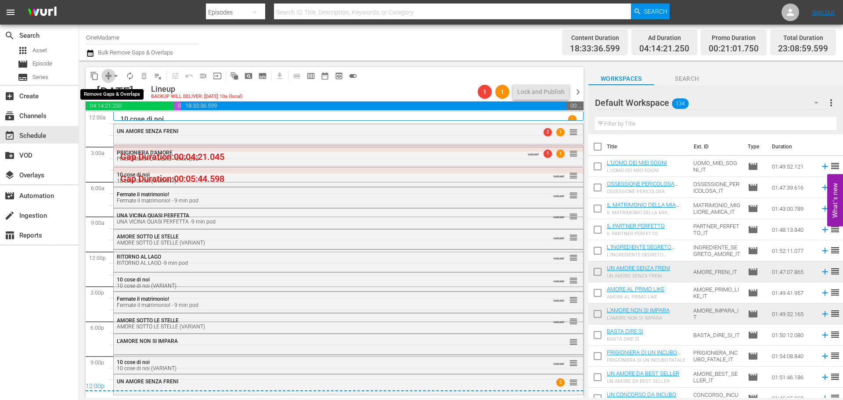
click at [109, 72] on span "compress" at bounding box center [108, 76] width 9 height 9
click at [118, 80] on button "arrow_drop_down" at bounding box center [116, 76] width 14 height 14
click at [142, 125] on li "Align to End of Previous Day" at bounding box center [116, 122] width 92 height 14
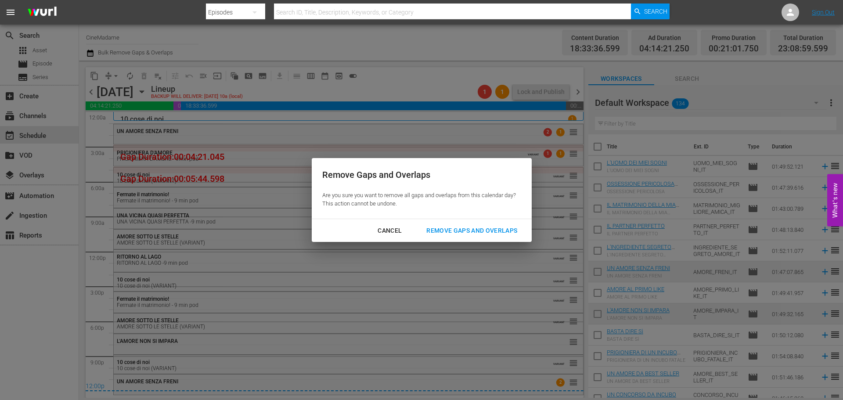
click at [485, 227] on div "Remove Gaps and Overlaps" at bounding box center [471, 230] width 105 height 11
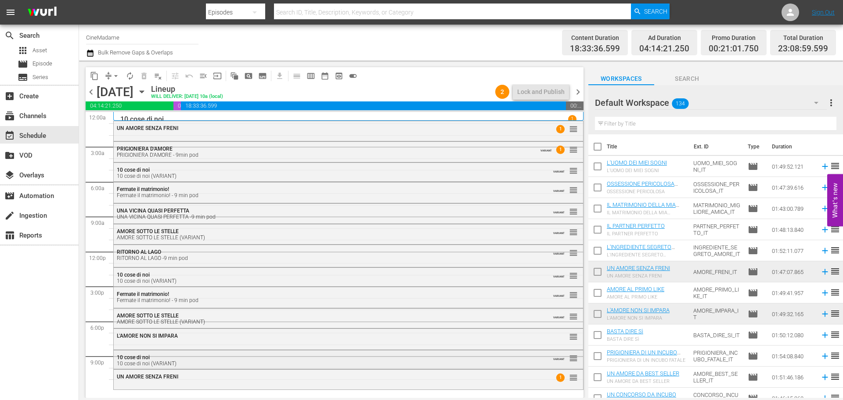
click at [166, 358] on div "10 cose di noi 10 cose di noi (VARIANT)" at bounding box center [324, 360] width 415 height 12
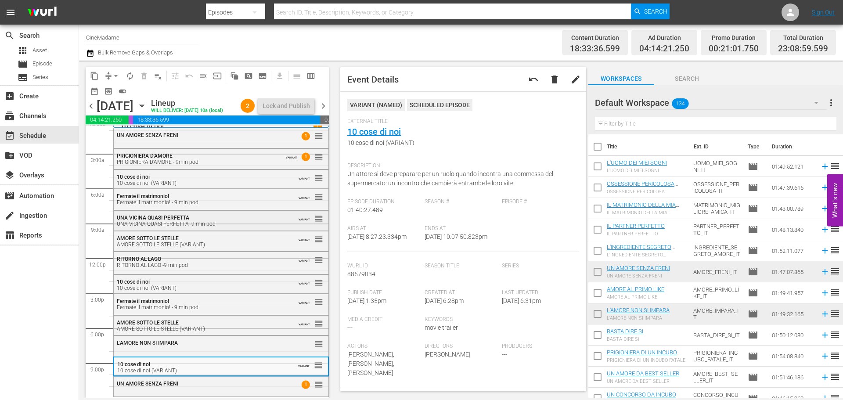
scroll to position [22, 0]
click at [324, 112] on span "chevron_right" at bounding box center [323, 106] width 11 height 11
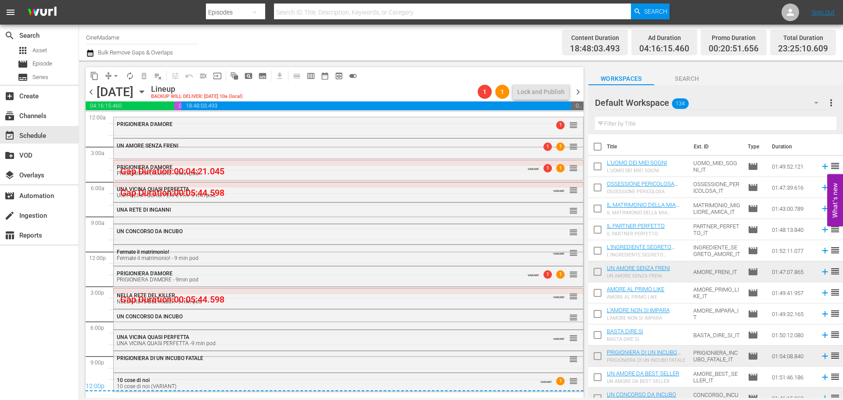
click at [90, 88] on span "chevron_left" at bounding box center [91, 91] width 11 height 11
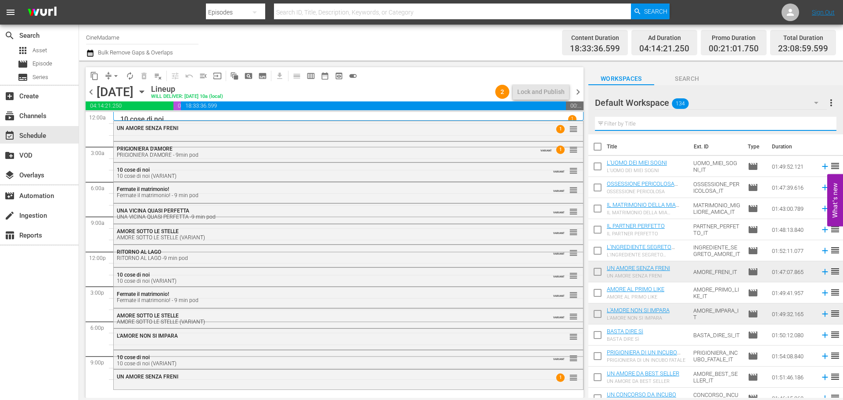
click at [660, 121] on input "text" at bounding box center [715, 124] width 241 height 14
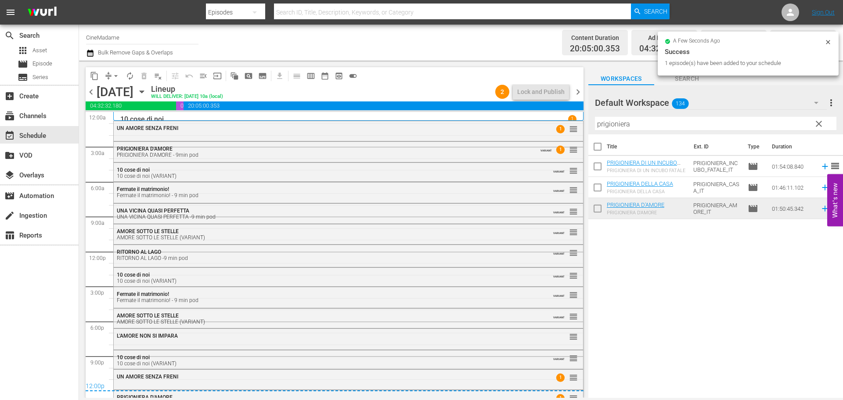
click at [238, 395] on div "PRIGIONIERA D'AMORE" at bounding box center [324, 397] width 415 height 6
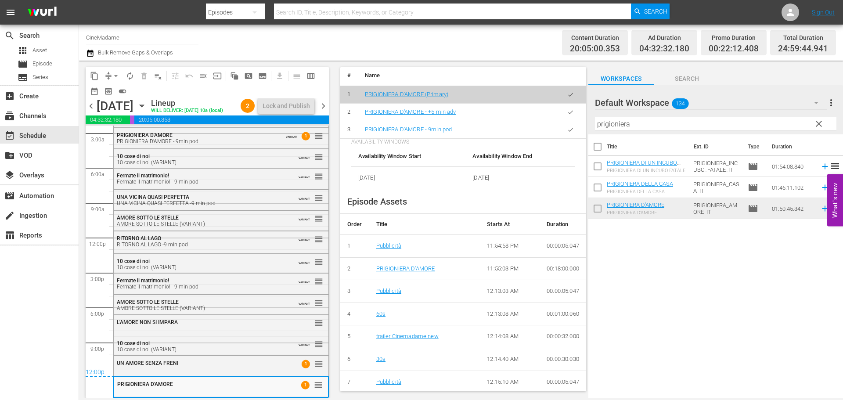
scroll to position [307, 0]
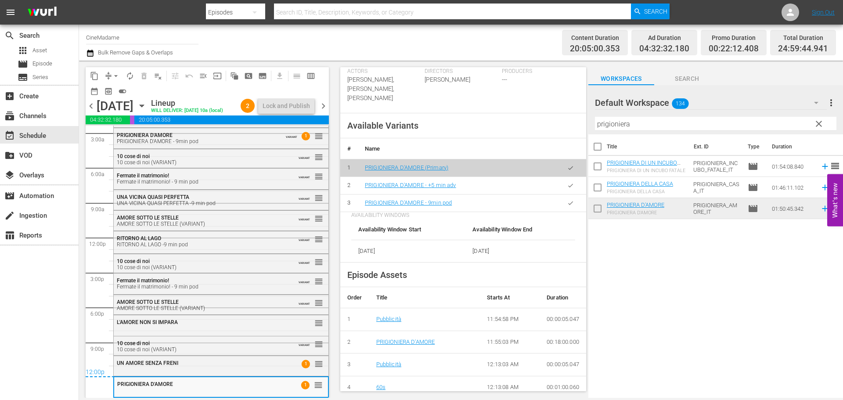
click at [562, 194] on button "button" at bounding box center [570, 202] width 17 height 17
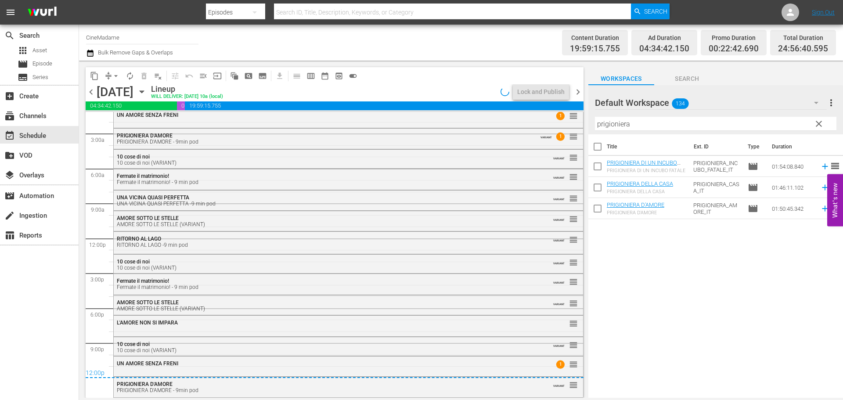
scroll to position [13, 0]
click at [578, 95] on span "chevron_right" at bounding box center [578, 91] width 11 height 11
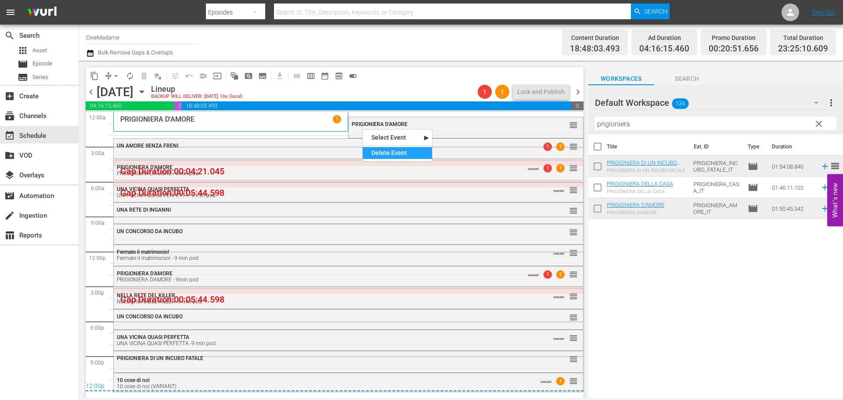
click at [385, 155] on div "Delete Event" at bounding box center [397, 153] width 69 height 12
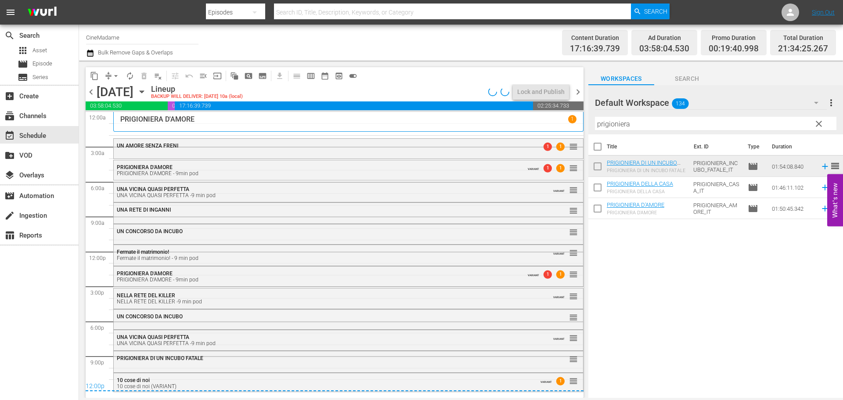
click at [119, 77] on span "arrow_drop_down" at bounding box center [116, 76] width 9 height 9
click at [130, 122] on li "Align to End of Previous Day" at bounding box center [116, 122] width 92 height 14
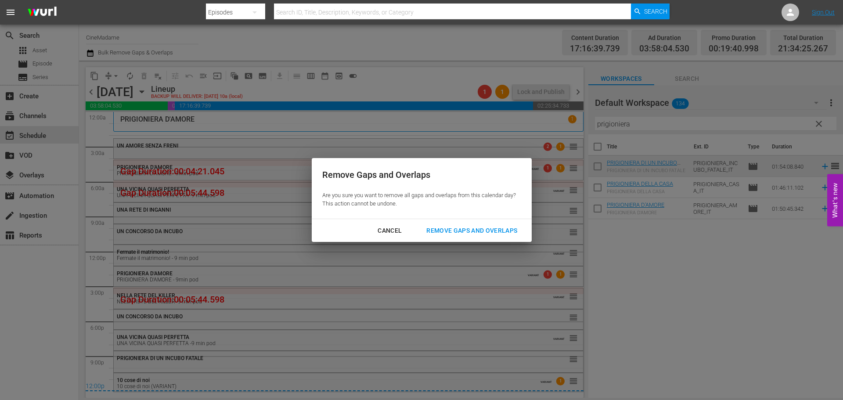
click at [511, 227] on div "Remove Gaps and Overlaps" at bounding box center [471, 230] width 105 height 11
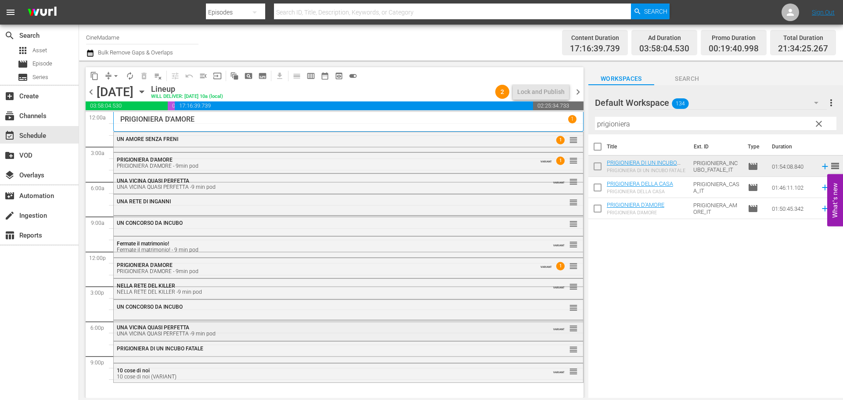
click at [227, 330] on div "UNA VICINA QUASI PERFETTA UNA VICINA QUASI PERFETTA -9 min pod" at bounding box center [324, 330] width 415 height 12
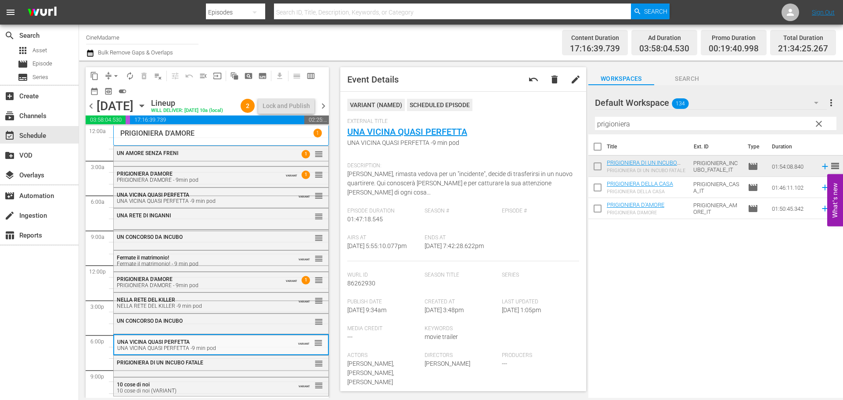
click at [213, 371] on div "PRIGIONIERA DI UN INCUBO FATALE reorder" at bounding box center [221, 363] width 215 height 15
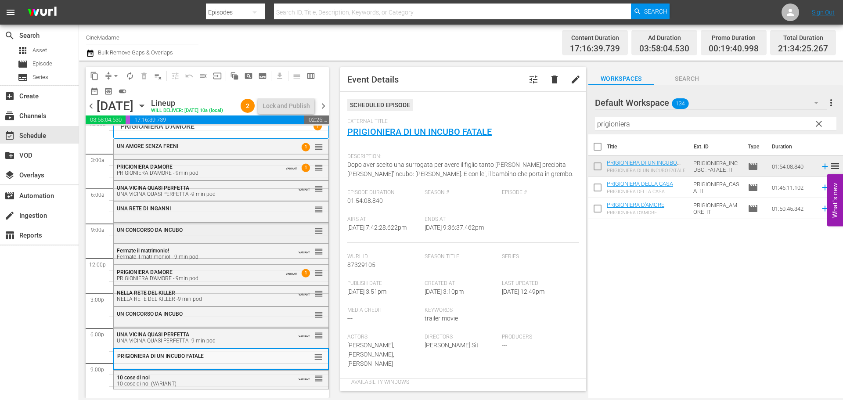
scroll to position [22, 0]
click at [321, 112] on span "chevron_right" at bounding box center [323, 106] width 11 height 11
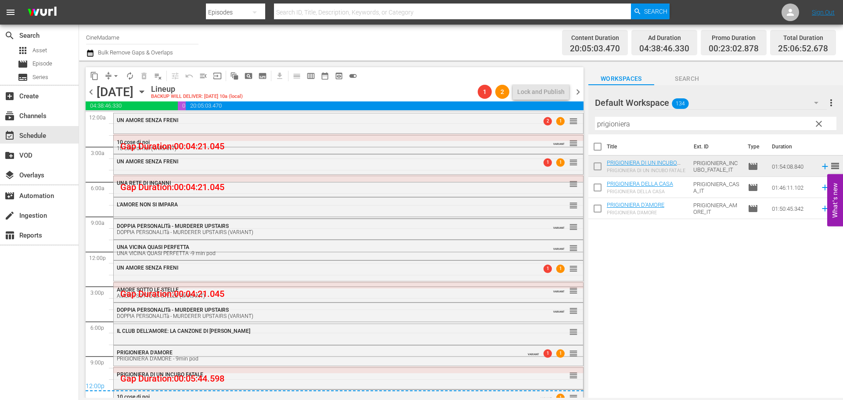
click at [93, 94] on span "chevron_left" at bounding box center [91, 91] width 11 height 11
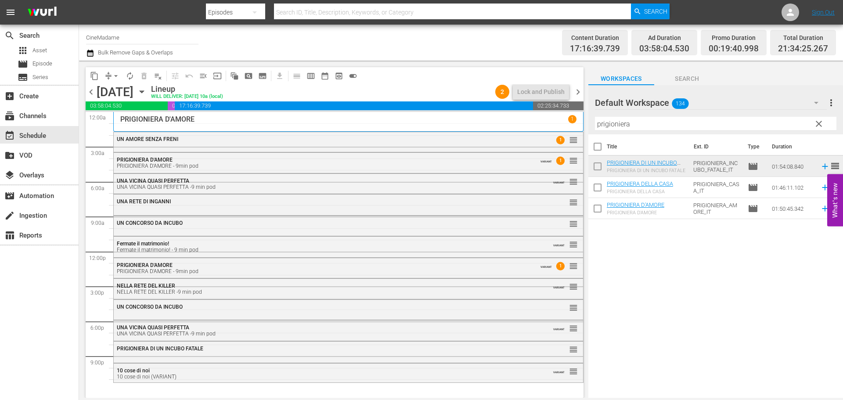
click at [623, 132] on div "Filter by Title prigioniera" at bounding box center [715, 123] width 241 height 21
click at [626, 122] on input "prigioniera" at bounding box center [715, 124] width 241 height 14
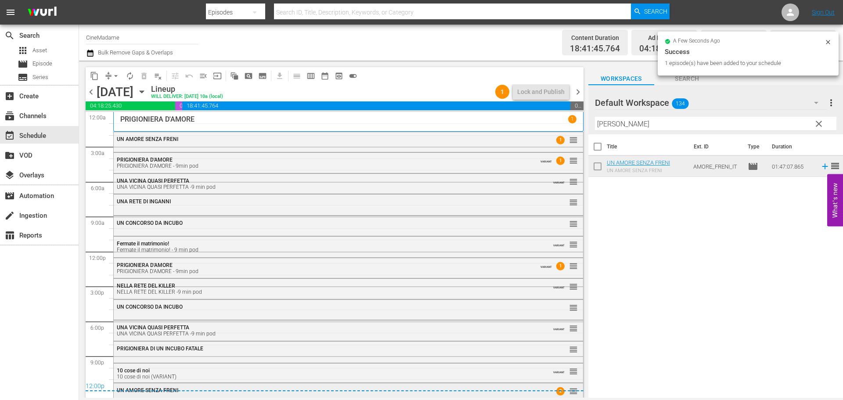
click at [409, 396] on div "UN AMORE SENZA FRENI 2 reorder" at bounding box center [348, 390] width 469 height 15
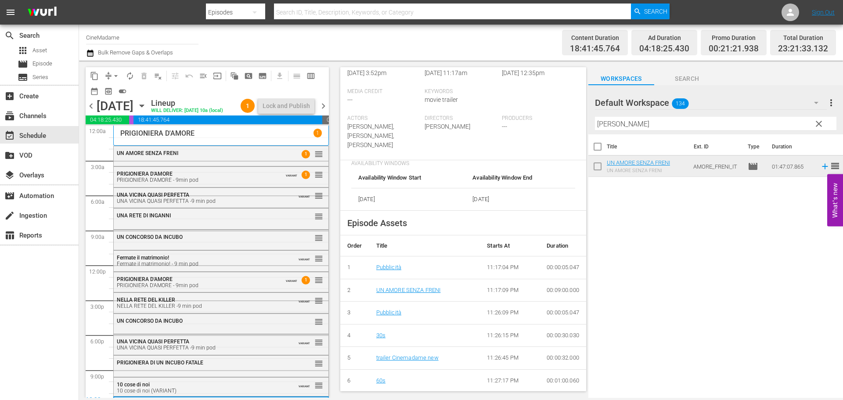
scroll to position [263, 0]
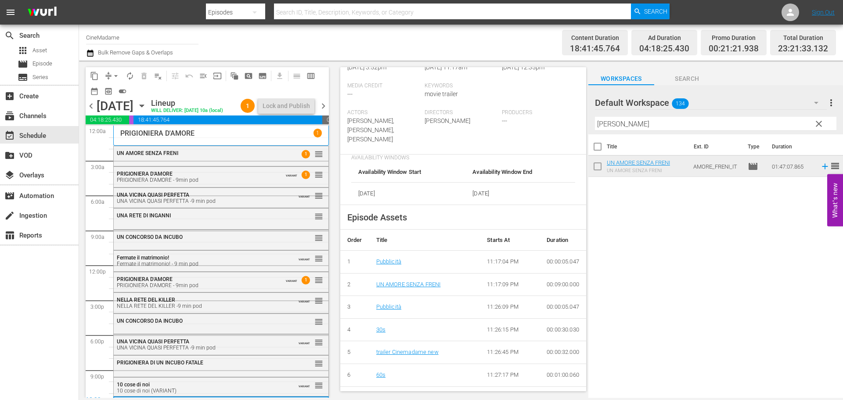
click at [324, 112] on span "chevron_right" at bounding box center [323, 106] width 11 height 11
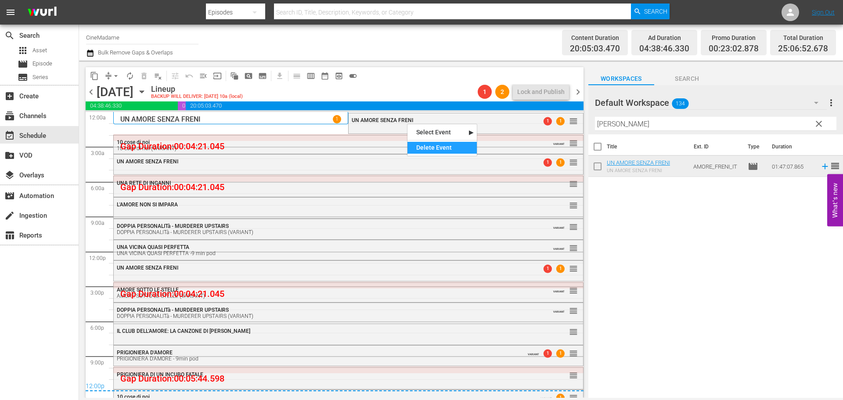
click at [436, 148] on div "Delete Event" at bounding box center [441, 148] width 69 height 12
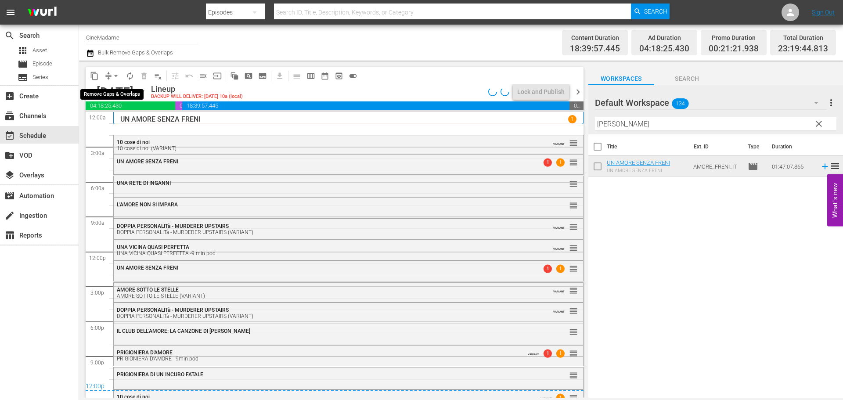
click at [112, 75] on span "arrow_drop_down" at bounding box center [116, 76] width 9 height 9
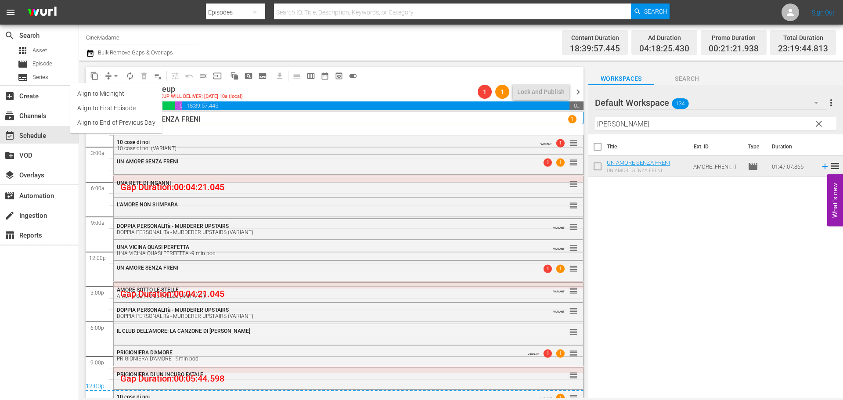
click at [129, 119] on li "Align to End of Previous Day" at bounding box center [116, 122] width 92 height 14
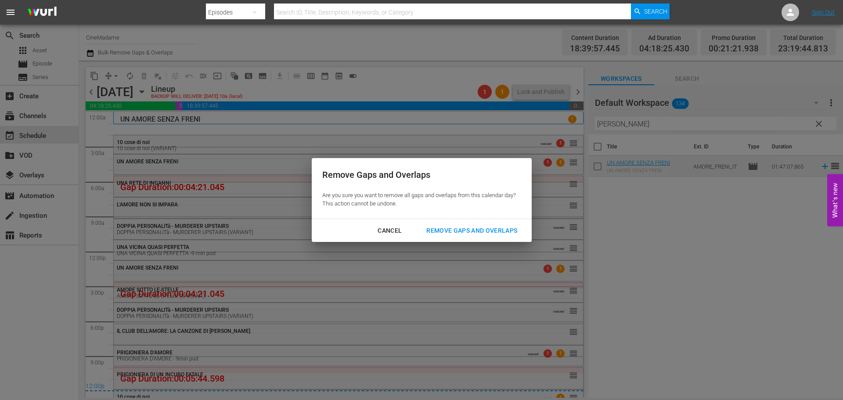
click at [513, 230] on div "Remove Gaps and Overlaps" at bounding box center [471, 230] width 105 height 11
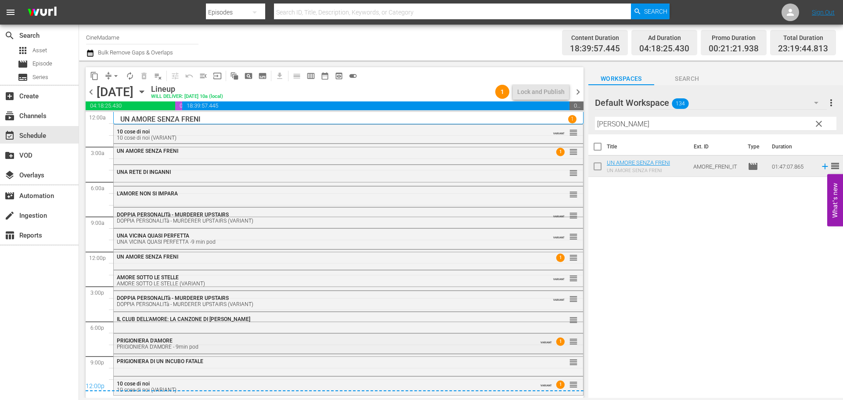
click at [233, 339] on div "PRIGIONIERA D'AMORE PRIGIONIERA D'AMORE - 9min pod" at bounding box center [324, 344] width 415 height 12
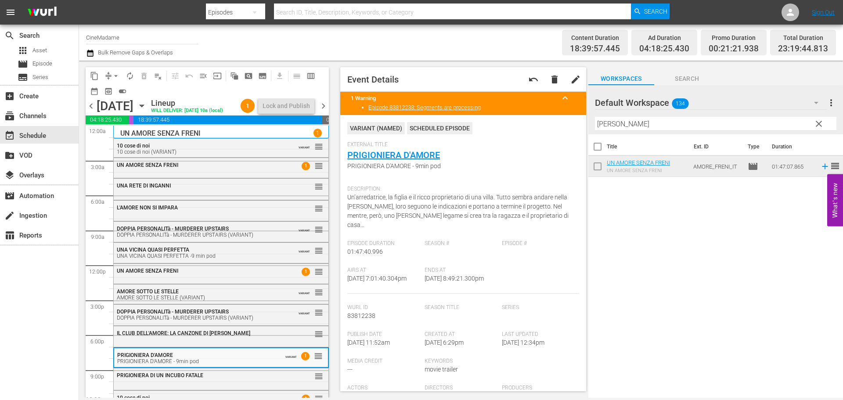
scroll to position [27, 0]
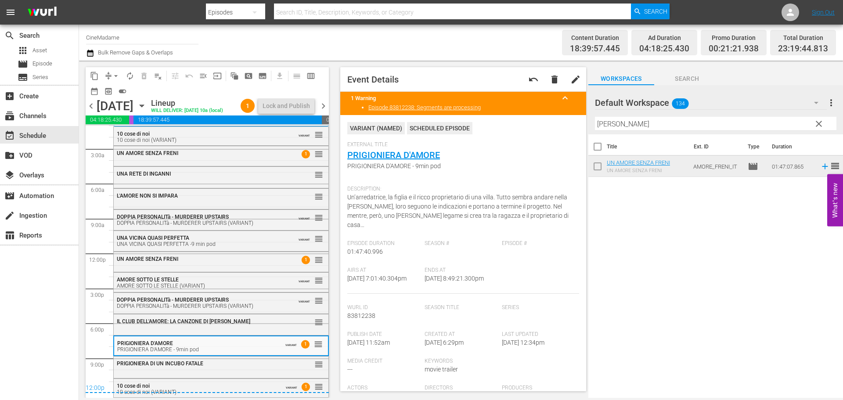
click at [324, 112] on span "chevron_right" at bounding box center [323, 106] width 11 height 11
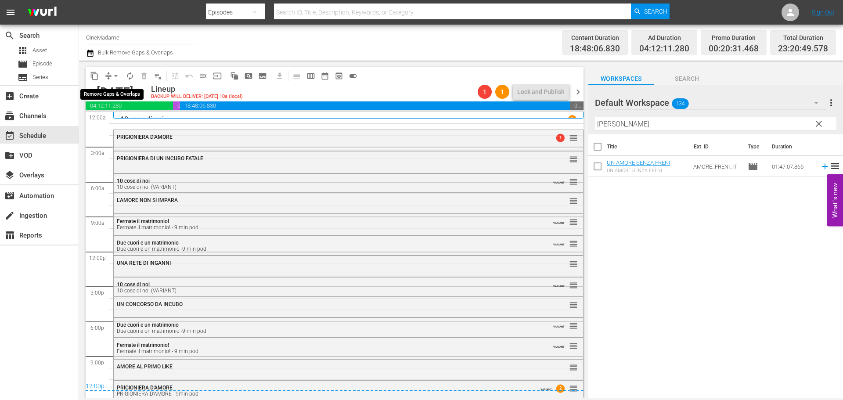
click at [114, 76] on span "arrow_drop_down" at bounding box center [116, 76] width 9 height 9
click at [130, 118] on li "Align to End of Previous Day" at bounding box center [116, 122] width 92 height 14
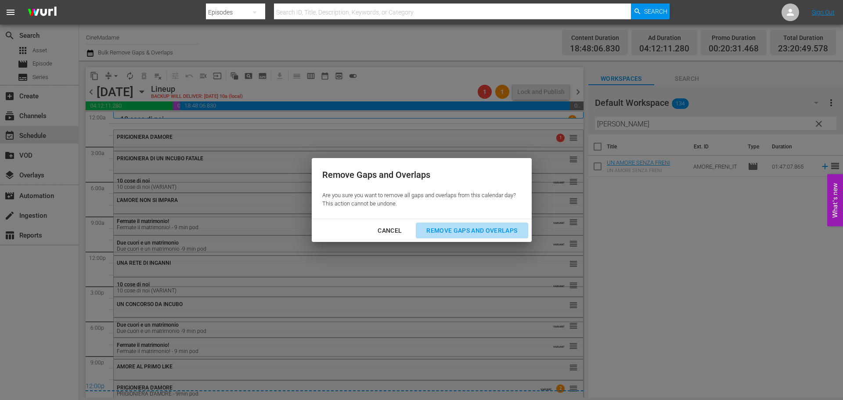
click at [450, 226] on div "Remove Gaps and Overlaps" at bounding box center [471, 230] width 105 height 11
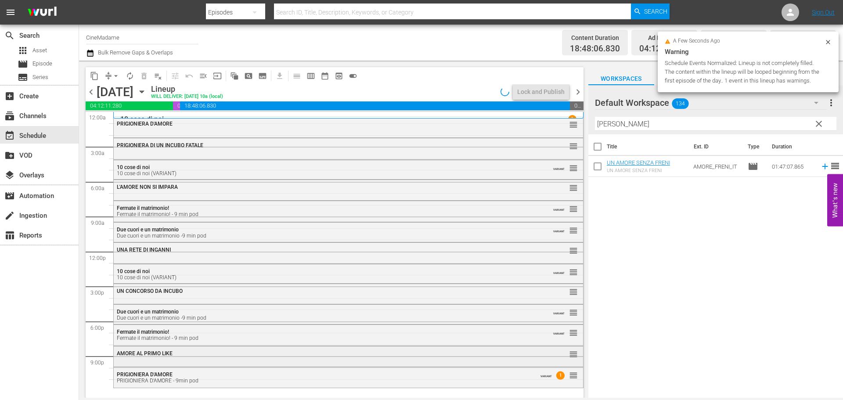
click at [173, 359] on div "AMORE AL PRIMO LIKE reorder" at bounding box center [348, 353] width 469 height 15
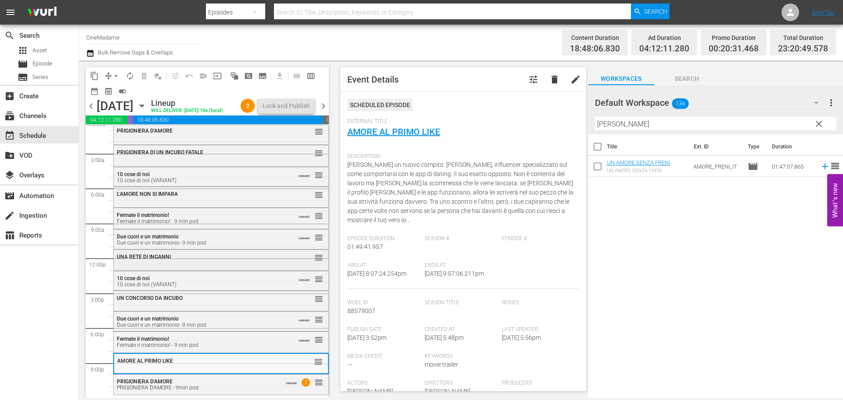
scroll to position [22, 0]
click at [187, 384] on div "PRIGIONIERA D'AMORE PRIGIONIERA D'AMORE - 9min pod" at bounding box center [198, 384] width 162 height 12
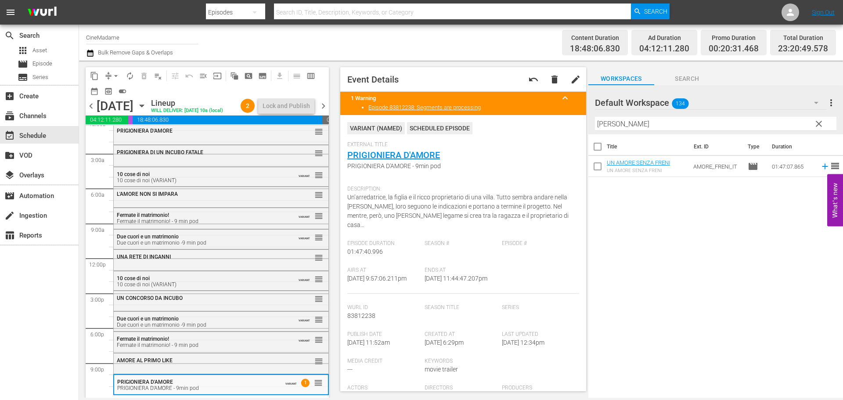
click at [661, 118] on input "freni" at bounding box center [715, 124] width 241 height 14
click at [658, 120] on input "freni" at bounding box center [715, 124] width 241 height 14
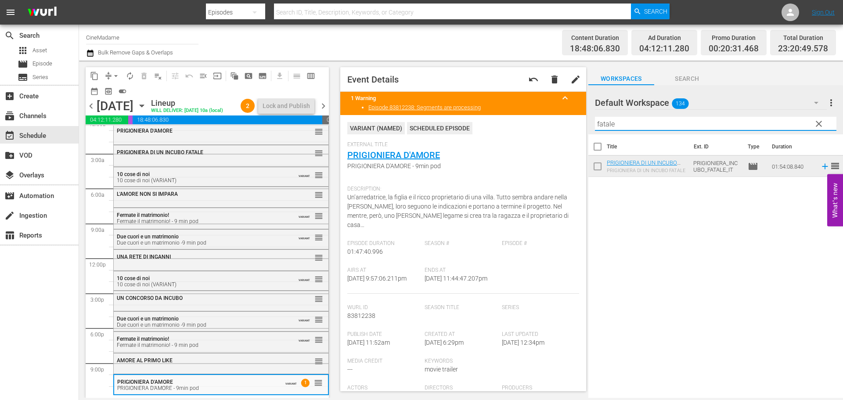
type input "fatale"
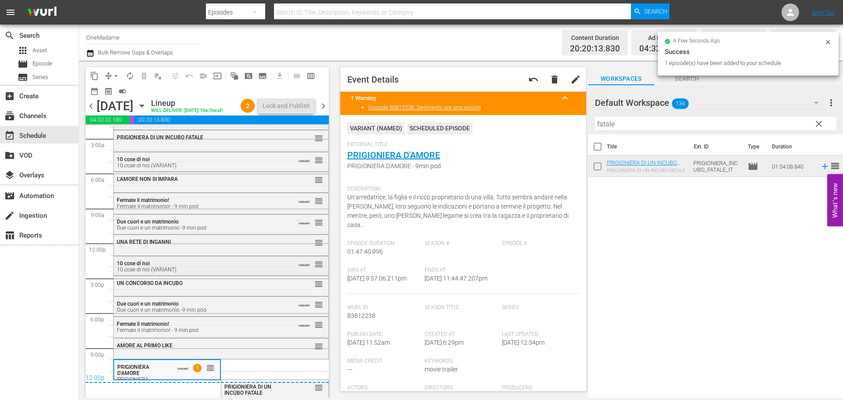
scroll to position [32, 0]
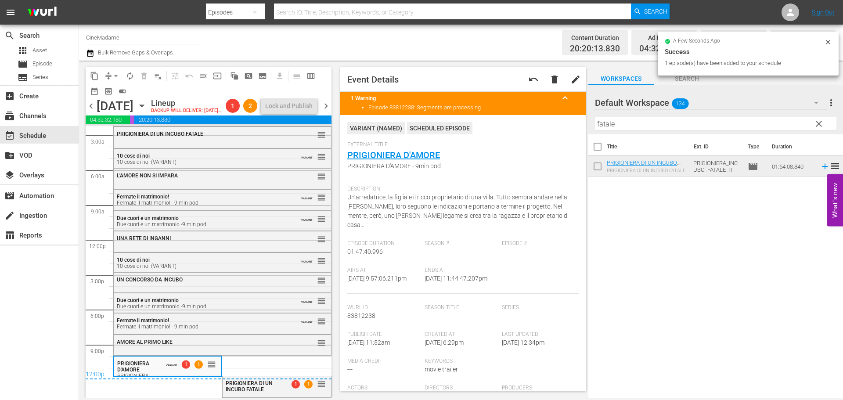
click at [116, 75] on span "arrow_drop_down" at bounding box center [116, 76] width 9 height 9
click at [118, 124] on li "Align to End of Previous Day" at bounding box center [116, 122] width 92 height 14
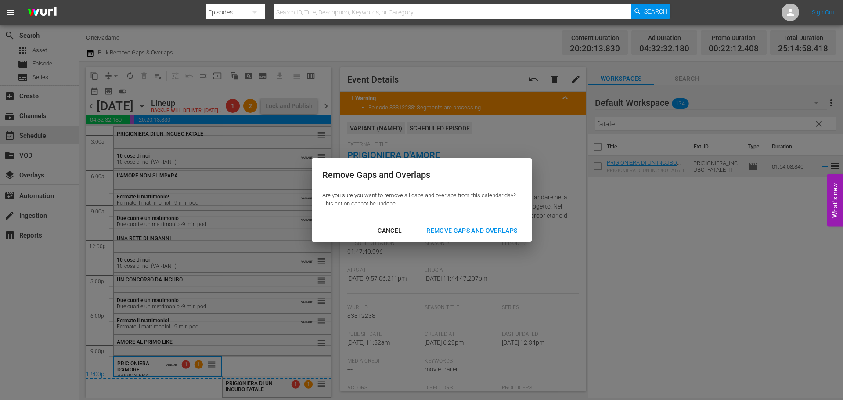
click at [455, 228] on div "Remove Gaps and Overlaps" at bounding box center [471, 230] width 105 height 11
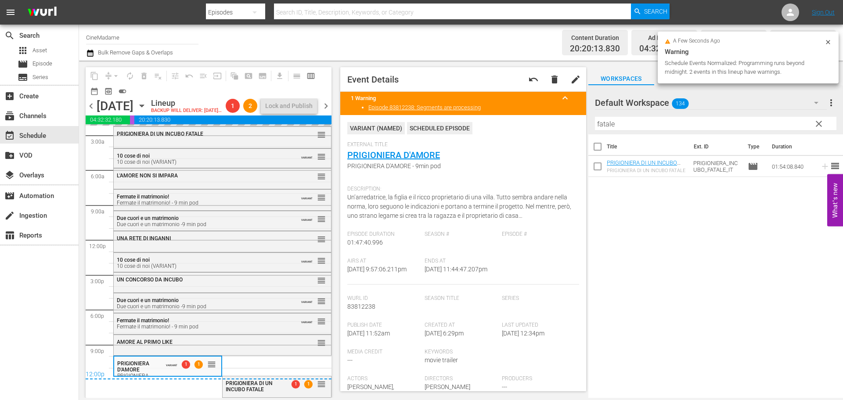
scroll to position [32, 0]
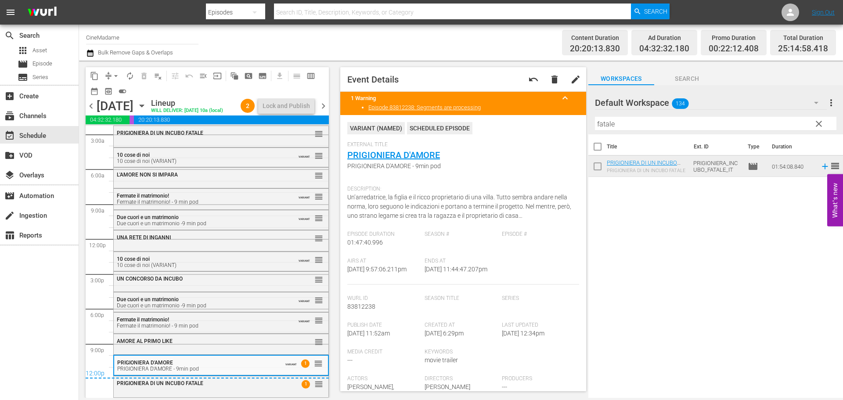
click at [326, 112] on span "chevron_right" at bounding box center [323, 106] width 11 height 11
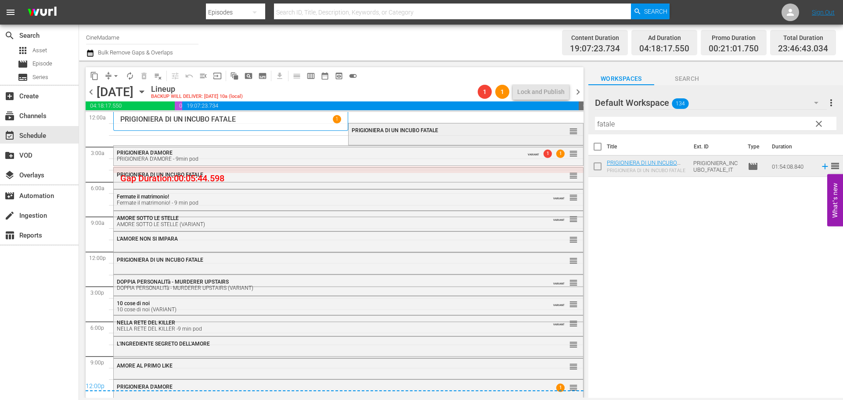
click at [396, 137] on div "PRIGIONIERA DI UN INCUBO FATALE reorder" at bounding box center [466, 130] width 234 height 15
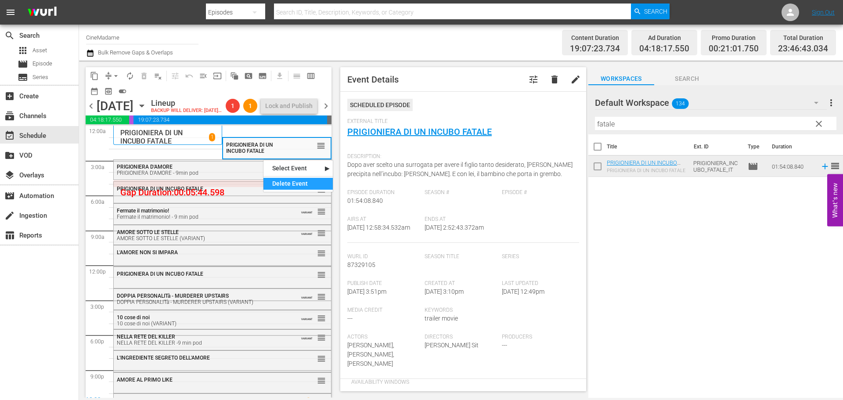
click at [313, 181] on div "Delete Event" at bounding box center [297, 184] width 69 height 12
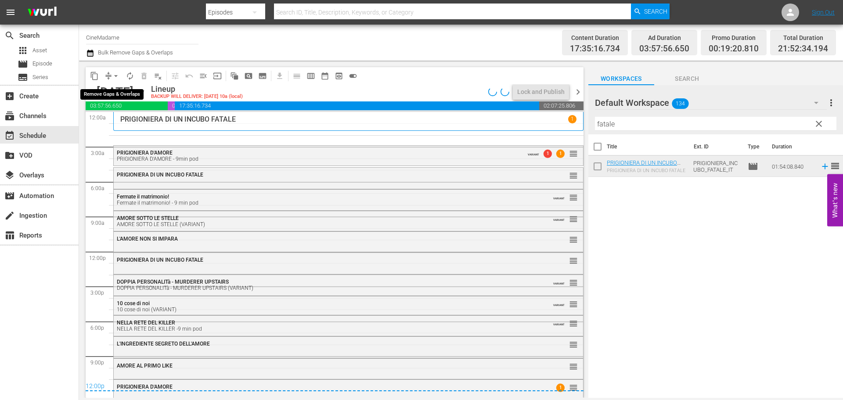
click at [115, 76] on span "arrow_drop_down" at bounding box center [116, 76] width 9 height 9
click at [131, 126] on li "Align to End of Previous Day" at bounding box center [116, 122] width 92 height 14
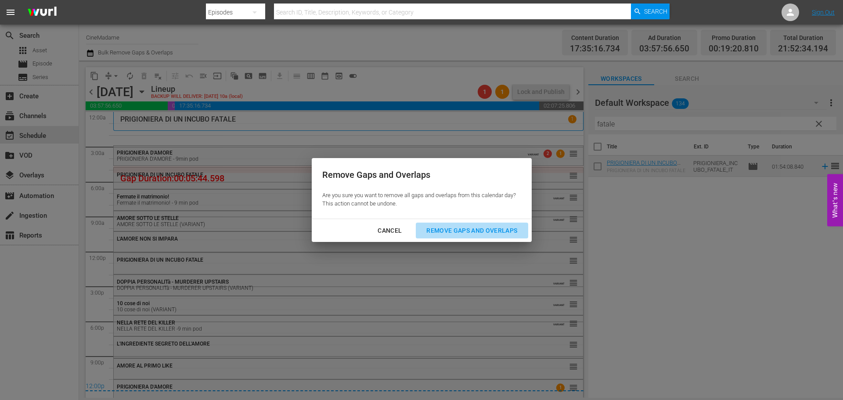
click at [493, 230] on div "Remove Gaps and Overlaps" at bounding box center [471, 230] width 105 height 11
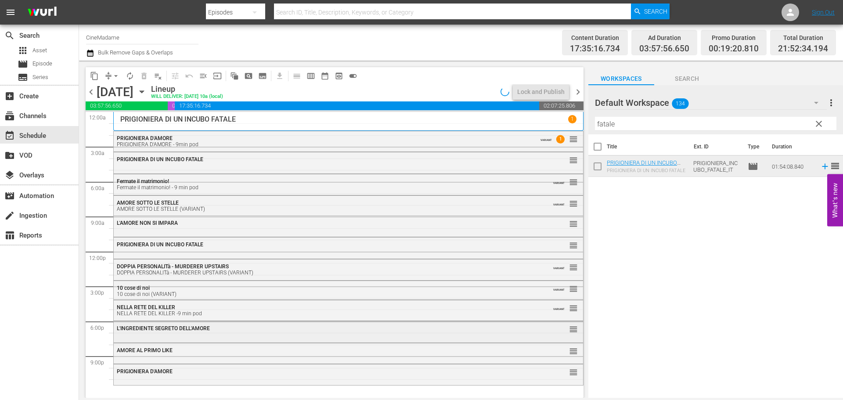
click at [214, 332] on div "L'INGREDIENTE SEGRETO DELL'AMORE reorder" at bounding box center [348, 328] width 469 height 15
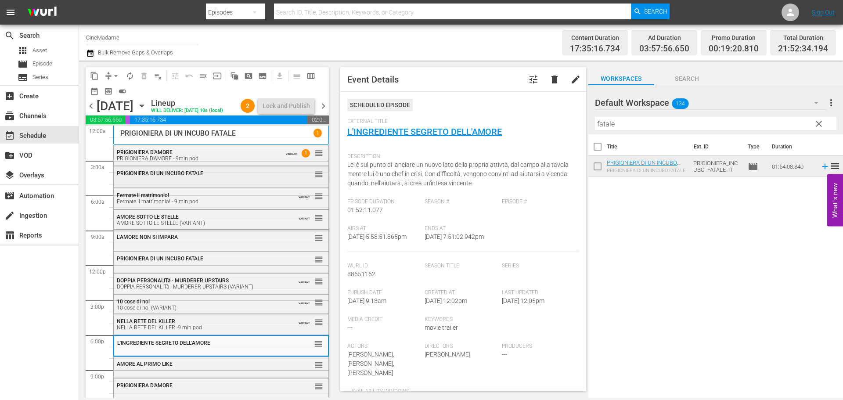
click at [227, 186] on div "PRIGIONIERA DI UN INCUBO FATALE reorder" at bounding box center [221, 175] width 215 height 19
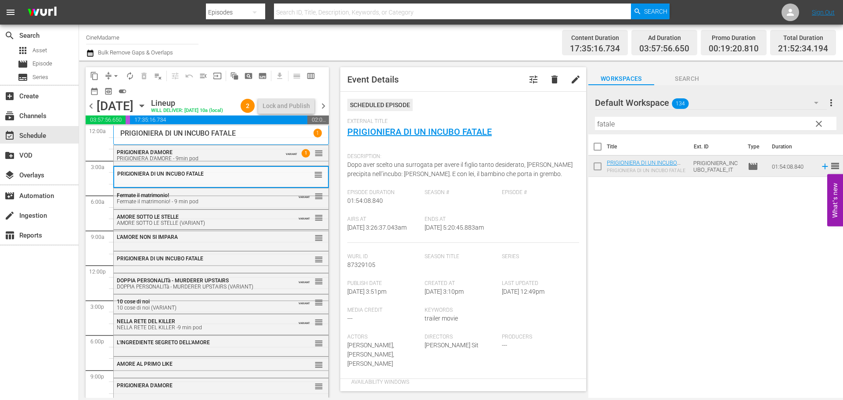
click at [227, 205] on div "Fermate il matrimonio! - 9 min pod" at bounding box center [200, 201] width 166 height 6
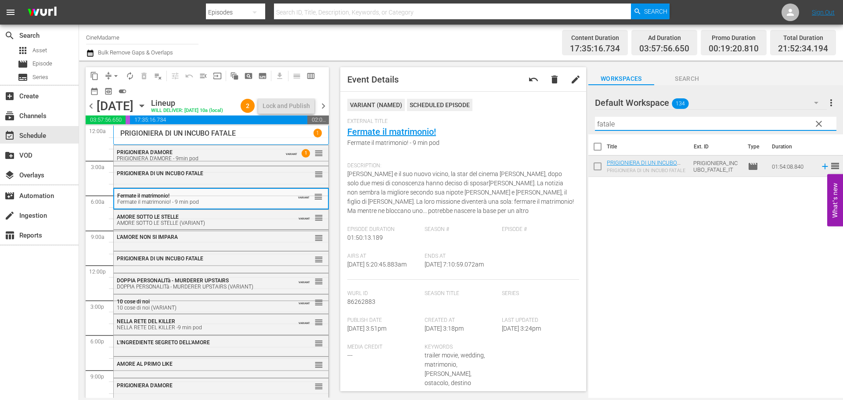
click at [634, 126] on input "fatale" at bounding box center [715, 124] width 241 height 14
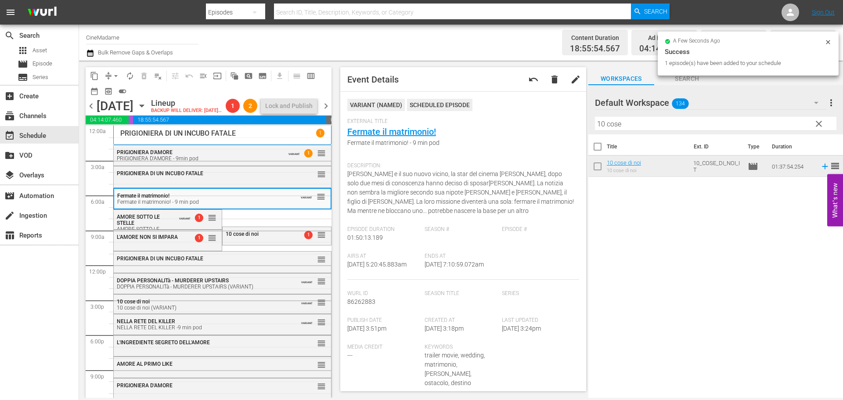
click at [110, 77] on button "arrow_drop_down" at bounding box center [116, 76] width 14 height 14
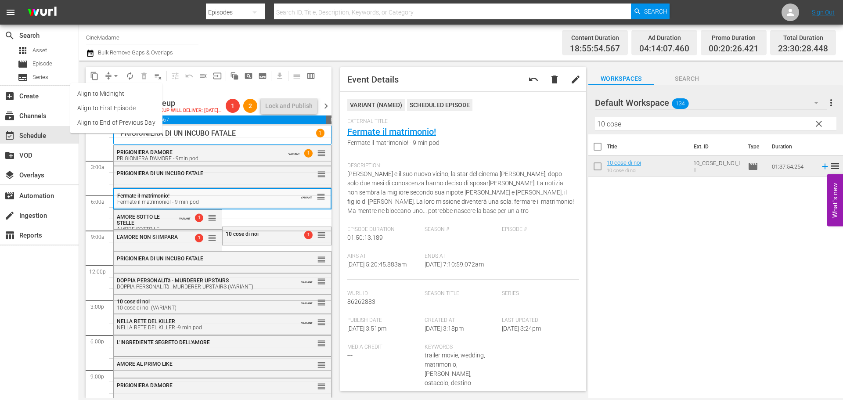
click at [149, 124] on li "Align to End of Previous Day" at bounding box center [116, 122] width 92 height 14
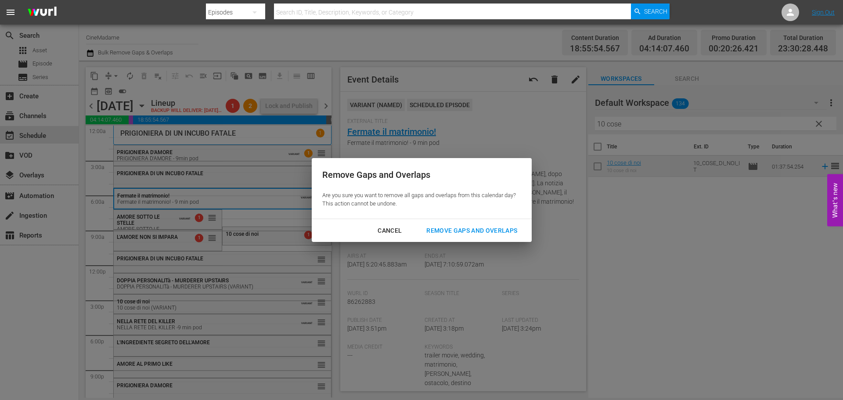
click at [504, 234] on div "Remove Gaps and Overlaps" at bounding box center [471, 230] width 105 height 11
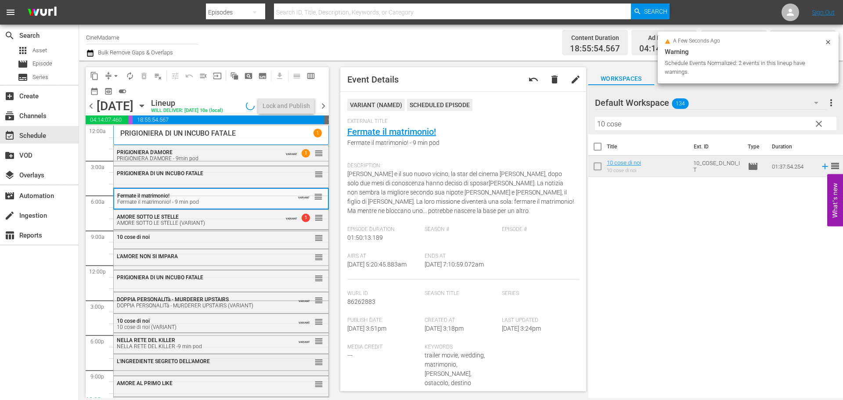
click at [184, 367] on div "L'INGREDIENTE SEGRETO DELL'AMORE reorder" at bounding box center [221, 361] width 215 height 15
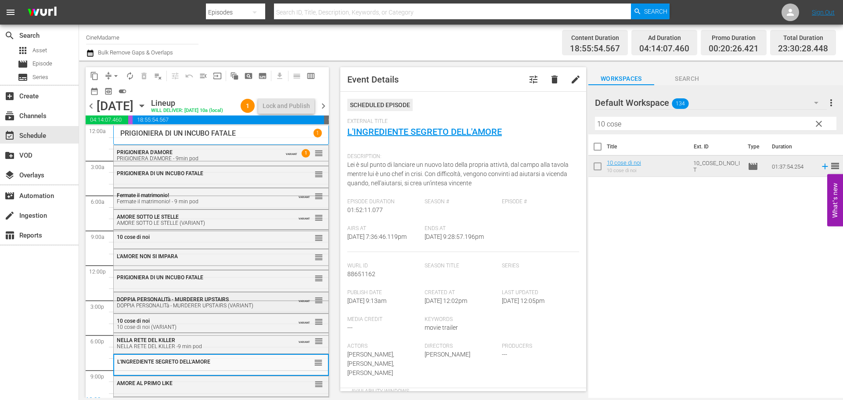
scroll to position [36, 0]
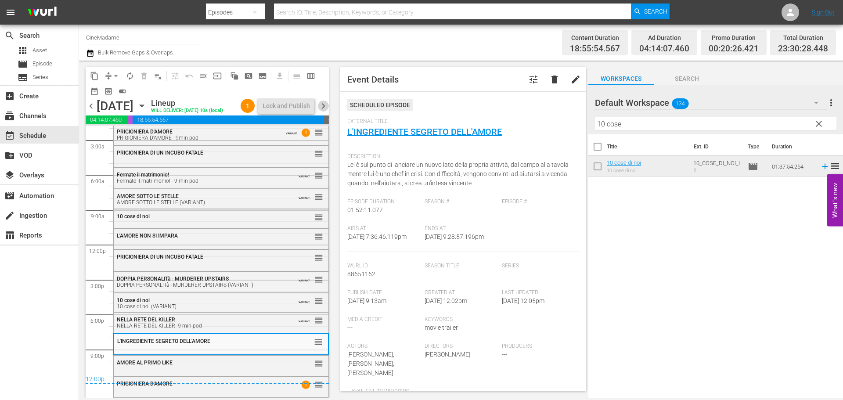
click at [323, 112] on span "chevron_right" at bounding box center [323, 106] width 11 height 11
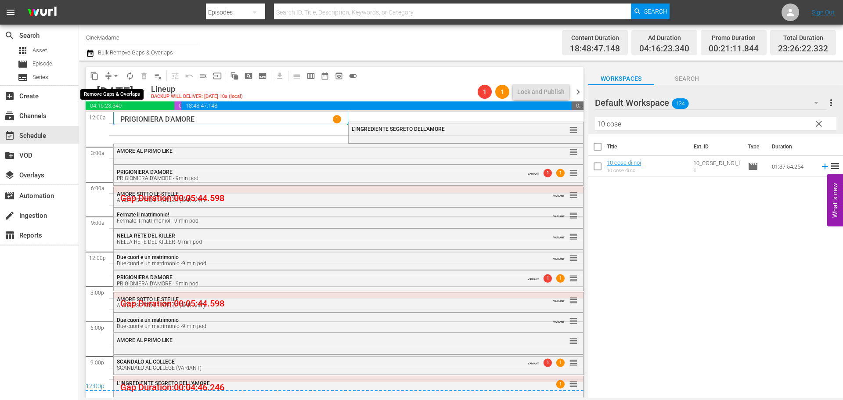
click at [109, 70] on button "compress" at bounding box center [108, 76] width 14 height 14
click at [110, 73] on button "arrow_drop_down" at bounding box center [116, 76] width 14 height 14
click at [137, 121] on li "Align to End of Previous Day" at bounding box center [116, 122] width 92 height 14
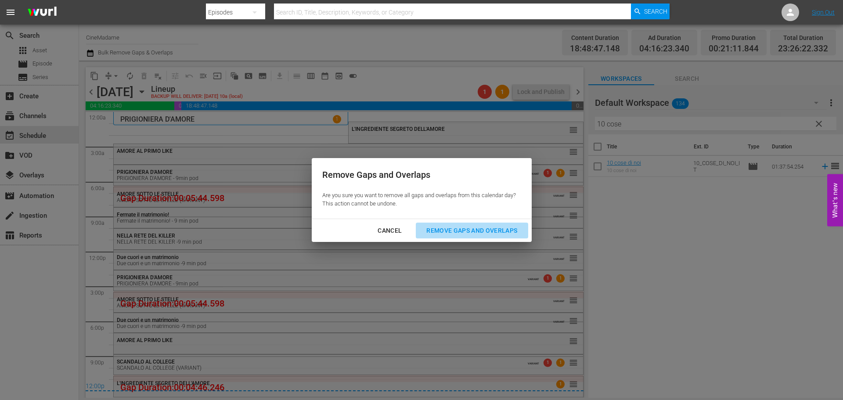
click at [478, 227] on div "Remove Gaps and Overlaps" at bounding box center [471, 230] width 105 height 11
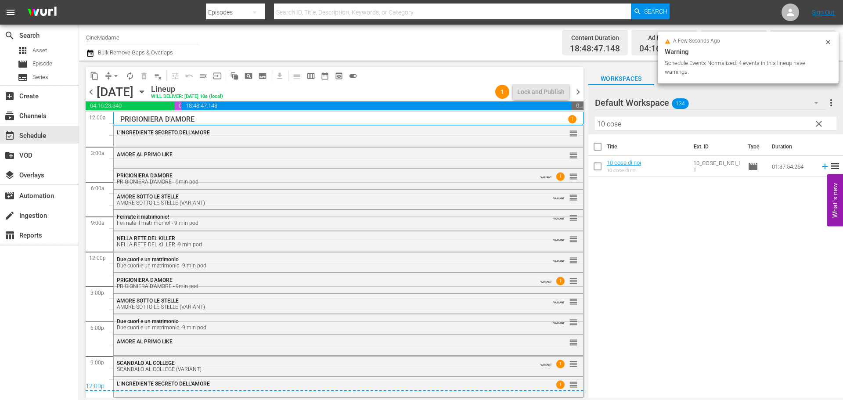
click at [258, 360] on div "SCANDALO AL COLLEGE SCANDALO AL COLLEGE (VARIANT)" at bounding box center [324, 366] width 415 height 12
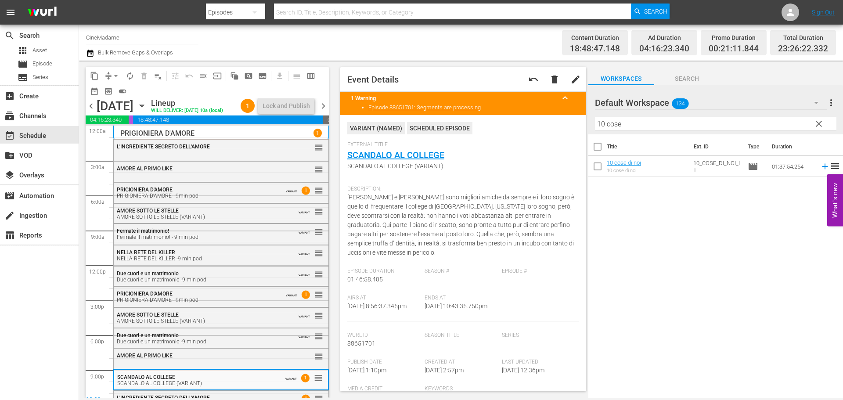
click at [323, 109] on span "chevron_right" at bounding box center [323, 106] width 11 height 11
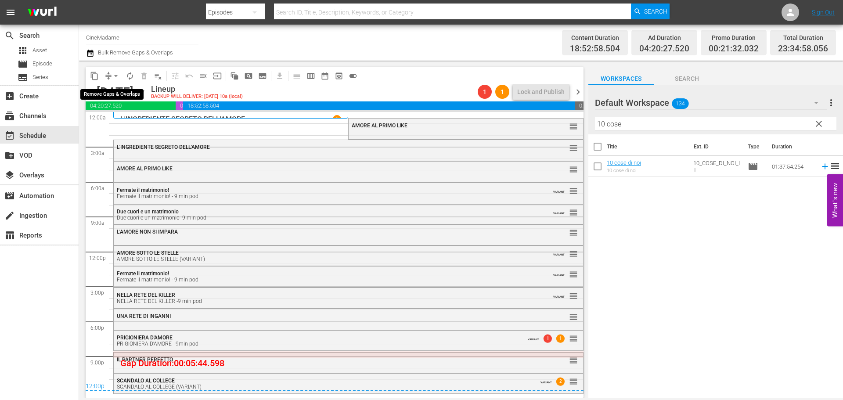
click at [115, 71] on button "arrow_drop_down" at bounding box center [116, 76] width 14 height 14
click at [105, 119] on li "Align to End of Previous Day" at bounding box center [116, 122] width 92 height 14
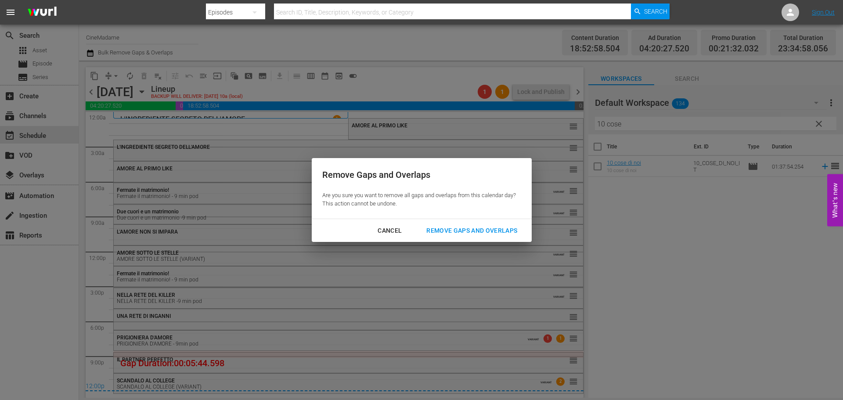
click at [449, 231] on div "Remove Gaps and Overlaps" at bounding box center [471, 230] width 105 height 11
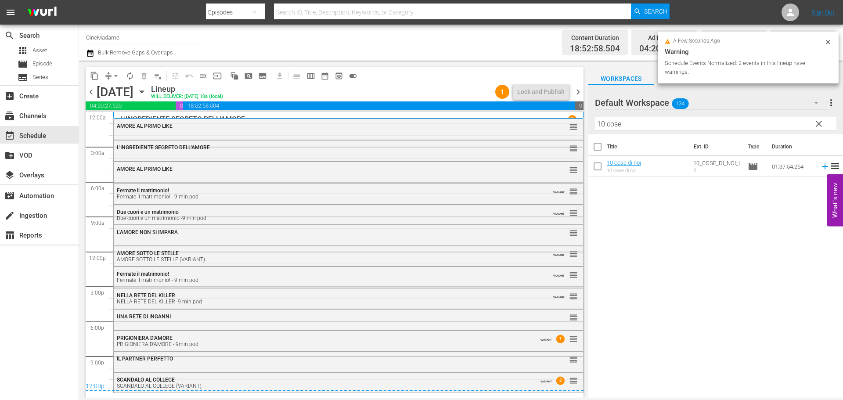
click at [579, 88] on span "chevron_right" at bounding box center [578, 91] width 11 height 11
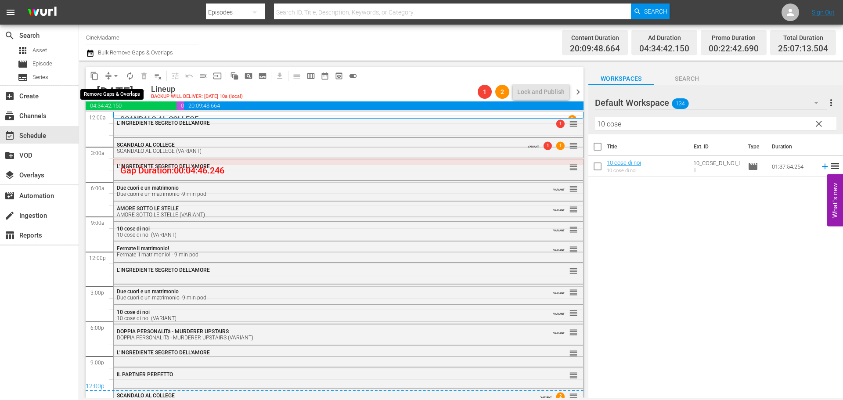
click at [110, 75] on button "arrow_drop_down" at bounding box center [116, 76] width 14 height 14
click at [124, 120] on li "Align to End of Previous Day" at bounding box center [116, 122] width 92 height 14
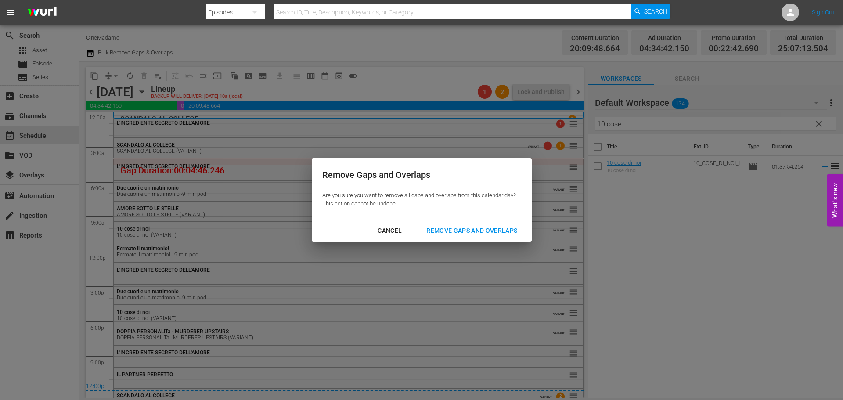
click at [471, 231] on div "Remove Gaps and Overlaps" at bounding box center [471, 230] width 105 height 11
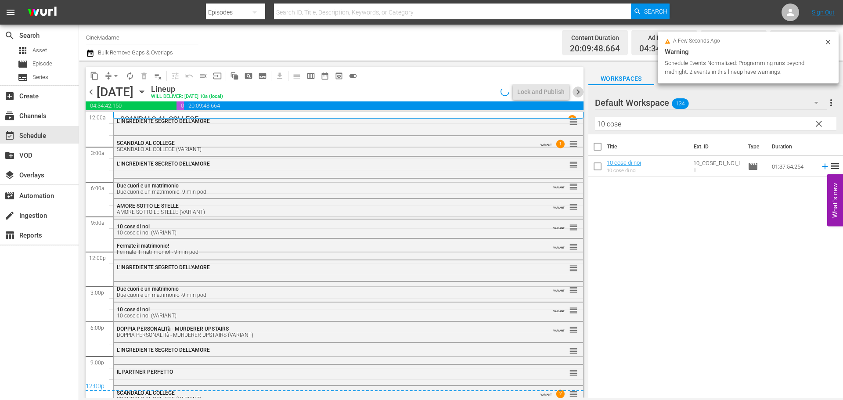
click at [578, 91] on span "chevron_right" at bounding box center [578, 91] width 11 height 11
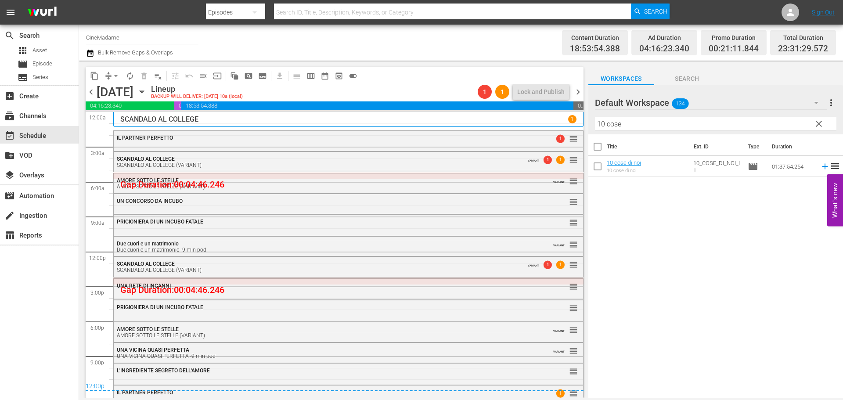
click at [116, 76] on span "arrow_drop_down" at bounding box center [116, 76] width 9 height 9
click at [132, 122] on li "Align to End of Previous Day" at bounding box center [116, 122] width 92 height 14
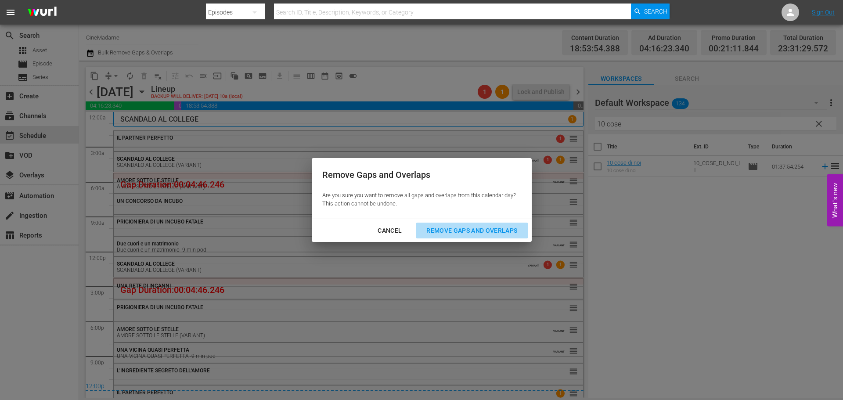
click at [443, 232] on div "Remove Gaps and Overlaps" at bounding box center [471, 230] width 105 height 11
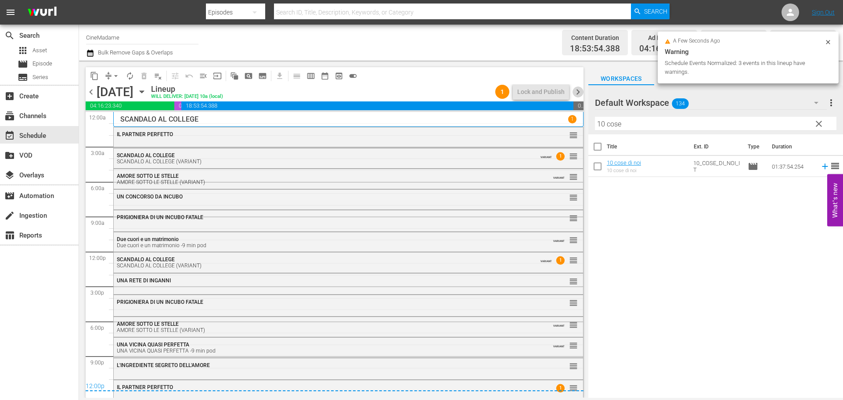
click at [578, 91] on span "chevron_right" at bounding box center [578, 91] width 11 height 11
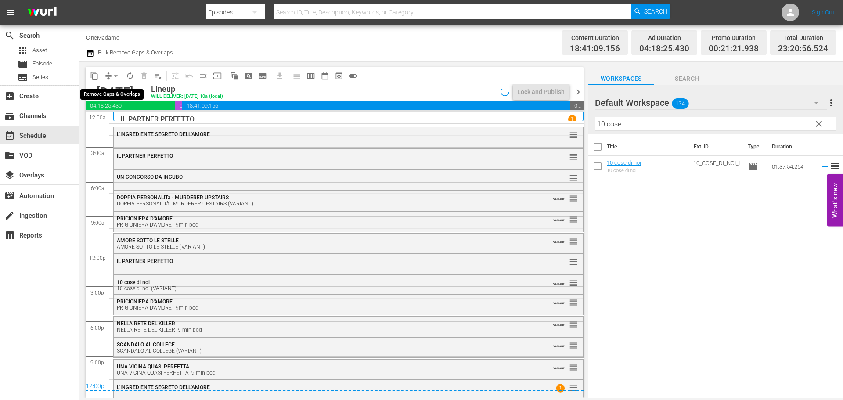
click at [117, 72] on span "arrow_drop_down" at bounding box center [116, 76] width 9 height 9
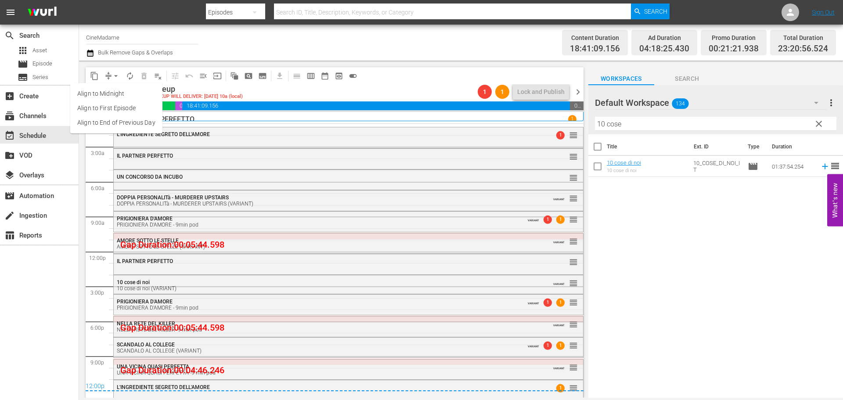
click at [128, 121] on li "Align to End of Previous Day" at bounding box center [116, 122] width 92 height 14
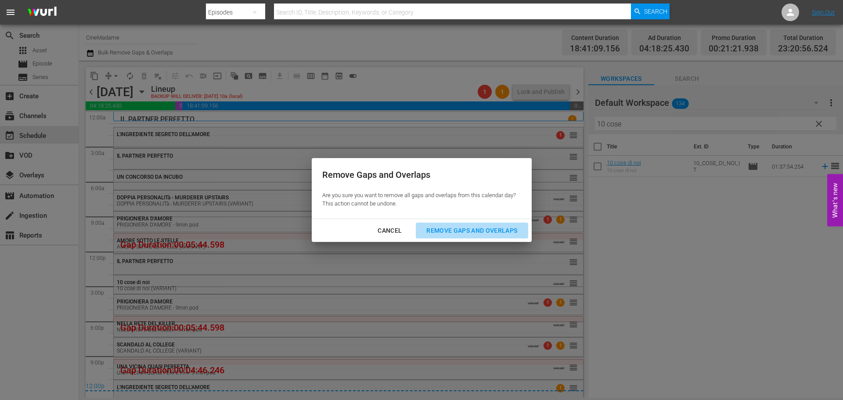
click at [484, 235] on div "Remove Gaps and Overlaps" at bounding box center [471, 230] width 105 height 11
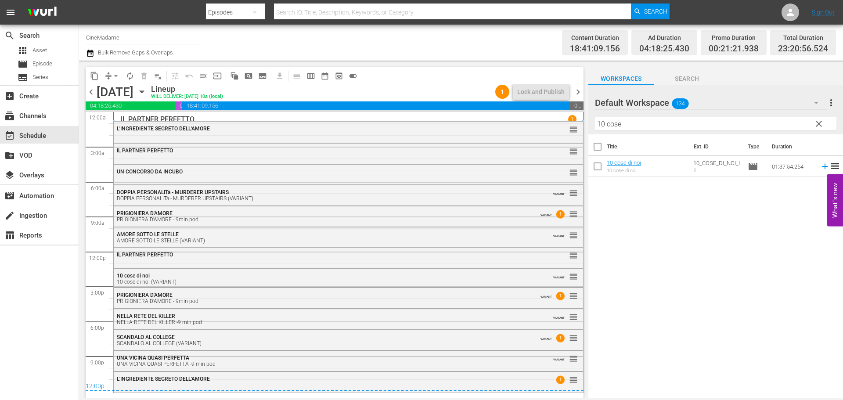
click at [581, 93] on span "chevron_right" at bounding box center [578, 91] width 11 height 11
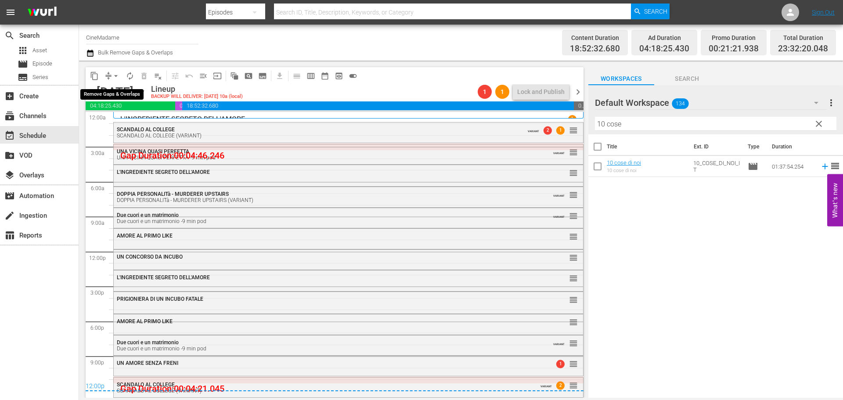
click at [114, 76] on span "arrow_drop_down" at bounding box center [116, 76] width 9 height 9
click at [127, 126] on li "Align to End of Previous Day" at bounding box center [116, 122] width 92 height 14
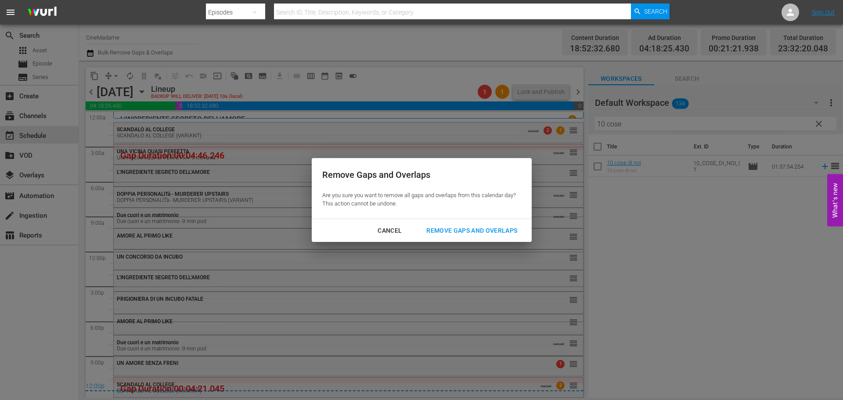
click at [468, 230] on div "Remove Gaps and Overlaps" at bounding box center [471, 230] width 105 height 11
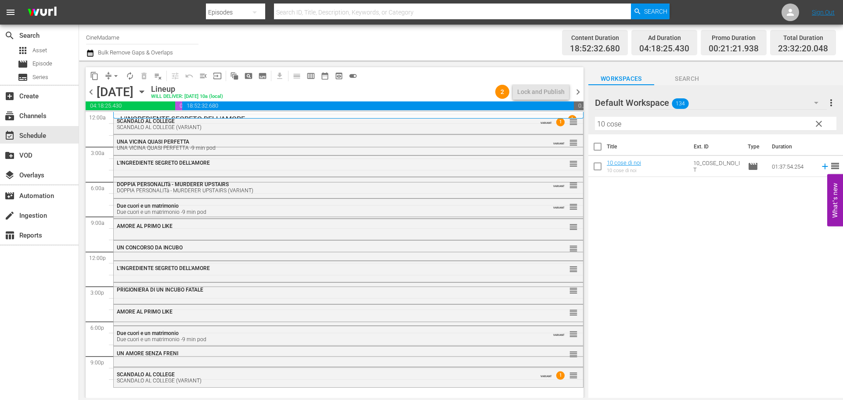
click at [581, 89] on span "chevron_right" at bounding box center [578, 91] width 11 height 11
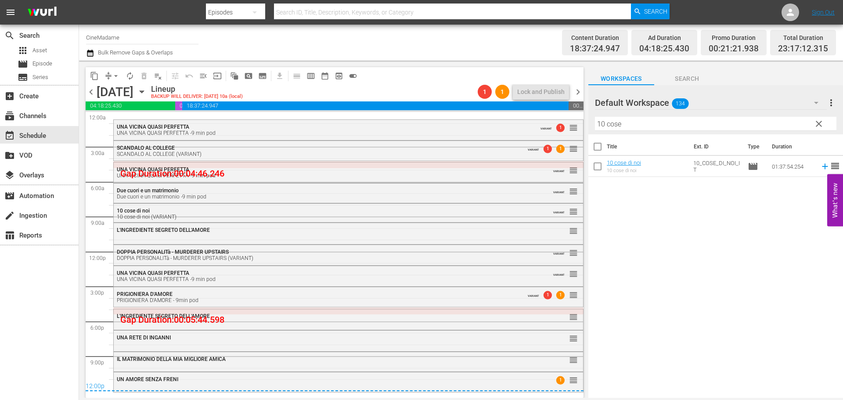
click at [89, 90] on span "chevron_left" at bounding box center [91, 91] width 11 height 11
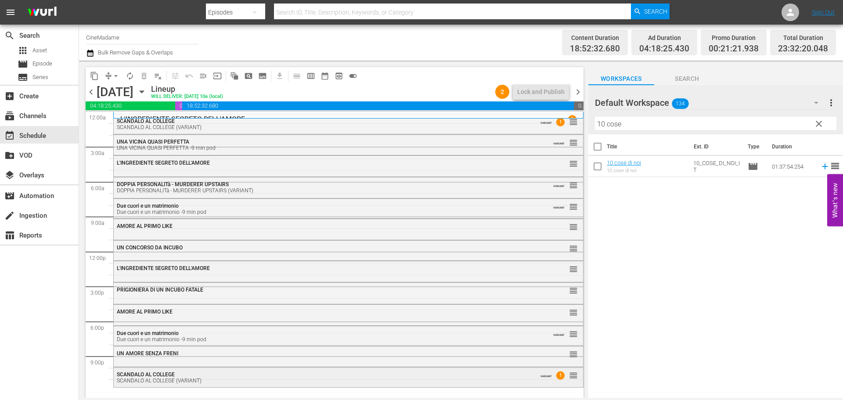
click at [192, 379] on div "SCANDALO AL COLLEGE (VARIANT)" at bounding box center [324, 381] width 415 height 6
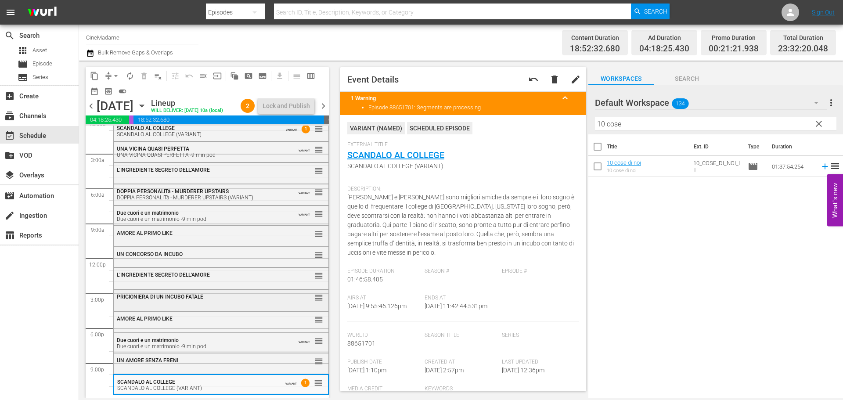
scroll to position [22, 0]
drag, startPoint x: 625, startPoint y: 122, endPoint x: 577, endPoint y: 122, distance: 48.3
click at [577, 122] on div "content_copy compress arrow_drop_down autorenew_outlined delete_forever_outline…" at bounding box center [461, 229] width 764 height 337
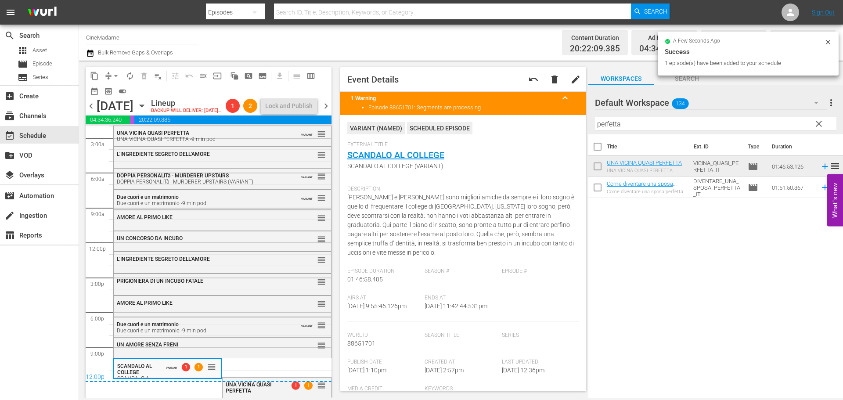
scroll to position [38, 0]
click at [266, 387] on span "UNA VICINA QUASI PERFETTA" at bounding box center [249, 388] width 46 height 12
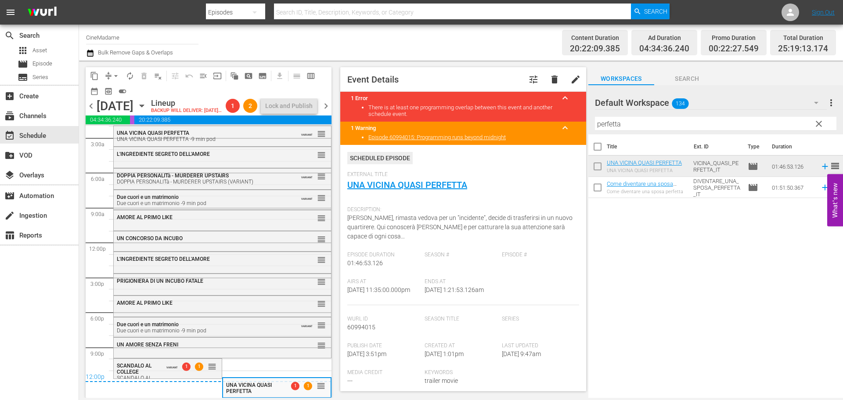
scroll to position [220, 0]
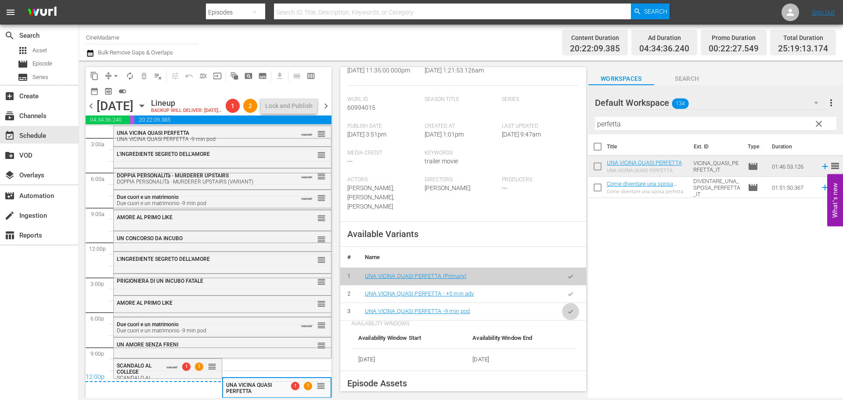
click at [567, 313] on icon "button" at bounding box center [570, 311] width 7 height 7
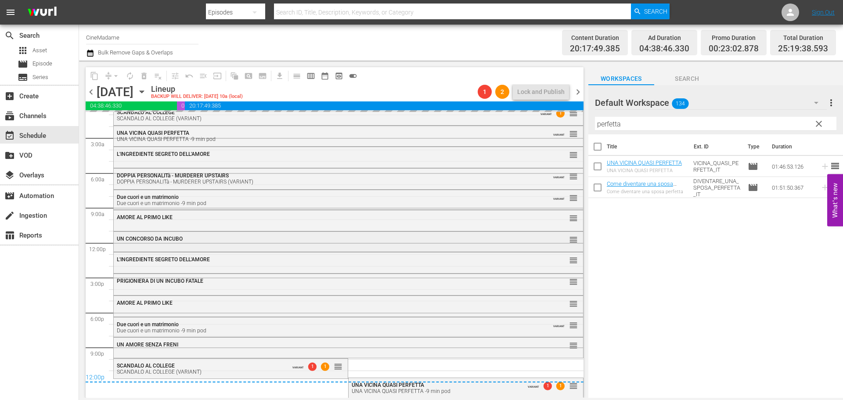
scroll to position [9, 0]
click at [115, 72] on span "arrow_drop_down" at bounding box center [116, 76] width 9 height 9
click at [125, 122] on li "Align to End of Previous Day" at bounding box center [116, 122] width 92 height 14
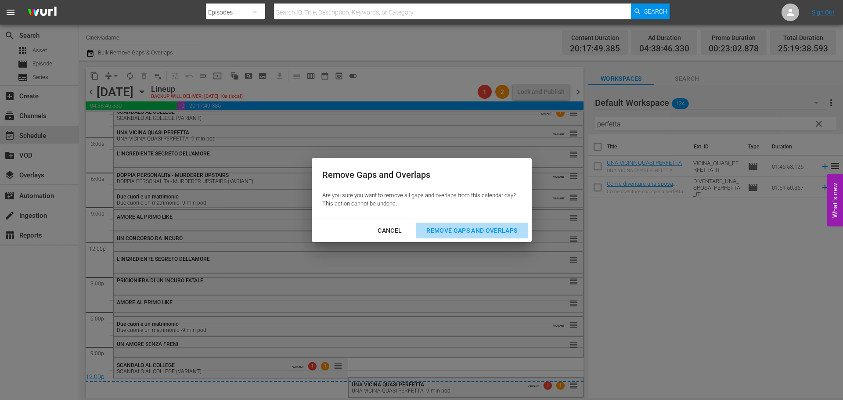
click at [493, 229] on div "Remove Gaps and Overlaps" at bounding box center [471, 230] width 105 height 11
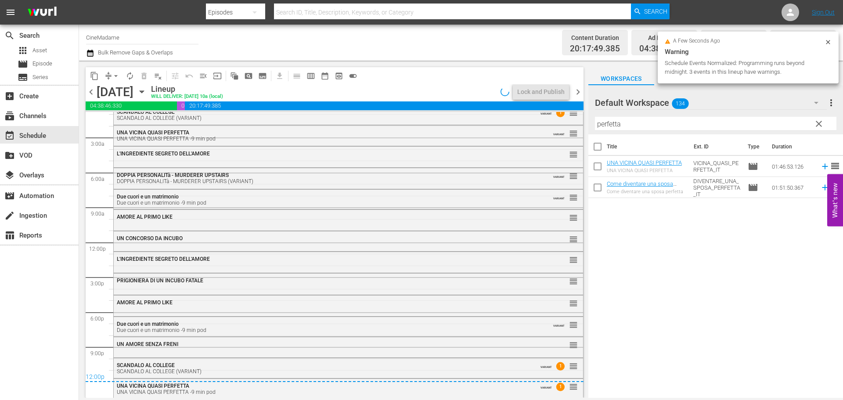
scroll to position [11, 0]
click at [577, 91] on span "chevron_right" at bounding box center [578, 91] width 11 height 11
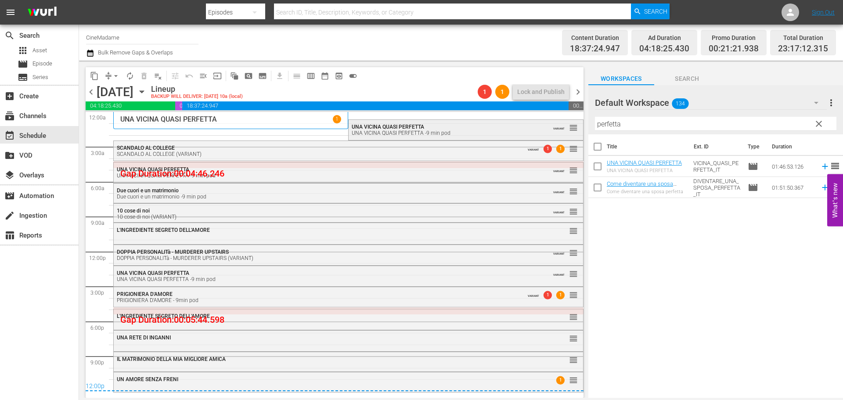
click at [461, 126] on div "UNA VICINA QUASI PERFETTA UNA VICINA QUASI PERFETTA -9 min pod" at bounding box center [444, 130] width 184 height 12
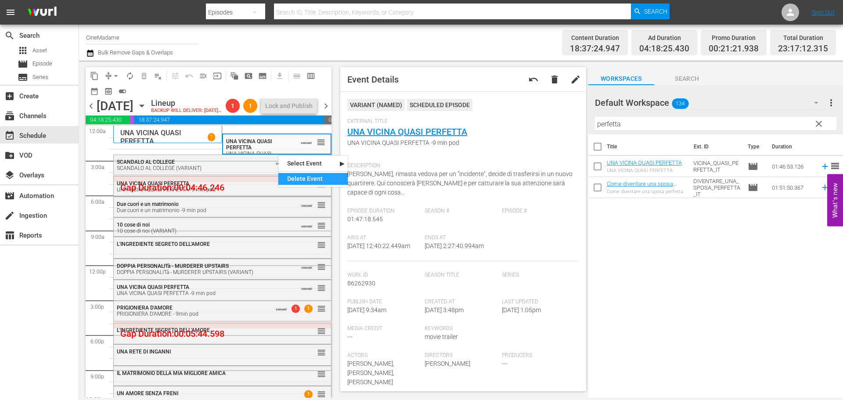
click at [313, 184] on div "Delete Event" at bounding box center [312, 179] width 69 height 12
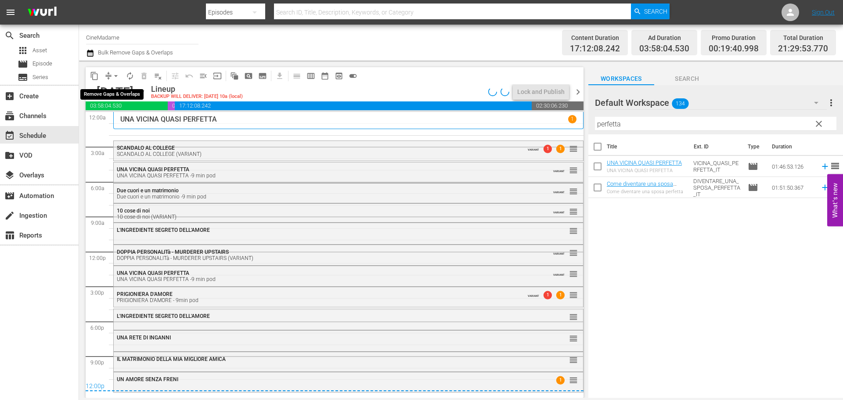
click at [114, 72] on span "arrow_drop_down" at bounding box center [116, 76] width 9 height 9
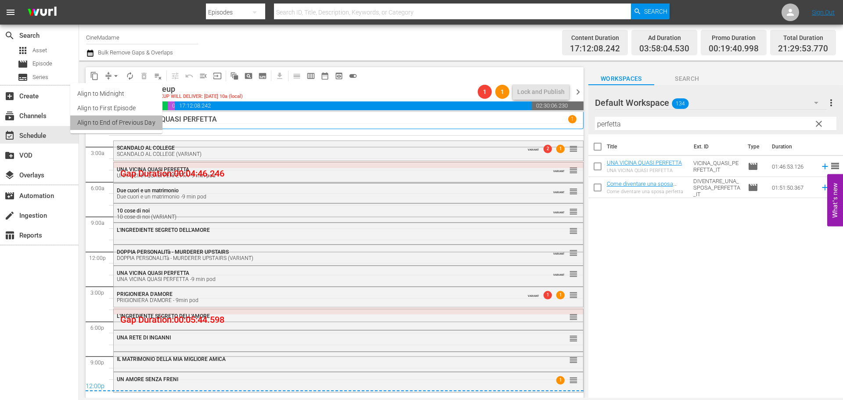
click at [151, 119] on li "Align to End of Previous Day" at bounding box center [116, 122] width 92 height 14
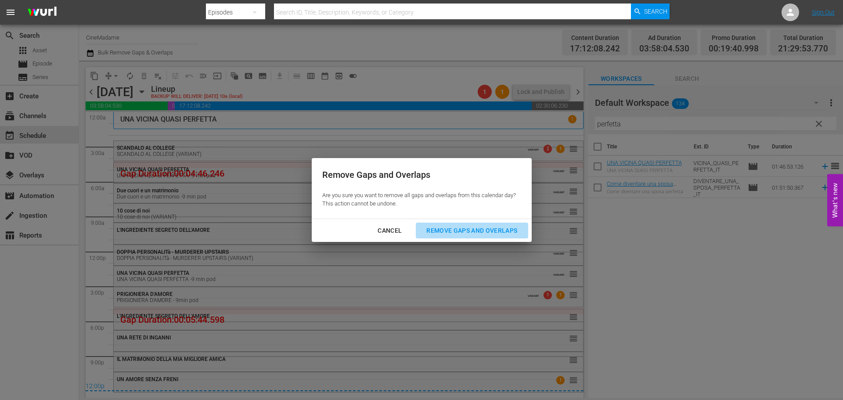
click at [479, 233] on div "Remove Gaps and Overlaps" at bounding box center [471, 230] width 105 height 11
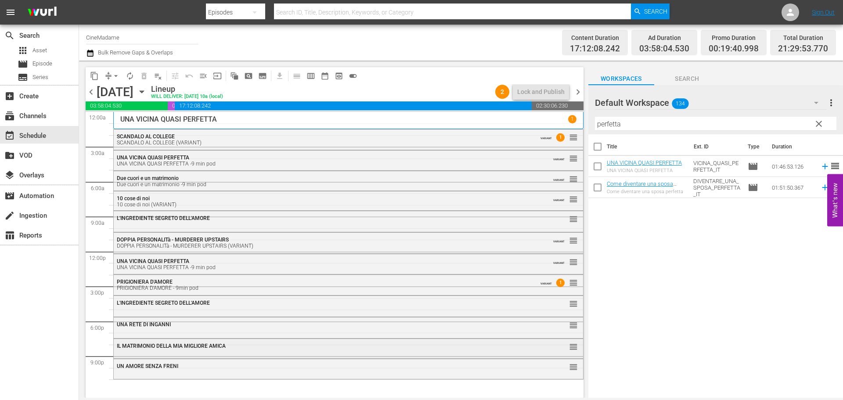
click at [226, 342] on div "IL MATRIMONIO DELLA MIA MIGLIORE AMICA reorder" at bounding box center [348, 346] width 469 height 15
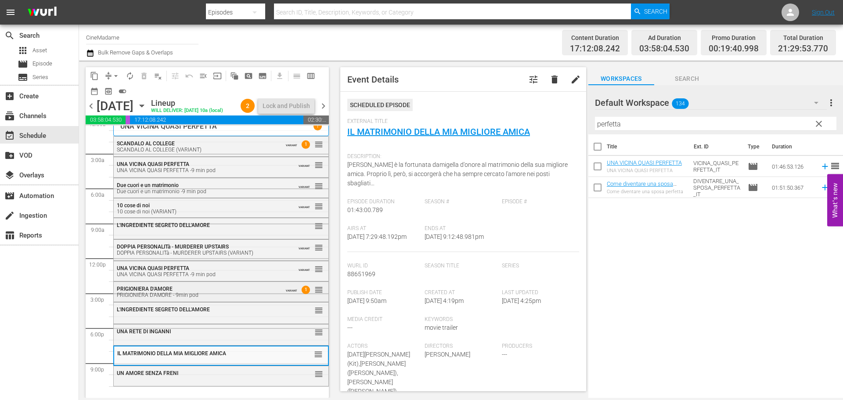
scroll to position [22, 0]
click at [664, 123] on input "perfetta" at bounding box center [715, 124] width 241 height 14
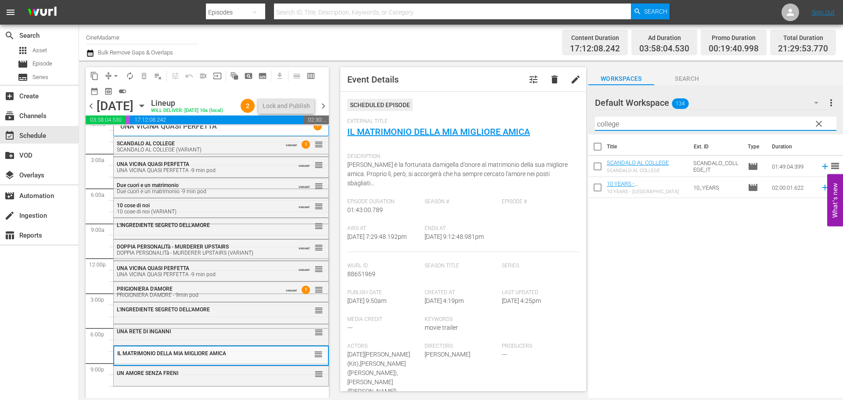
type input "college"
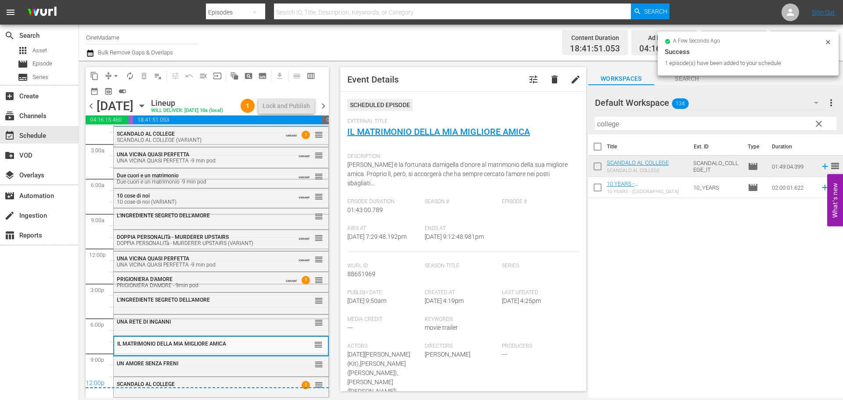
click at [325, 110] on span "chevron_right" at bounding box center [323, 106] width 11 height 11
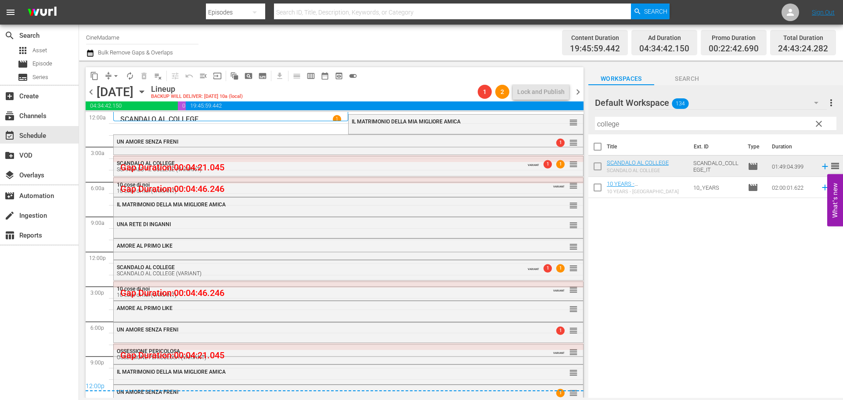
click at [130, 116] on p "SCANDALO AL COLLEGE" at bounding box center [159, 119] width 78 height 8
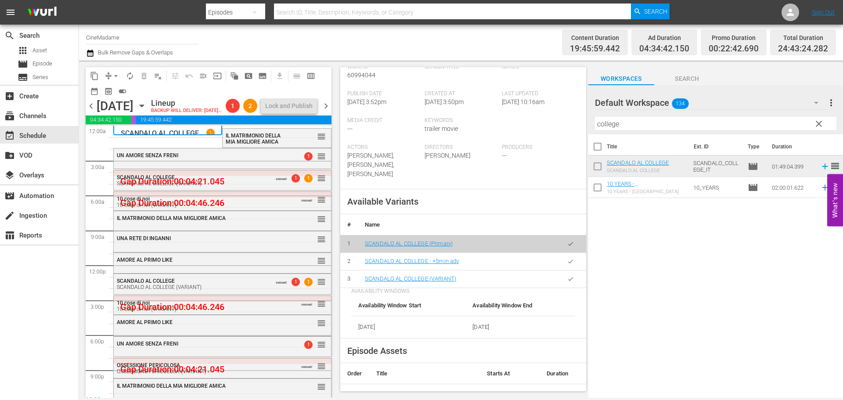
scroll to position [351, 0]
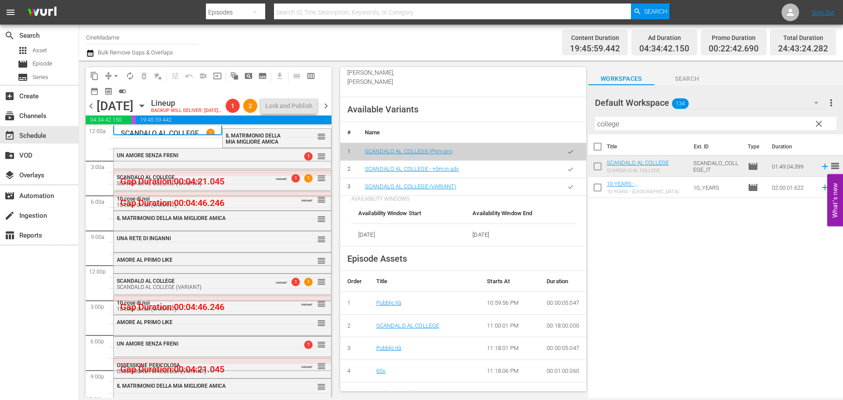
click at [568, 183] on button "button" at bounding box center [570, 186] width 17 height 17
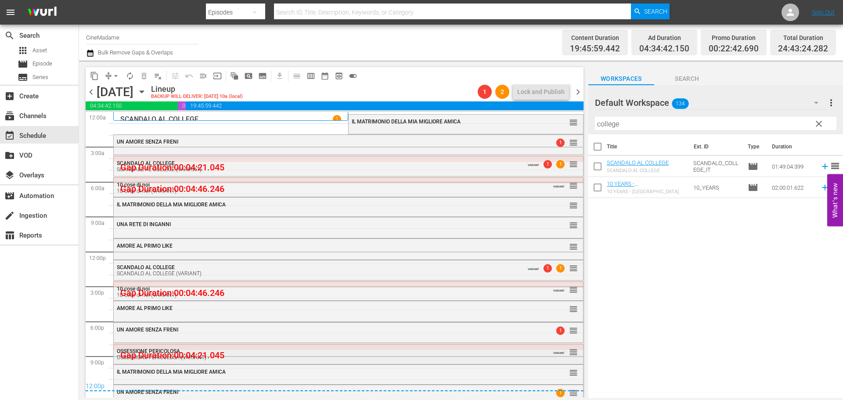
click at [209, 349] on div "OSSESSIONE PERICOLOSA OSSESSIONE PERICOLOSA (VARIANT)" at bounding box center [324, 354] width 415 height 12
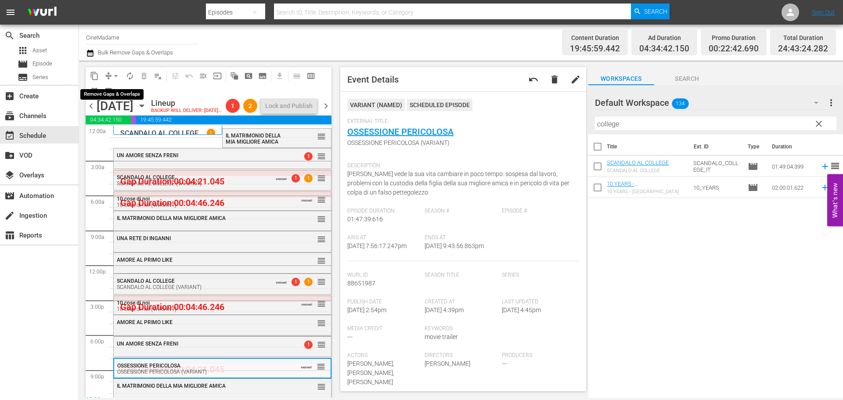
click at [117, 74] on span "arrow_drop_down" at bounding box center [116, 76] width 9 height 9
click at [127, 119] on li "Align to End of Previous Day" at bounding box center [116, 122] width 92 height 14
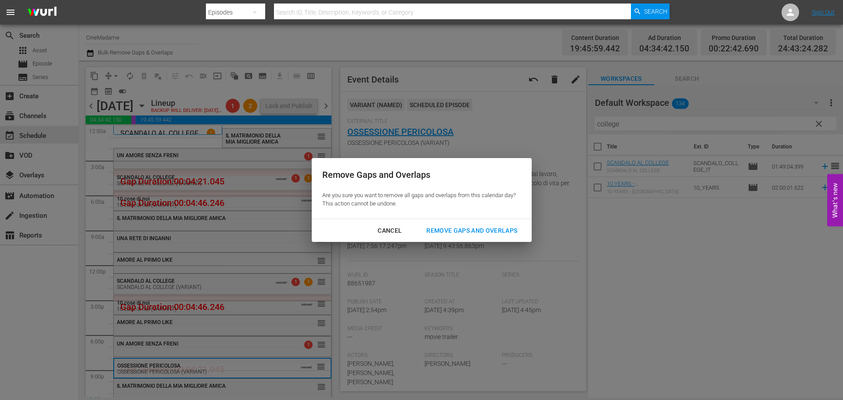
click at [491, 228] on div "Remove Gaps and Overlaps" at bounding box center [471, 230] width 105 height 11
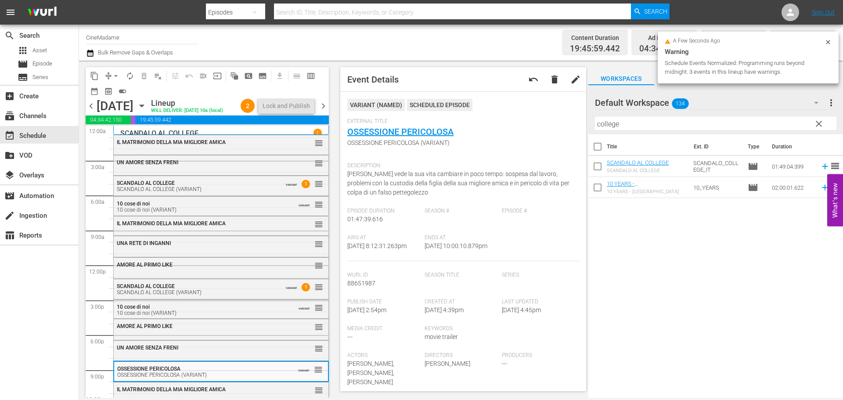
scroll to position [40, 0]
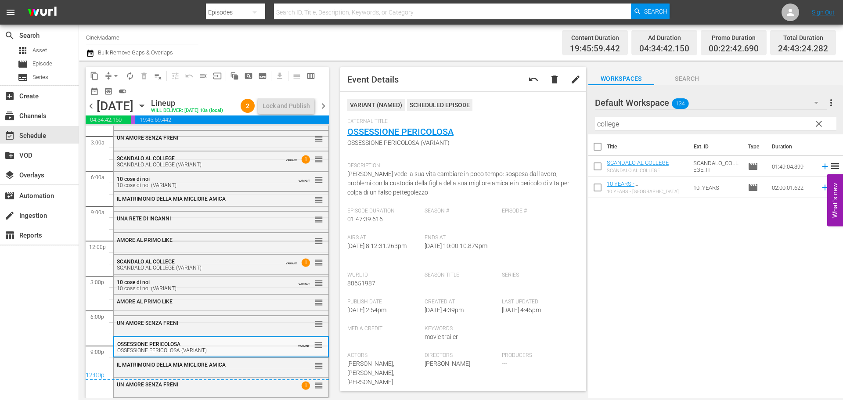
click at [320, 112] on span "chevron_right" at bounding box center [323, 106] width 11 height 11
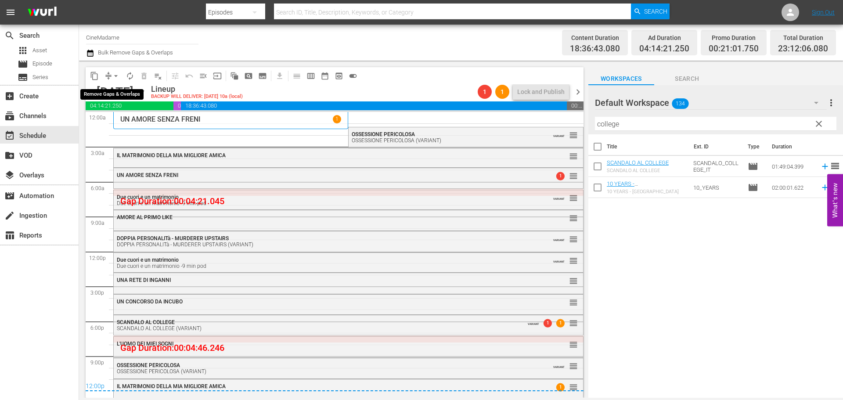
click at [114, 76] on span "arrow_drop_down" at bounding box center [116, 76] width 9 height 9
click at [122, 122] on li "Align to End of Previous Day" at bounding box center [116, 122] width 92 height 14
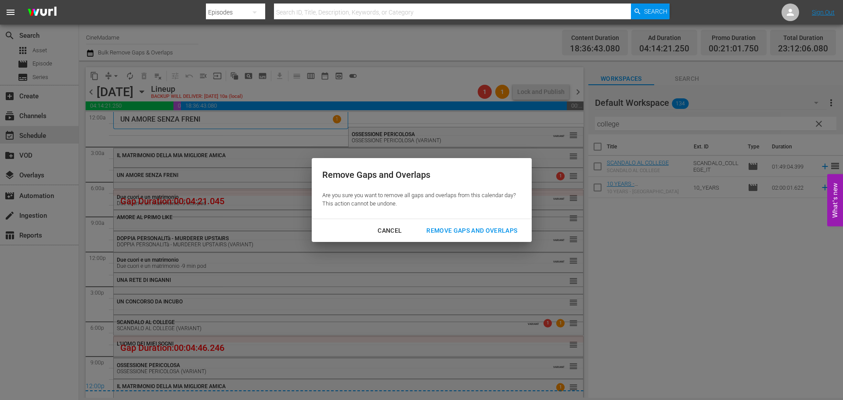
click at [503, 234] on div "Remove Gaps and Overlaps" at bounding box center [471, 230] width 105 height 11
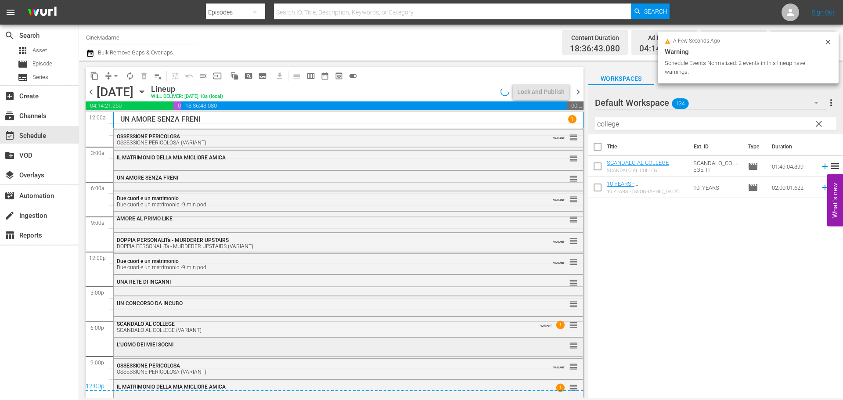
click at [199, 347] on div "L'UOMO DEI MIEI SOGNI" at bounding box center [324, 345] width 415 height 6
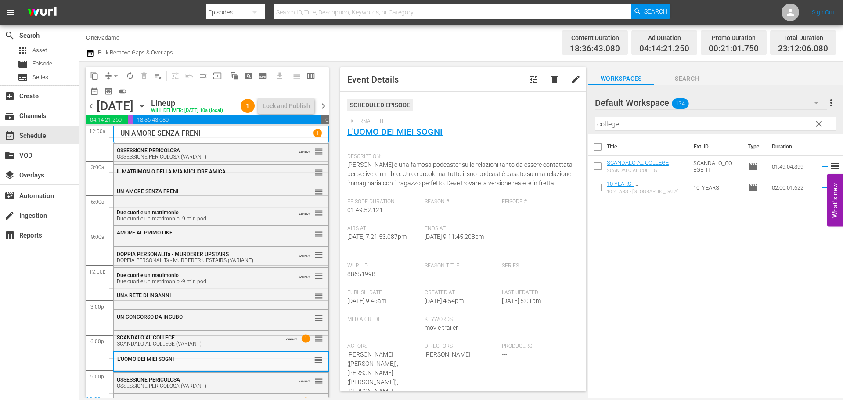
click at [322, 112] on span "chevron_right" at bounding box center [323, 106] width 11 height 11
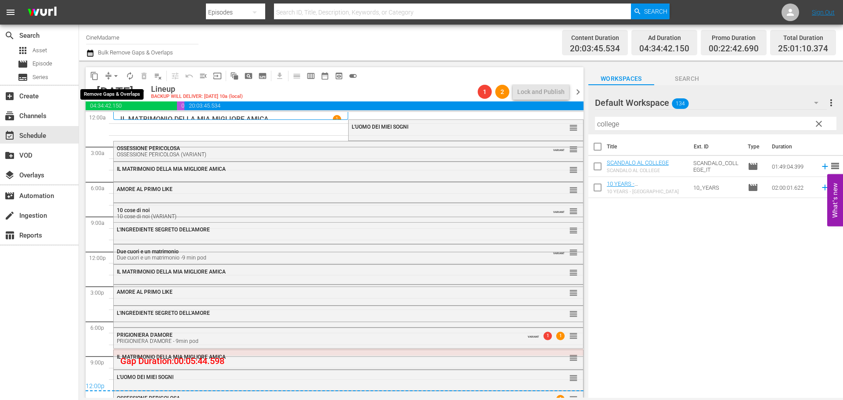
click at [114, 72] on span "arrow_drop_down" at bounding box center [116, 76] width 9 height 9
click at [122, 122] on li "Align to End of Previous Day" at bounding box center [116, 122] width 92 height 14
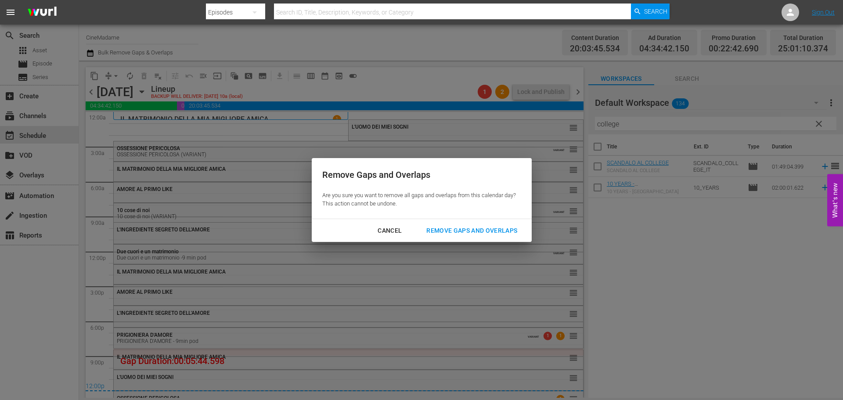
click at [493, 234] on div "Remove Gaps and Overlaps" at bounding box center [471, 230] width 105 height 11
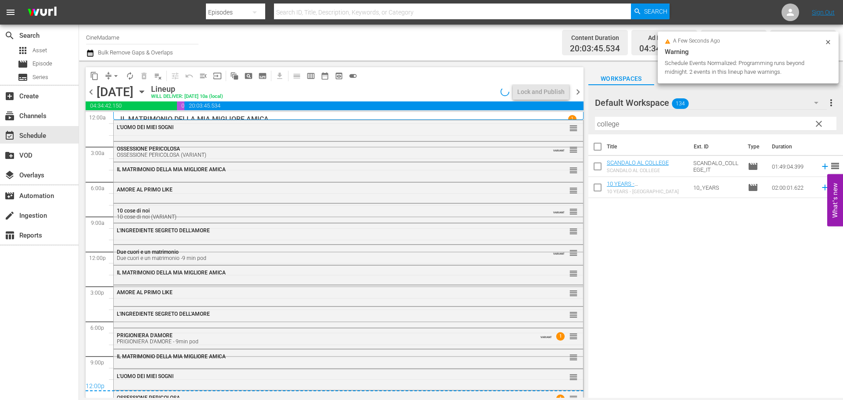
click at [249, 360] on div "IL MATRIMONIO DELLA MIA MIGLIORE AMICA reorder" at bounding box center [348, 356] width 469 height 15
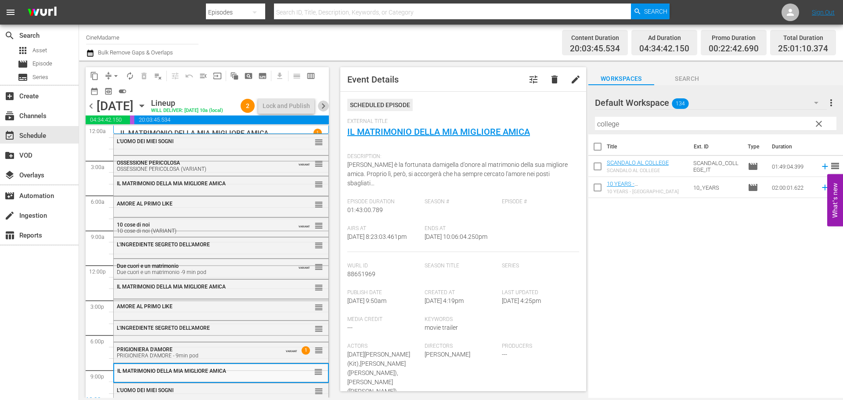
click at [324, 112] on span "chevron_right" at bounding box center [323, 106] width 11 height 11
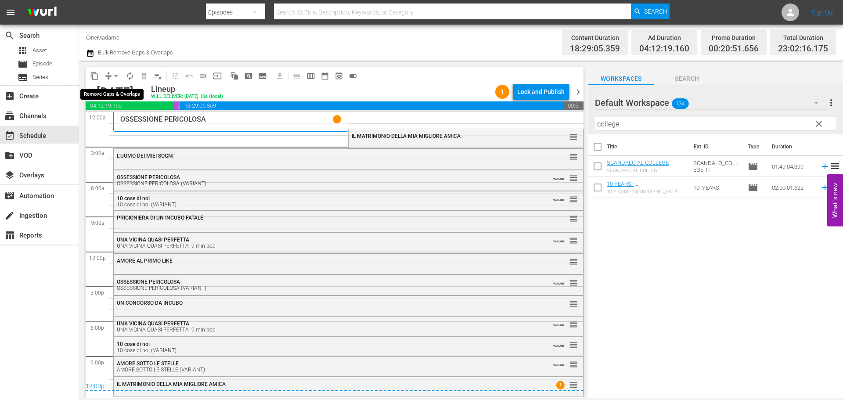
click at [116, 74] on span "arrow_drop_down" at bounding box center [116, 76] width 9 height 9
click at [143, 116] on li "Align to End of Previous Day" at bounding box center [116, 122] width 92 height 14
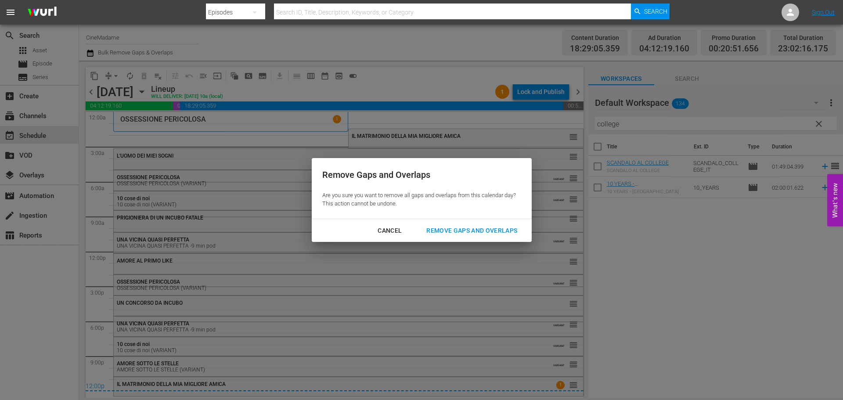
click at [487, 232] on div "Remove Gaps and Overlaps" at bounding box center [471, 230] width 105 height 11
